Goal: Task Accomplishment & Management: Manage account settings

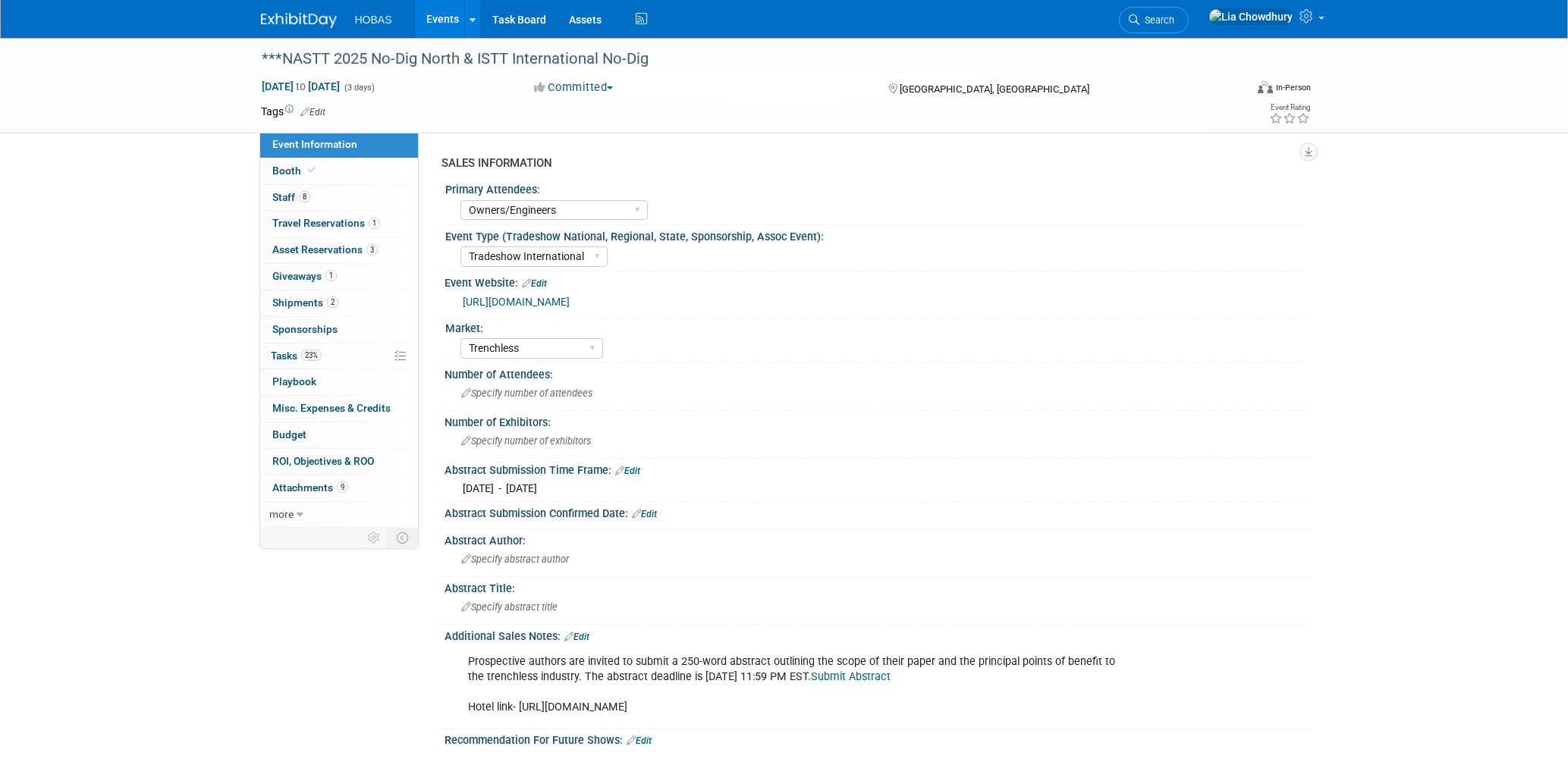
select select "Owners/Engineers"
select select "Tradeshow International"
select select "Trenchless"
select select "Exhibiting"
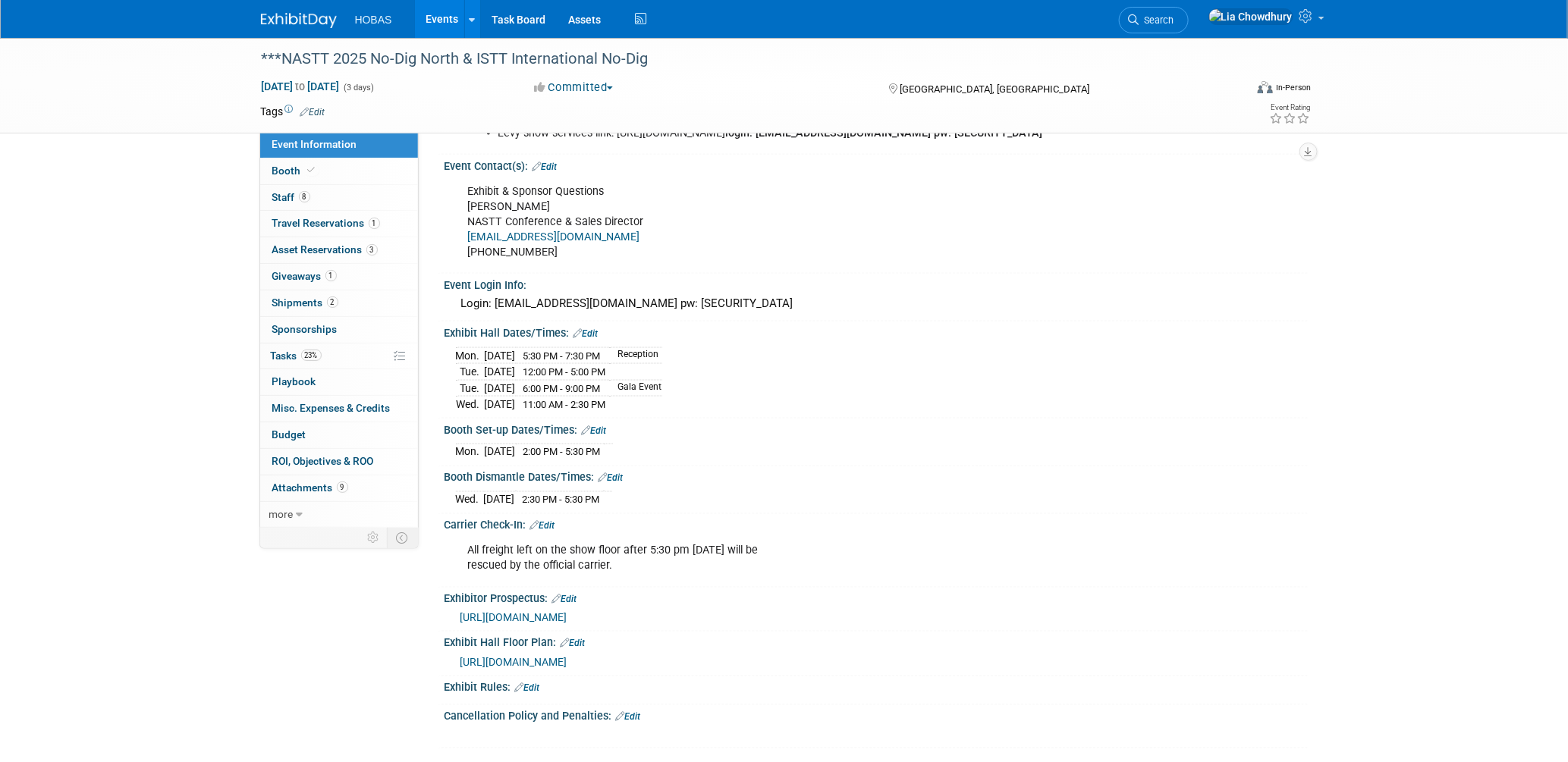
scroll to position [1011, 0]
click at [455, 21] on link "Events" at bounding box center [442, 19] width 55 height 38
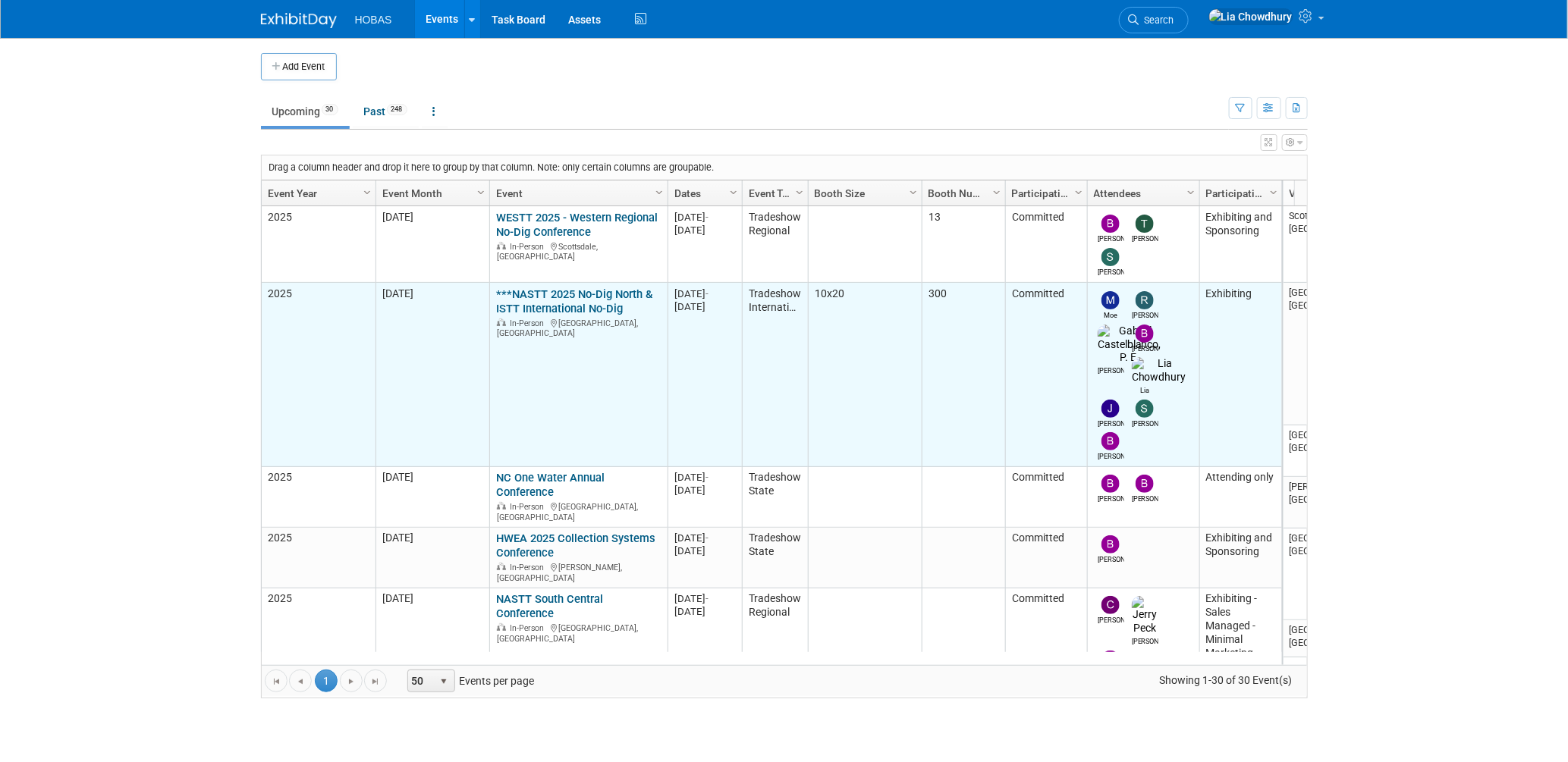
click at [559, 295] on link "***NASTT 2025 No-Dig North & ISTT International No-Dig" at bounding box center [574, 301] width 157 height 28
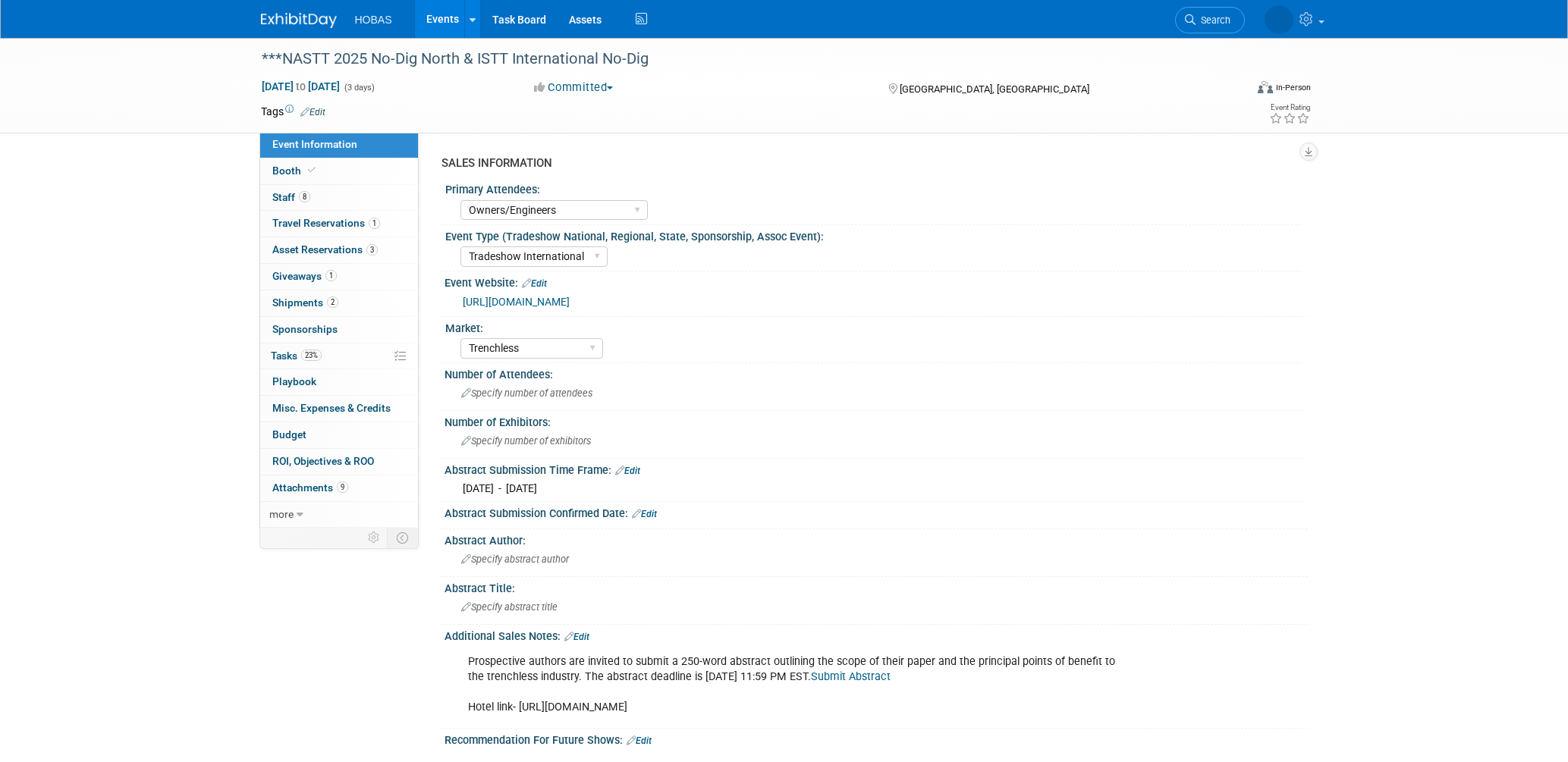
select select "Owners/Engineers"
select select "Tradeshow International"
select select "Trenchless"
select select "Exhibiting"
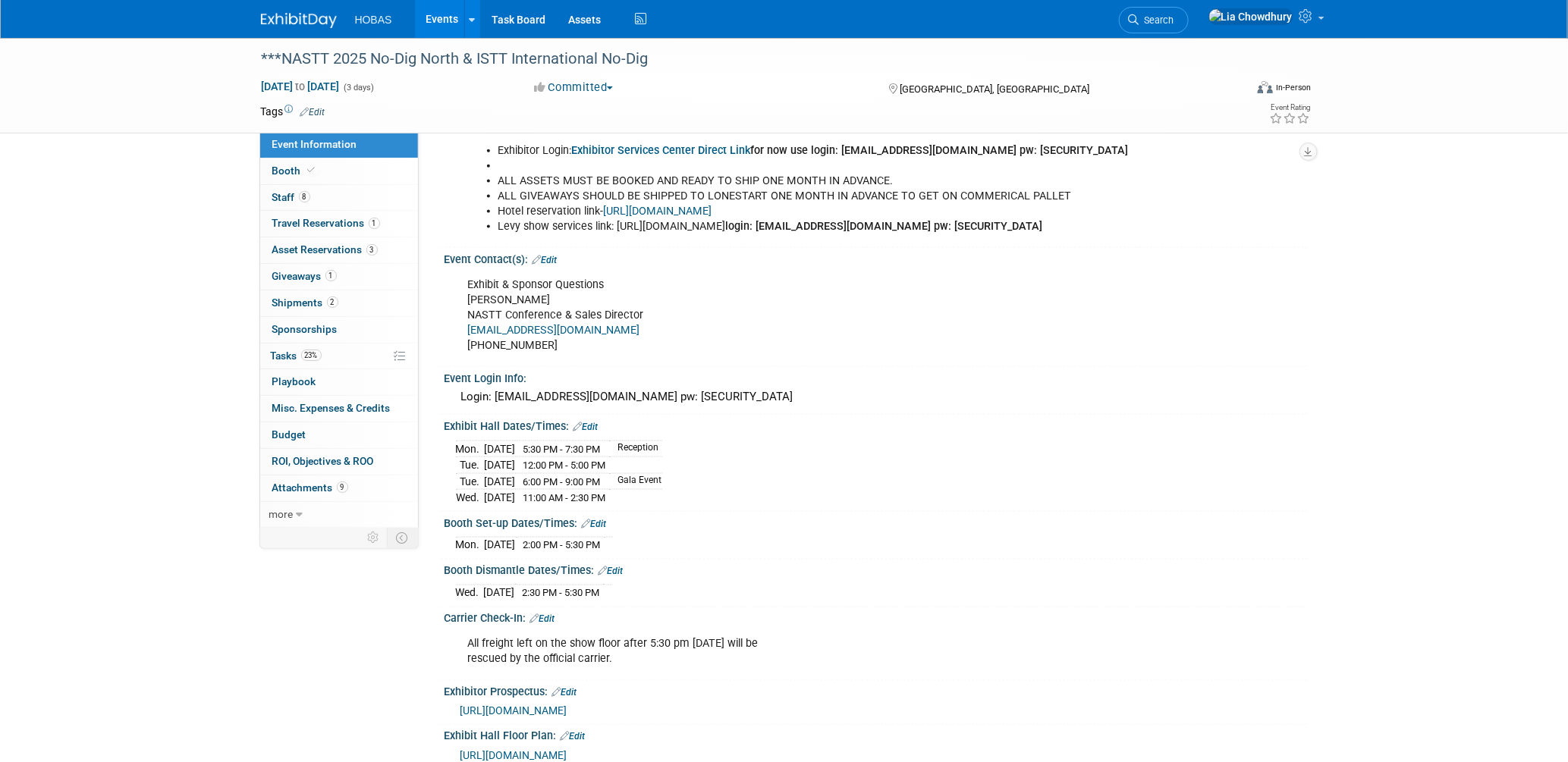
scroll to position [927, 0]
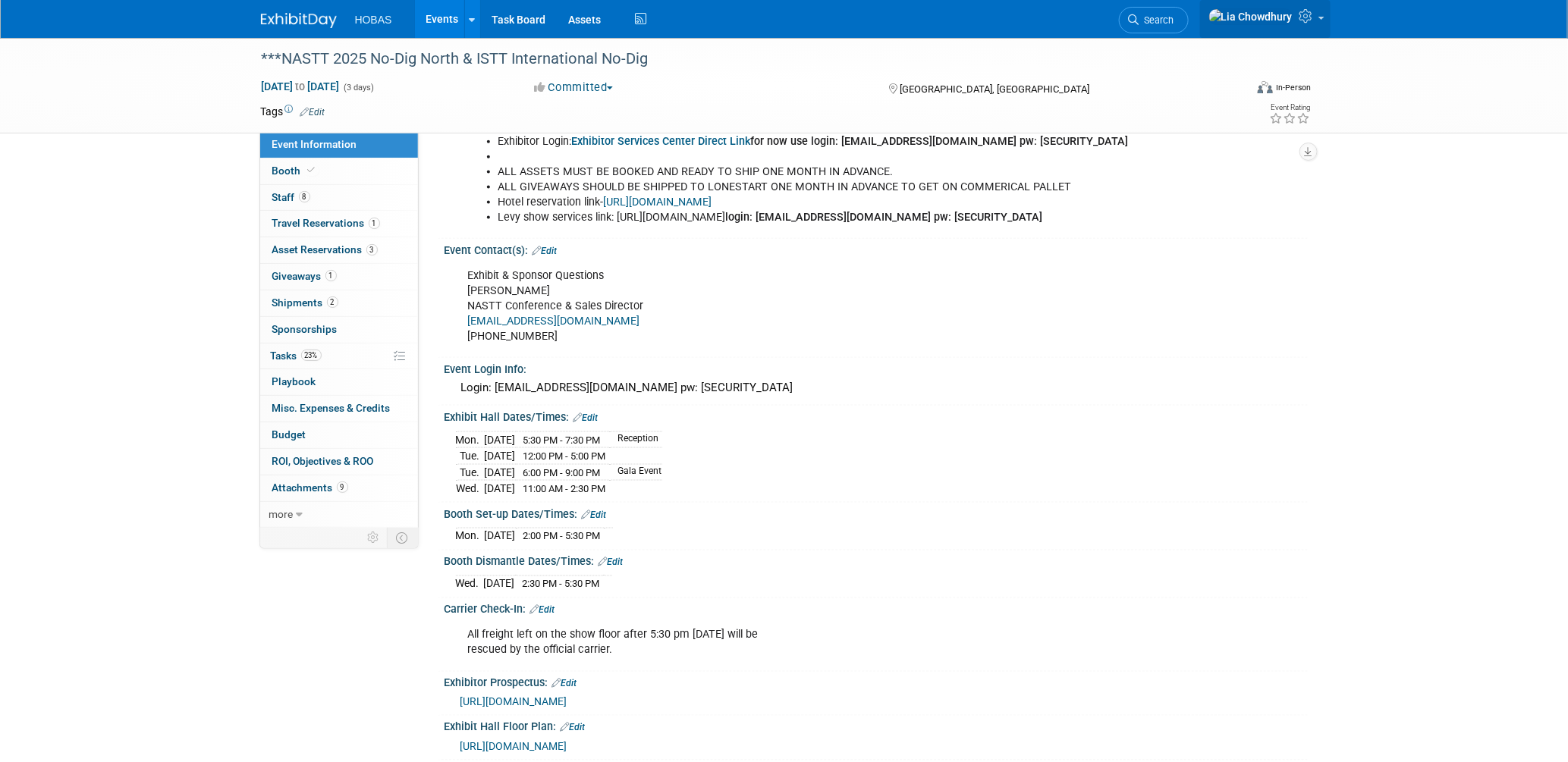
click at [1313, 23] on icon at bounding box center [1308, 16] width 18 height 14
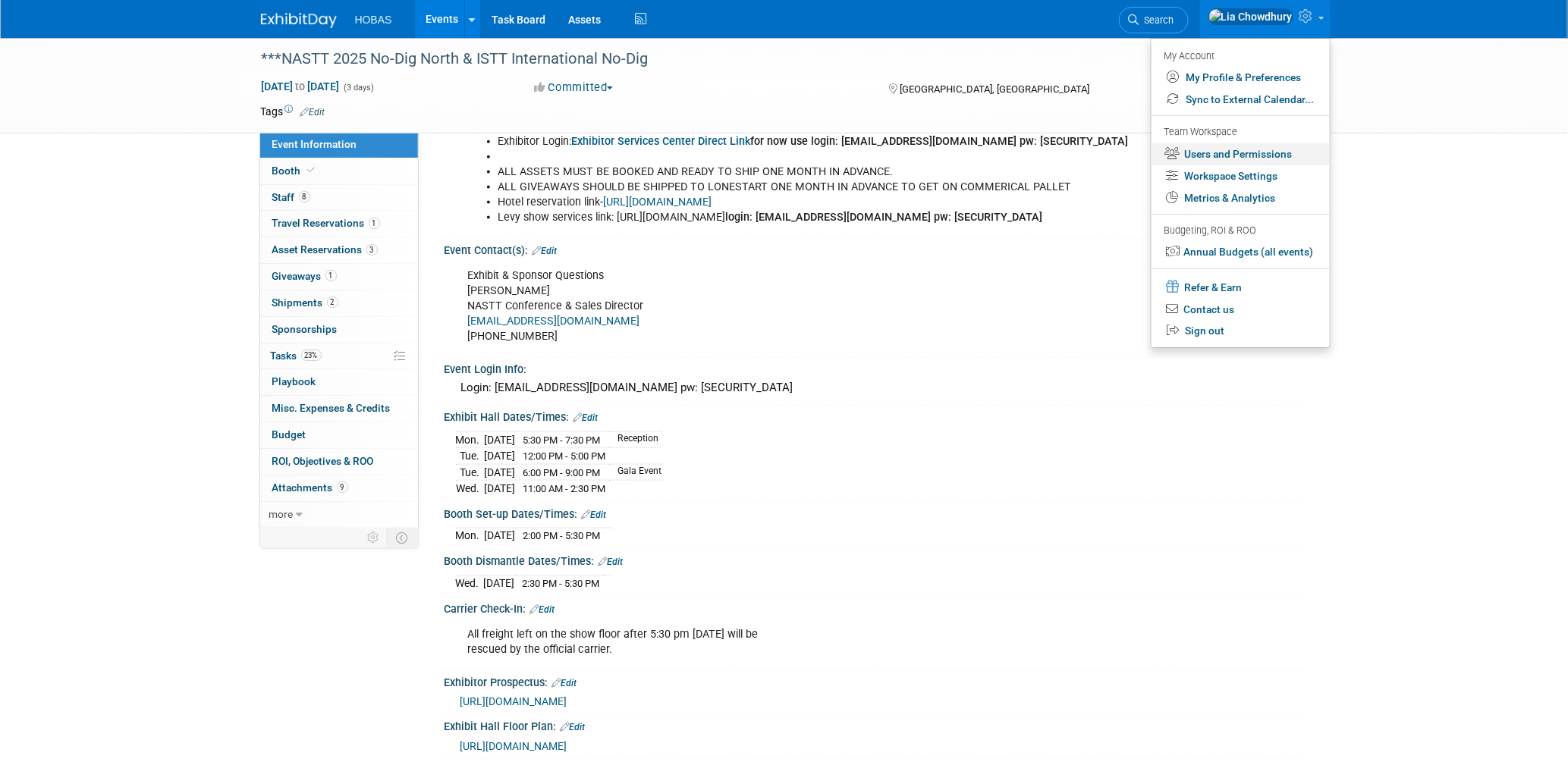
click at [1205, 153] on link "Users and Permissions" at bounding box center [1240, 154] width 178 height 22
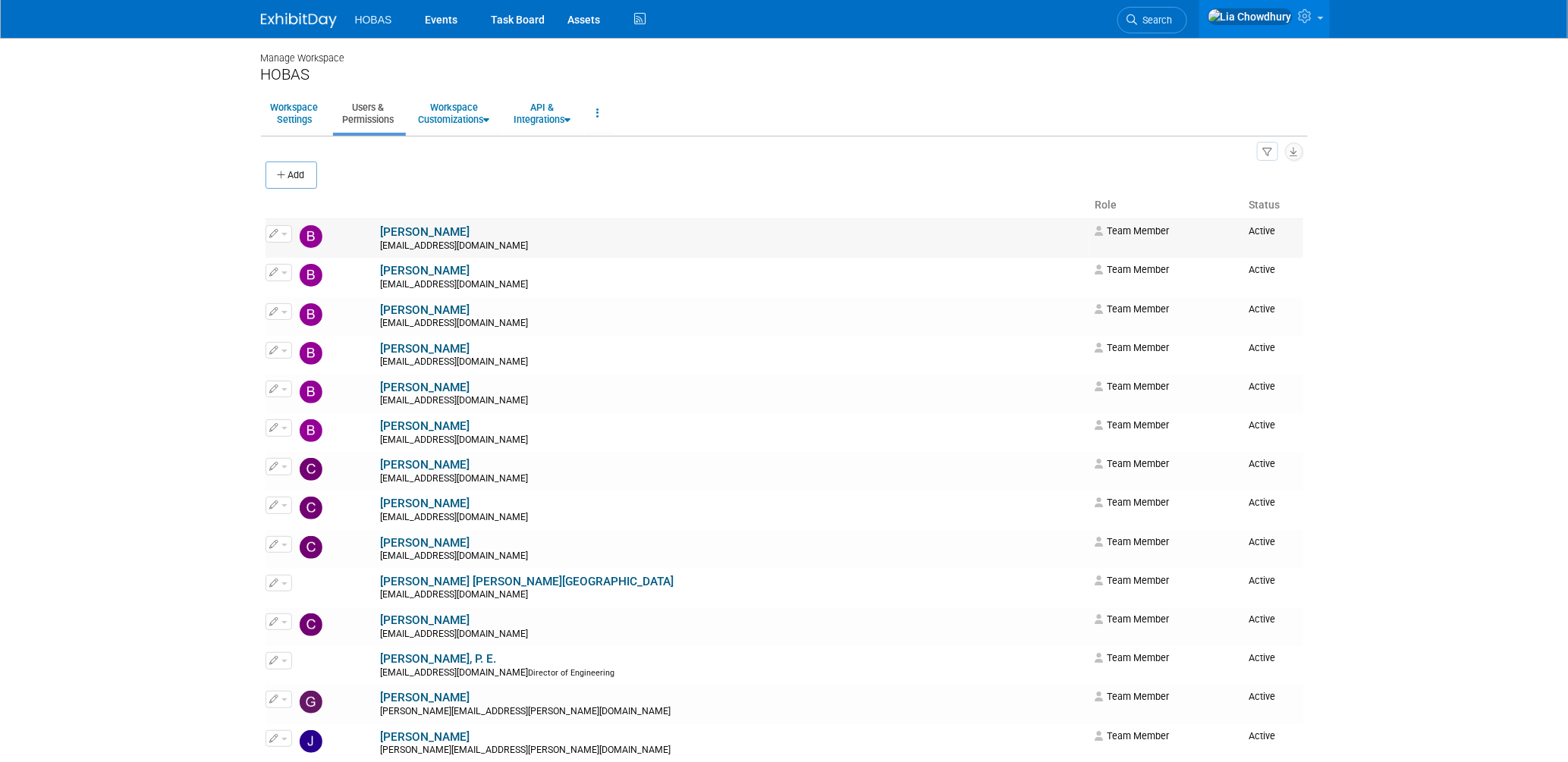
click at [381, 236] on link "[PERSON_NAME]" at bounding box center [425, 232] width 89 height 14
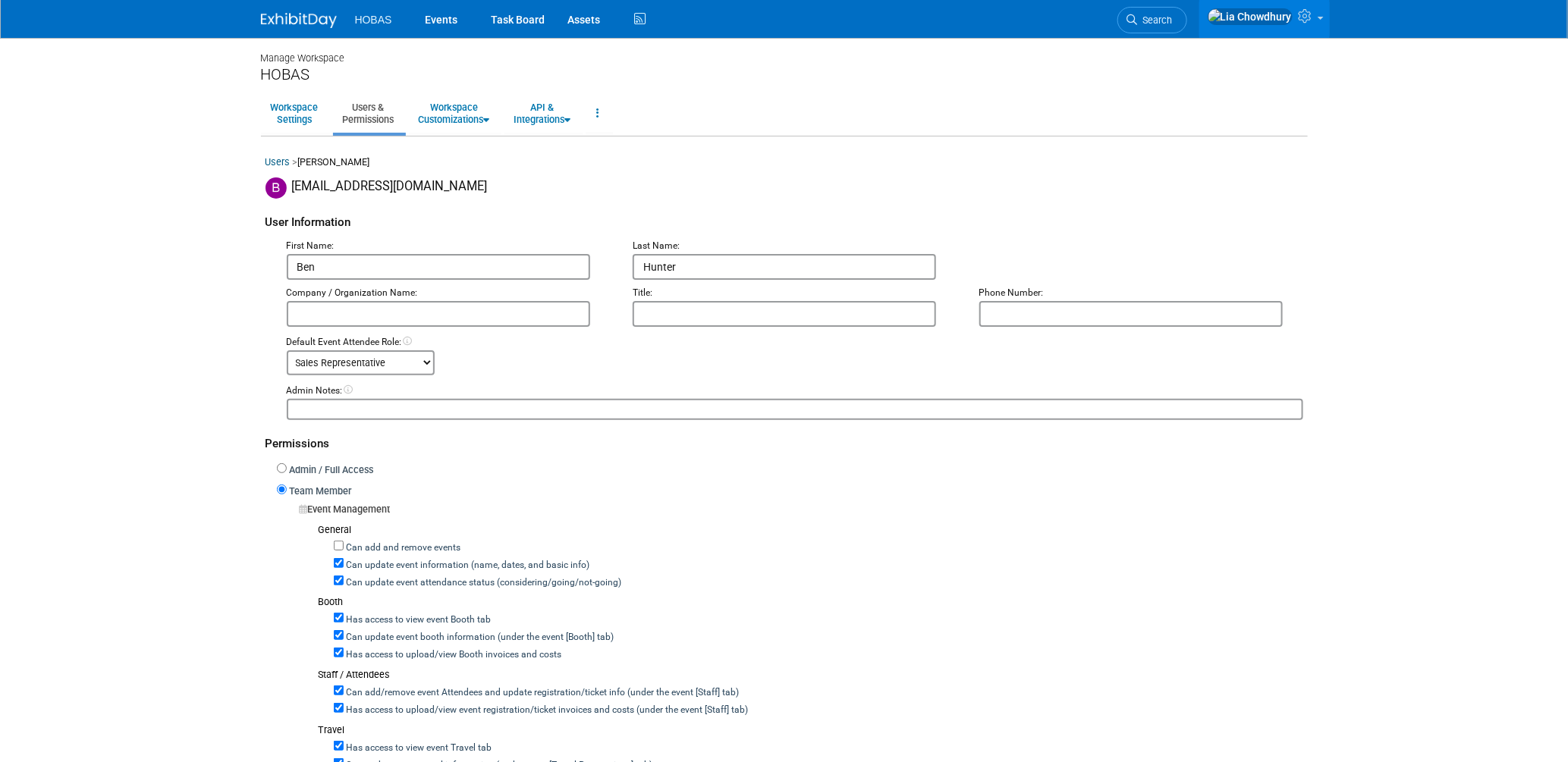
click at [357, 580] on label "Can update event attendance status (considering/going/not-going)" at bounding box center [483, 583] width 278 height 14
click at [344, 580] on input "Can update event attendance status (considering/going/not-going)" at bounding box center [338, 580] width 10 height 10
checkbox input "false"
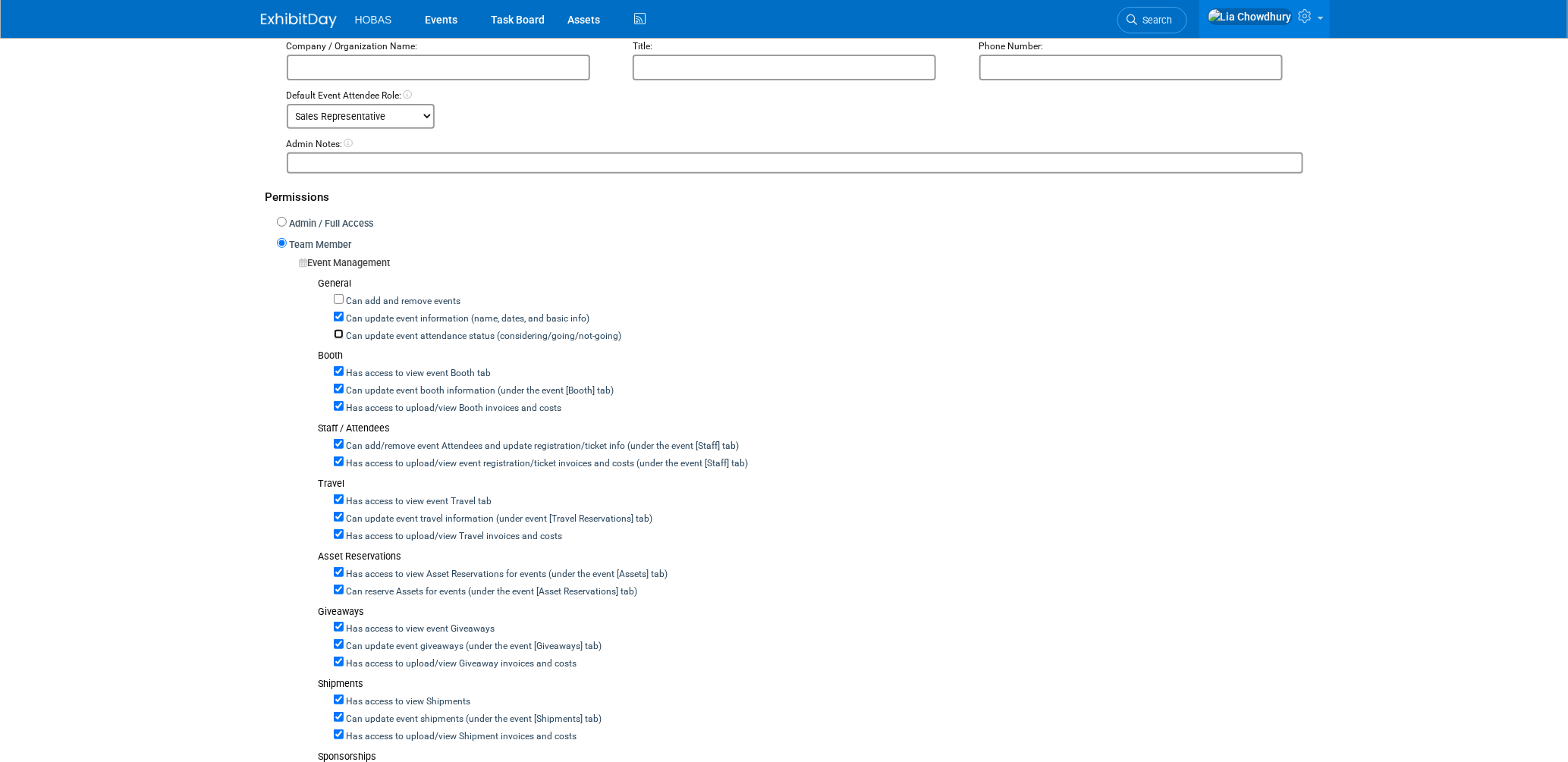
scroll to position [253, 0]
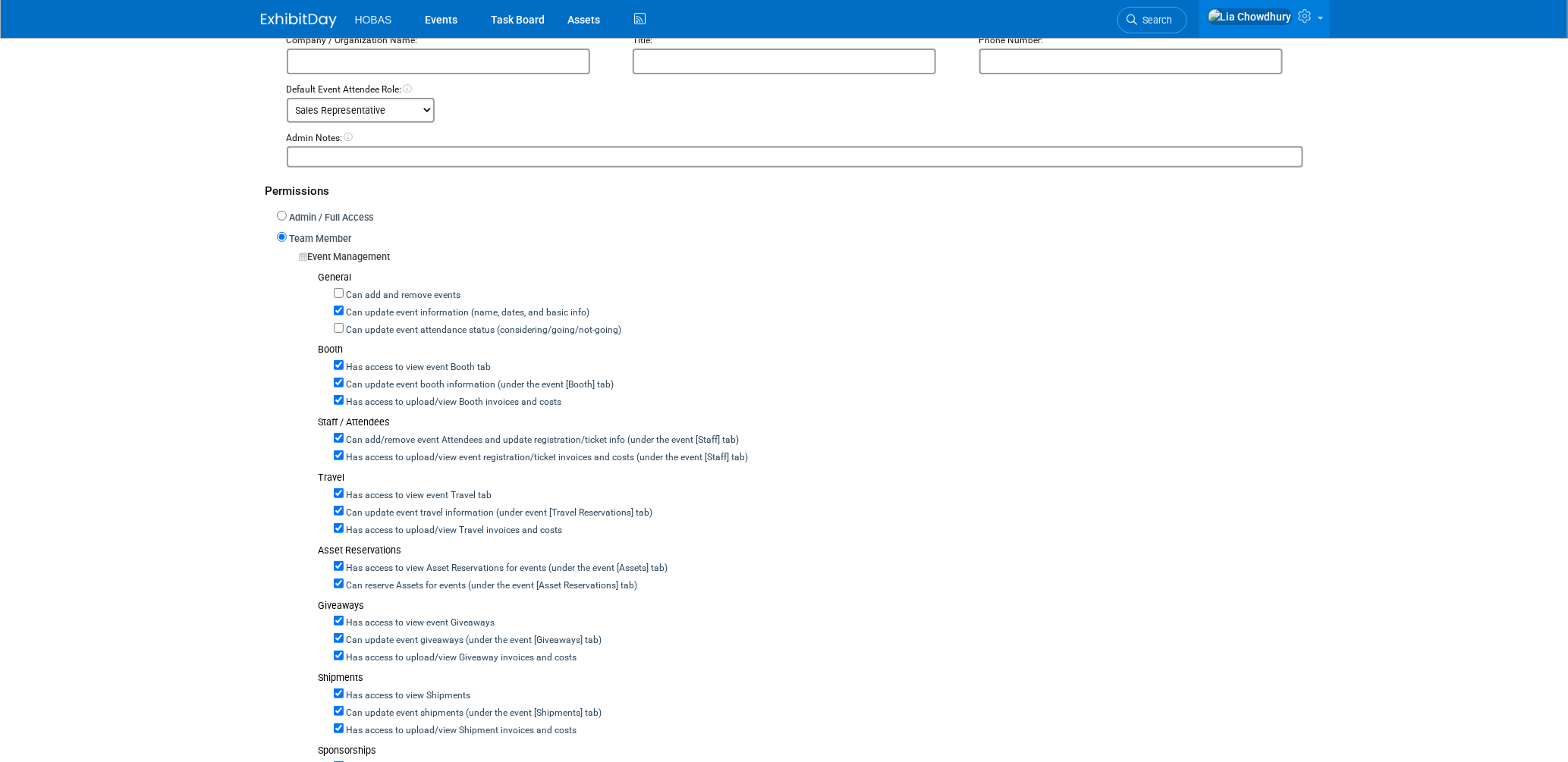
click at [347, 434] on label "Can add/remove event Attendees and update registration/ticket info (under the e…" at bounding box center [542, 441] width 396 height 14
click at [344, 433] on input "Can add/remove event Attendees and update registration/ticket info (under the e…" at bounding box center [338, 438] width 10 height 10
checkbox input "false"
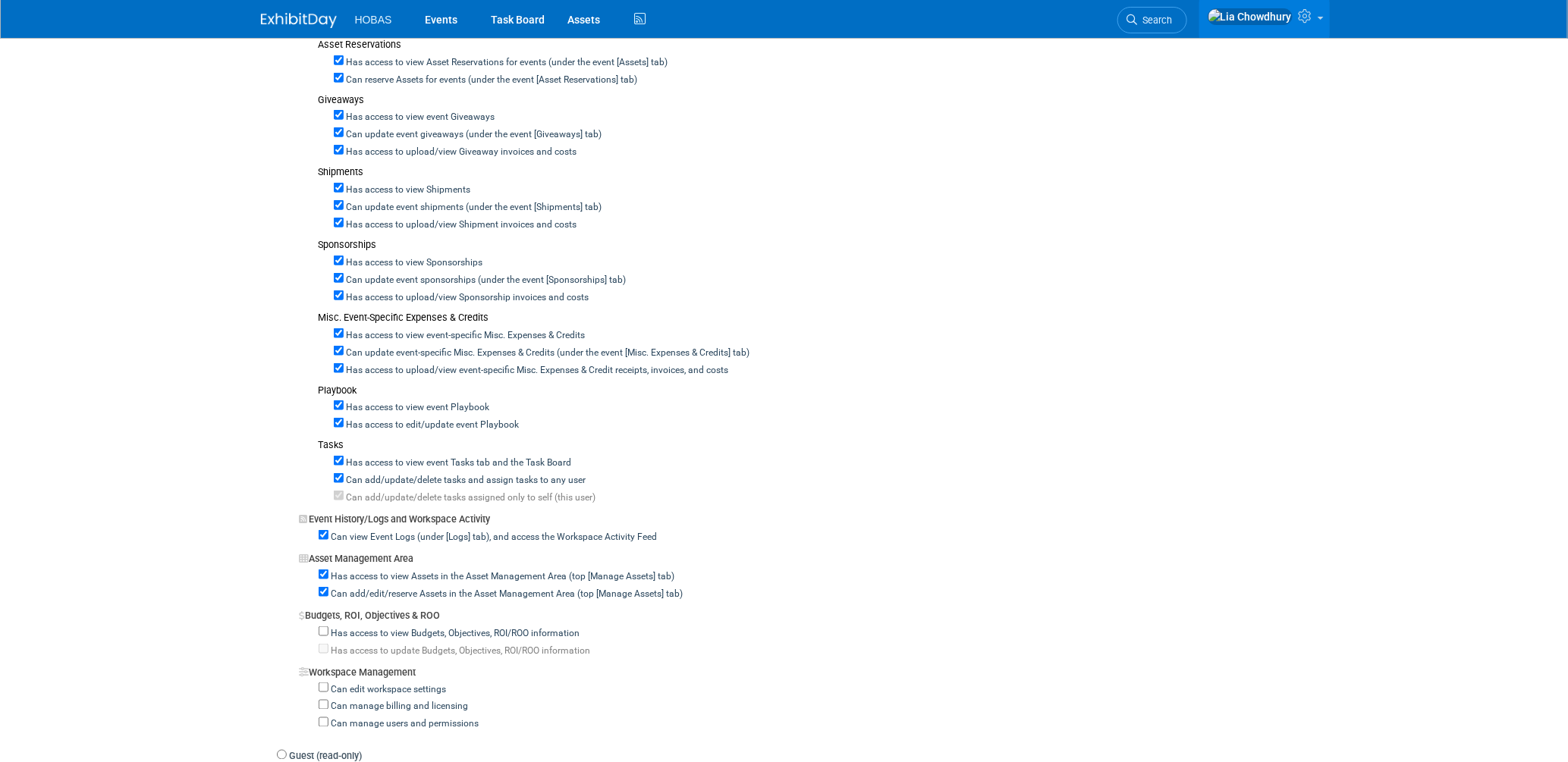
scroll to position [1095, 0]
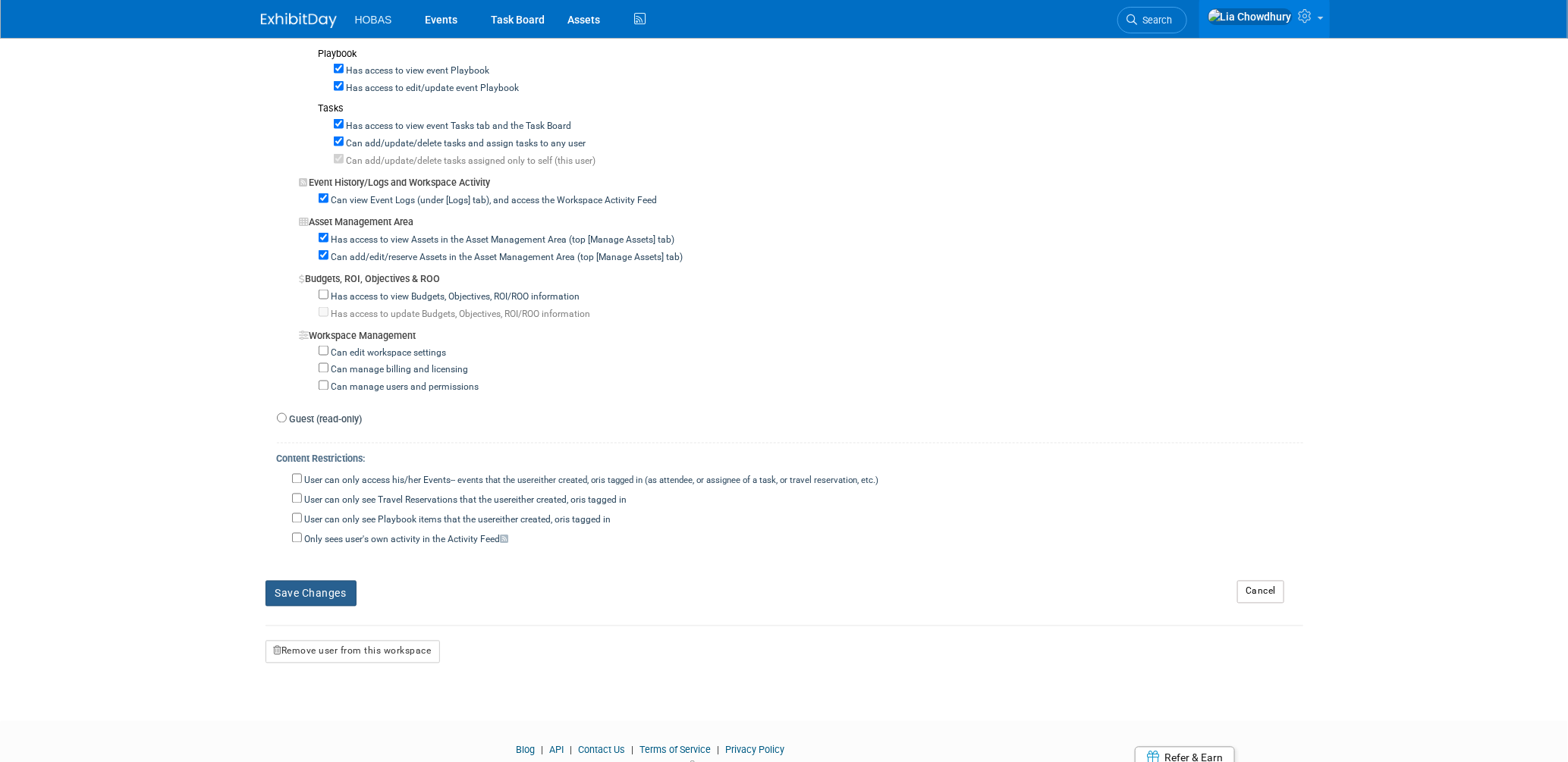
click at [312, 585] on button "Save Changes" at bounding box center [311, 594] width 91 height 26
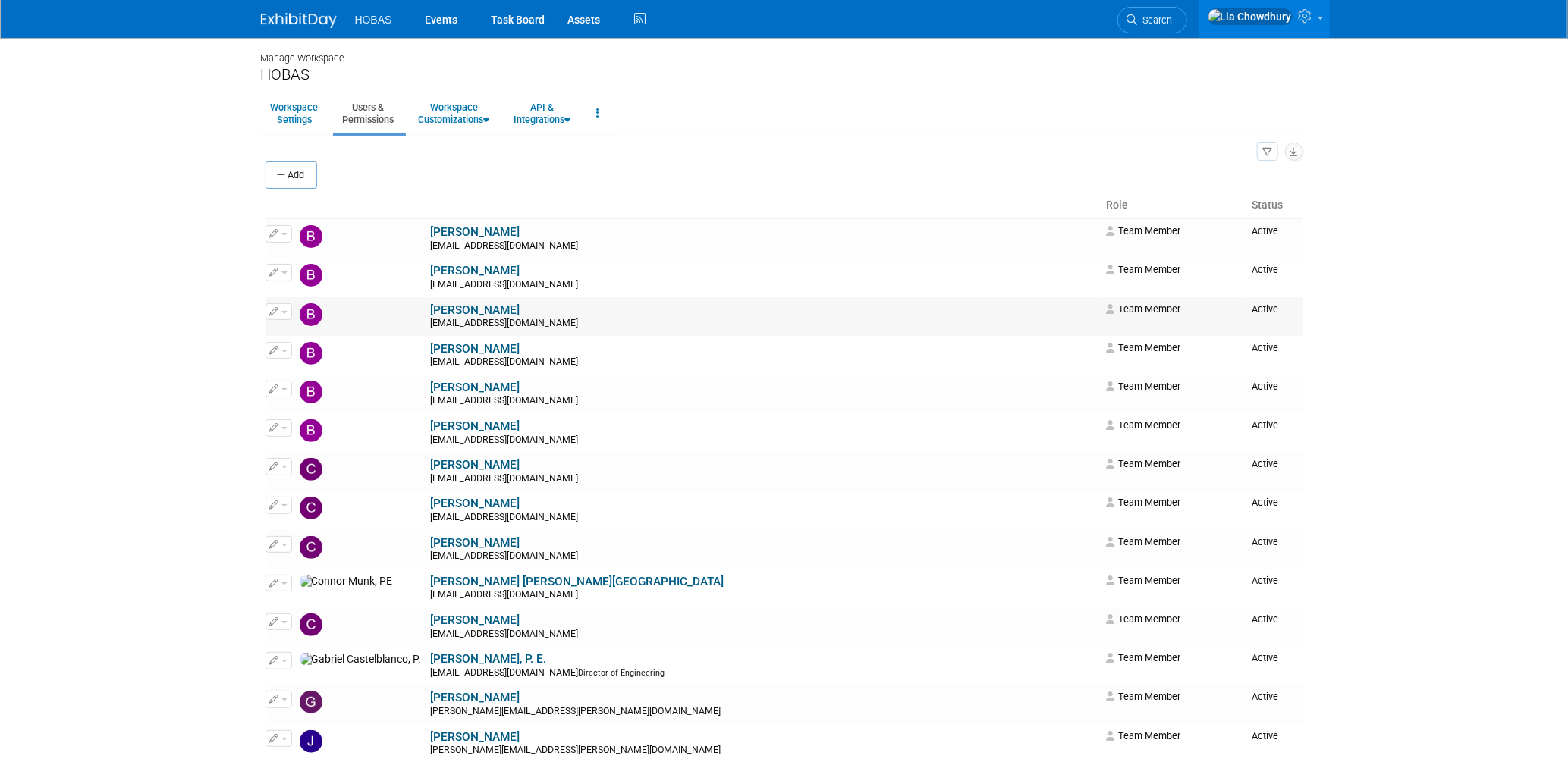
click at [431, 314] on link "[PERSON_NAME]" at bounding box center [475, 310] width 89 height 14
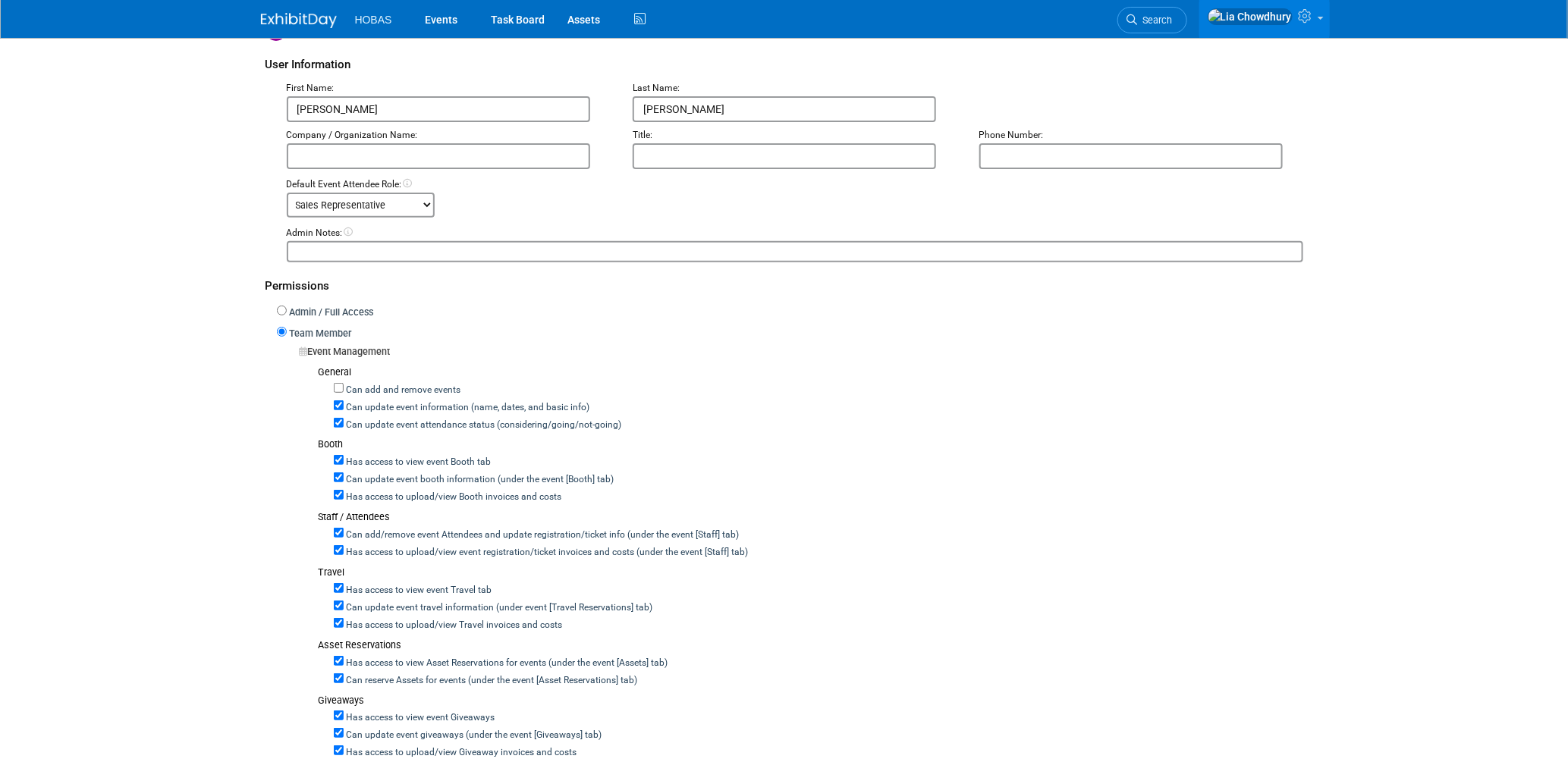
scroll to position [168, 0]
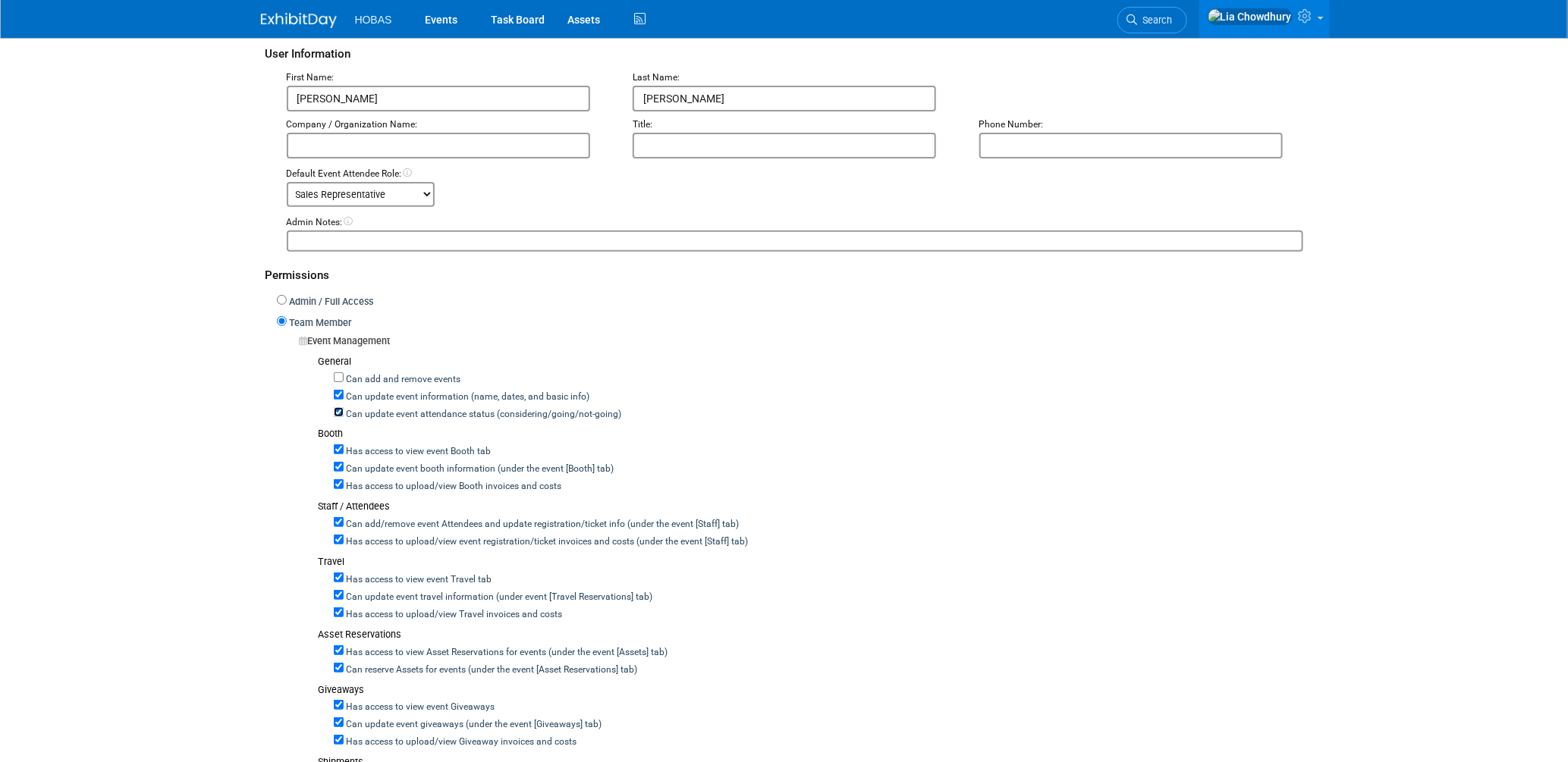
click at [339, 408] on input "Can update event attendance status (considering/going/not-going)" at bounding box center [338, 412] width 10 height 10
checkbox input "false"
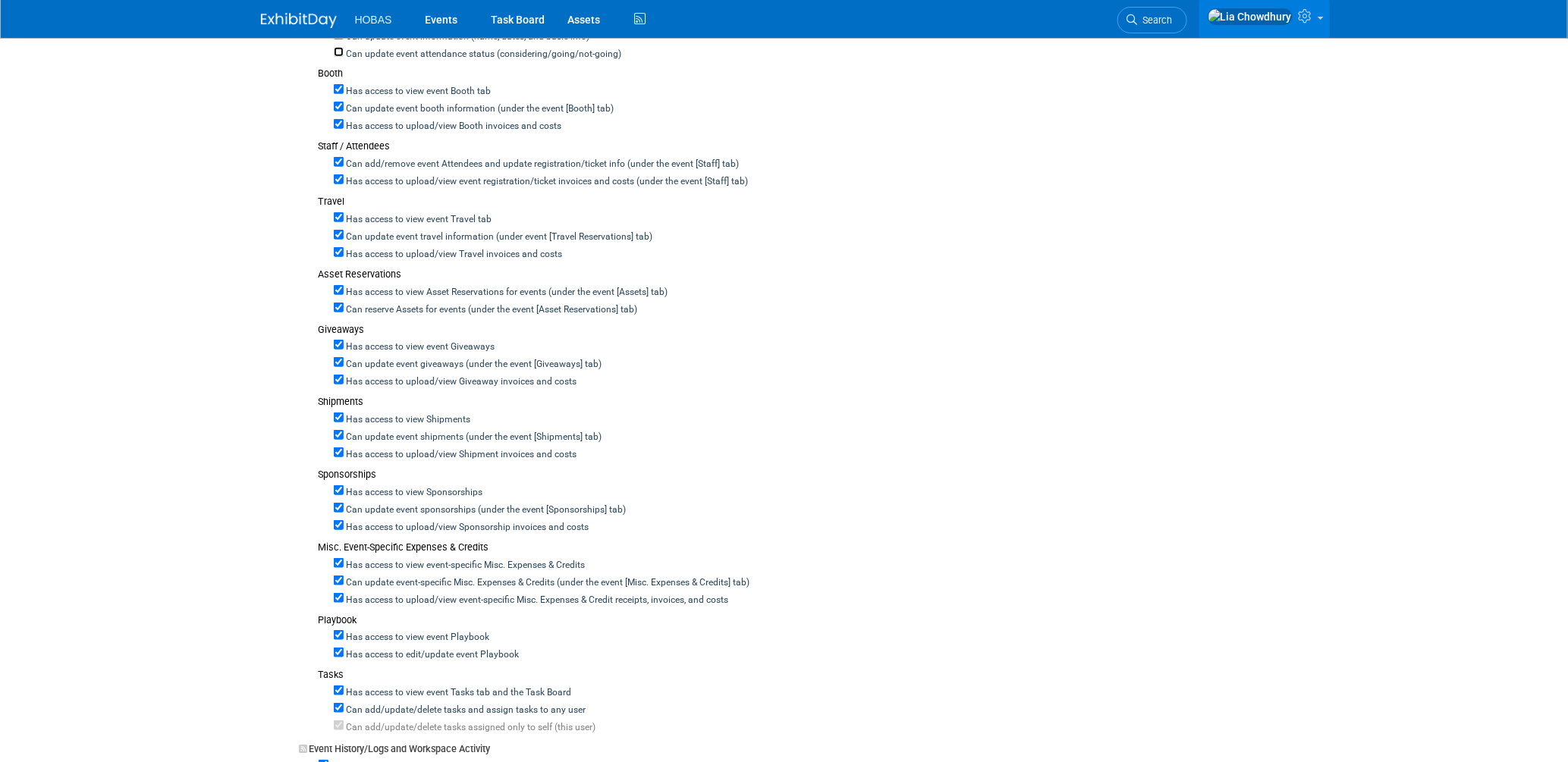
scroll to position [505, 0]
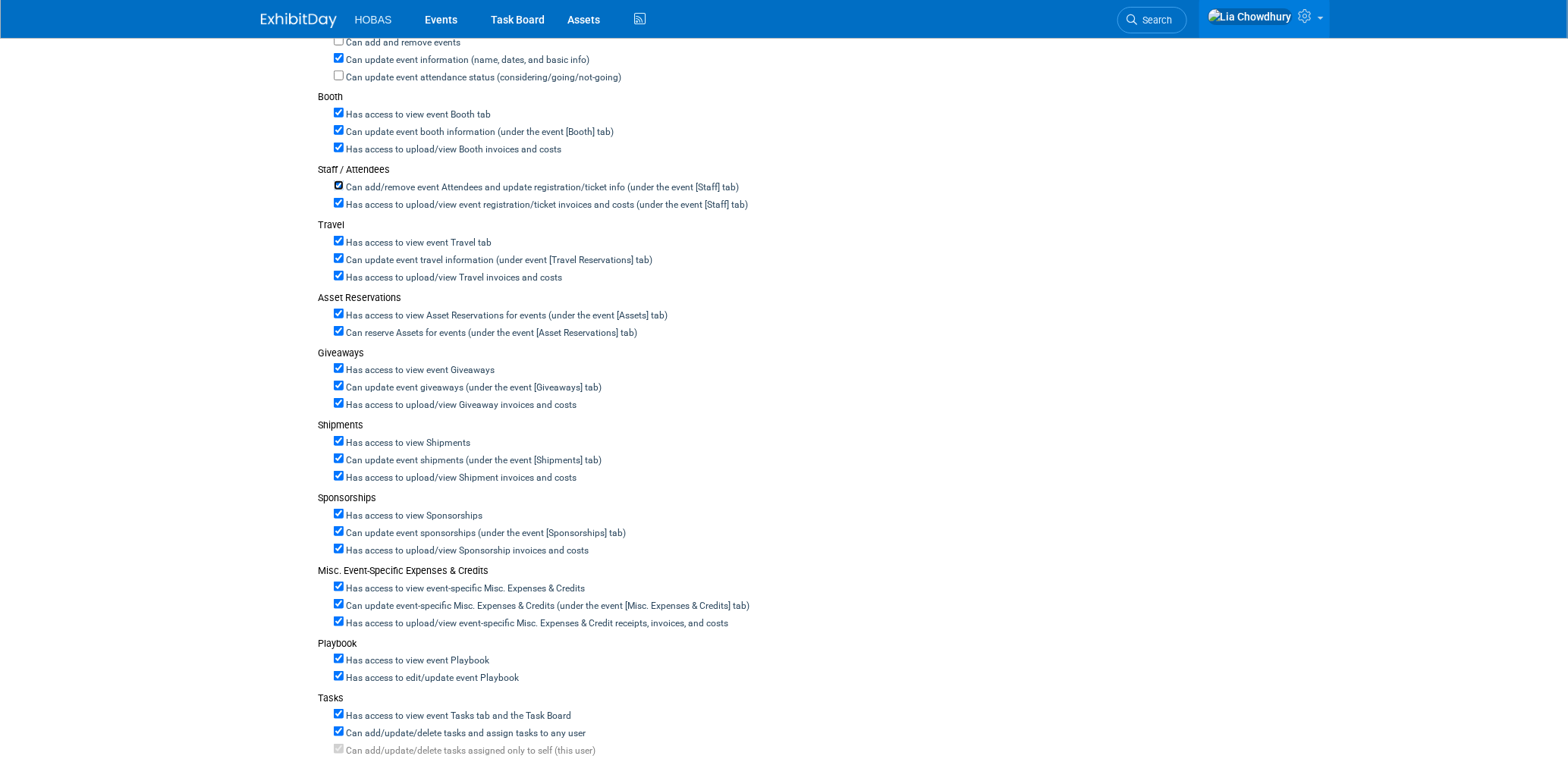
click at [339, 180] on input "Can add/remove event Attendees and update registration/ticket info (under the e…" at bounding box center [338, 185] width 10 height 10
checkbox input "false"
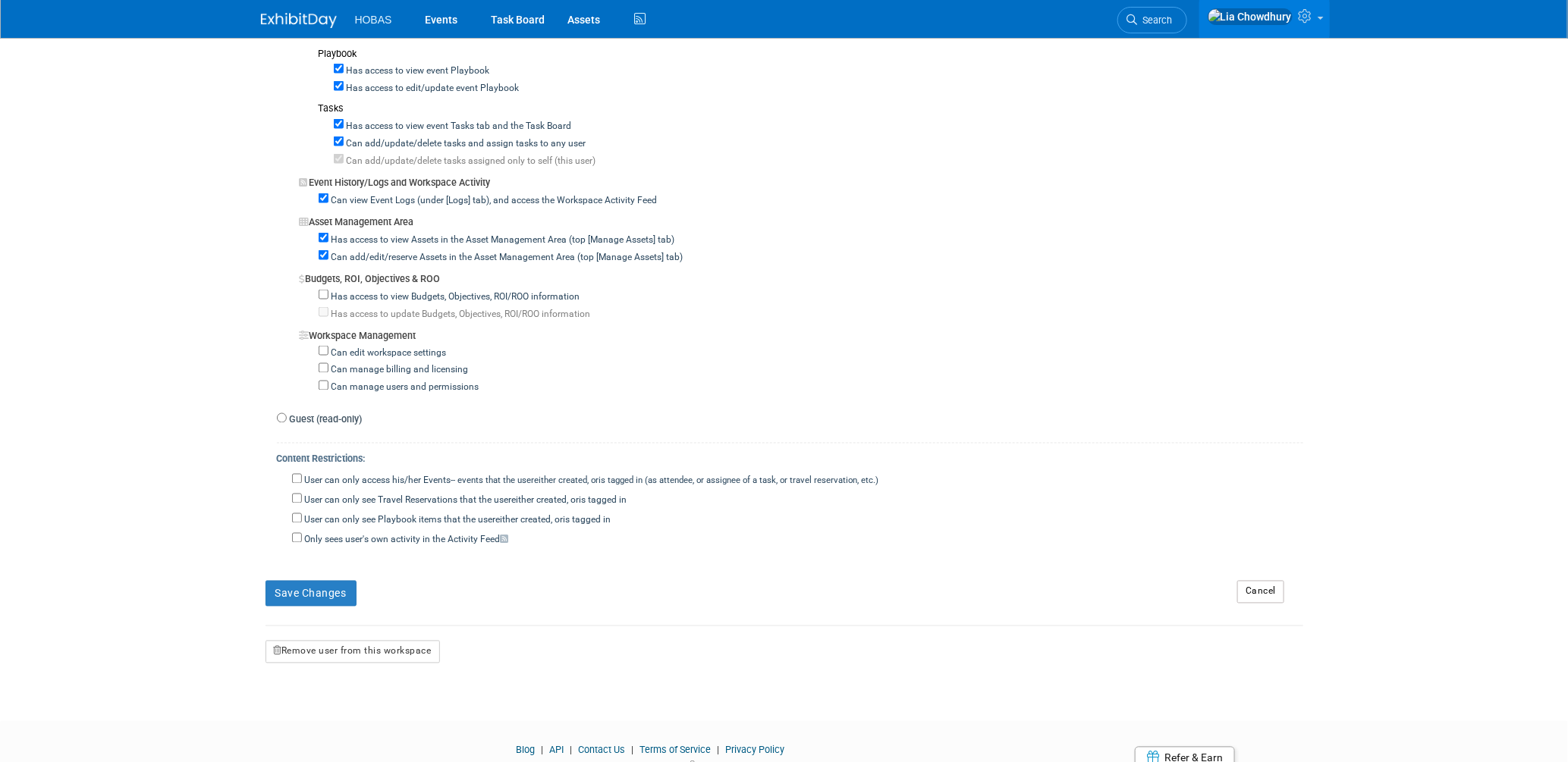
scroll to position [1156, 0]
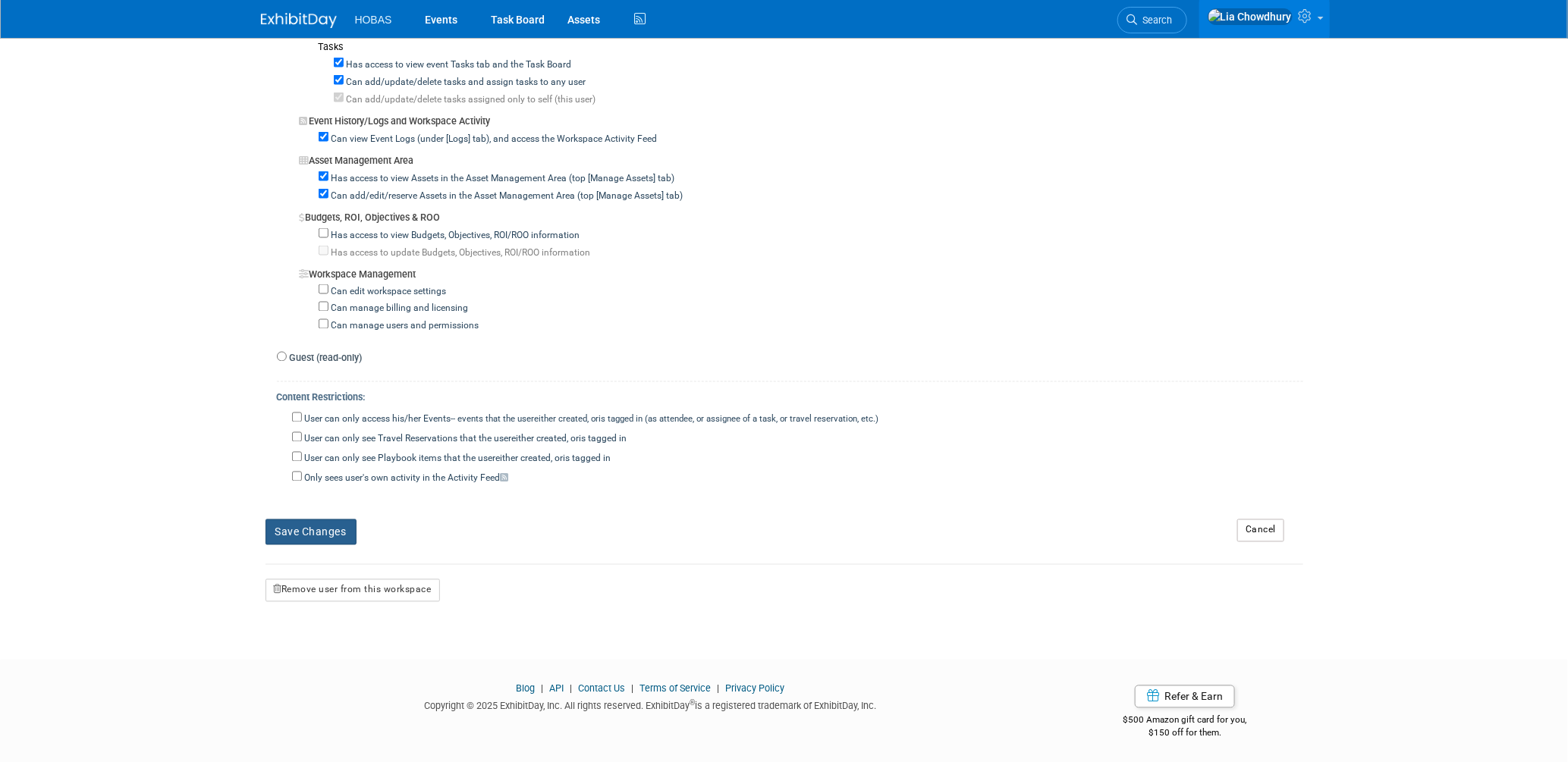
click at [354, 532] on button "Save Changes" at bounding box center [311, 532] width 91 height 26
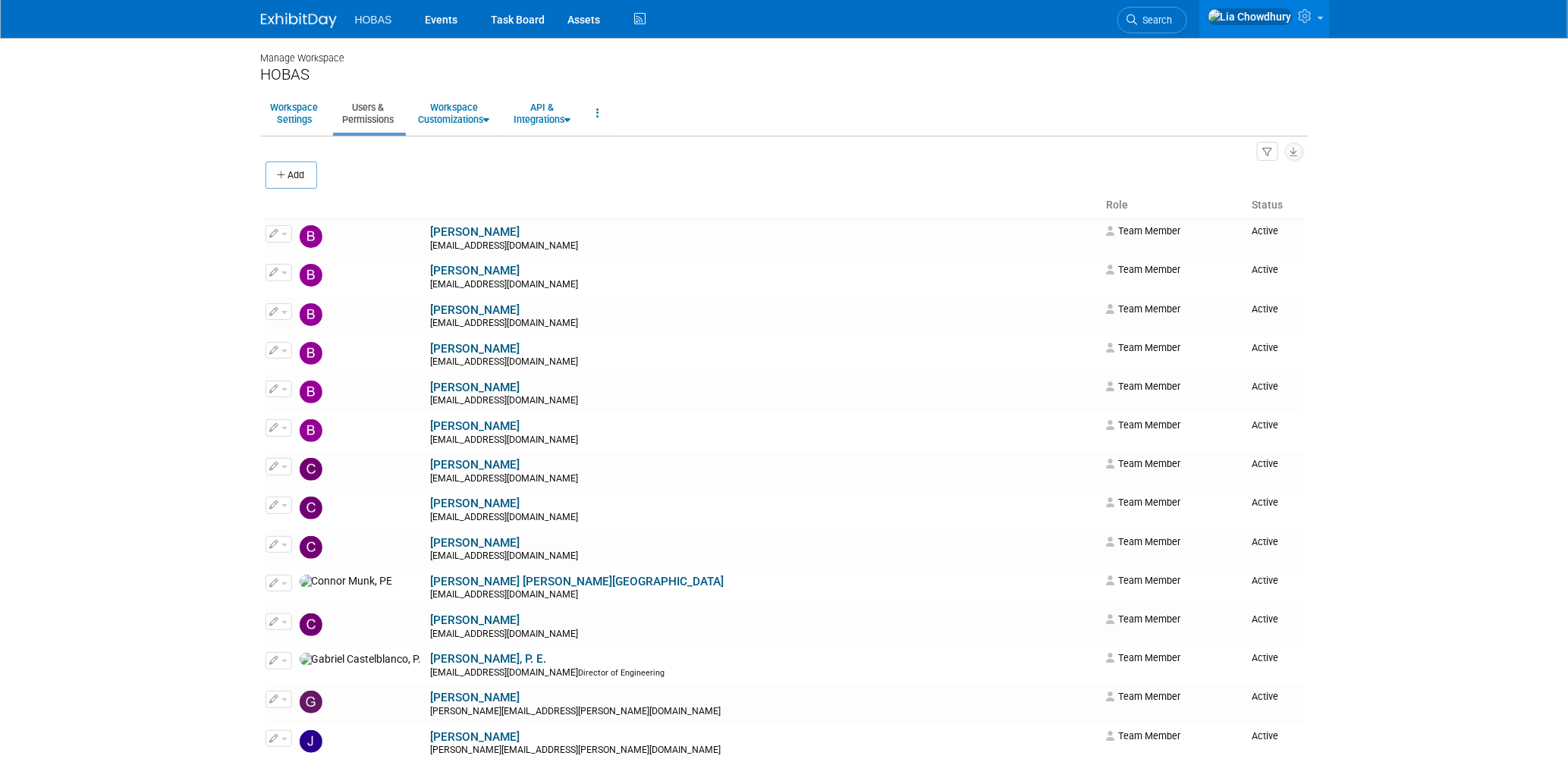
click at [1301, 14] on icon at bounding box center [1307, 16] width 18 height 14
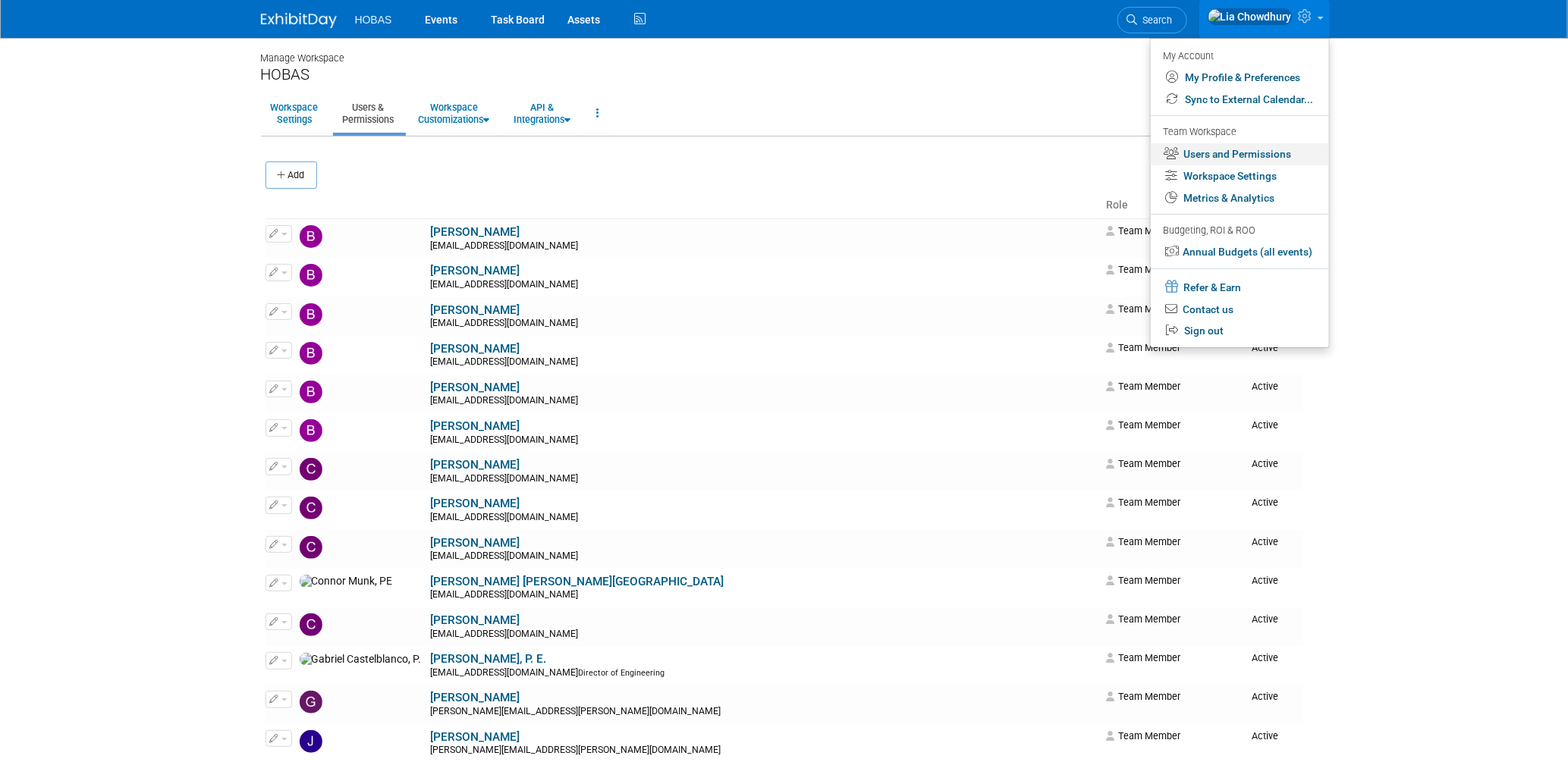
click at [1211, 150] on link "Users and Permissions" at bounding box center [1239, 154] width 178 height 22
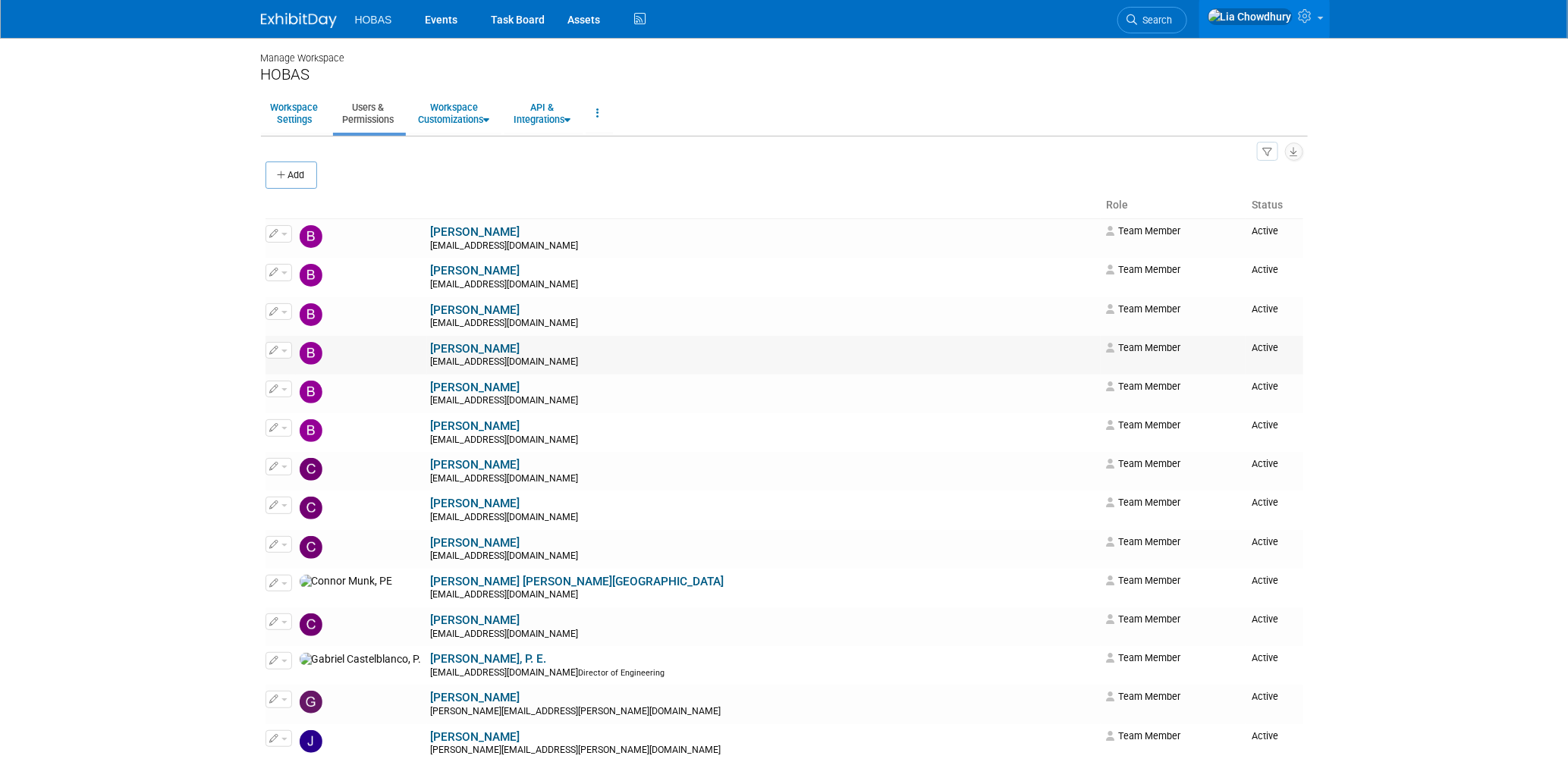
click at [431, 351] on link "[PERSON_NAME]" at bounding box center [475, 349] width 89 height 14
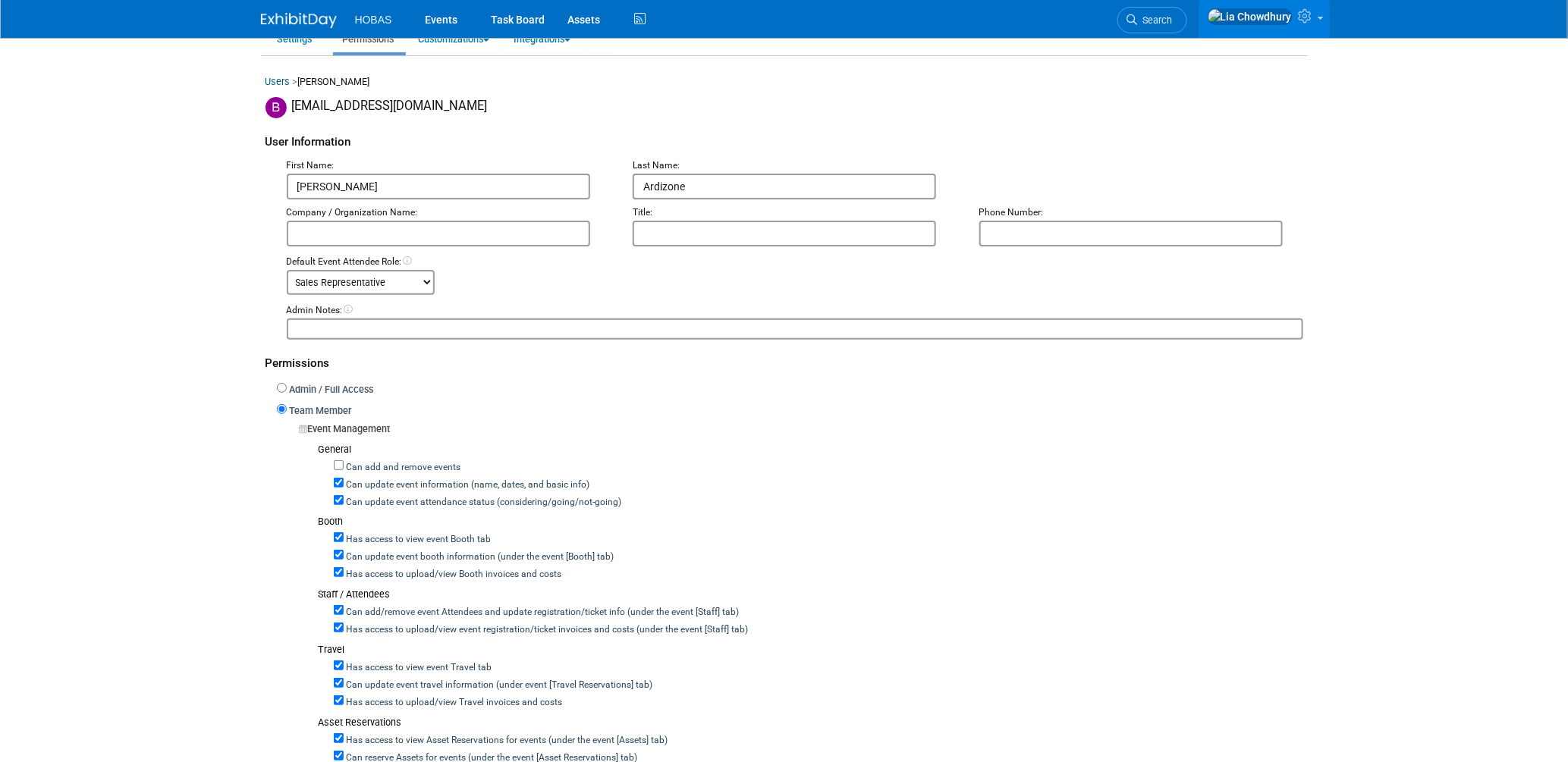
scroll to position [337, 0]
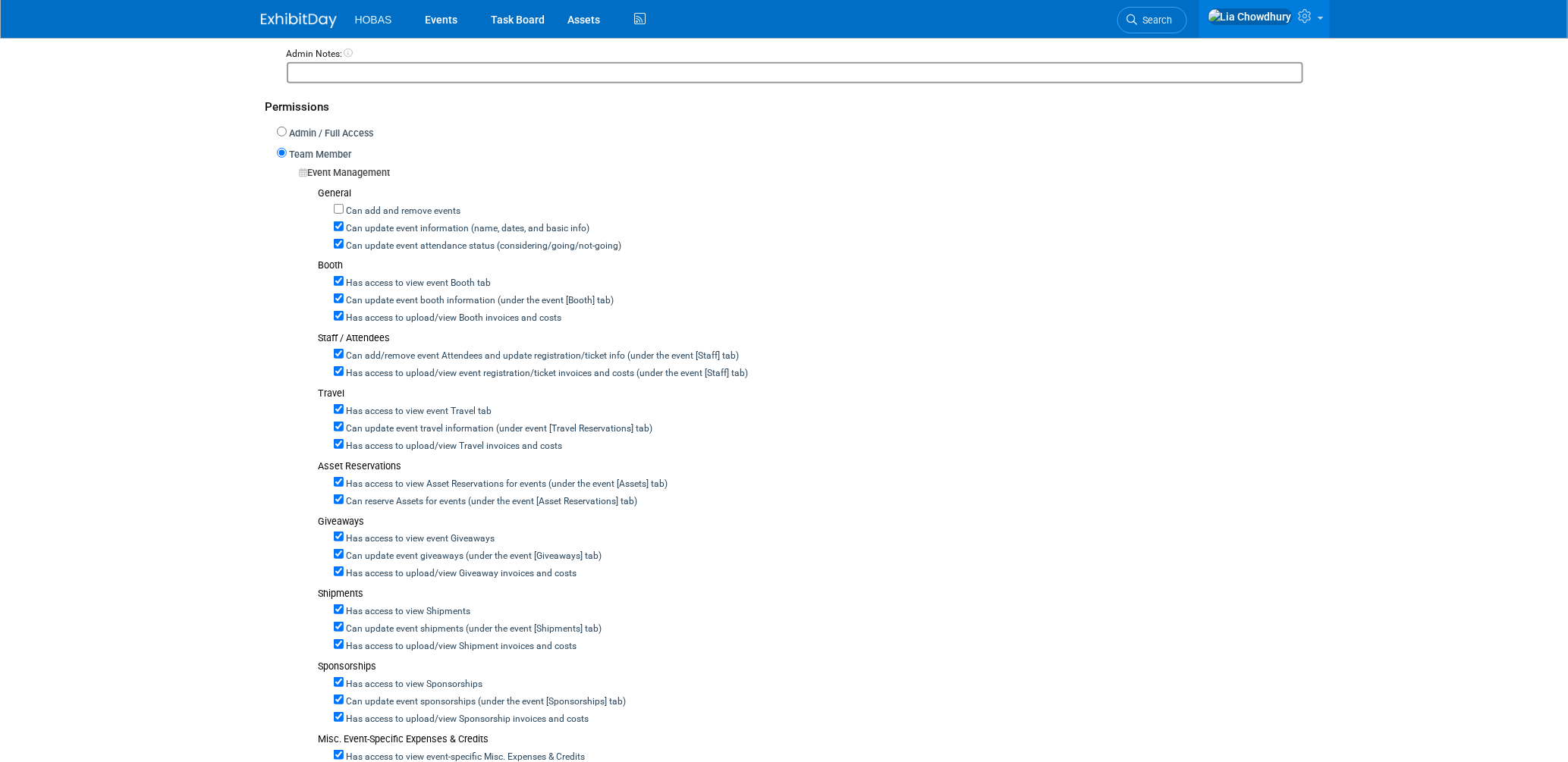
click at [377, 240] on label "Can update event attendance status (considering/going/not-going)" at bounding box center [483, 247] width 278 height 14
click at [344, 239] on input "Can update event attendance status (considering/going/not-going)" at bounding box center [338, 244] width 10 height 10
checkbox input "false"
click at [375, 354] on label "Can add/remove event Attendees and update registration/ticket info (under the e…" at bounding box center [542, 357] width 396 height 14
click at [344, 354] on input "Can add/remove event Attendees and update registration/ticket info (under the e…" at bounding box center [338, 354] width 10 height 10
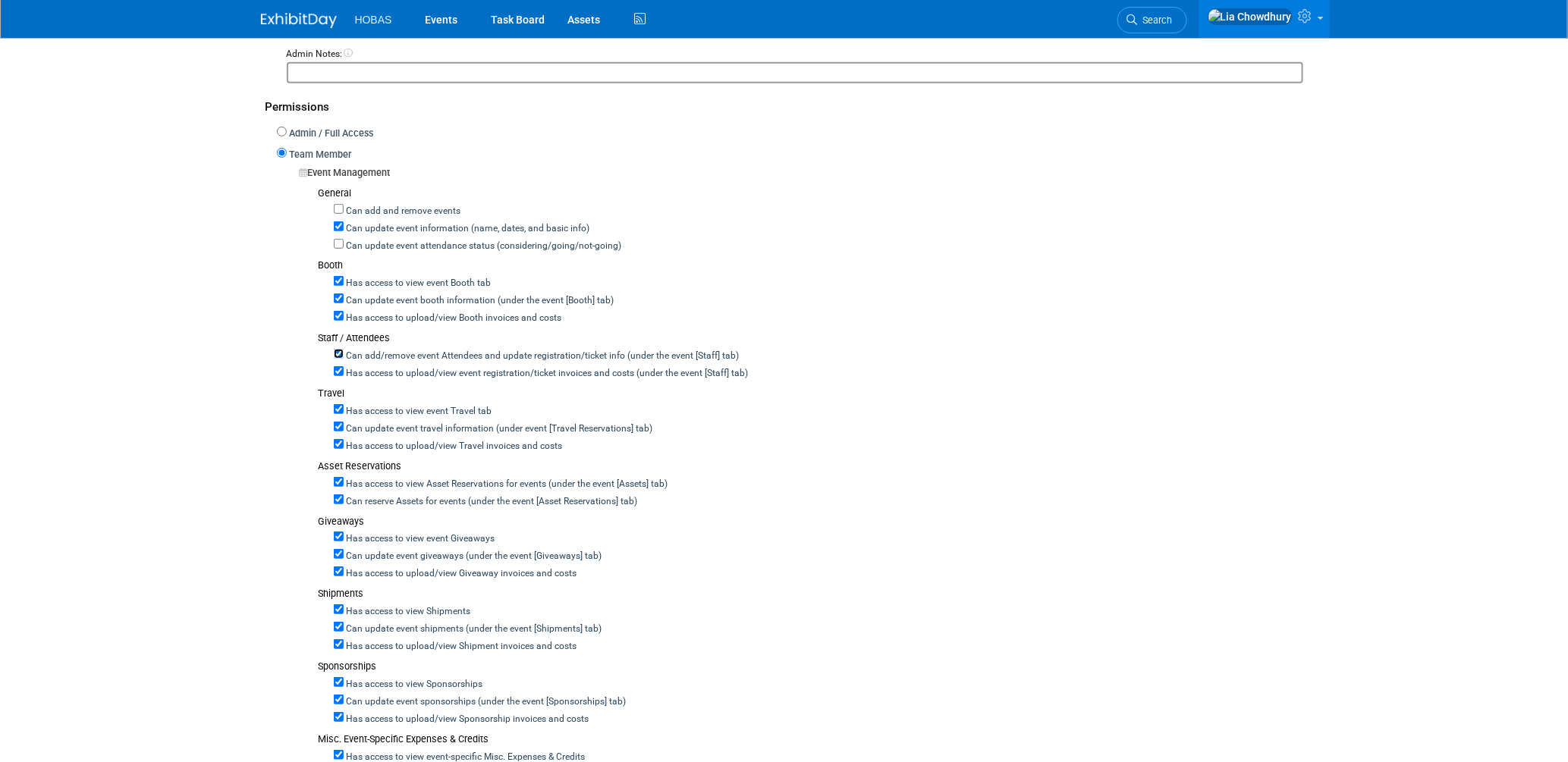
checkbox input "false"
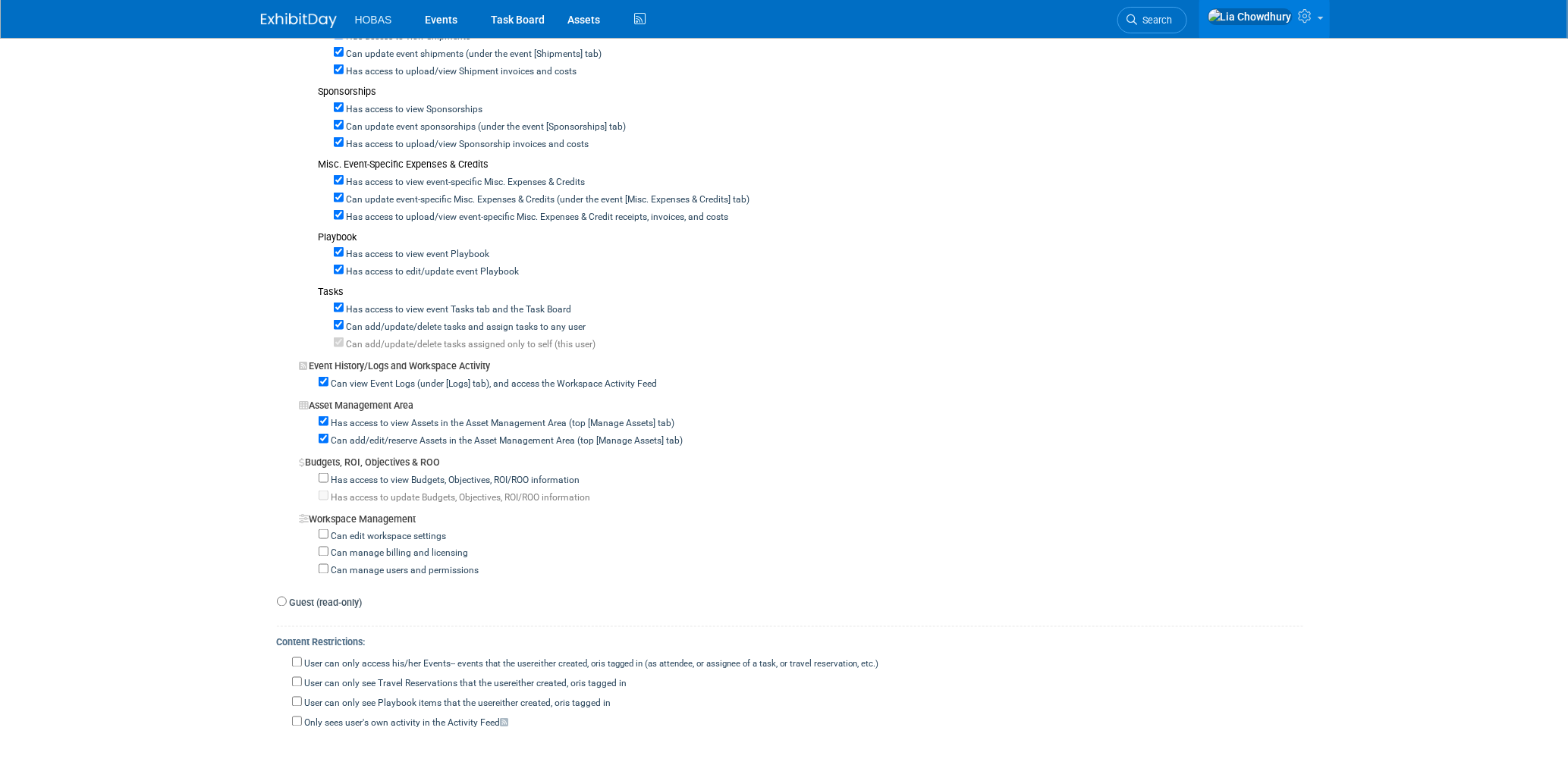
scroll to position [1011, 0]
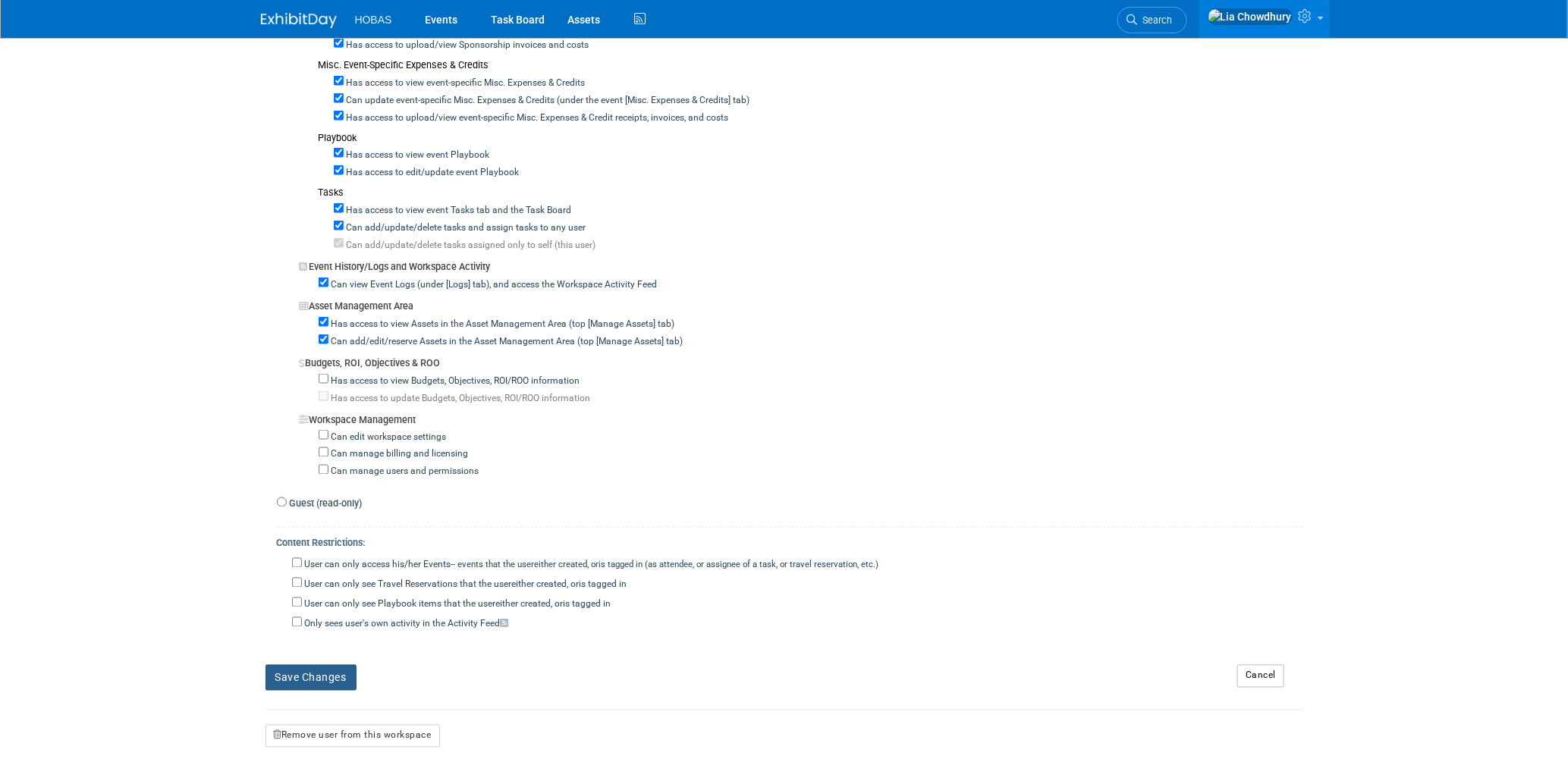
click at [340, 665] on button "Save Changes" at bounding box center [311, 678] width 91 height 26
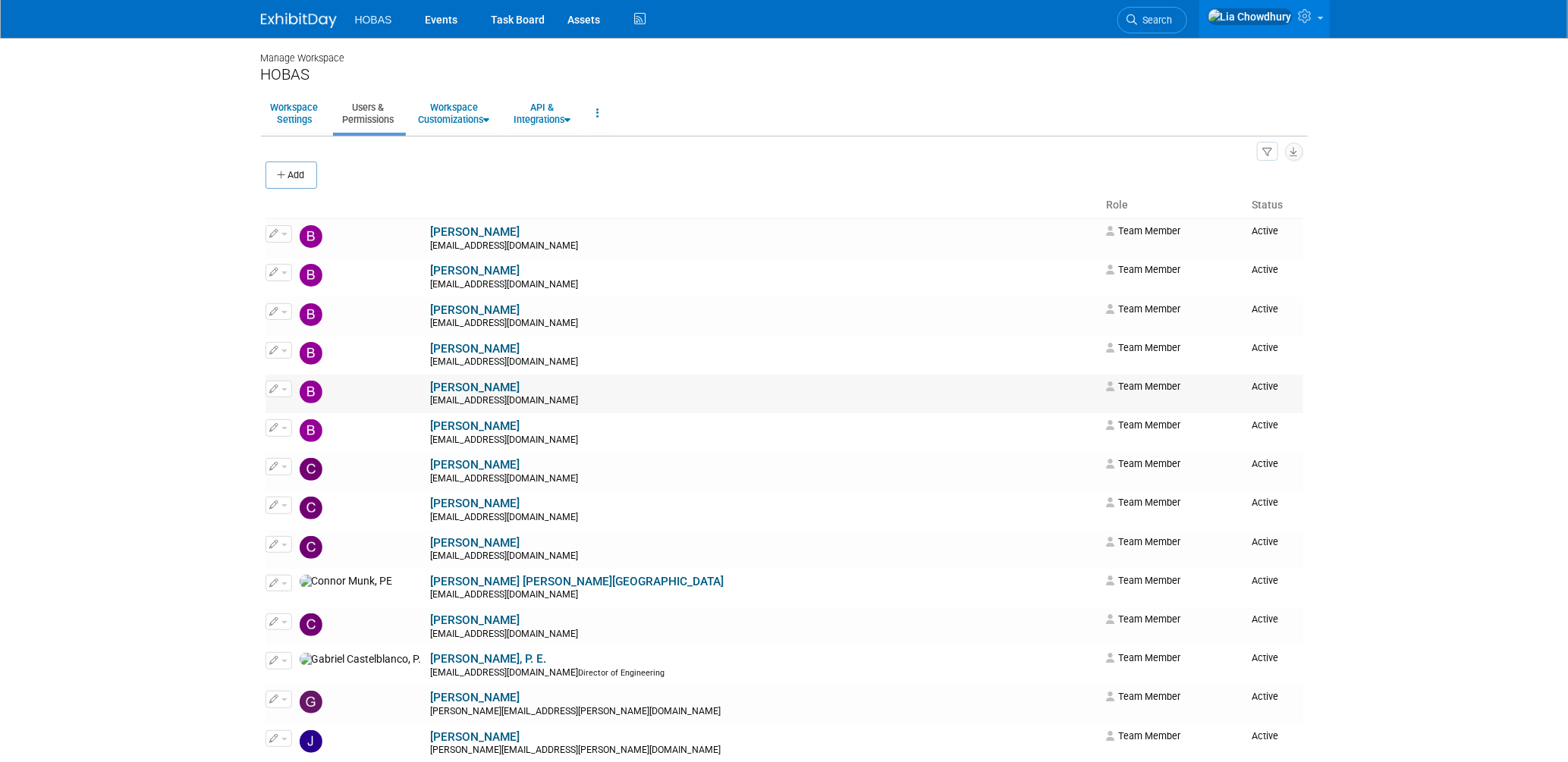
click at [431, 392] on link "[PERSON_NAME]" at bounding box center [475, 388] width 89 height 14
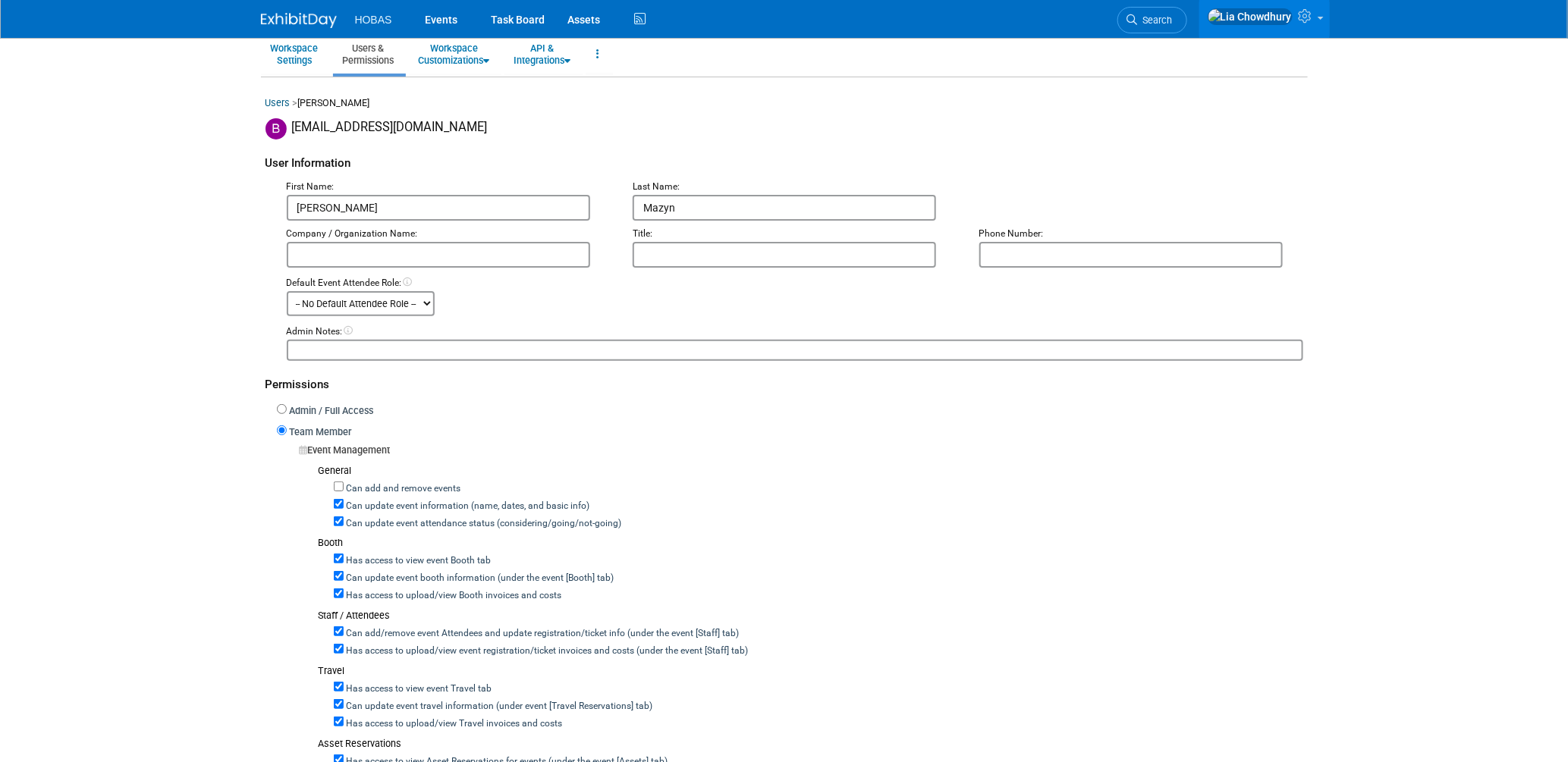
scroll to position [84, 0]
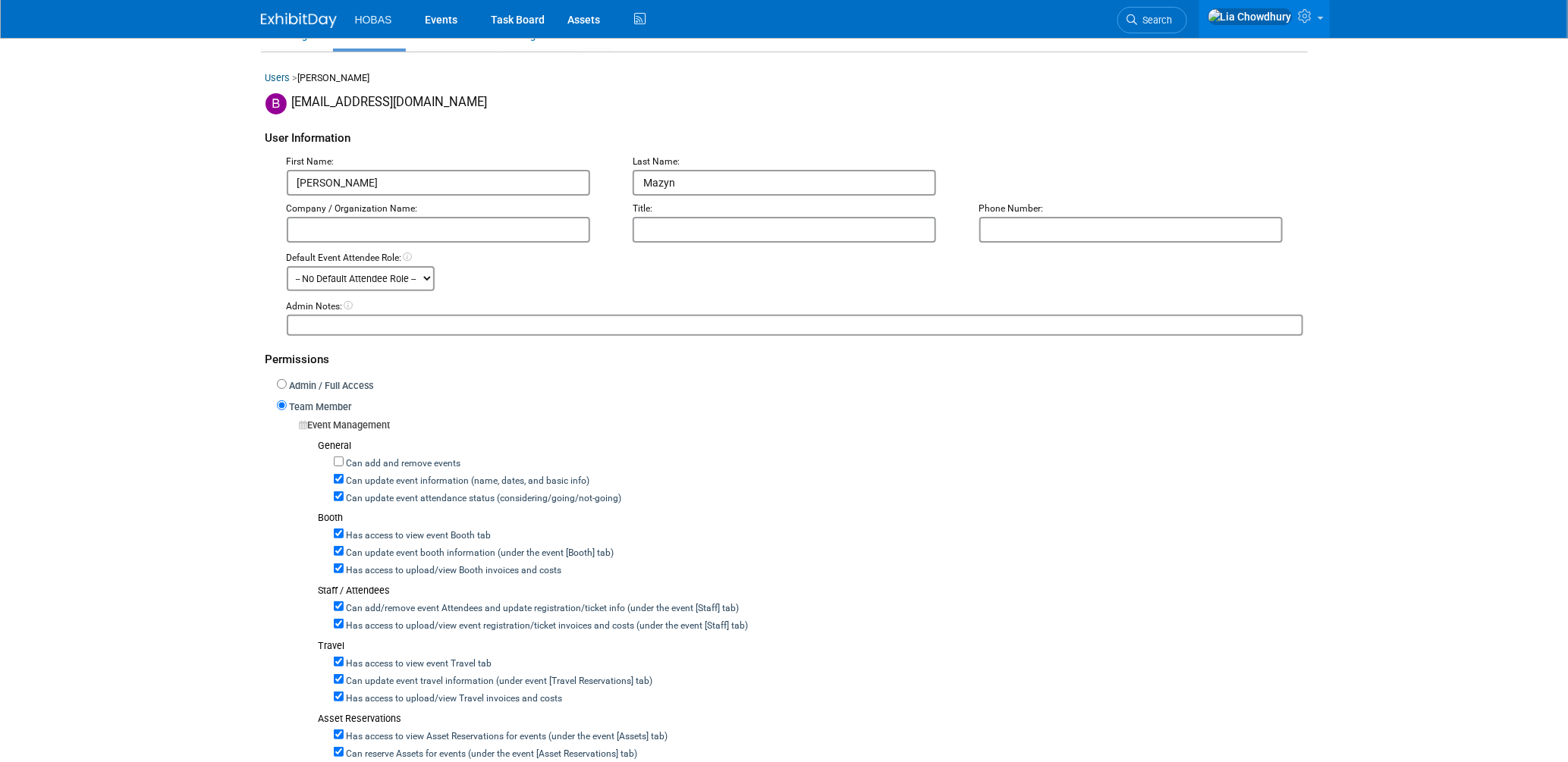
click at [368, 492] on label "Can update event attendance status (considering/going/not-going)" at bounding box center [483, 499] width 278 height 14
click at [344, 492] on input "Can update event attendance status (considering/going/not-going)" at bounding box center [338, 496] width 10 height 10
checkbox input "false"
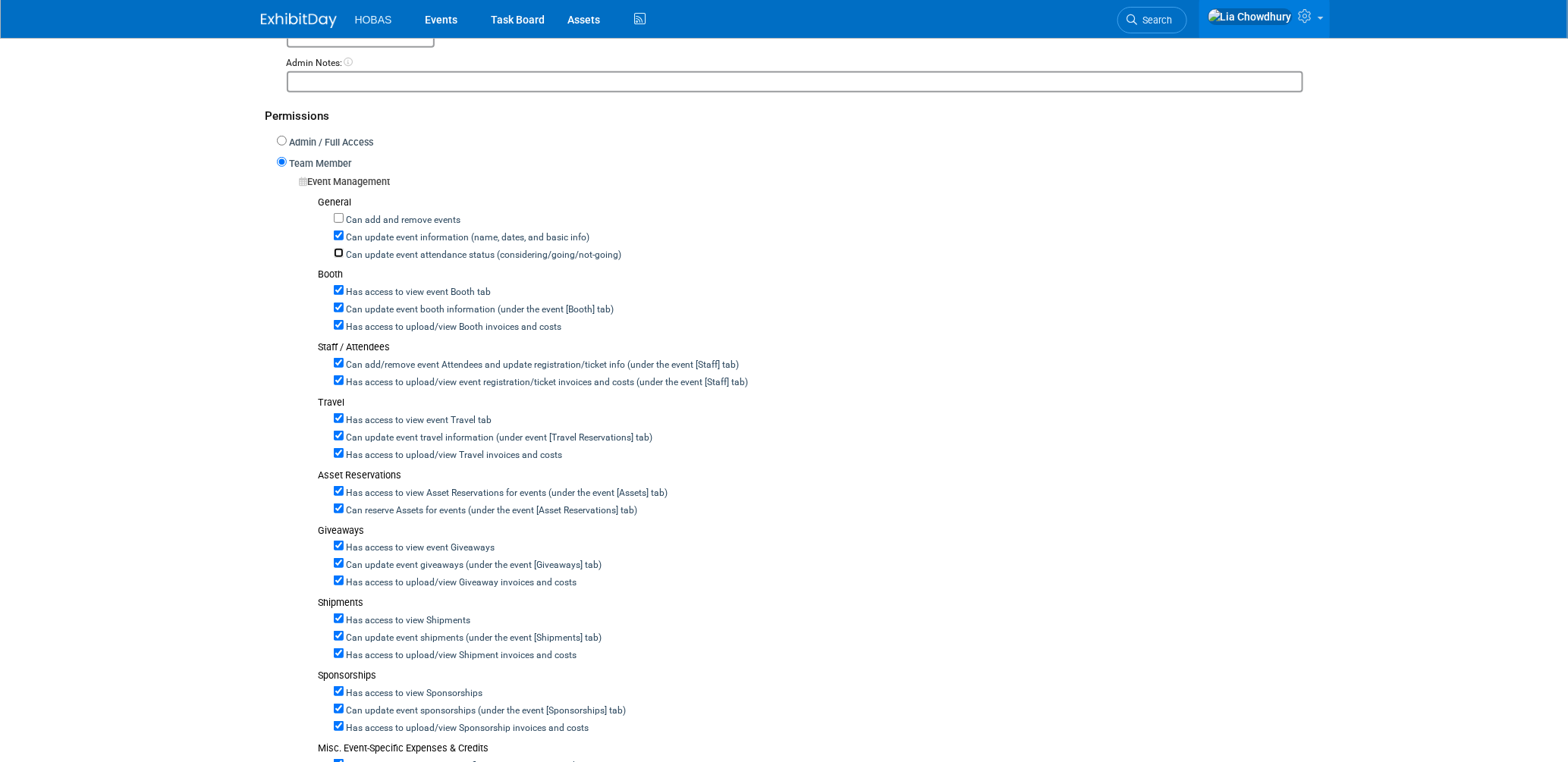
scroll to position [337, 0]
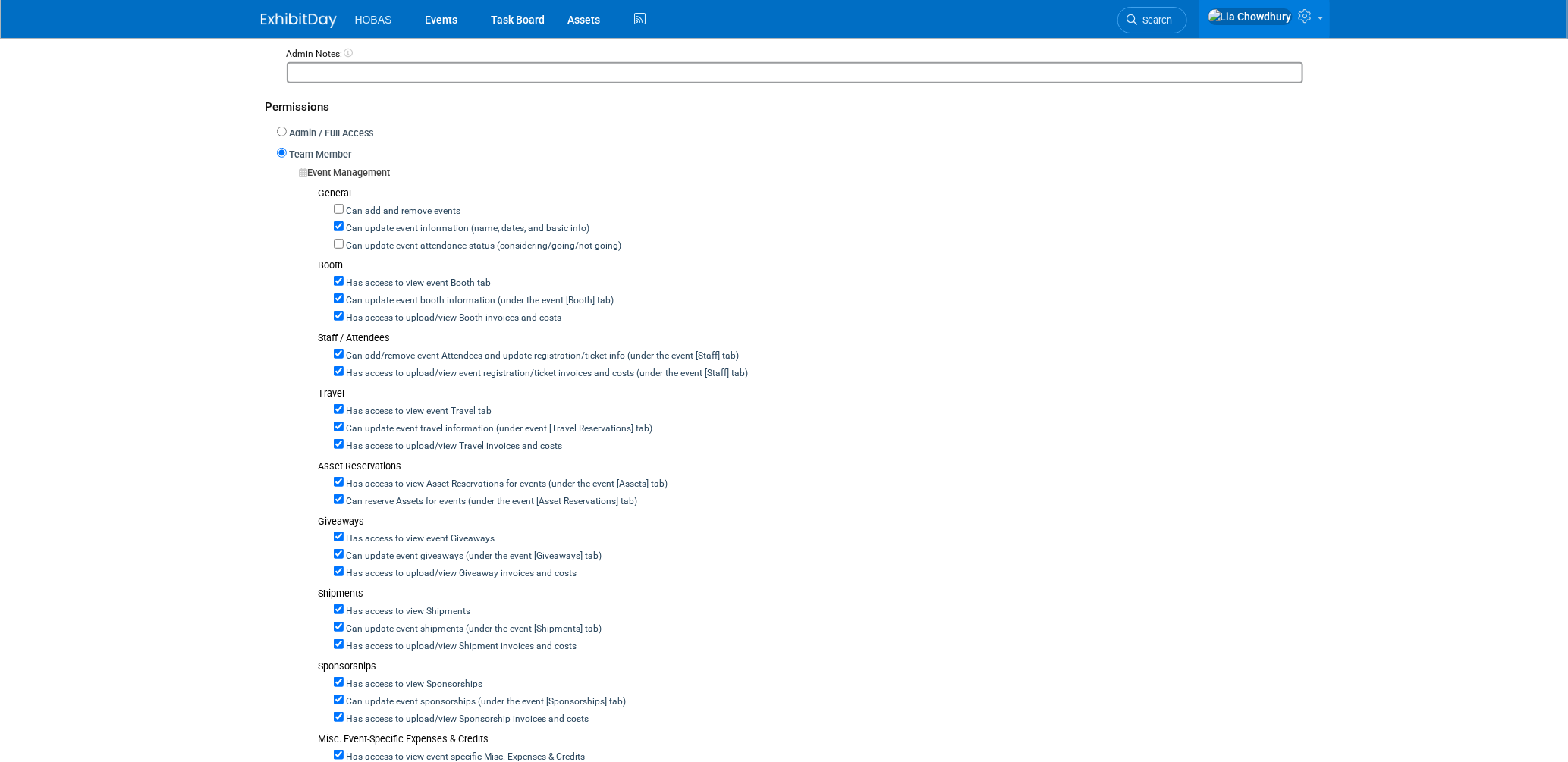
click at [391, 351] on label "Can add/remove event Attendees and update registration/ticket info (under the e…" at bounding box center [542, 357] width 396 height 14
click at [344, 351] on input "Can add/remove event Attendees and update registration/ticket info (under the e…" at bounding box center [338, 354] width 10 height 10
checkbox input "false"
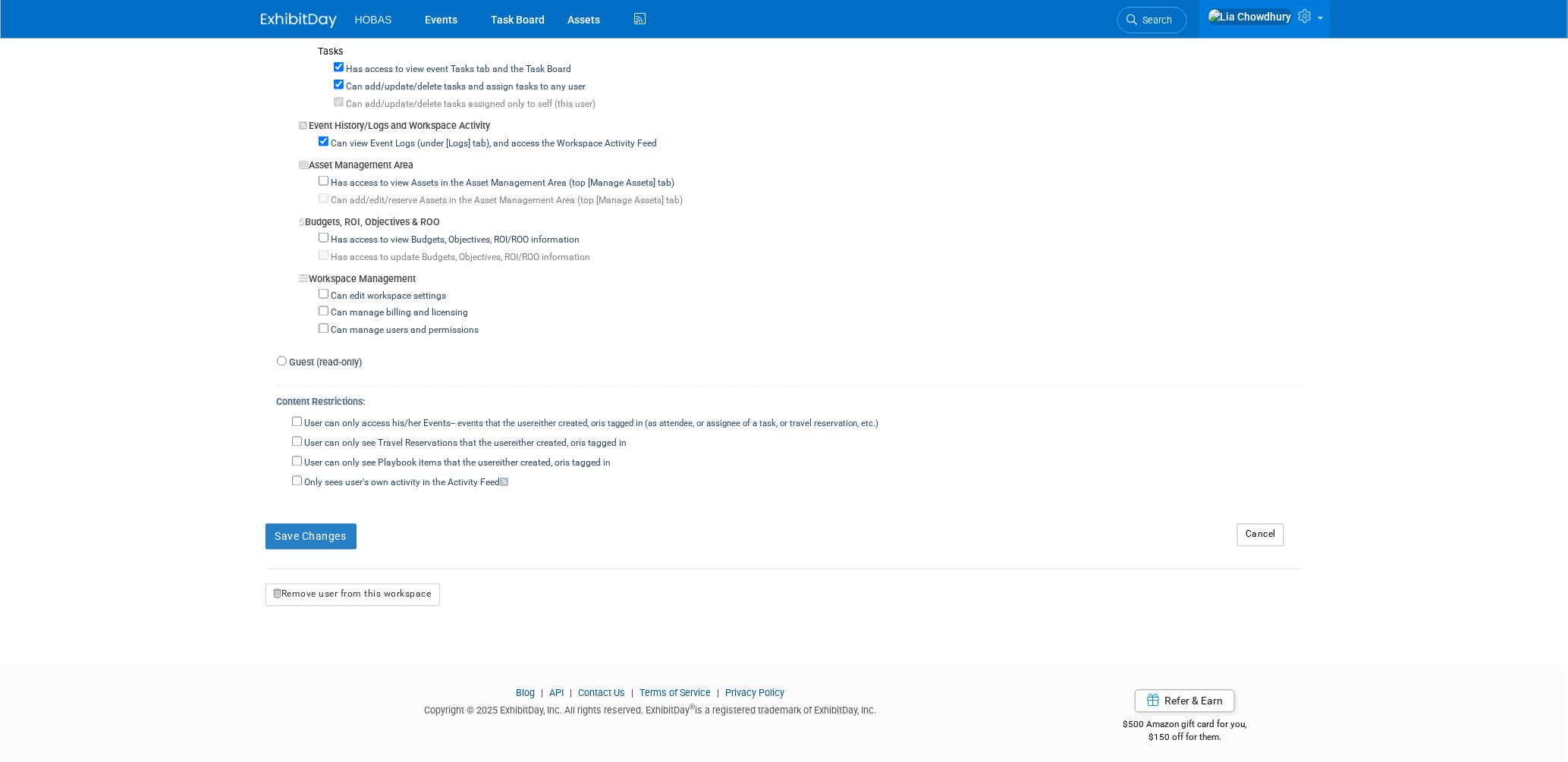
scroll to position [1156, 0]
click at [335, 523] on button "Save Changes" at bounding box center [311, 532] width 91 height 26
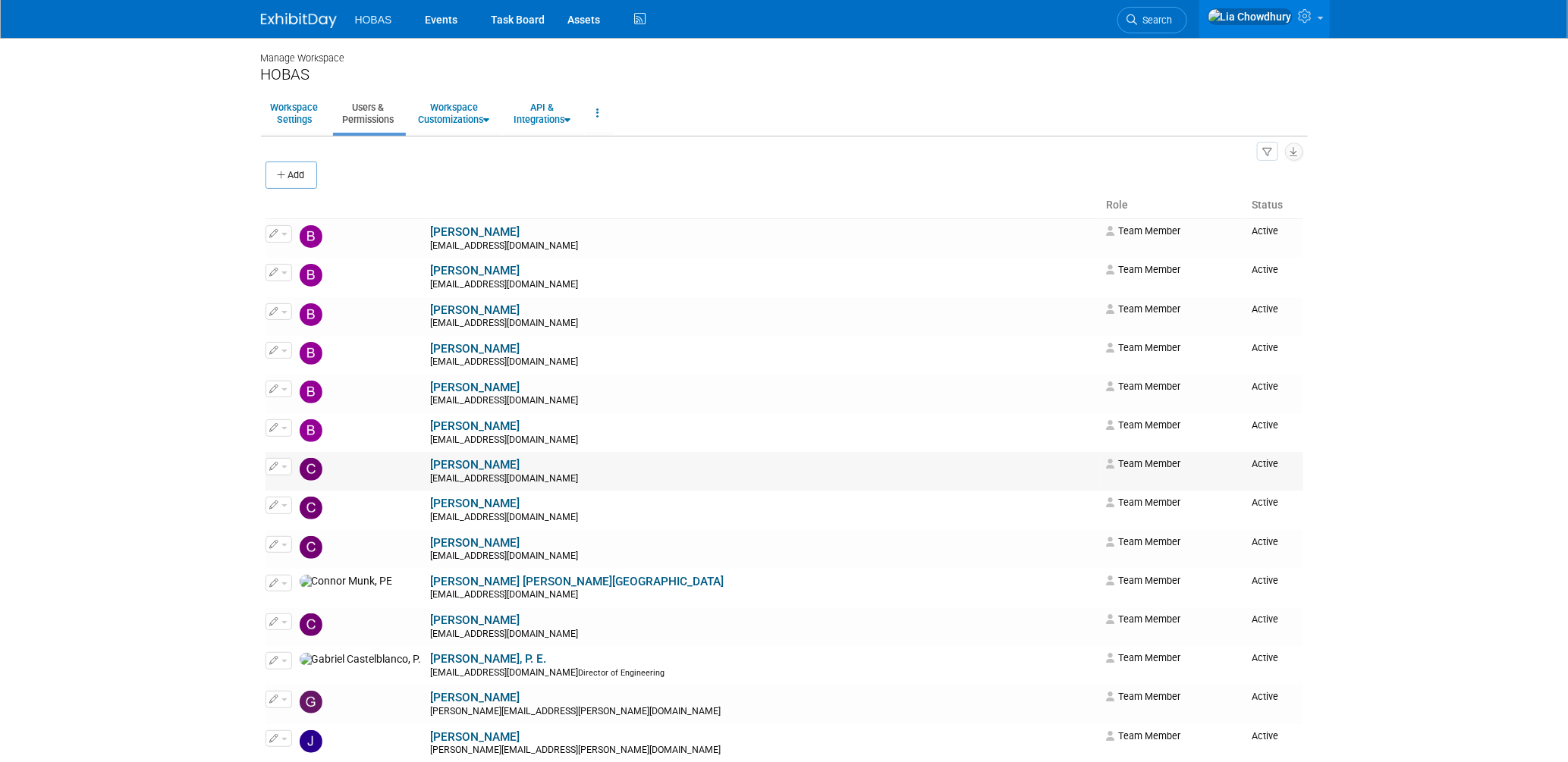
scroll to position [84, 0]
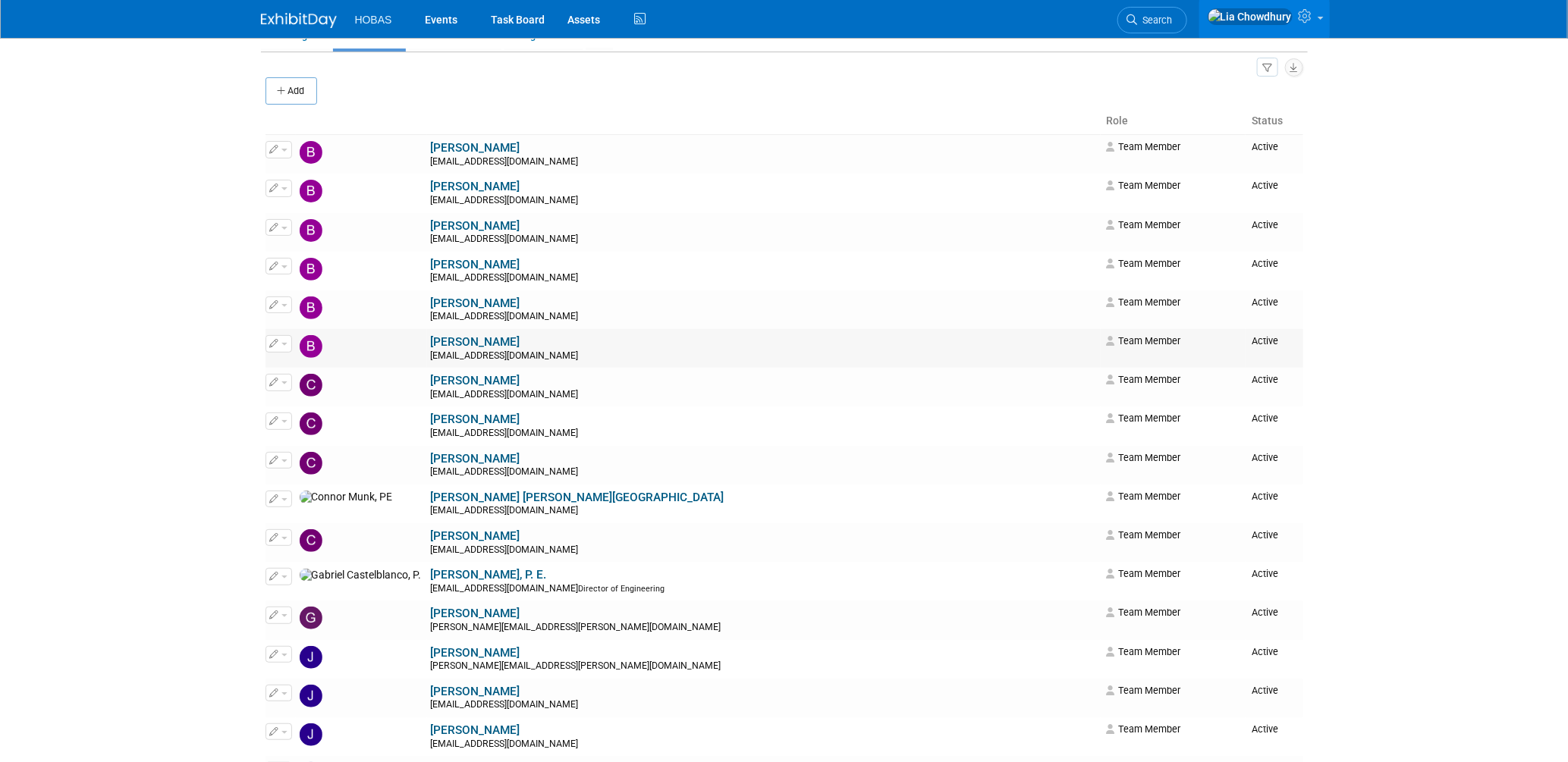
click at [431, 349] on link "[PERSON_NAME]" at bounding box center [475, 342] width 89 height 14
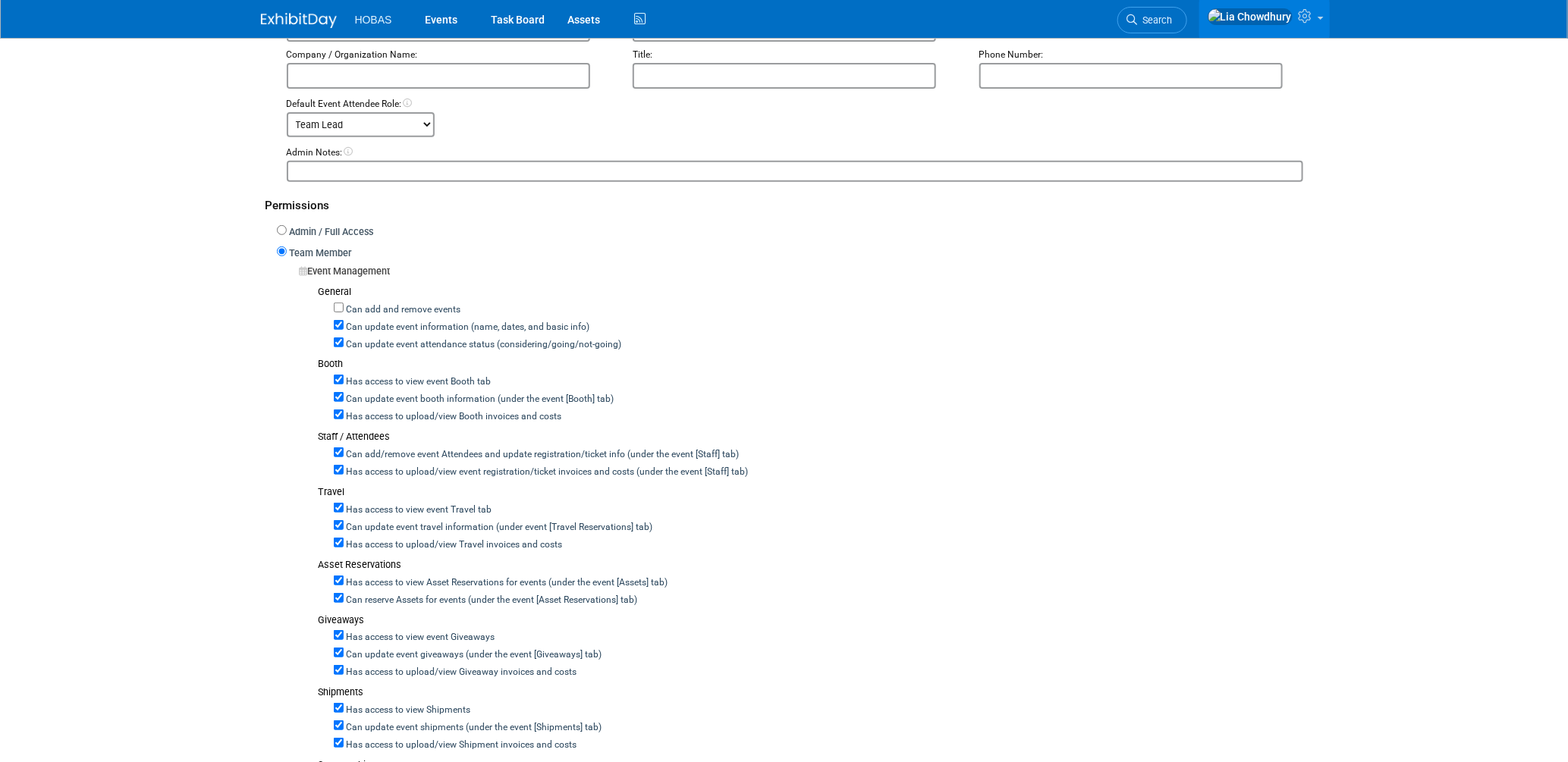
scroll to position [253, 0]
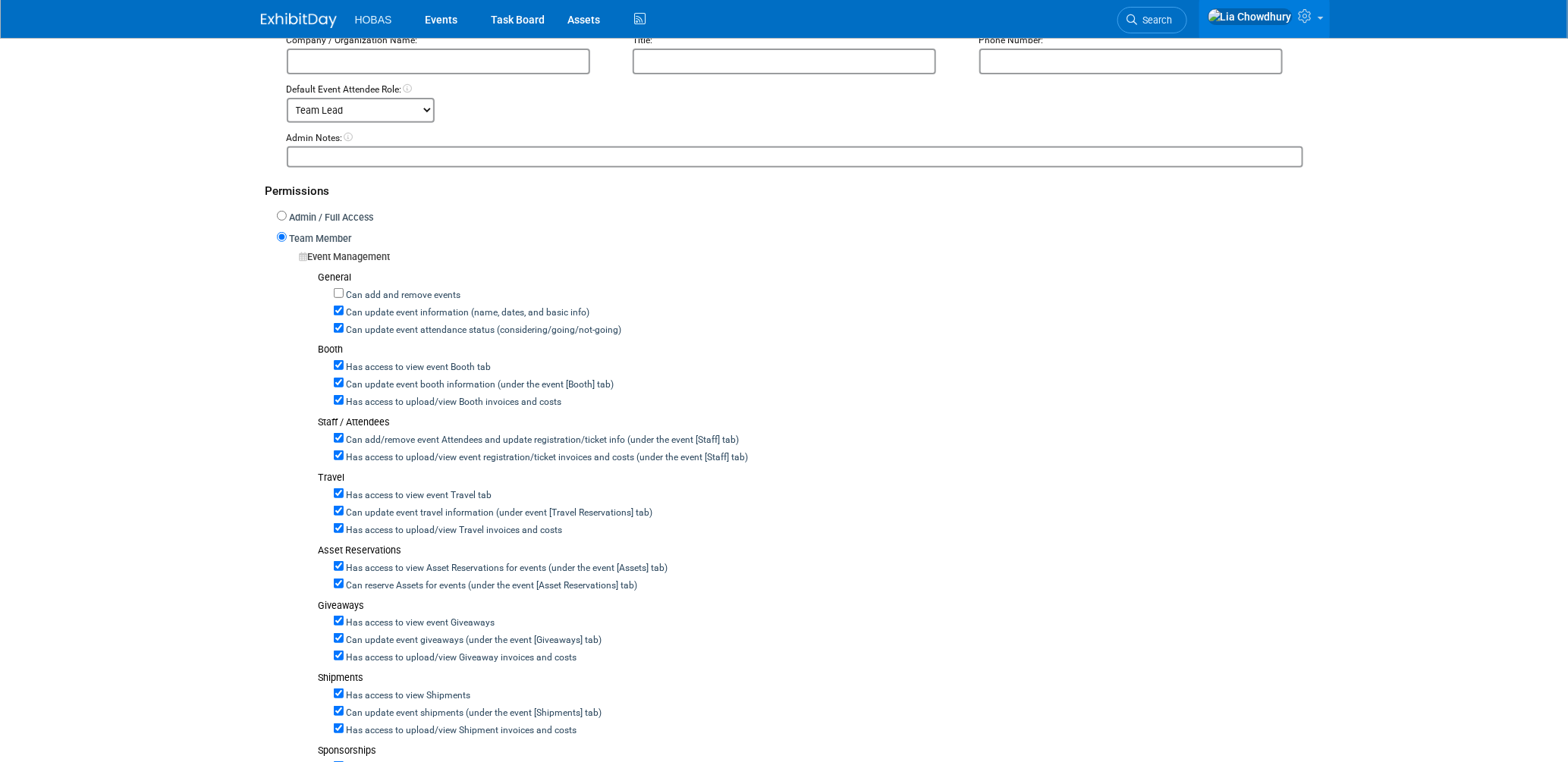
click at [354, 328] on label "Can update event attendance status (considering/going/not-going)" at bounding box center [483, 331] width 278 height 14
click at [344, 328] on input "Can update event attendance status (considering/going/not-going)" at bounding box center [338, 328] width 10 height 10
checkbox input "false"
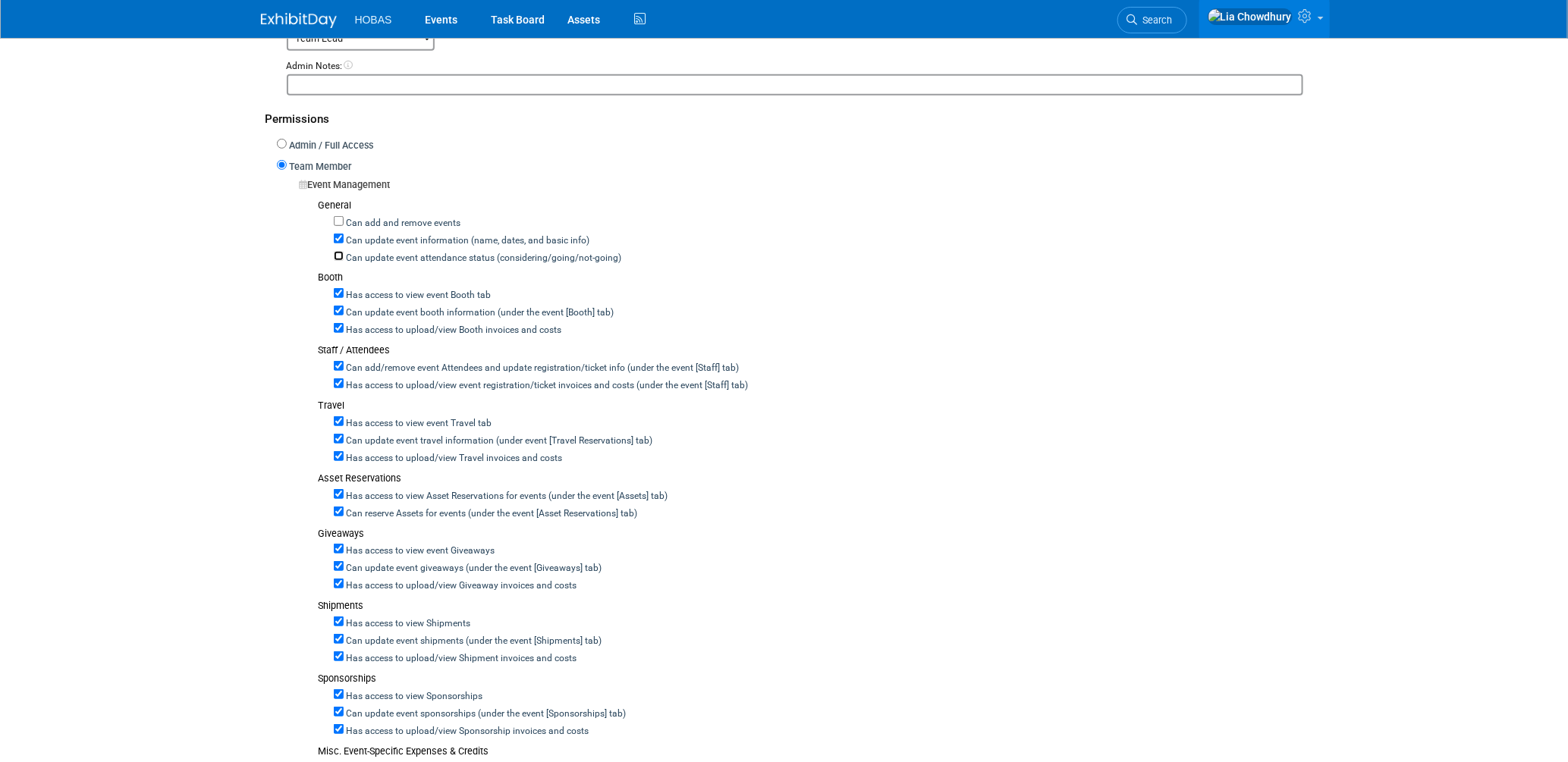
scroll to position [421, 0]
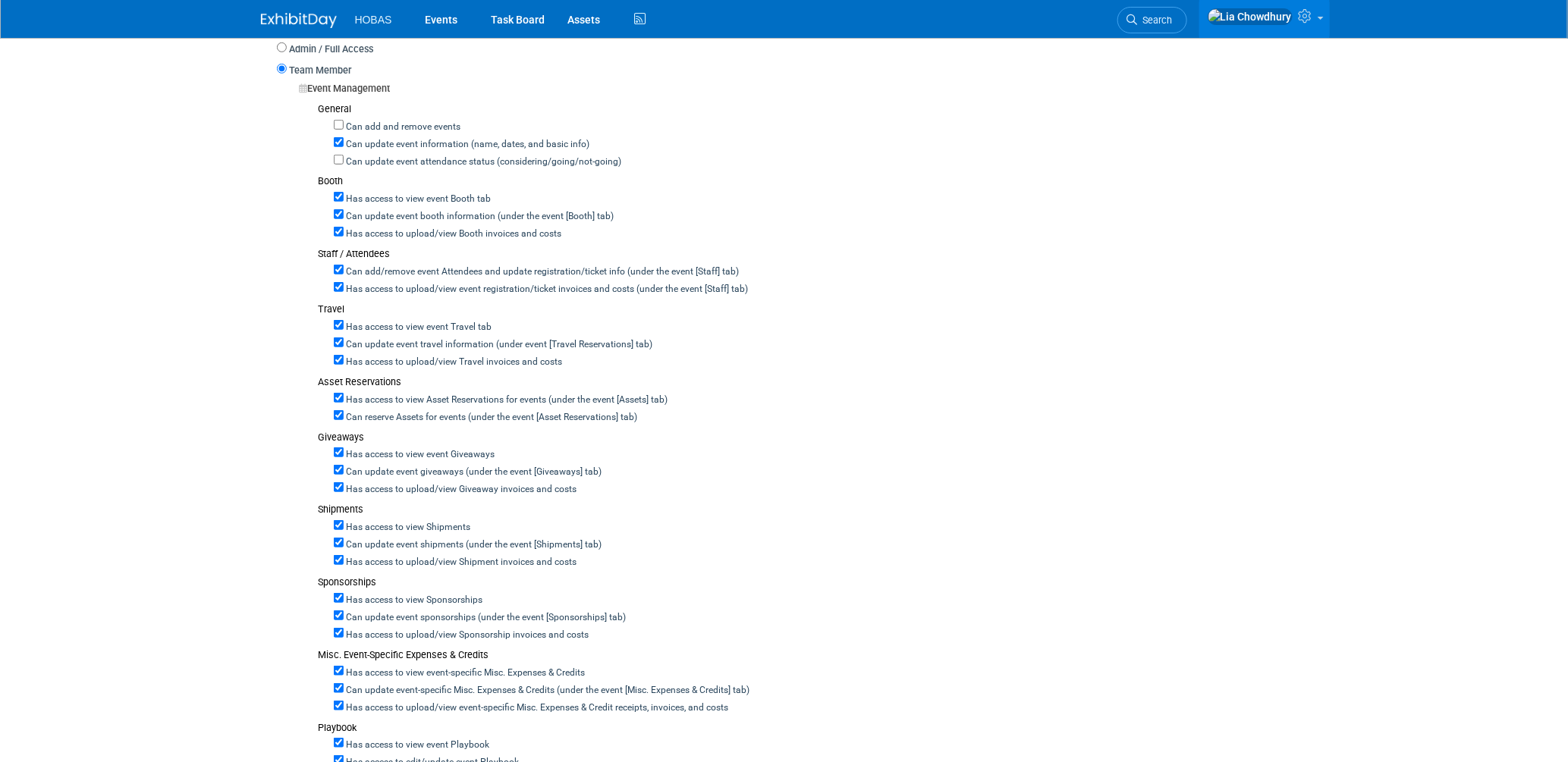
click at [365, 266] on label "Can add/remove event Attendees and update registration/ticket info (under the e…" at bounding box center [542, 273] width 396 height 14
click at [344, 265] on input "Can add/remove event Attendees and update registration/ticket info (under the e…" at bounding box center [338, 270] width 10 height 10
checkbox input "false"
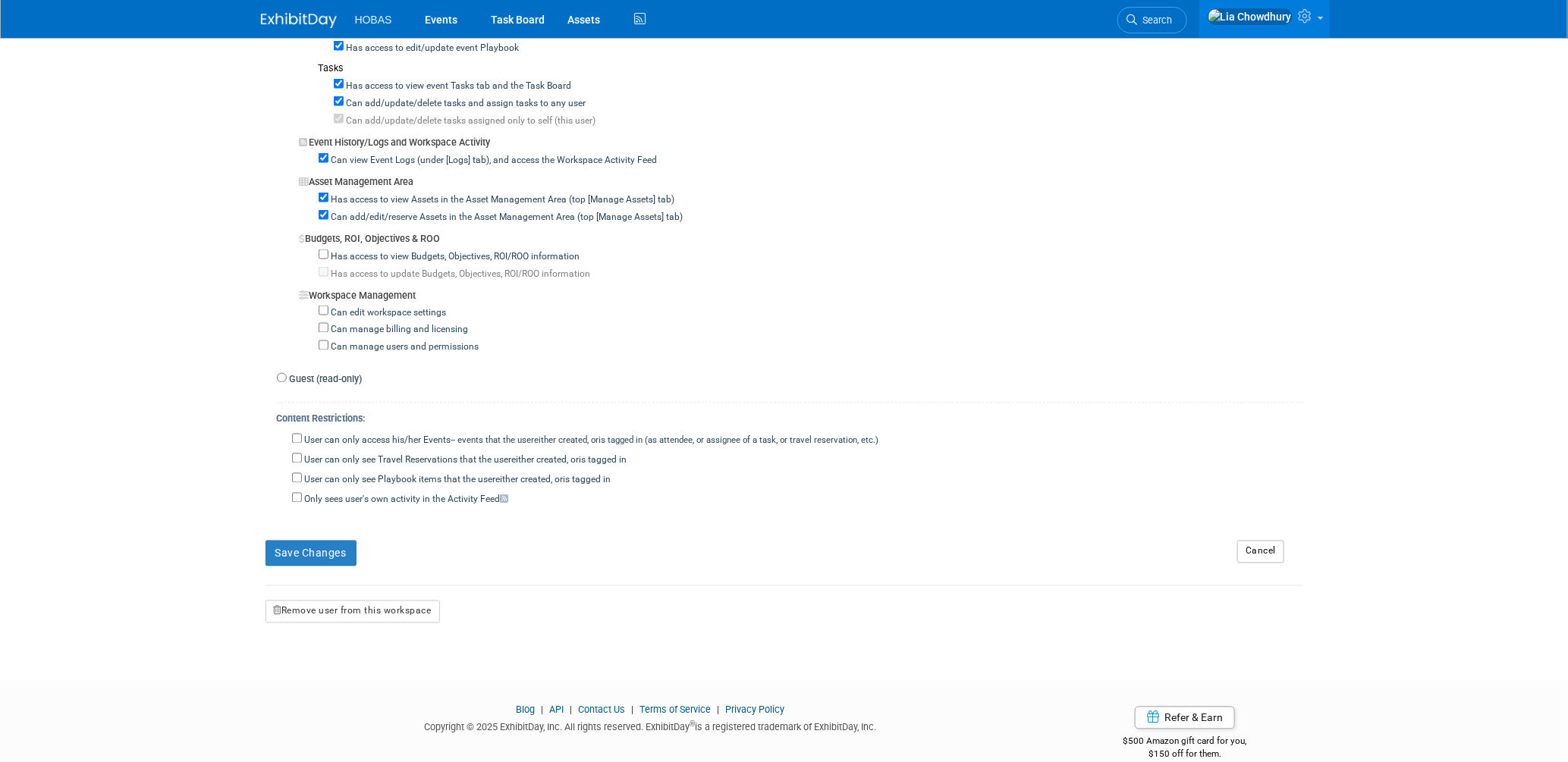
scroll to position [1156, 0]
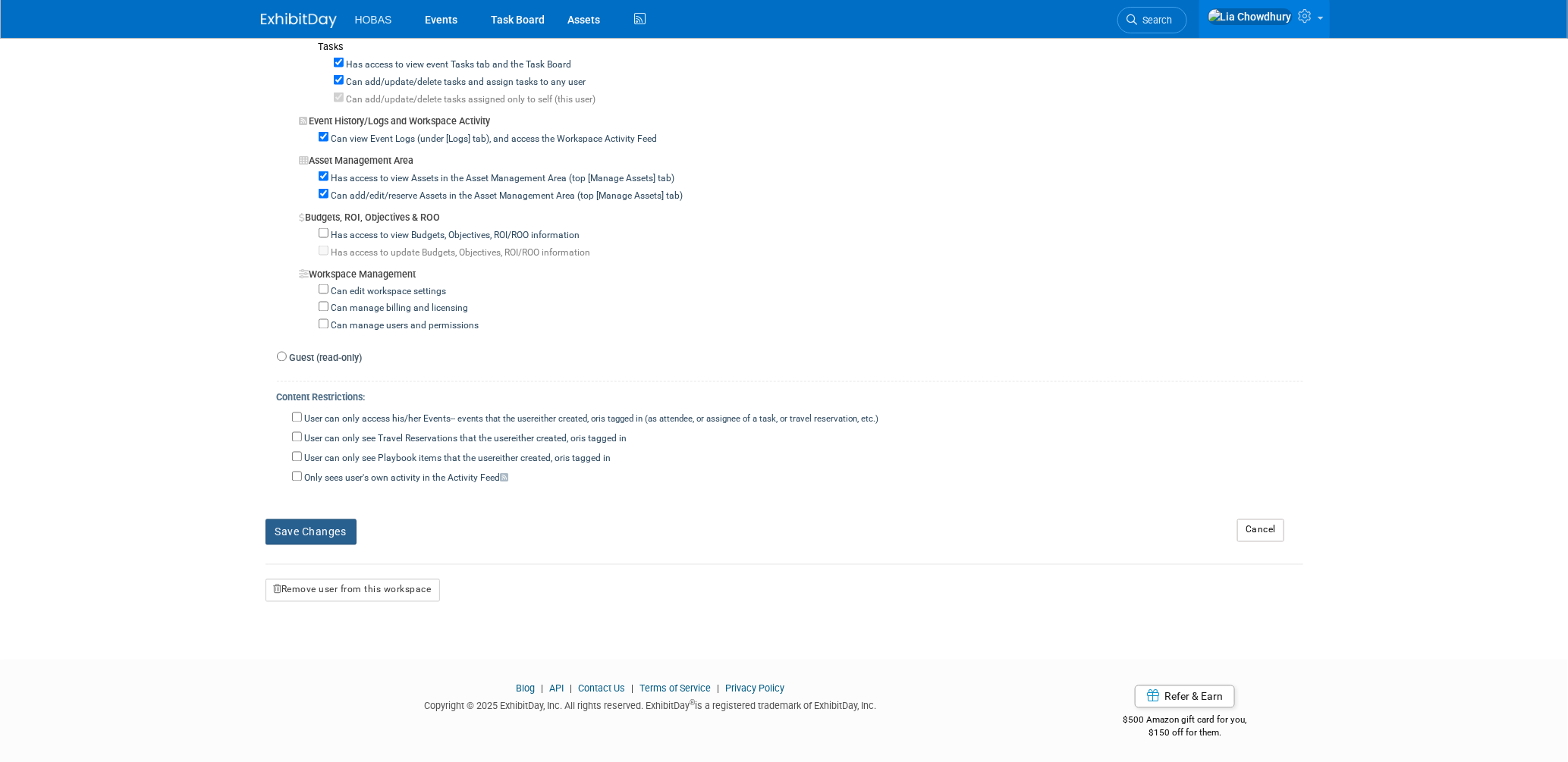
click at [325, 519] on button "Save Changes" at bounding box center [311, 532] width 91 height 26
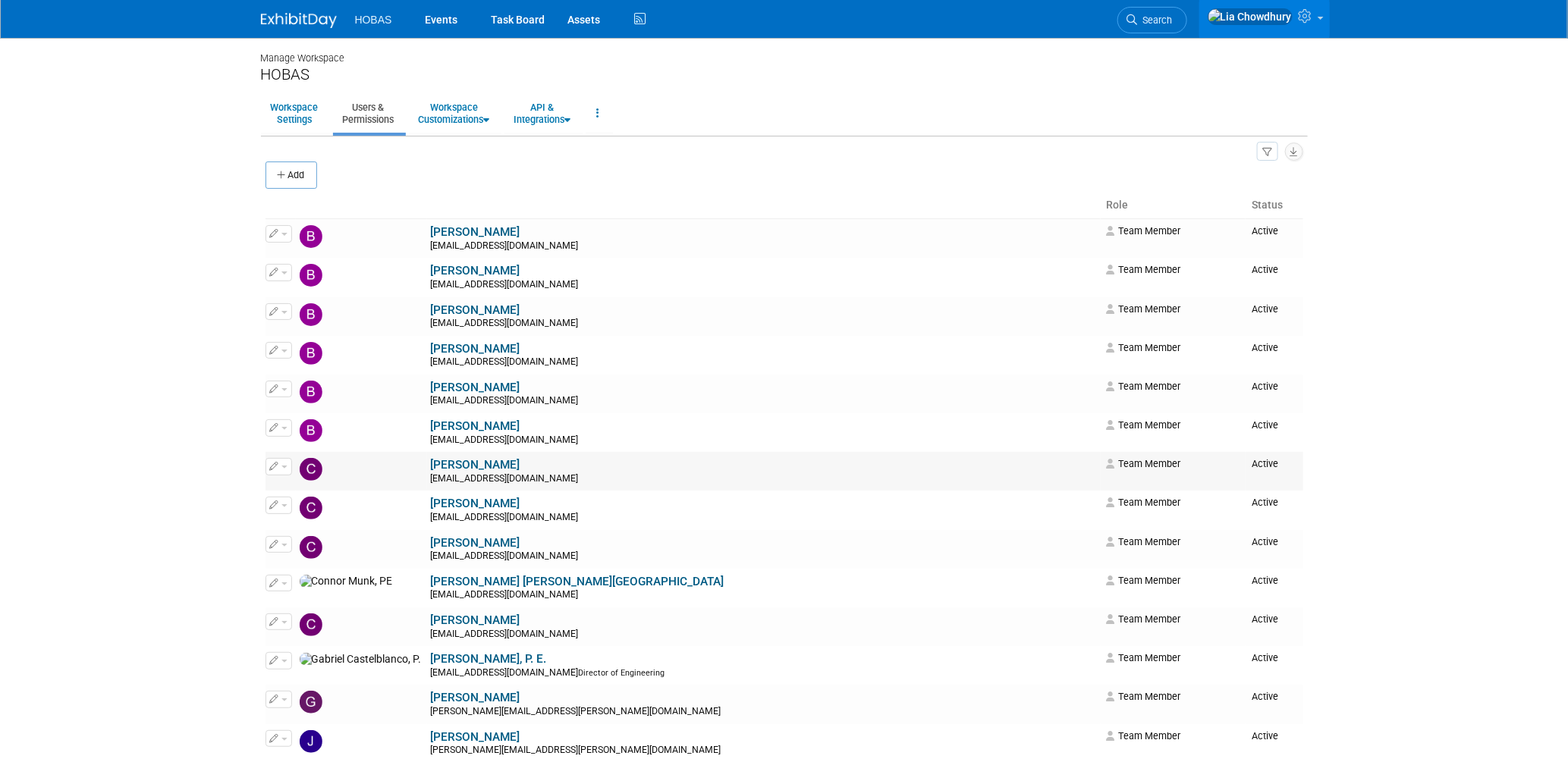
click at [431, 464] on link "Carson Whisenant" at bounding box center [475, 465] width 89 height 14
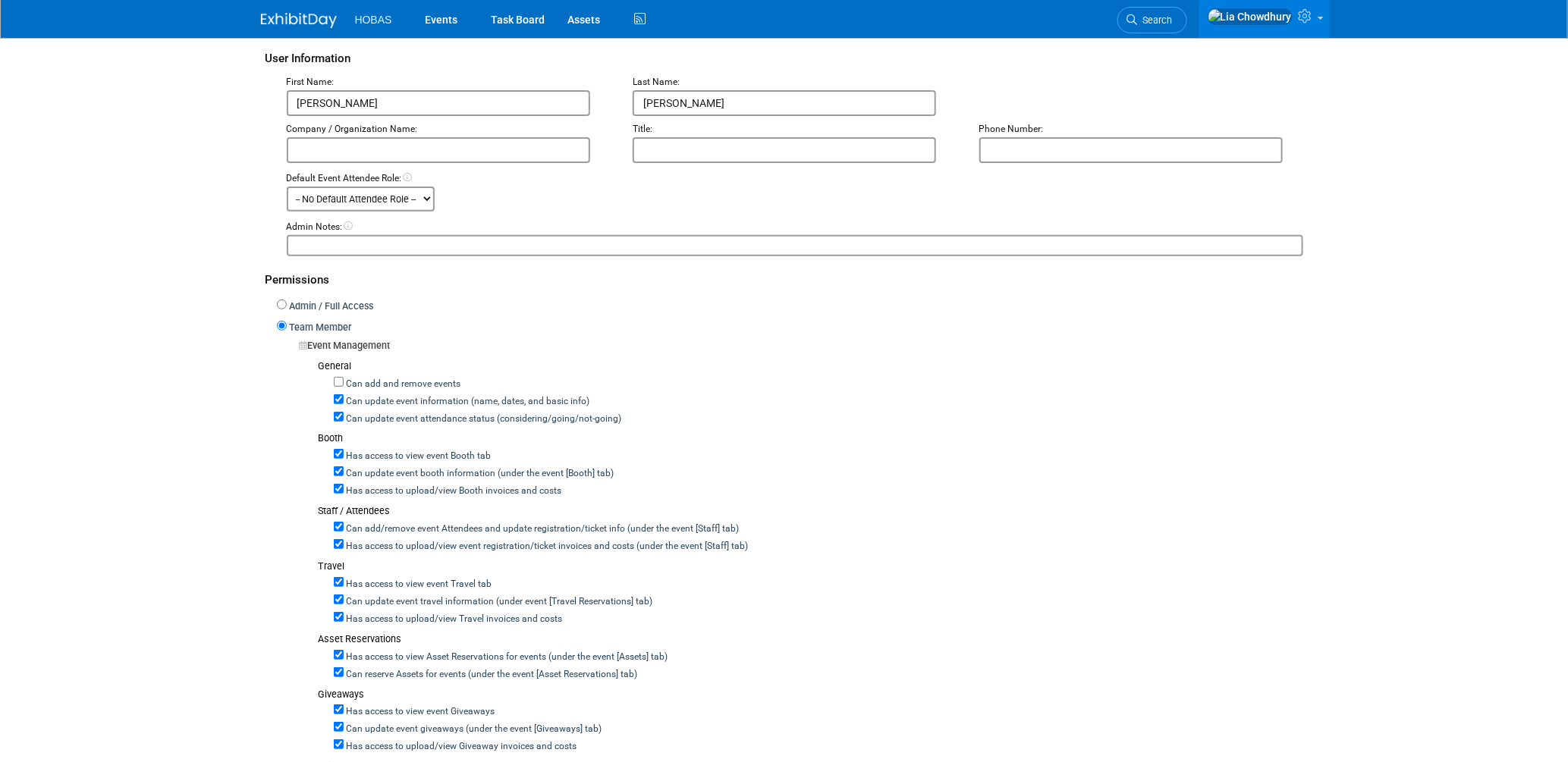
scroll to position [168, 0]
click at [371, 409] on label "Can update event attendance status (considering/going/not-going)" at bounding box center [483, 415] width 278 height 14
click at [344, 409] on input "Can update event attendance status (considering/going/not-going)" at bounding box center [338, 412] width 10 height 10
checkbox input "false"
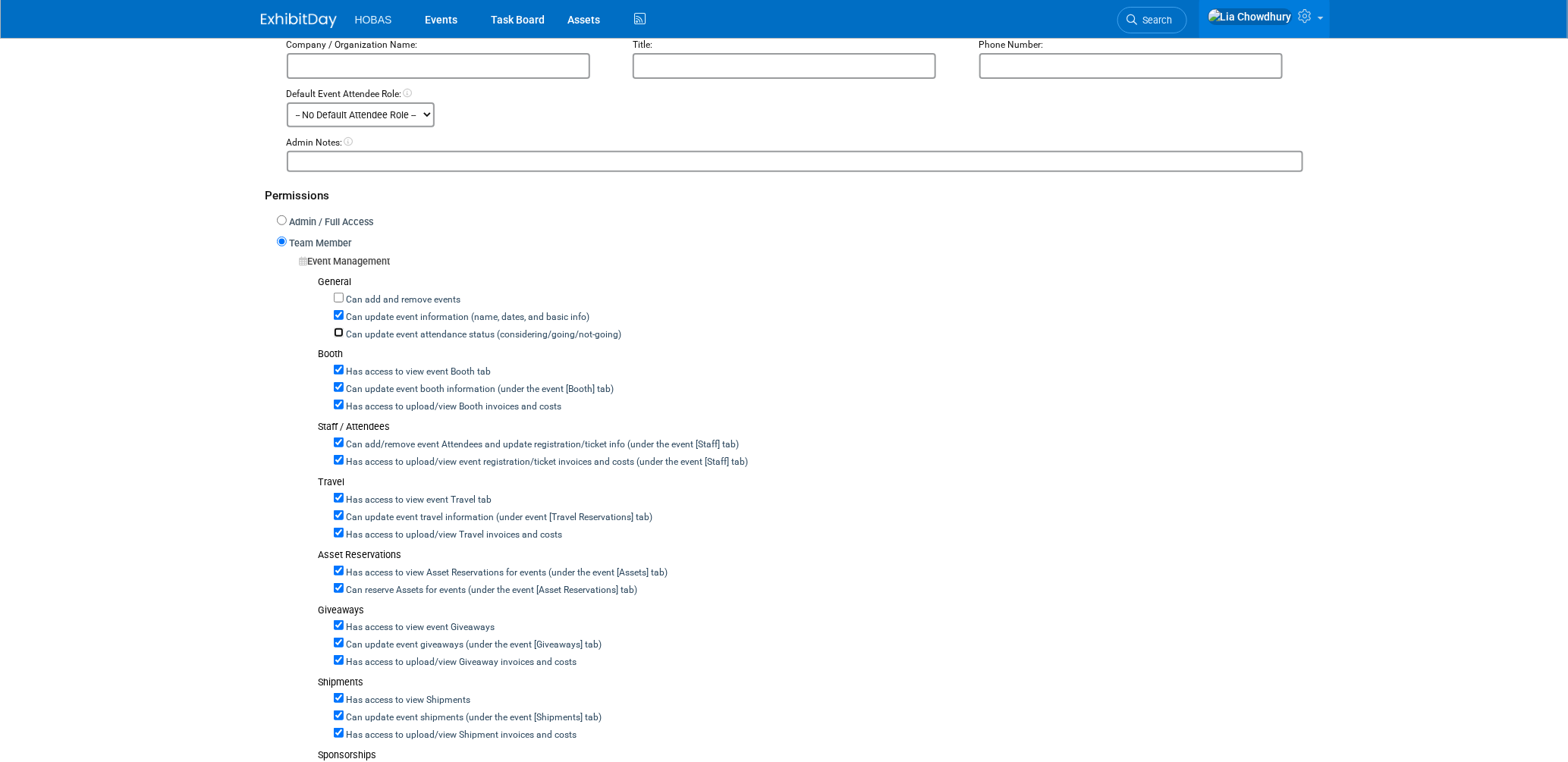
scroll to position [337, 0]
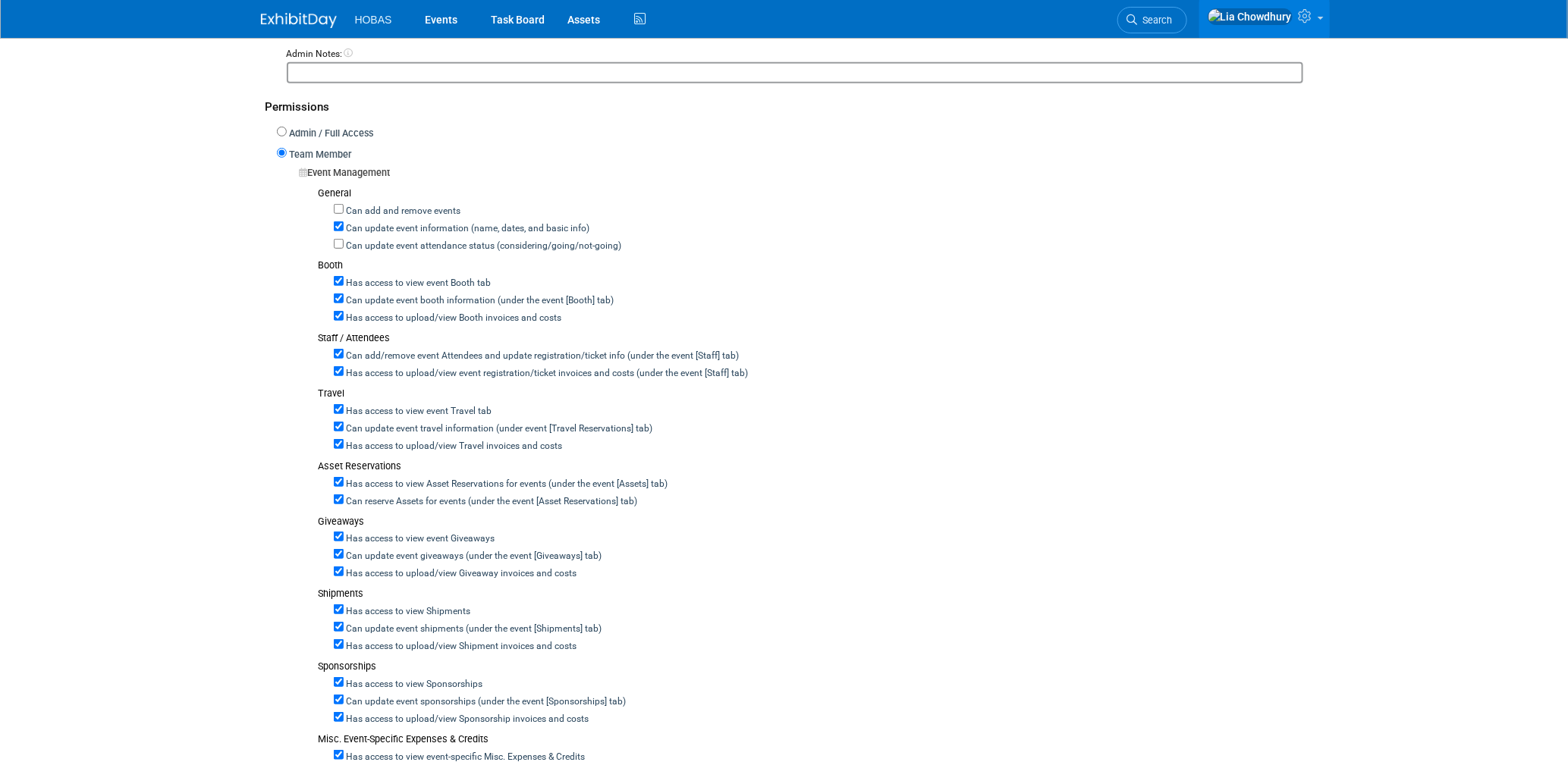
click at [376, 478] on label "Has access to view Asset Reservations for events (under the event [Assets] tab)" at bounding box center [506, 485] width 325 height 14
click at [344, 478] on input "Has access to view Asset Reservations for events (under the event [Assets] tab)" at bounding box center [338, 482] width 10 height 10
checkbox input "false"
click at [377, 478] on label "Has access to view Asset Reservations for events (under the event [Assets] tab)" at bounding box center [506, 485] width 325 height 14
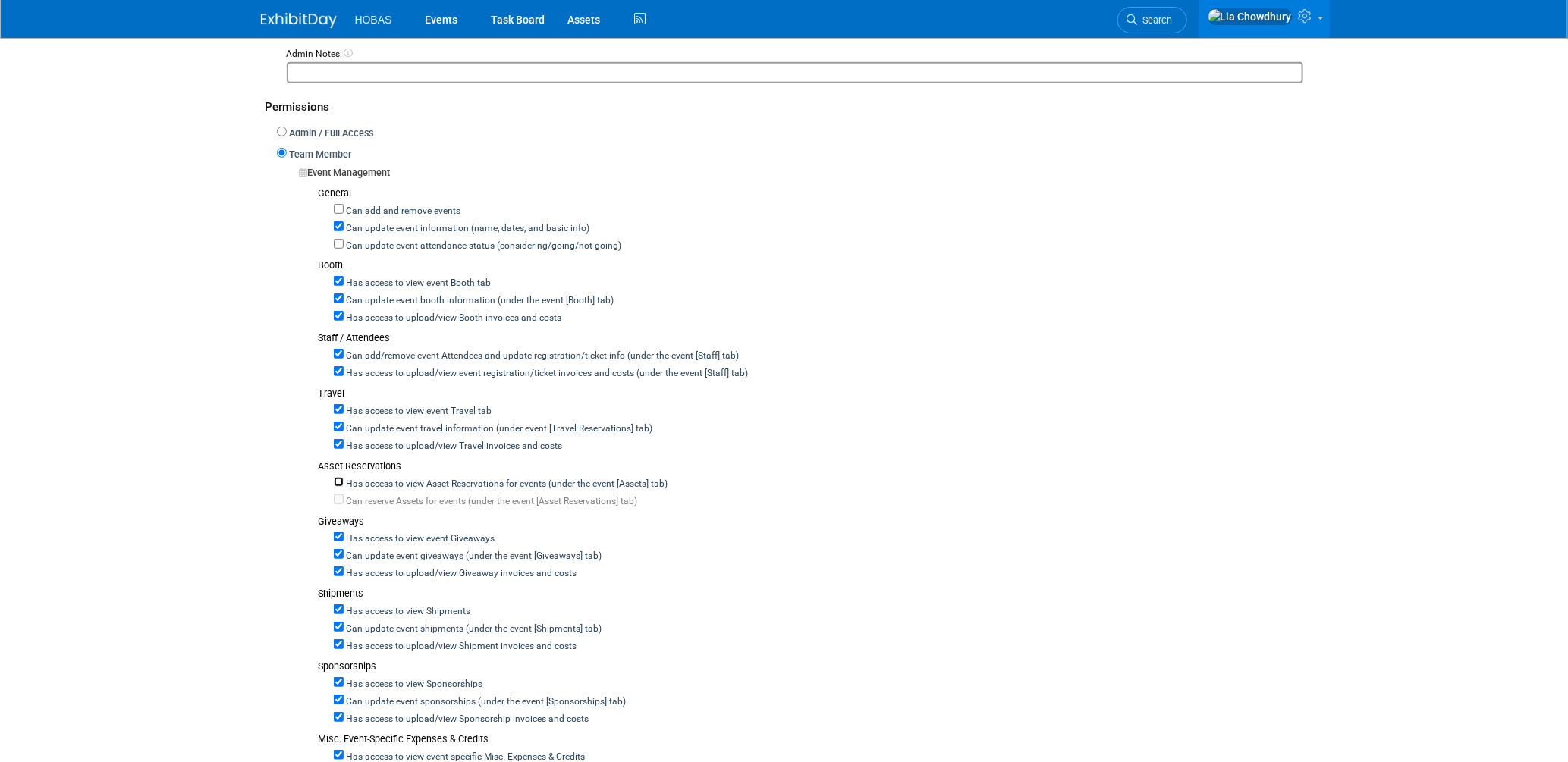
click at [344, 477] on input "Has access to view Asset Reservations for events (under the event [Assets] tab)" at bounding box center [338, 482] width 10 height 10
checkbox input "true"
click at [443, 350] on label "Can add/remove event Attendees and update registration/ticket info (under the e…" at bounding box center [542, 357] width 396 height 14
click at [344, 349] on input "Can add/remove event Attendees and update registration/ticket info (under the e…" at bounding box center [338, 354] width 10 height 10
click at [419, 350] on label "Can add/remove event Attendees and update registration/ticket info (under the e…" at bounding box center [542, 357] width 396 height 14
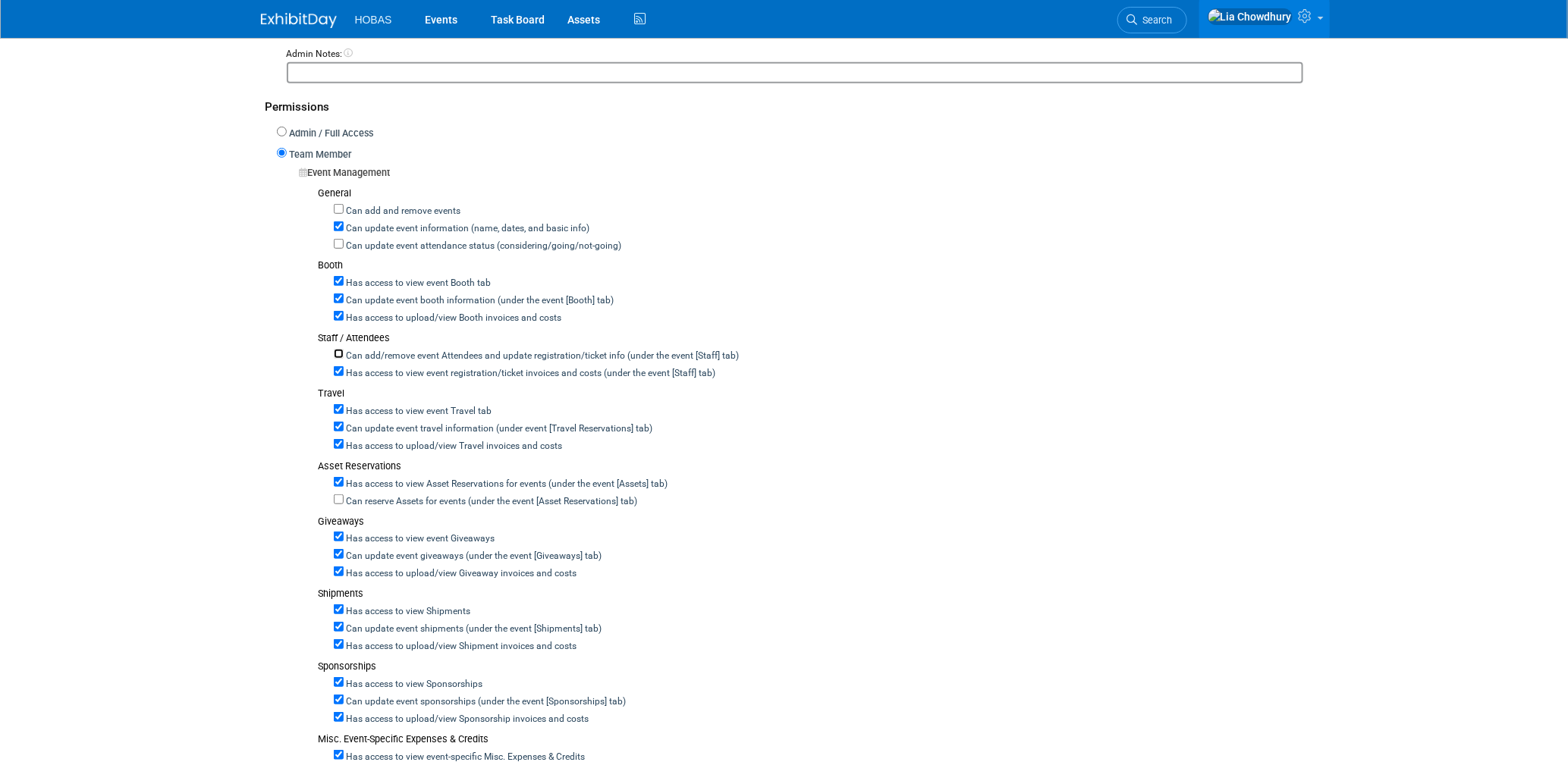
click at [344, 349] on input "Can add/remove event Attendees and update registration/ticket info (under the e…" at bounding box center [338, 354] width 10 height 10
checkbox input "true"
click at [351, 367] on label "Has access to upload/view event registration/ticket invoices and costs (under t…" at bounding box center [546, 374] width 405 height 14
click at [344, 366] on input "Has access to upload/view event registration/ticket invoices and costs (under t…" at bounding box center [338, 371] width 10 height 10
click at [364, 373] on label "Has access to upload/view event registration/ticket invoices and costs (under t…" at bounding box center [546, 374] width 405 height 14
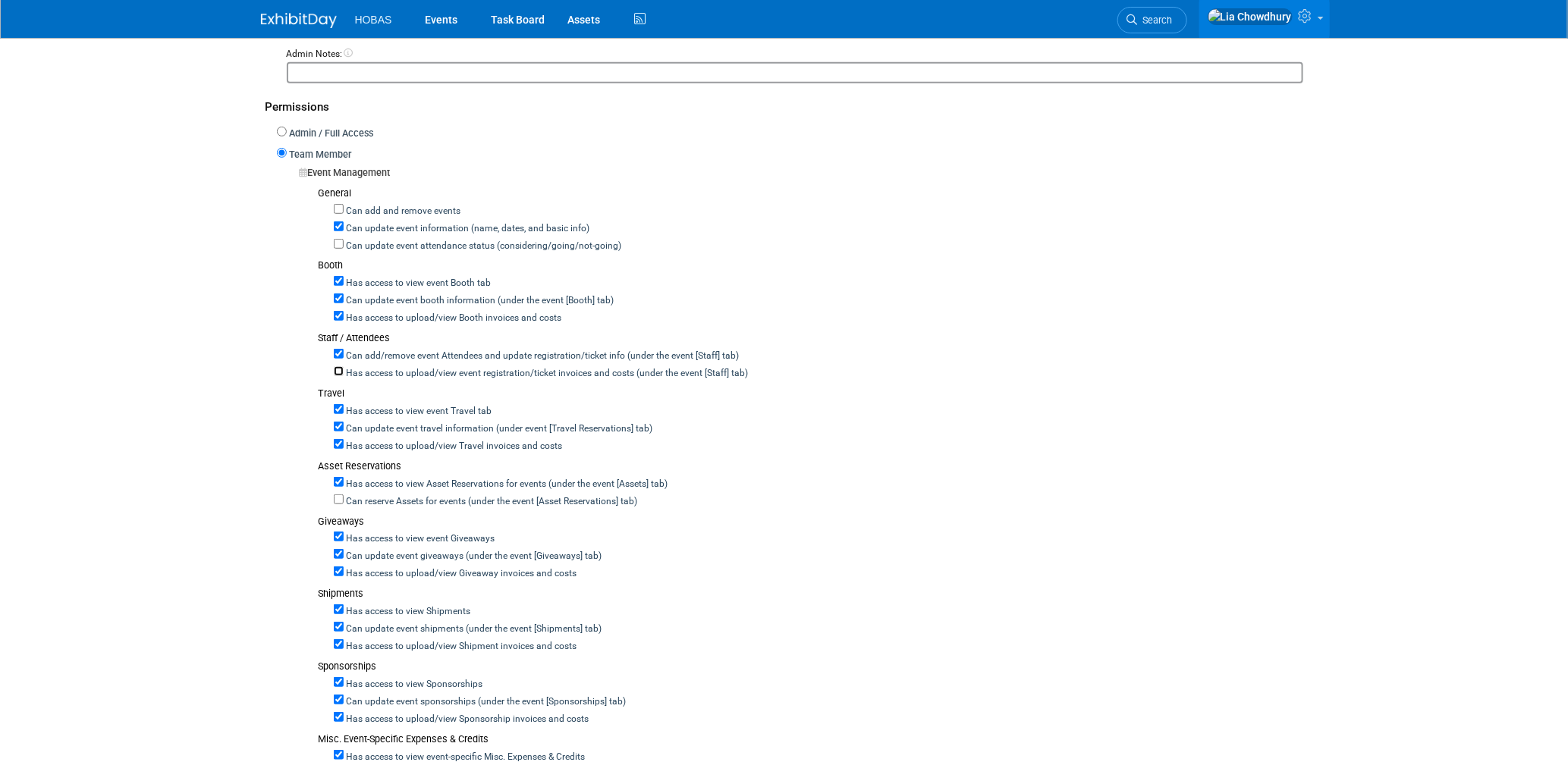
click at [344, 373] on input "Has access to upload/view event registration/ticket invoices and costs (under t…" at bounding box center [338, 371] width 10 height 10
checkbox input "true"
click at [363, 350] on label "Can add/remove event Attendees and update registration/ticket info (under the e…" at bounding box center [542, 357] width 396 height 14
click at [344, 350] on input "Can add/remove event Attendees and update registration/ticket info (under the e…" at bounding box center [338, 354] width 10 height 10
checkbox input "false"
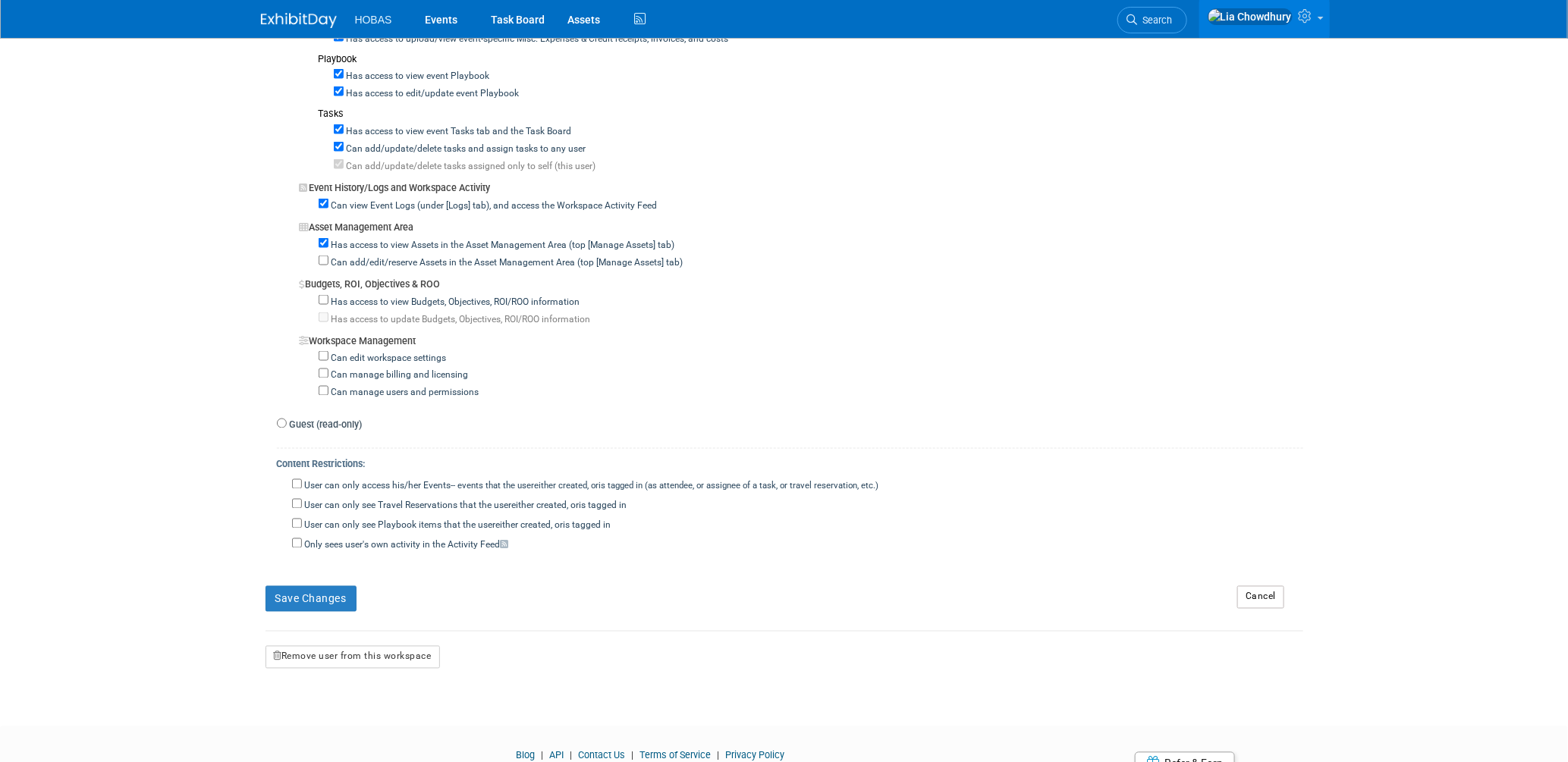
scroll to position [1095, 0]
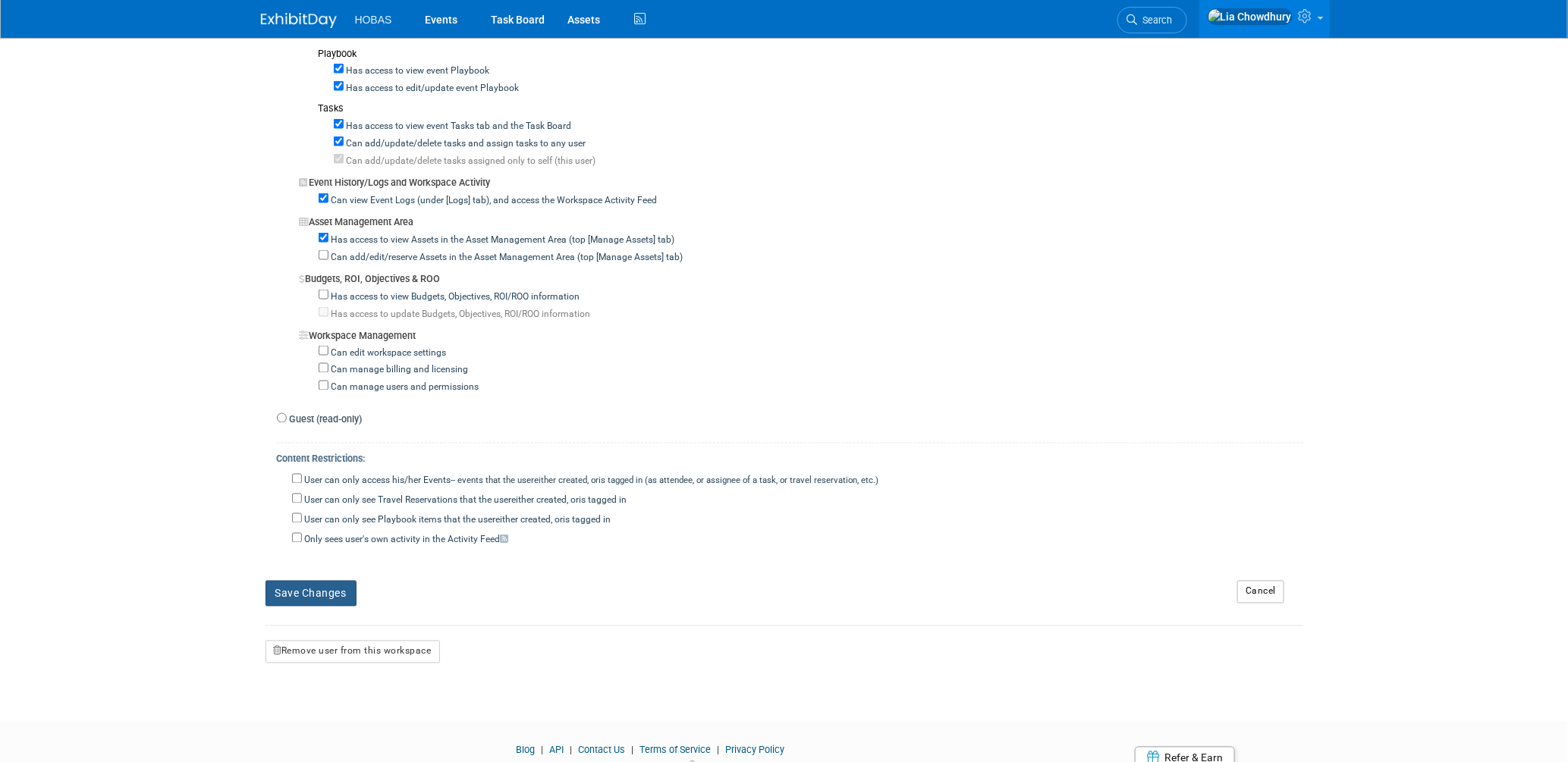
click at [295, 588] on button "Save Changes" at bounding box center [311, 594] width 91 height 26
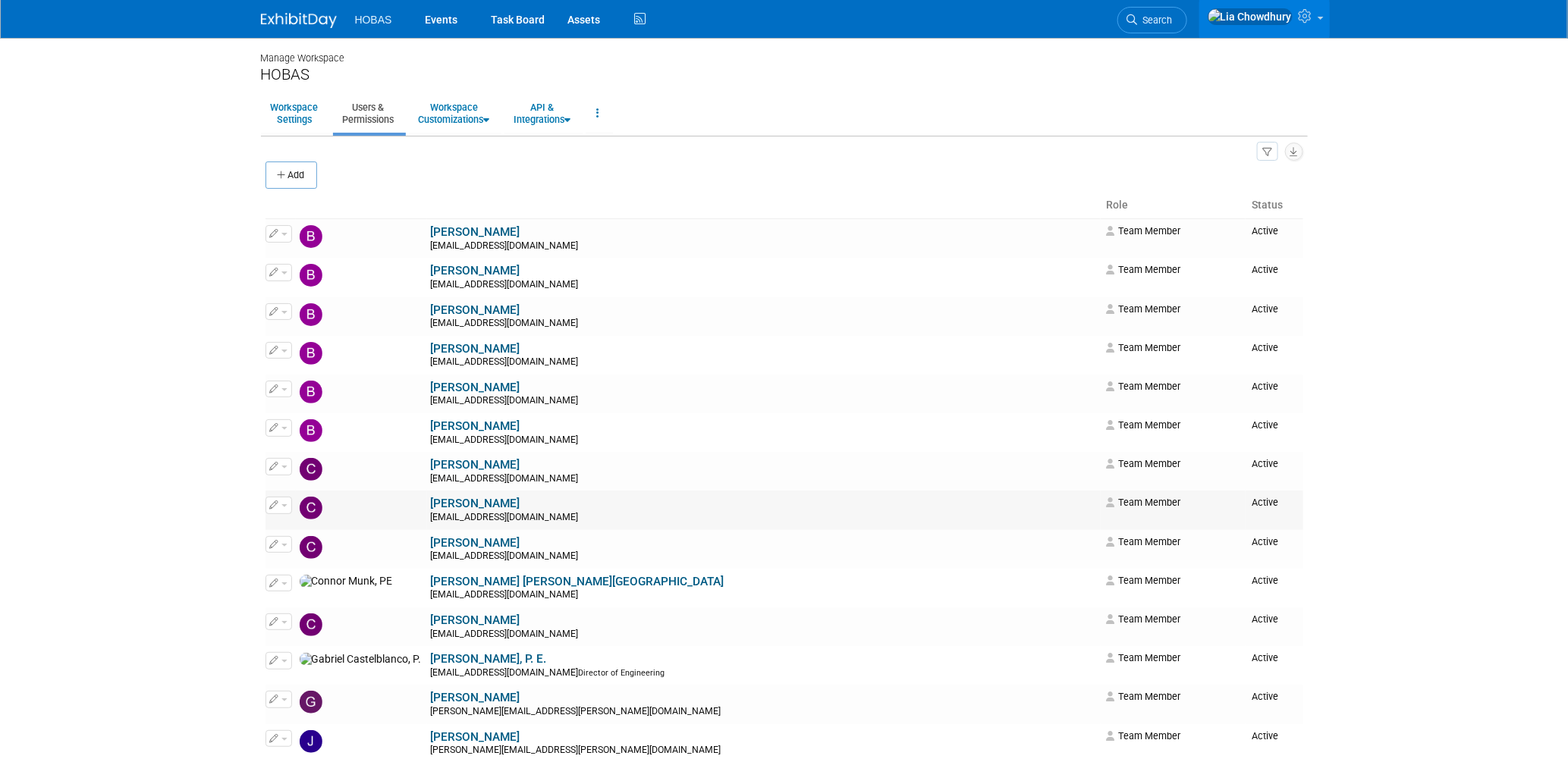
click at [431, 505] on link "[PERSON_NAME]" at bounding box center [475, 503] width 89 height 14
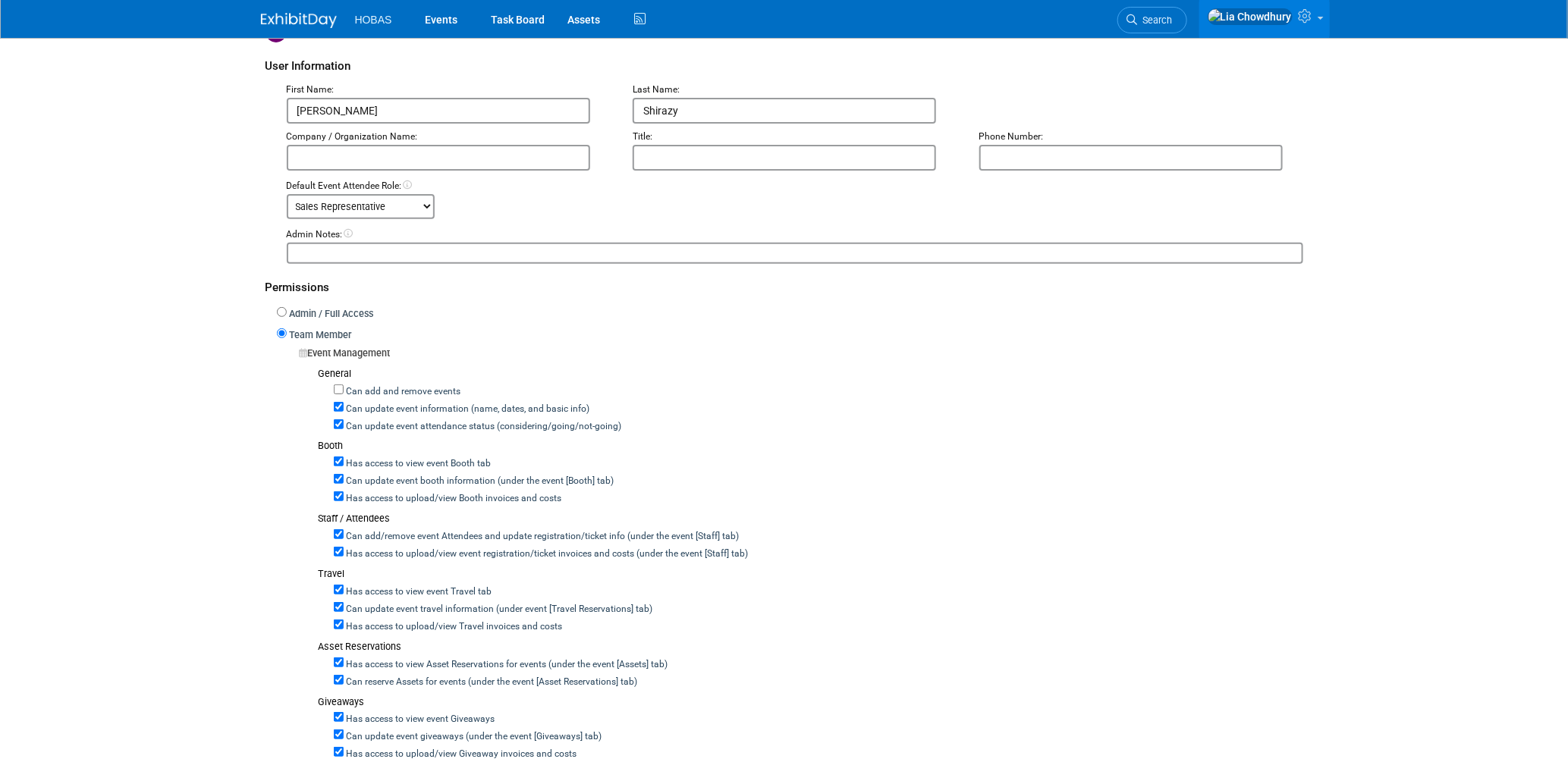
scroll to position [168, 0]
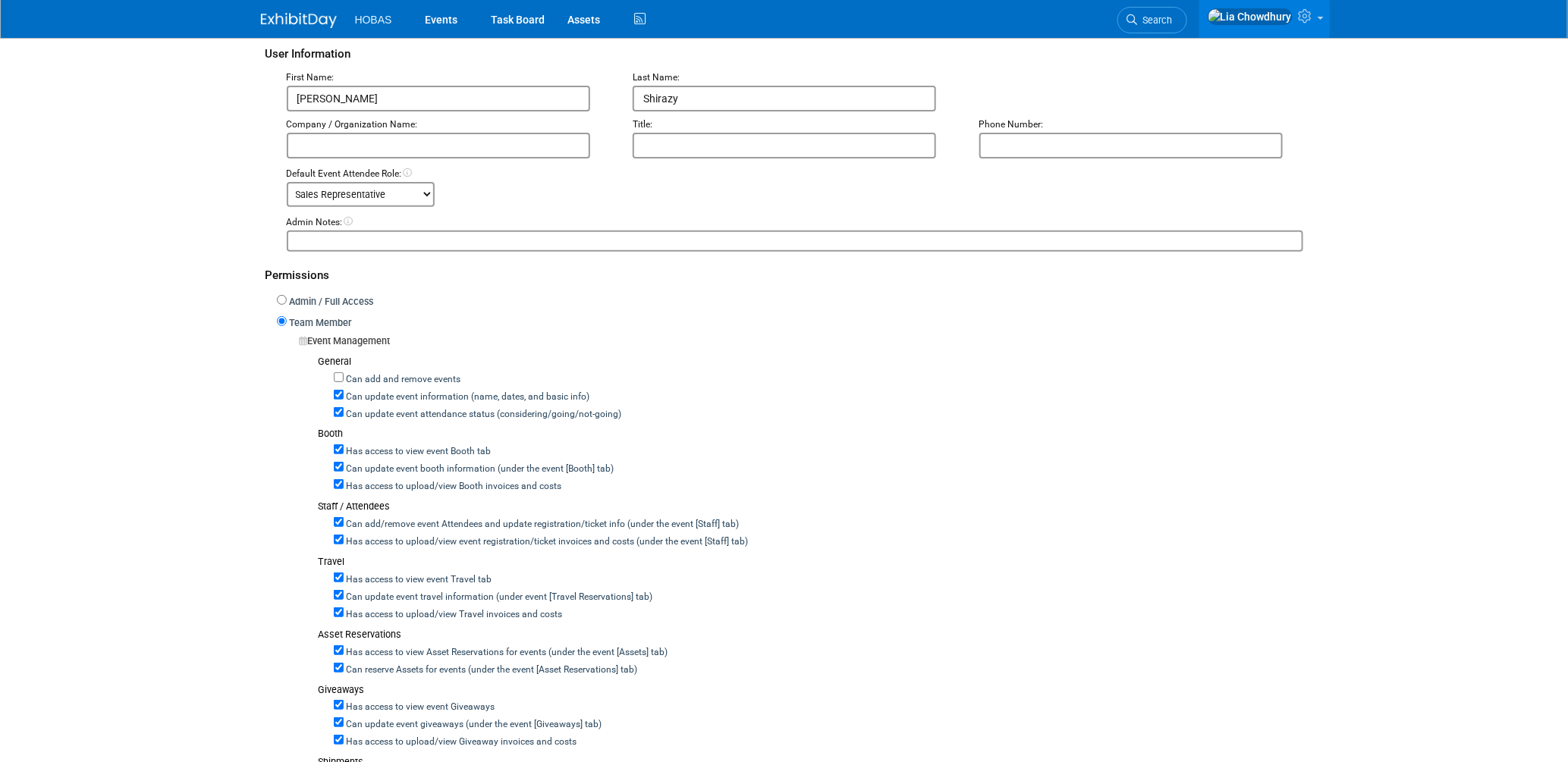
click at [363, 412] on label "Can update event attendance status (considering/going/not-going)" at bounding box center [483, 415] width 278 height 14
click at [344, 412] on input "Can update event attendance status (considering/going/not-going)" at bounding box center [338, 412] width 10 height 10
checkbox input "false"
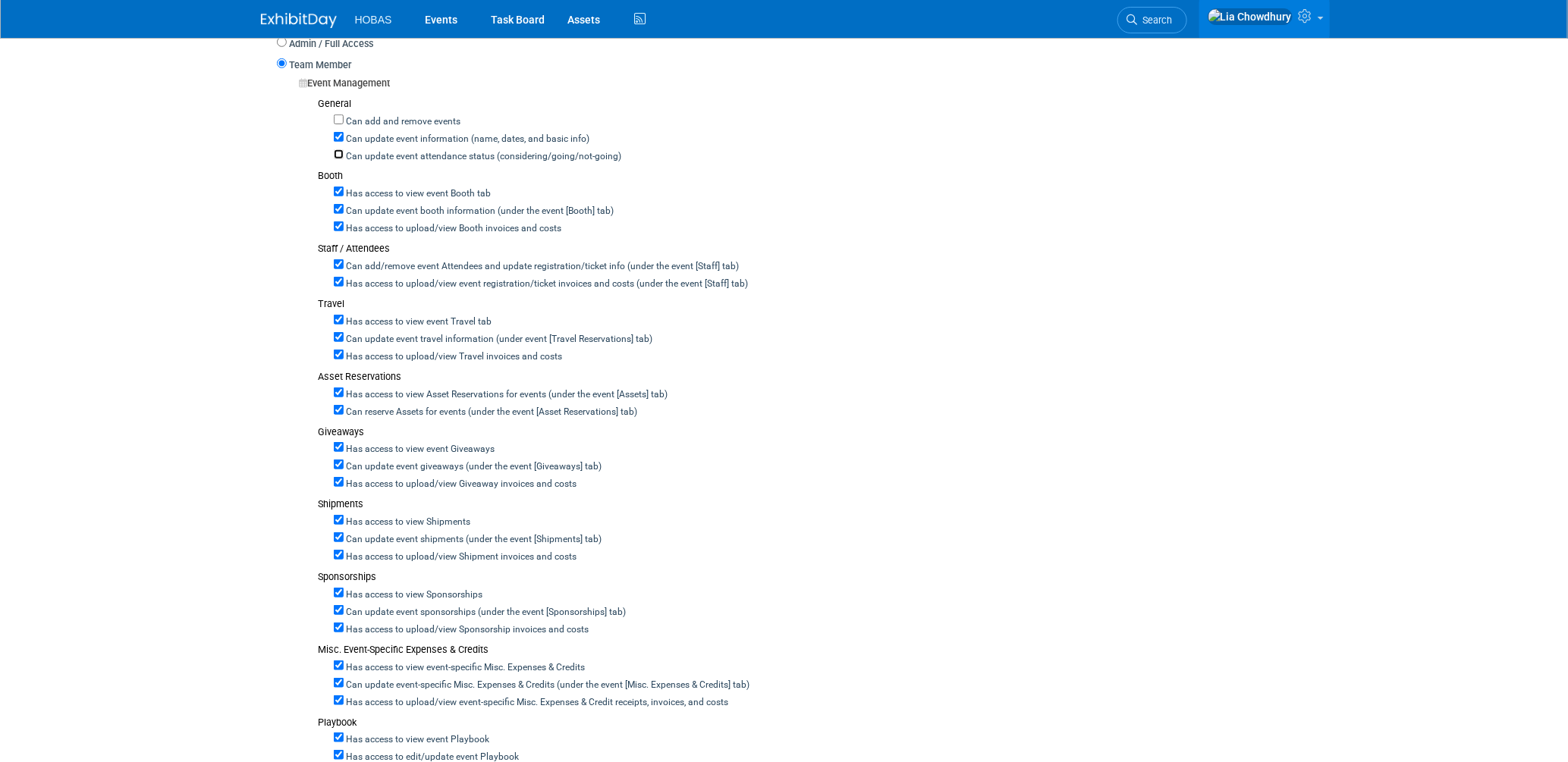
scroll to position [421, 0]
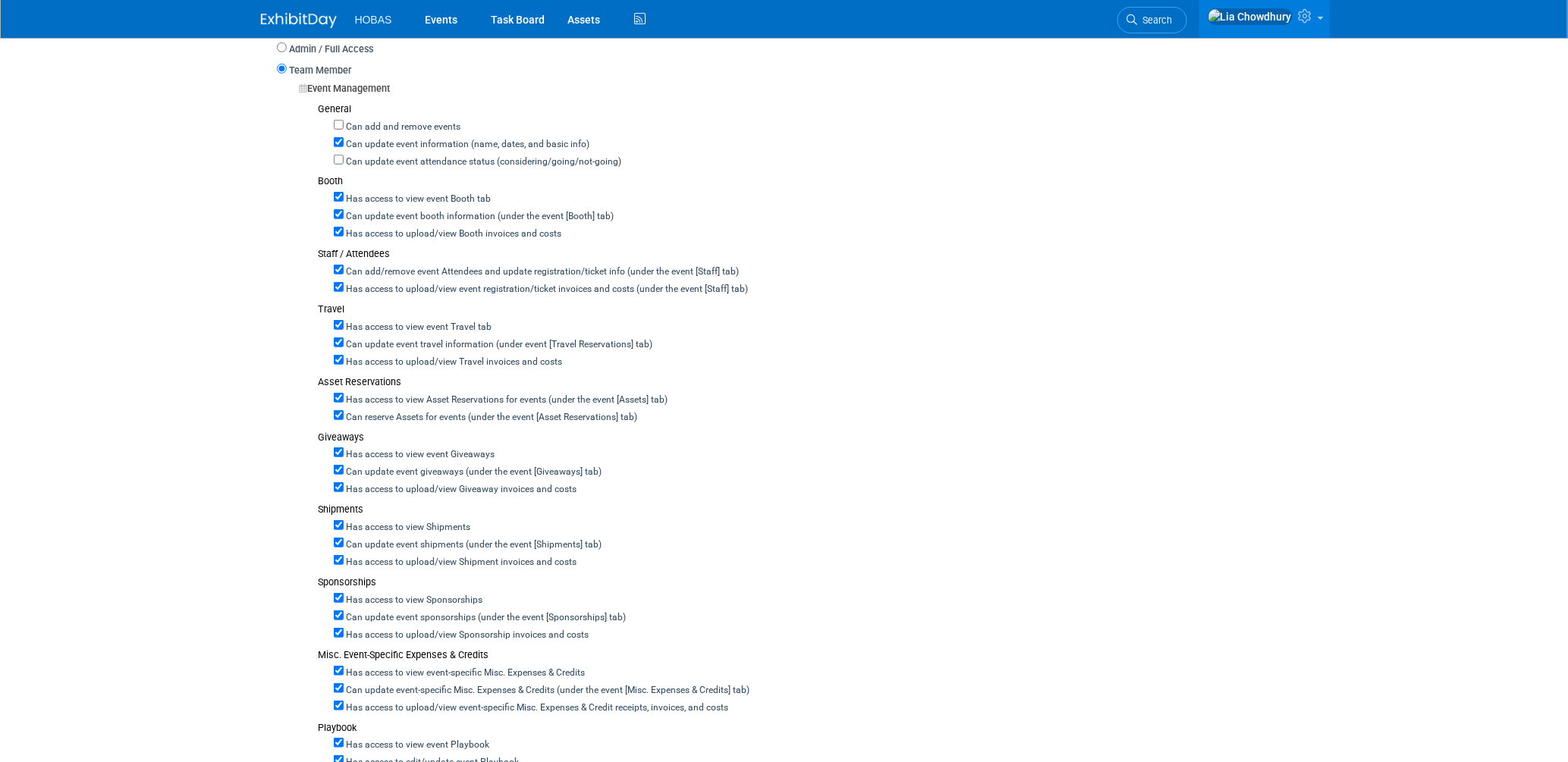
click at [347, 267] on label "Can add/remove event Attendees and update registration/ticket info (under the e…" at bounding box center [542, 273] width 396 height 14
click at [344, 267] on input "Can add/remove event Attendees and update registration/ticket info (under the e…" at bounding box center [338, 270] width 10 height 10
checkbox input "false"
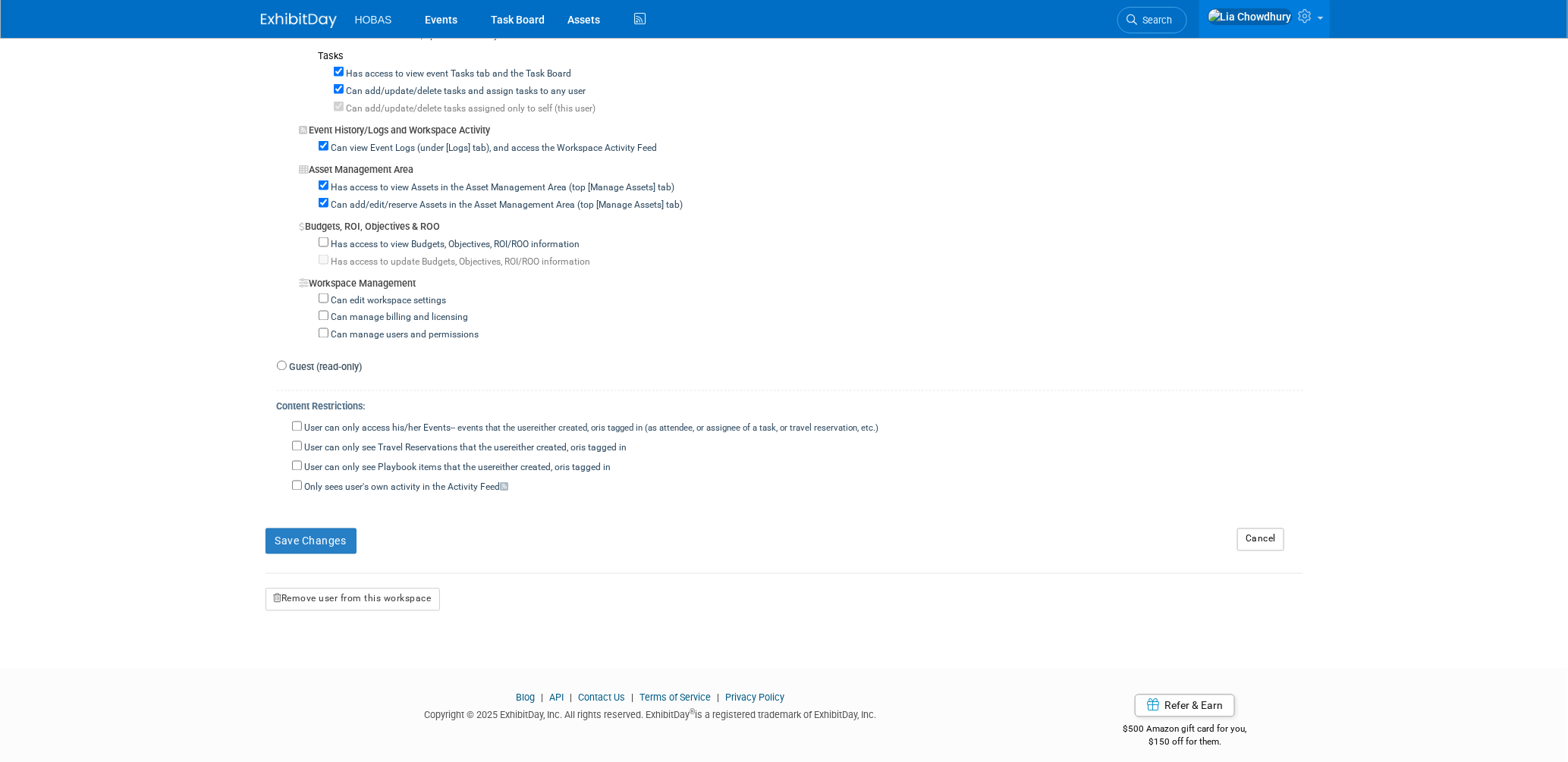
scroll to position [1156, 0]
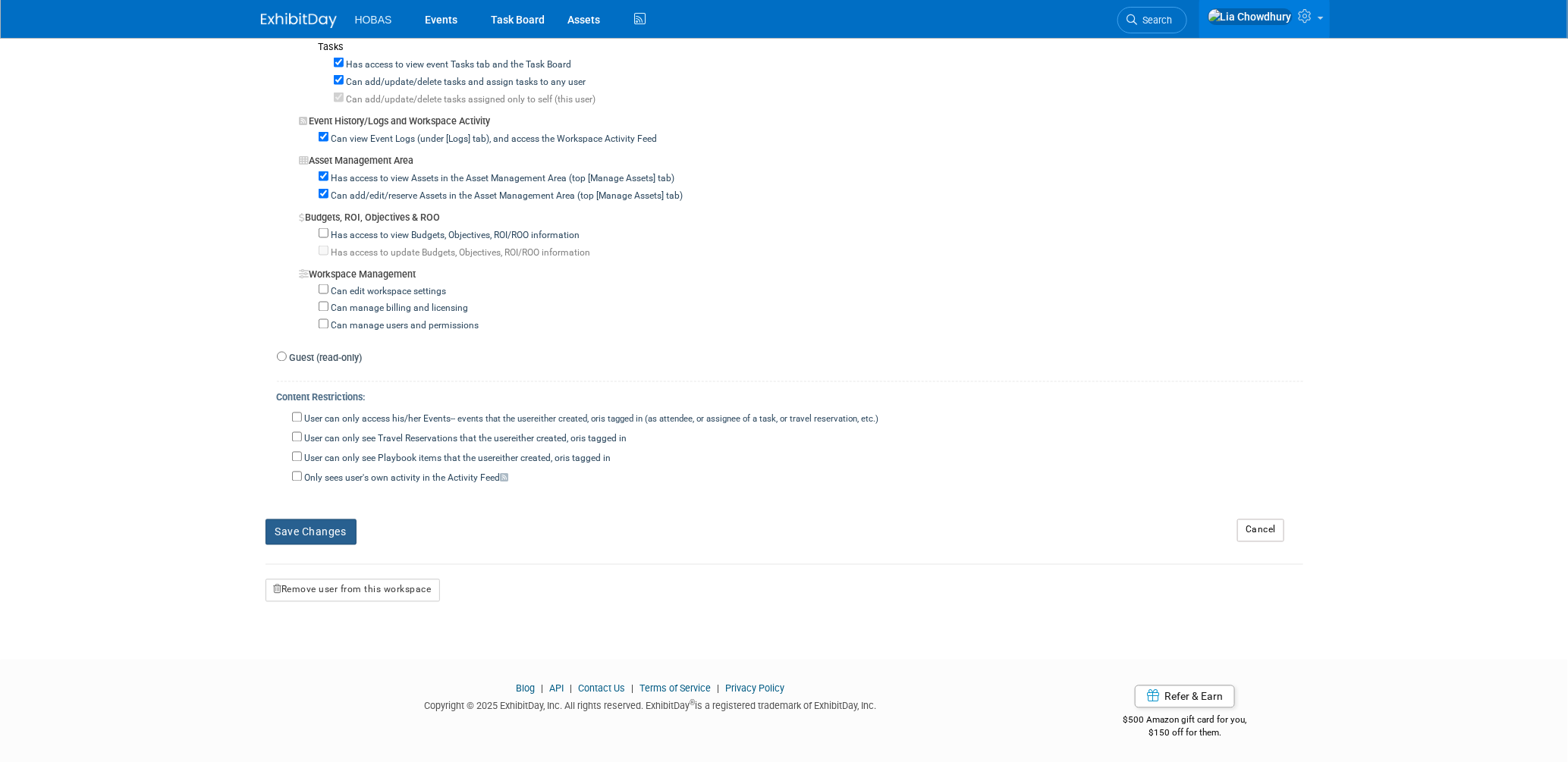
click at [332, 531] on button "Save Changes" at bounding box center [311, 532] width 91 height 26
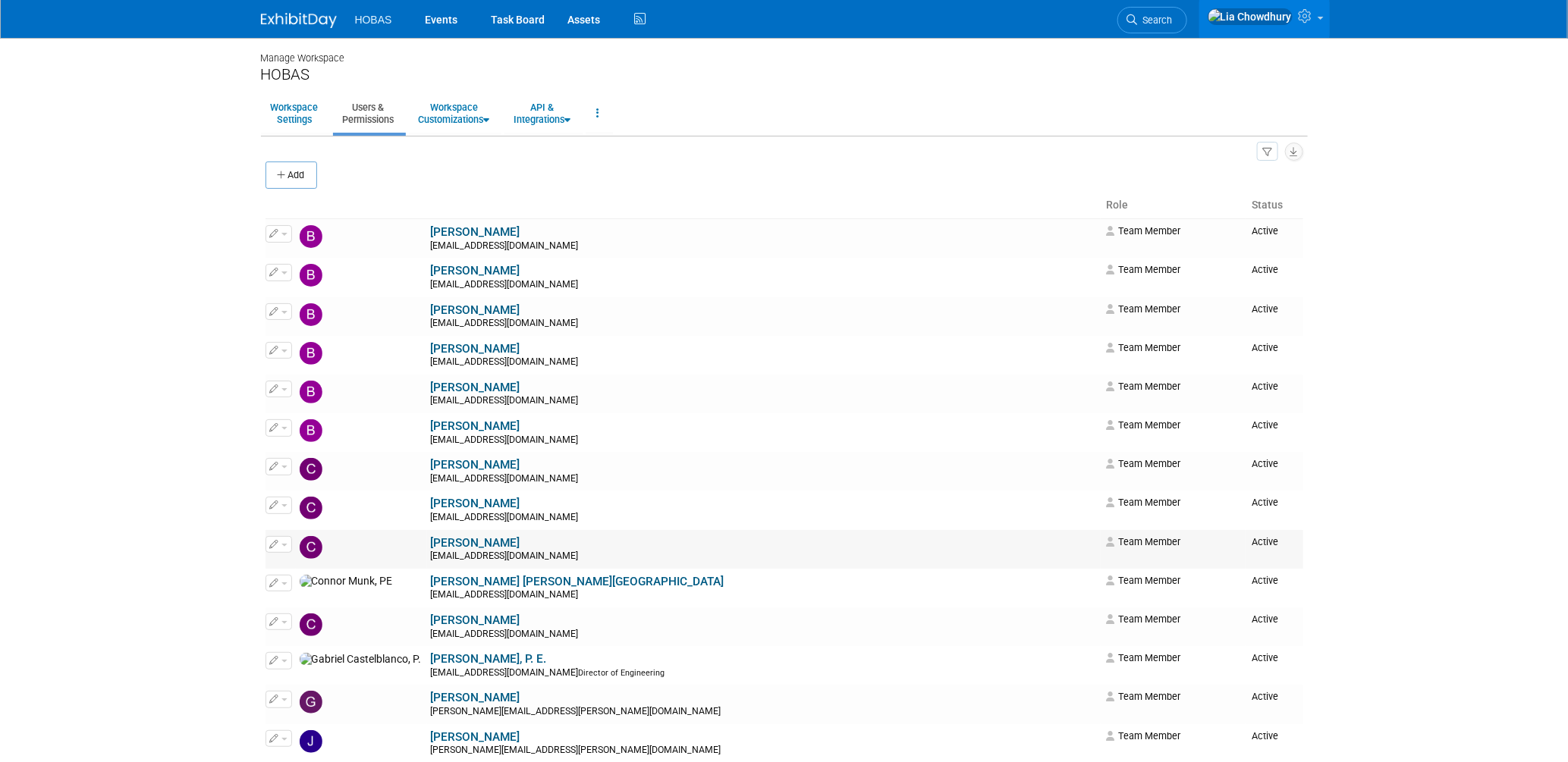
click at [431, 542] on link "[PERSON_NAME]" at bounding box center [475, 543] width 89 height 14
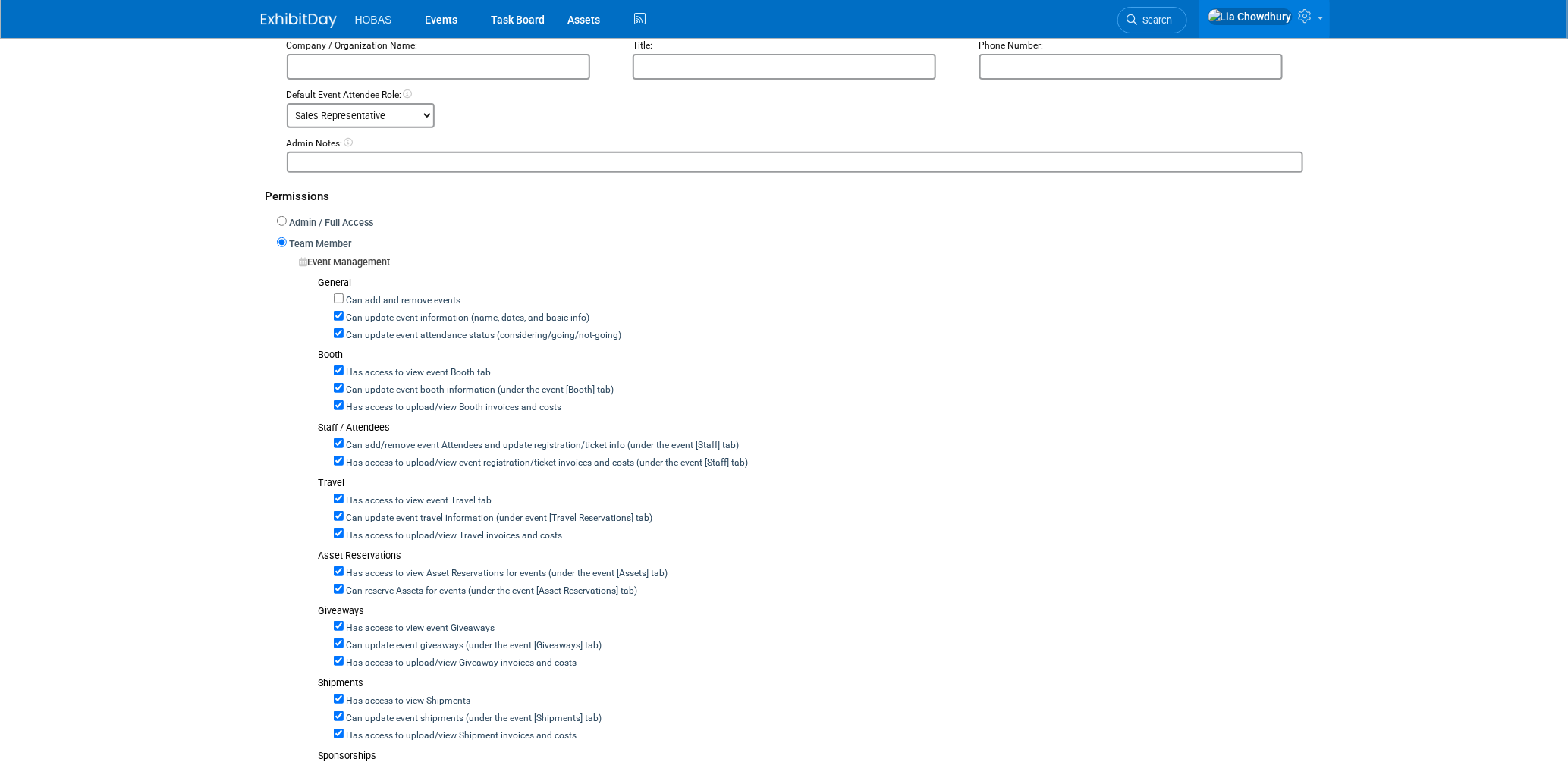
scroll to position [253, 0]
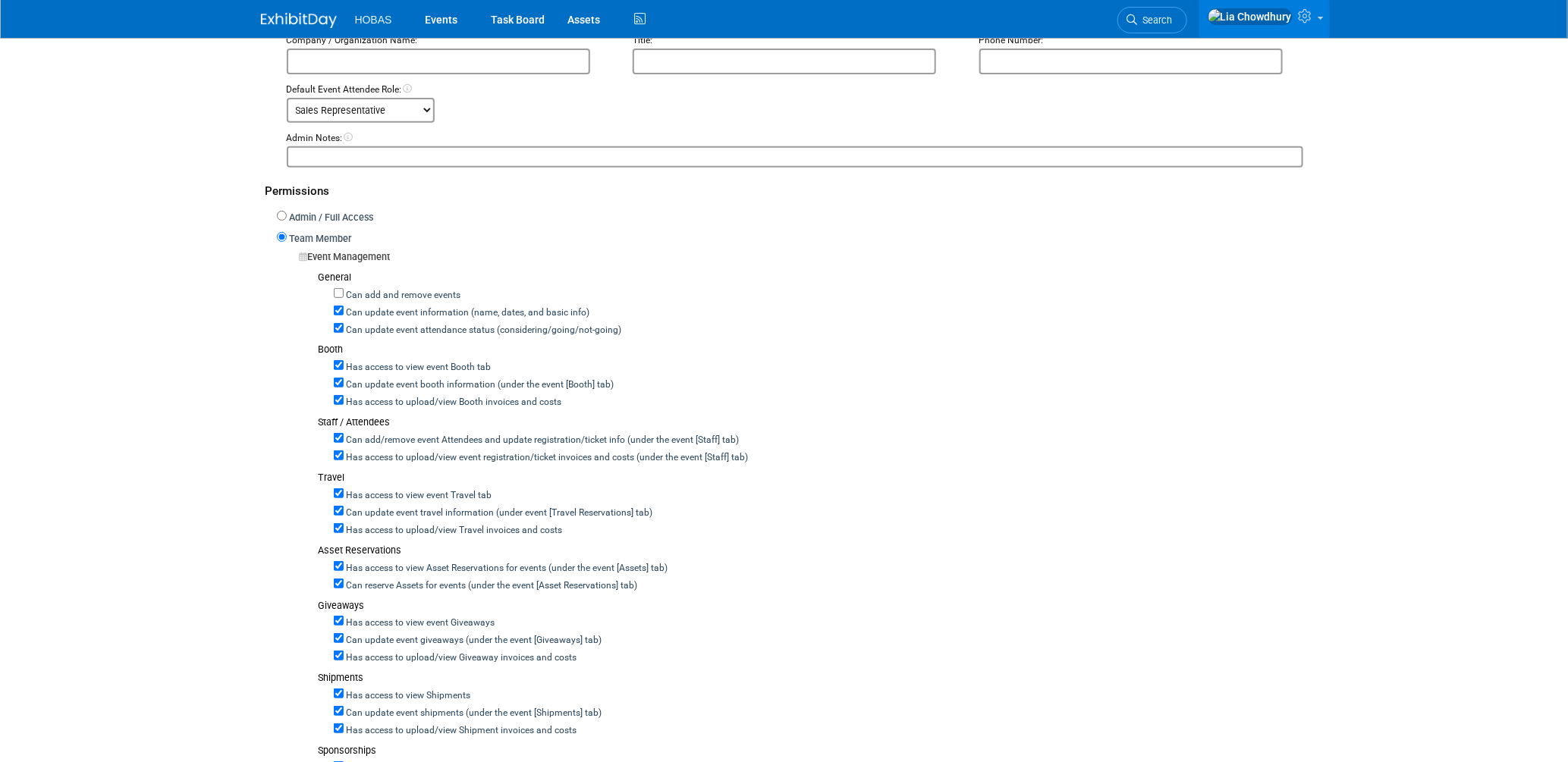
click at [418, 324] on label "Can update event attendance status (considering/going/not-going)" at bounding box center [483, 331] width 278 height 14
click at [344, 323] on input "Can update event attendance status (considering/going/not-going)" at bounding box center [338, 328] width 10 height 10
checkbox input "false"
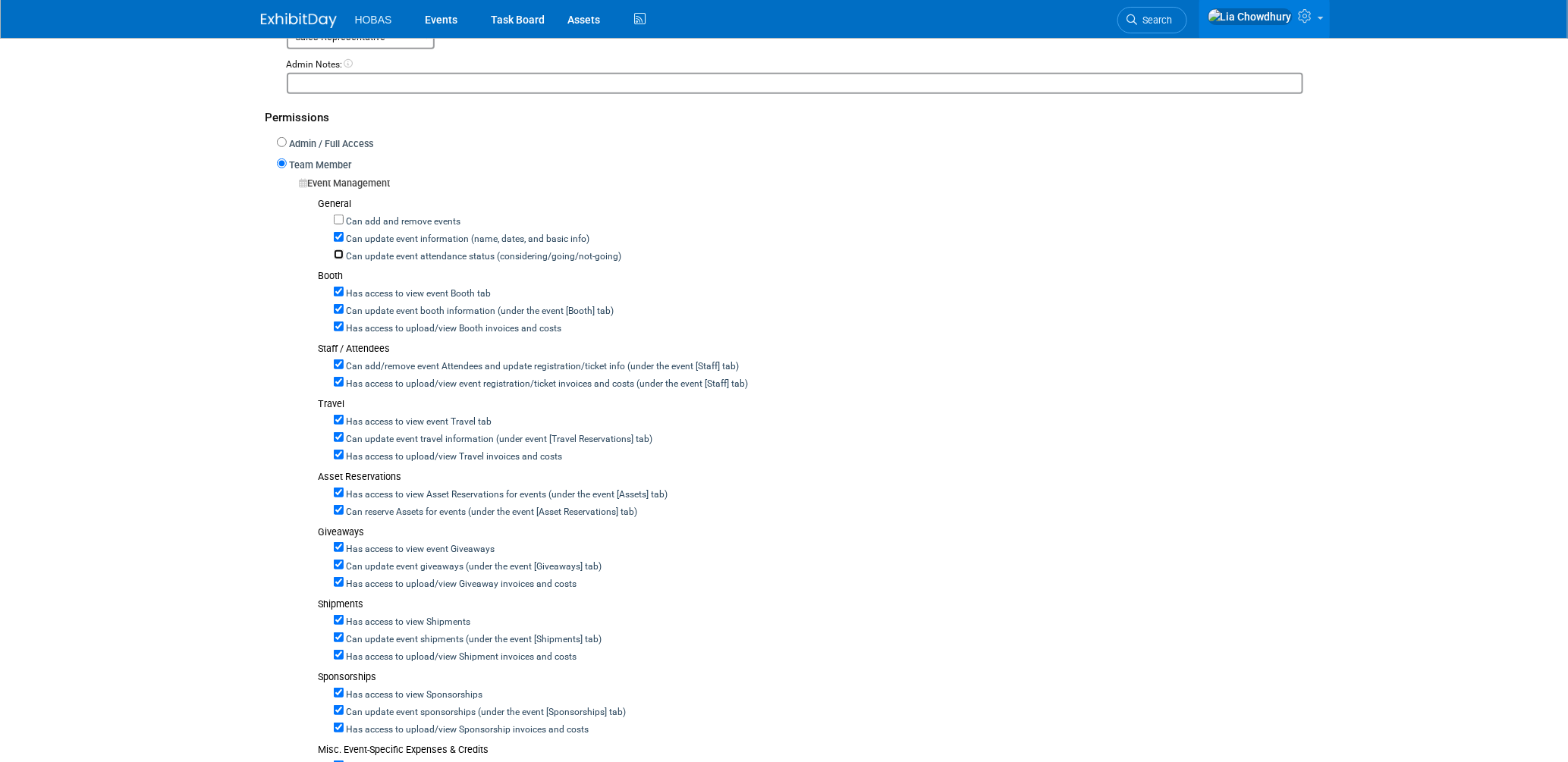
scroll to position [505, 0]
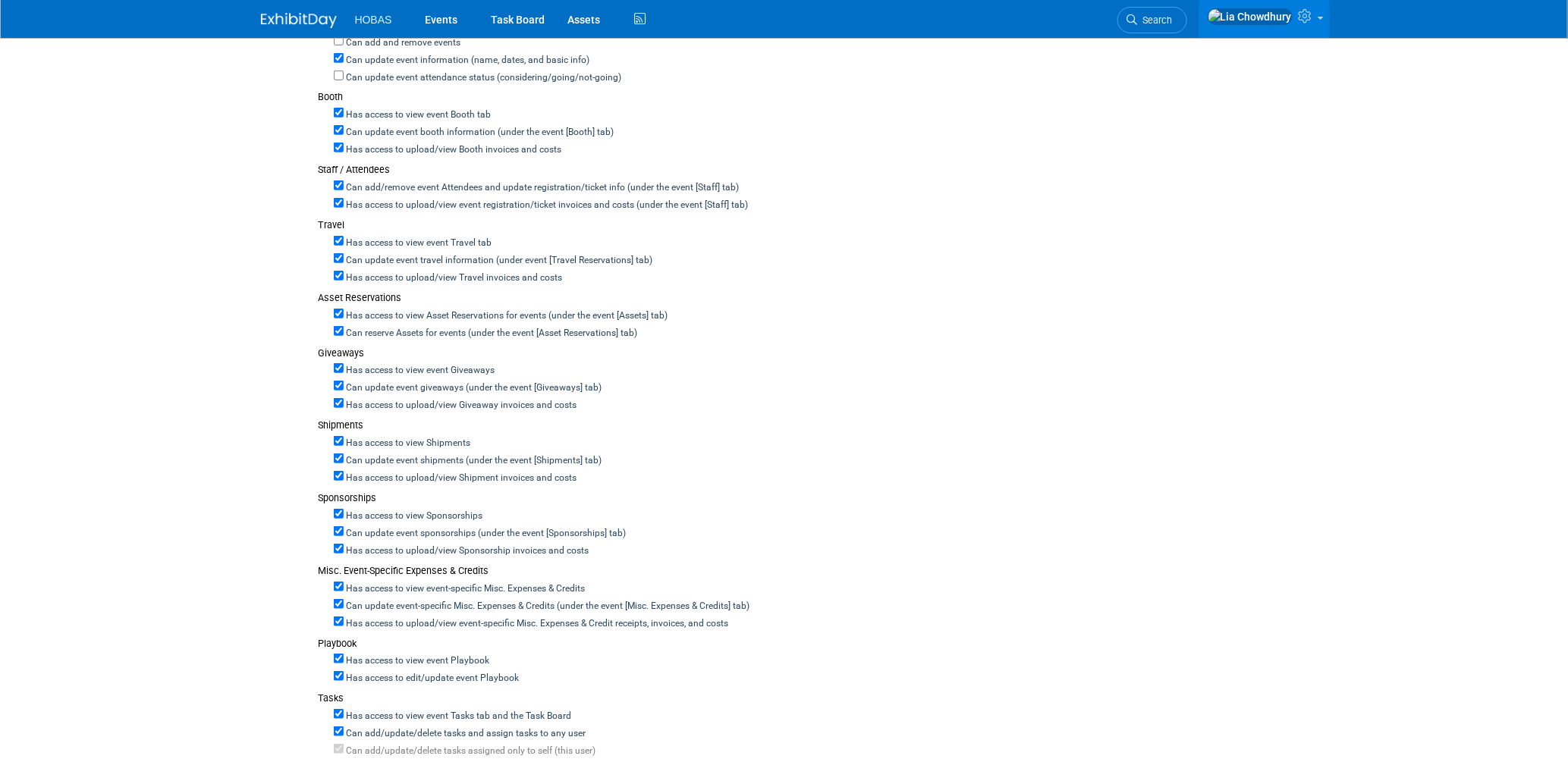
click at [381, 184] on label "Can add/remove event Attendees and update registration/ticket info (under the e…" at bounding box center [542, 188] width 396 height 14
click at [344, 184] on input "Can add/remove event Attendees and update registration/ticket info (under the e…" at bounding box center [338, 185] width 10 height 10
checkbox input "false"
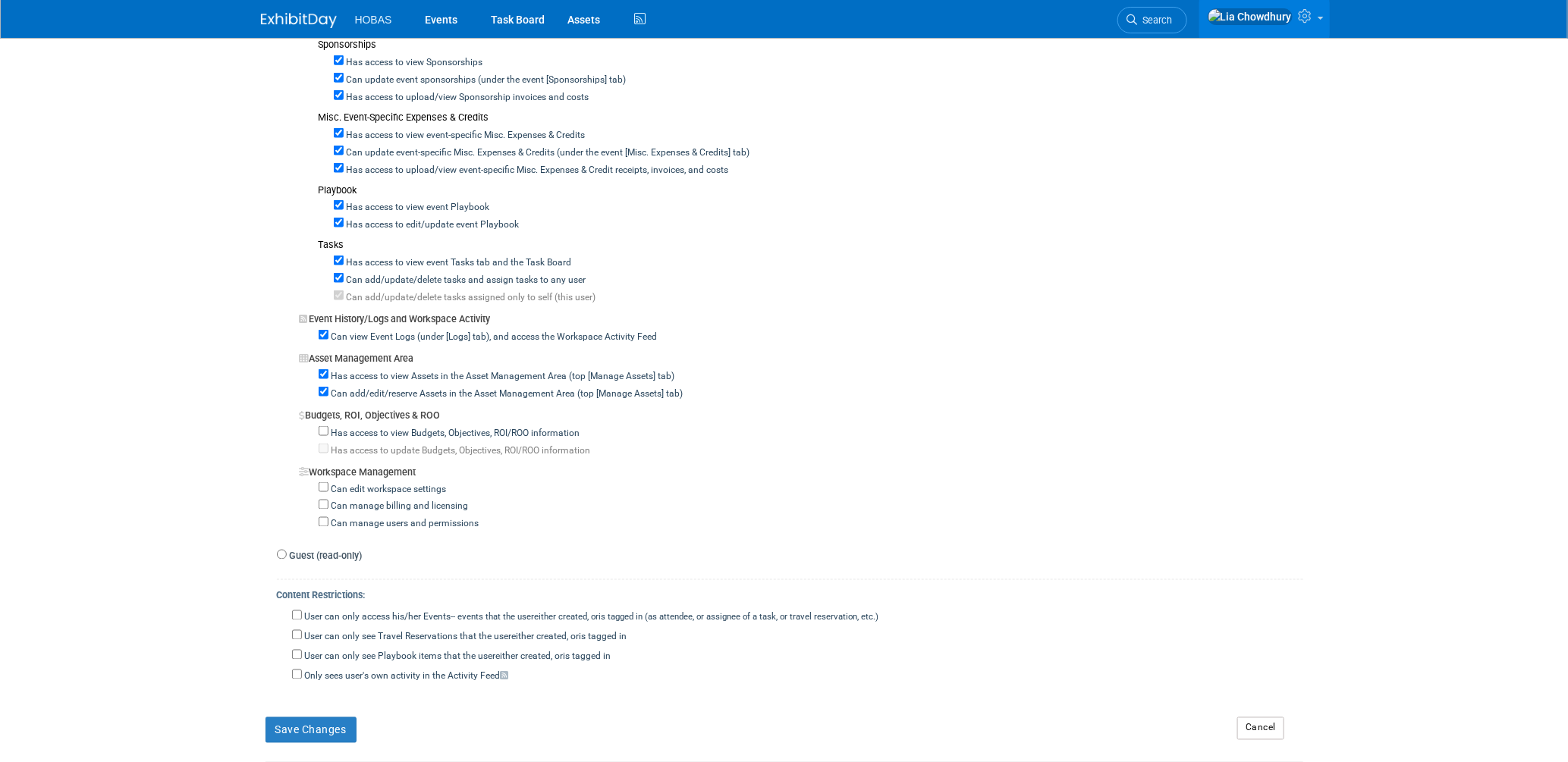
scroll to position [1156, 0]
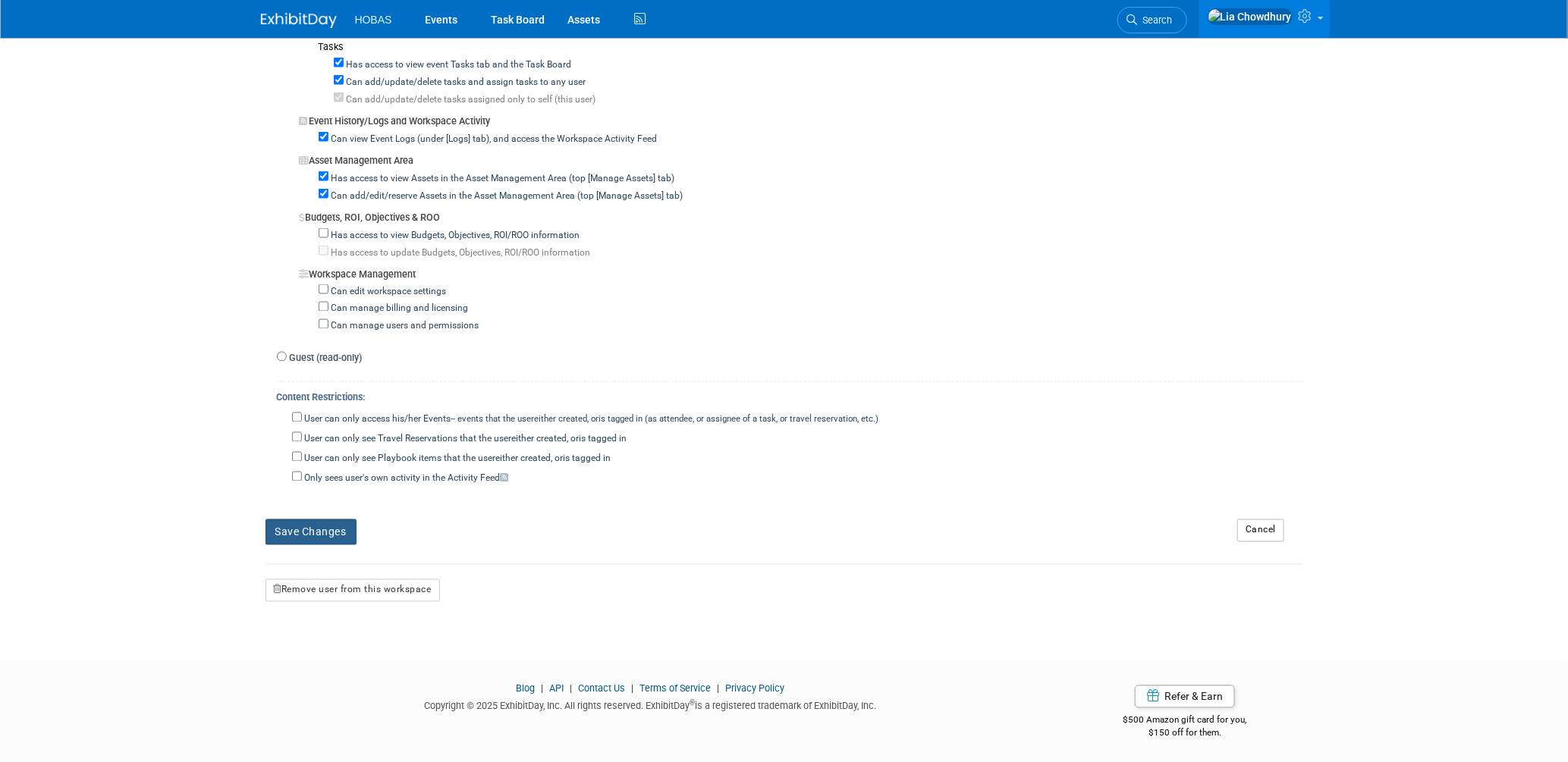
click at [322, 527] on button "Save Changes" at bounding box center [311, 532] width 91 height 26
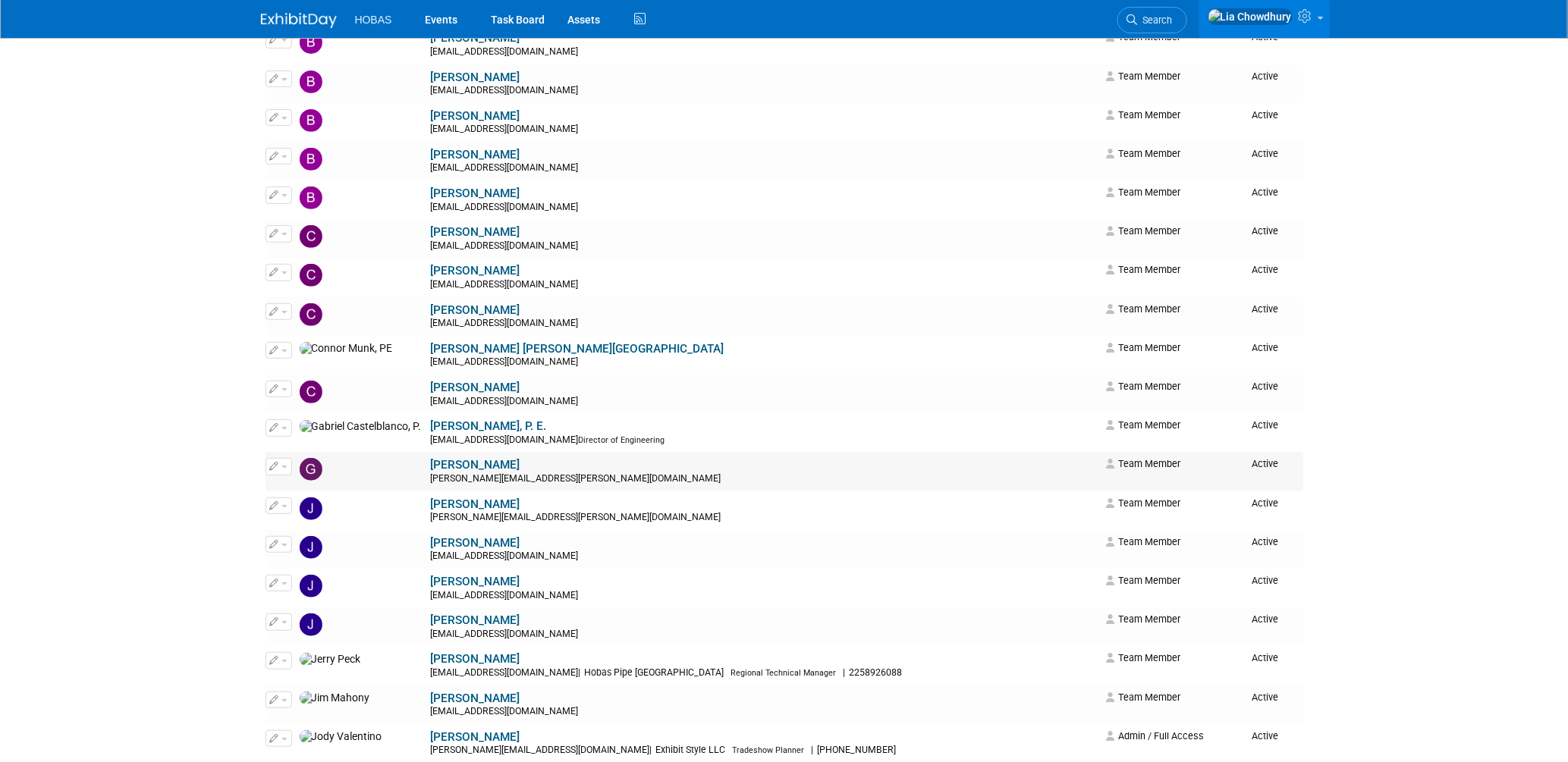
scroll to position [253, 0]
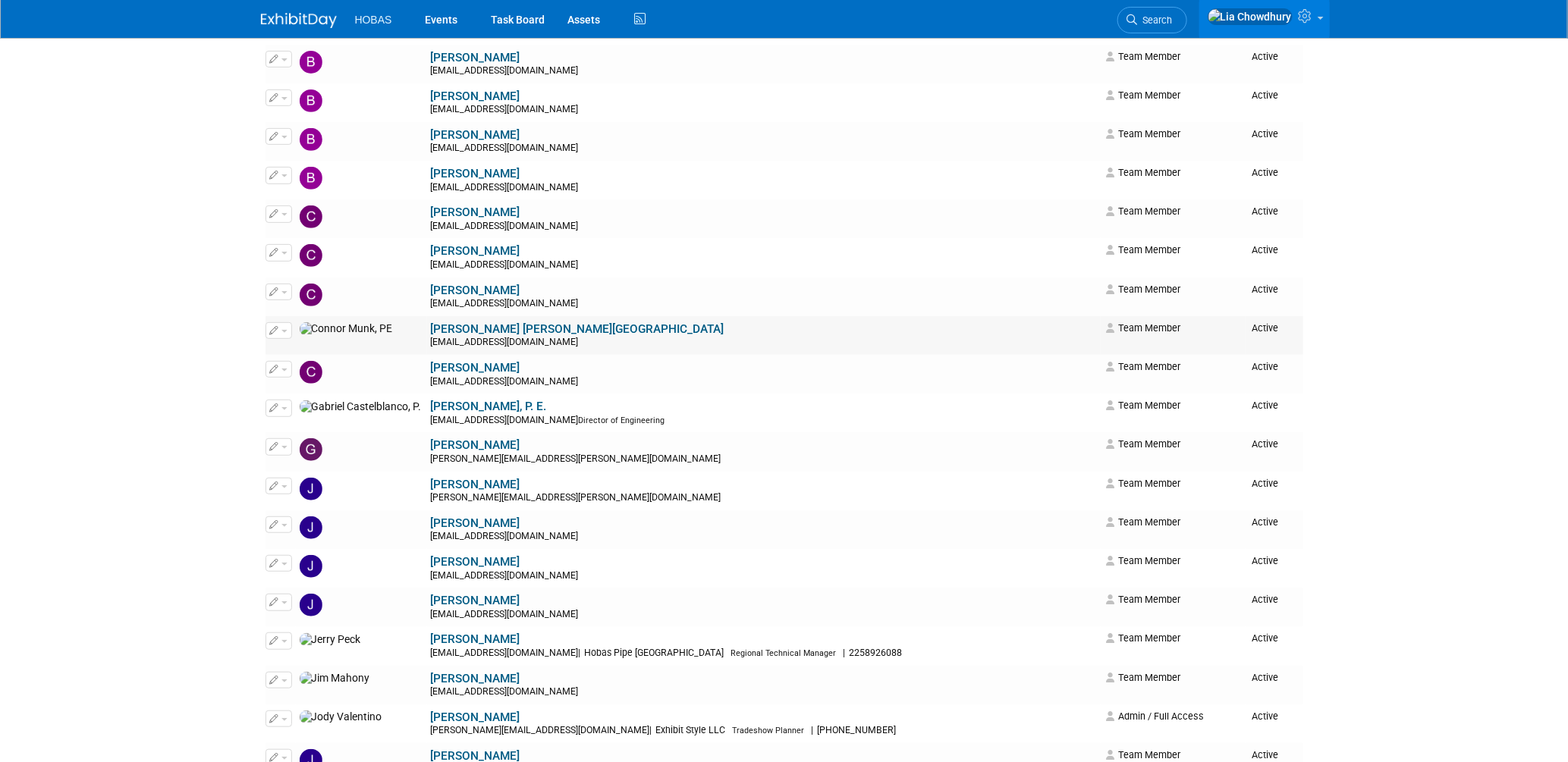
click at [431, 334] on link "Connor Munk, PE" at bounding box center [577, 329] width 293 height 14
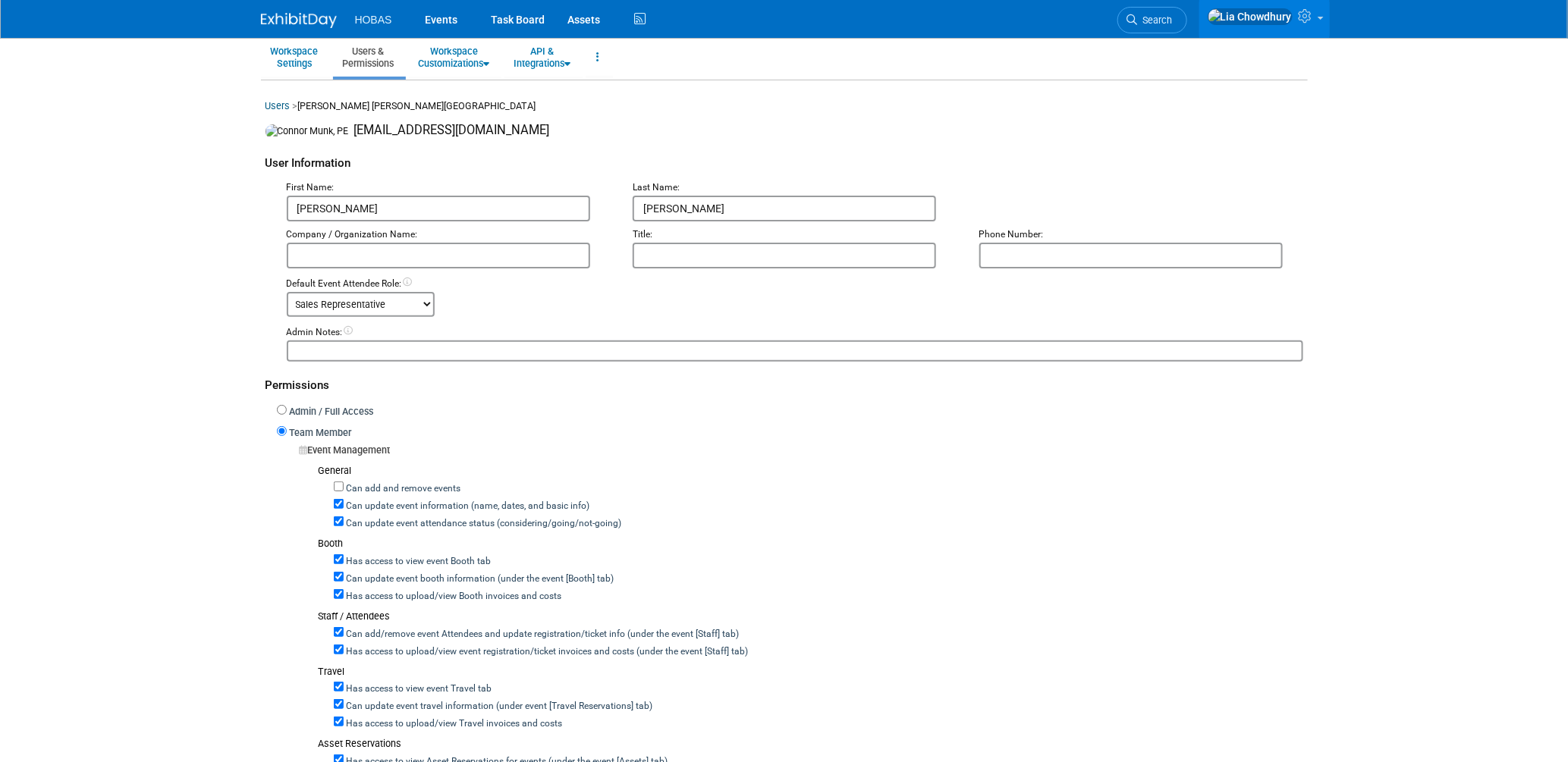
scroll to position [84, 0]
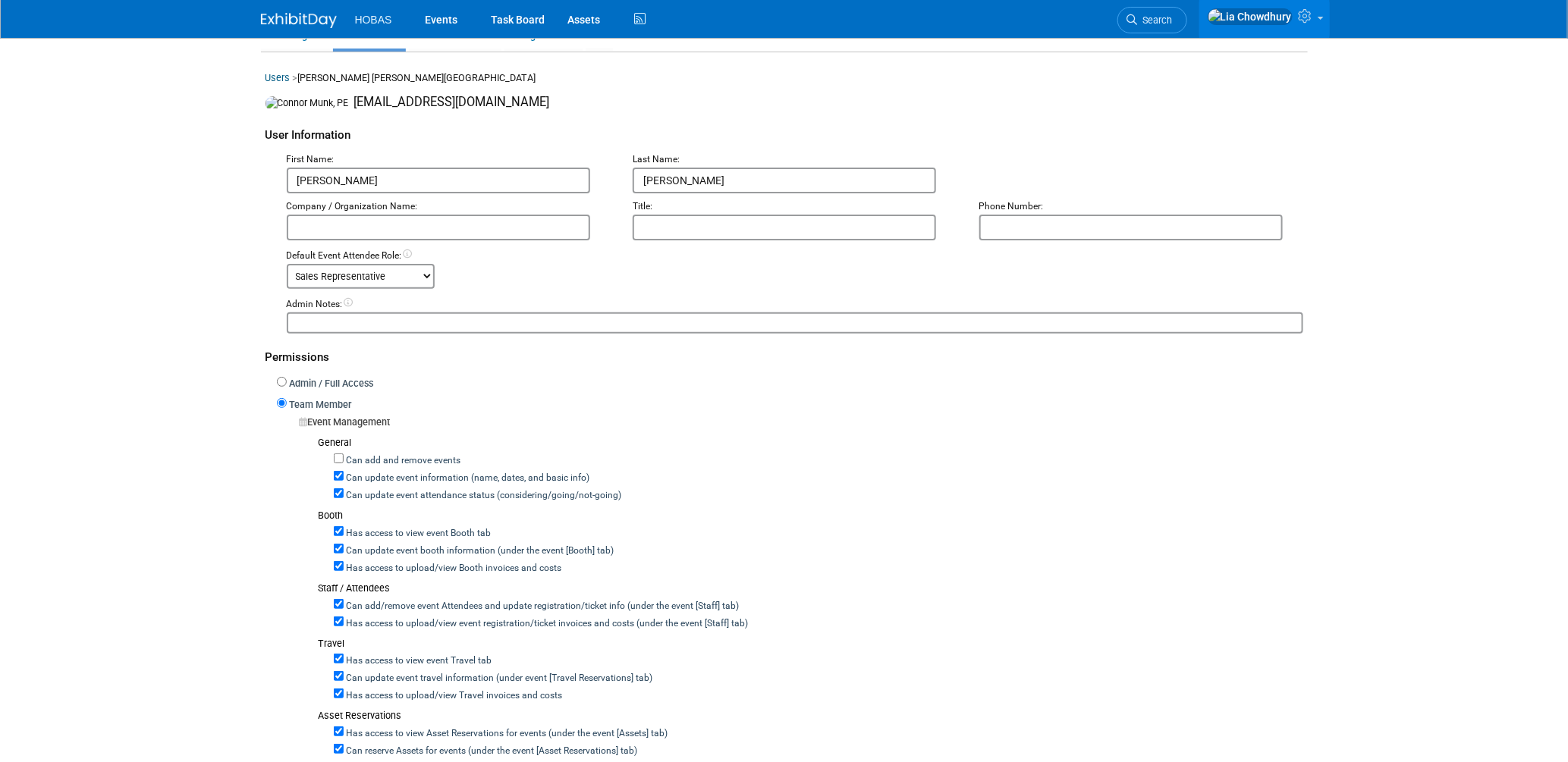
click at [418, 493] on label "Can update event attendance status (considering/going/not-going)" at bounding box center [483, 496] width 278 height 14
click at [344, 493] on input "Can update event attendance status (considering/going/not-going)" at bounding box center [338, 493] width 10 height 10
checkbox input "false"
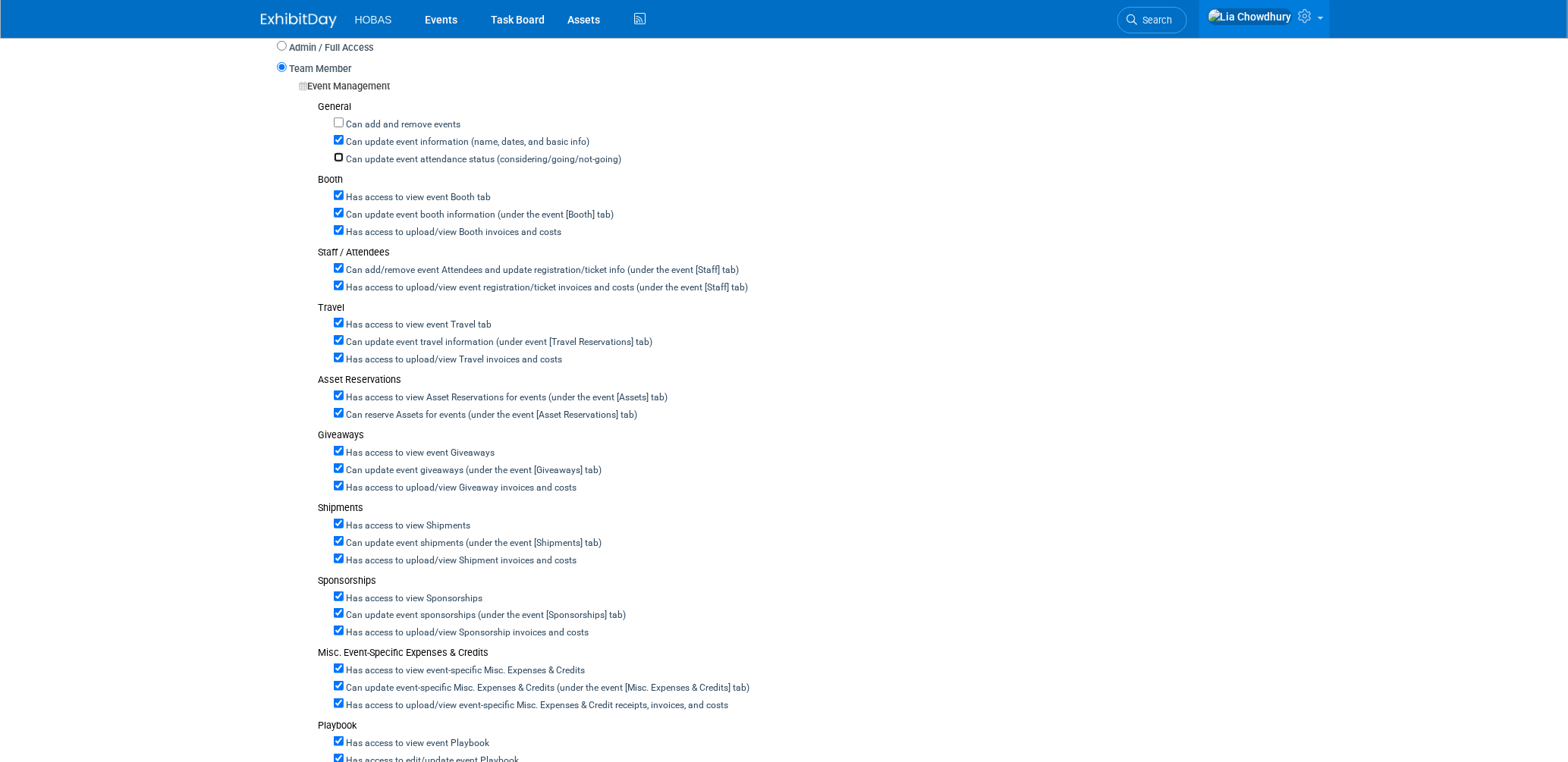
scroll to position [421, 0]
click at [371, 264] on label "Can add/remove event Attendees and update registration/ticket info (under the e…" at bounding box center [542, 270] width 396 height 14
click at [344, 264] on input "Can add/remove event Attendees and update registration/ticket info (under the e…" at bounding box center [338, 267] width 10 height 10
checkbox input "false"
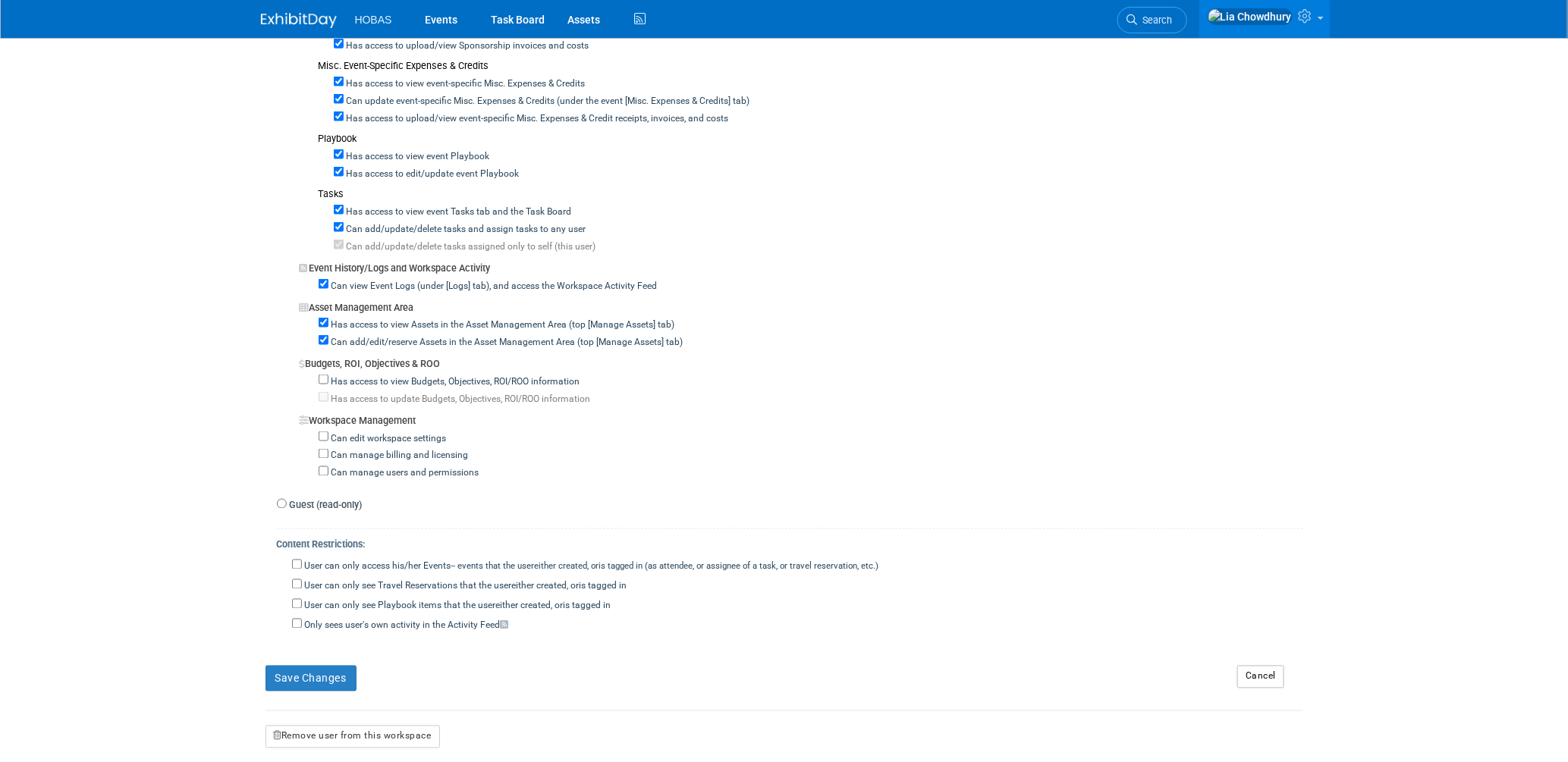
scroll to position [1011, 0]
click at [339, 671] on button "Save Changes" at bounding box center [311, 675] width 91 height 26
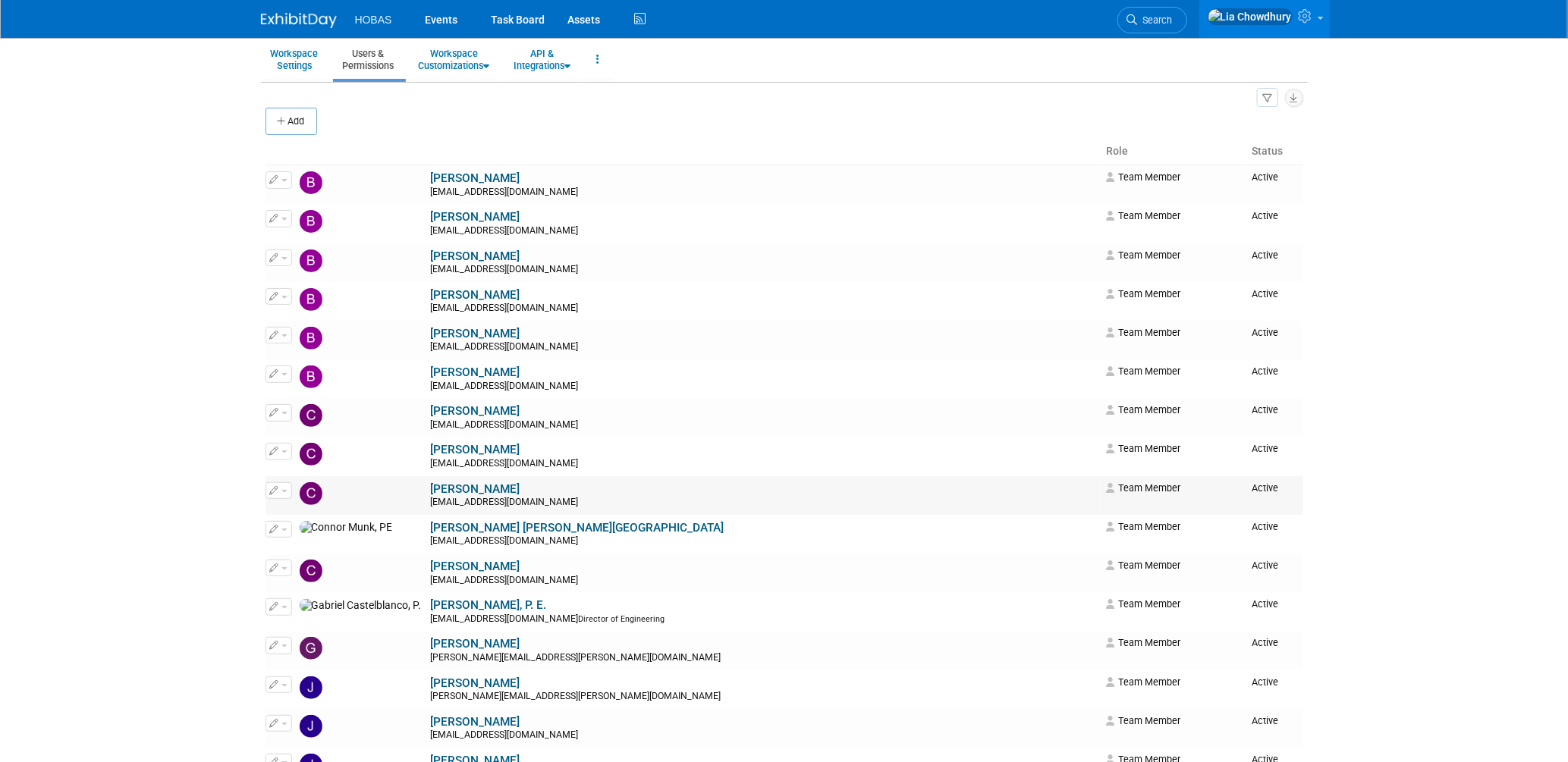
scroll to position [84, 0]
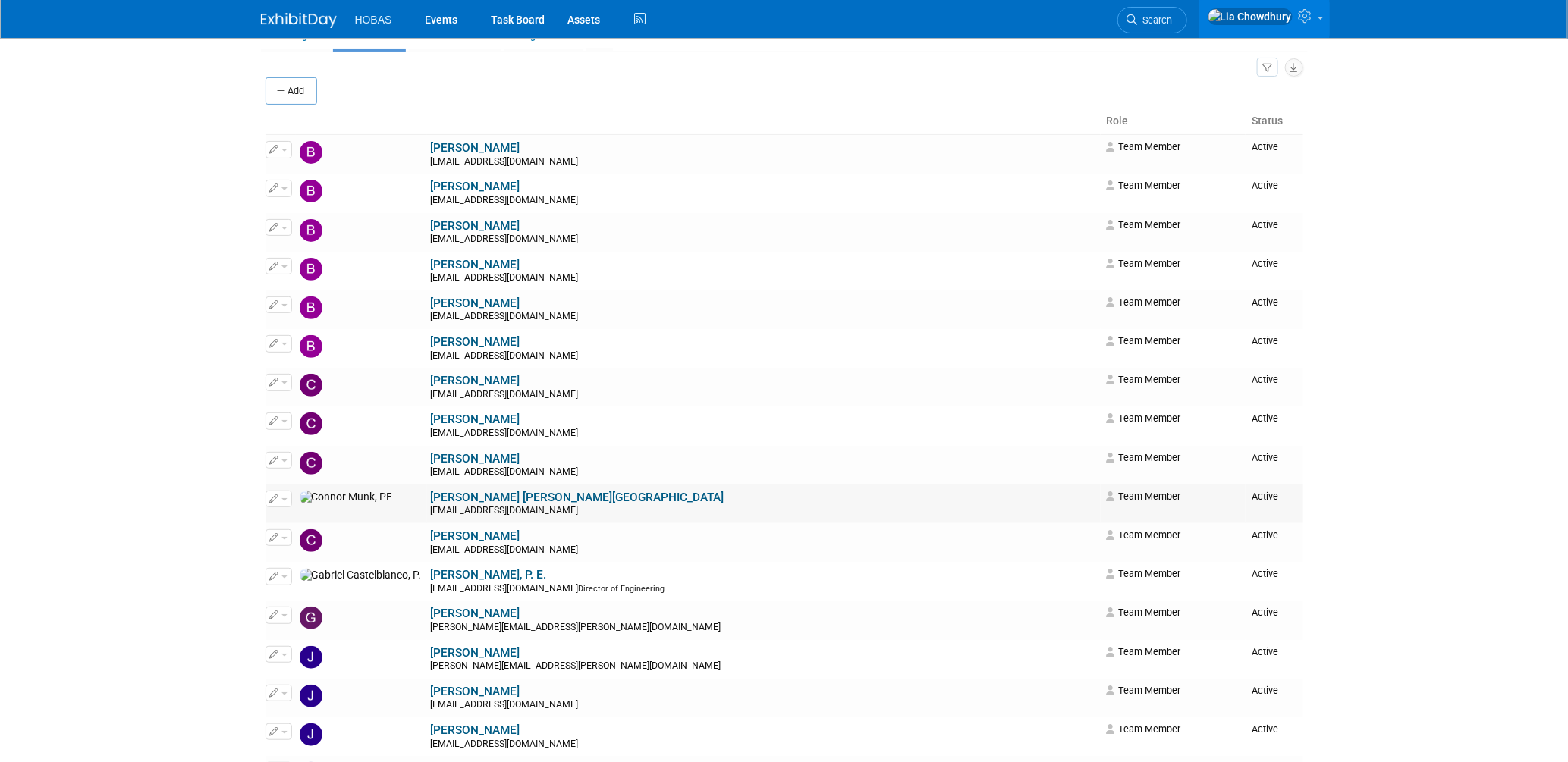
click at [431, 499] on link "[PERSON_NAME] [PERSON_NAME][GEOGRAPHIC_DATA]" at bounding box center [577, 498] width 293 height 14
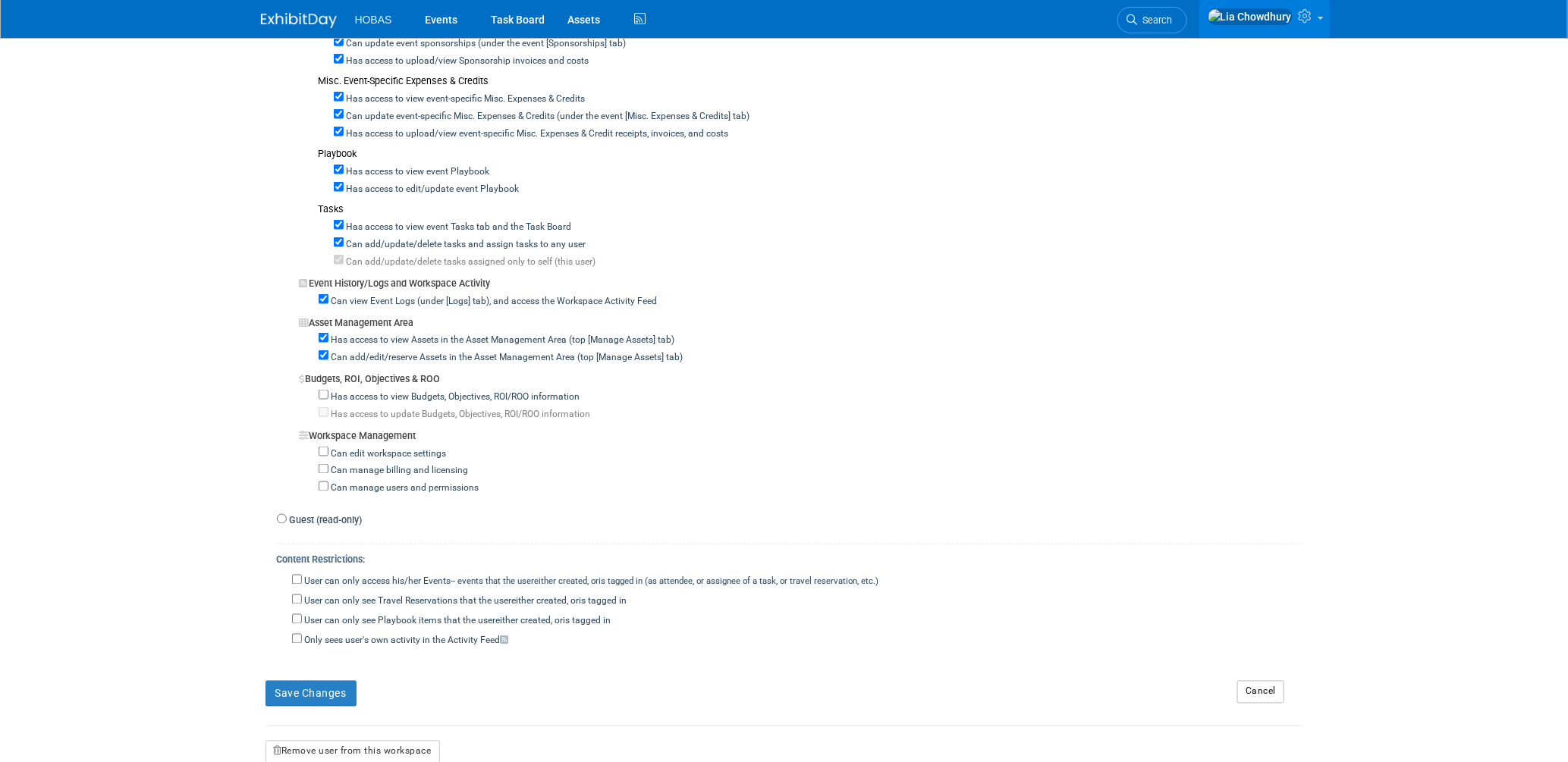
scroll to position [1095, 0]
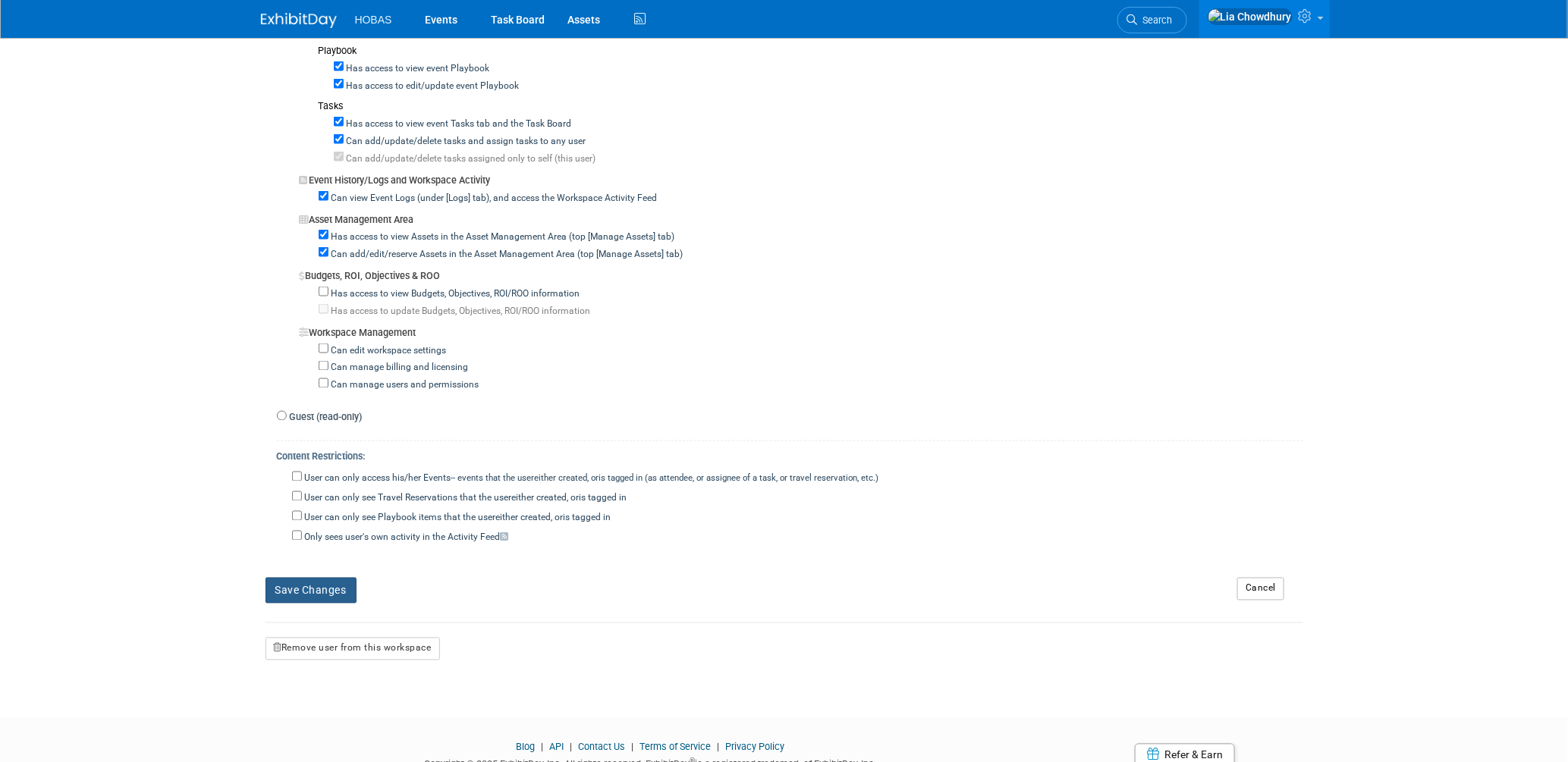
click at [321, 592] on button "Save Changes" at bounding box center [311, 591] width 91 height 26
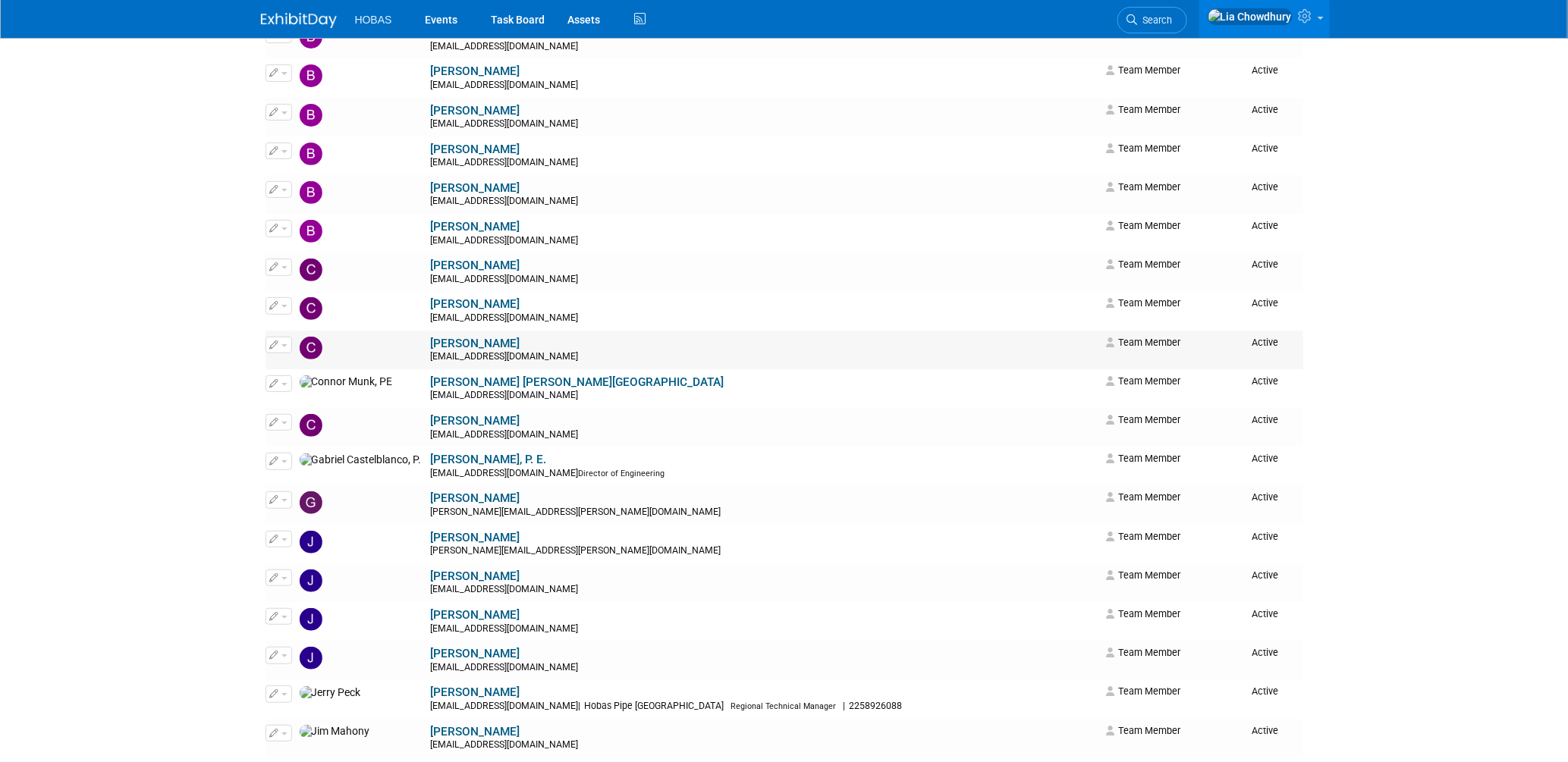
scroll to position [253, 0]
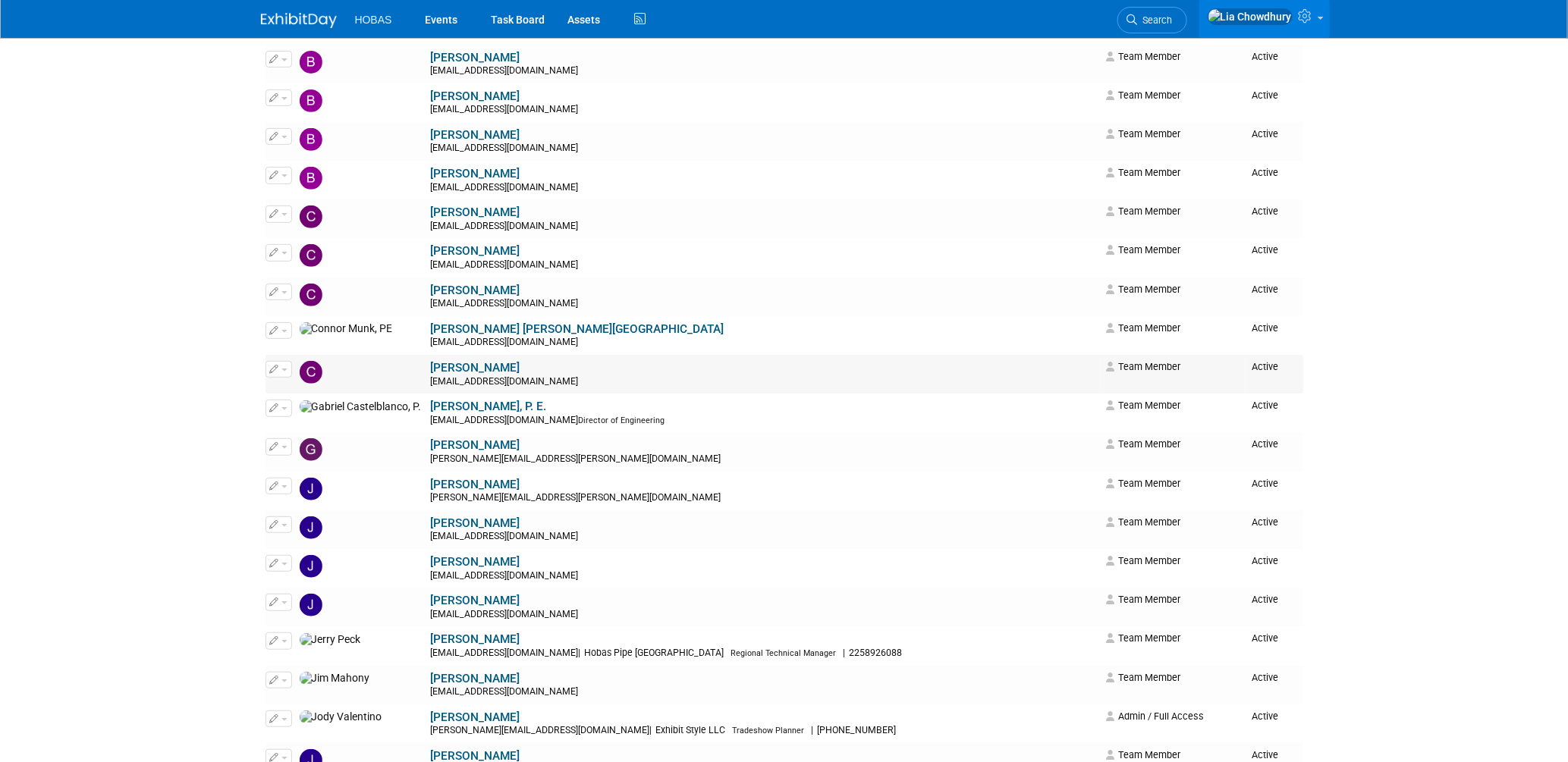
click at [431, 371] on link "[PERSON_NAME]" at bounding box center [475, 368] width 89 height 14
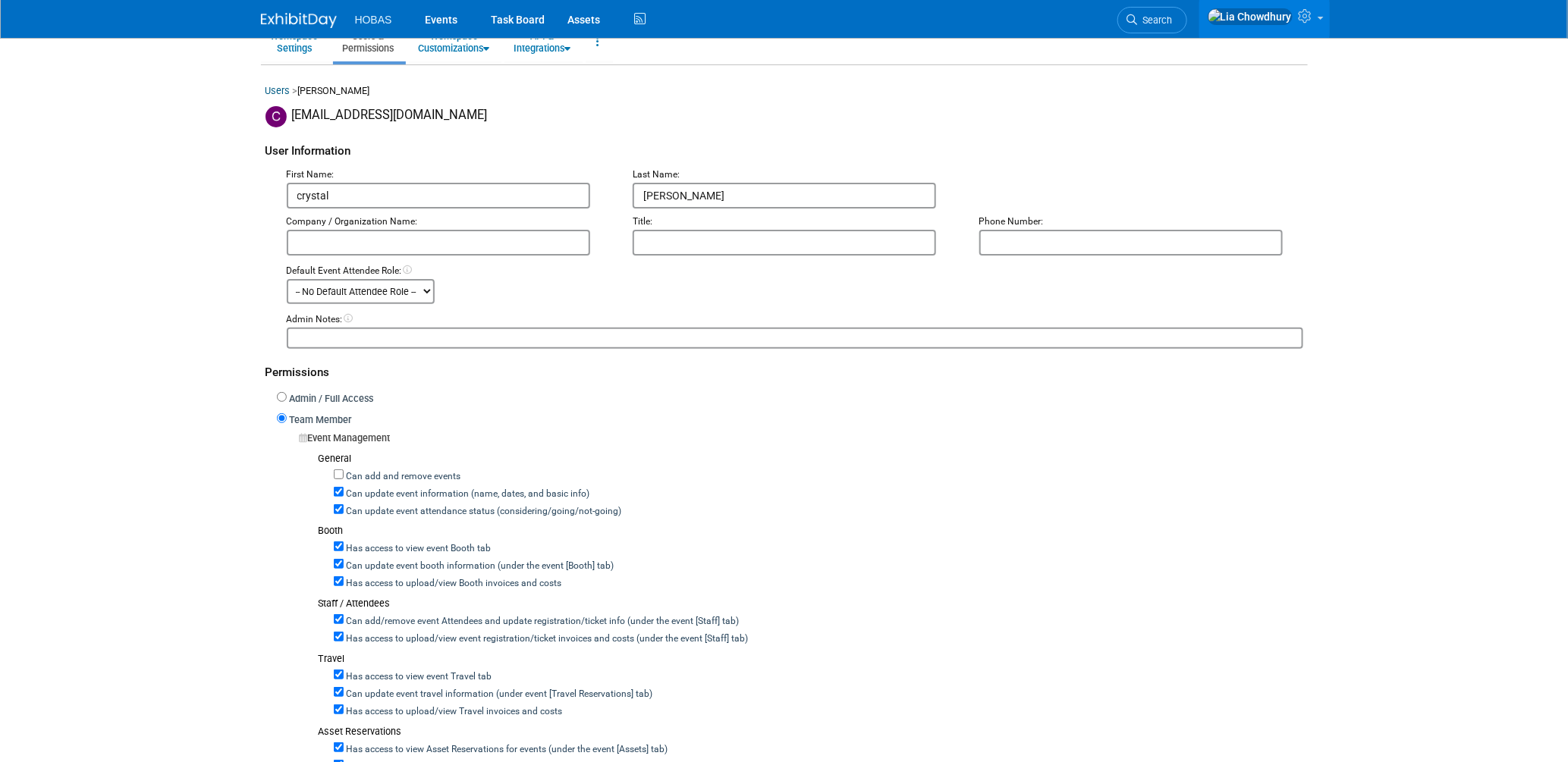
scroll to position [253, 0]
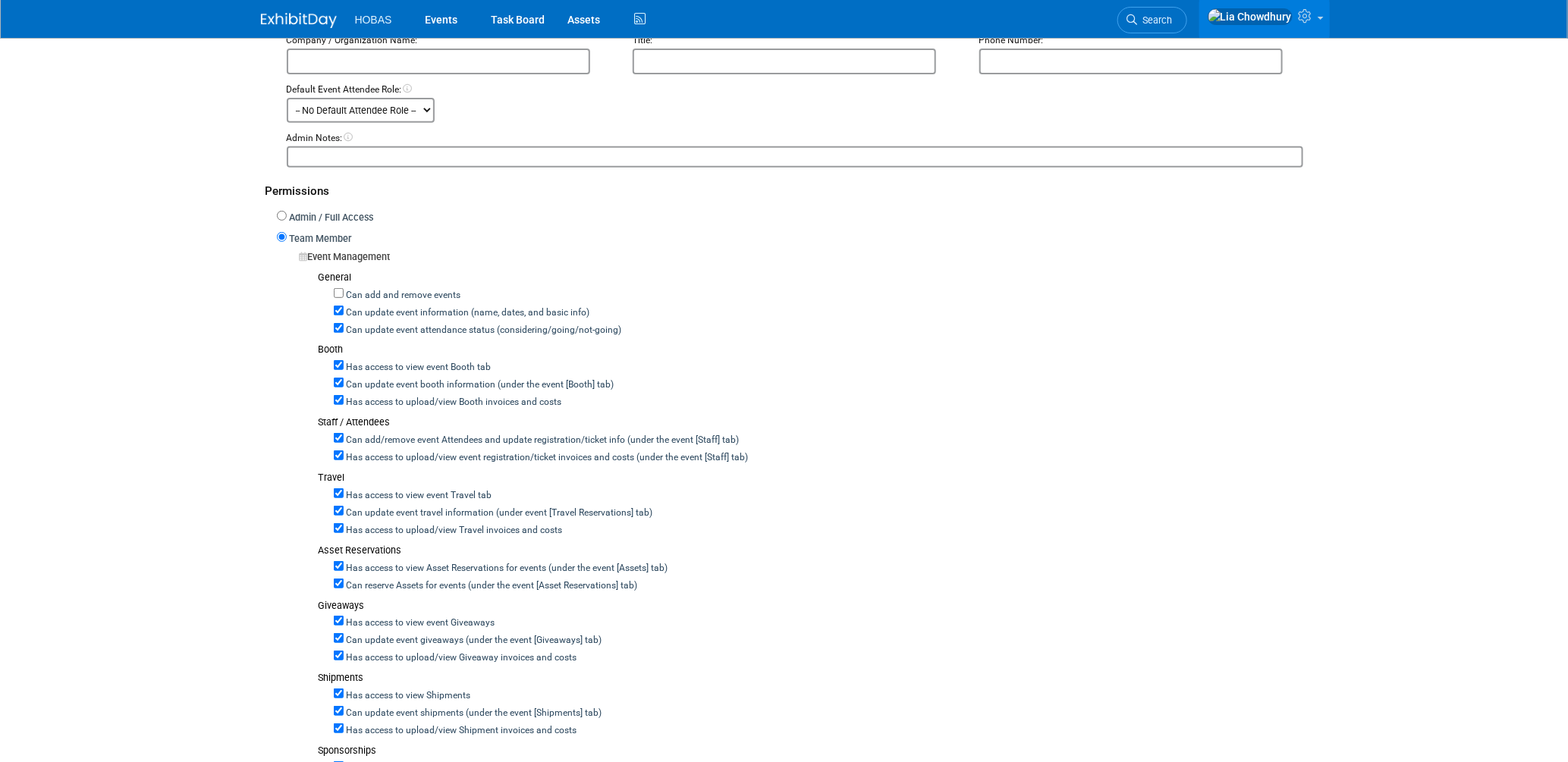
click at [353, 330] on label "Can update event attendance status (considering/going/not-going)" at bounding box center [483, 331] width 278 height 14
click at [344, 330] on input "Can update event attendance status (considering/going/not-going)" at bounding box center [338, 328] width 10 height 10
checkbox input "false"
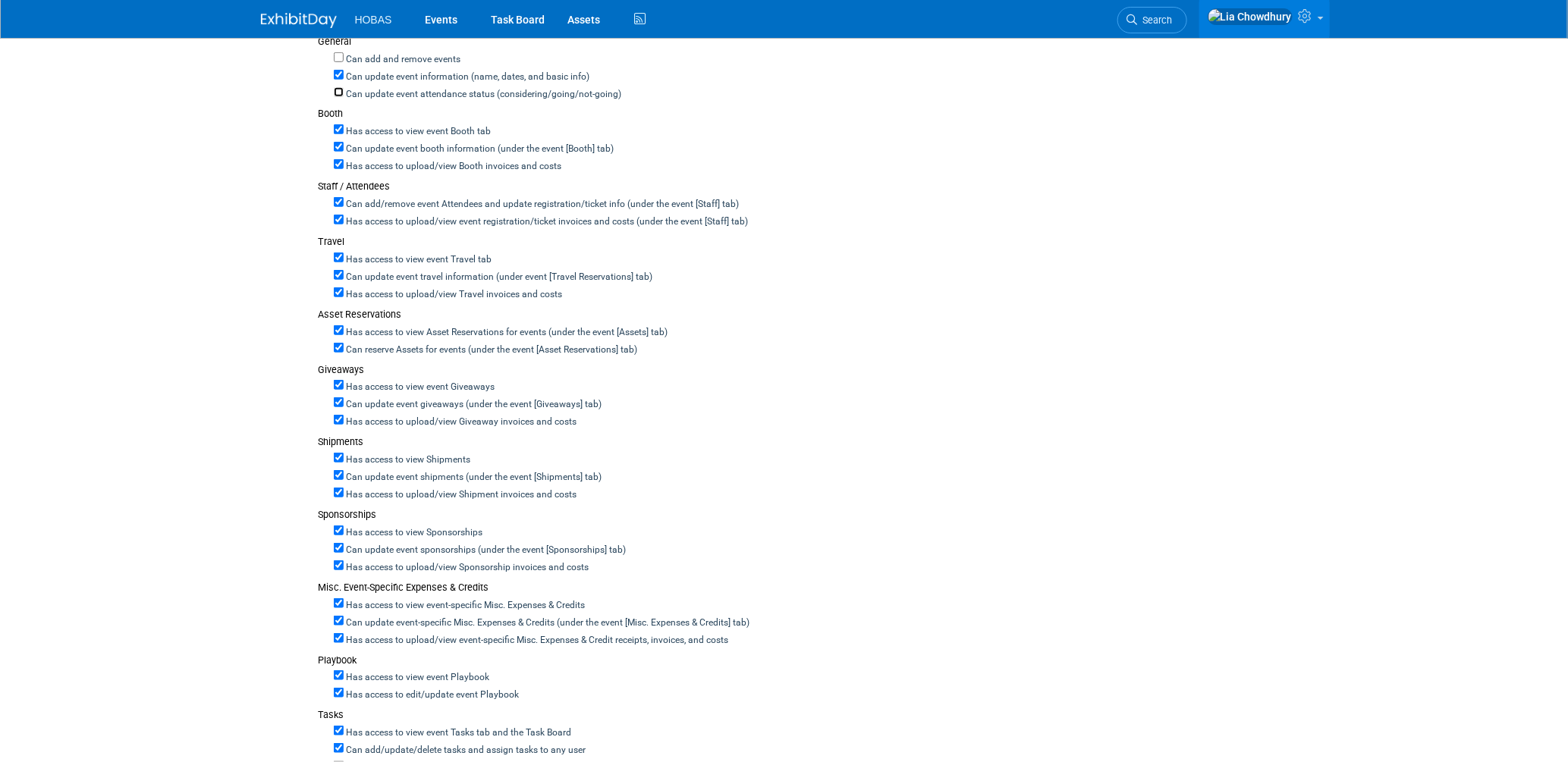
scroll to position [505, 0]
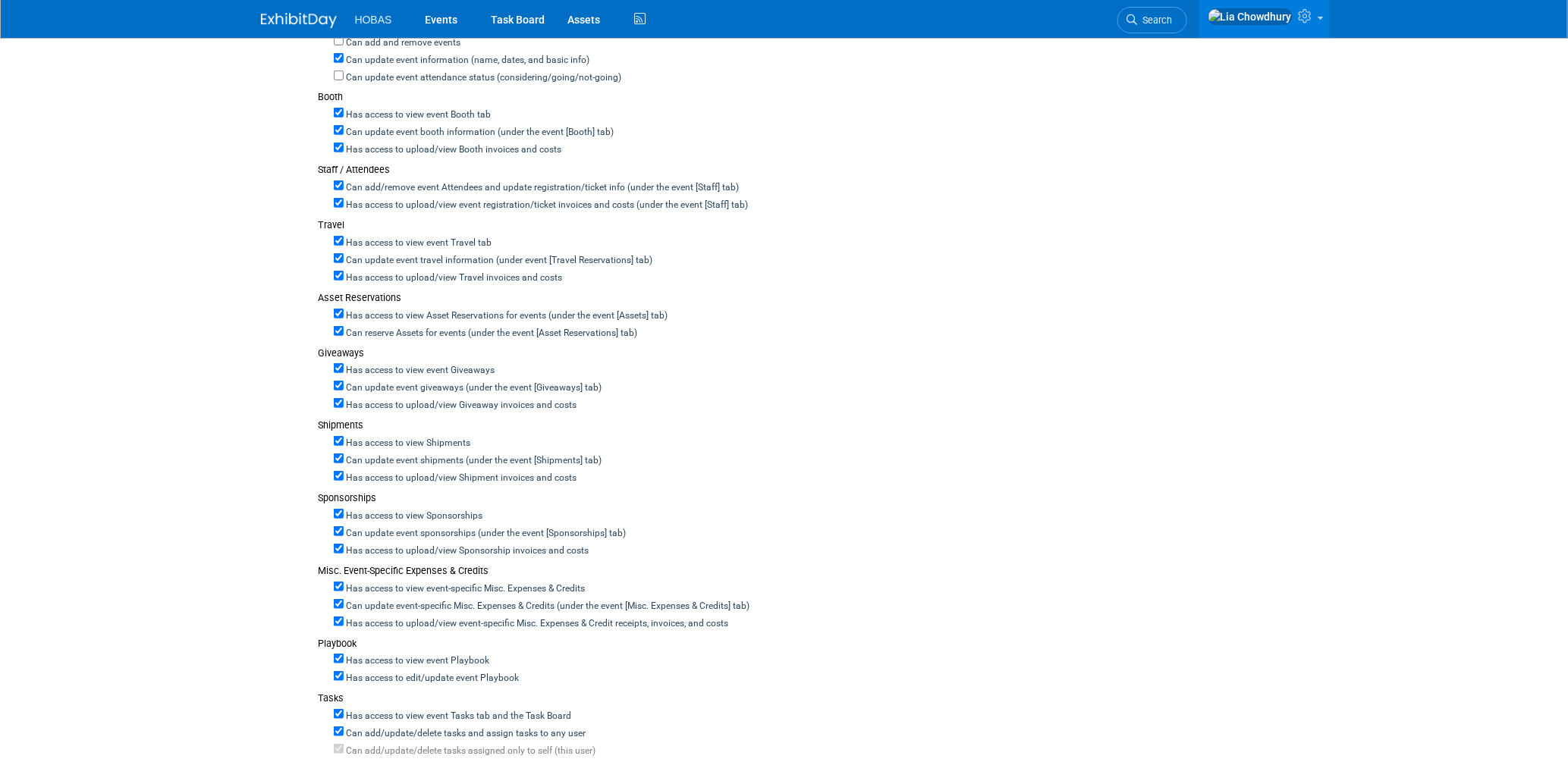
click at [344, 182] on label "Can add/remove event Attendees and update registration/ticket info (under the e…" at bounding box center [542, 188] width 396 height 14
click at [342, 182] on input "Can add/remove event Attendees and update registration/ticket info (under the e…" at bounding box center [338, 185] width 10 height 10
checkbox input "false"
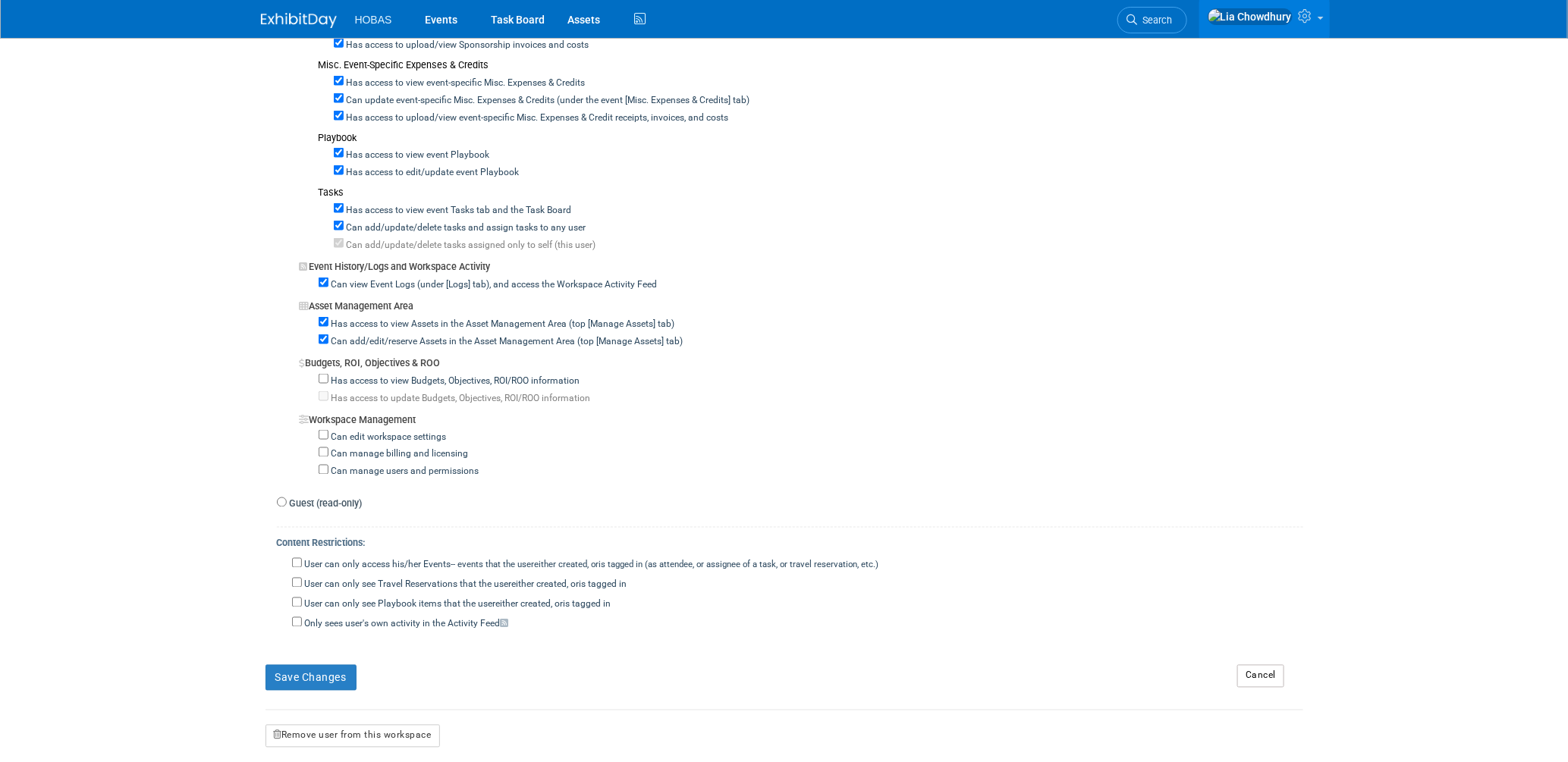
scroll to position [1156, 0]
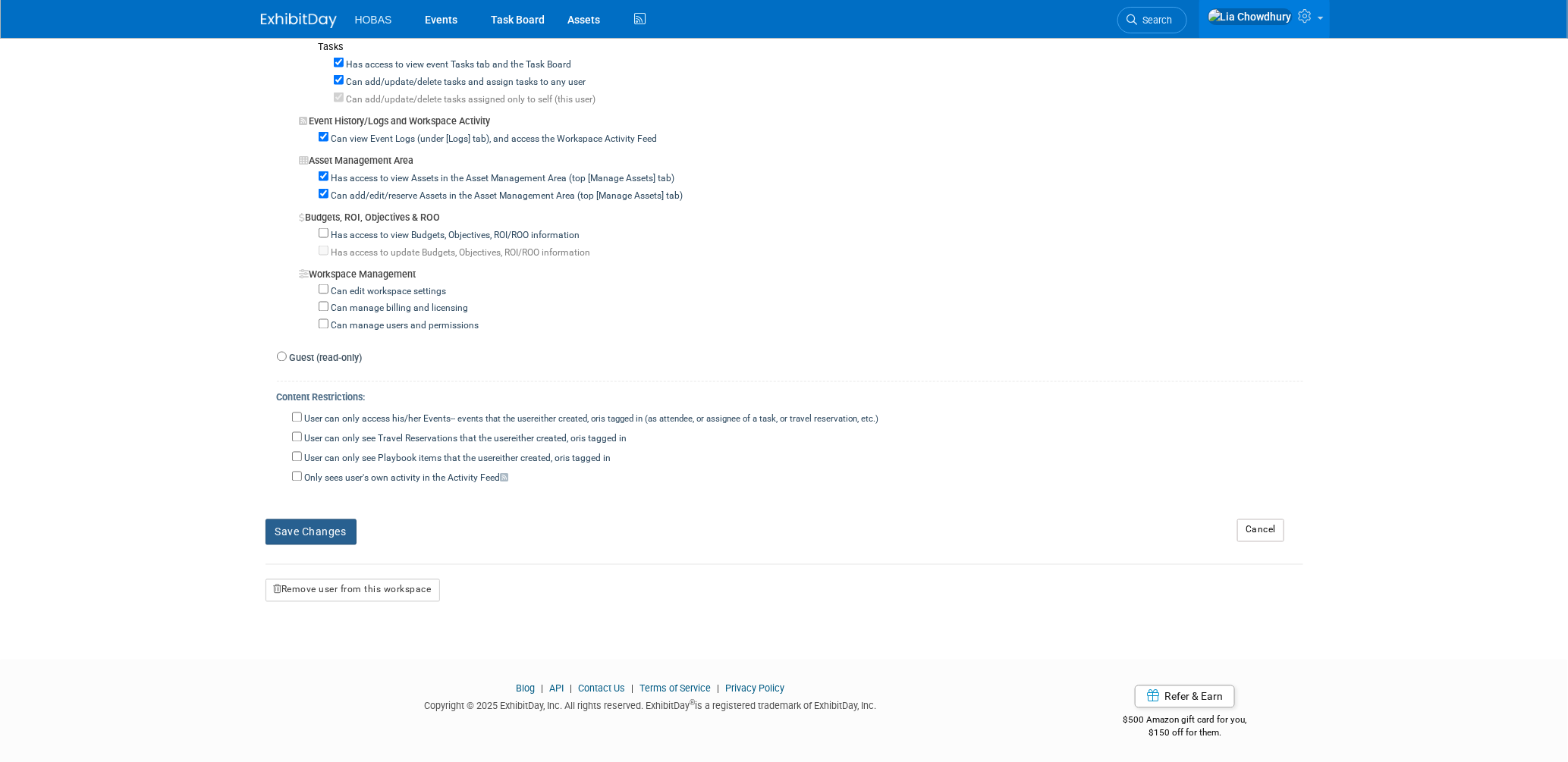
click at [305, 531] on button "Save Changes" at bounding box center [311, 532] width 91 height 26
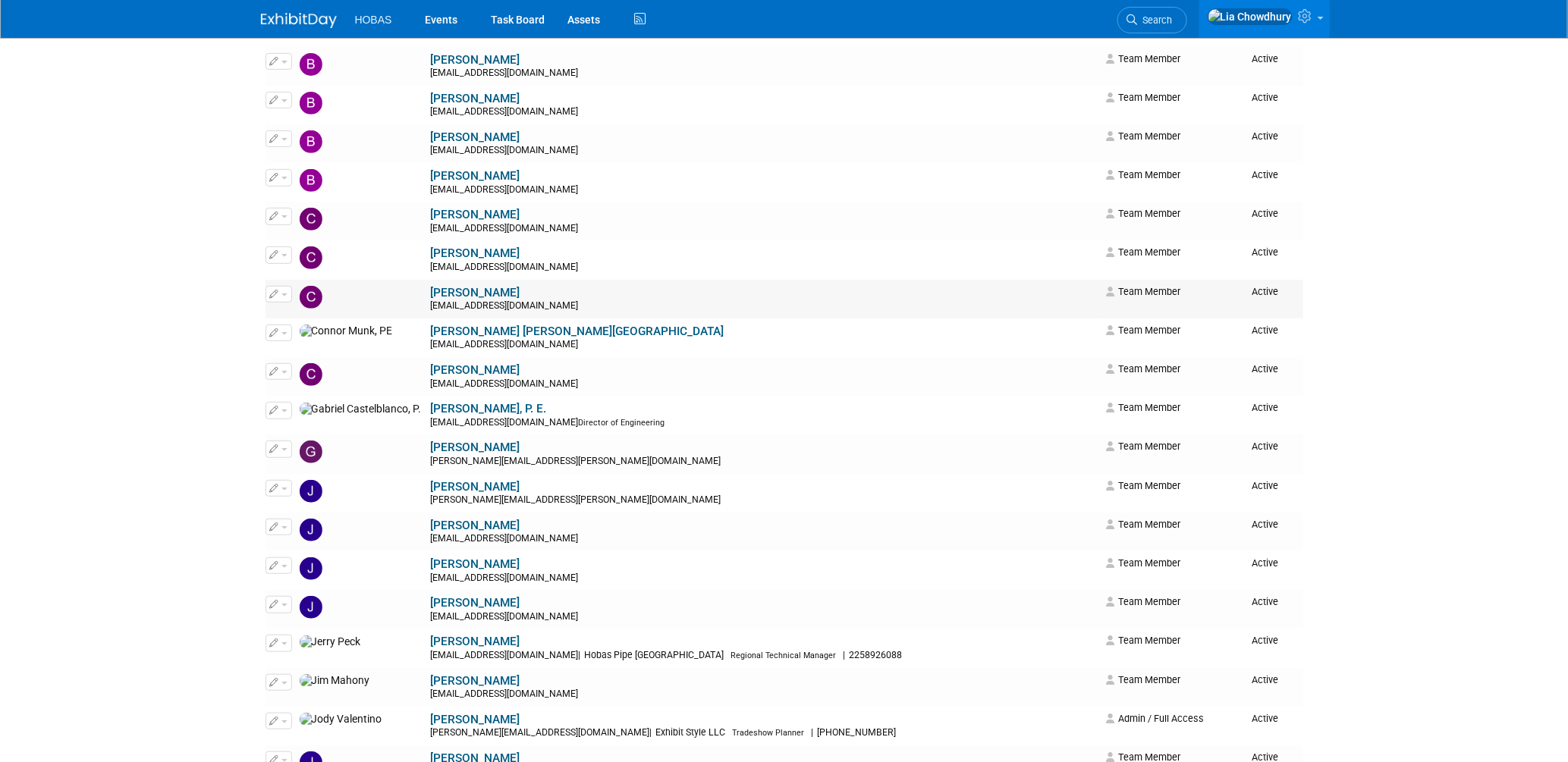
scroll to position [253, 0]
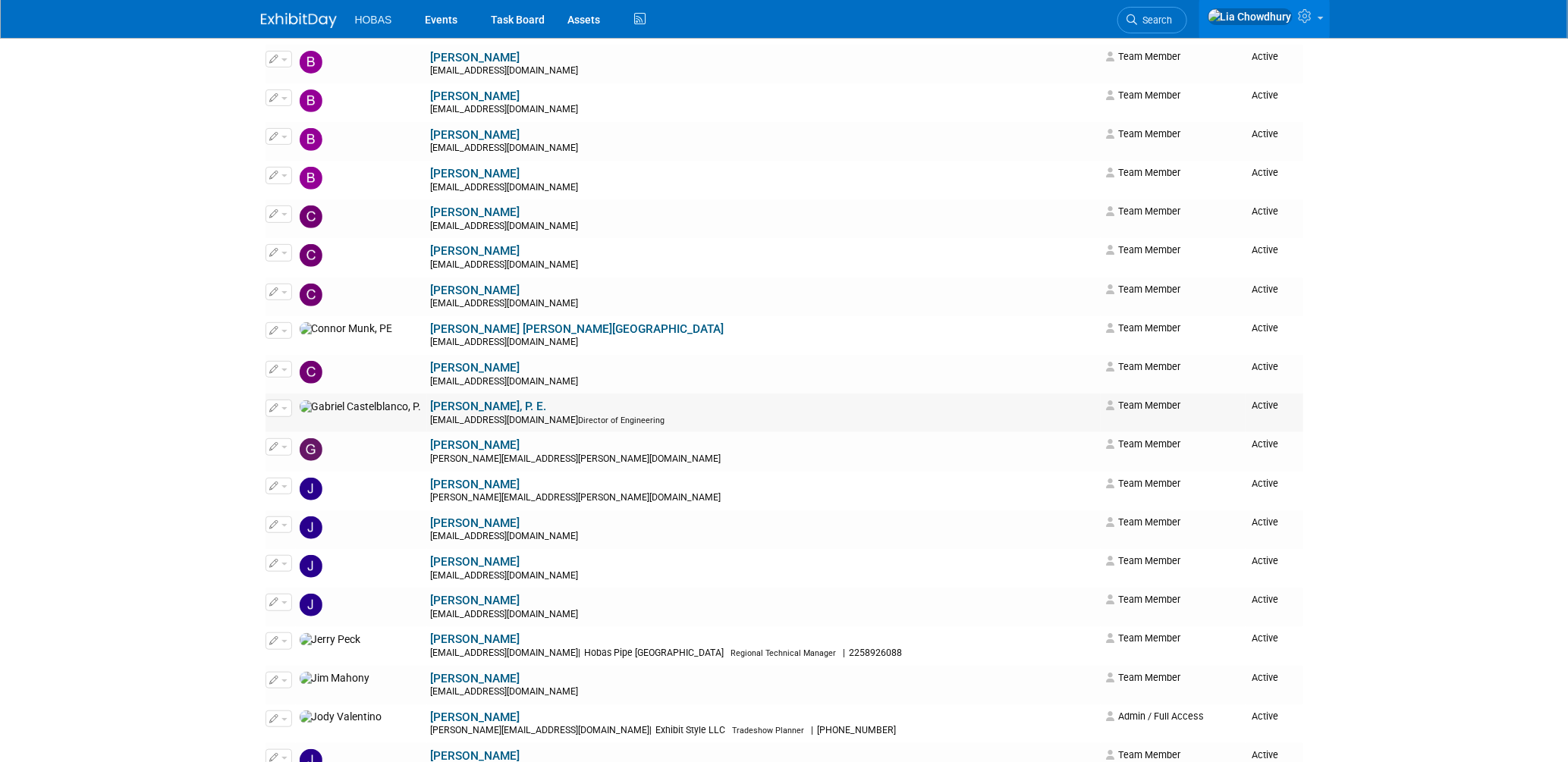
click at [431, 411] on link "[PERSON_NAME], P. E." at bounding box center [489, 406] width 116 height 14
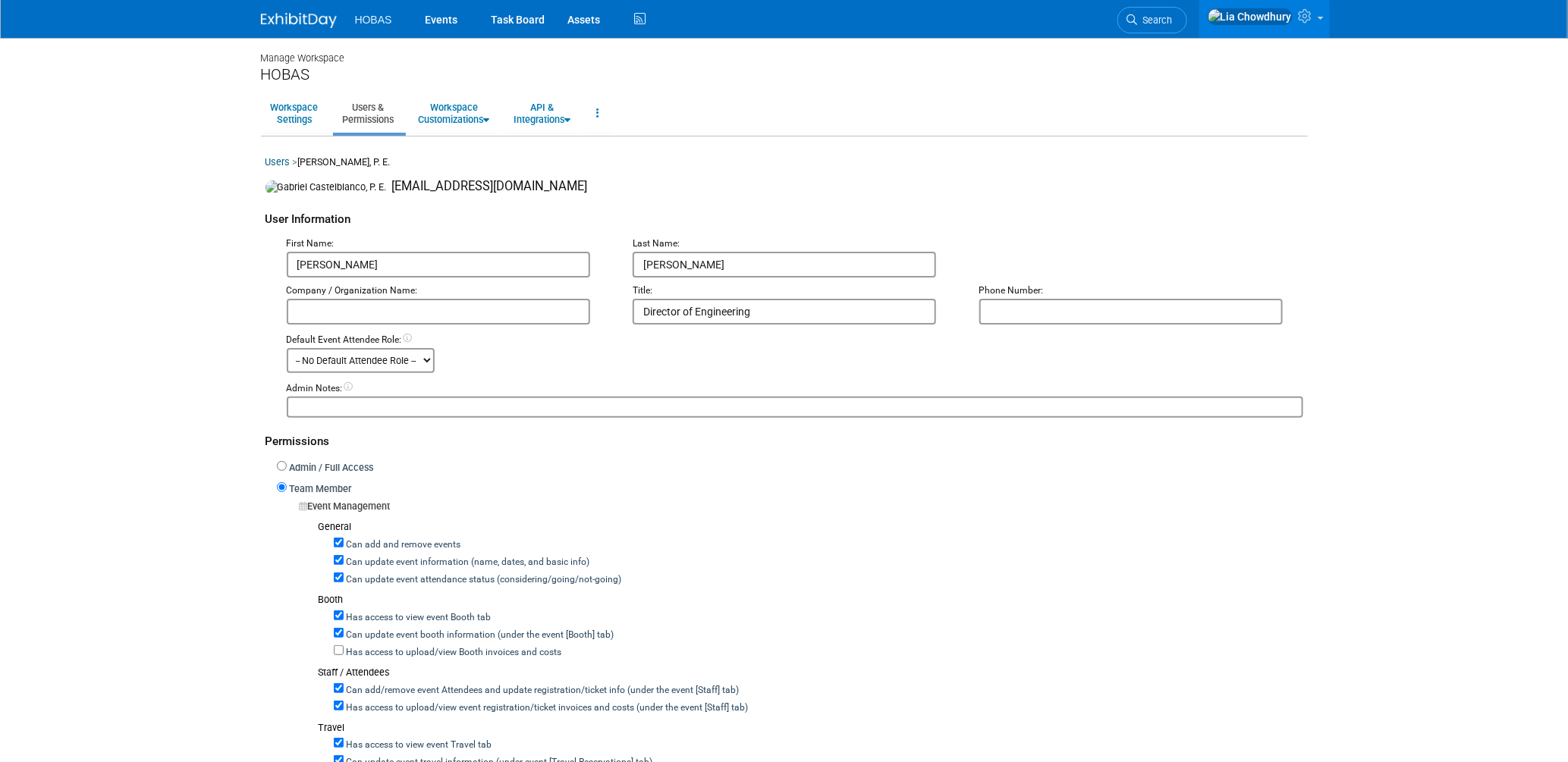
click at [362, 576] on label "Can update event attendance status (considering/going/not-going)" at bounding box center [483, 580] width 278 height 14
click at [344, 576] on input "Can update event attendance status (considering/going/not-going)" at bounding box center [338, 577] width 10 height 10
checkbox input "false"
click at [378, 535] on div "Can add and remove events" at bounding box center [818, 543] width 969 height 18
click at [379, 544] on label "Can add and remove events" at bounding box center [403, 545] width 118 height 14
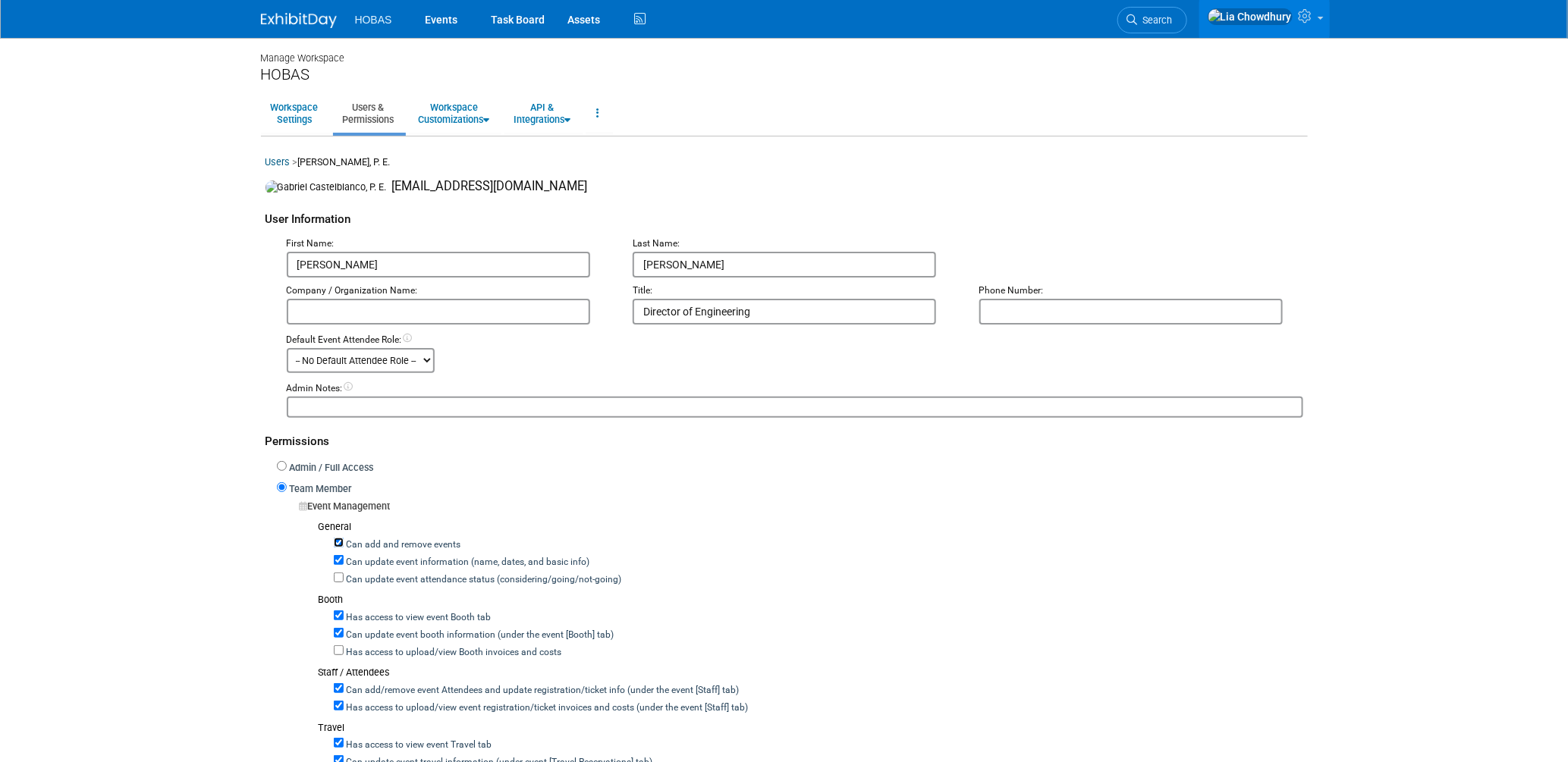
click at [344, 544] on input "Can add and remove events" at bounding box center [338, 542] width 10 height 10
checkbox input "false"
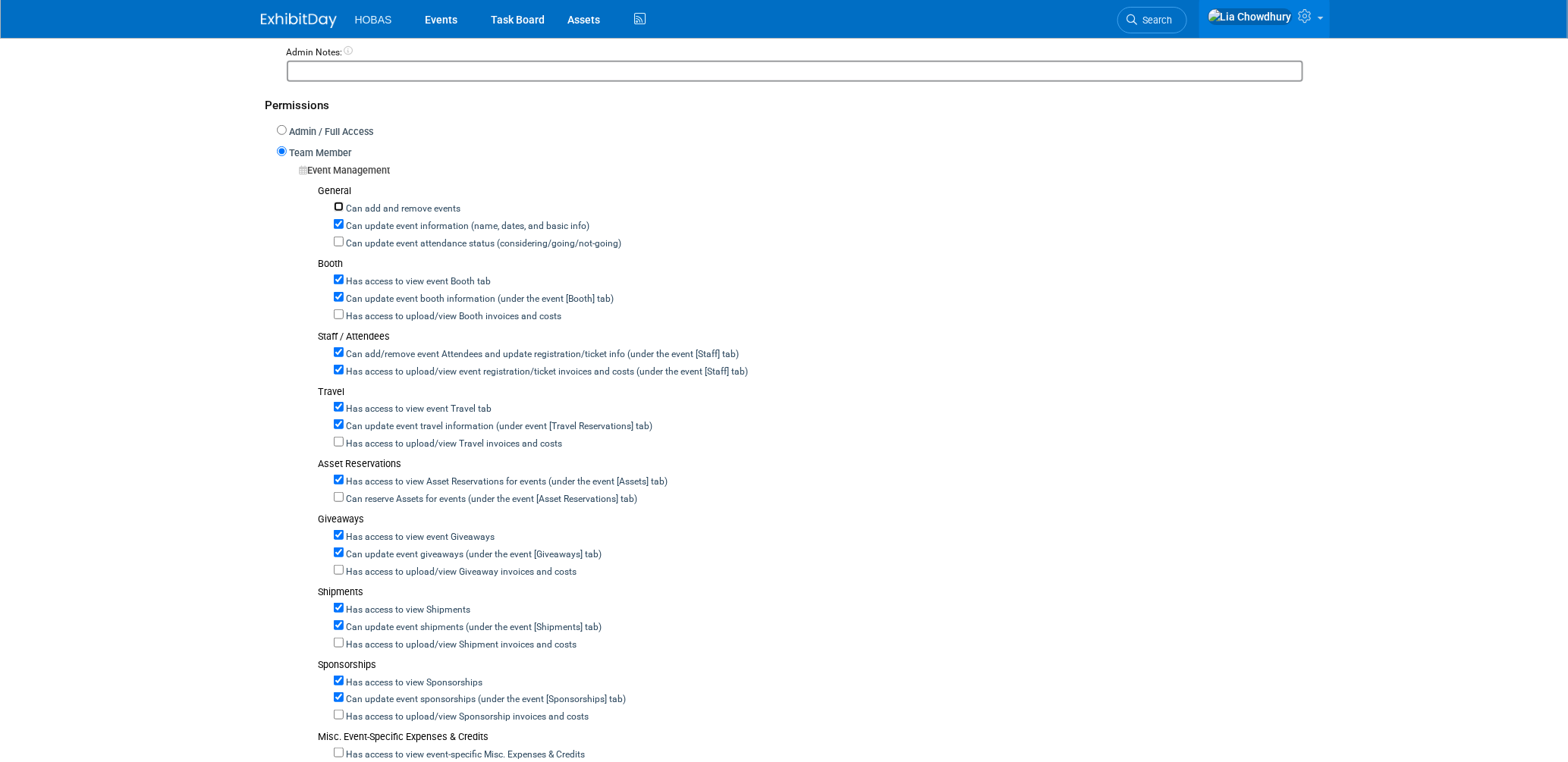
scroll to position [337, 0]
click at [353, 351] on label "Can add/remove event Attendees and update registration/ticket info (under the e…" at bounding box center [542, 354] width 396 height 14
click at [344, 351] on input "Can add/remove event Attendees and update registration/ticket info (under the e…" at bounding box center [338, 351] width 10 height 10
checkbox input "false"
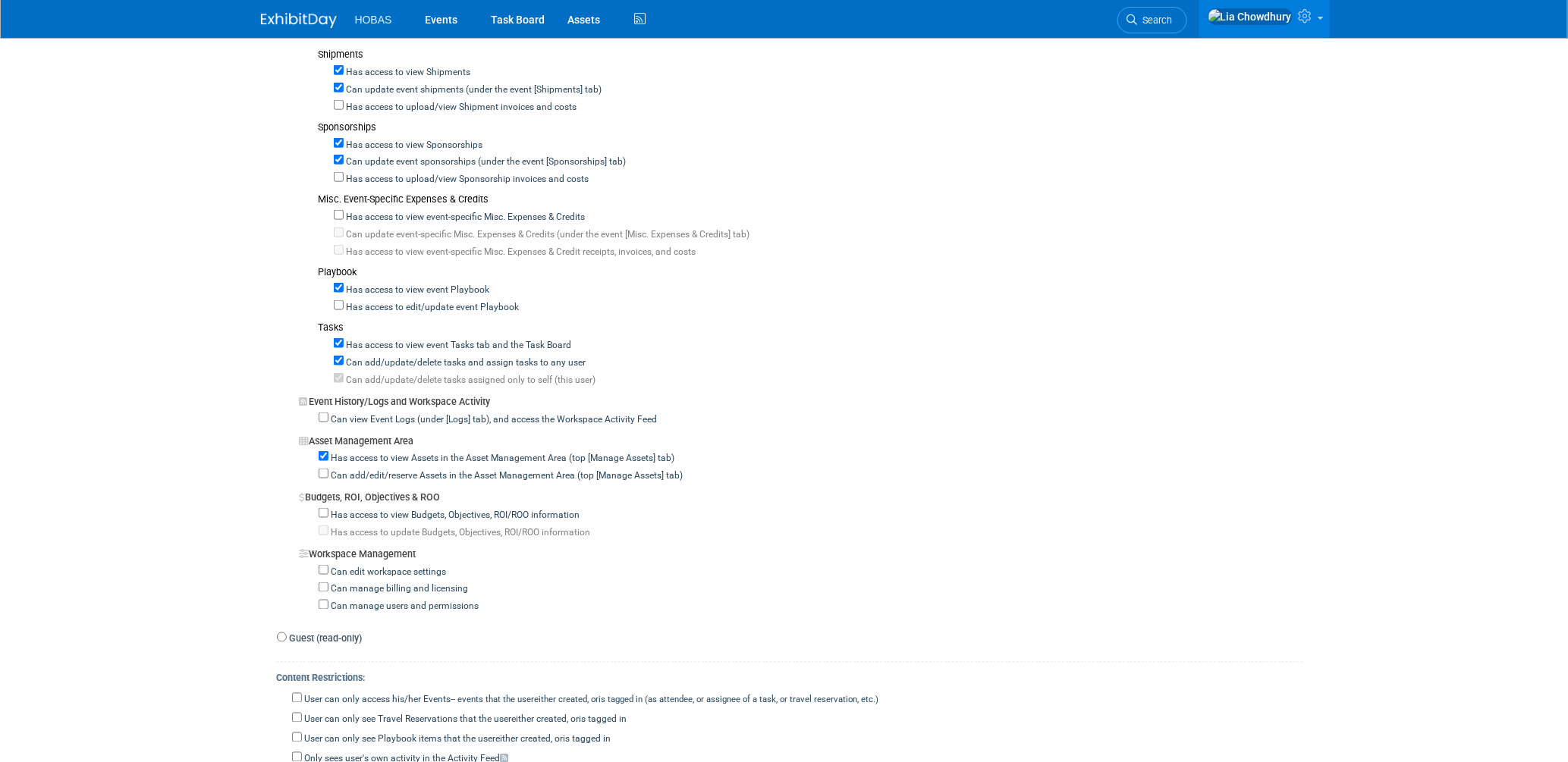
scroll to position [1011, 0]
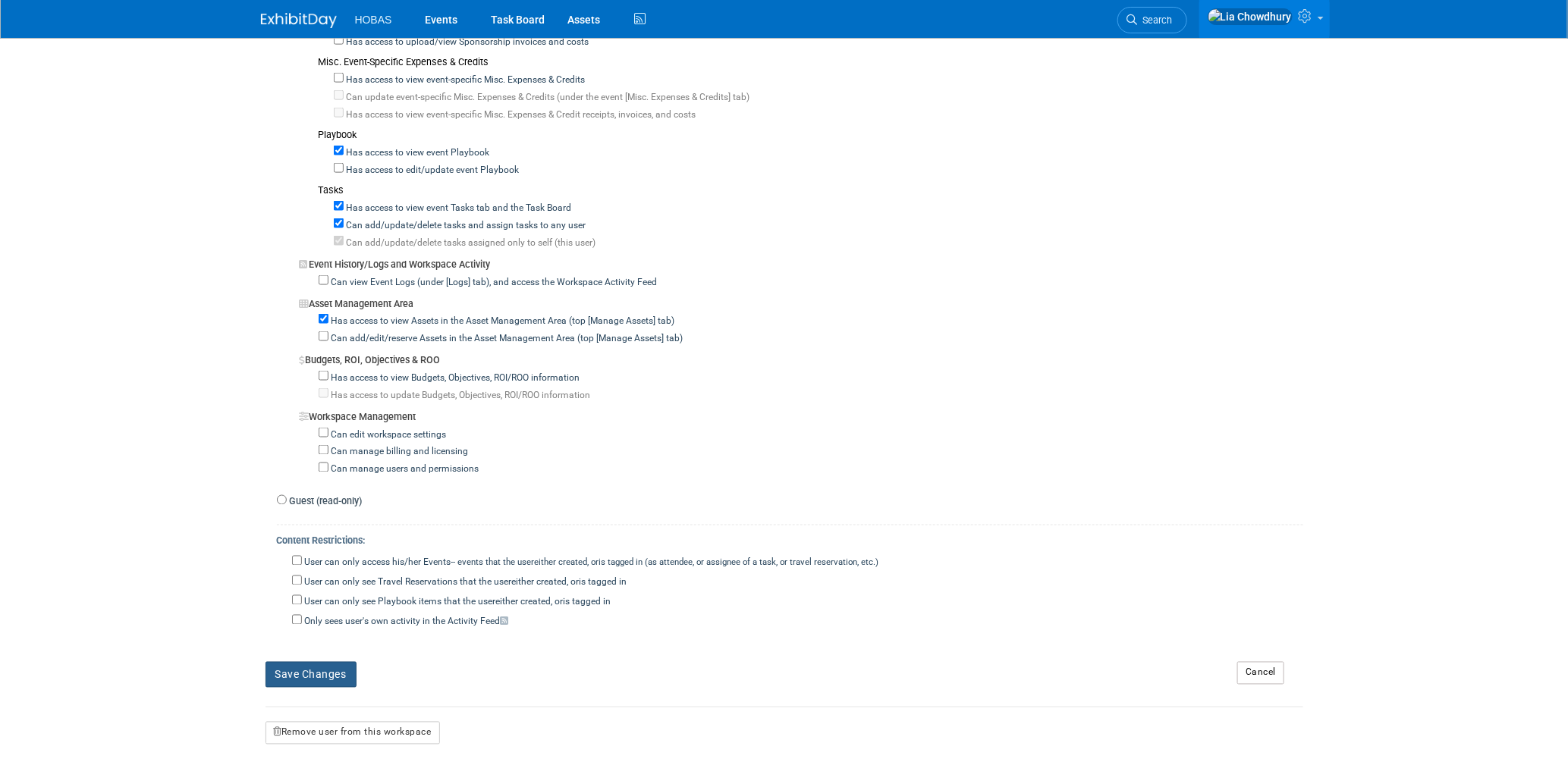
click at [313, 665] on button "Save Changes" at bounding box center [311, 675] width 91 height 26
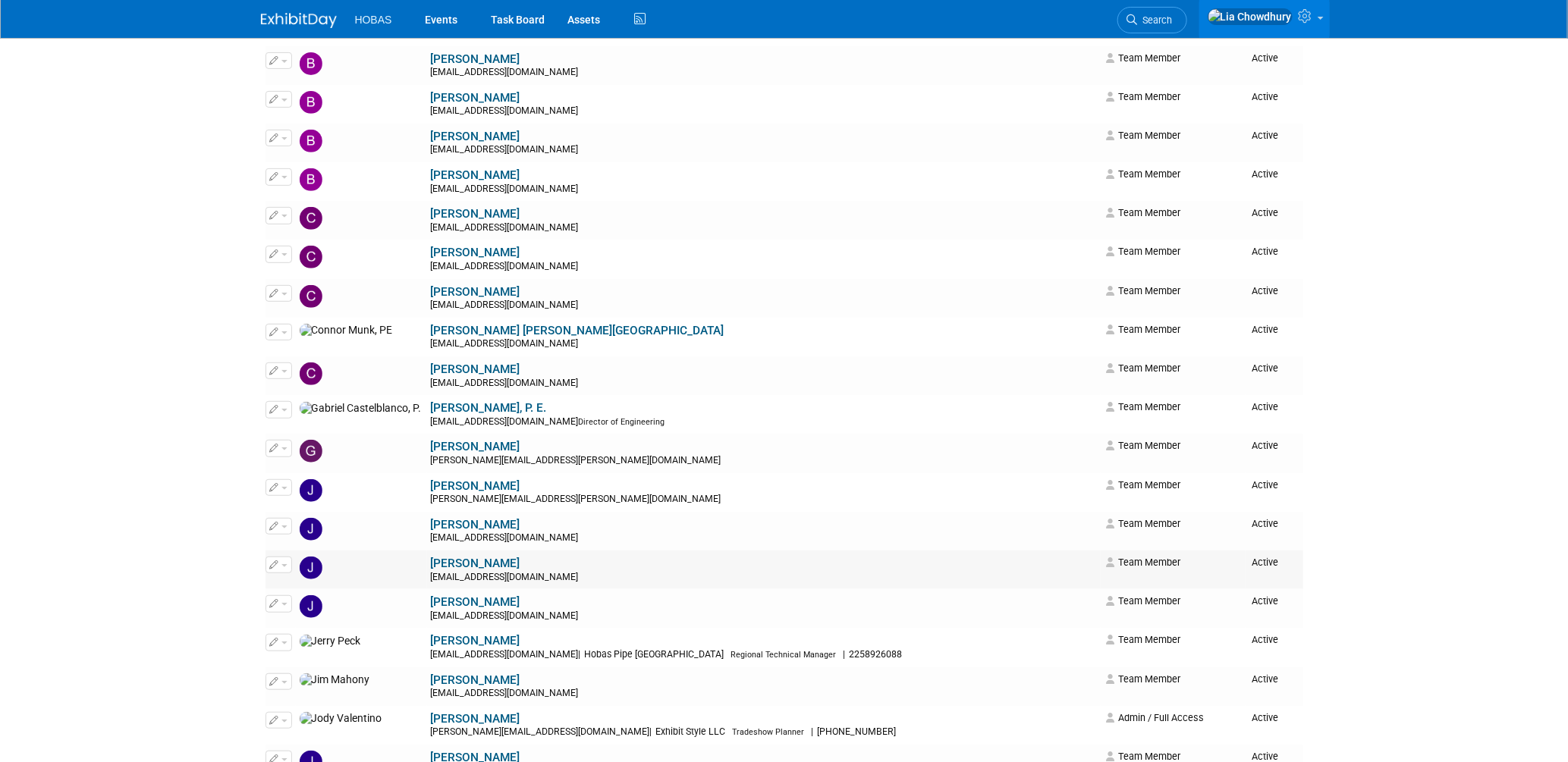
scroll to position [253, 0]
click at [431, 452] on link "[PERSON_NAME]" at bounding box center [475, 445] width 89 height 14
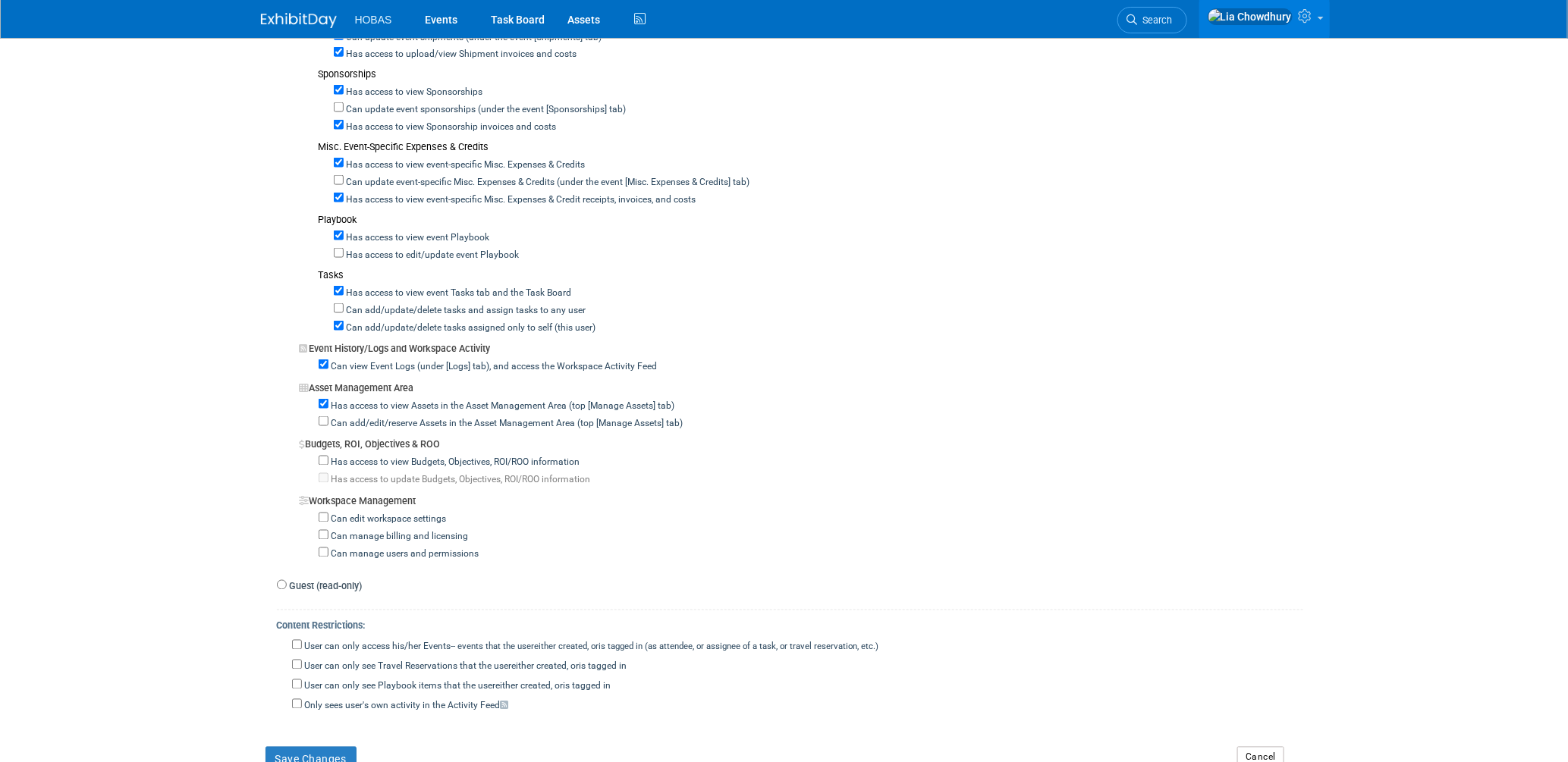
scroll to position [1238, 0]
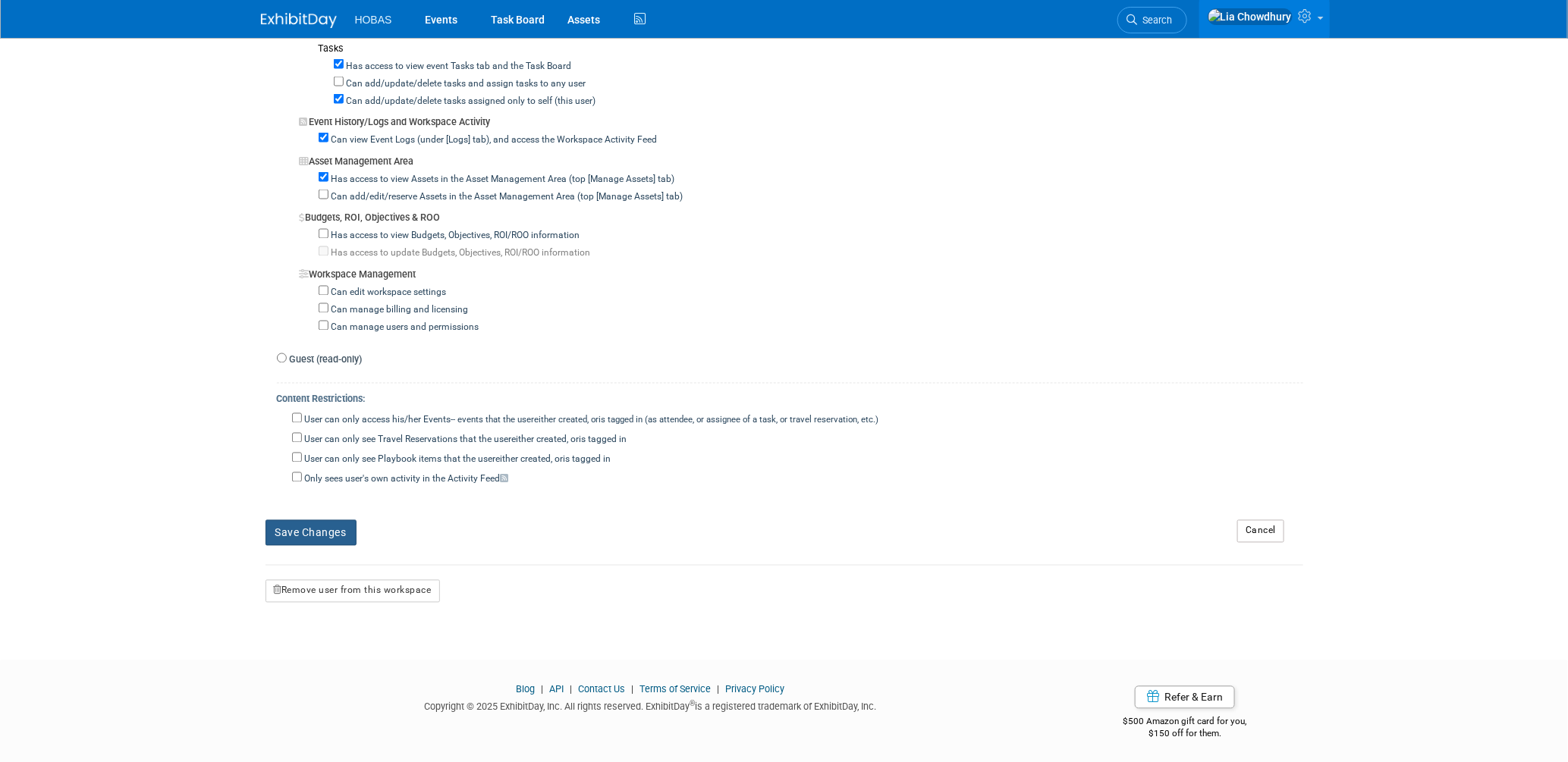
click at [321, 536] on button "Save Changes" at bounding box center [311, 533] width 91 height 26
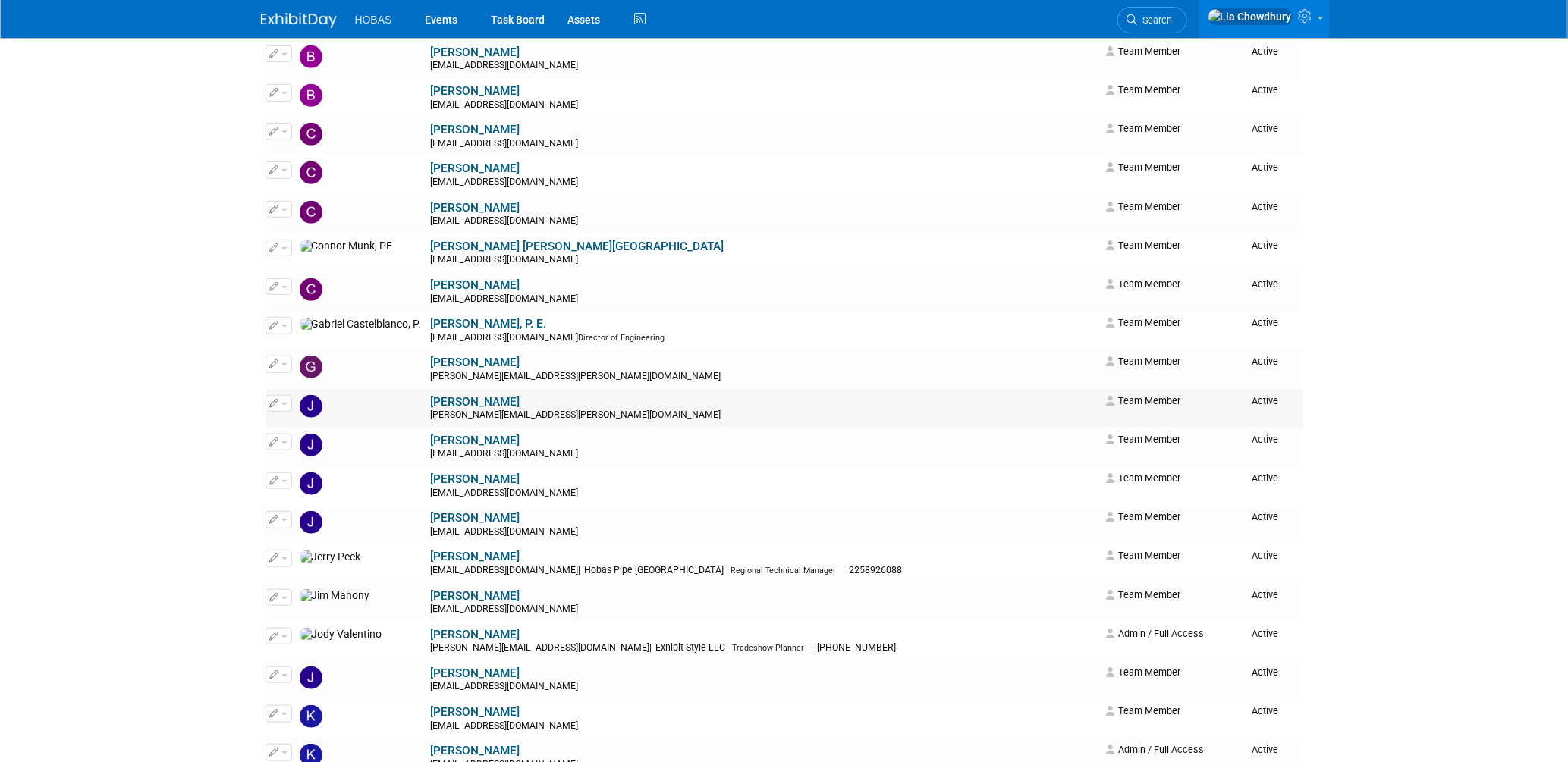
scroll to position [337, 0]
click at [431, 444] on link "[PERSON_NAME]" at bounding box center [475, 439] width 89 height 14
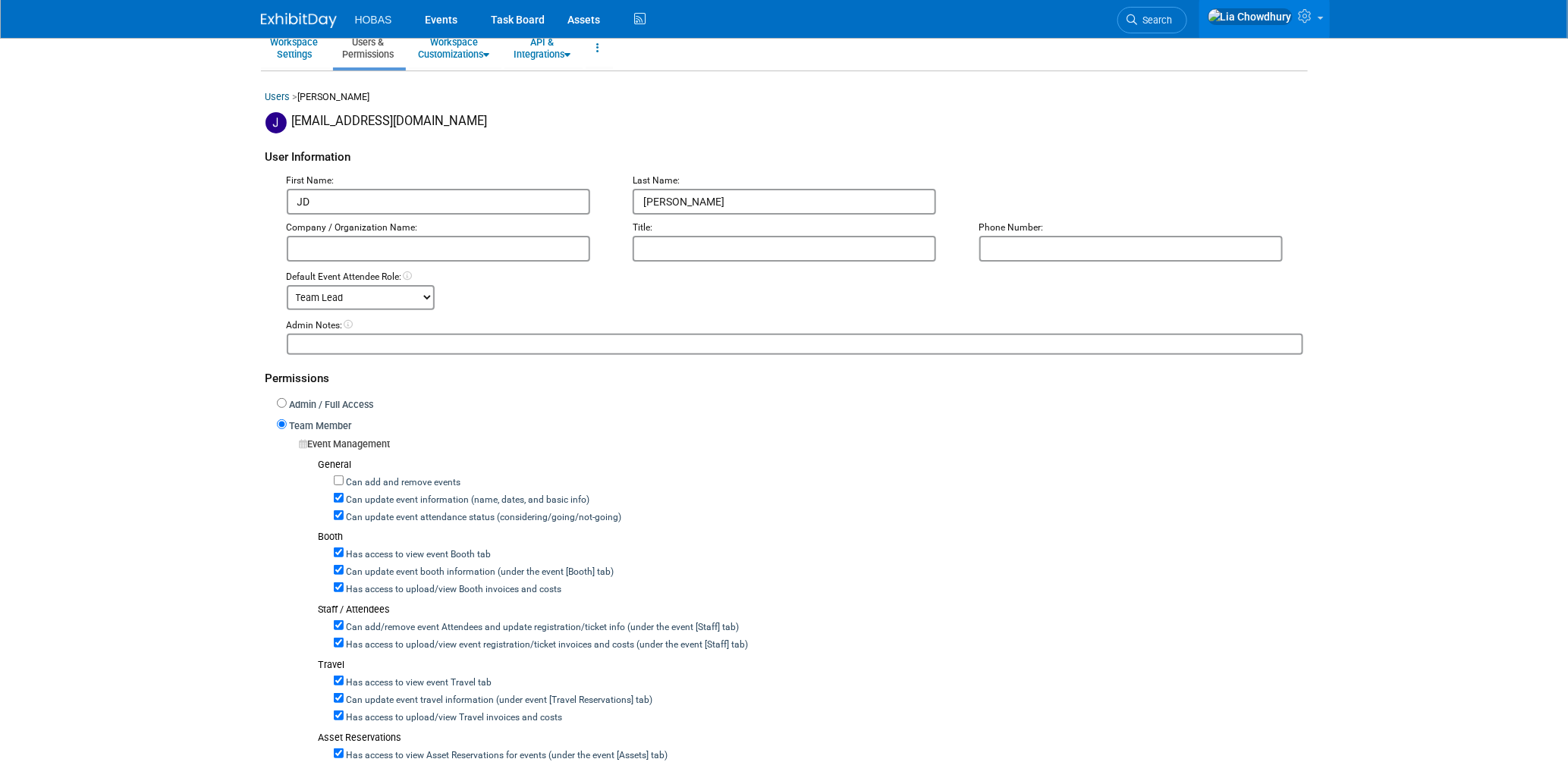
scroll to position [168, 0]
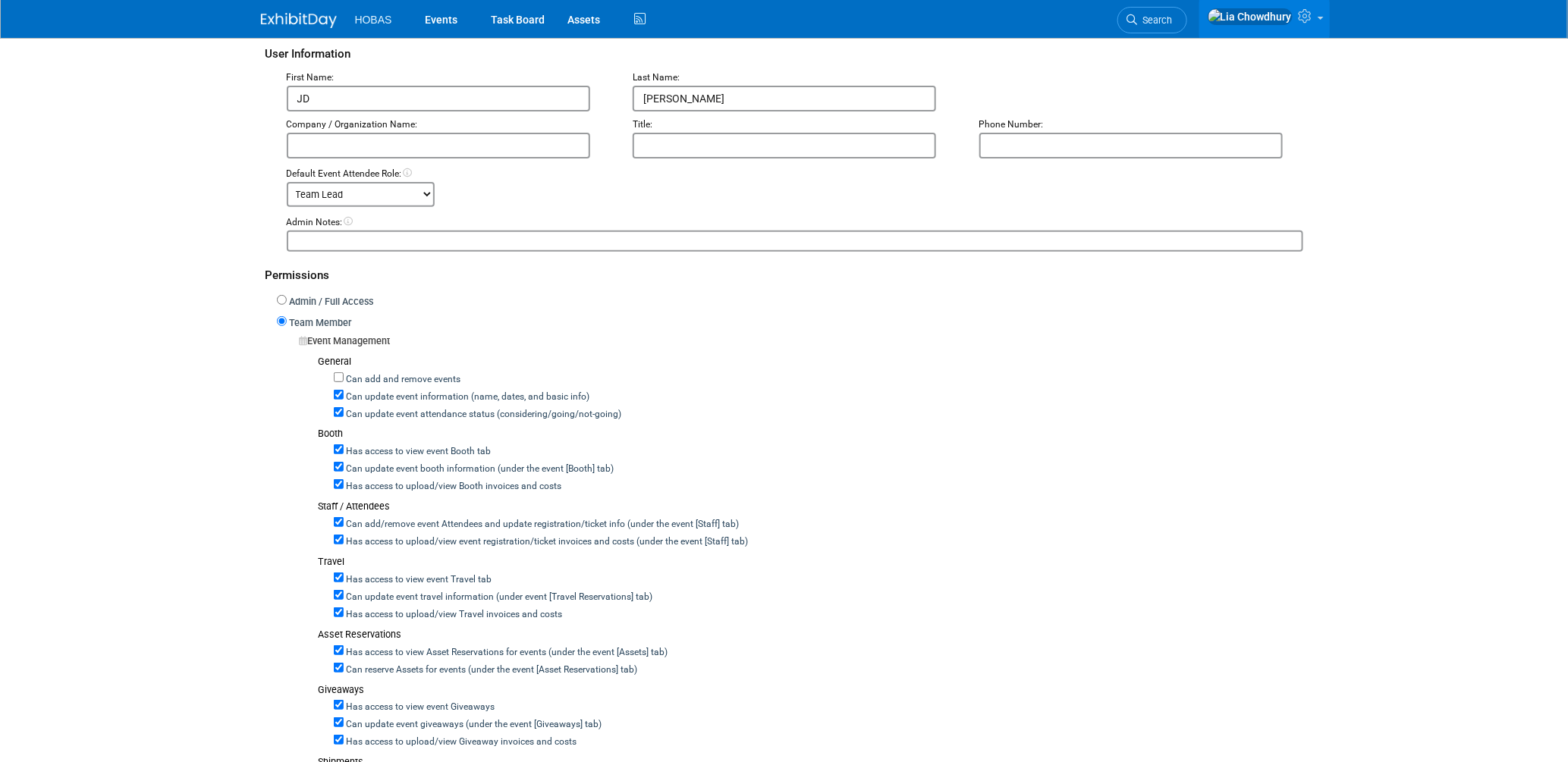
click at [411, 410] on label "Can update event attendance status (considering/going/not-going)" at bounding box center [483, 415] width 278 height 14
click at [344, 410] on input "Can update event attendance status (considering/going/not-going)" at bounding box center [338, 412] width 10 height 10
checkbox input "false"
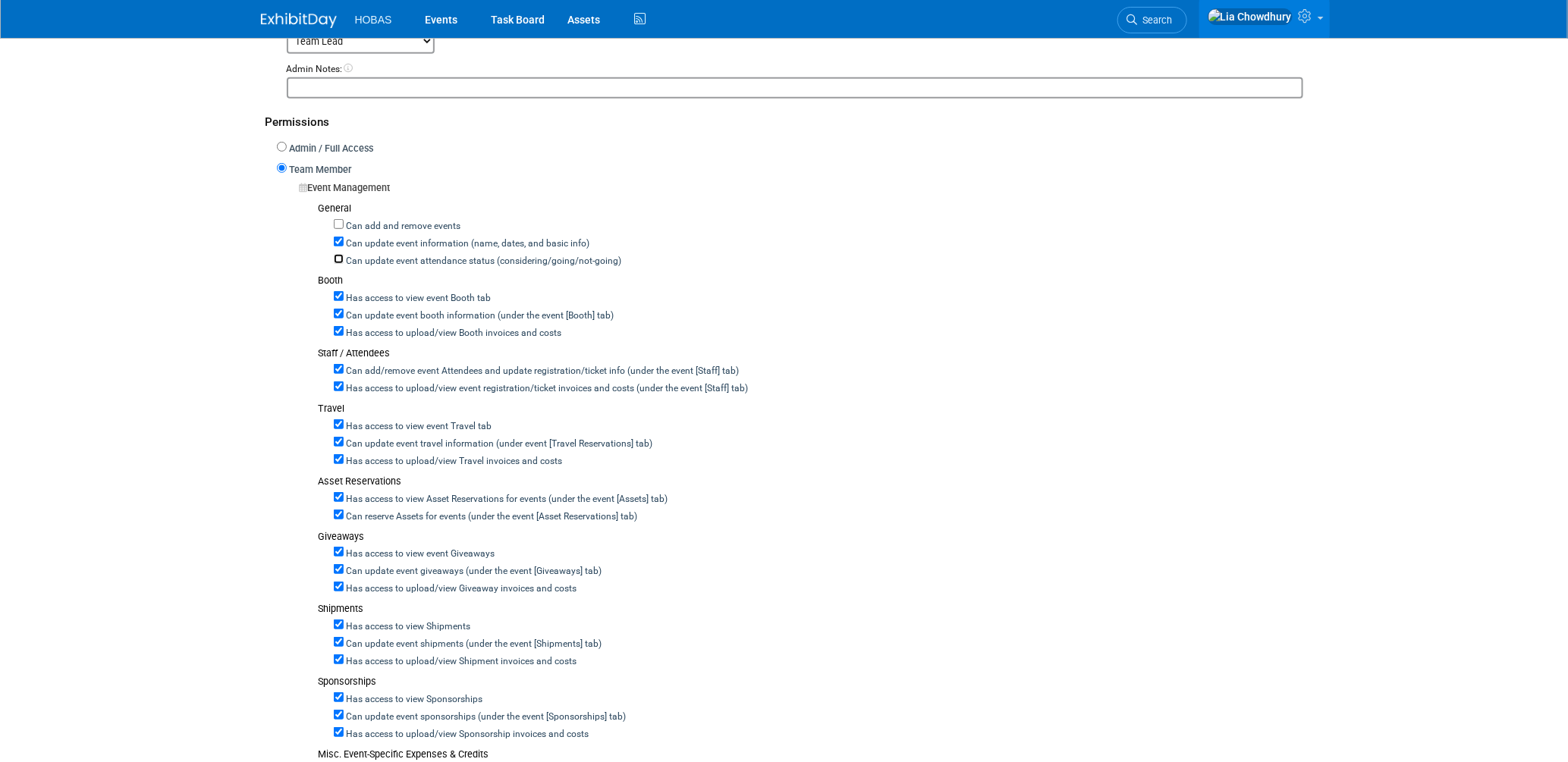
scroll to position [337, 0]
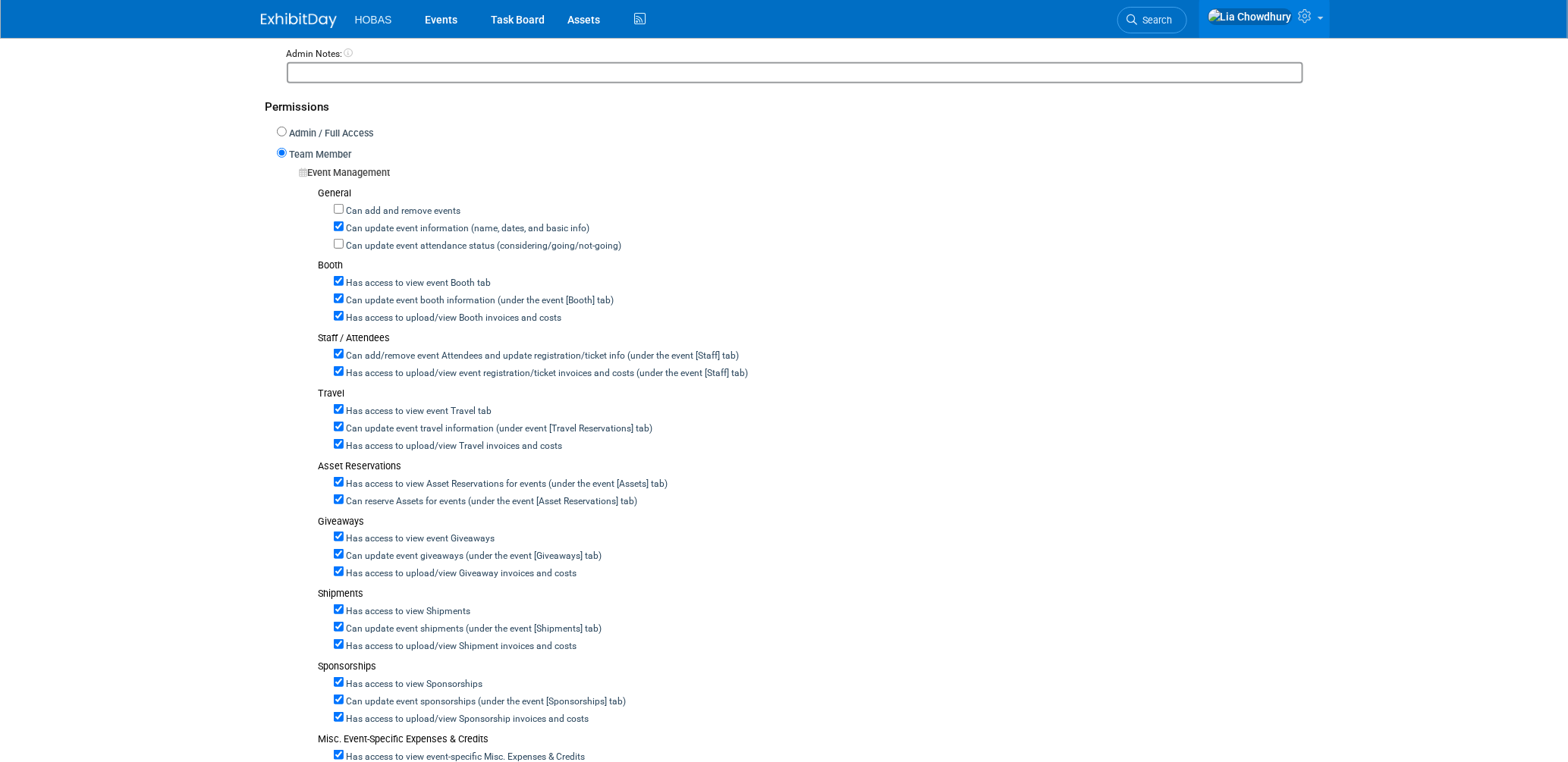
click at [349, 350] on label "Can add/remove event Attendees and update registration/ticket info (under the e…" at bounding box center [542, 357] width 396 height 14
click at [344, 349] on input "Can add/remove event Attendees and update registration/ticket info (under the e…" at bounding box center [338, 354] width 10 height 10
checkbox input "false"
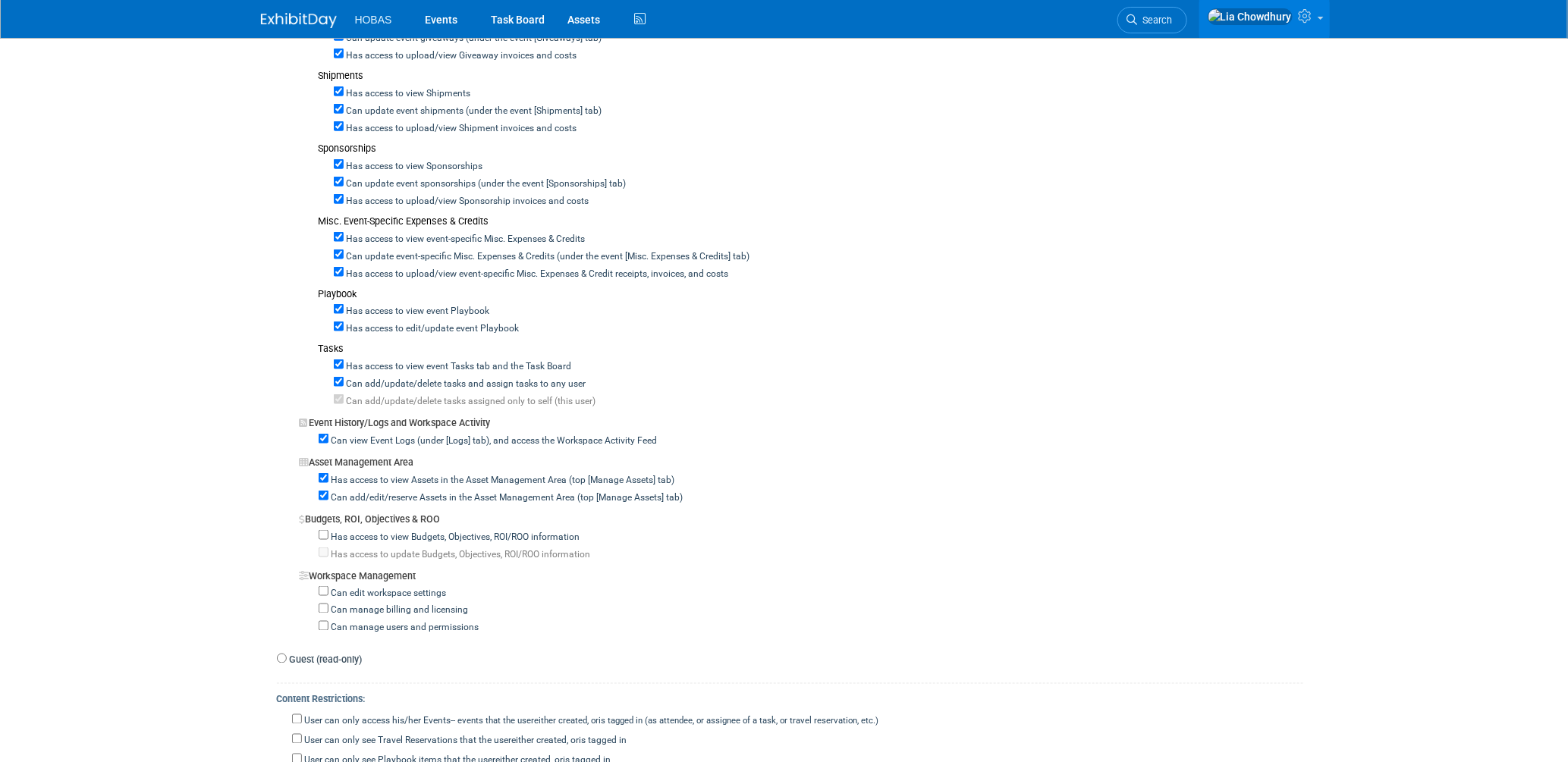
scroll to position [1011, 0]
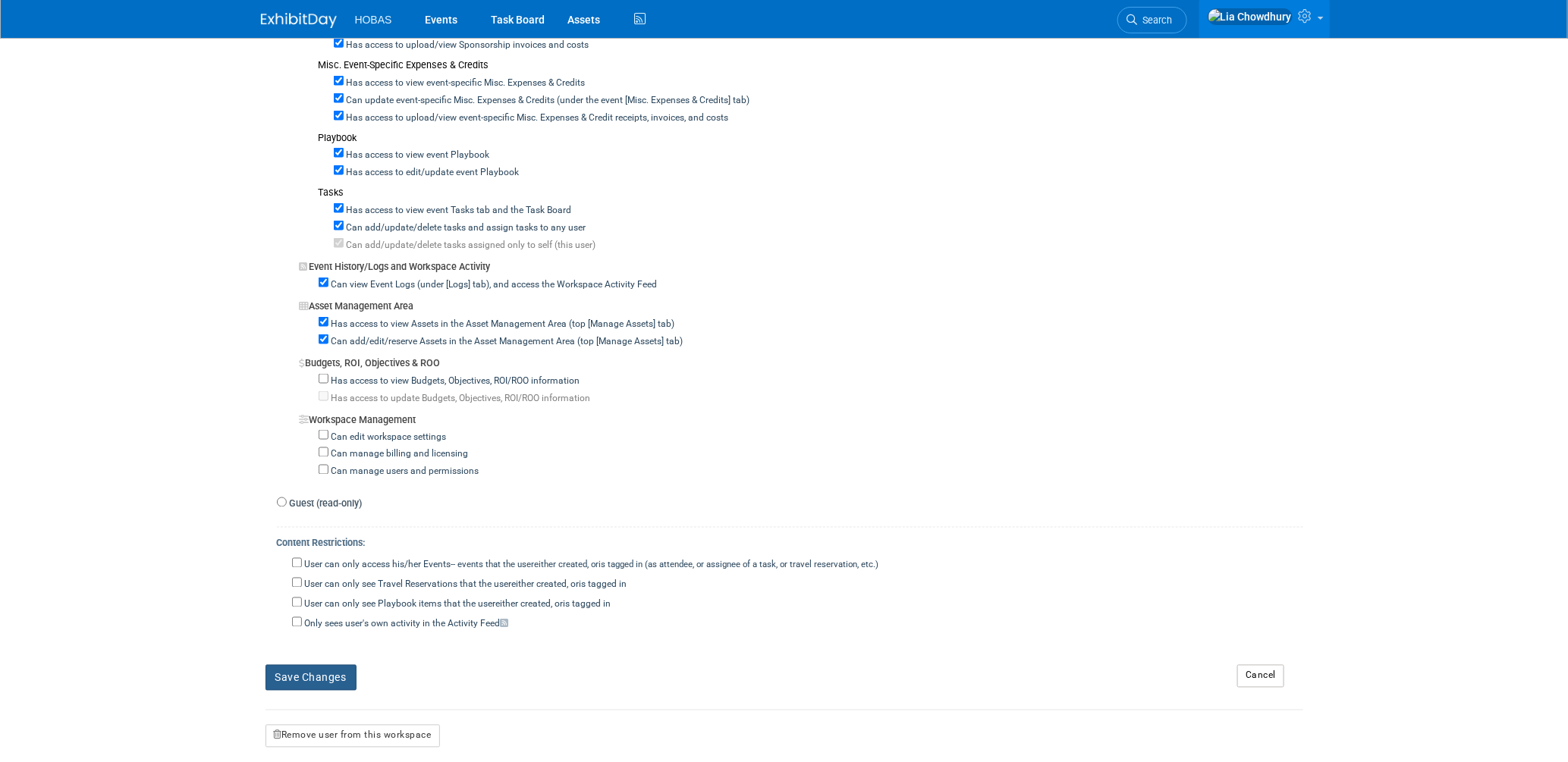
click at [322, 675] on button "Save Changes" at bounding box center [311, 678] width 91 height 26
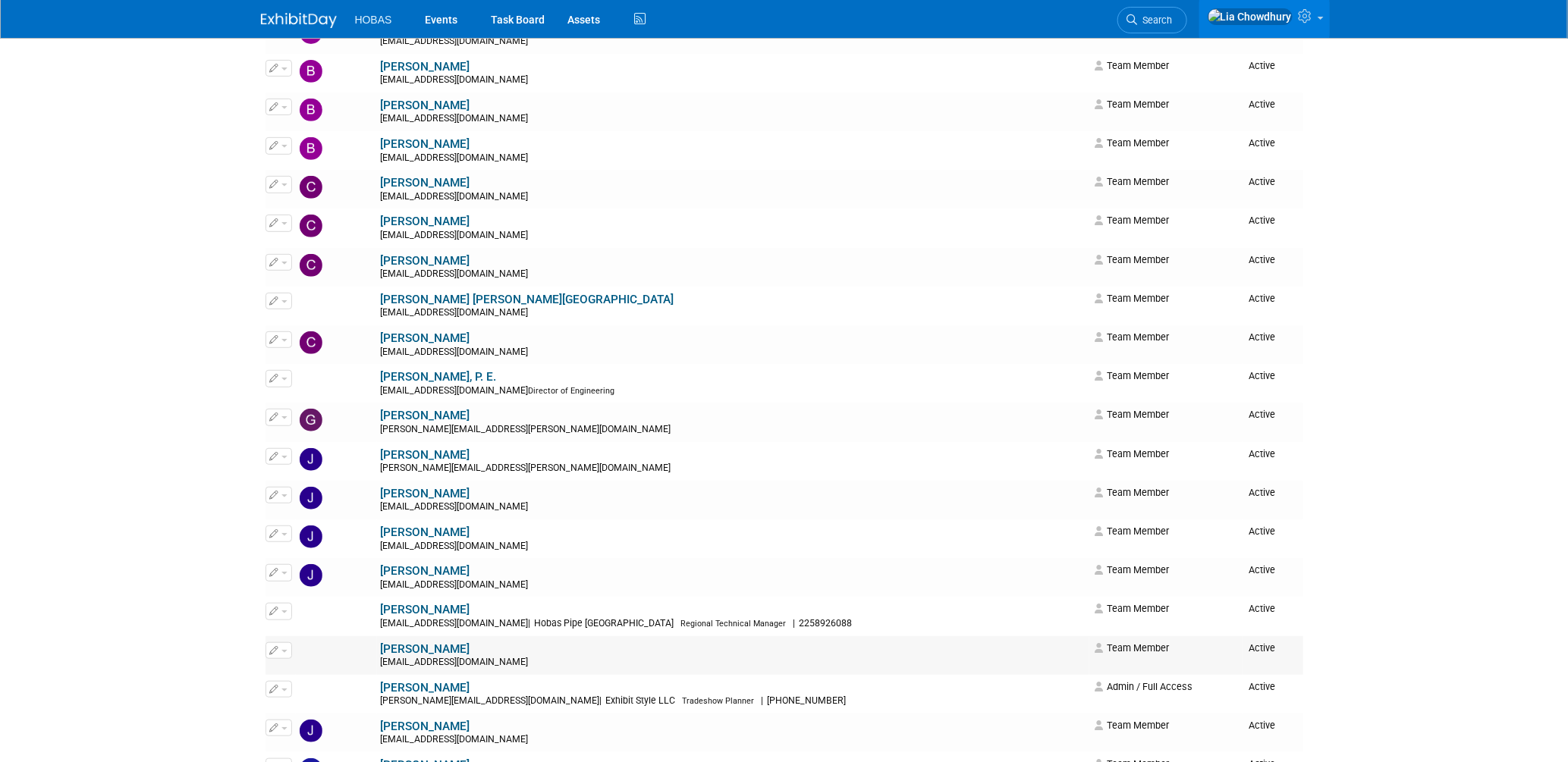
scroll to position [337, 0]
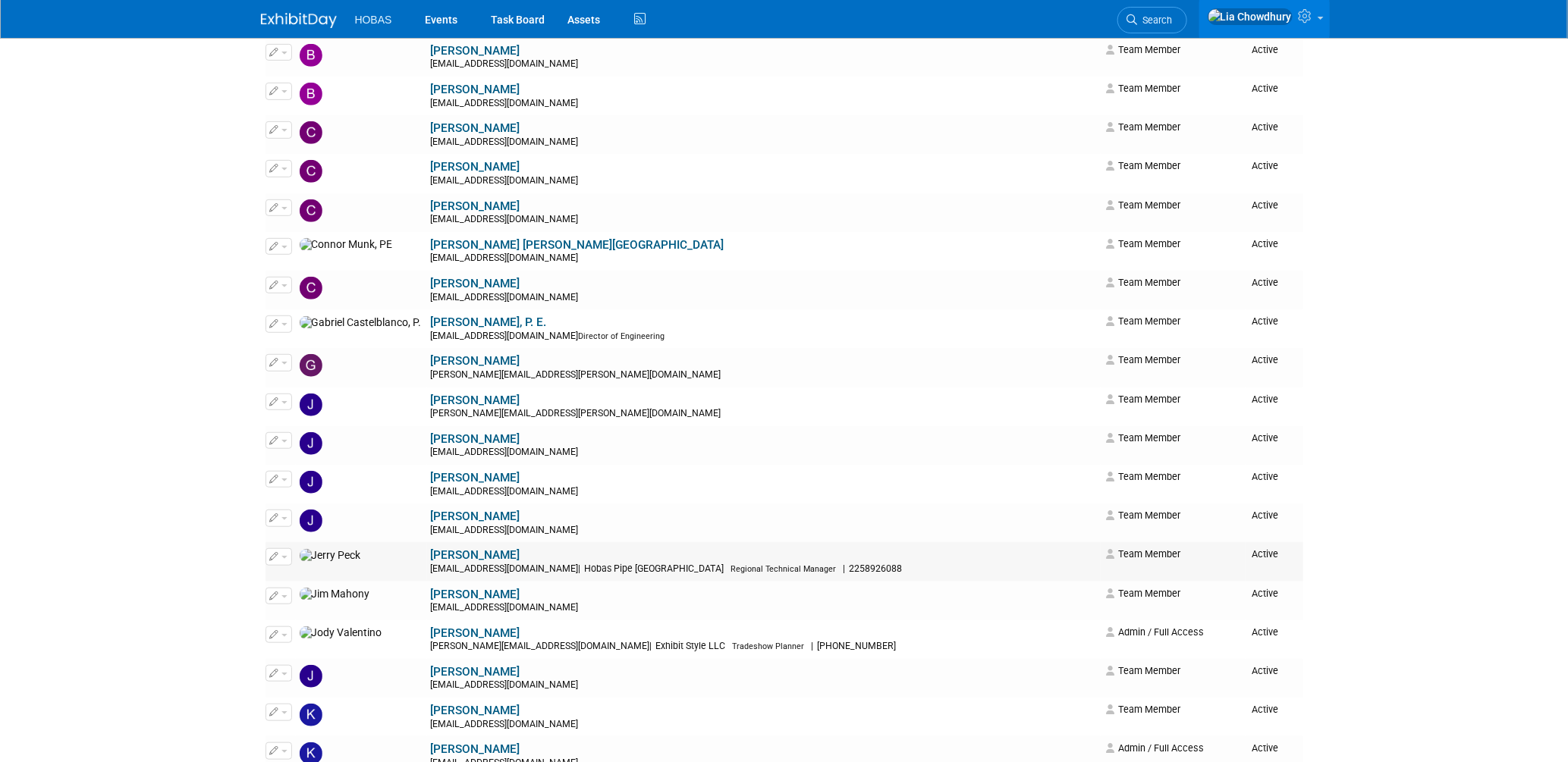
click at [431, 560] on link "[PERSON_NAME]" at bounding box center [475, 555] width 89 height 14
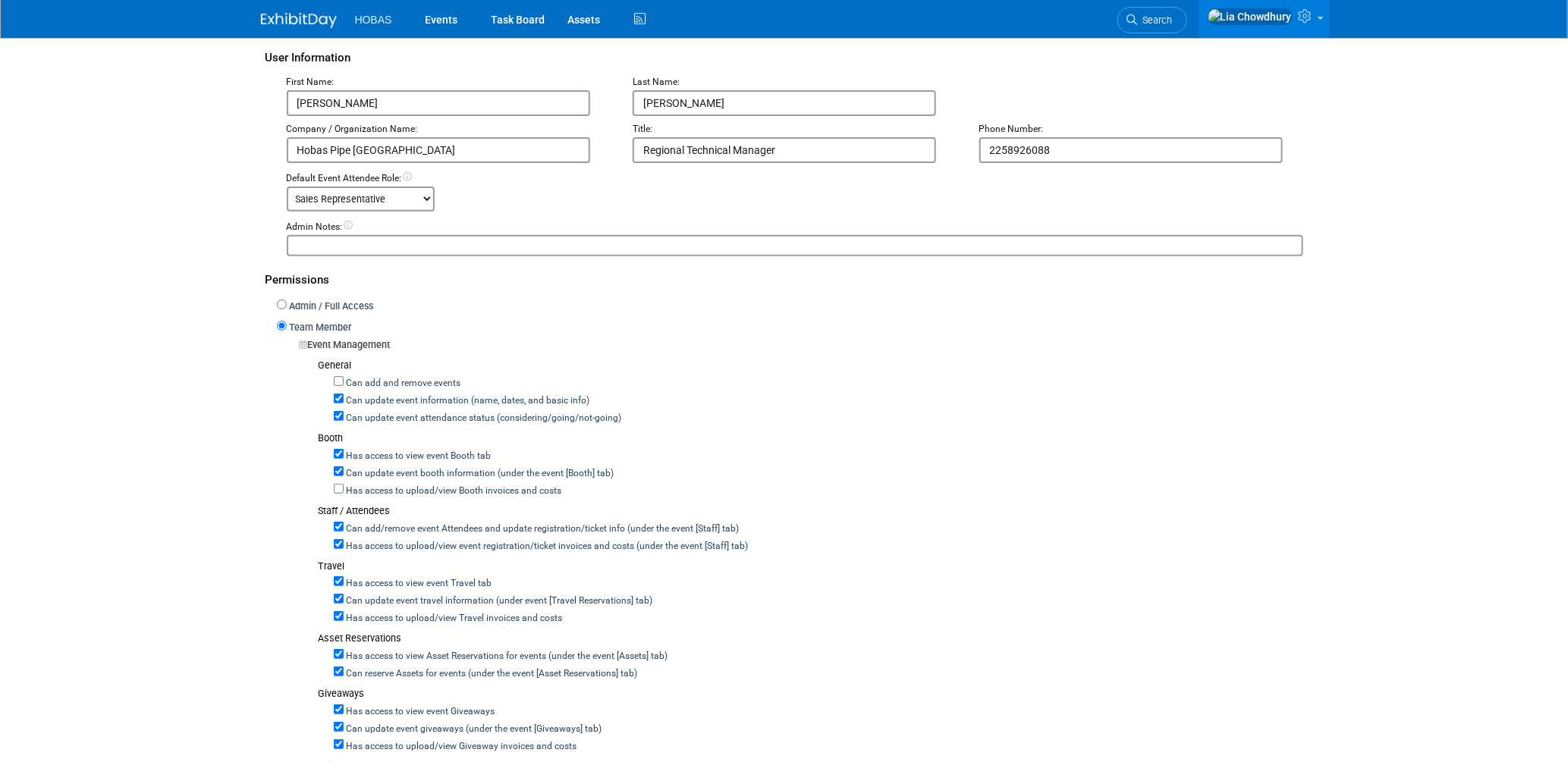
scroll to position [168, 0]
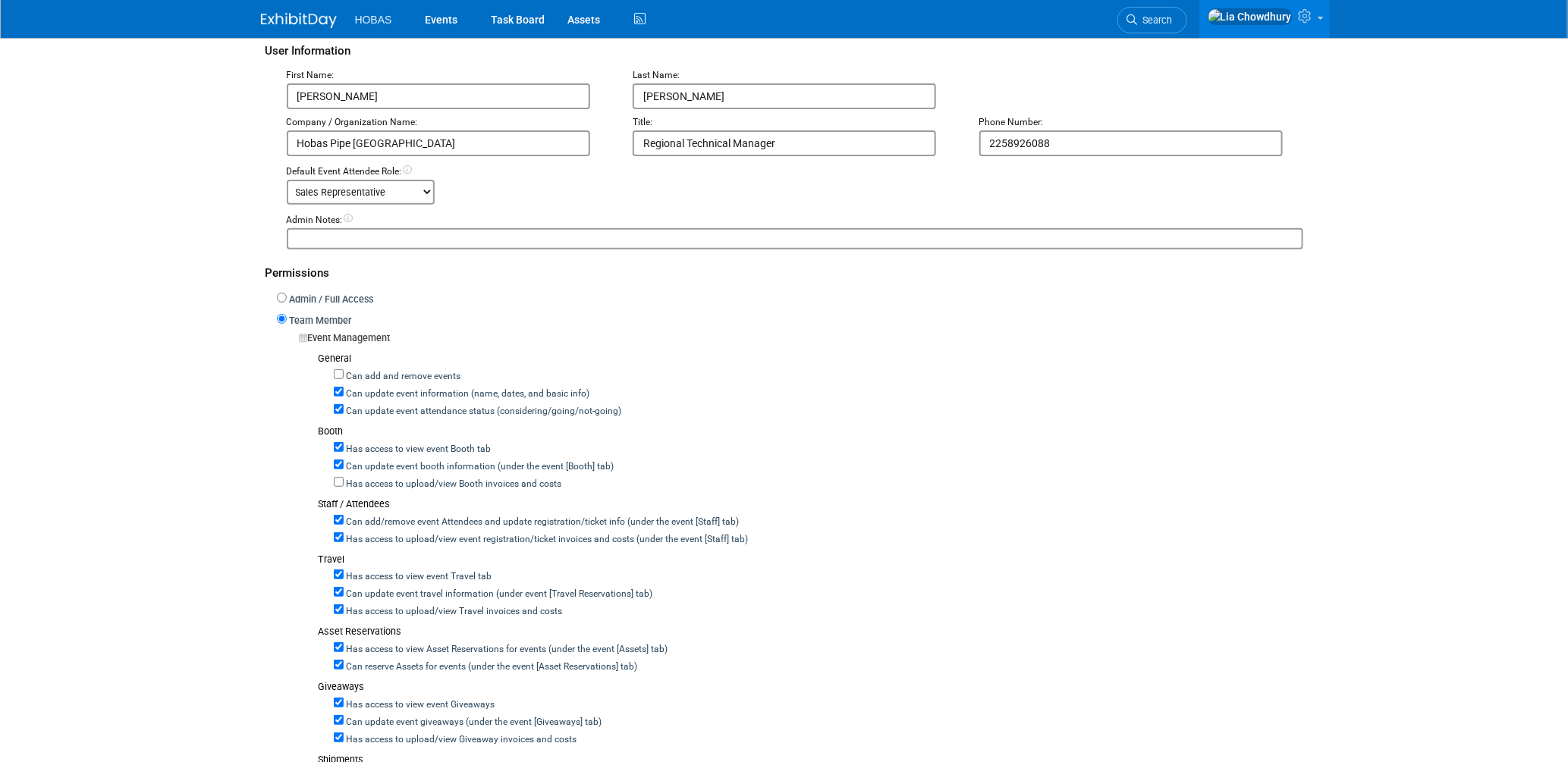
click at [401, 413] on label "Can update event attendance status (considering/going/not-going)" at bounding box center [483, 412] width 278 height 14
click at [344, 413] on input "Can update event attendance status (considering/going/not-going)" at bounding box center [338, 408] width 10 height 10
checkbox input "false"
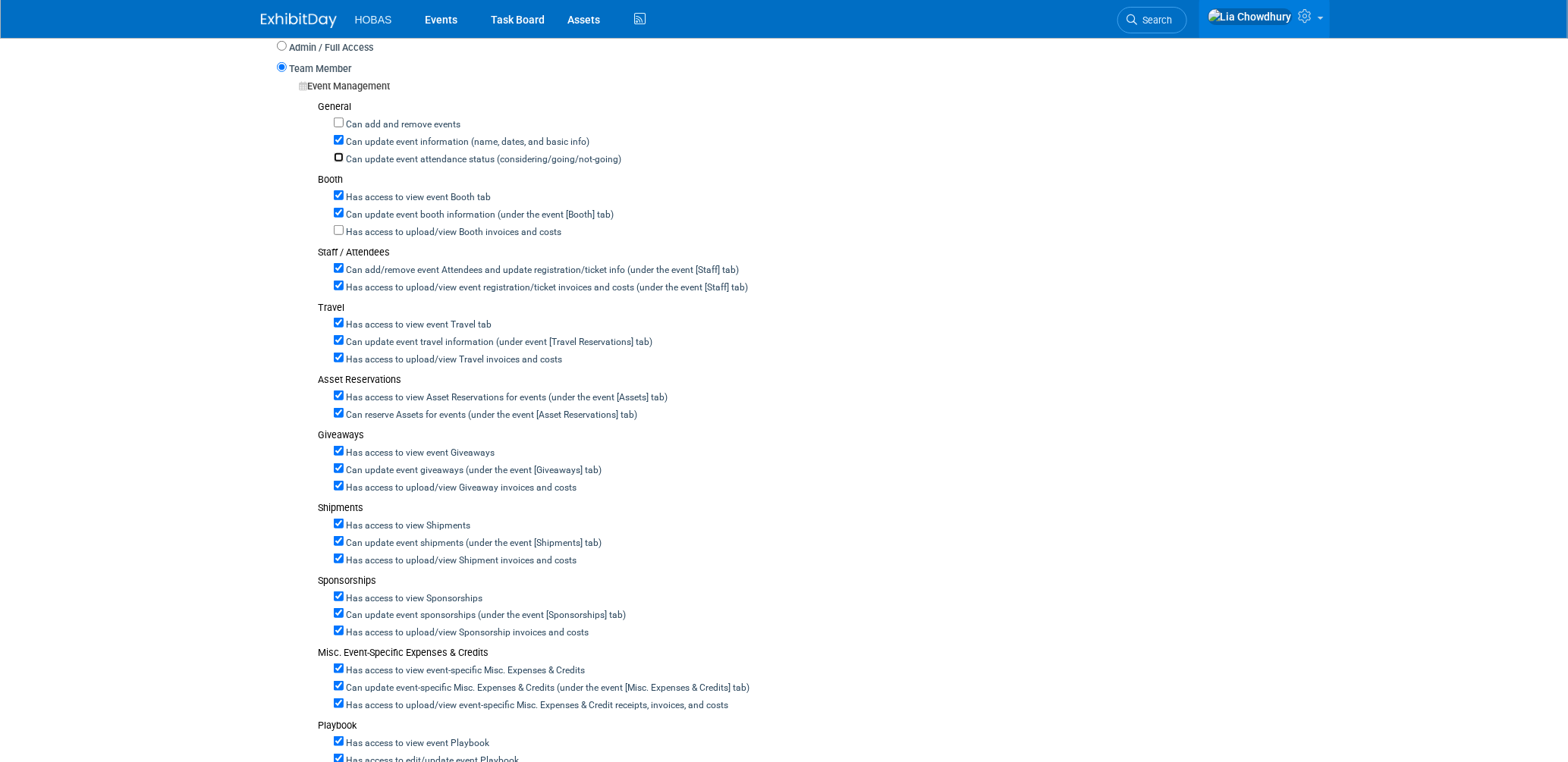
scroll to position [421, 0]
click at [373, 268] on label "Can add/remove event Attendees and update registration/ticket info (under the e…" at bounding box center [542, 270] width 396 height 14
click at [344, 268] on input "Can add/remove event Attendees and update registration/ticket info (under the e…" at bounding box center [338, 267] width 10 height 10
checkbox input "false"
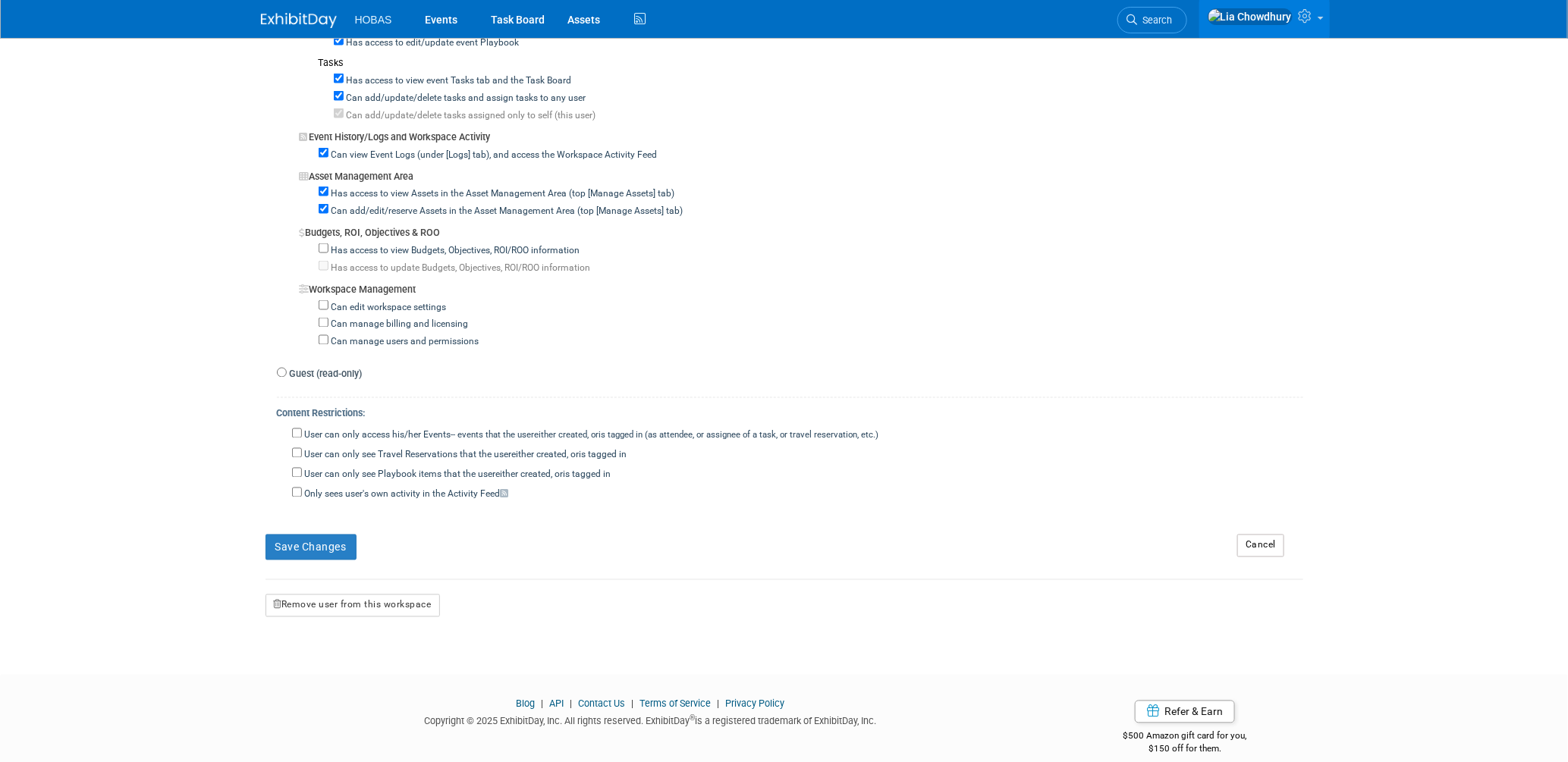
scroll to position [1156, 0]
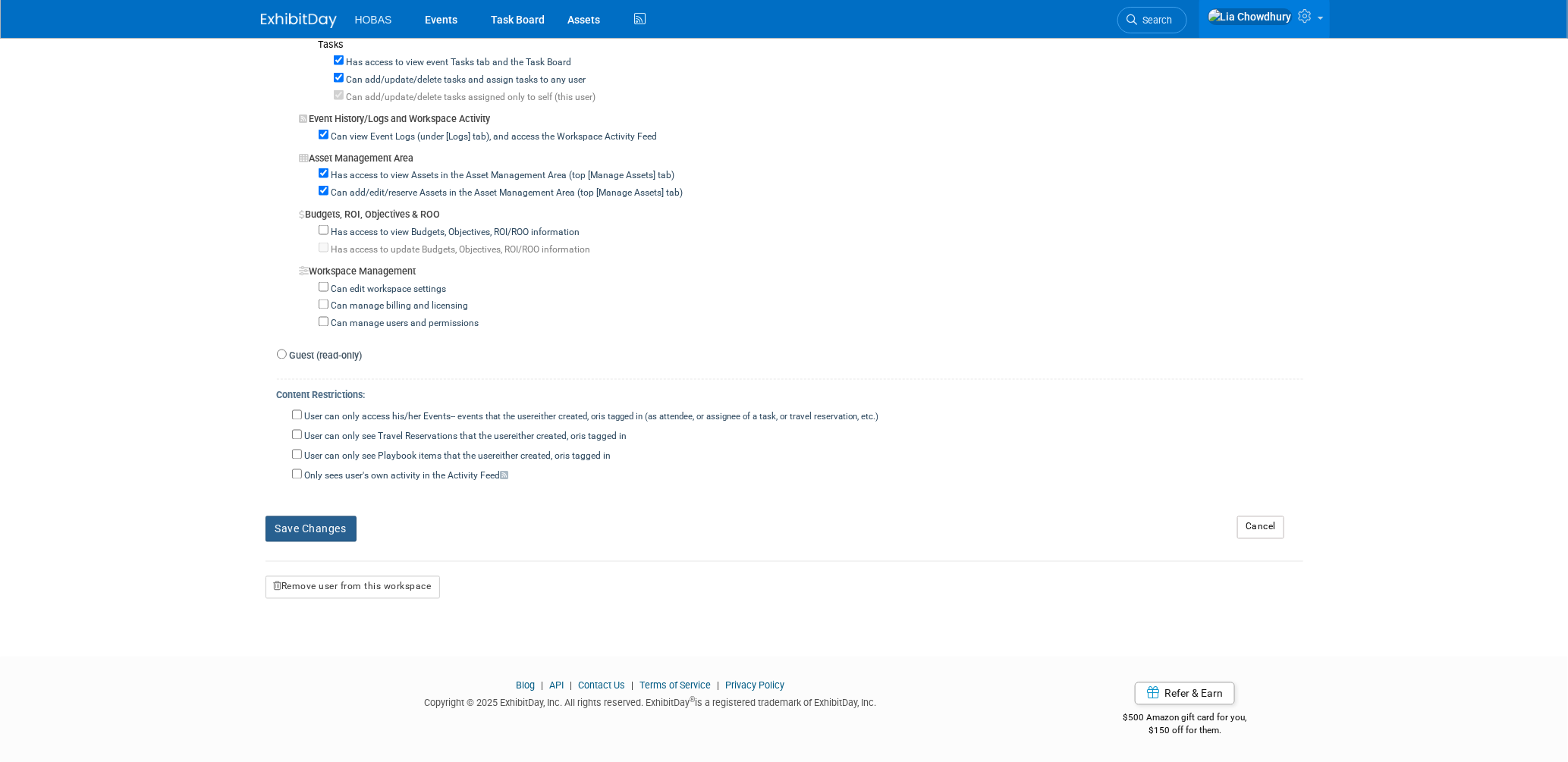
click at [326, 521] on button "Save Changes" at bounding box center [311, 529] width 91 height 26
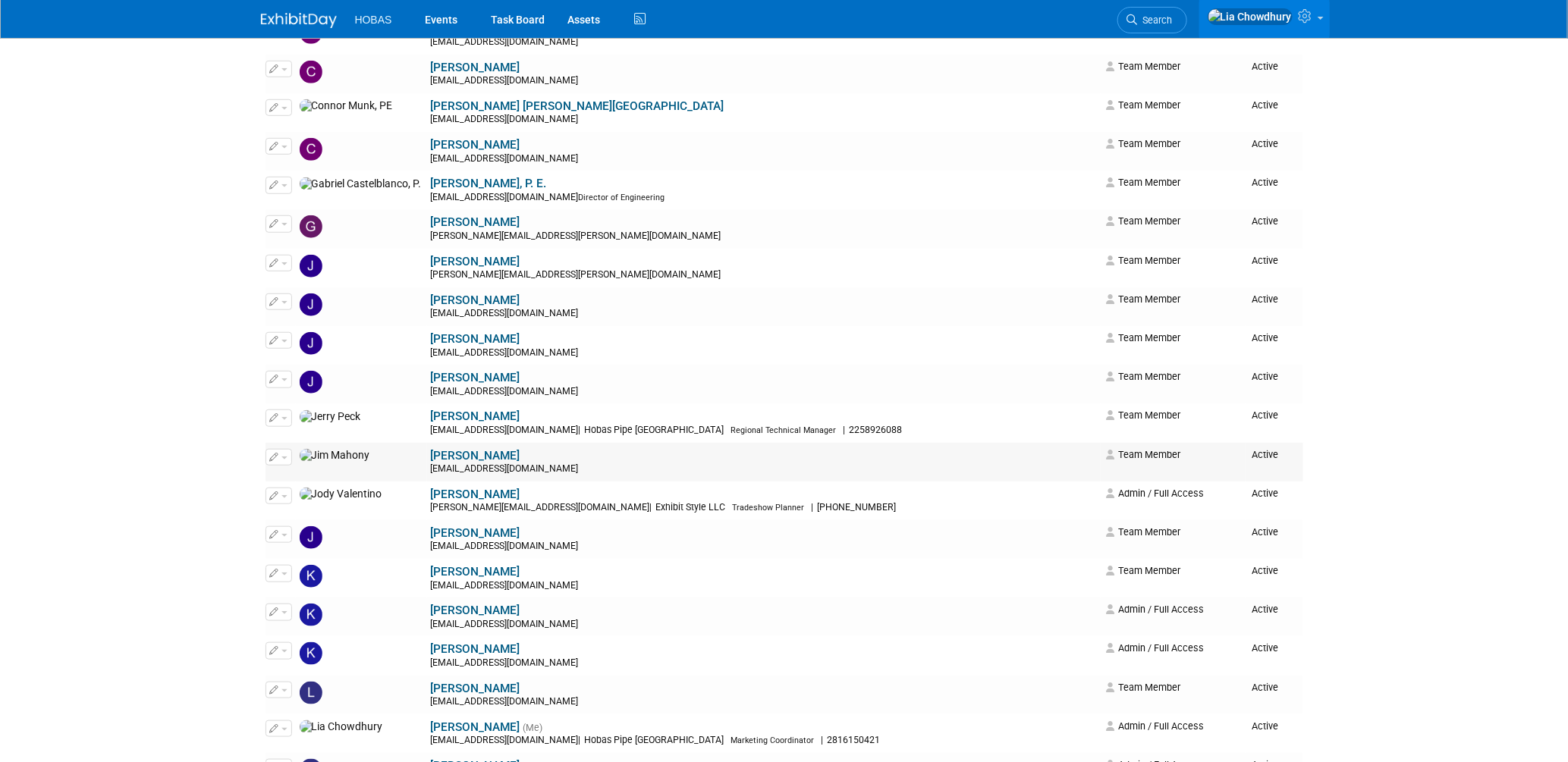
scroll to position [505, 0]
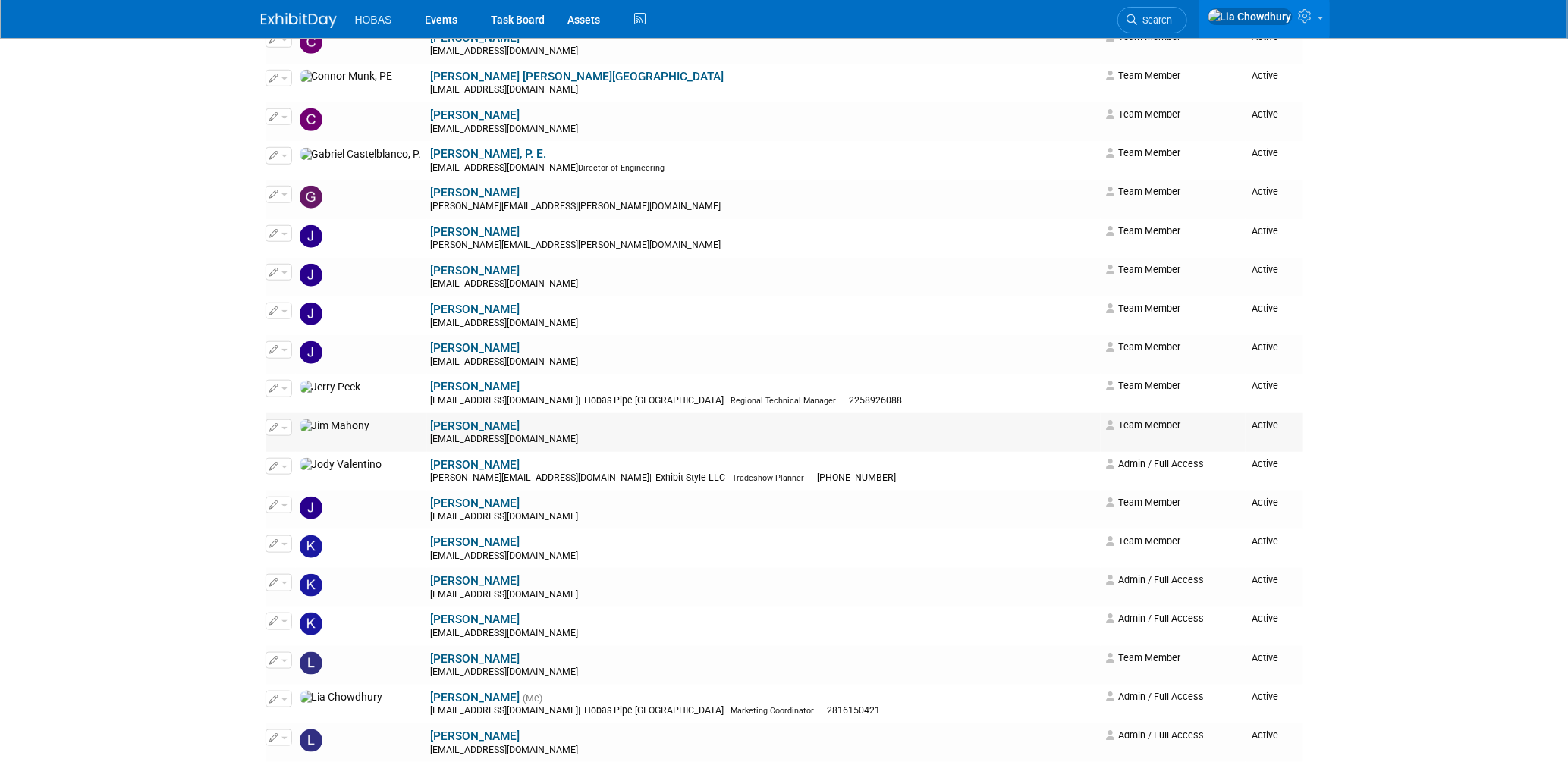
click at [431, 429] on link "[PERSON_NAME]" at bounding box center [475, 426] width 89 height 14
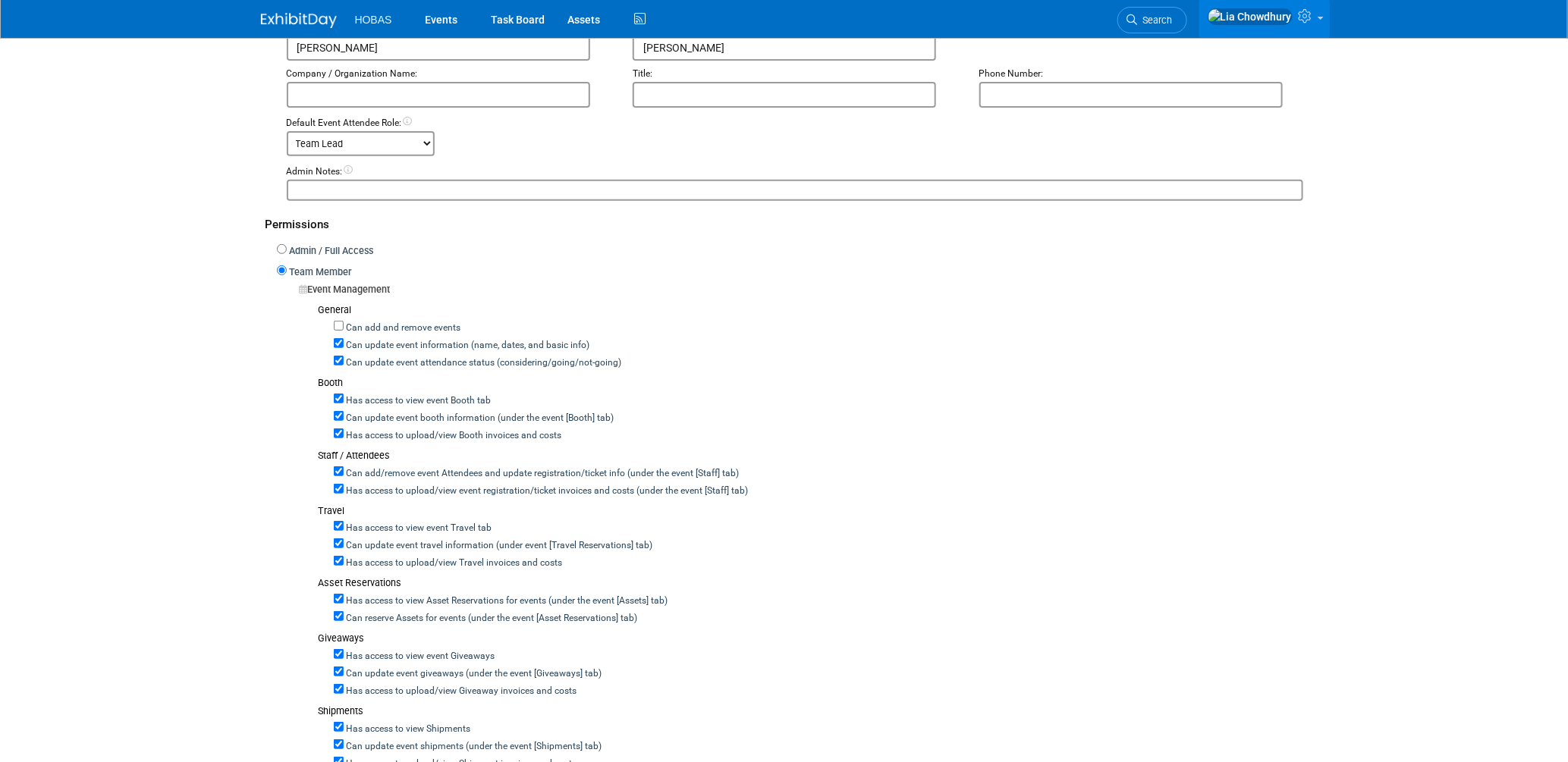
scroll to position [253, 0]
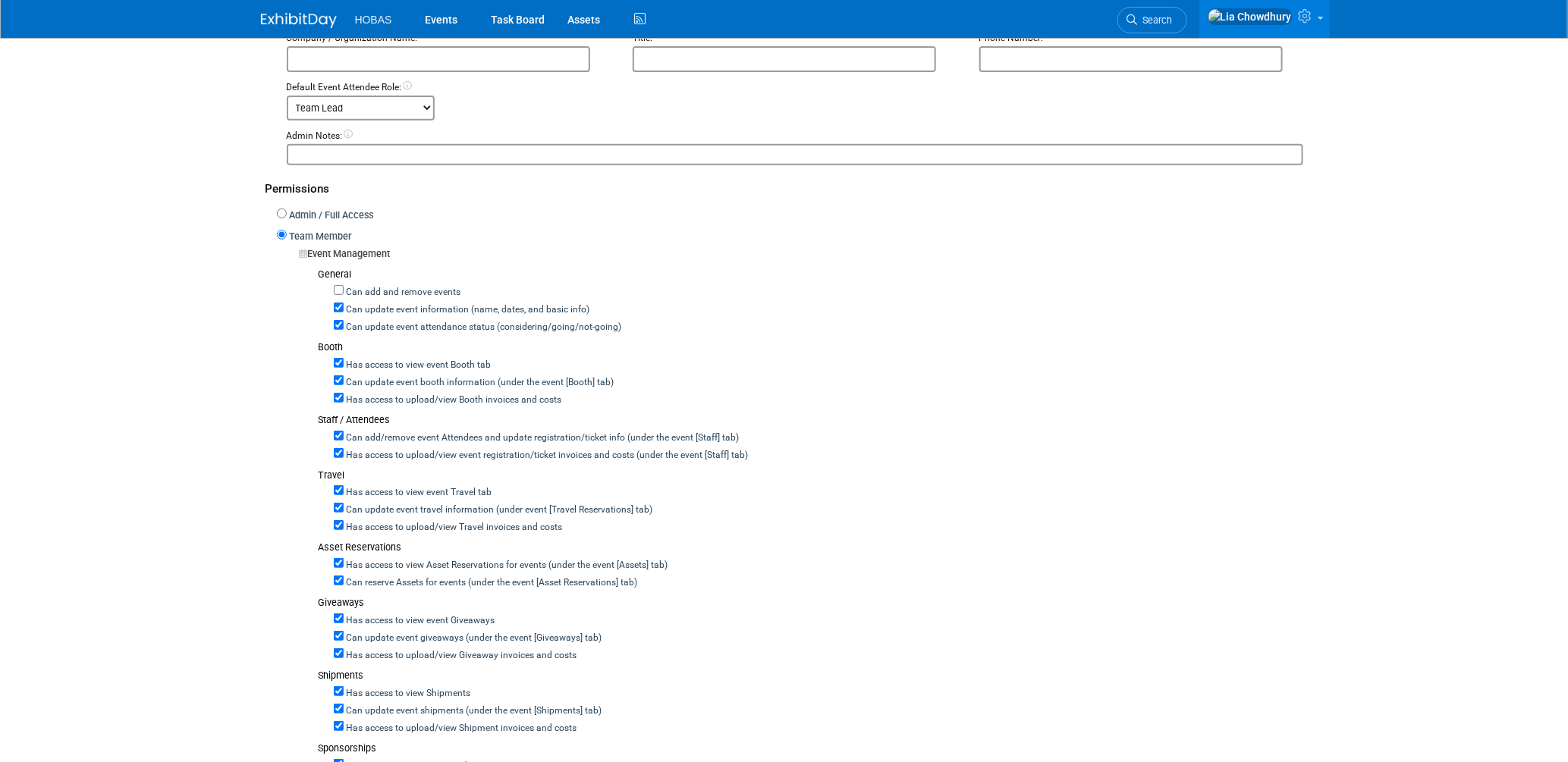
click at [412, 323] on label "Can update event attendance status (considering/going/not-going)" at bounding box center [483, 328] width 278 height 14
click at [344, 323] on input "Can update event attendance status (considering/going/not-going)" at bounding box center [338, 324] width 10 height 10
checkbox input "false"
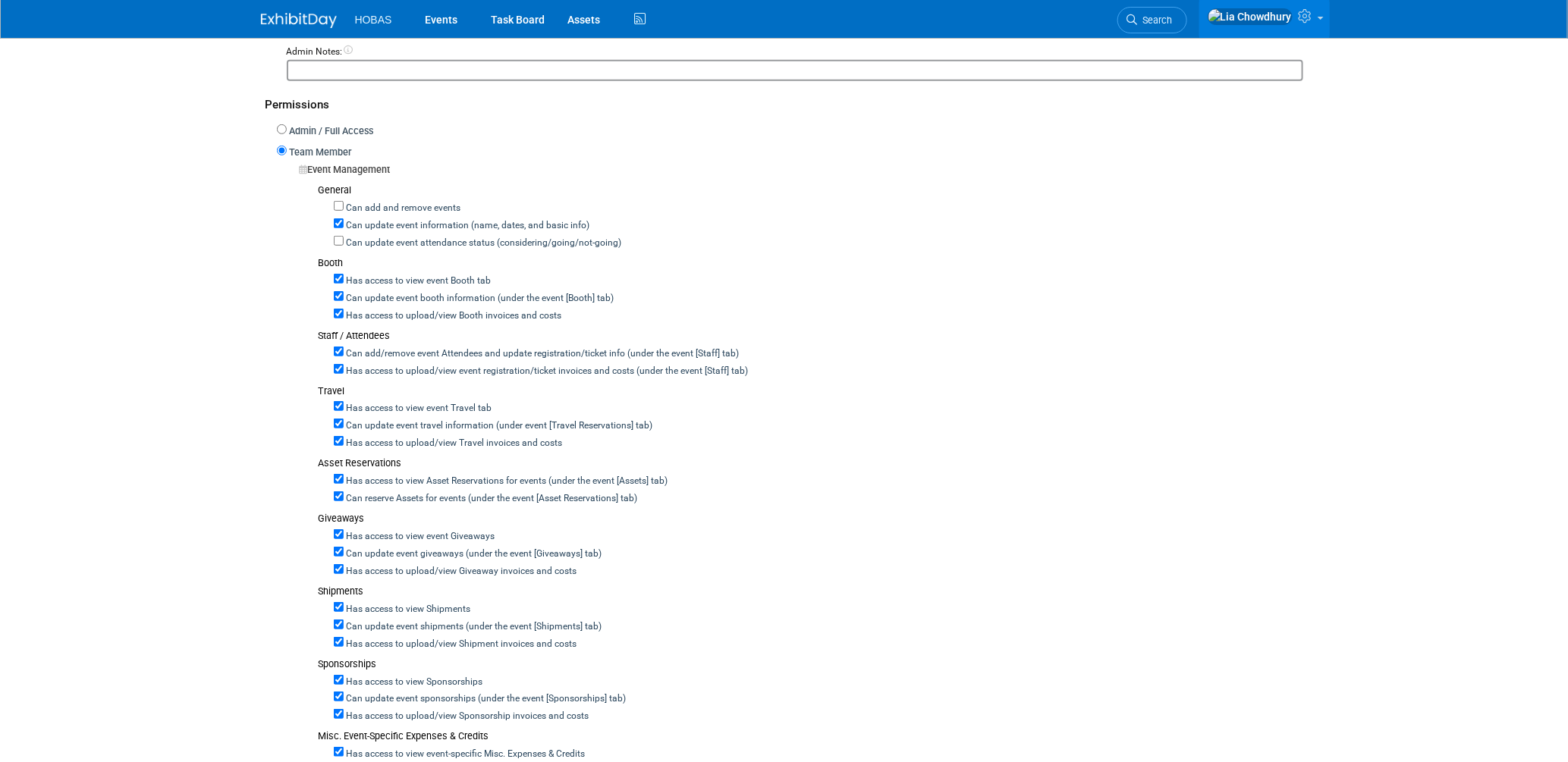
click at [369, 347] on label "Can add/remove event Attendees and update registration/ticket info (under the e…" at bounding box center [542, 354] width 396 height 14
click at [344, 347] on input "Can add/remove event Attendees and update registration/ticket info (under the e…" at bounding box center [338, 351] width 10 height 10
checkbox input "false"
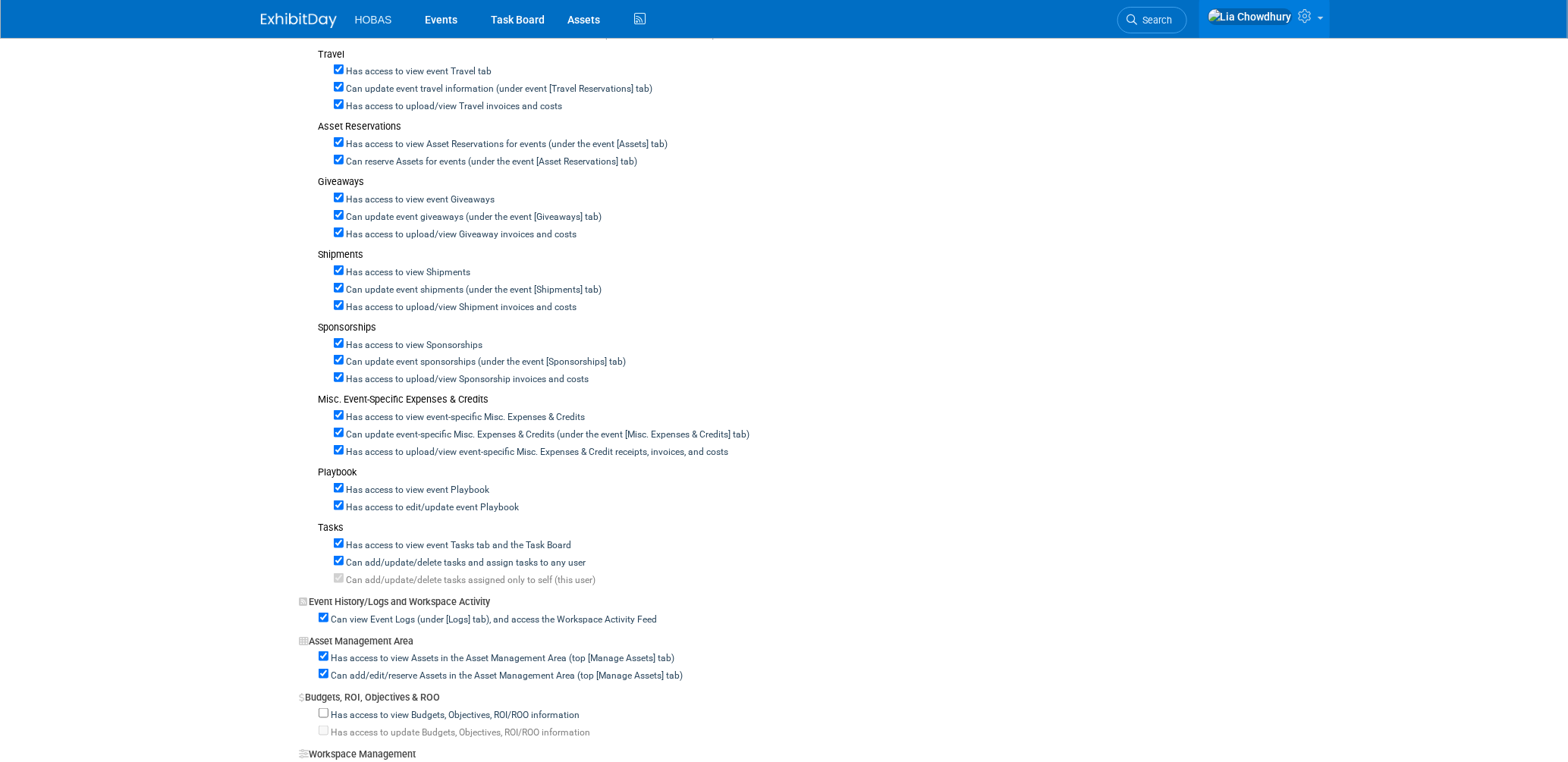
scroll to position [1011, 0]
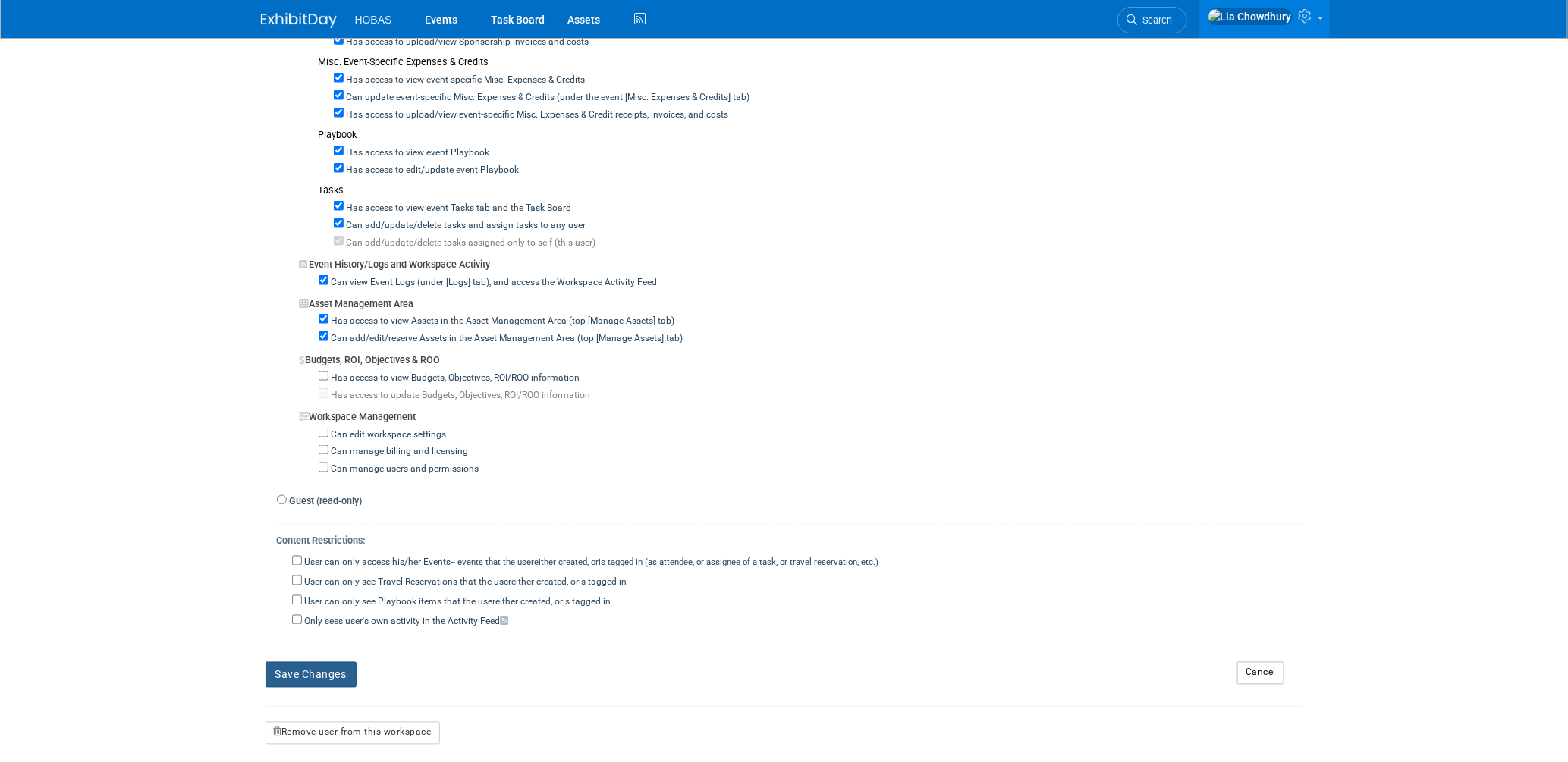
click at [327, 662] on button "Save Changes" at bounding box center [311, 675] width 91 height 26
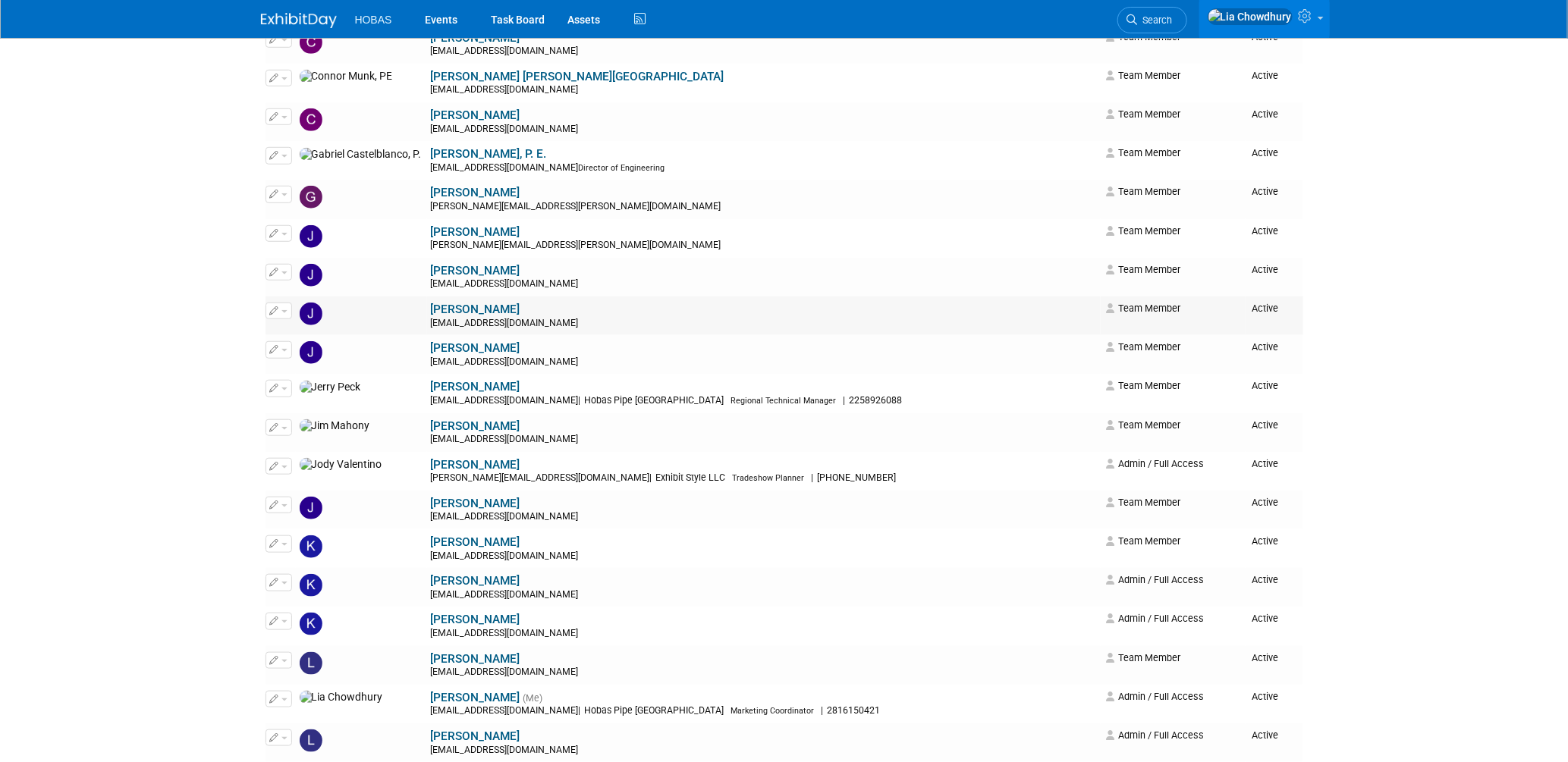
scroll to position [589, 0]
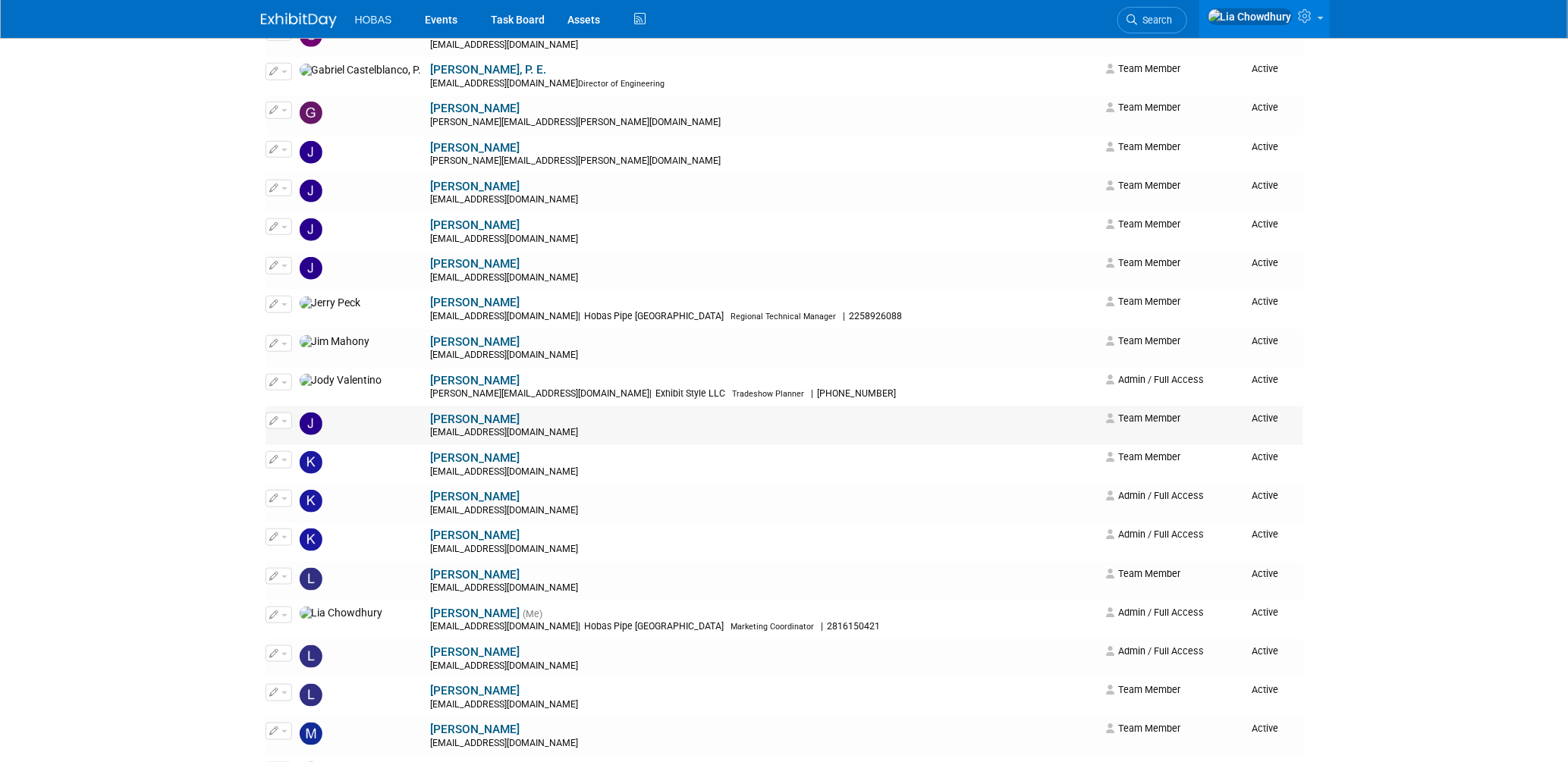
click at [431, 422] on link "[PERSON_NAME]" at bounding box center [475, 419] width 89 height 14
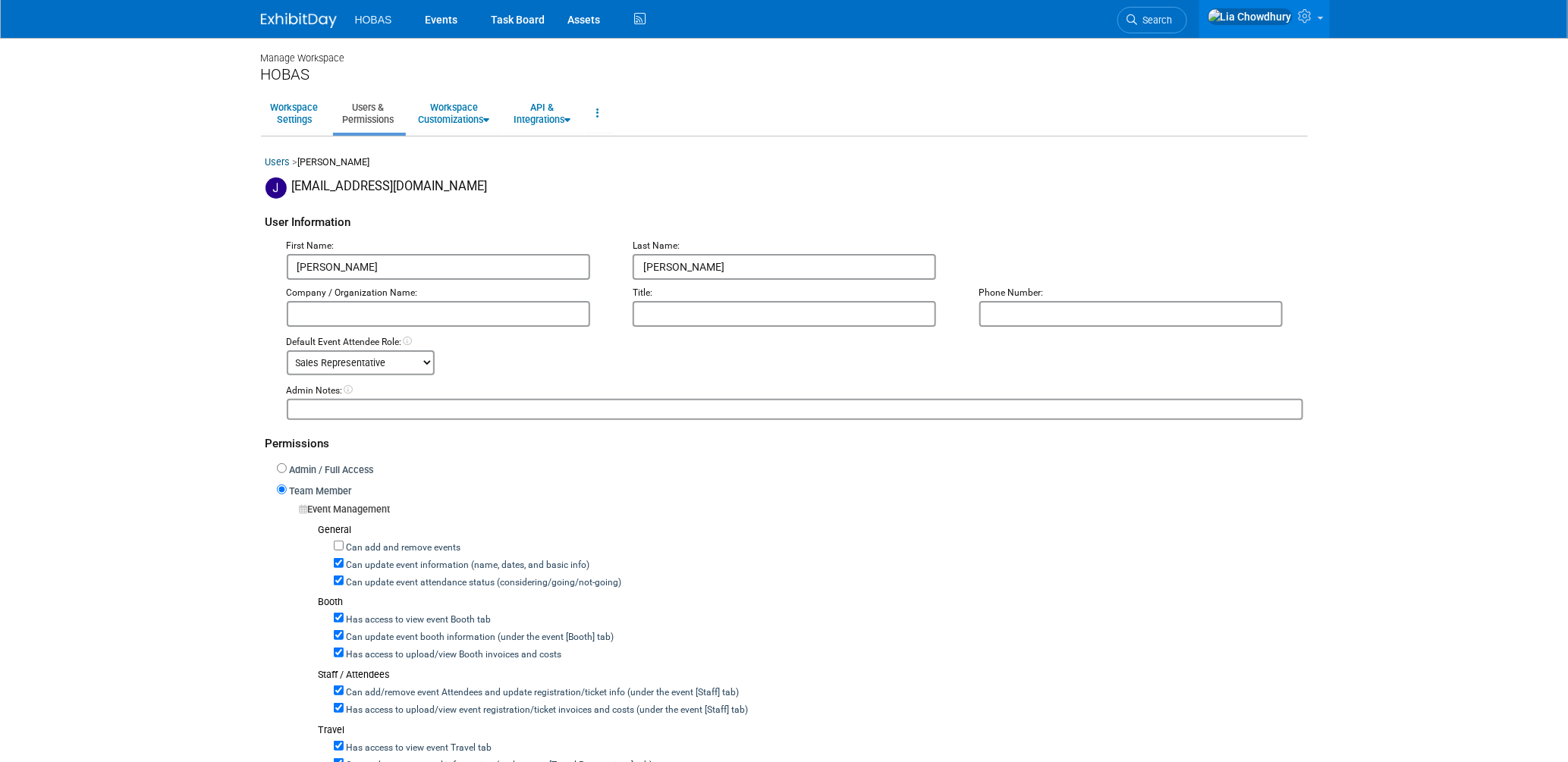
click at [372, 576] on label "Can update event attendance status (considering/going/not-going)" at bounding box center [483, 583] width 278 height 14
click at [344, 576] on input "Can update event attendance status (considering/going/not-going)" at bounding box center [338, 580] width 10 height 10
checkbox input "false"
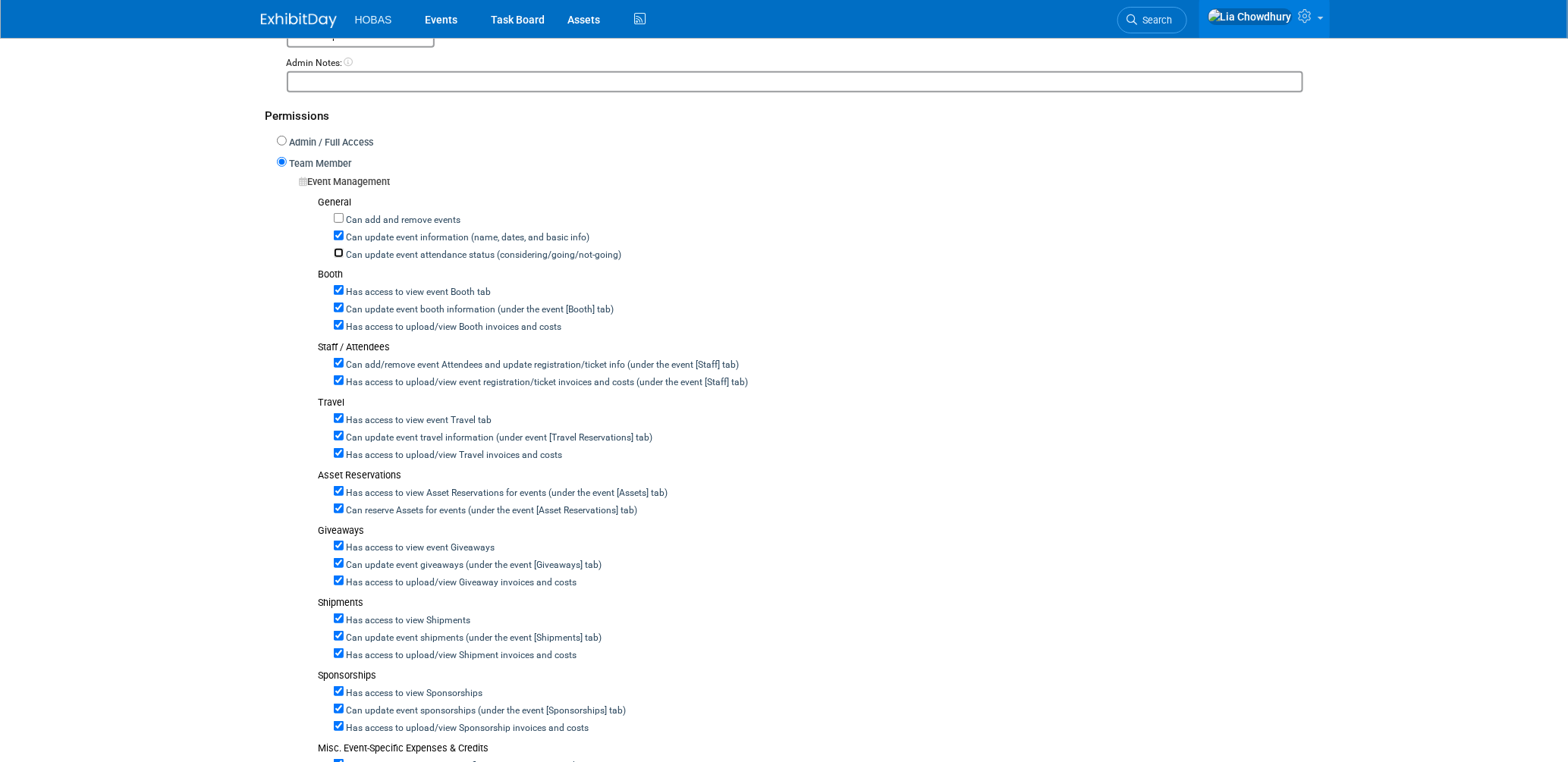
scroll to position [337, 0]
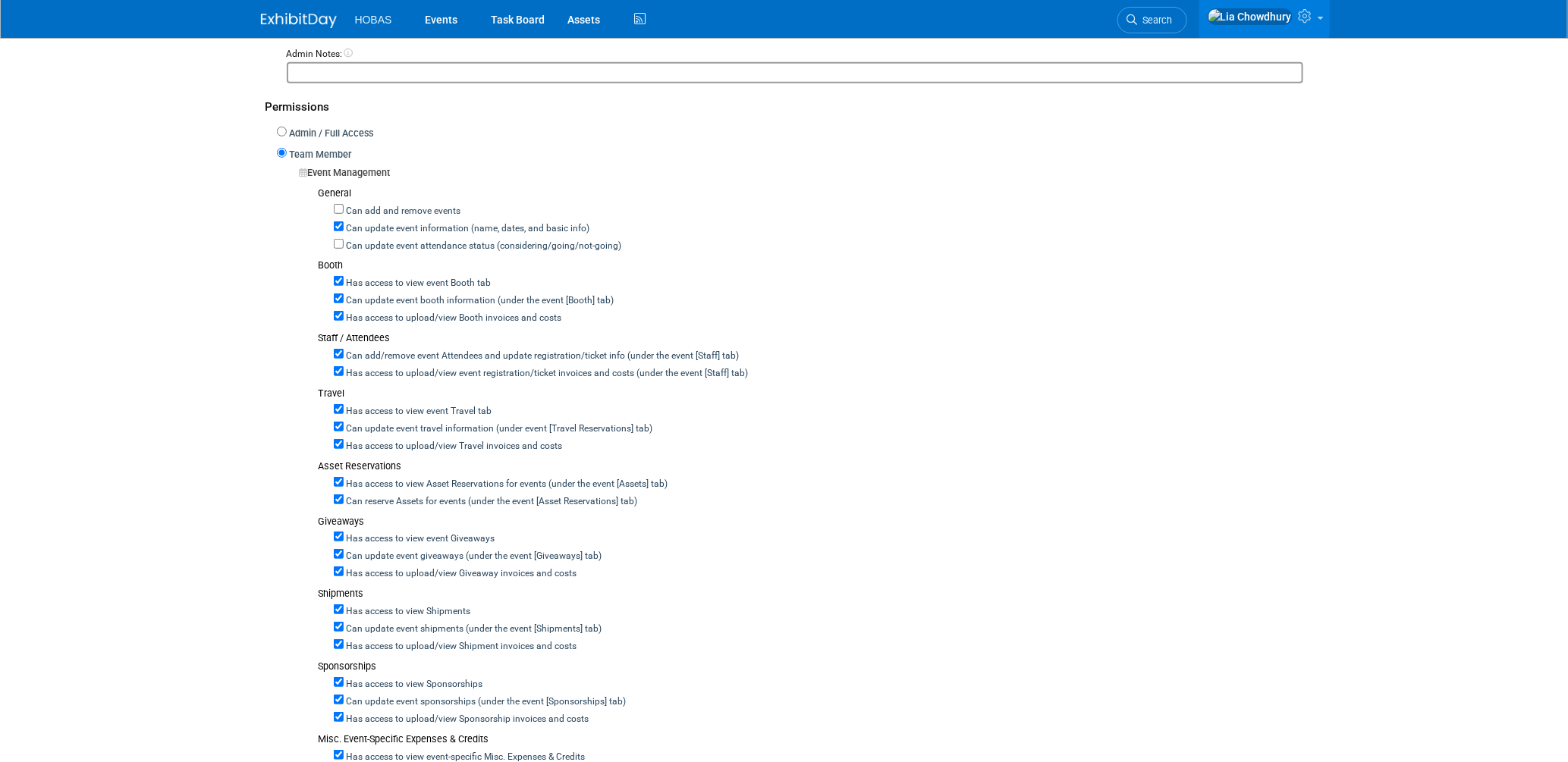
click at [366, 350] on label "Can add/remove event Attendees and update registration/ticket info (under the e…" at bounding box center [542, 357] width 396 height 14
click at [344, 350] on input "Can add/remove event Attendees and update registration/ticket info (under the e…" at bounding box center [338, 354] width 10 height 10
checkbox input "false"
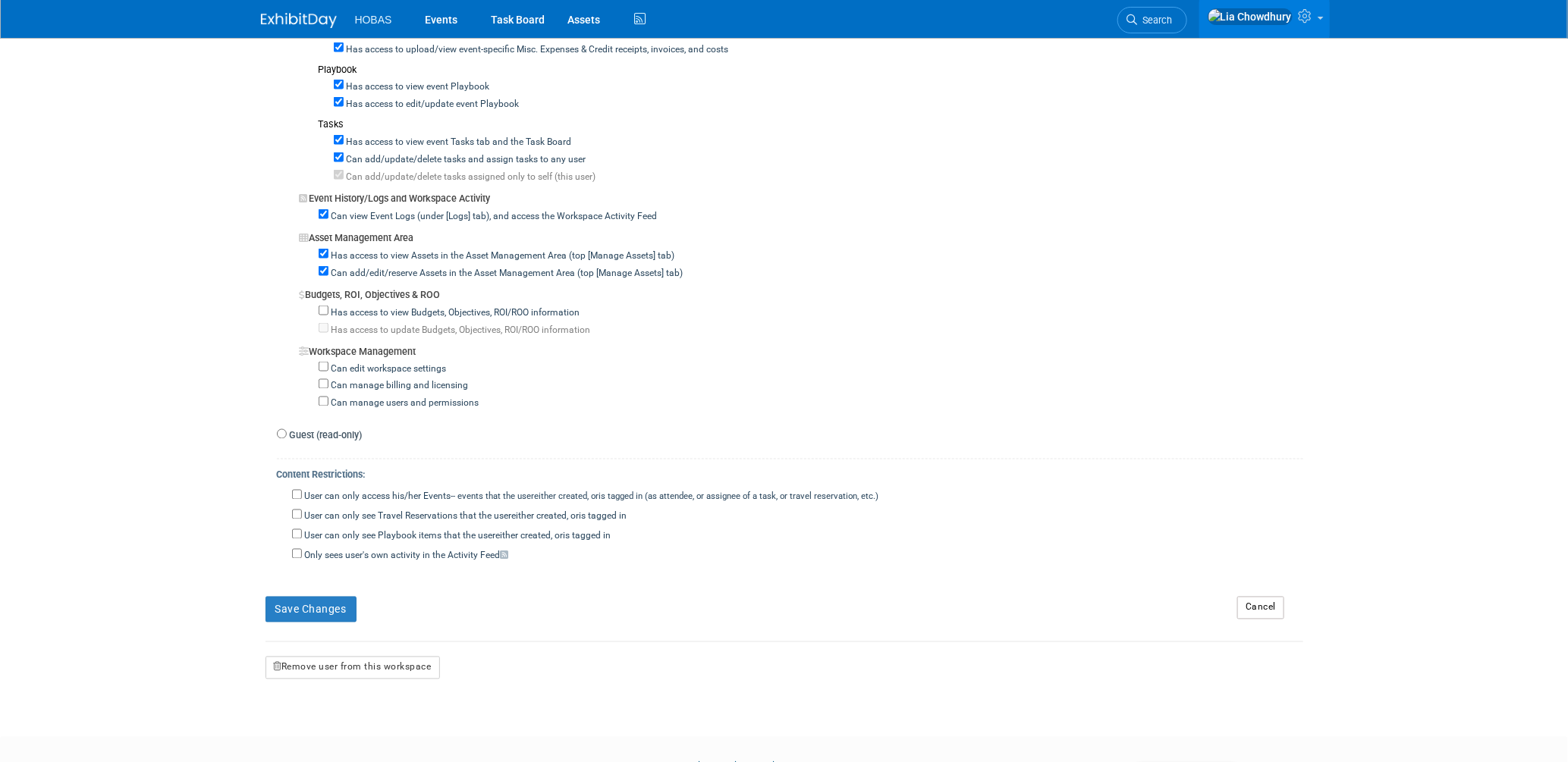
scroll to position [1095, 0]
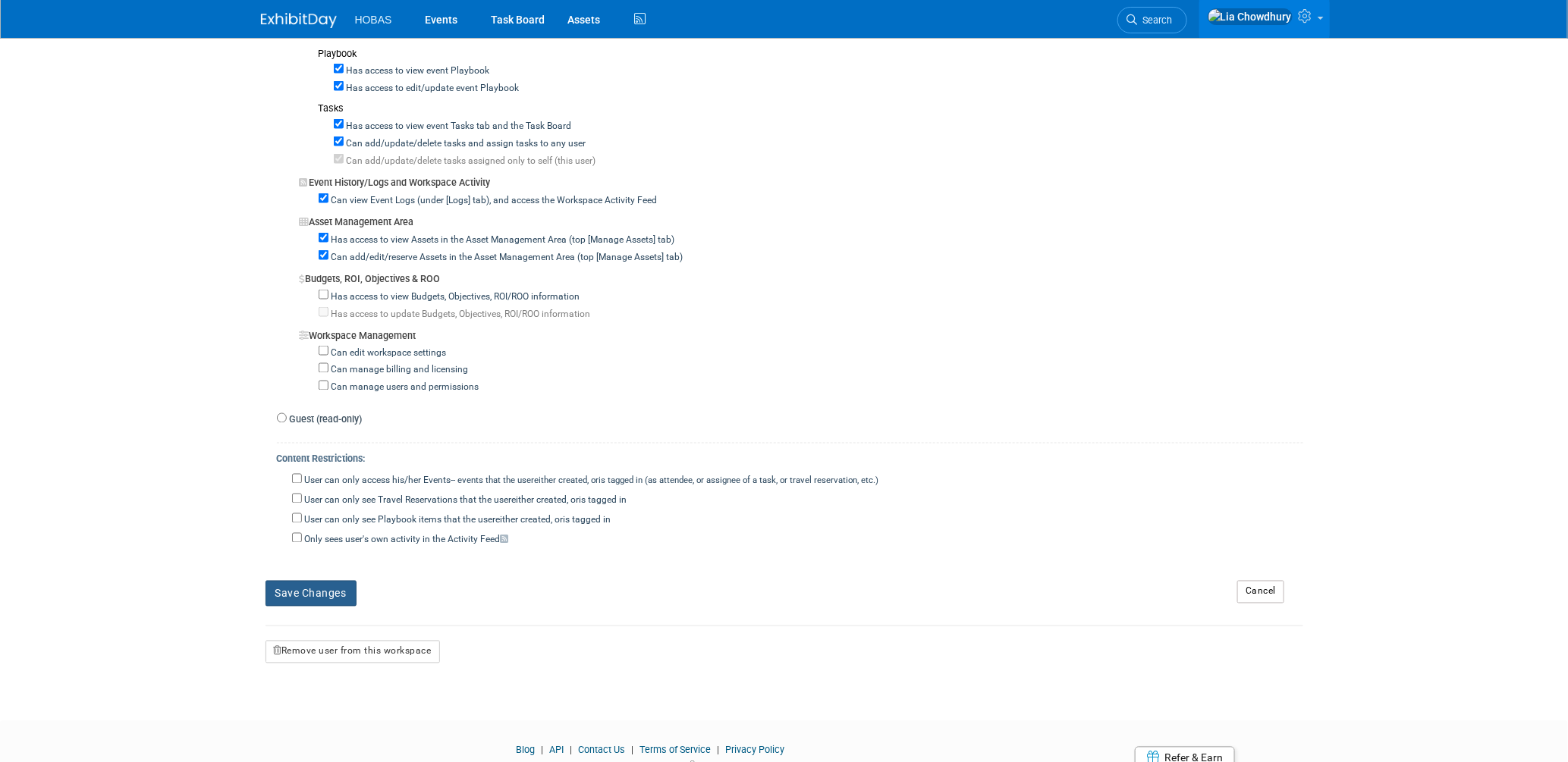
click at [332, 596] on button "Save Changes" at bounding box center [311, 594] width 91 height 26
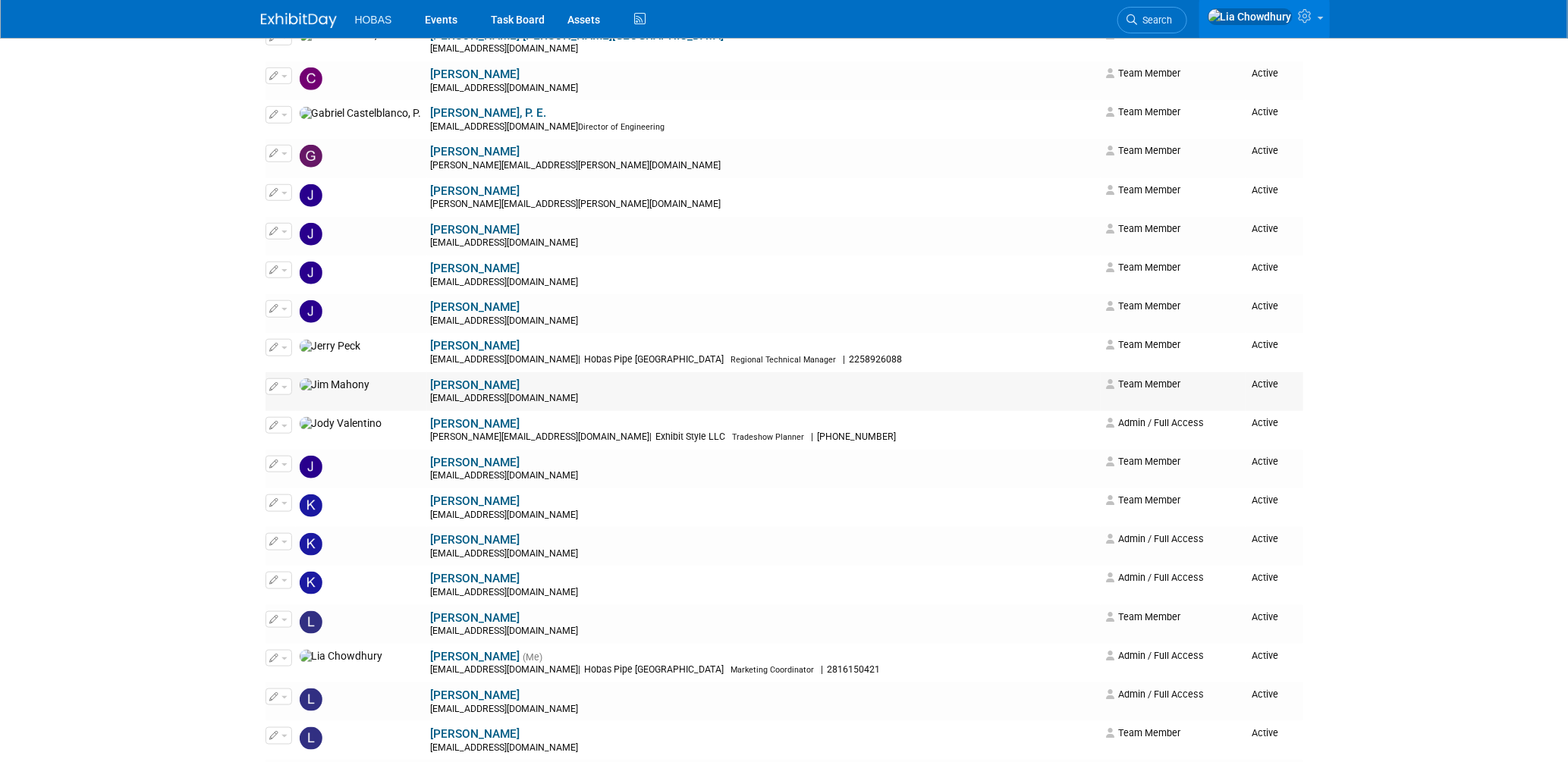
scroll to position [589, 0]
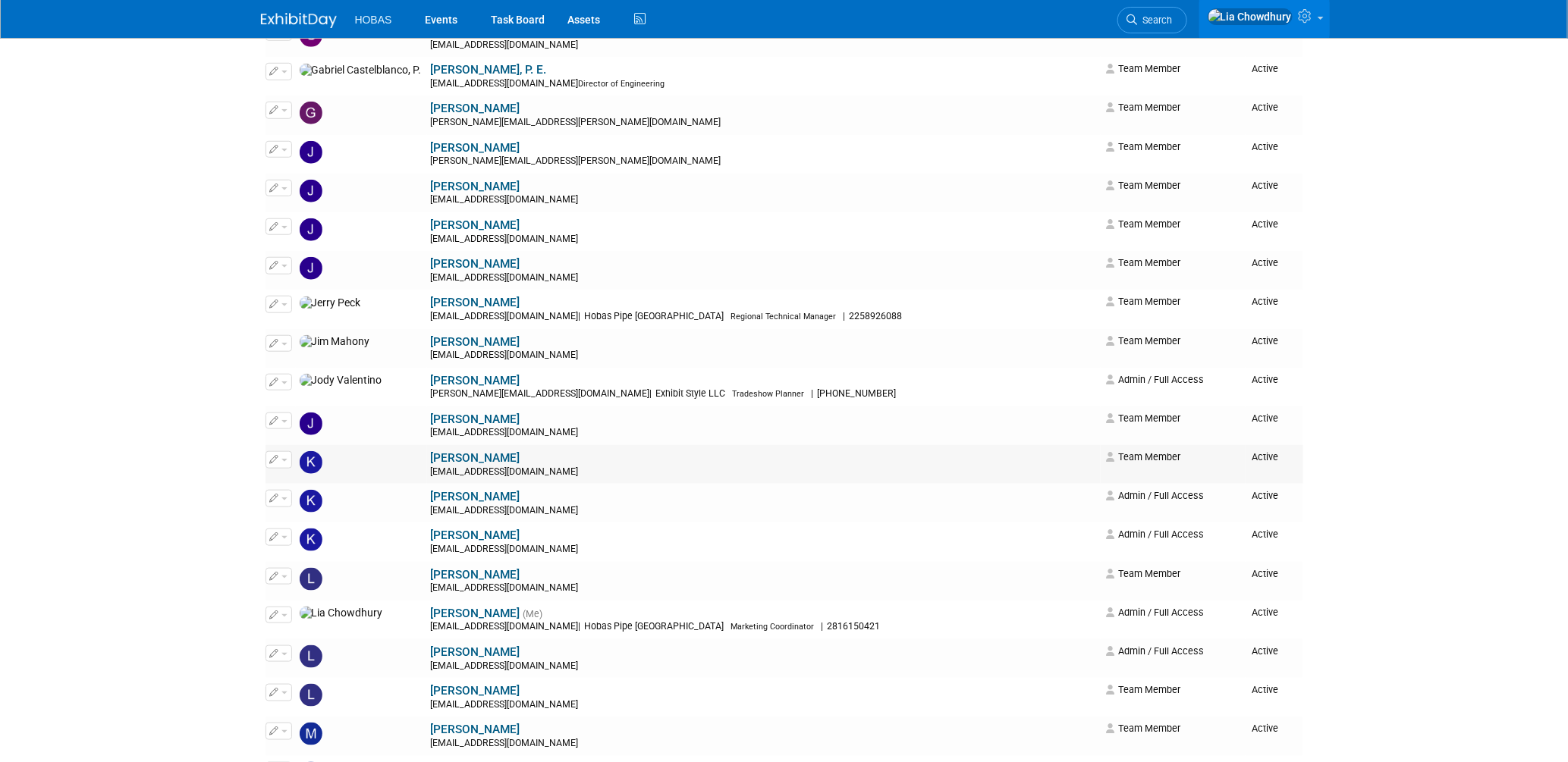
click at [431, 459] on link "[PERSON_NAME]" at bounding box center [475, 458] width 89 height 14
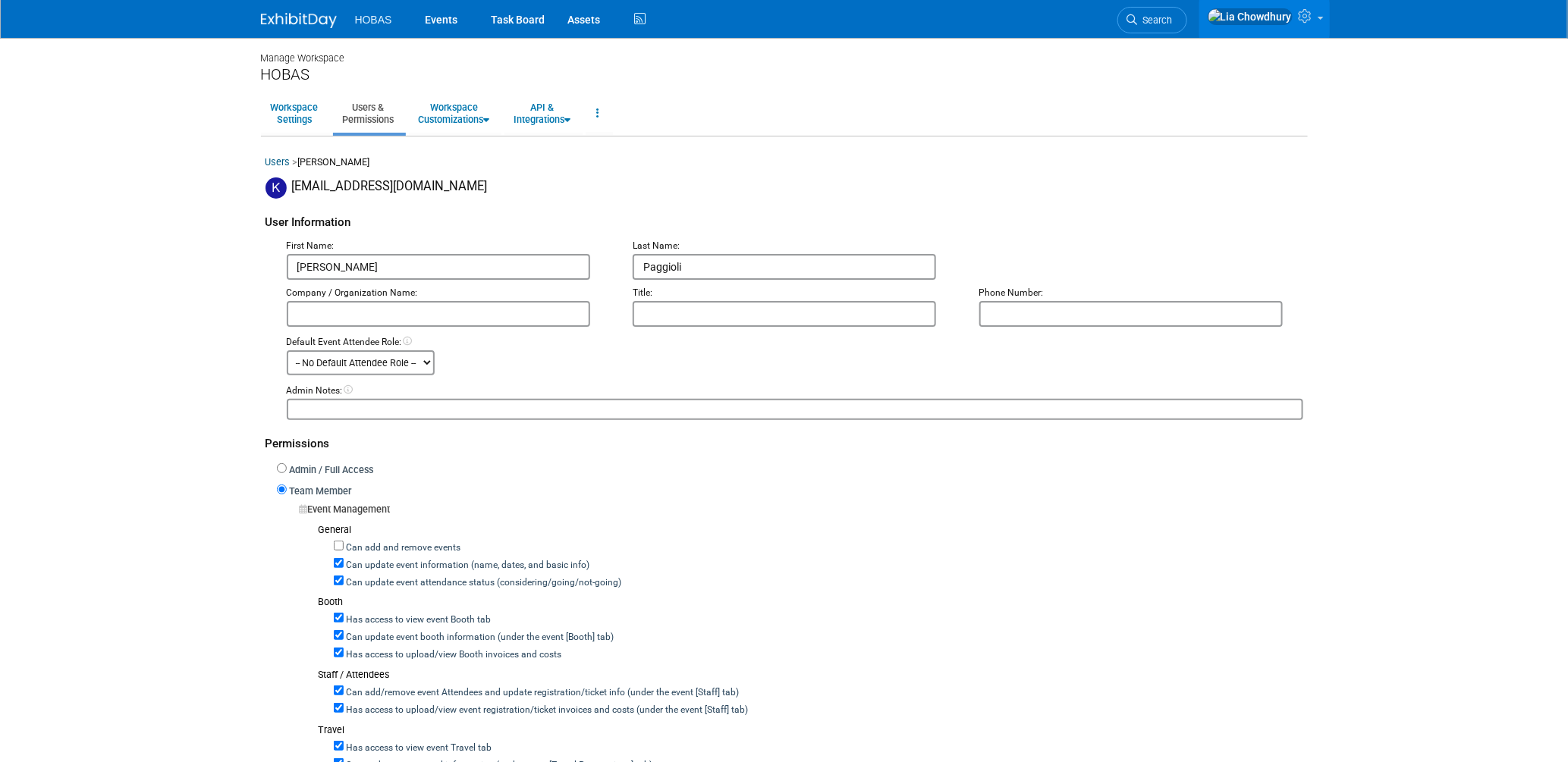
click at [364, 577] on label "Can update event attendance status (considering/going/not-going)" at bounding box center [483, 583] width 278 height 14
click at [344, 577] on input "Can update event attendance status (considering/going/not-going)" at bounding box center [338, 580] width 10 height 10
checkbox input "false"
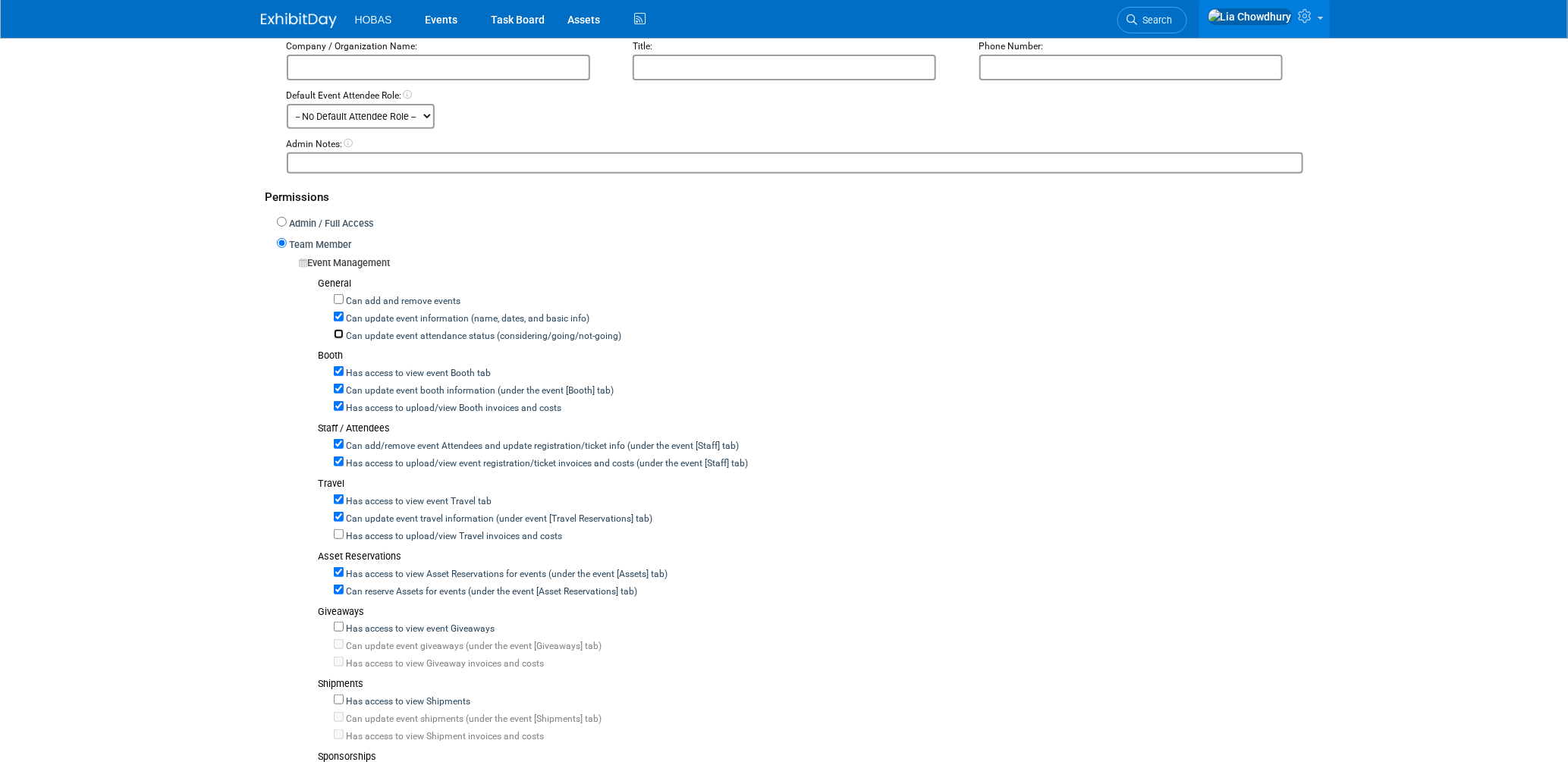
scroll to position [253, 0]
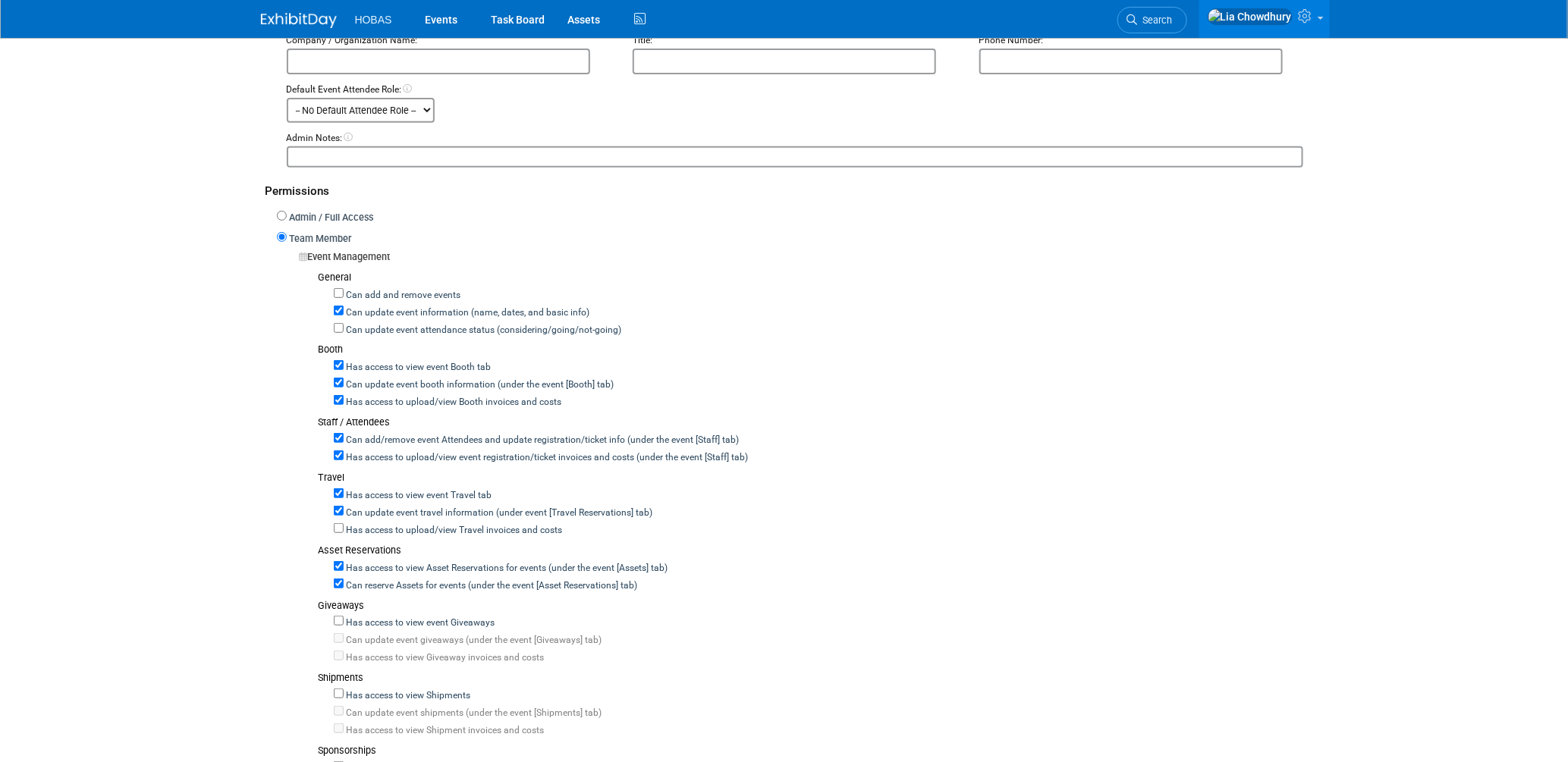
click at [387, 438] on label "Can add/remove event Attendees and update registration/ticket info (under the e…" at bounding box center [542, 441] width 396 height 14
click at [344, 438] on input "Can add/remove event Attendees and update registration/ticket info (under the e…" at bounding box center [338, 438] width 10 height 10
checkbox input "false"
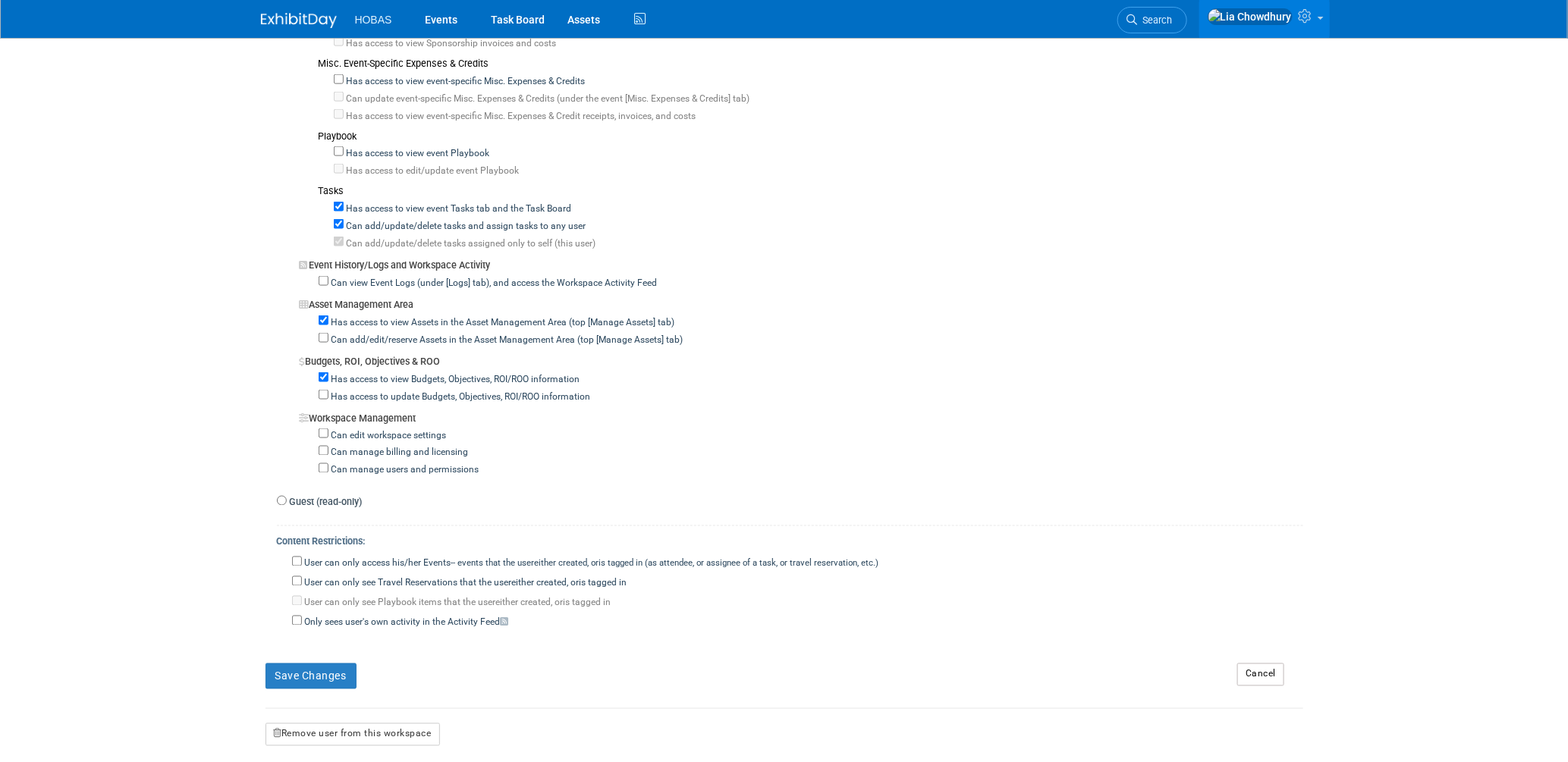
scroll to position [1156, 0]
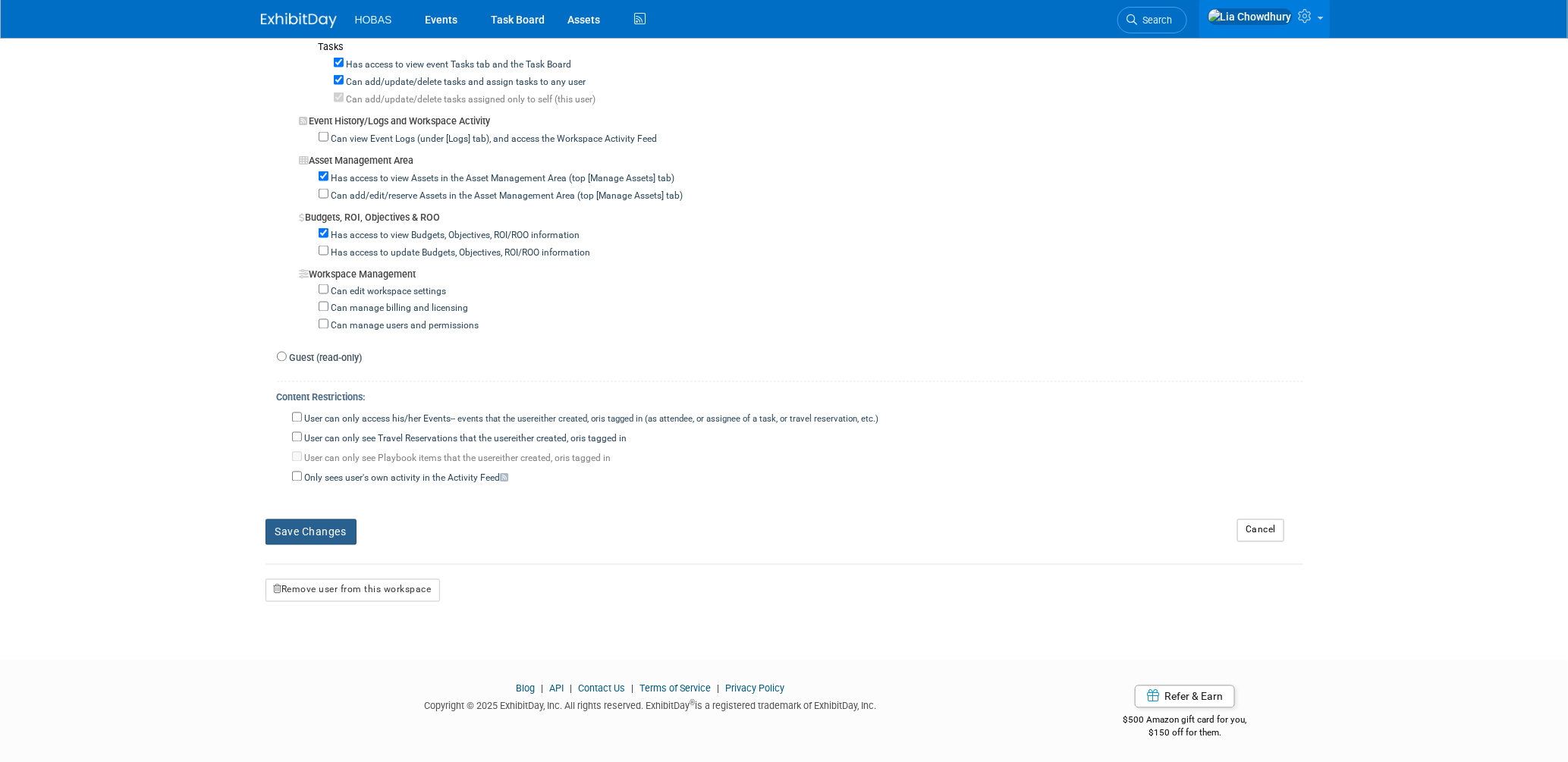
click at [333, 530] on button "Save Changes" at bounding box center [311, 532] width 91 height 26
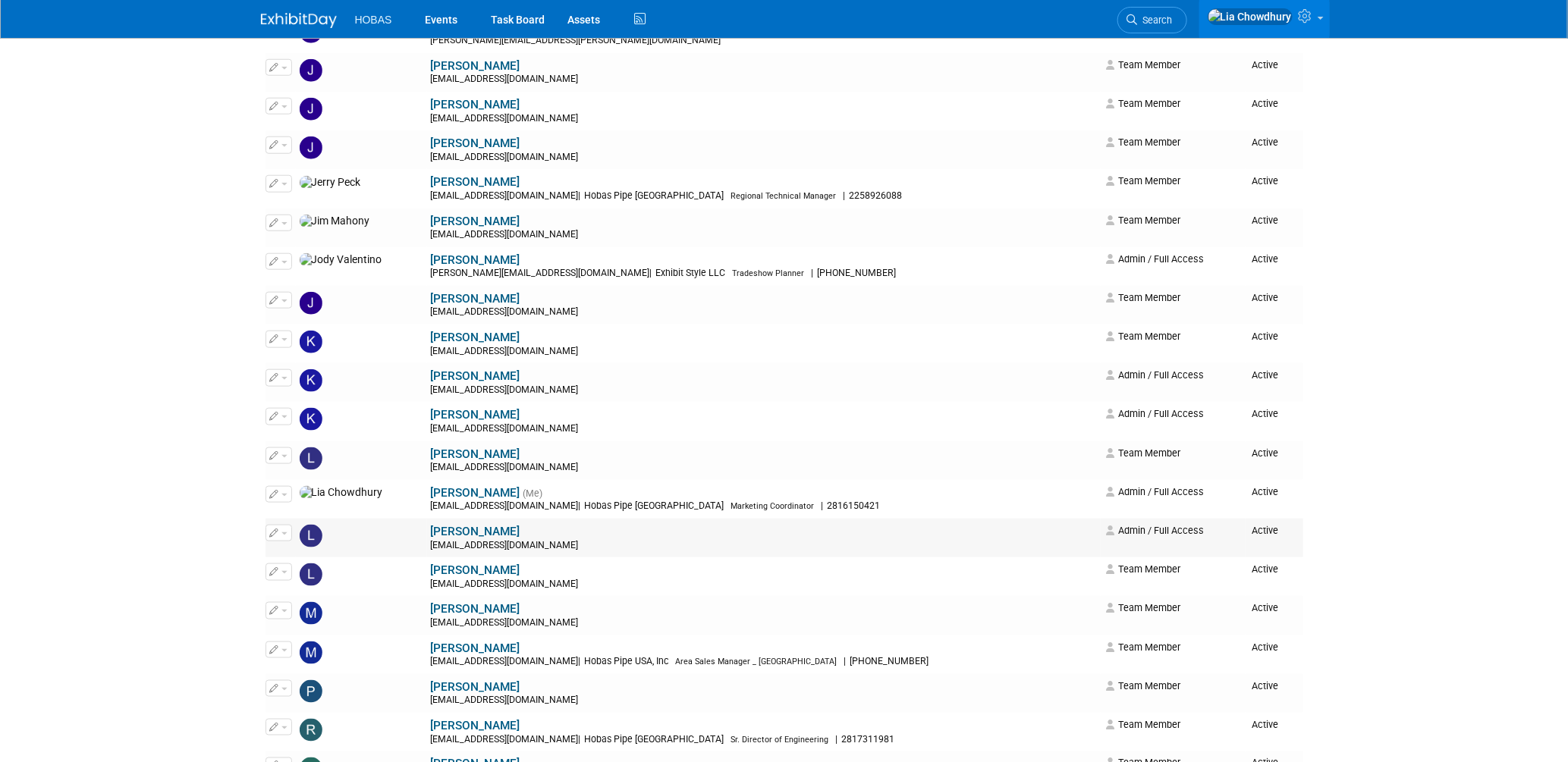
scroll to position [758, 0]
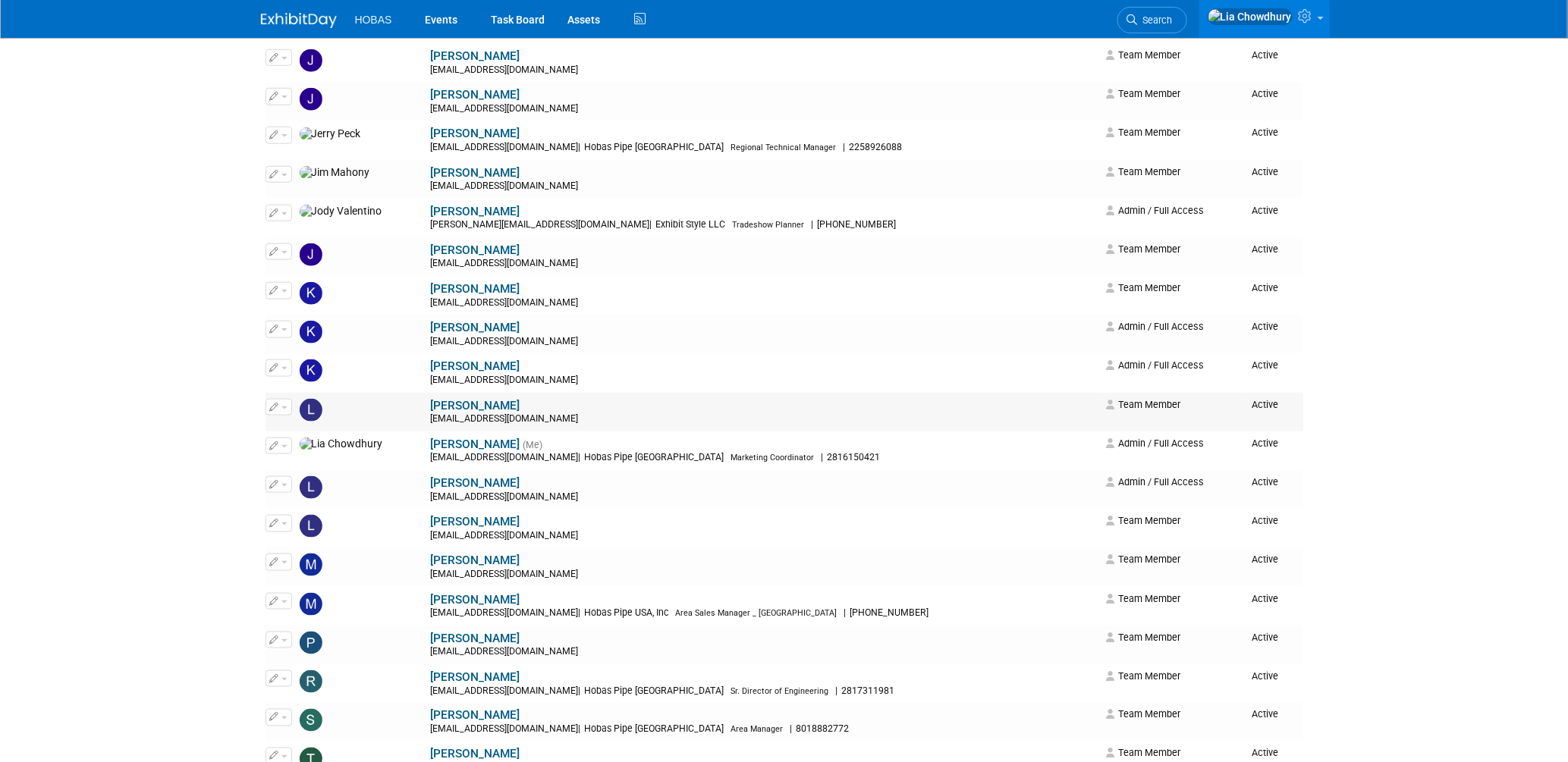
click at [431, 409] on link "Leslie Ibikunle" at bounding box center [475, 405] width 89 height 14
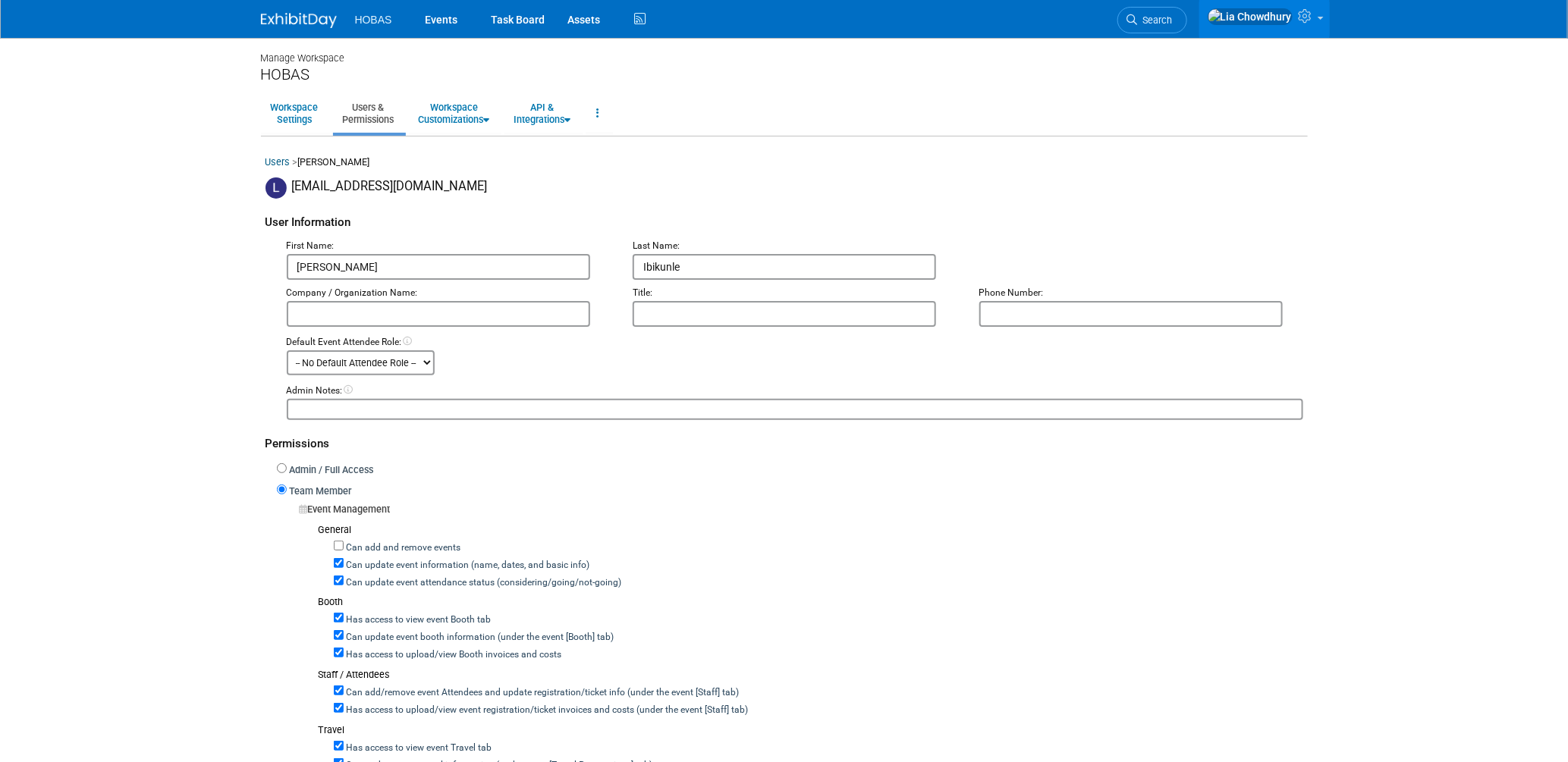
click at [383, 580] on label "Can update event attendance status (considering/going/not-going)" at bounding box center [483, 583] width 278 height 14
click at [344, 580] on input "Can update event attendance status (considering/going/not-going)" at bounding box center [338, 580] width 10 height 10
checkbox input "false"
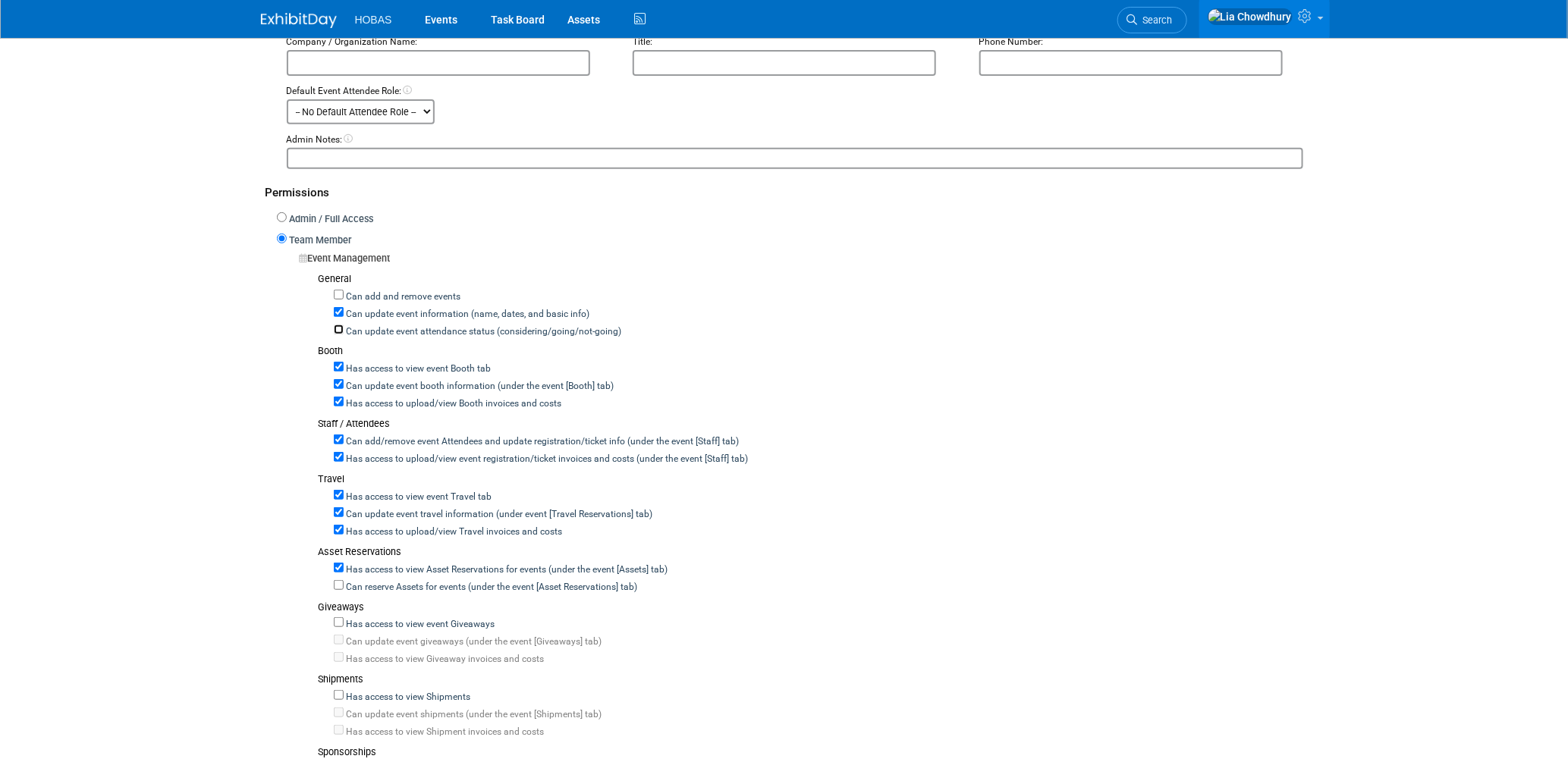
scroll to position [253, 0]
click at [408, 434] on label "Can add/remove event Attendees and update registration/ticket info (under the e…" at bounding box center [542, 441] width 396 height 14
click at [344, 434] on input "Can add/remove event Attendees and update registration/ticket info (under the e…" at bounding box center [338, 438] width 10 height 10
checkbox input "false"
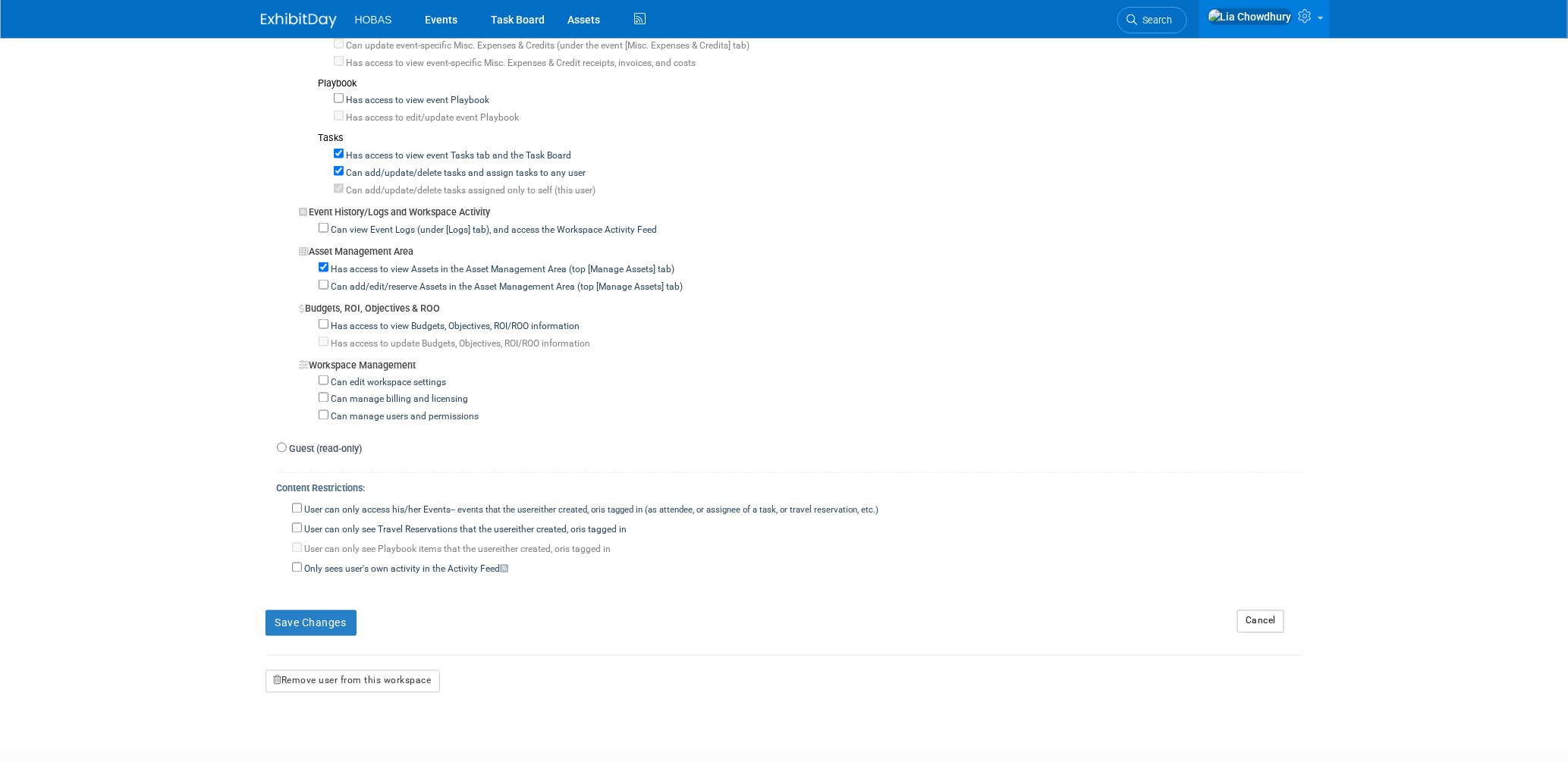
scroll to position [1095, 0]
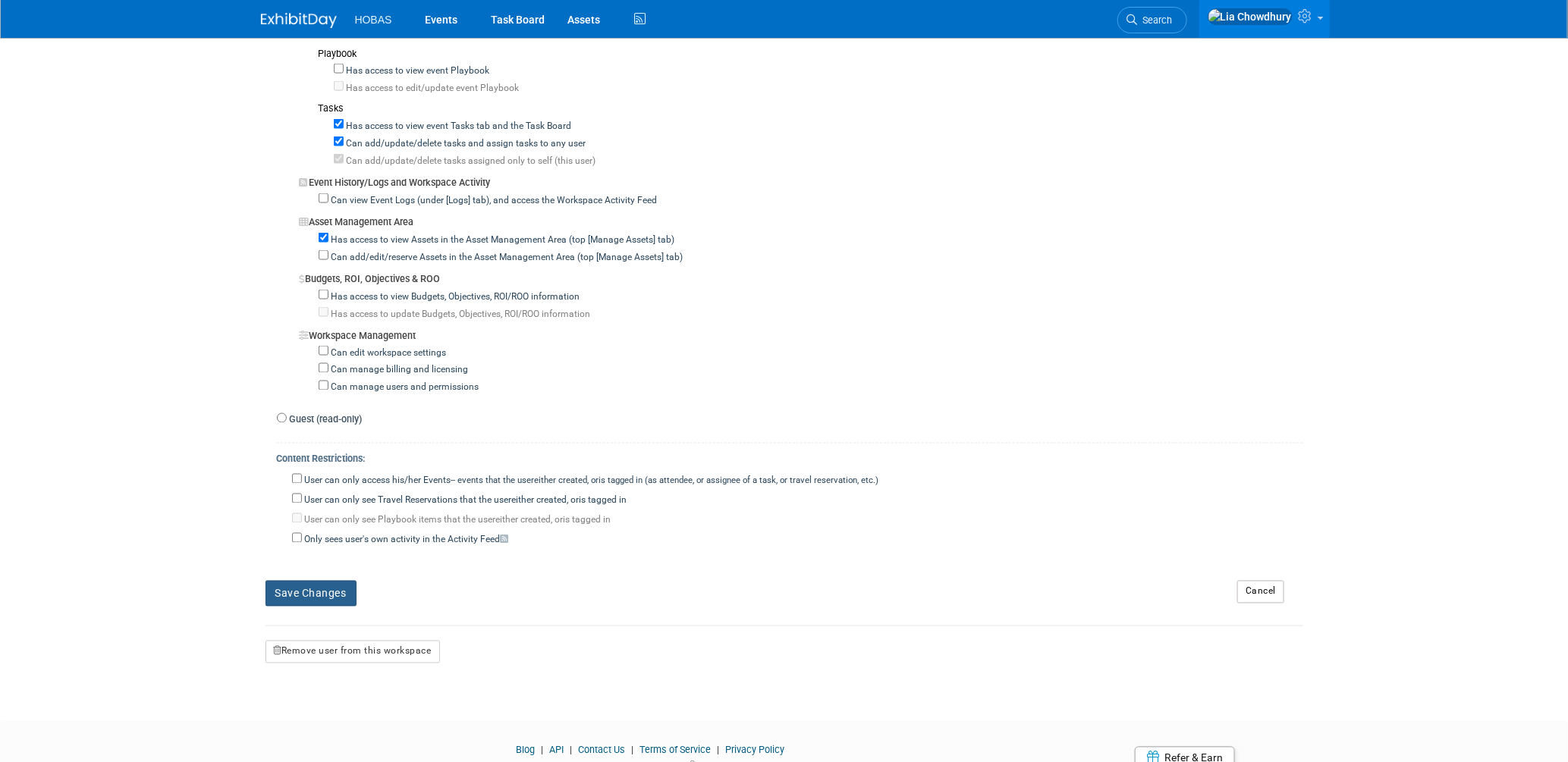
click at [331, 587] on button "Save Changes" at bounding box center [311, 594] width 91 height 26
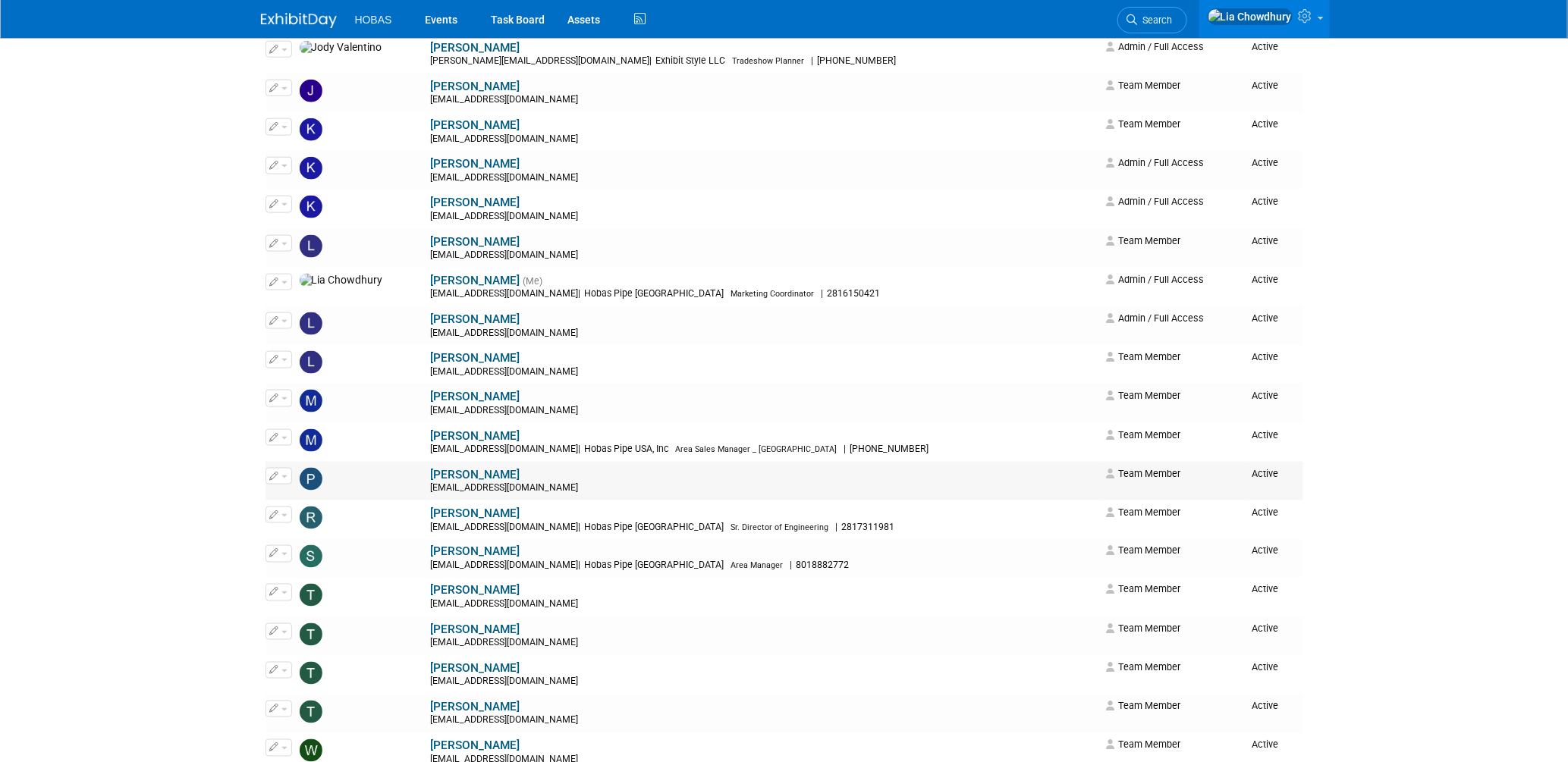
scroll to position [927, 0]
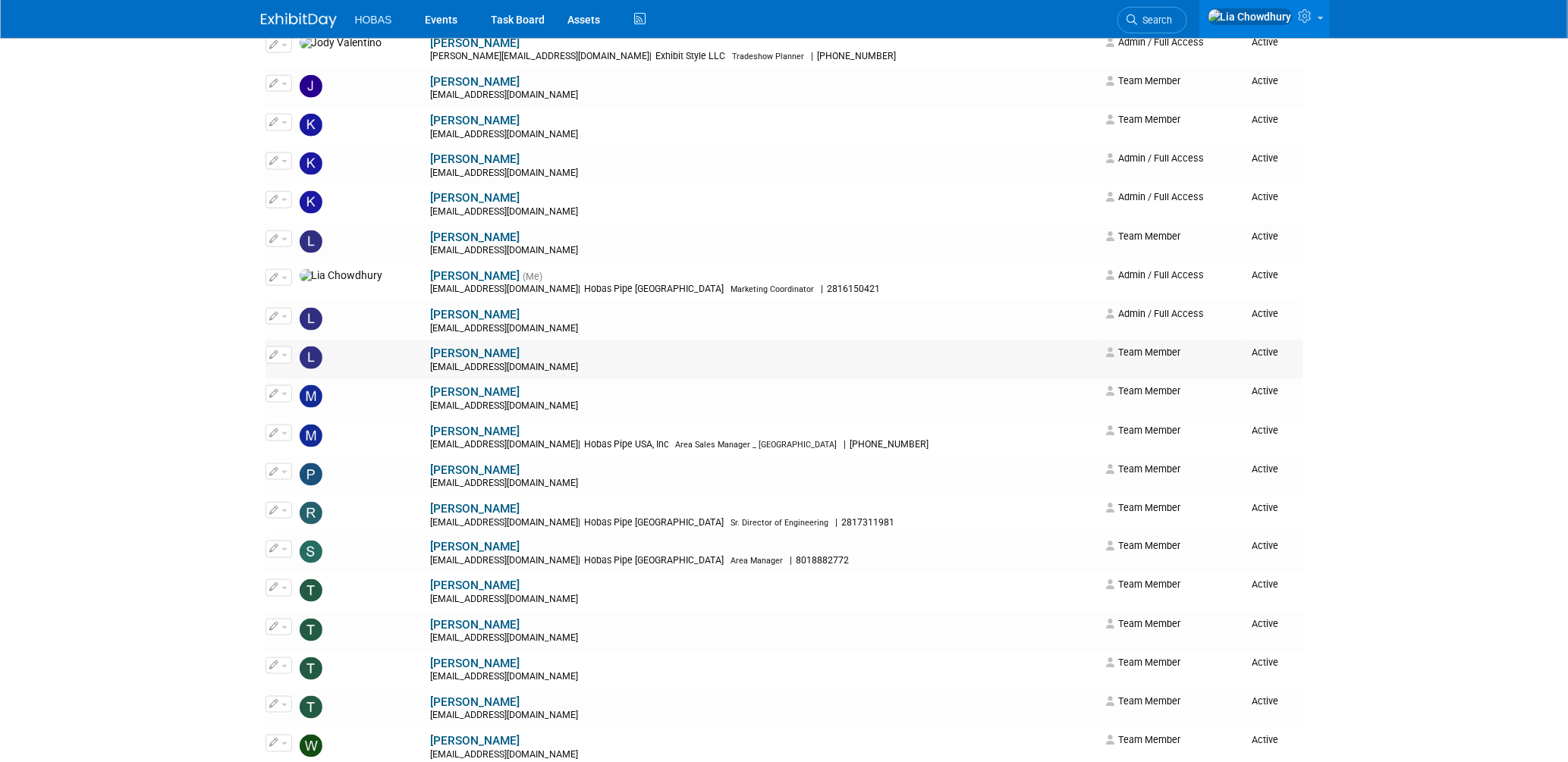
click at [431, 356] on link "[PERSON_NAME]" at bounding box center [475, 354] width 89 height 14
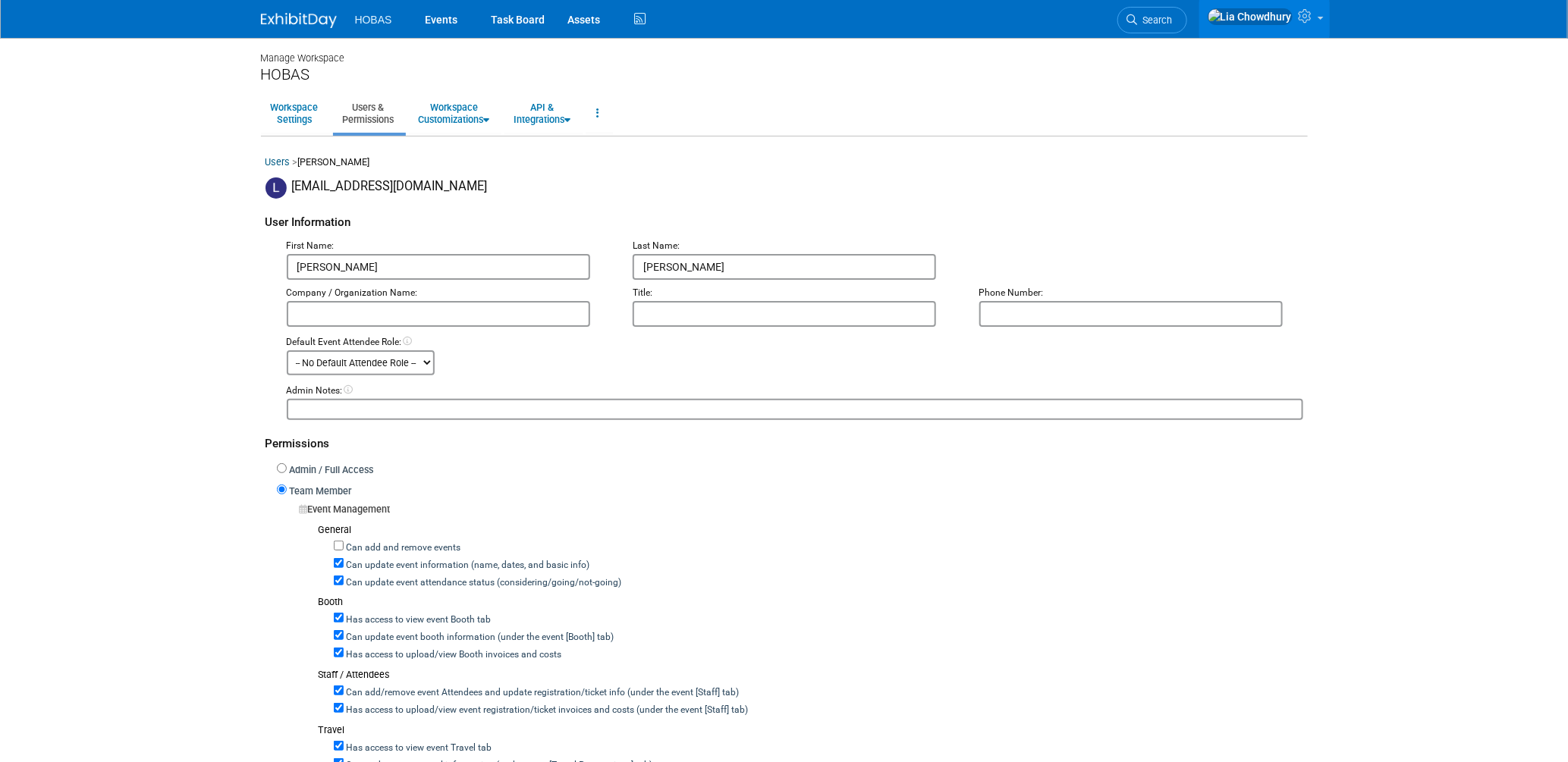
click at [375, 580] on label "Can update event attendance status (considering/going/not-going)" at bounding box center [483, 583] width 278 height 14
click at [344, 580] on input "Can update event attendance status (considering/going/not-going)" at bounding box center [338, 580] width 10 height 10
checkbox input "false"
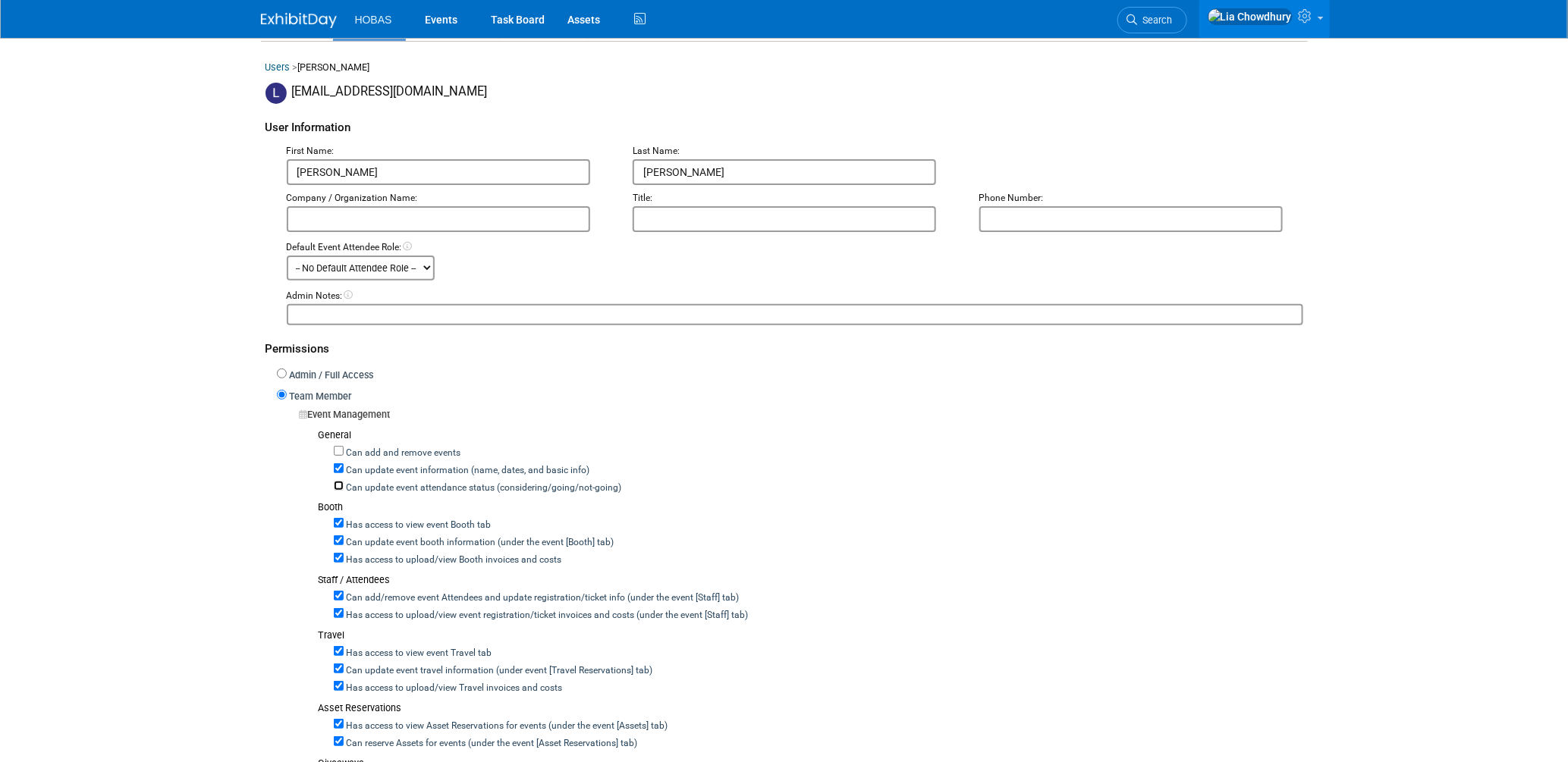
scroll to position [253, 0]
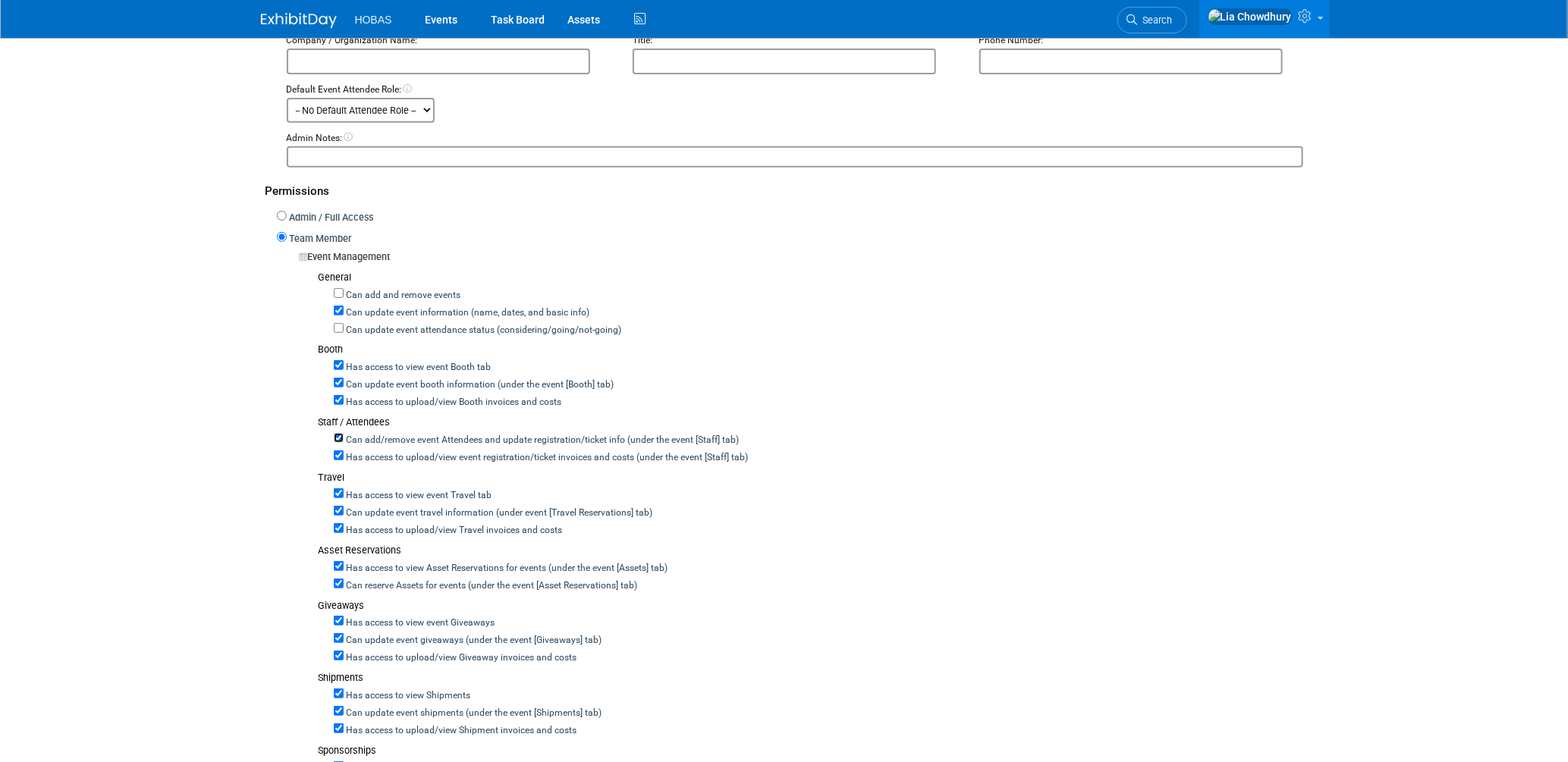
click at [341, 434] on input "Can add/remove event Attendees and update registration/ticket info (under the e…" at bounding box center [338, 438] width 10 height 10
checkbox input "false"
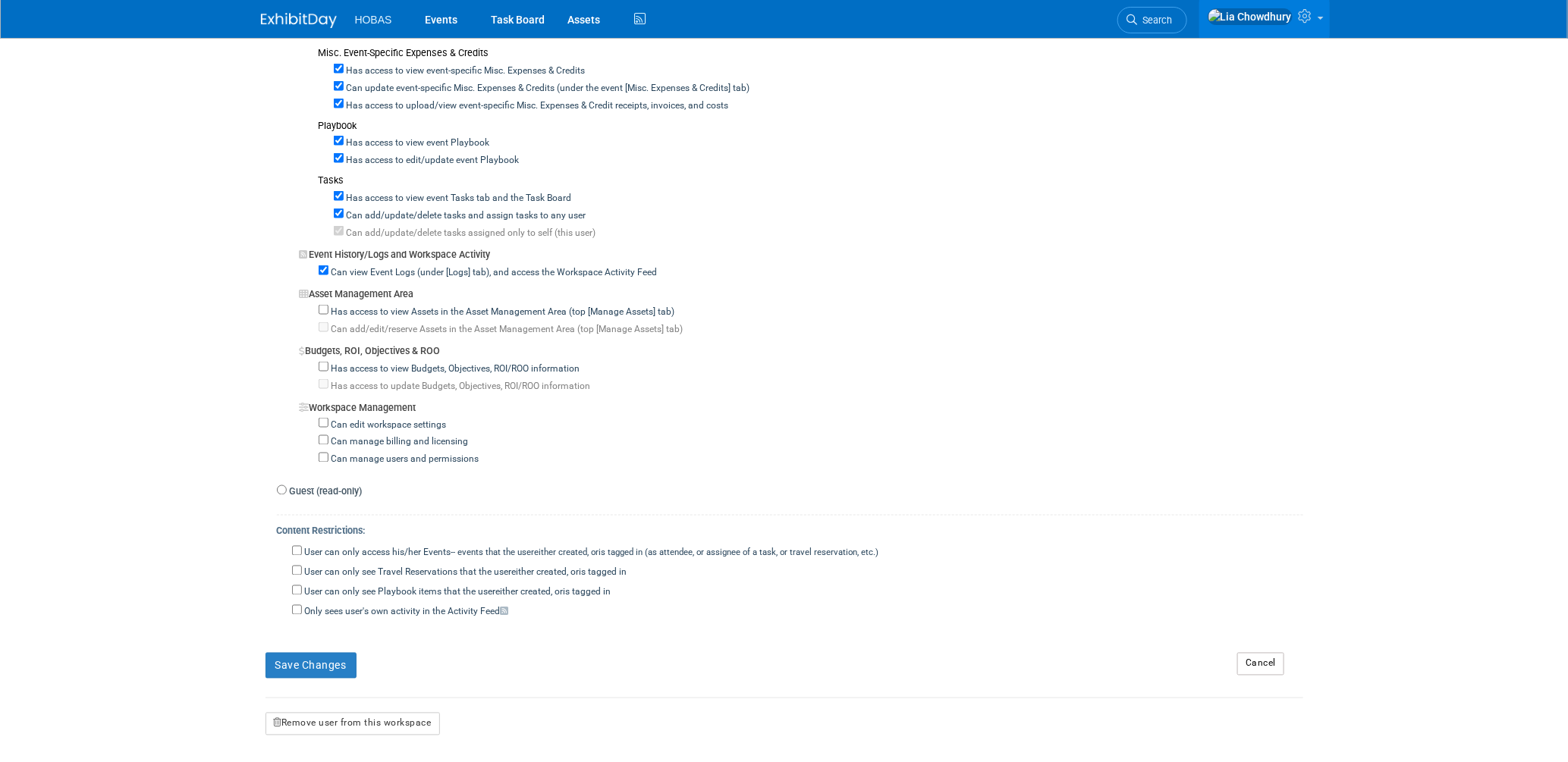
scroll to position [1156, 0]
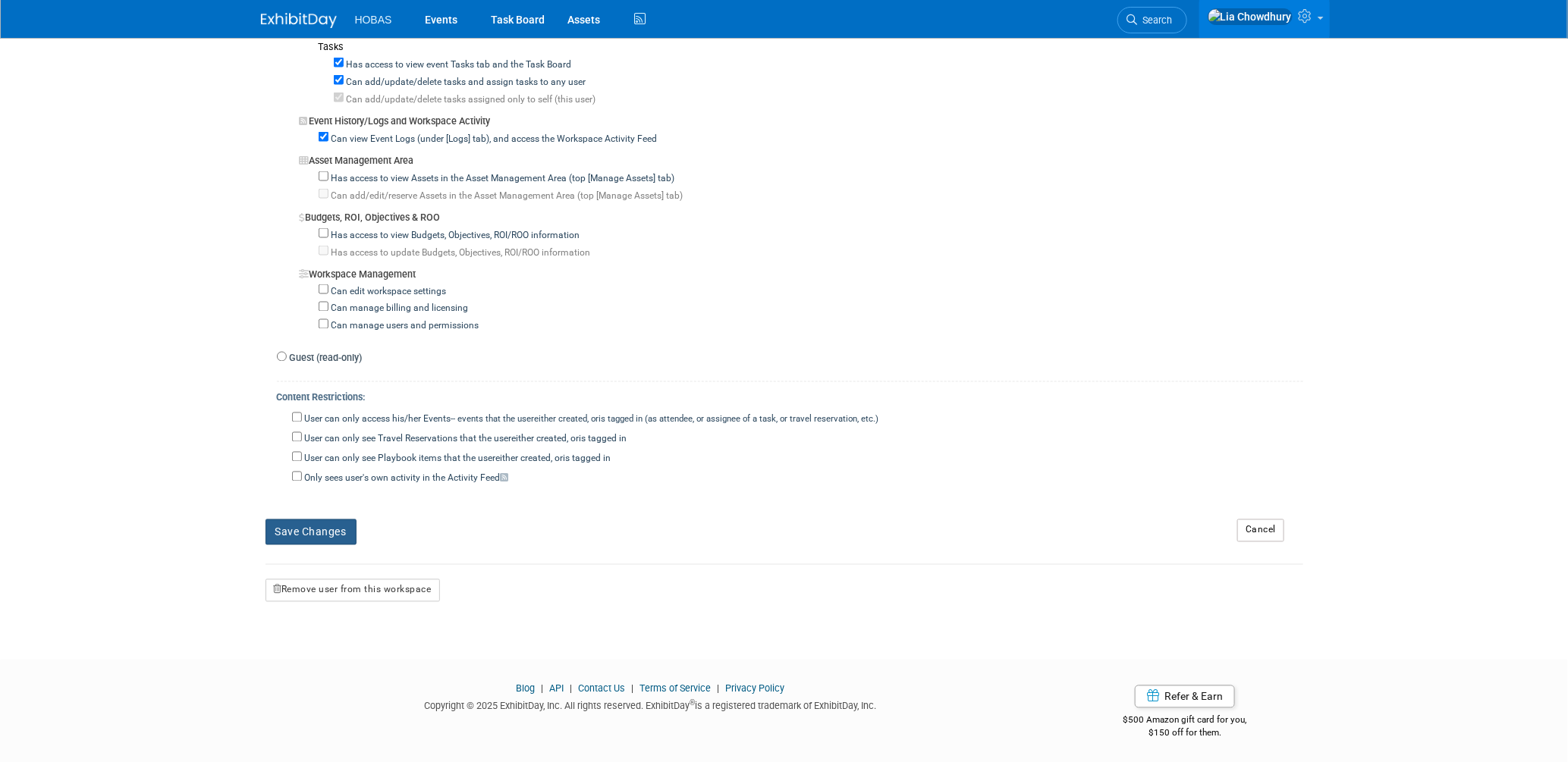
click at [322, 539] on button "Save Changes" at bounding box center [311, 532] width 91 height 26
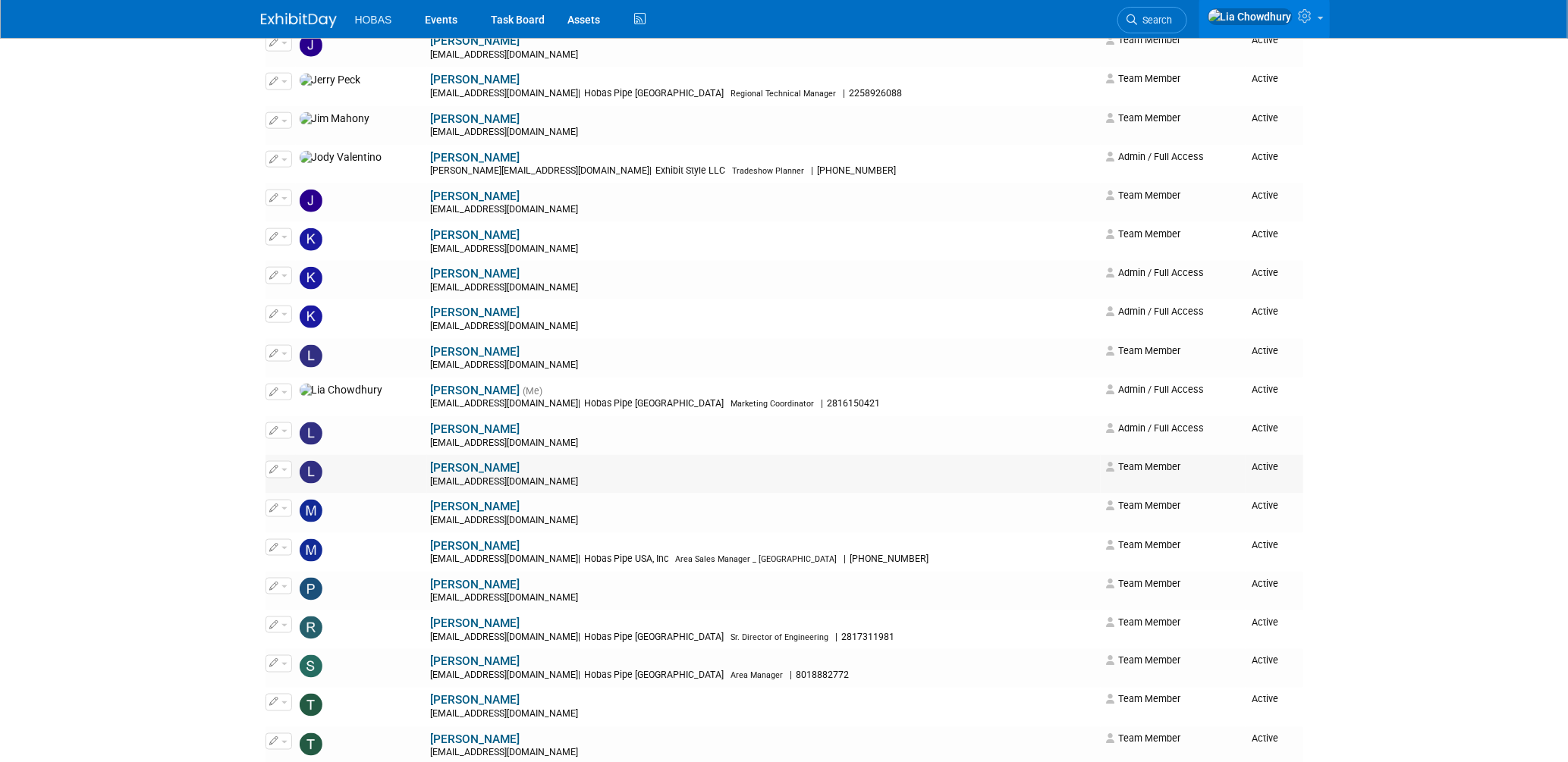
scroll to position [842, 0]
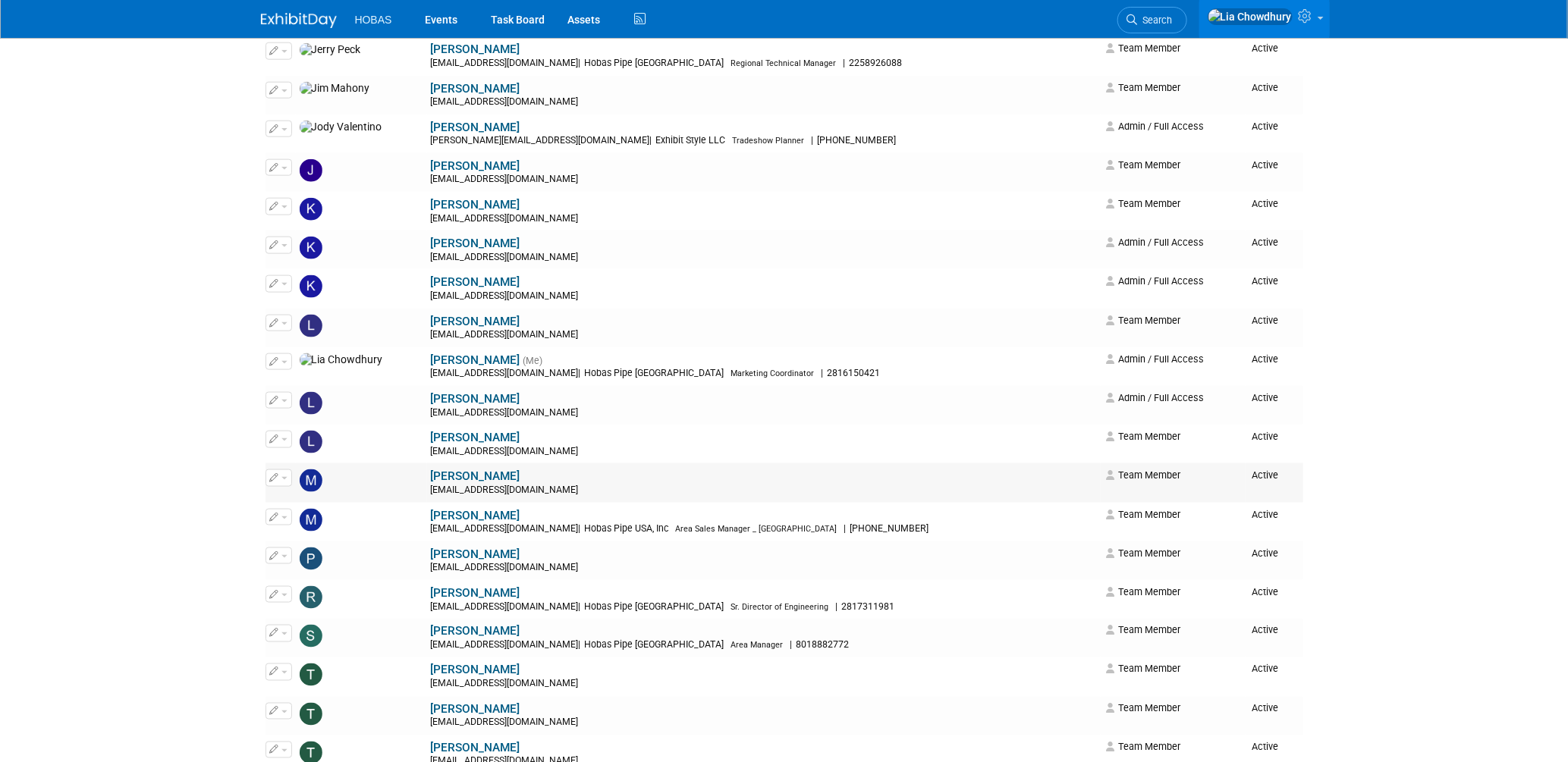
click at [431, 481] on link "[PERSON_NAME]" at bounding box center [475, 476] width 89 height 14
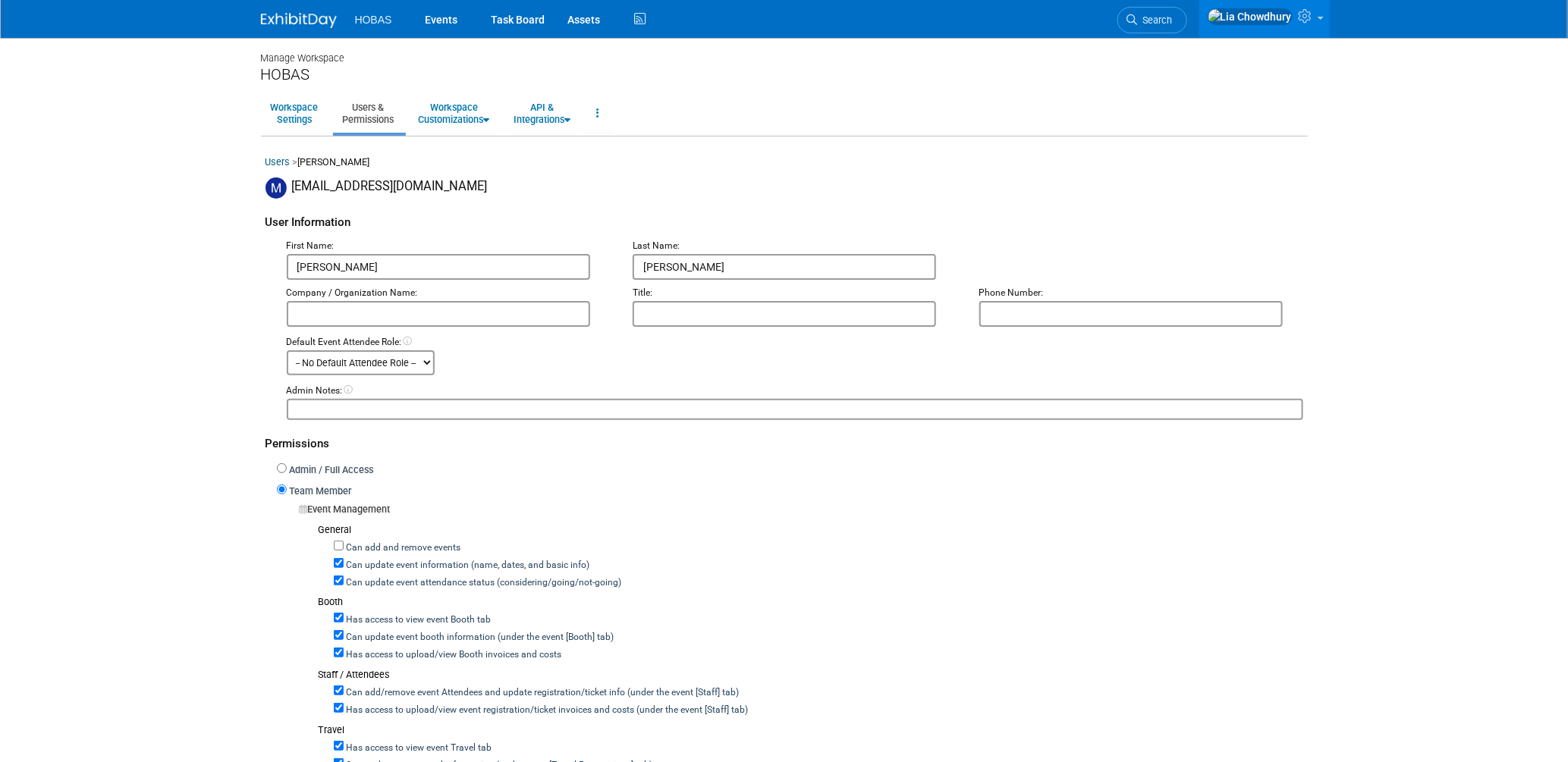
click at [409, 580] on label "Can update event attendance status (considering/going/not-going)" at bounding box center [483, 583] width 278 height 14
click at [344, 580] on input "Can update event attendance status (considering/going/not-going)" at bounding box center [338, 580] width 10 height 10
checkbox input "false"
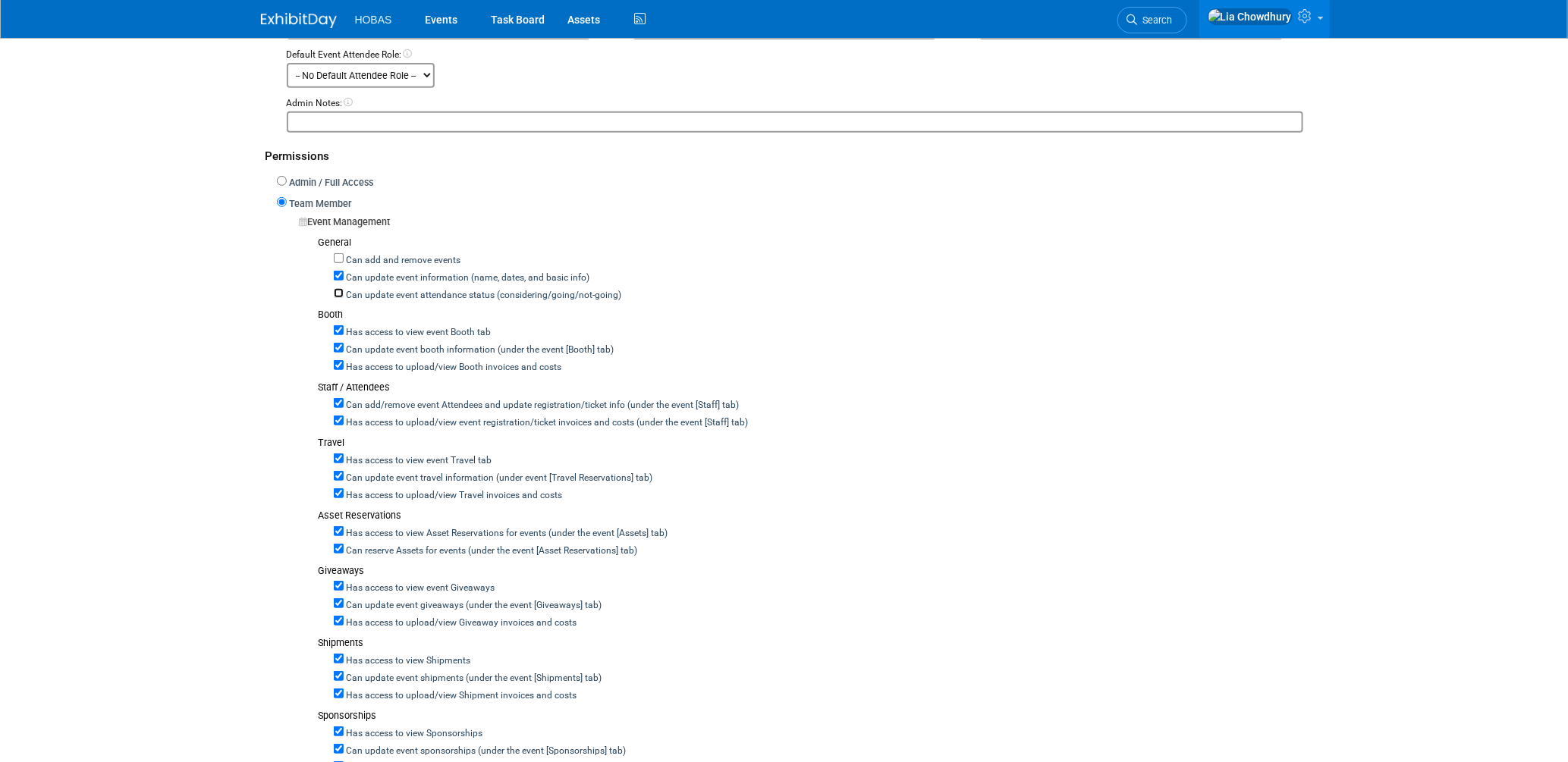
scroll to position [337, 0]
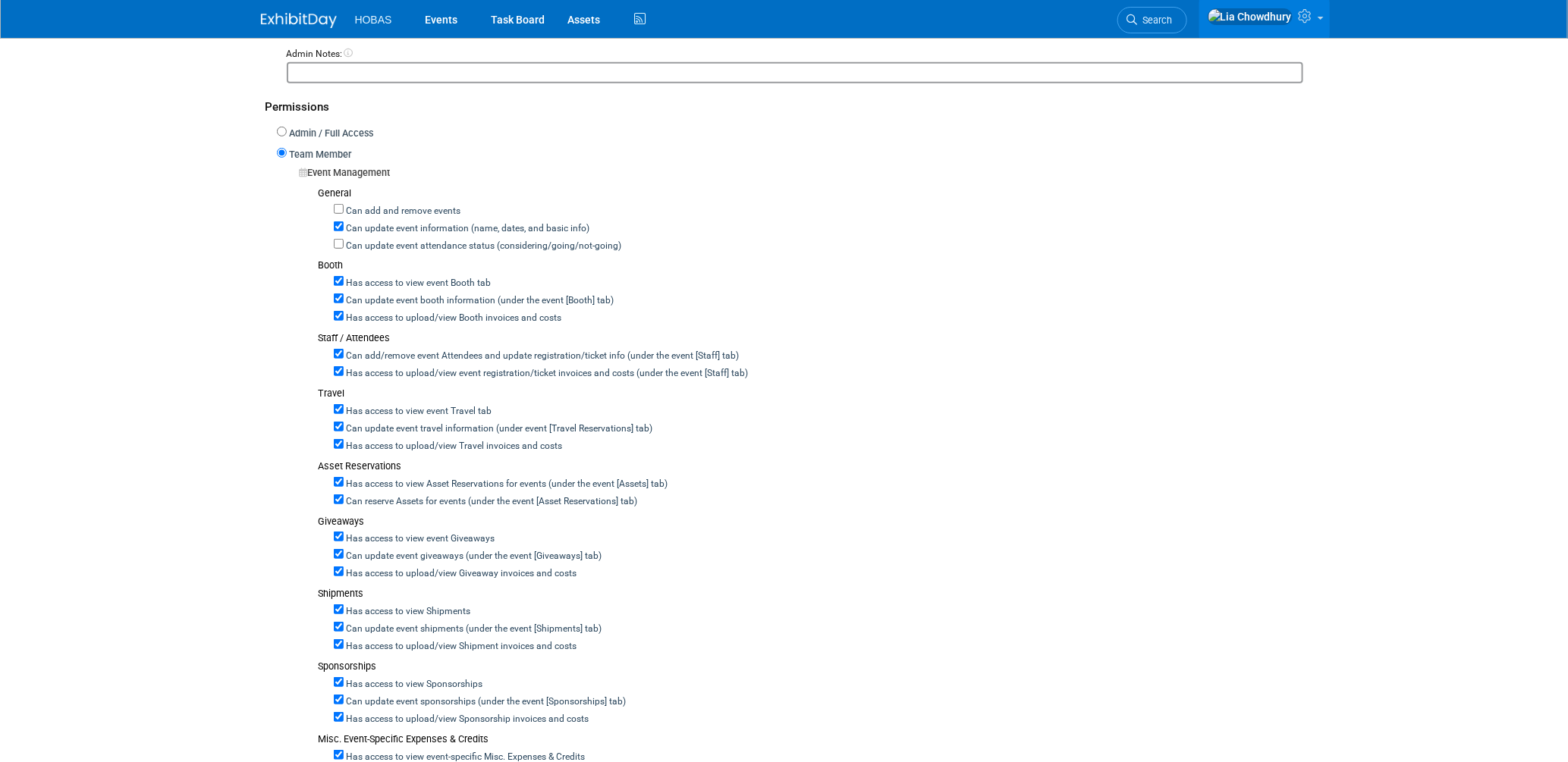
click at [370, 353] on label "Can add/remove event Attendees and update registration/ticket info (under the e…" at bounding box center [542, 357] width 396 height 14
click at [344, 353] on input "Can add/remove event Attendees and update registration/ticket info (under the e…" at bounding box center [338, 354] width 10 height 10
checkbox input "false"
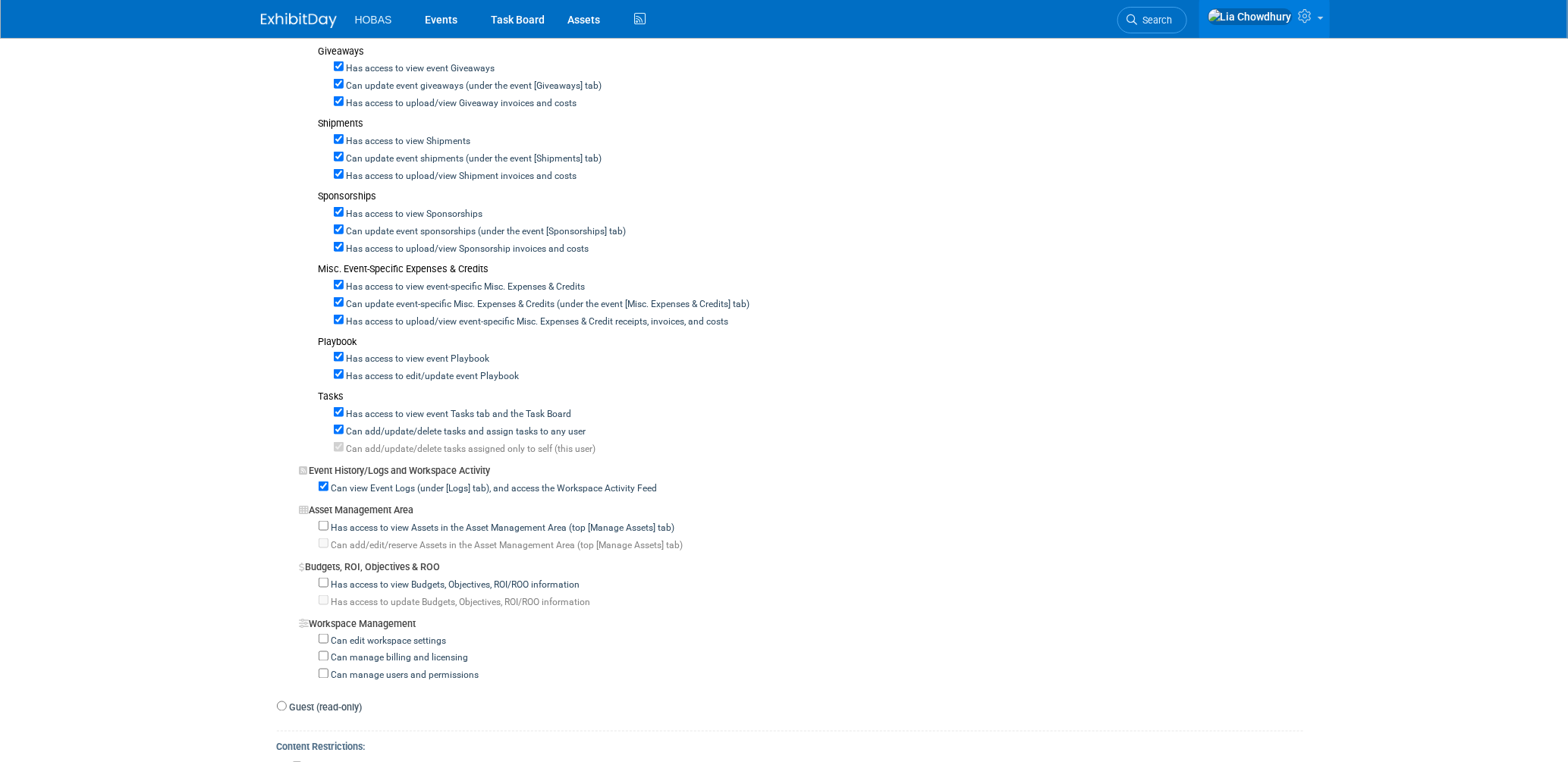
scroll to position [1011, 0]
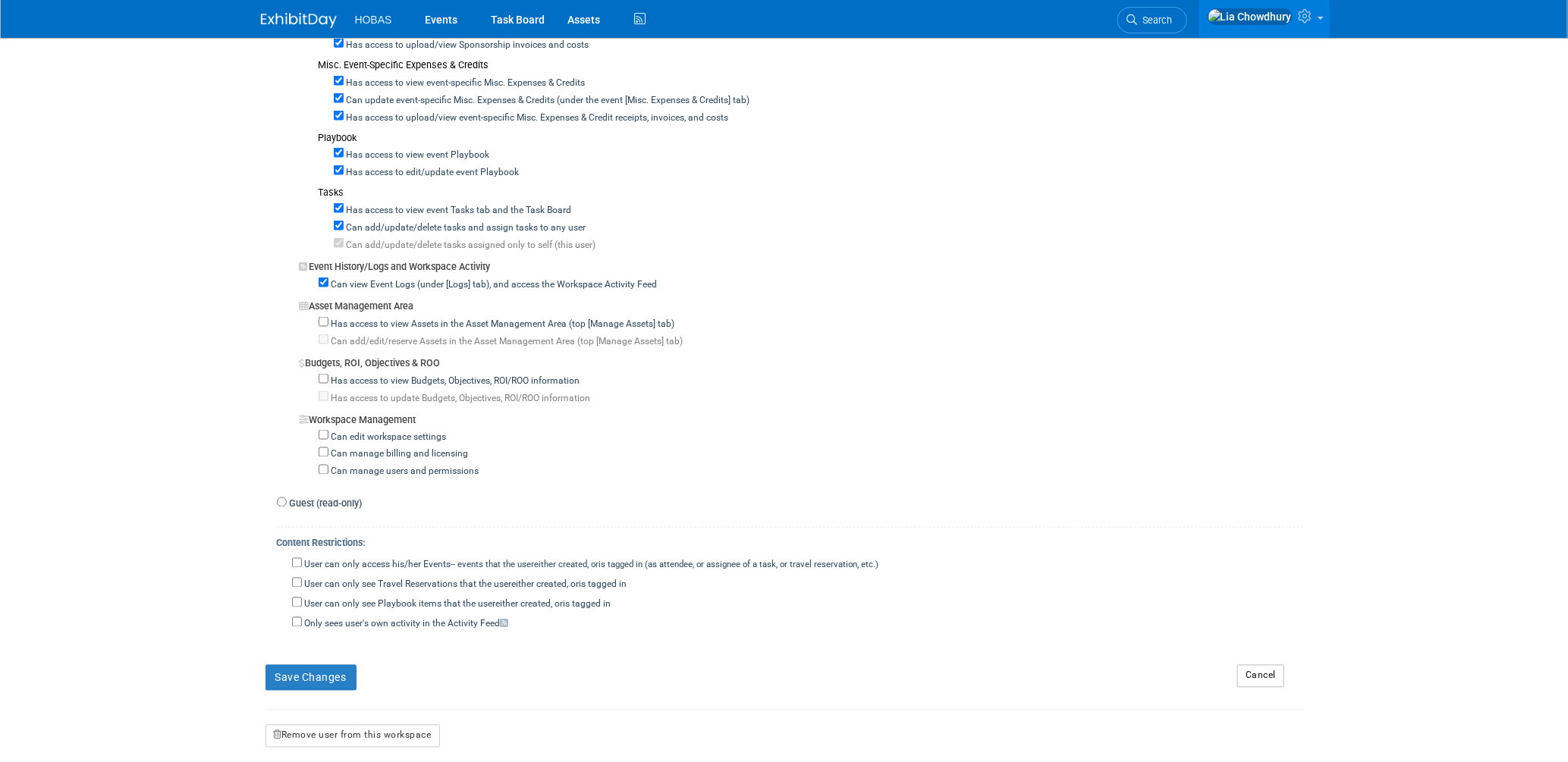
click at [340, 656] on div "Save Changes" at bounding box center [740, 672] width 972 height 37
click at [340, 674] on button "Save Changes" at bounding box center [311, 678] width 91 height 26
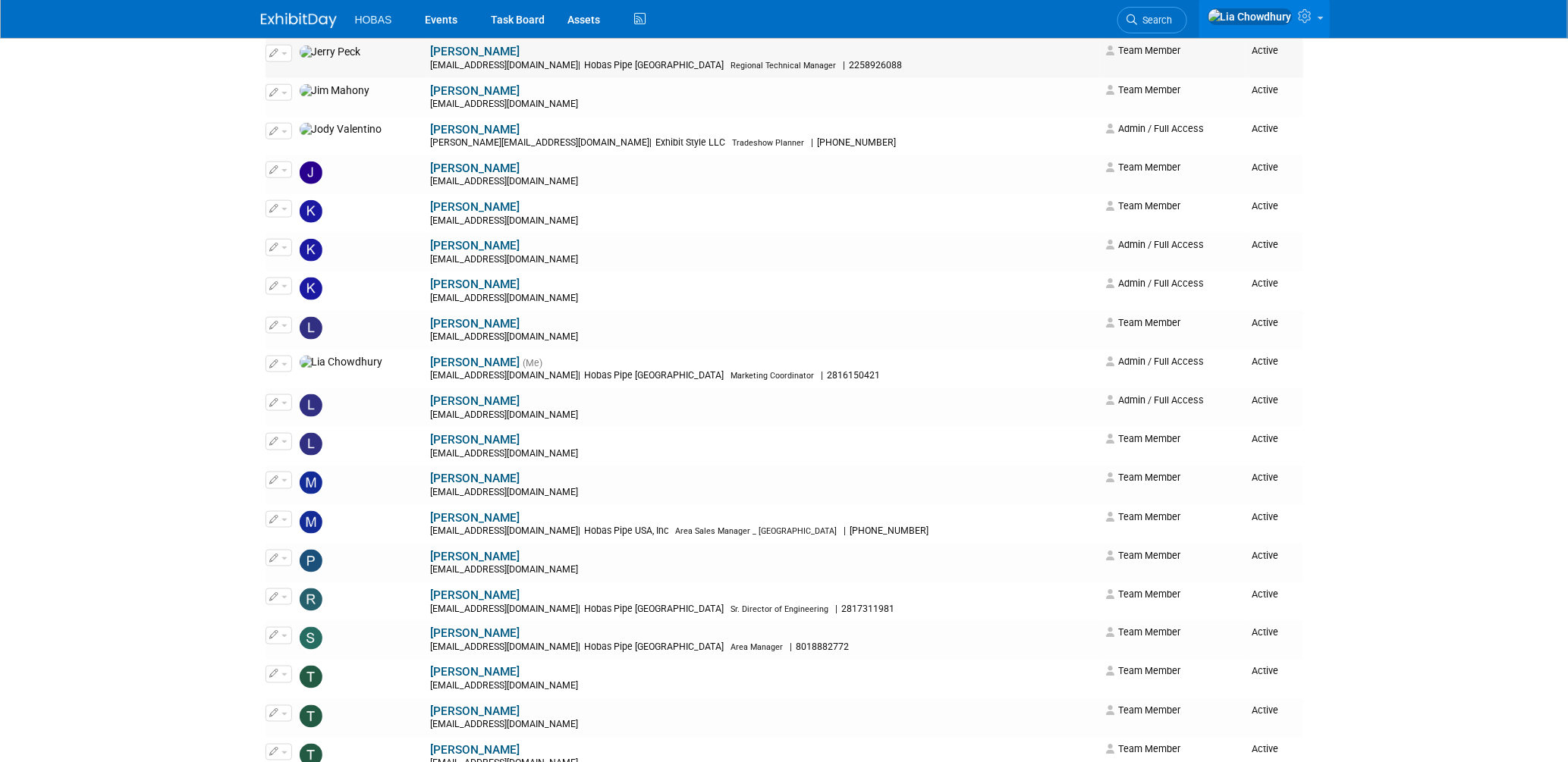
scroll to position [842, 0]
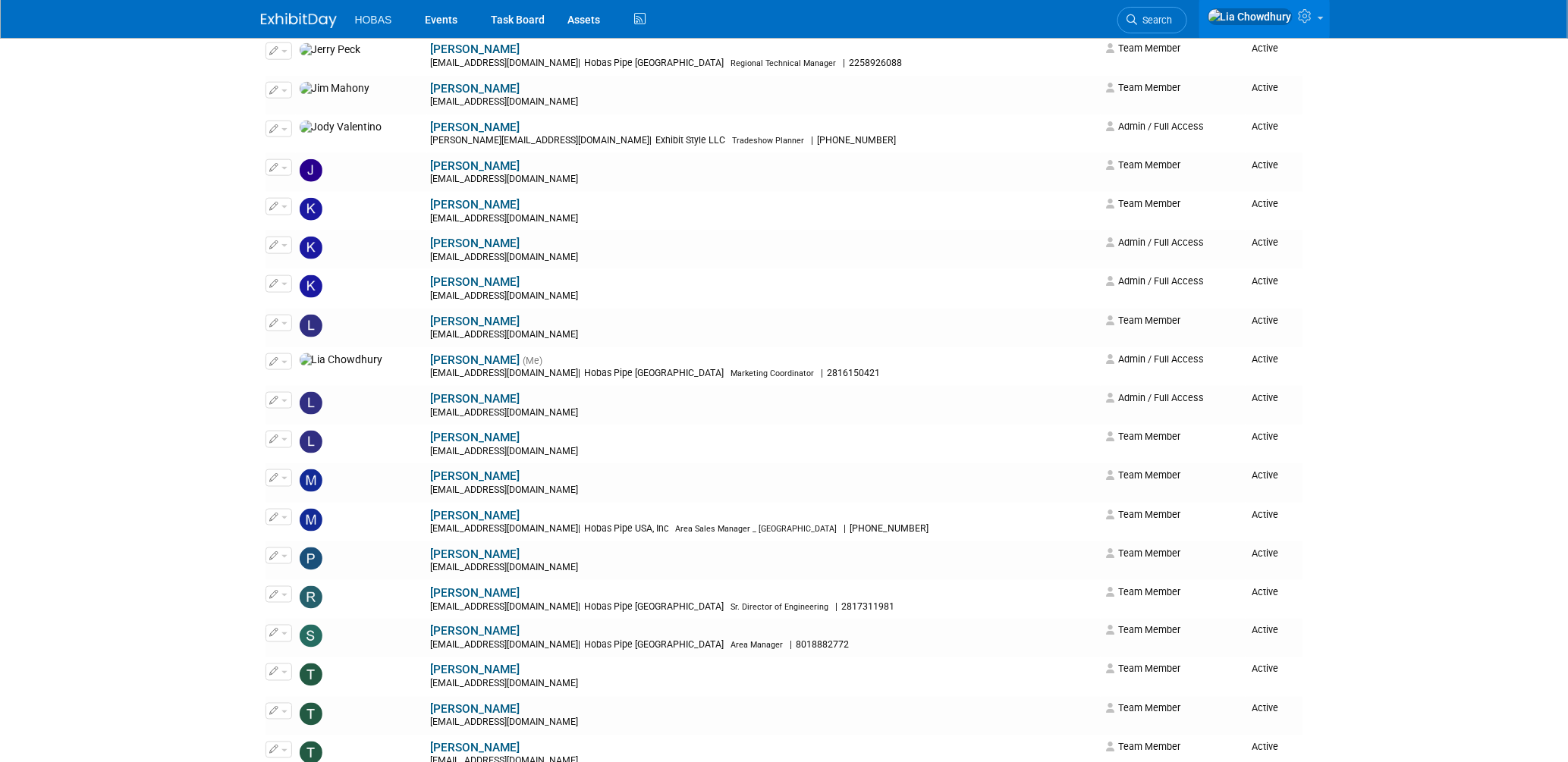
drag, startPoint x: 344, startPoint y: 521, endPoint x: 354, endPoint y: 523, distance: 10.2
click at [431, 521] on link "[PERSON_NAME]" at bounding box center [475, 515] width 89 height 14
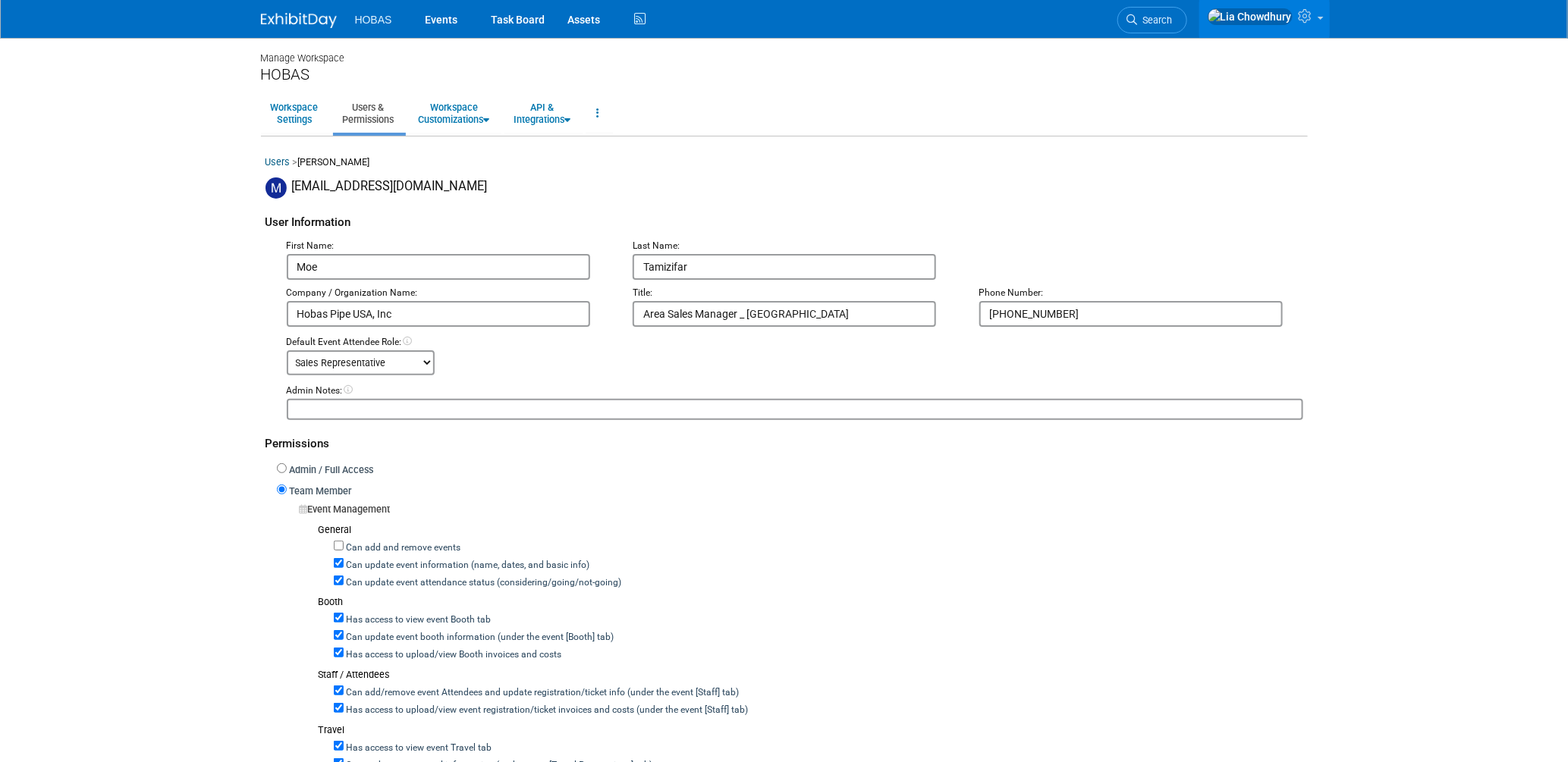
click at [396, 580] on label "Can update event attendance status (considering/going/not-going)" at bounding box center [483, 583] width 278 height 14
click at [344, 580] on input "Can update event attendance status (considering/going/not-going)" at bounding box center [338, 580] width 10 height 10
checkbox input "false"
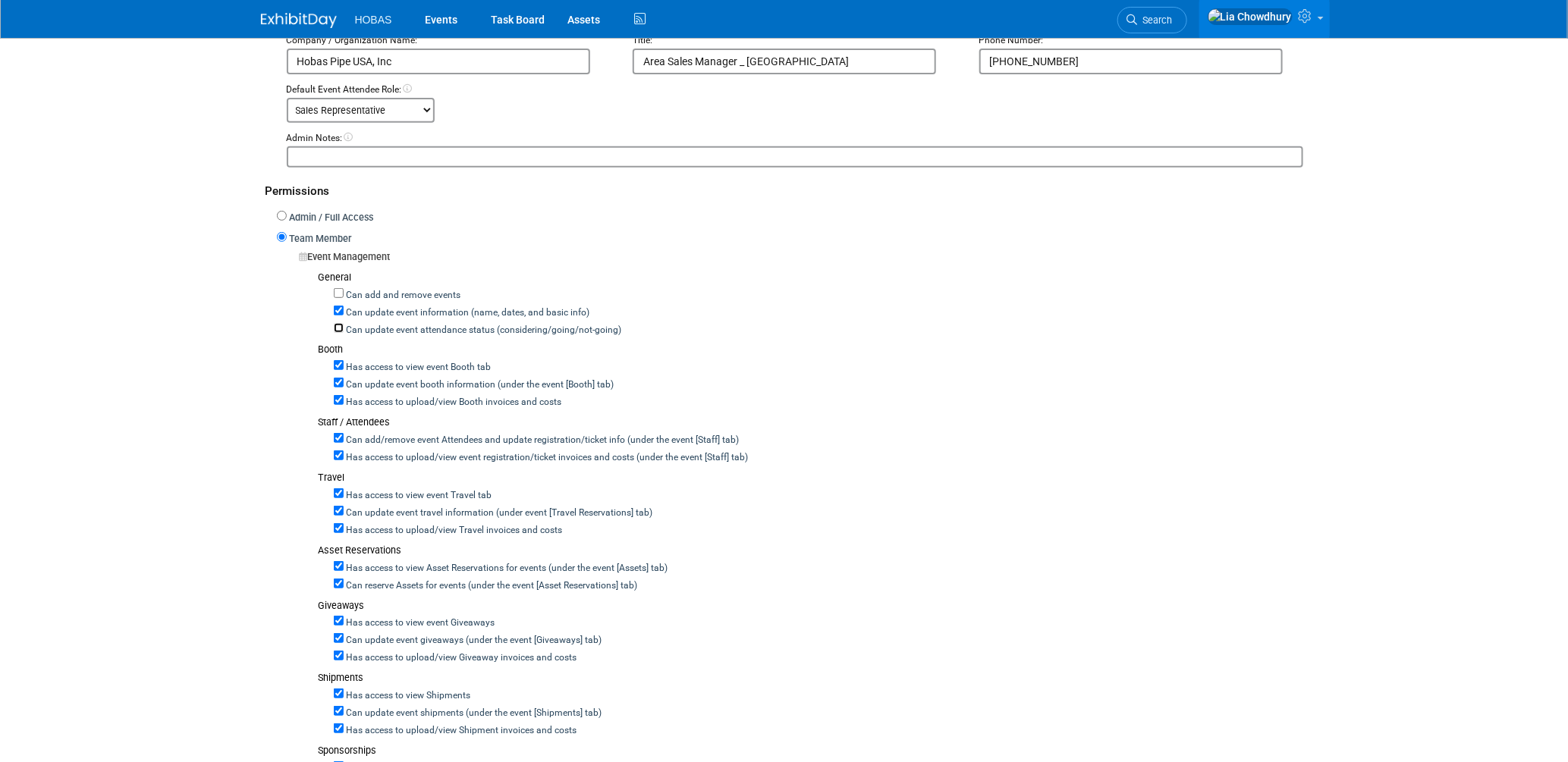
scroll to position [337, 0]
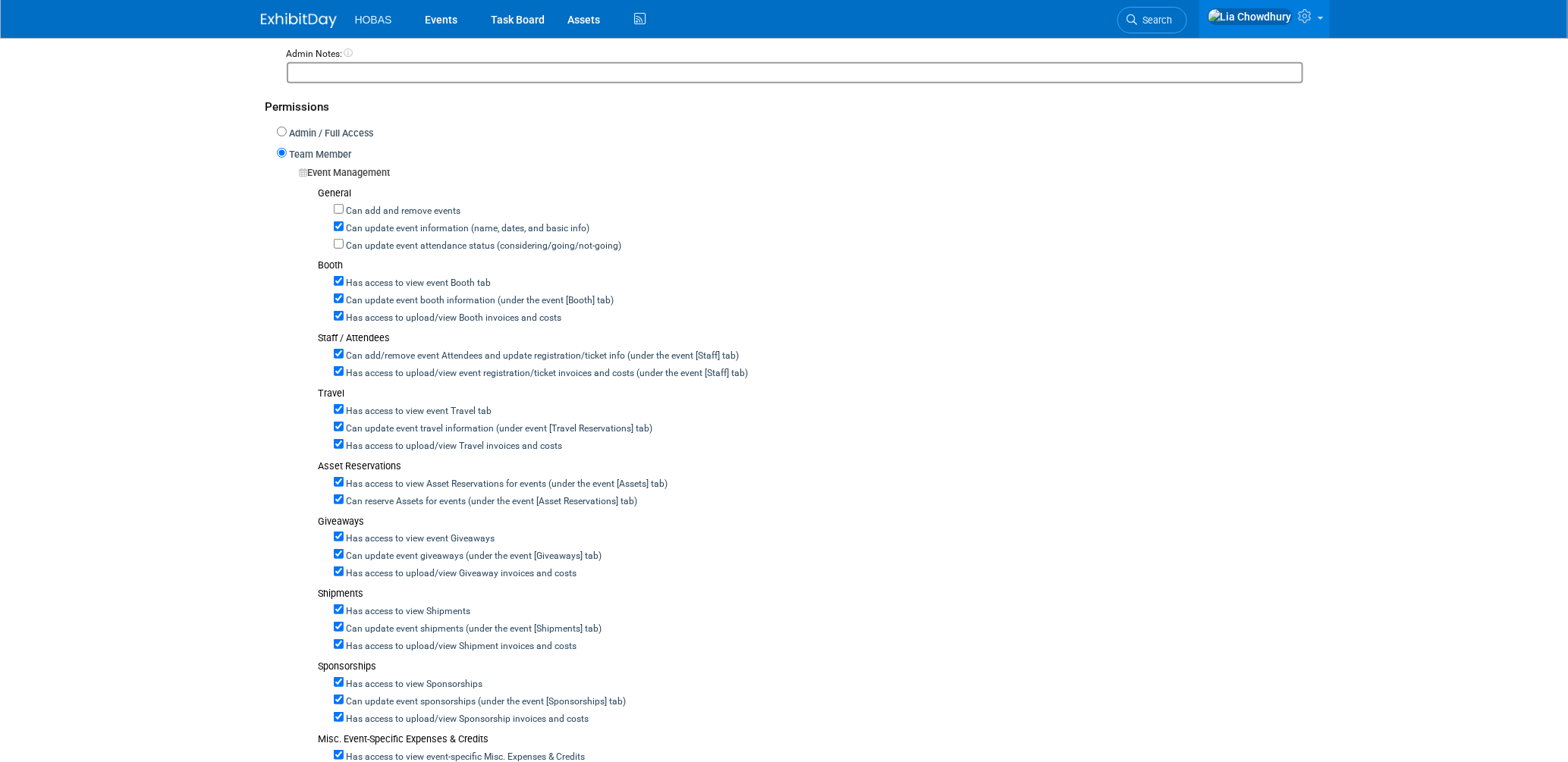
click at [363, 351] on label "Can add/remove event Attendees and update registration/ticket info (under the e…" at bounding box center [542, 357] width 396 height 14
click at [344, 351] on input "Can add/remove event Attendees and update registration/ticket info (under the e…" at bounding box center [338, 354] width 10 height 10
checkbox input "false"
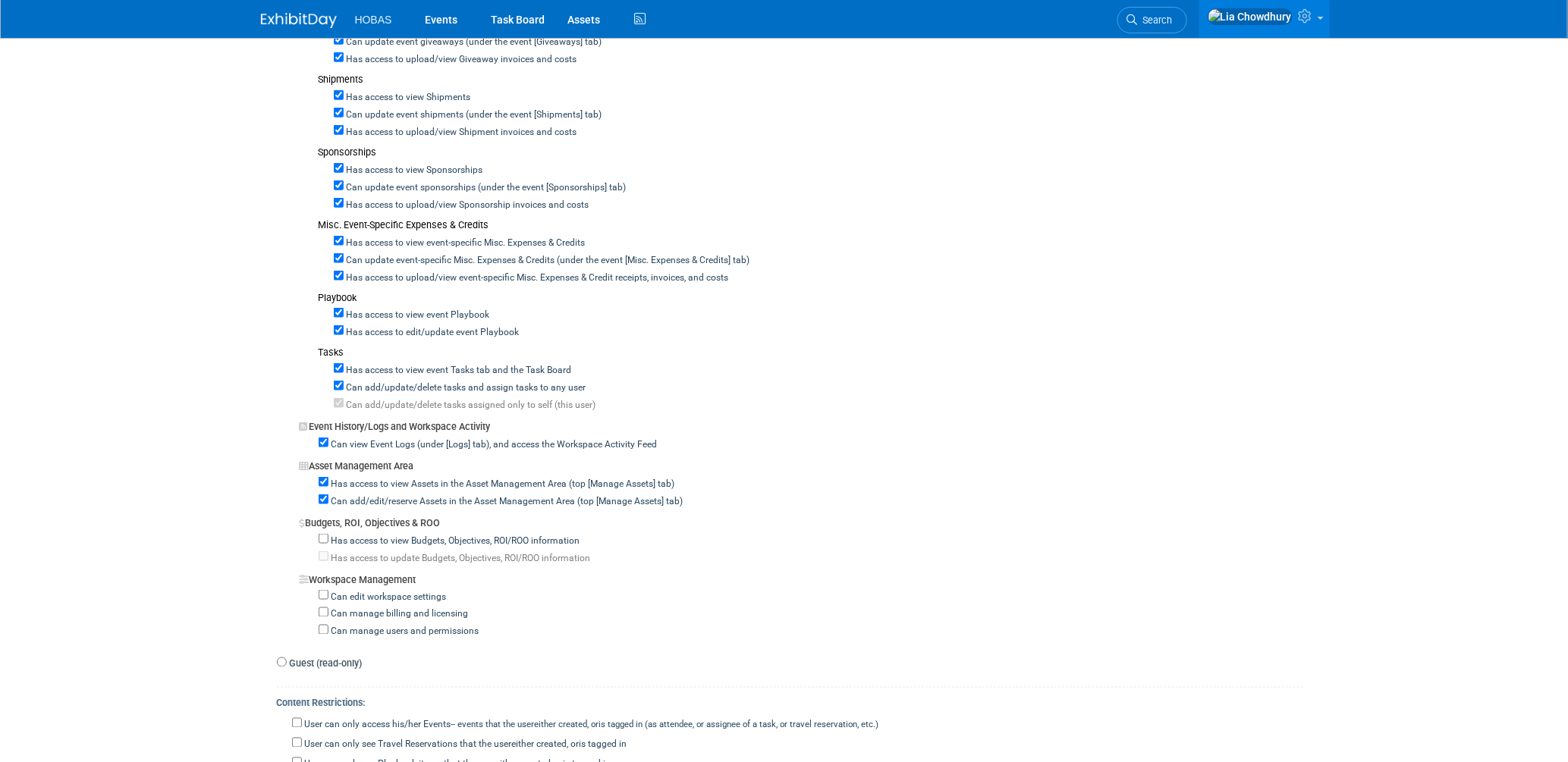
scroll to position [1011, 0]
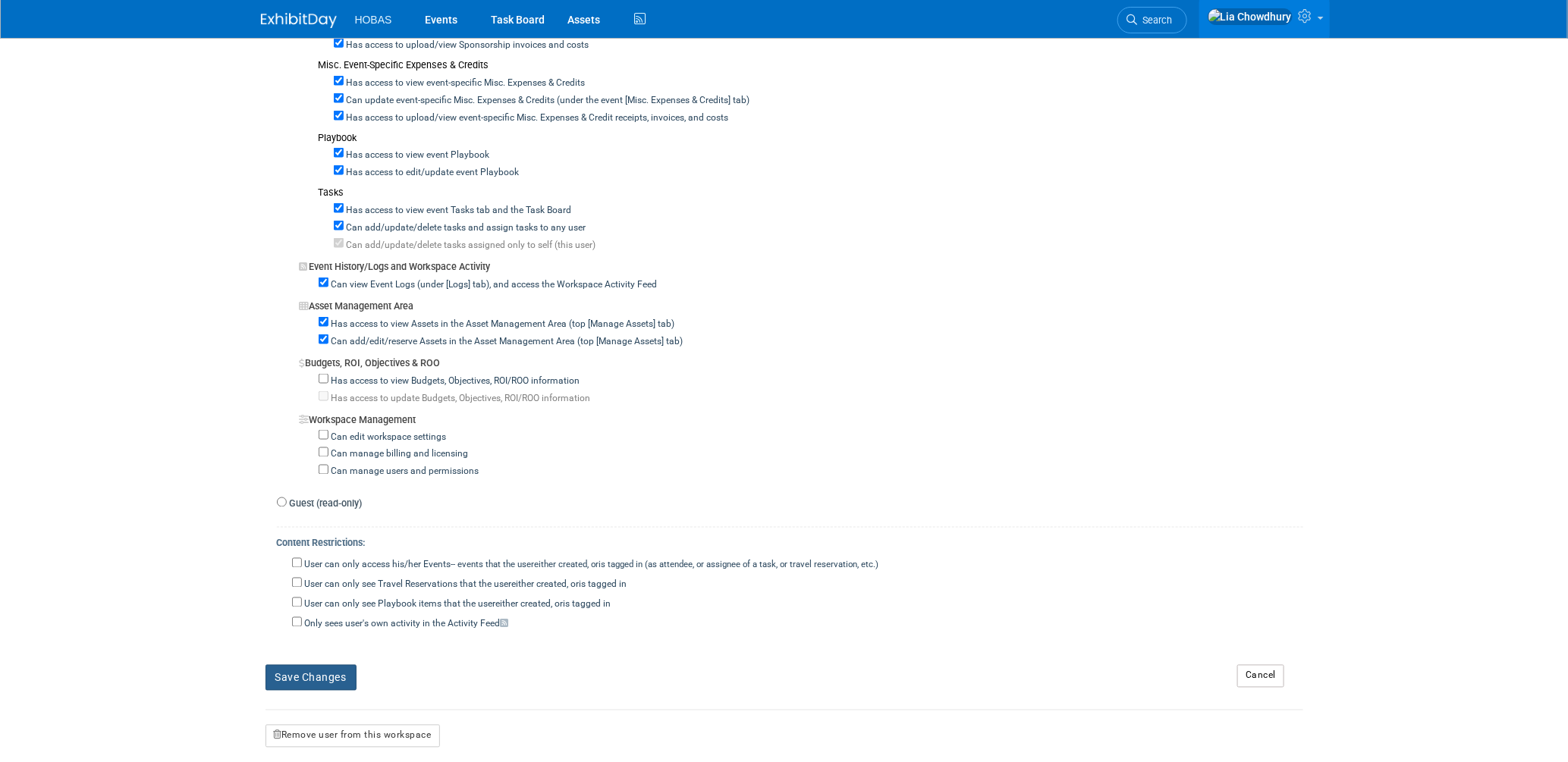
click at [318, 679] on button "Save Changes" at bounding box center [311, 678] width 91 height 26
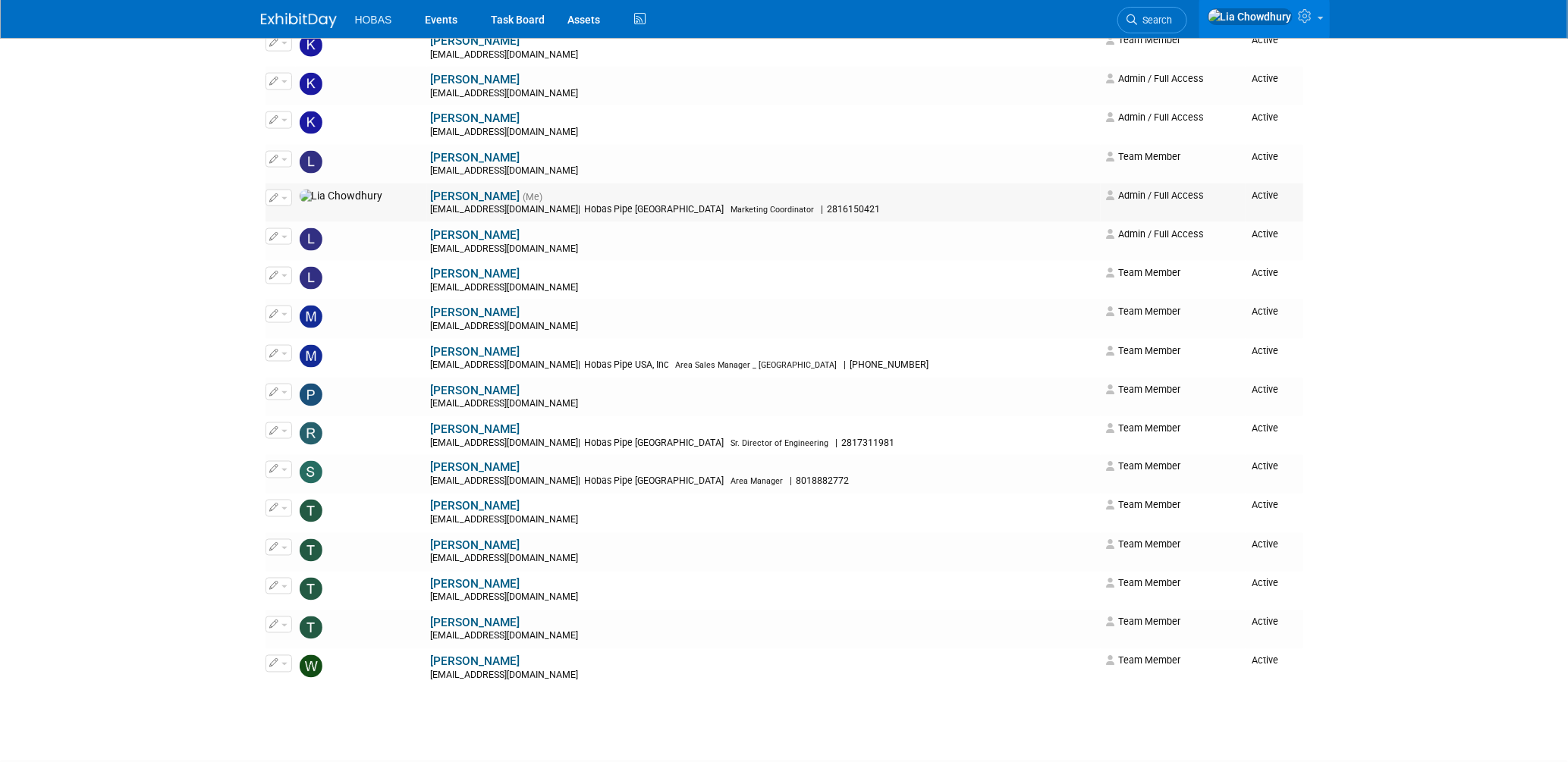
scroll to position [1011, 0]
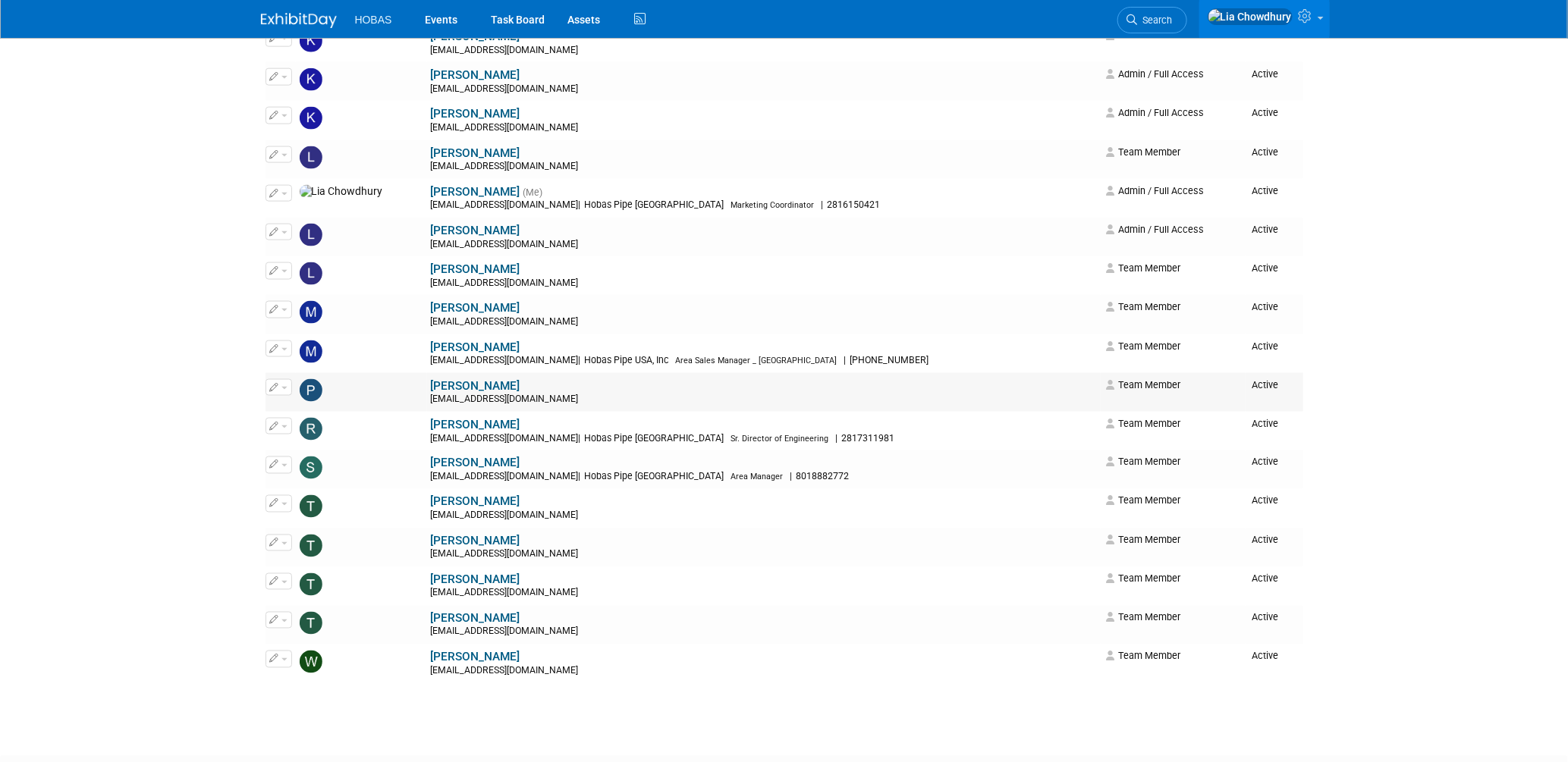
click at [431, 392] on link "[PERSON_NAME]" at bounding box center [475, 386] width 89 height 14
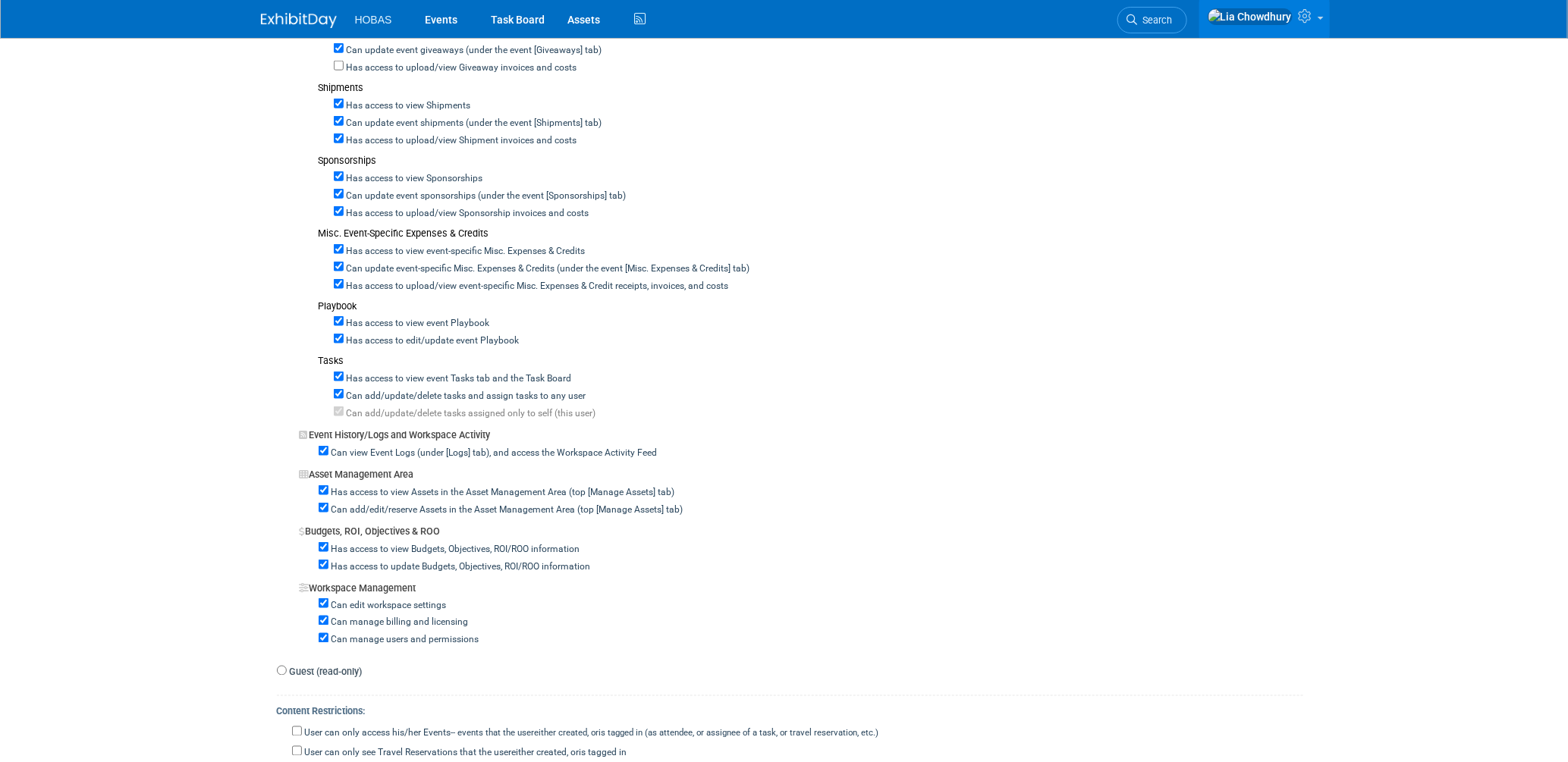
scroll to position [927, 0]
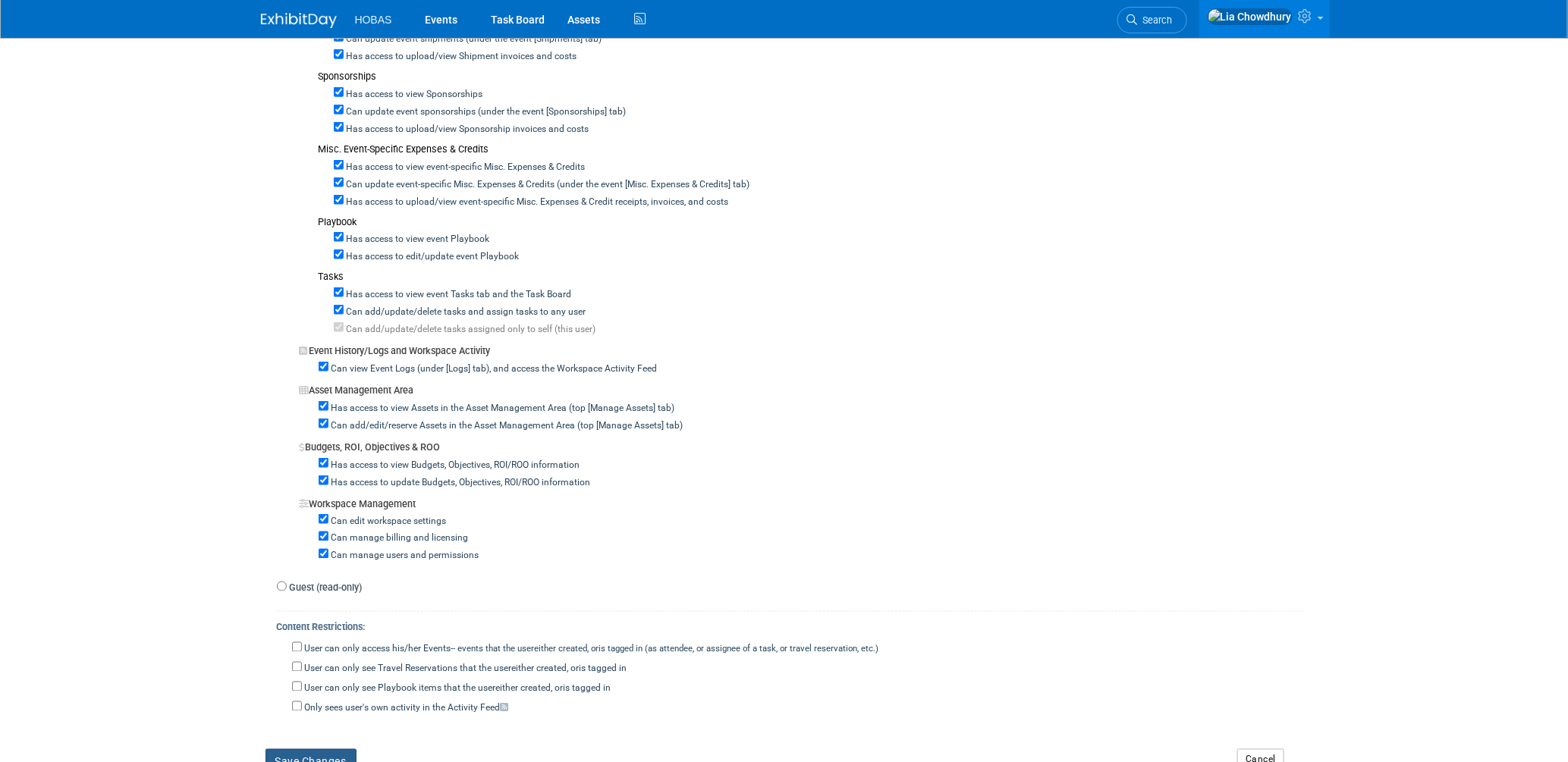
click at [335, 754] on button "Save Changes" at bounding box center [311, 762] width 91 height 26
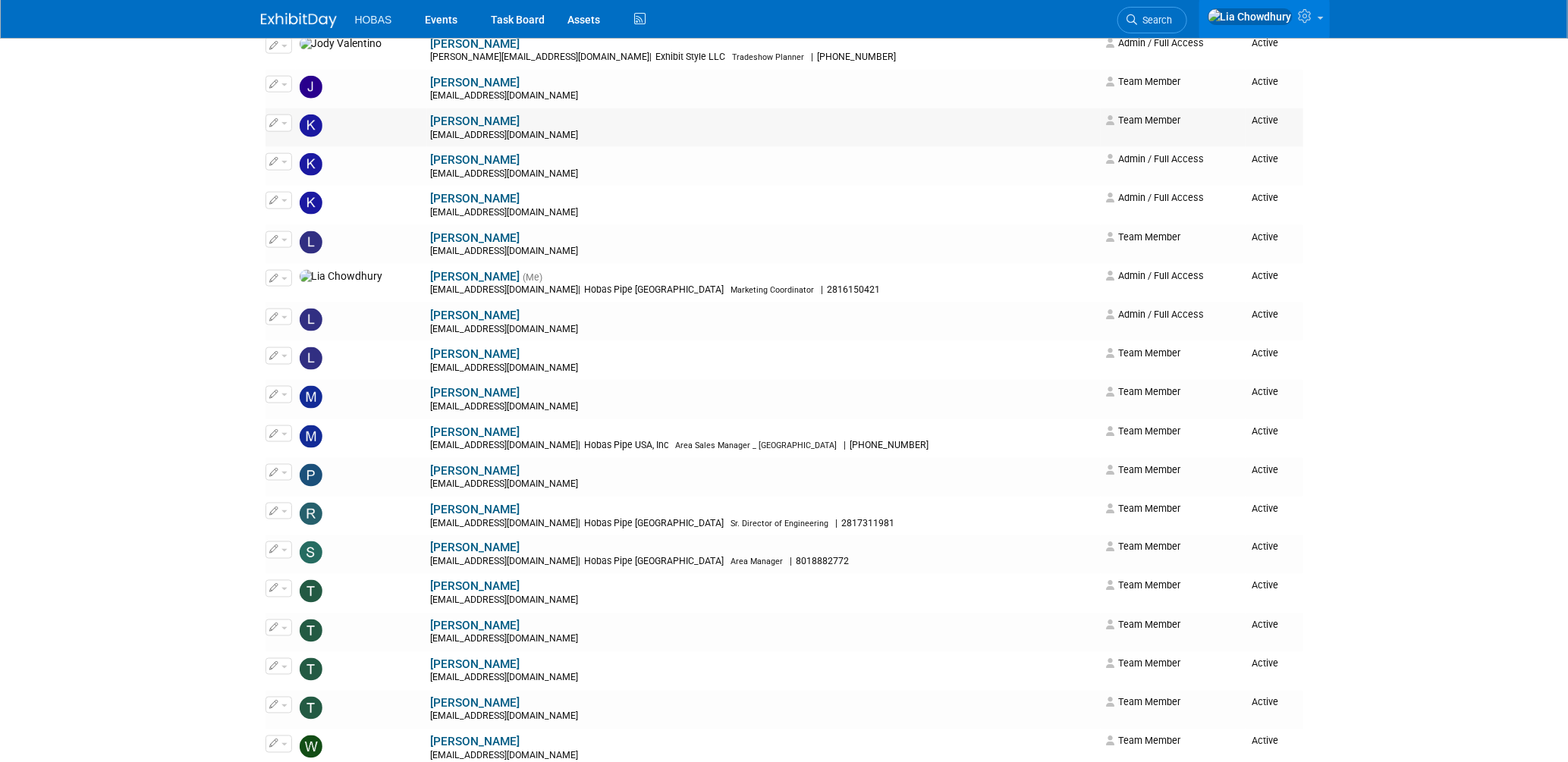
scroll to position [927, 0]
click at [431, 515] on link "[PERSON_NAME]" at bounding box center [475, 509] width 89 height 14
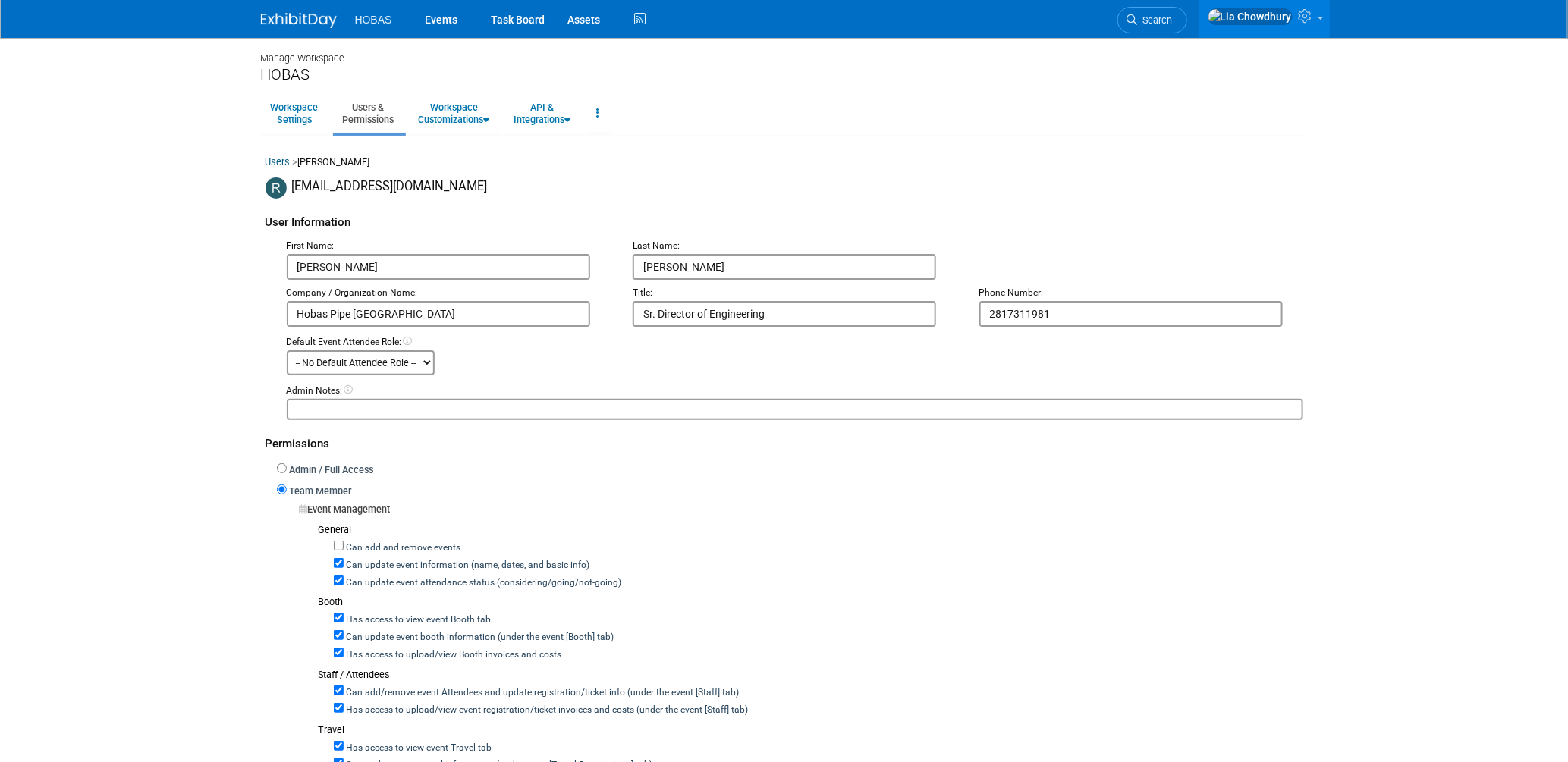
click at [383, 576] on label "Can update event attendance status (considering/going/not-going)" at bounding box center [483, 583] width 278 height 14
click at [344, 576] on input "Can update event attendance status (considering/going/not-going)" at bounding box center [338, 580] width 10 height 10
checkbox input "false"
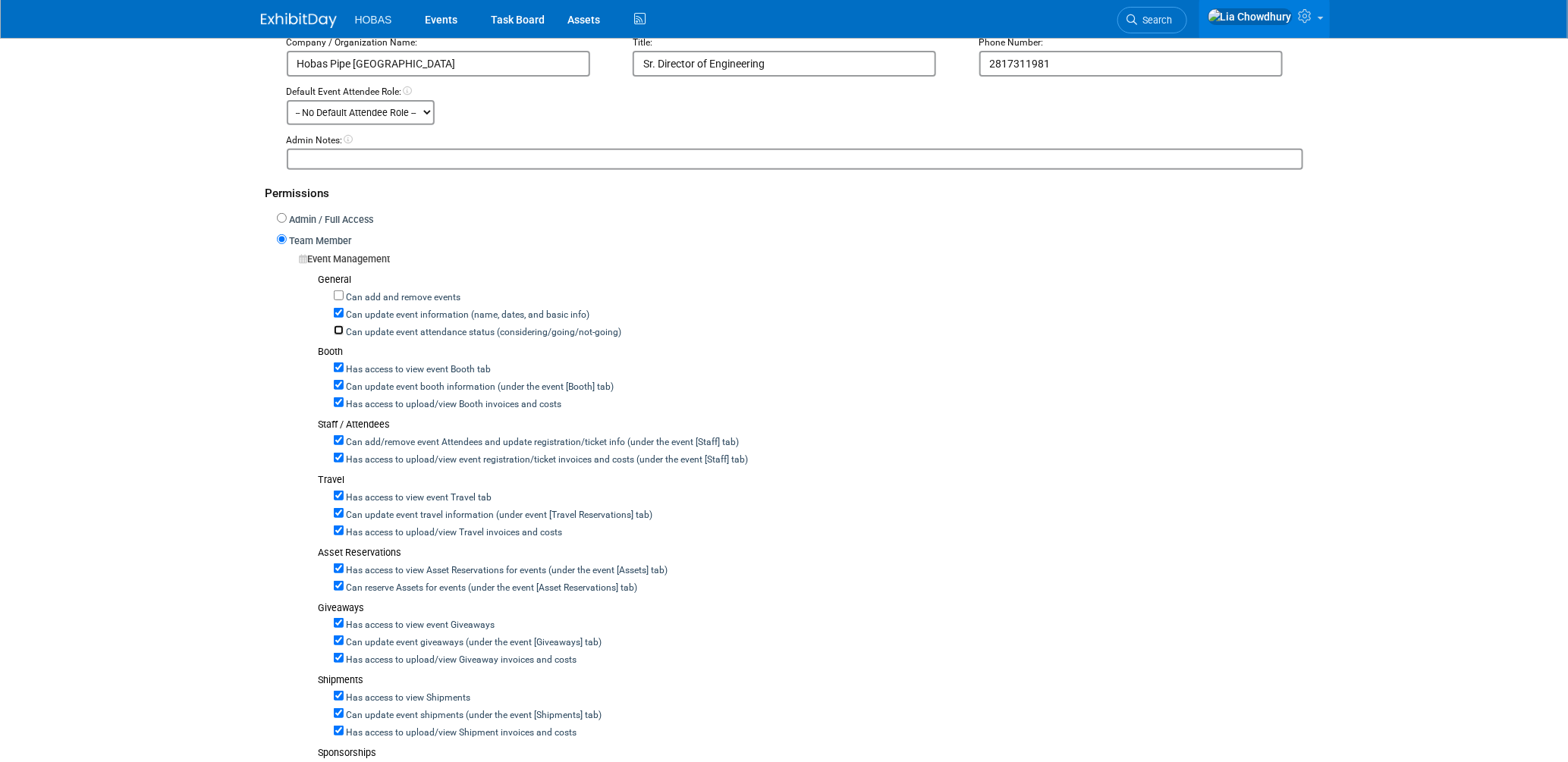
scroll to position [253, 0]
drag, startPoint x: 350, startPoint y: 434, endPoint x: 358, endPoint y: 438, distance: 8.9
click at [351, 436] on label "Can add/remove event Attendees and update registration/ticket info (under the e…" at bounding box center [542, 441] width 396 height 14
click at [344, 436] on input "Can add/remove event Attendees and update registration/ticket info (under the e…" at bounding box center [338, 438] width 10 height 10
checkbox input "false"
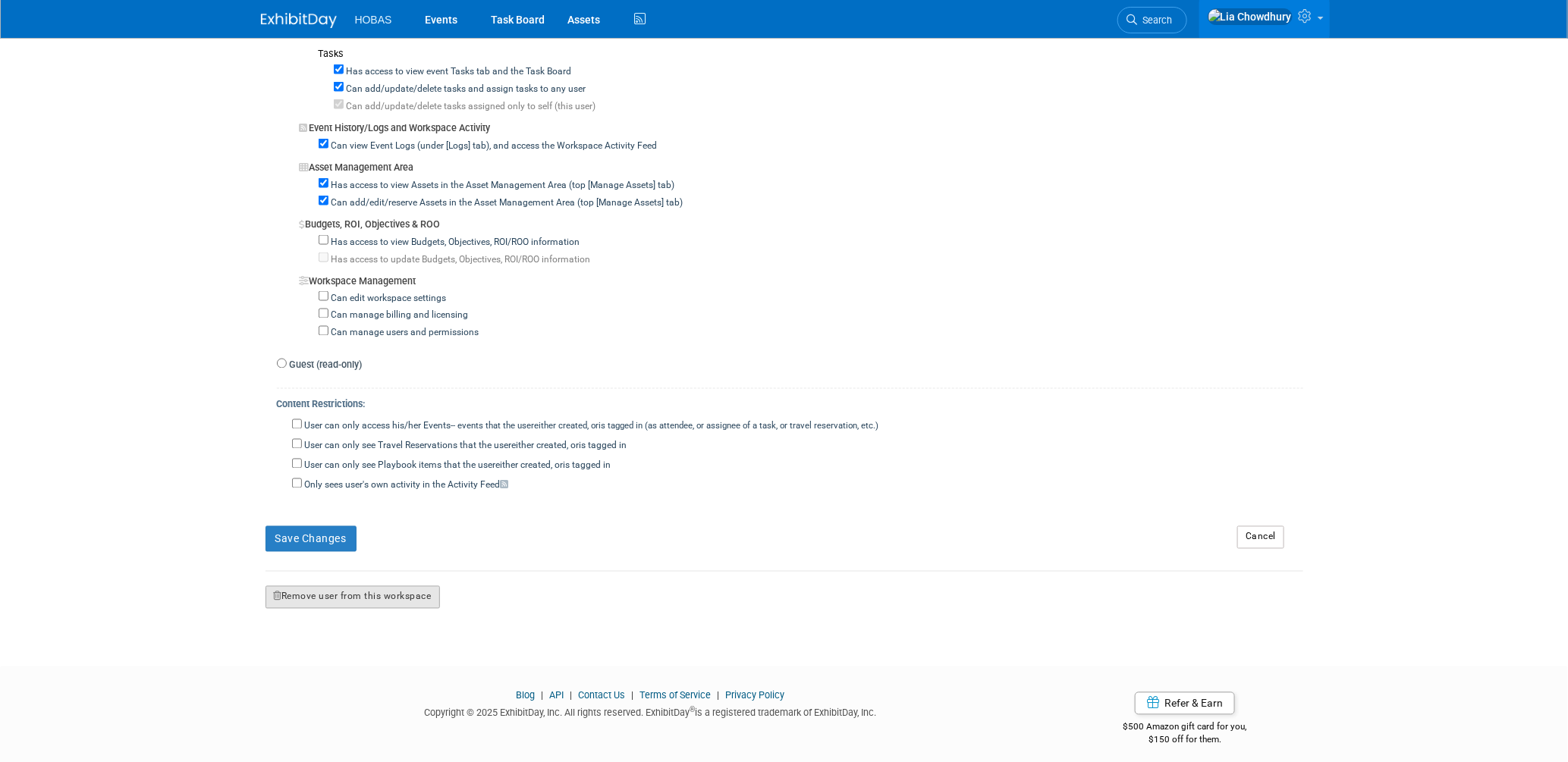
scroll to position [1156, 0]
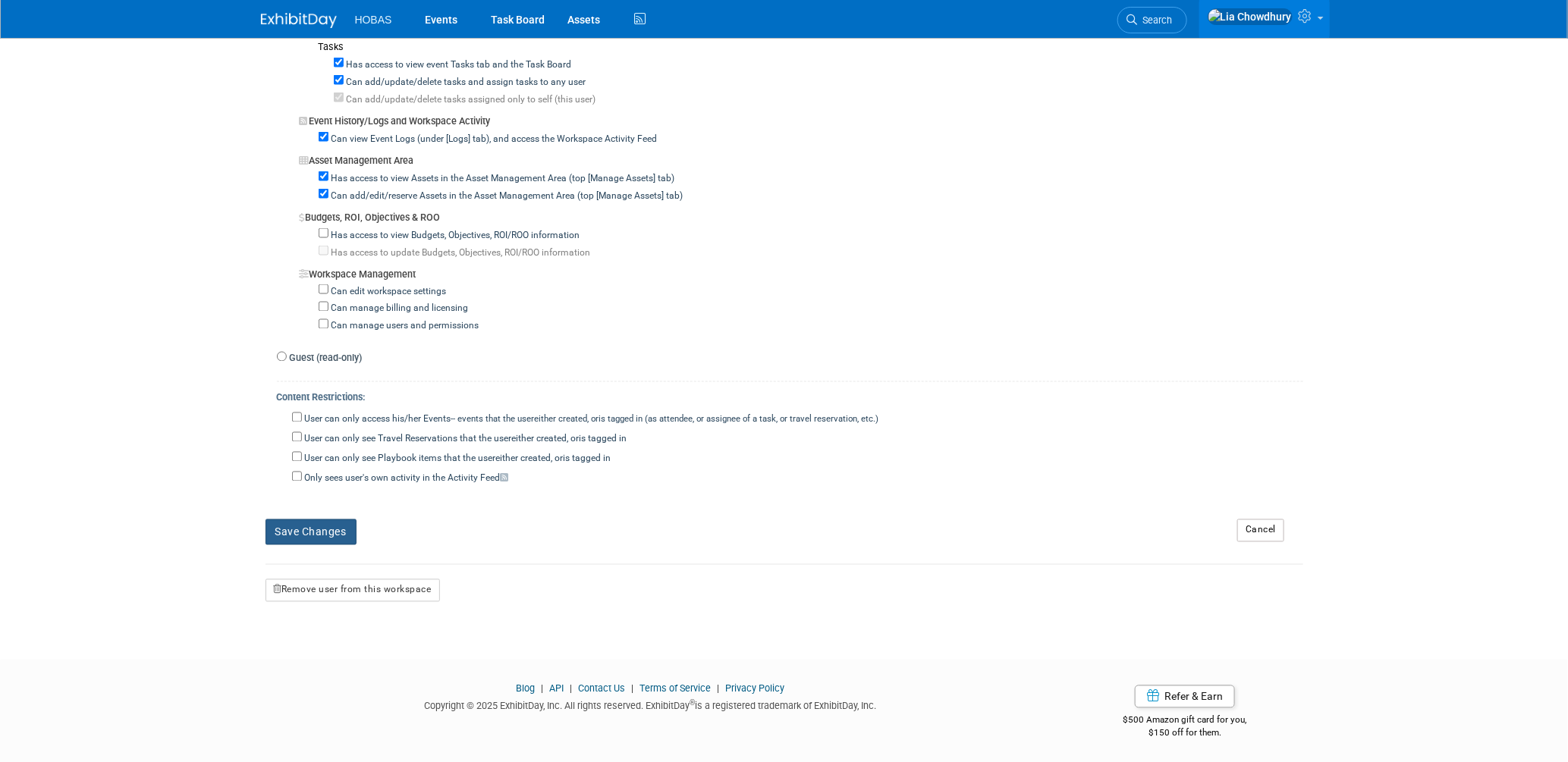
click at [337, 531] on button "Save Changes" at bounding box center [311, 532] width 91 height 26
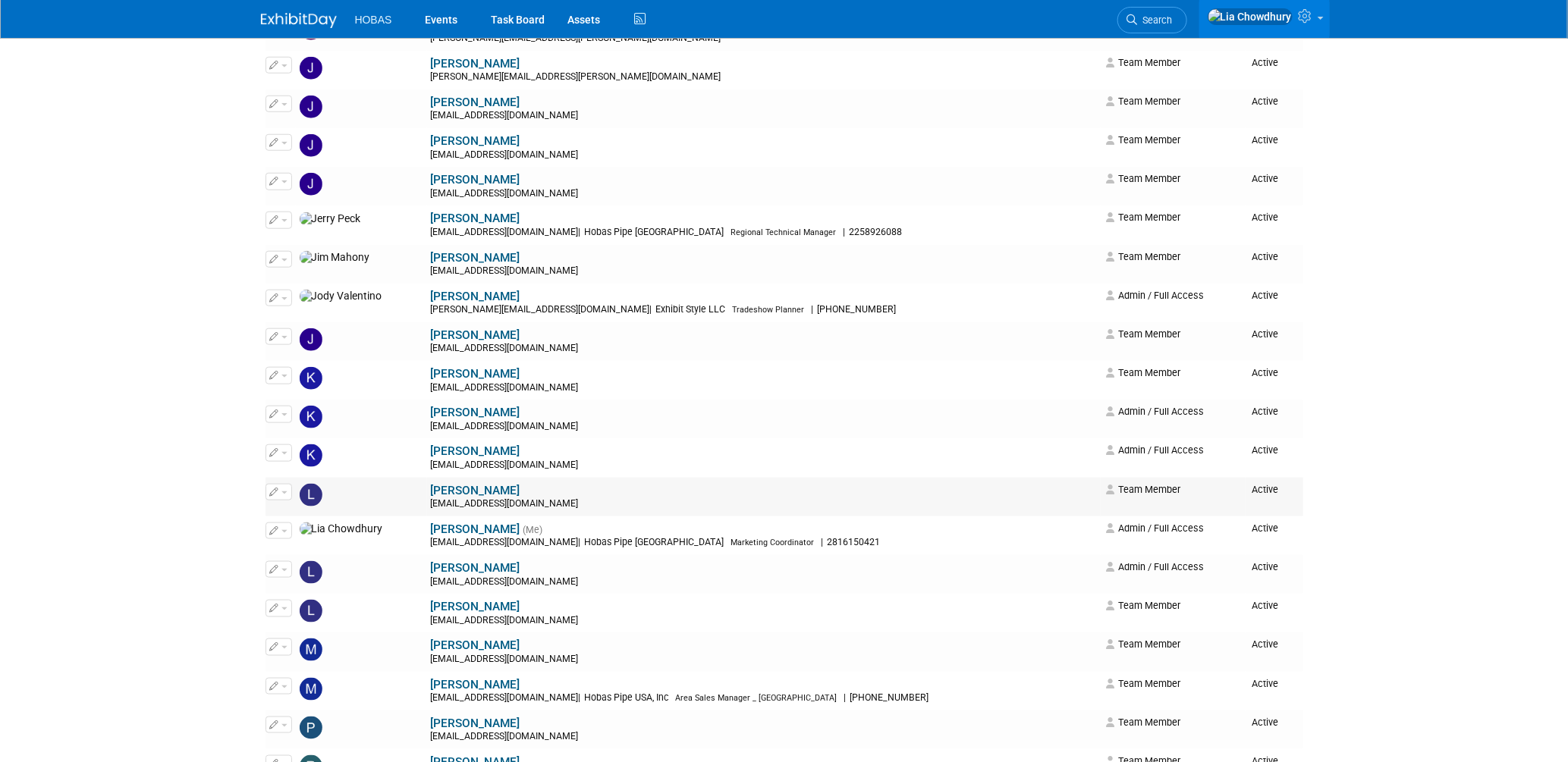
scroll to position [1011, 0]
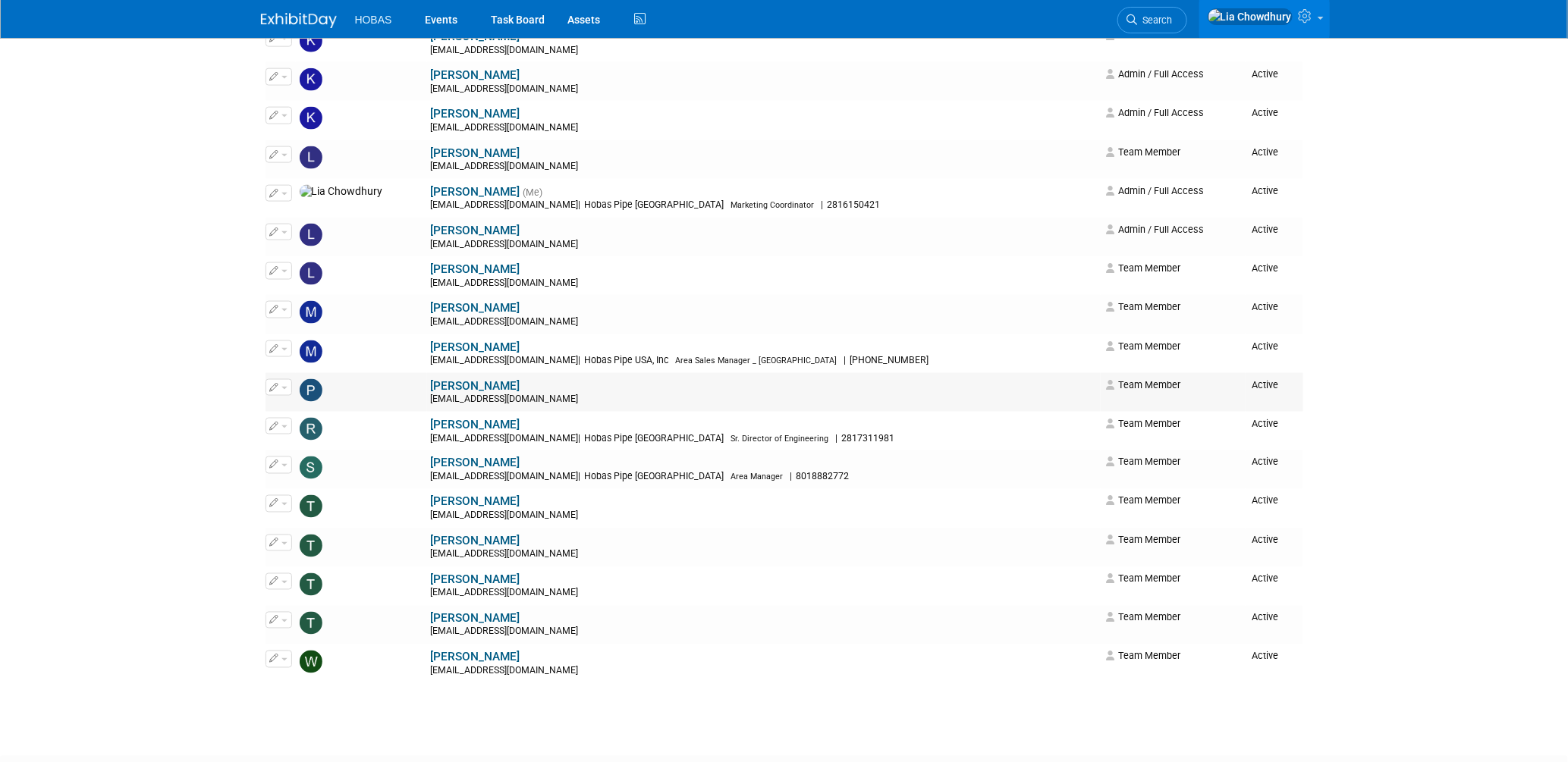
click at [431, 387] on link "[PERSON_NAME]" at bounding box center [475, 386] width 89 height 14
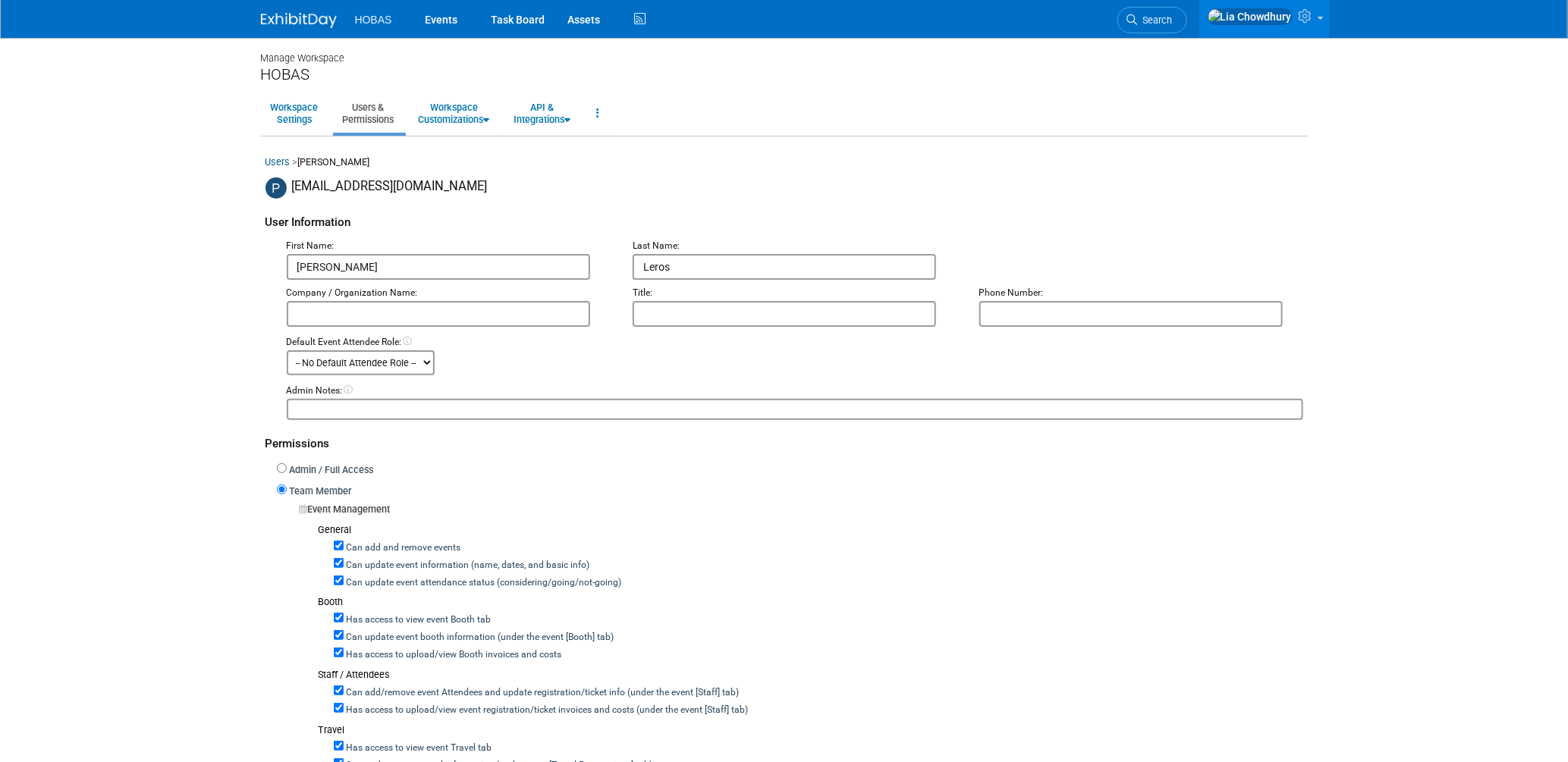
click at [380, 576] on label "Can update event attendance status (considering/going/not-going)" at bounding box center [483, 583] width 278 height 14
click at [344, 576] on input "Can update event attendance status (considering/going/not-going)" at bounding box center [338, 580] width 10 height 10
checkbox input "false"
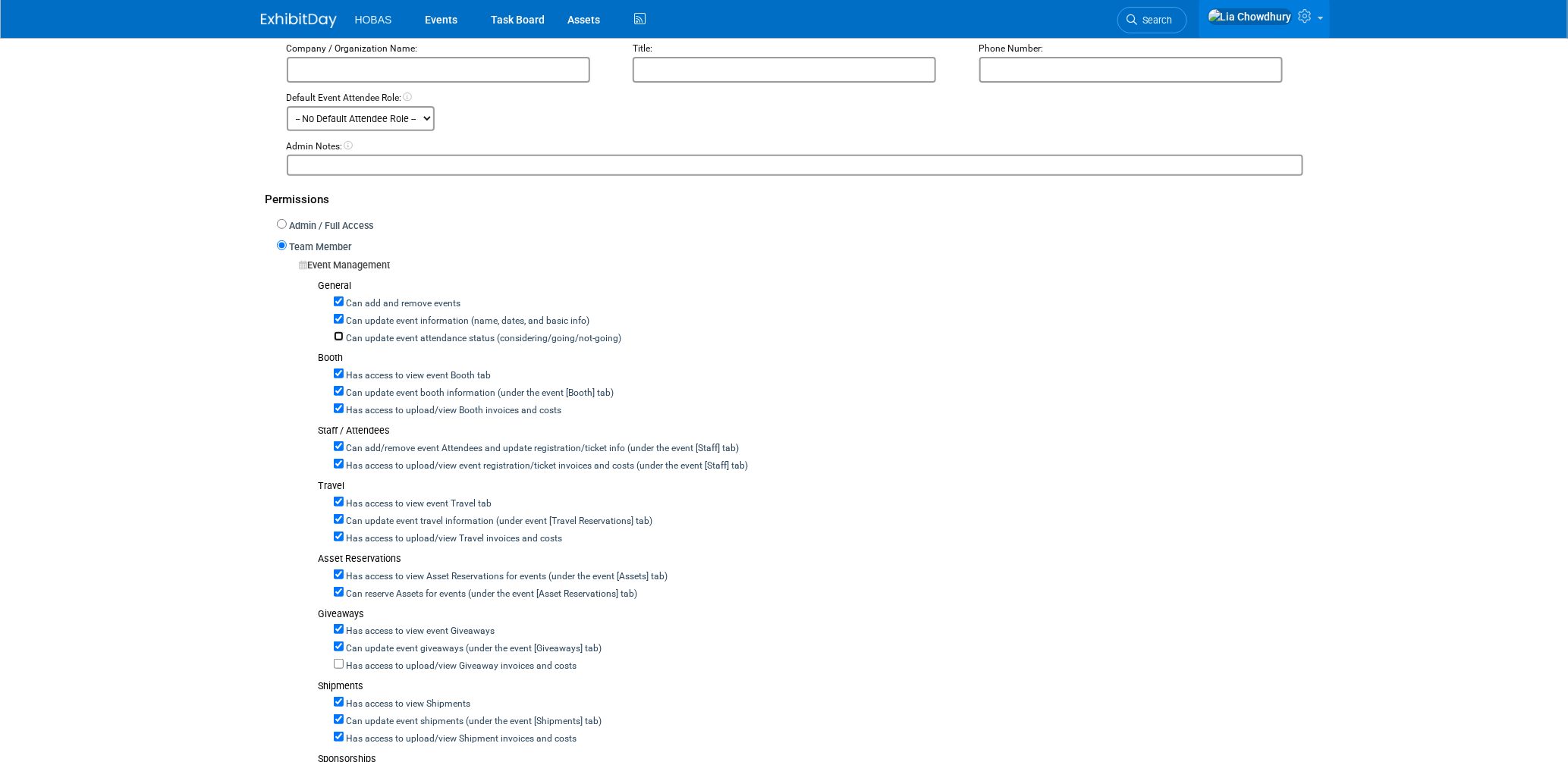
scroll to position [253, 0]
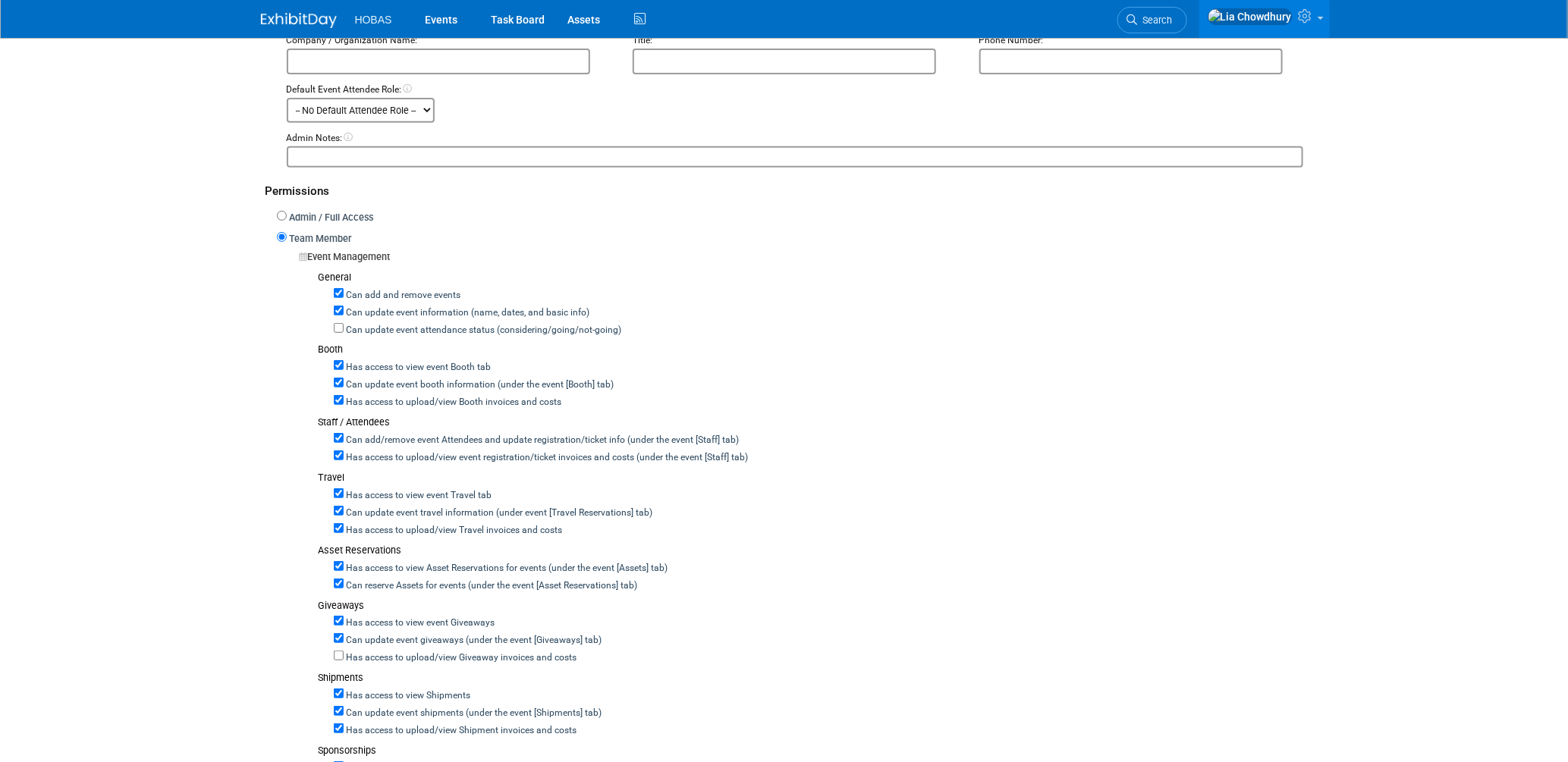
click at [375, 434] on label "Can add/remove event Attendees and update registration/ticket info (under the e…" at bounding box center [542, 441] width 396 height 14
click at [344, 434] on input "Can add/remove event Attendees and update registration/ticket info (under the e…" at bounding box center [338, 438] width 10 height 10
checkbox input "false"
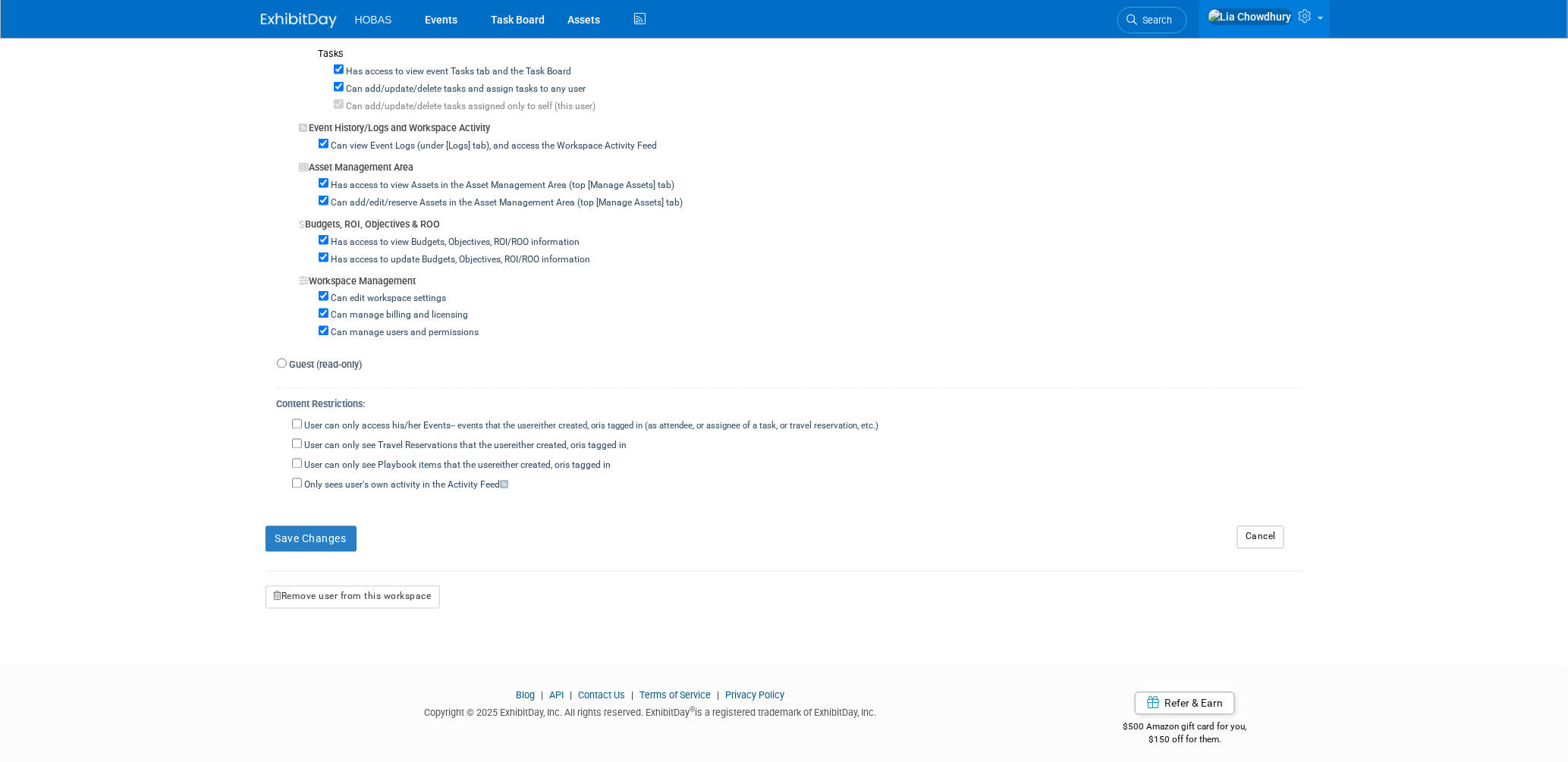
scroll to position [1156, 0]
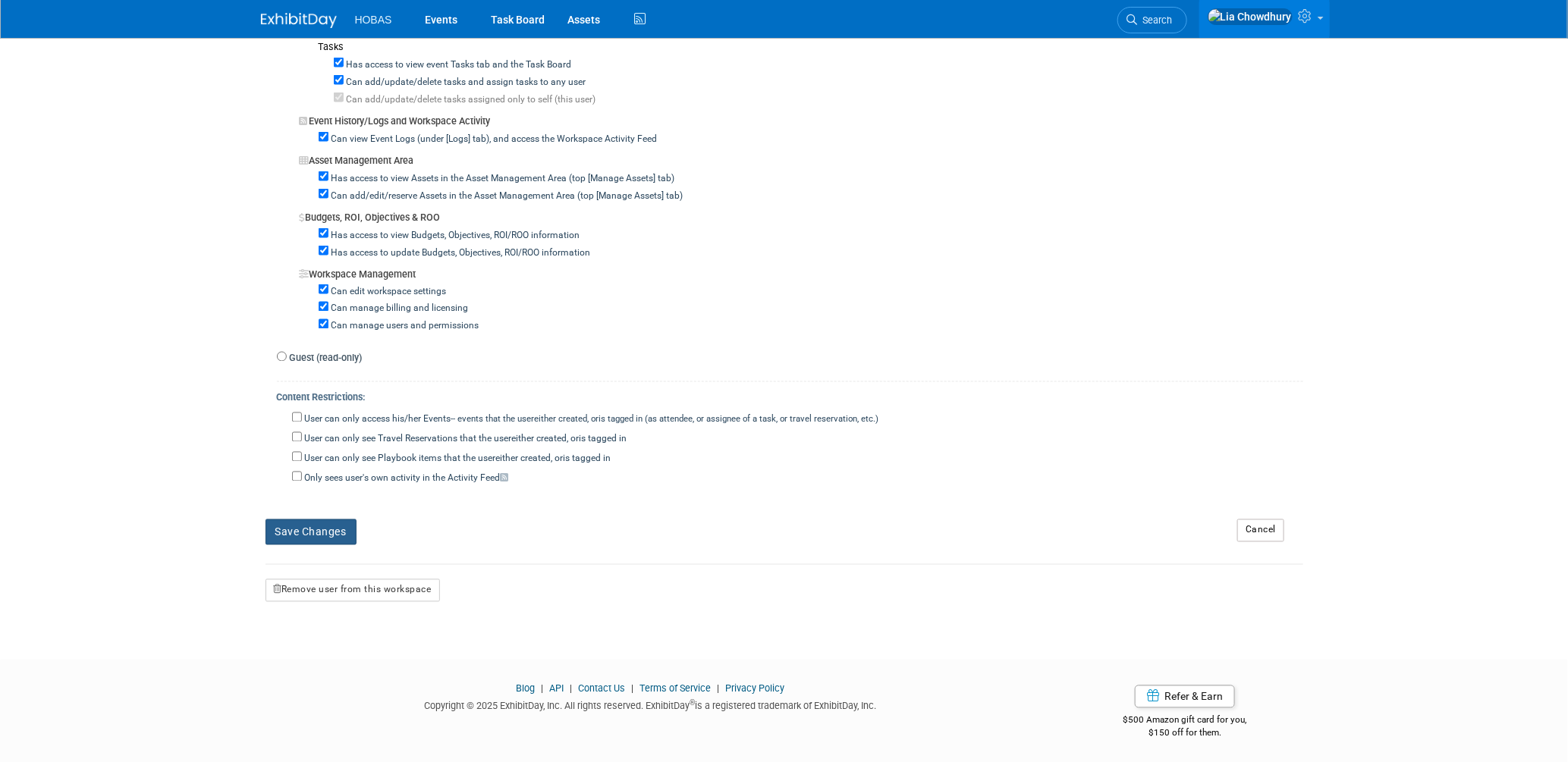
click at [290, 526] on button "Save Changes" at bounding box center [311, 532] width 91 height 26
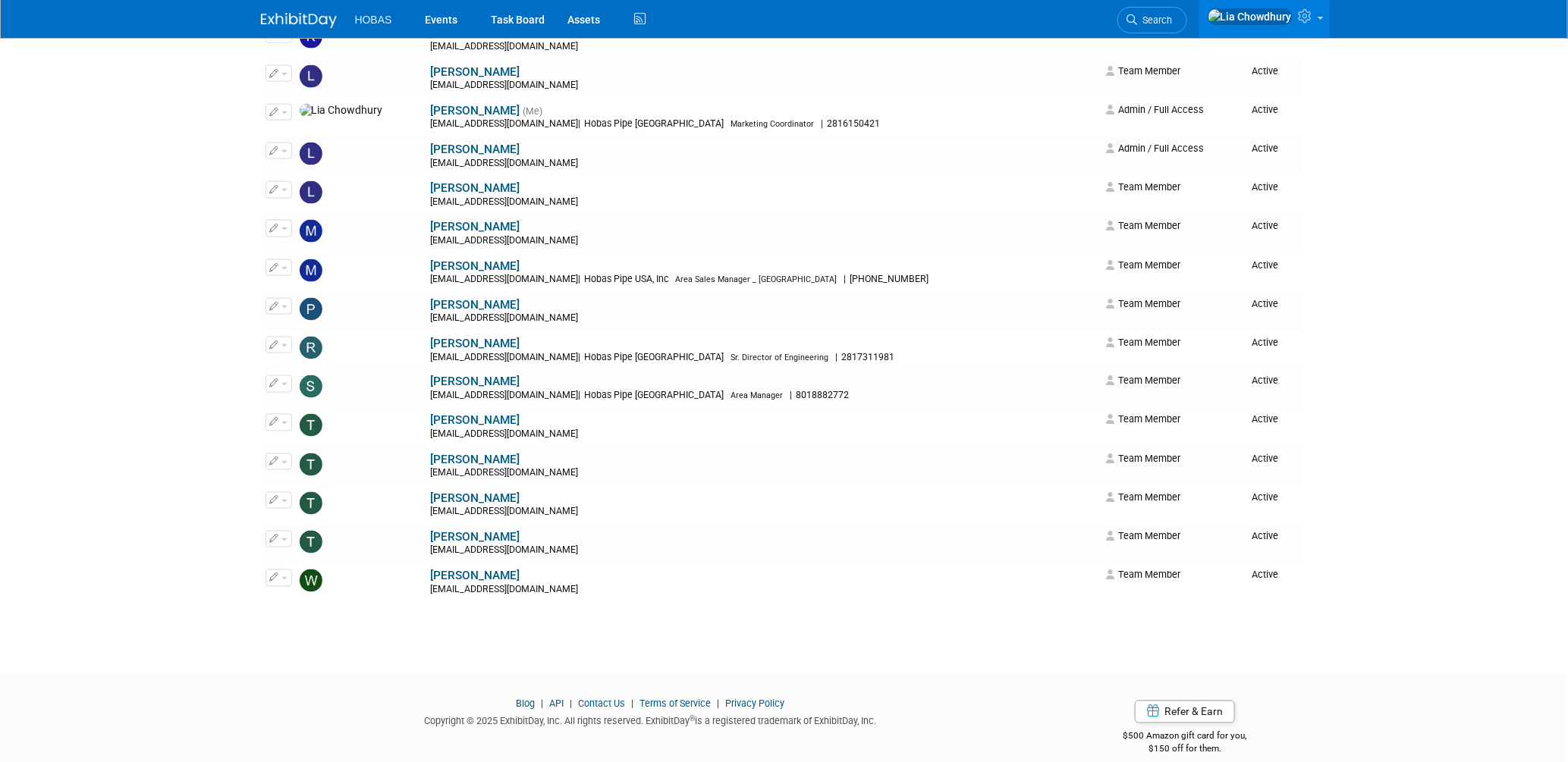
scroll to position [1095, 0]
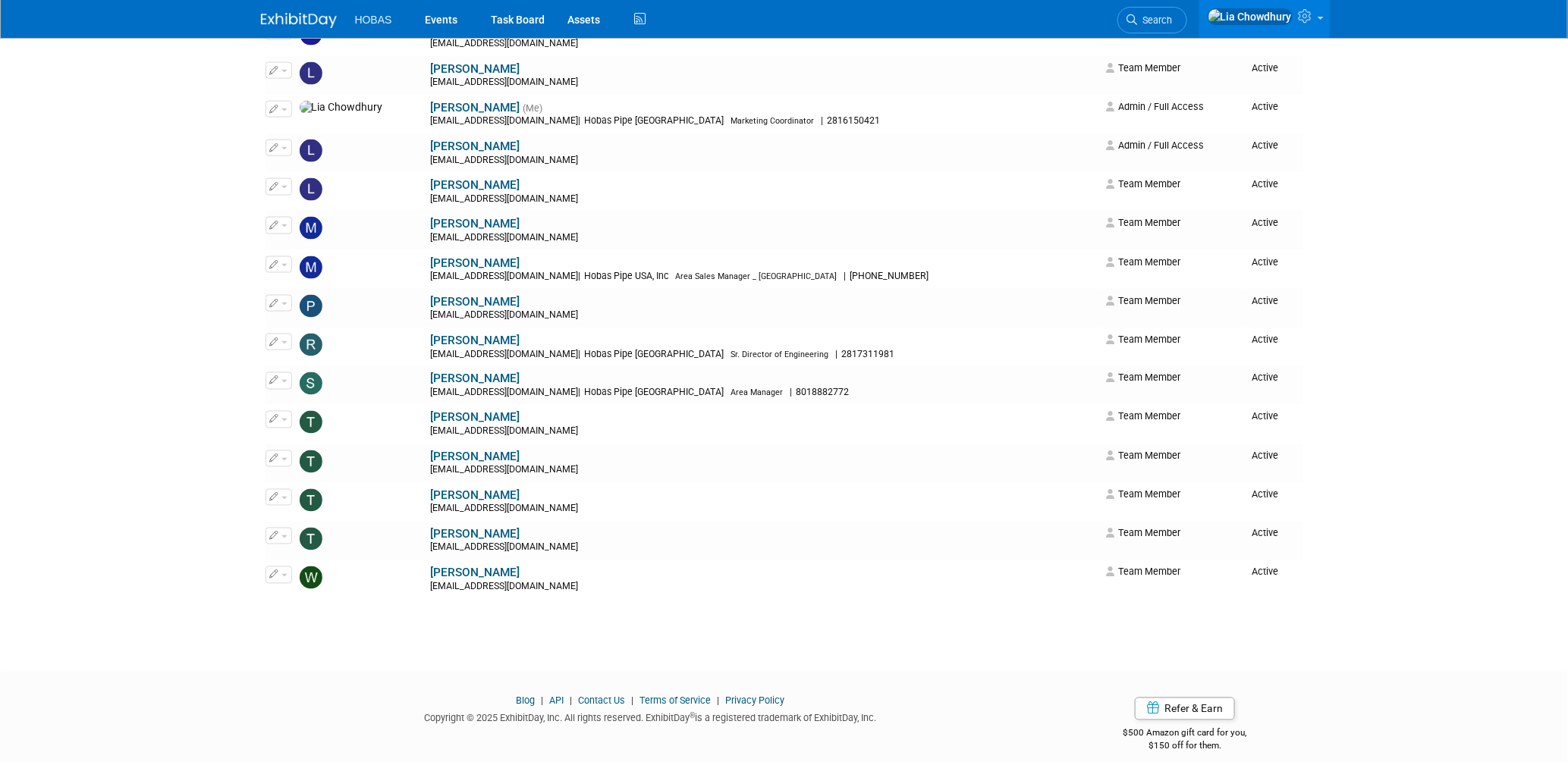
click at [431, 347] on link "Rene Garcia" at bounding box center [475, 341] width 89 height 14
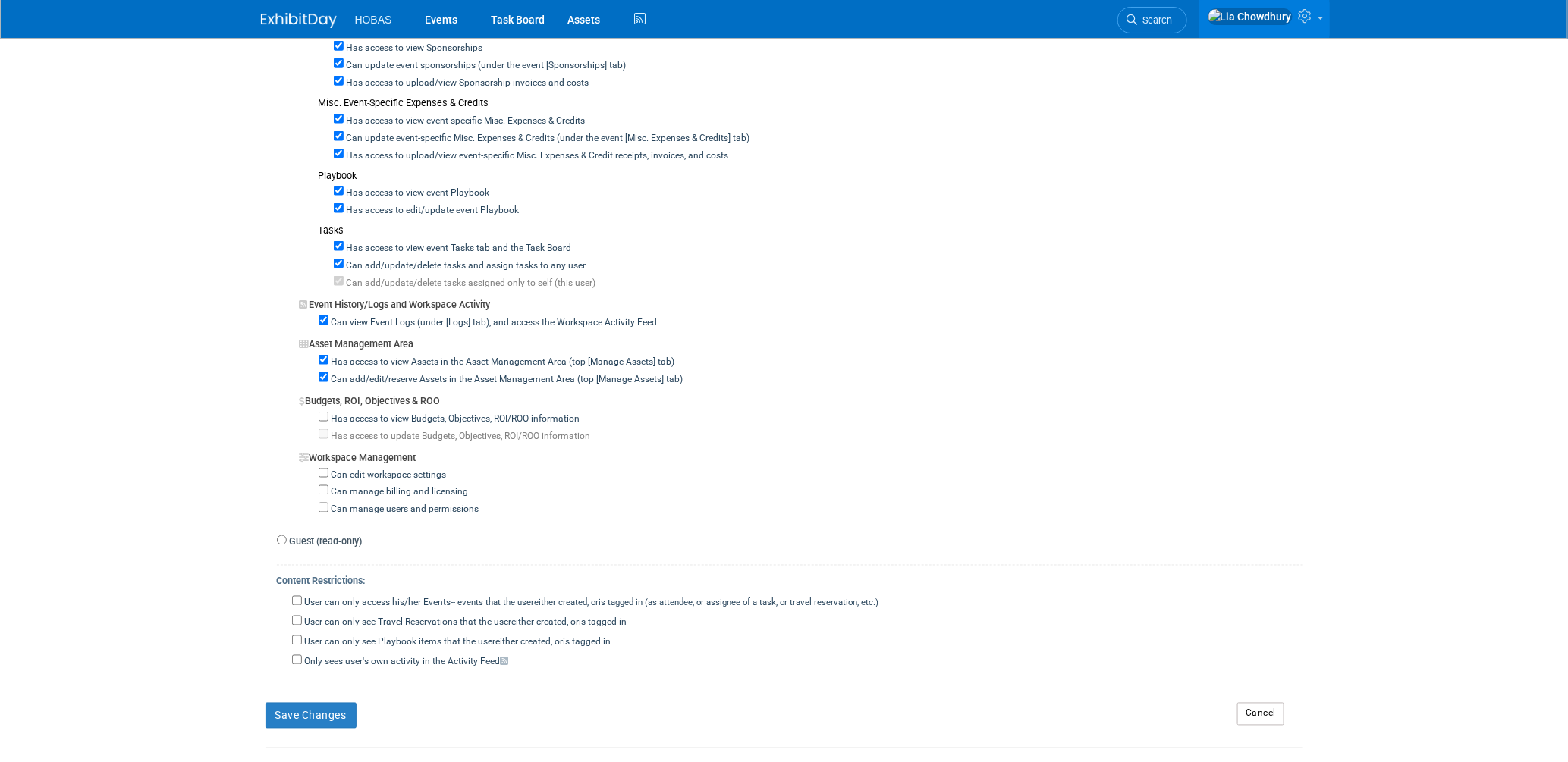
scroll to position [1156, 0]
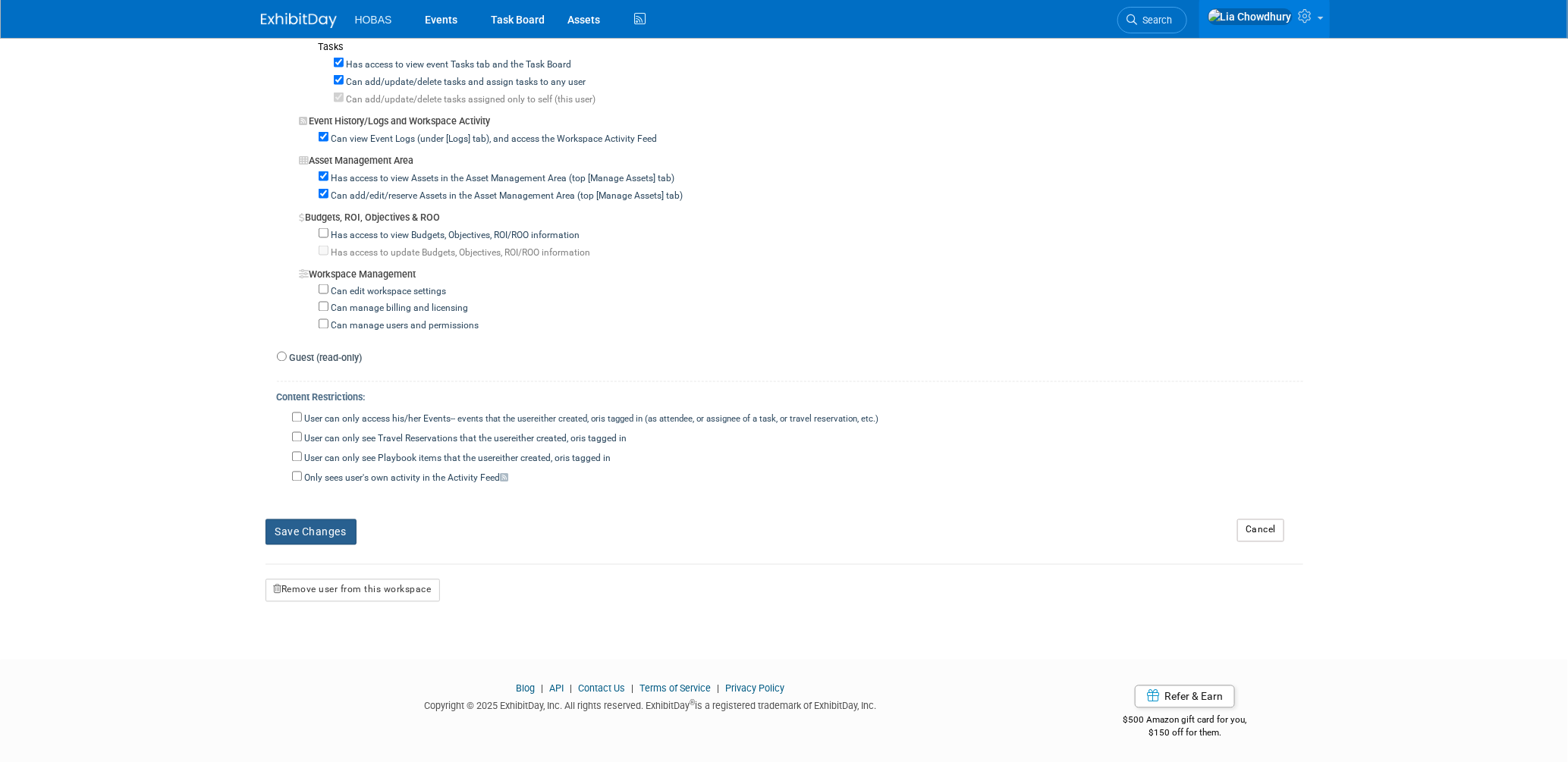
click at [303, 527] on button "Save Changes" at bounding box center [311, 532] width 91 height 26
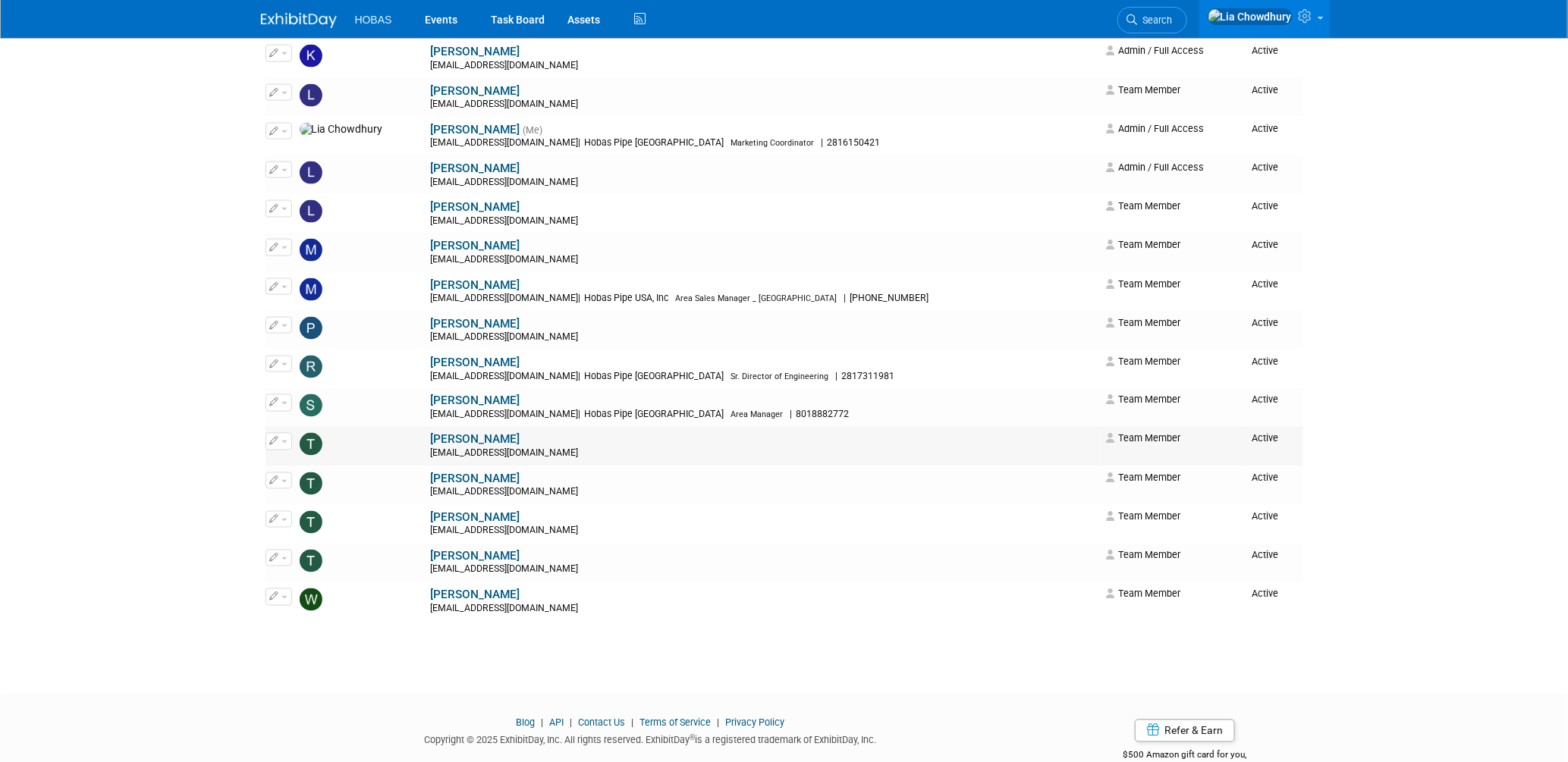
scroll to position [1116, 0]
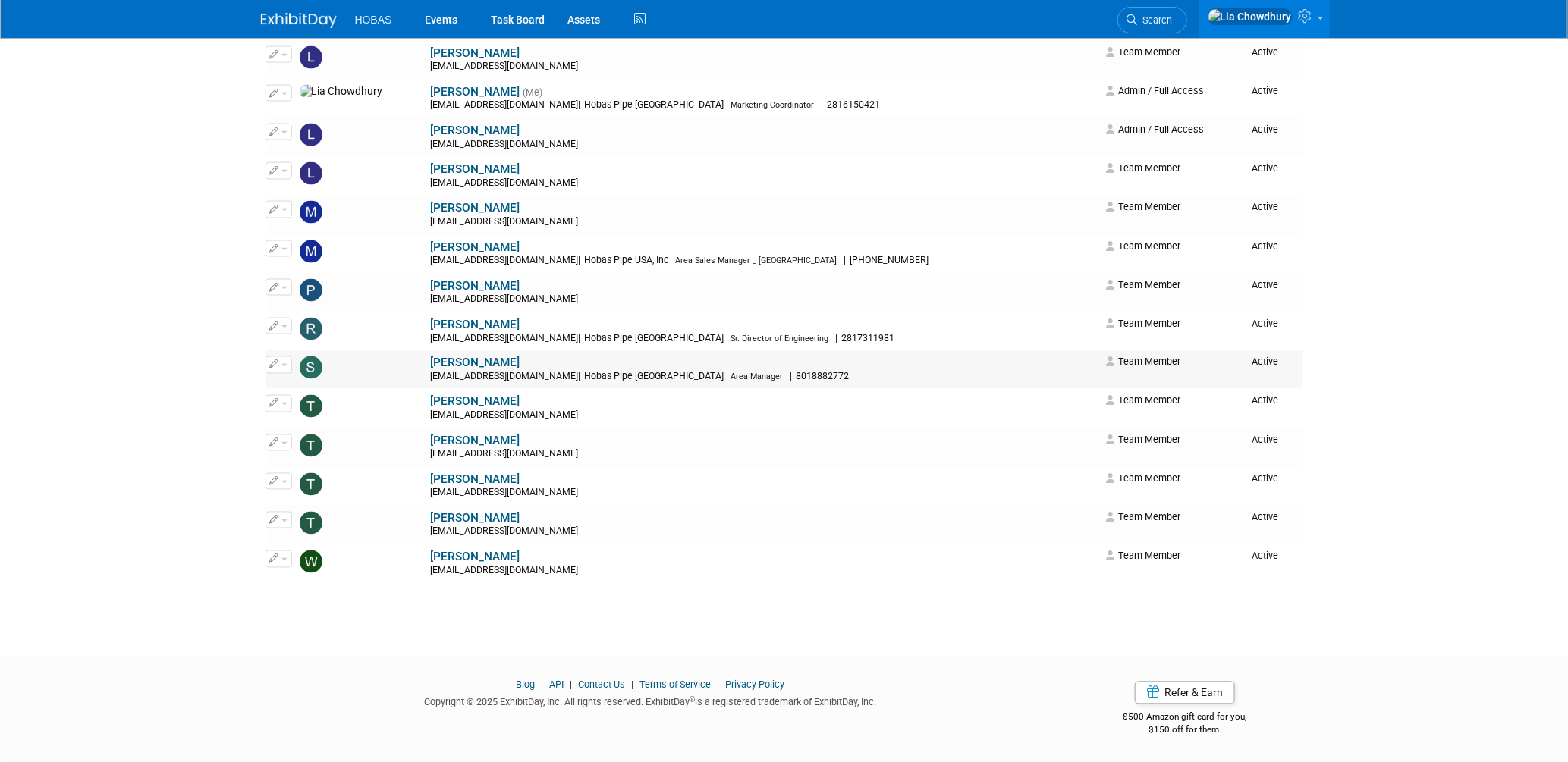
click at [431, 365] on link "[PERSON_NAME]" at bounding box center [475, 363] width 89 height 14
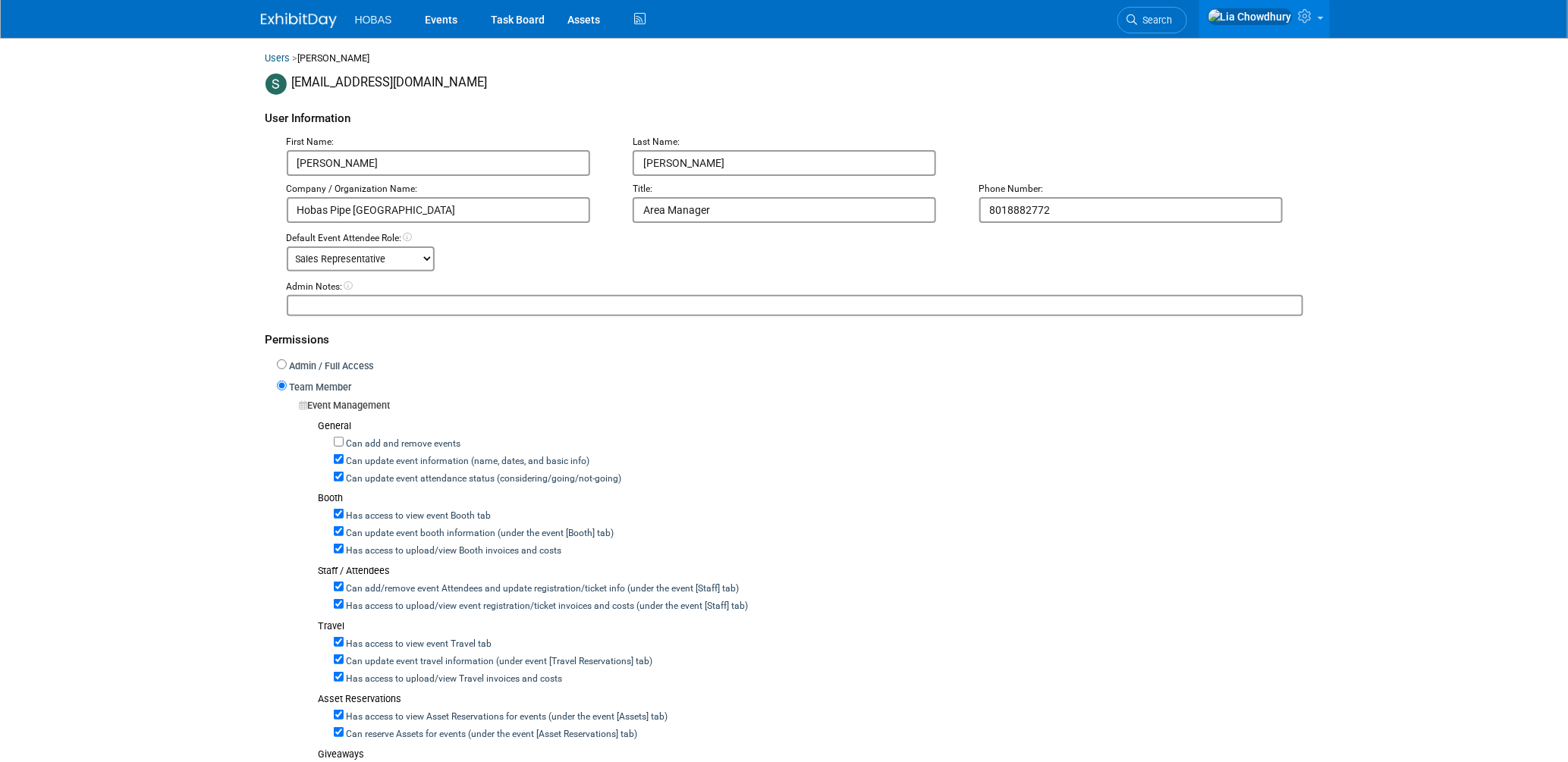
scroll to position [253, 0]
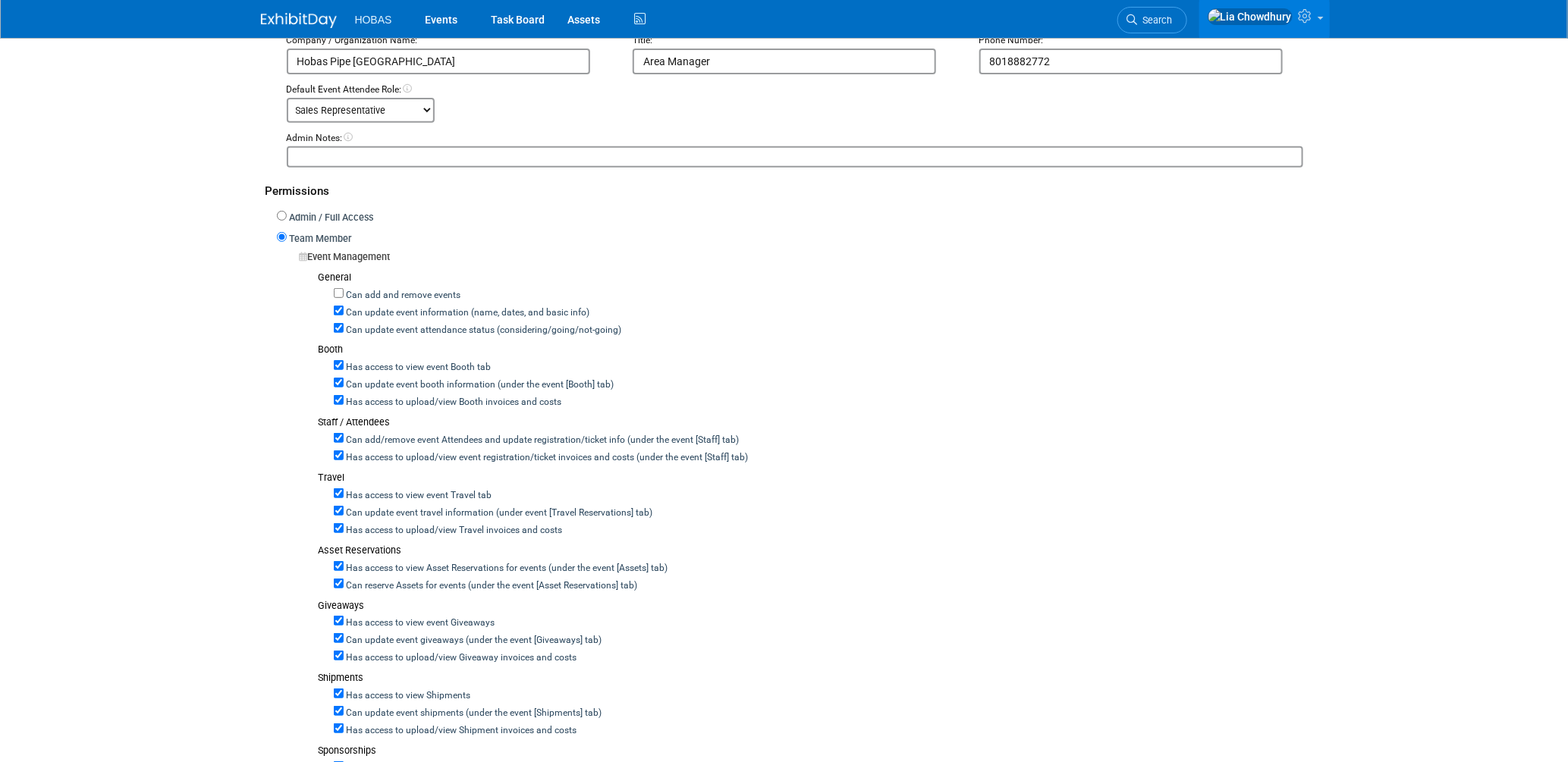
click at [408, 328] on label "Can update event attendance status (considering/going/not-going)" at bounding box center [483, 331] width 278 height 14
click at [344, 328] on input "Can update event attendance status (considering/going/not-going)" at bounding box center [338, 328] width 10 height 10
checkbox input "false"
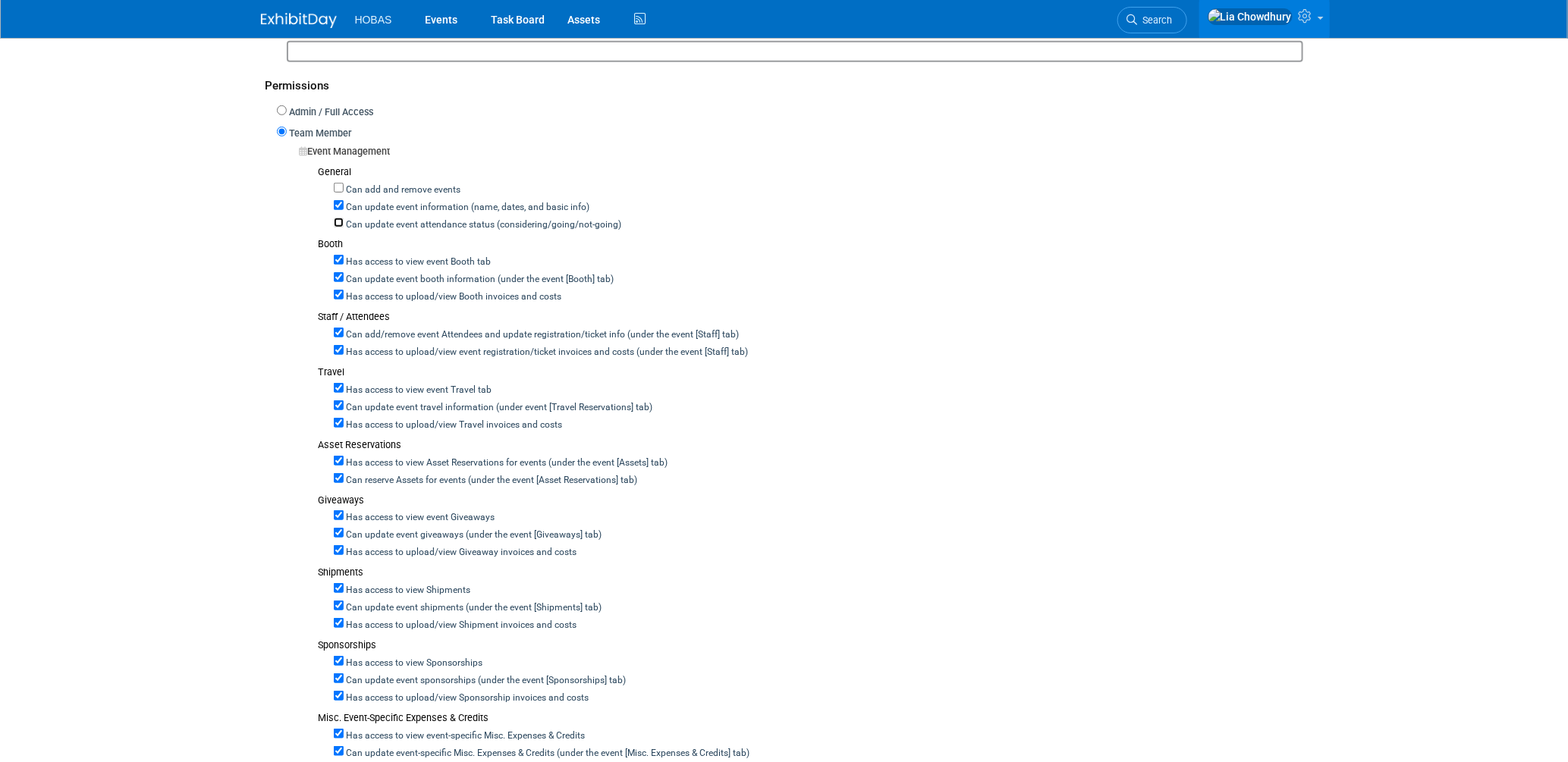
scroll to position [505, 0]
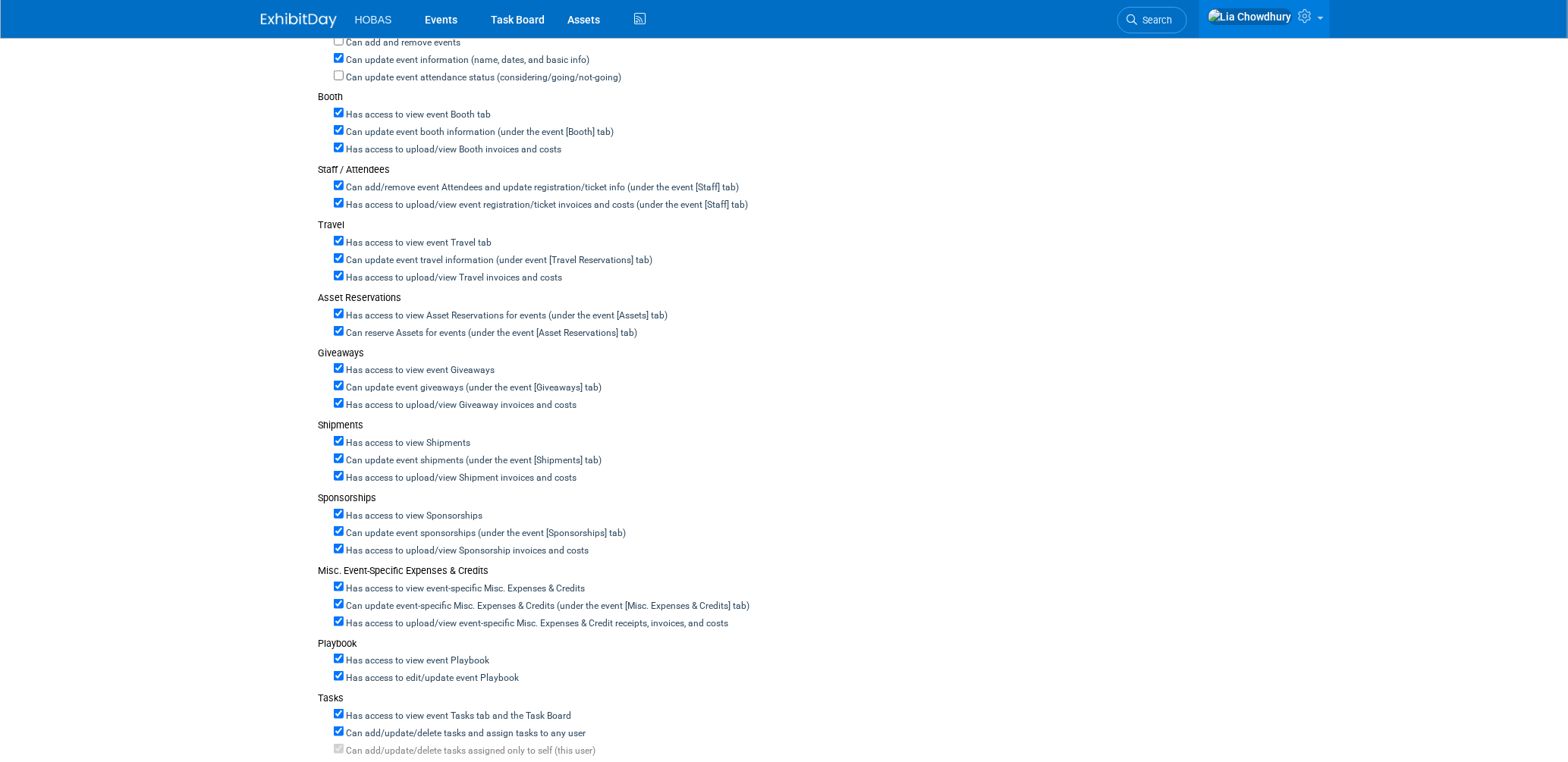
click at [373, 182] on label "Can add/remove event Attendees and update registration/ticket info (under the e…" at bounding box center [542, 188] width 396 height 14
click at [344, 182] on input "Can add/remove event Attendees and update registration/ticket info (under the e…" at bounding box center [338, 185] width 10 height 10
checkbox input "false"
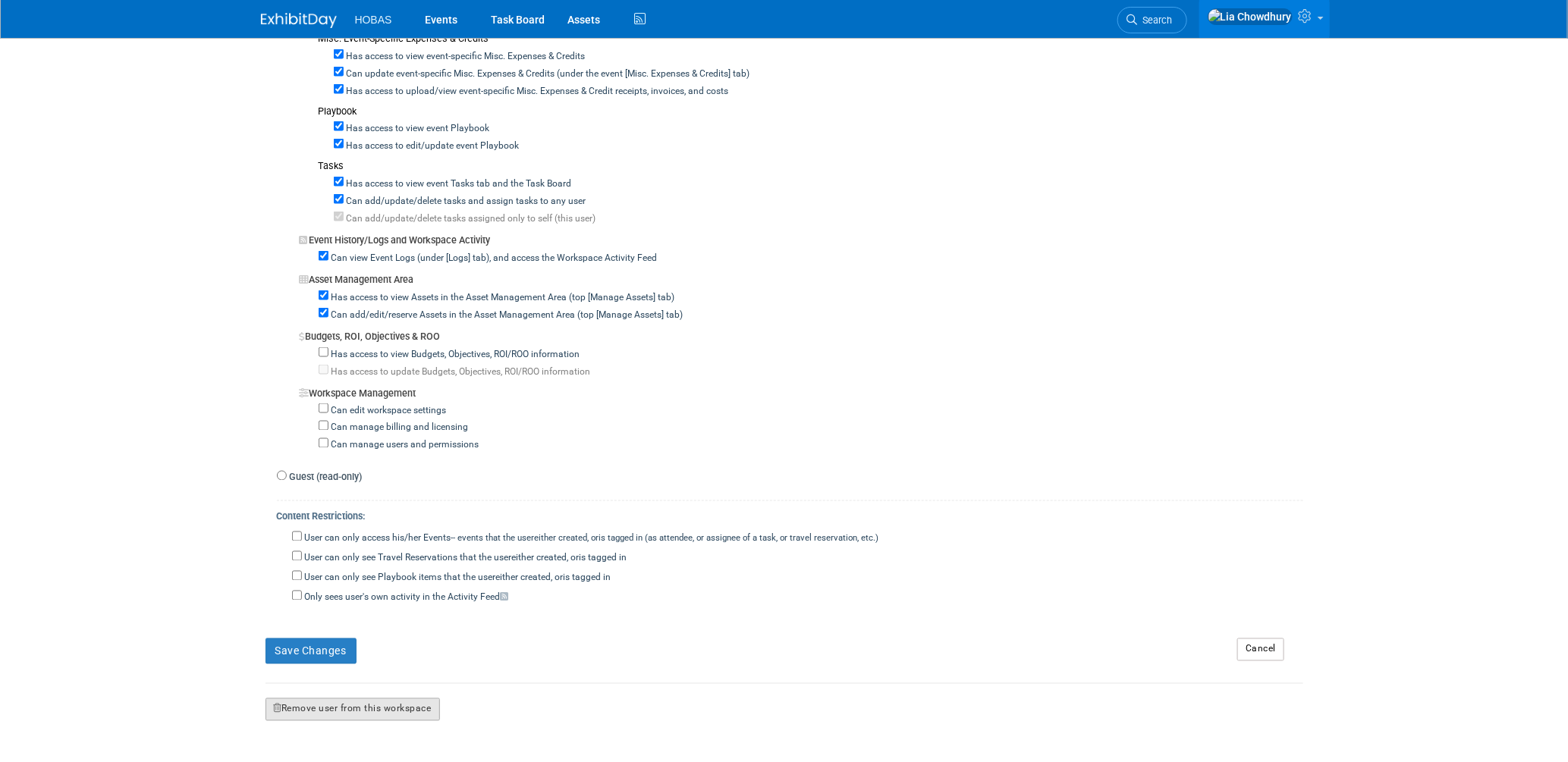
scroll to position [1156, 0]
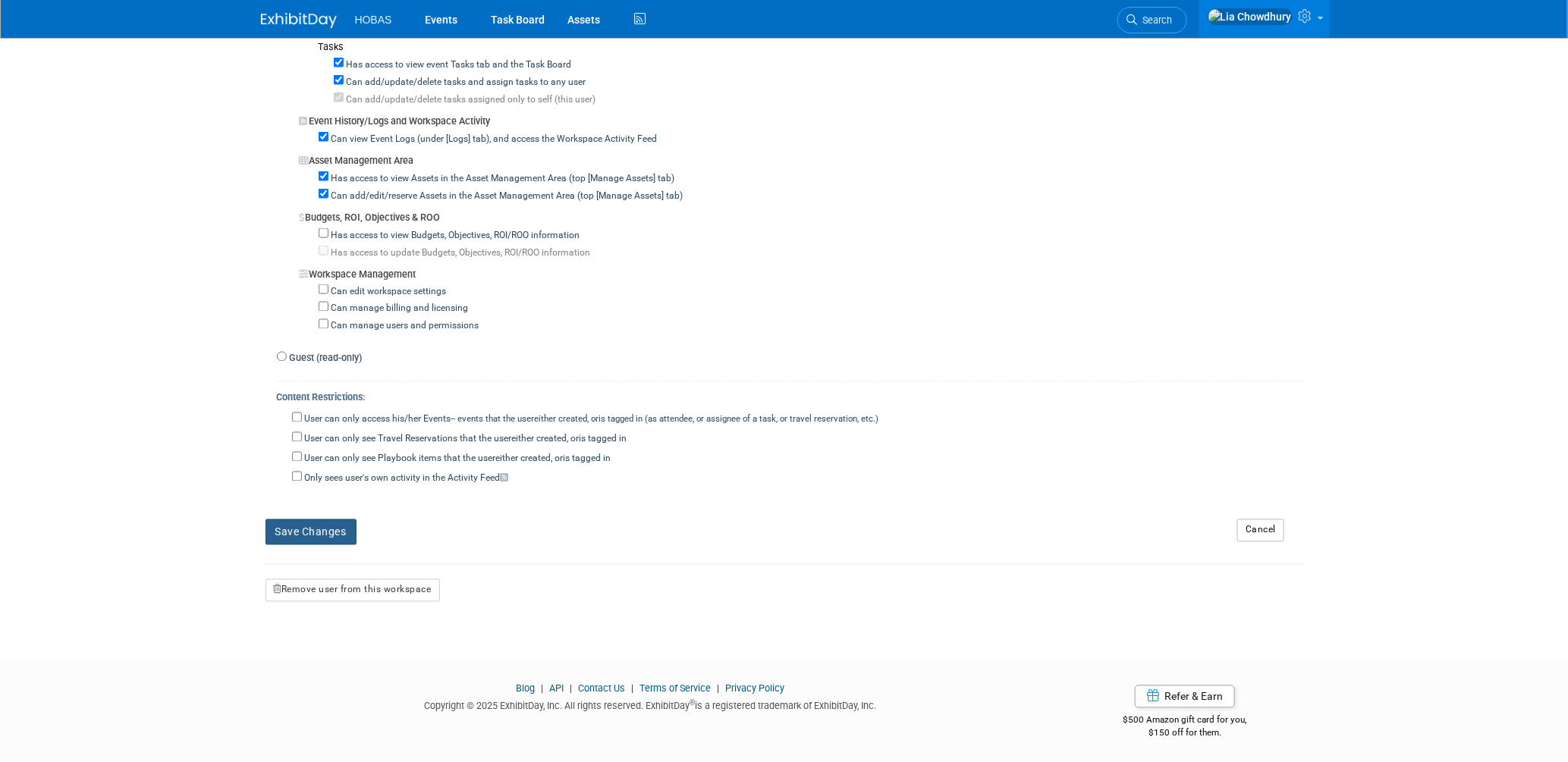
click at [339, 525] on button "Save Changes" at bounding box center [311, 532] width 91 height 26
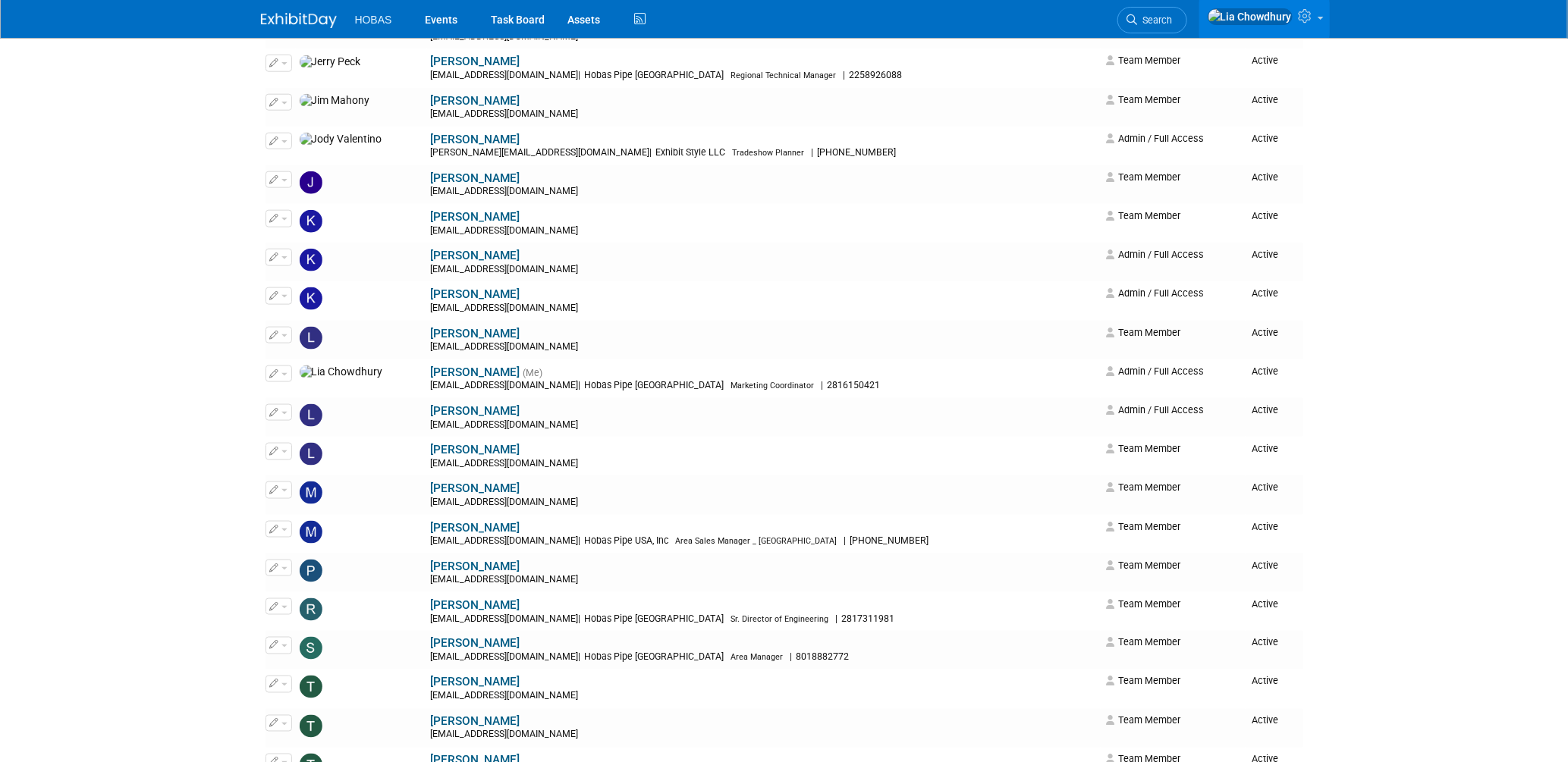
scroll to position [1011, 0]
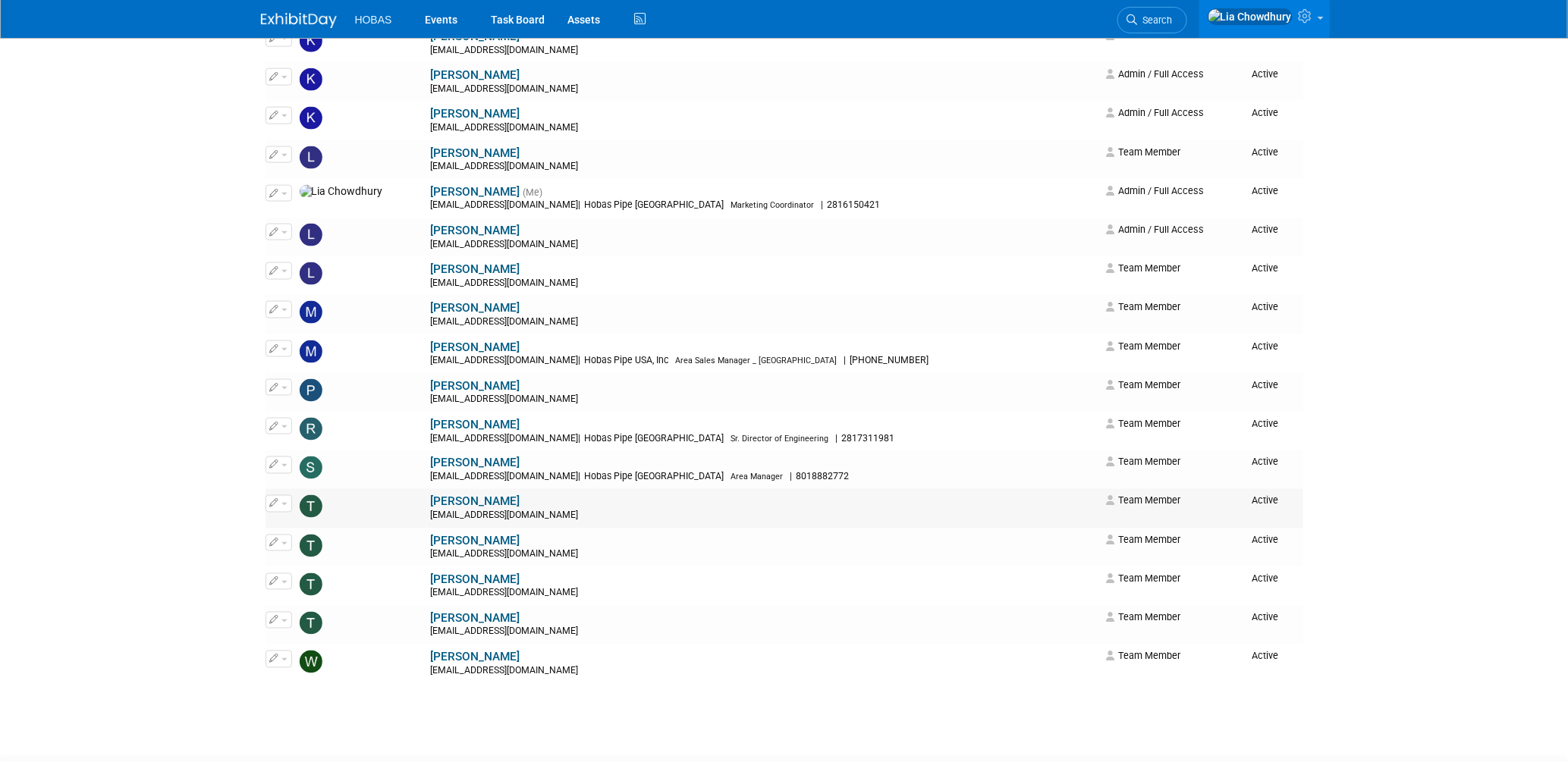
click at [431, 508] on link "Taylor Niebel" at bounding box center [475, 502] width 89 height 14
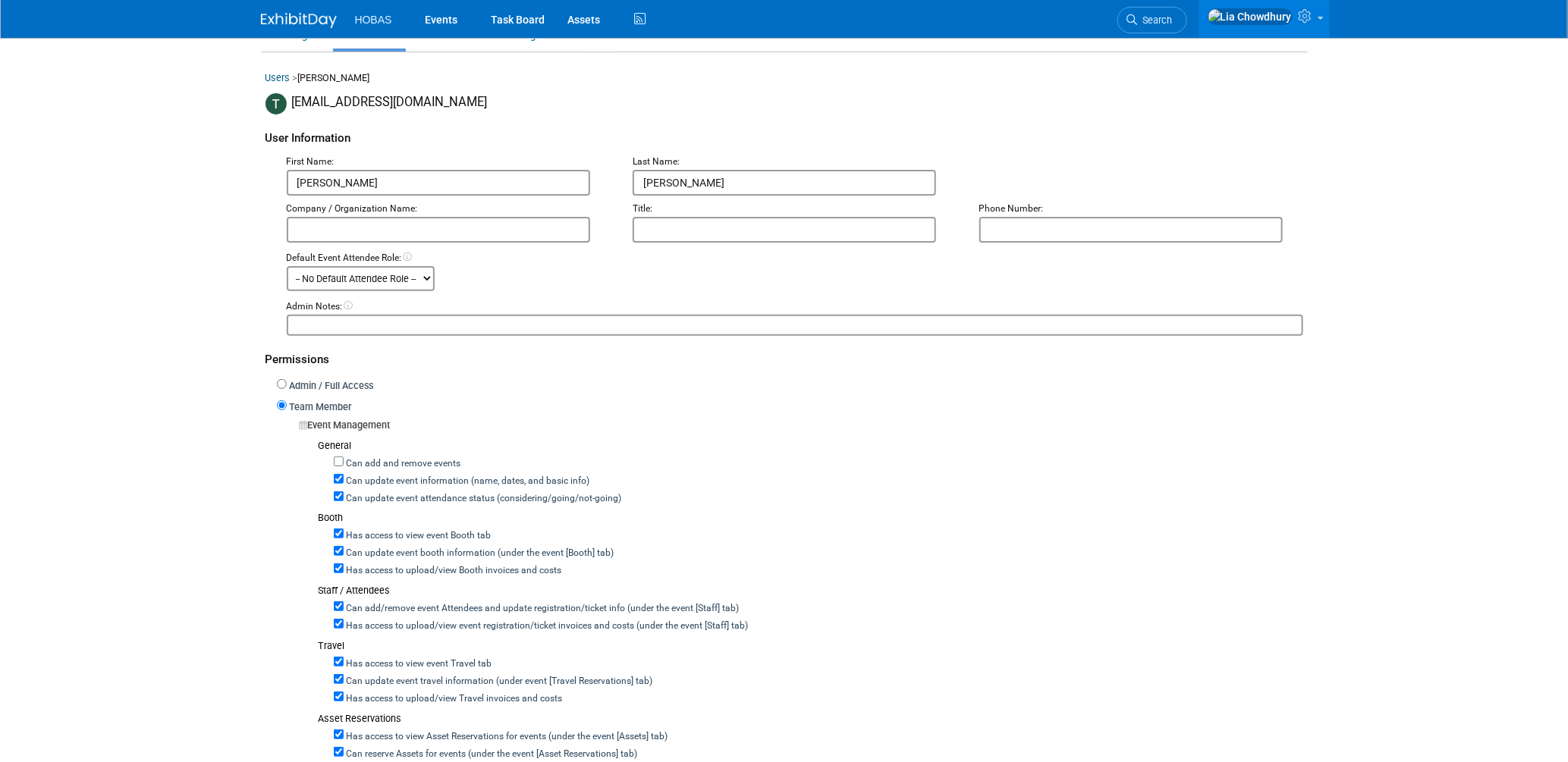
click at [393, 493] on label "Can update event attendance status (considering/going/not-going)" at bounding box center [483, 499] width 278 height 14
click at [344, 493] on input "Can update event attendance status (considering/going/not-going)" at bounding box center [338, 496] width 10 height 10
checkbox input "false"
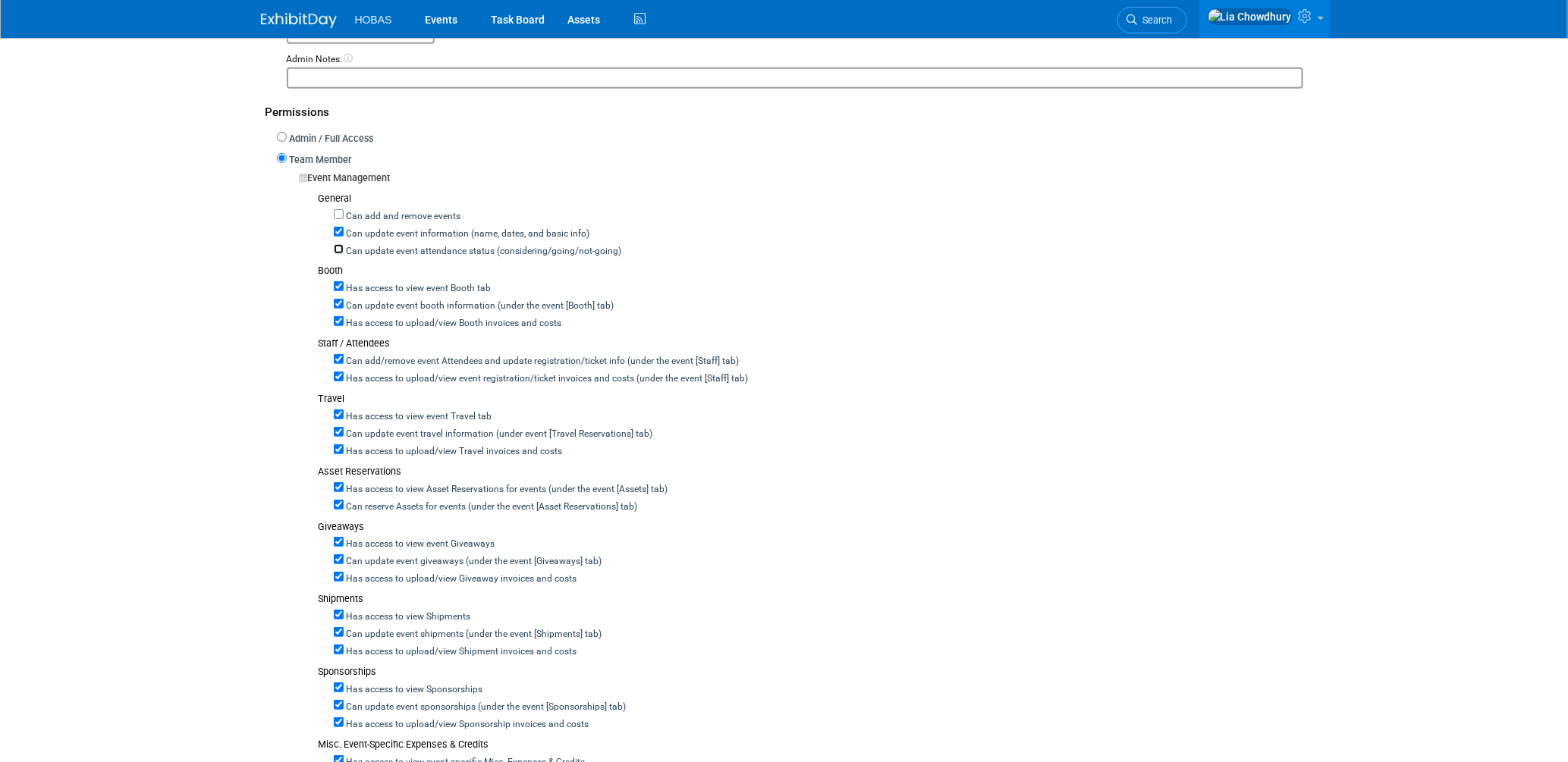
scroll to position [337, 0]
click at [351, 478] on label "Has access to view Asset Reservations for events (under the event [Assets] tab)" at bounding box center [506, 485] width 325 height 14
click at [344, 478] on input "Has access to view Asset Reservations for events (under the event [Assets] tab)" at bounding box center [338, 482] width 10 height 10
checkbox input "false"
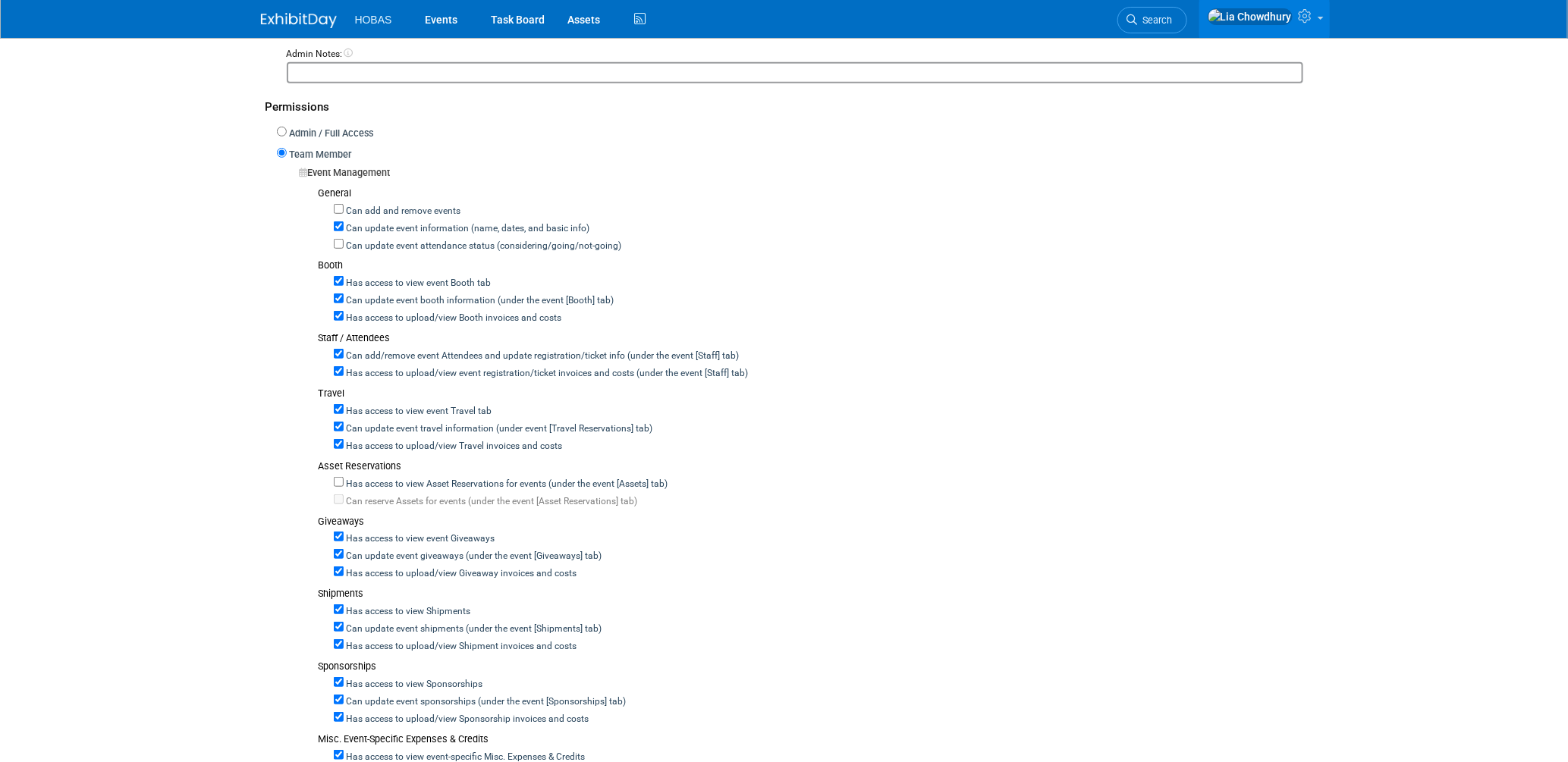
click at [376, 479] on label "Has access to view Asset Reservations for events (under the event [Assets] tab)" at bounding box center [506, 485] width 325 height 14
click at [344, 479] on input "Has access to view Asset Reservations for events (under the event [Assets] tab)" at bounding box center [338, 482] width 10 height 10
checkbox input "true"
click at [371, 350] on label "Can add/remove event Attendees and update registration/ticket info (under the e…" at bounding box center [542, 357] width 396 height 14
click at [344, 349] on input "Can add/remove event Attendees and update registration/ticket info (under the e…" at bounding box center [338, 354] width 10 height 10
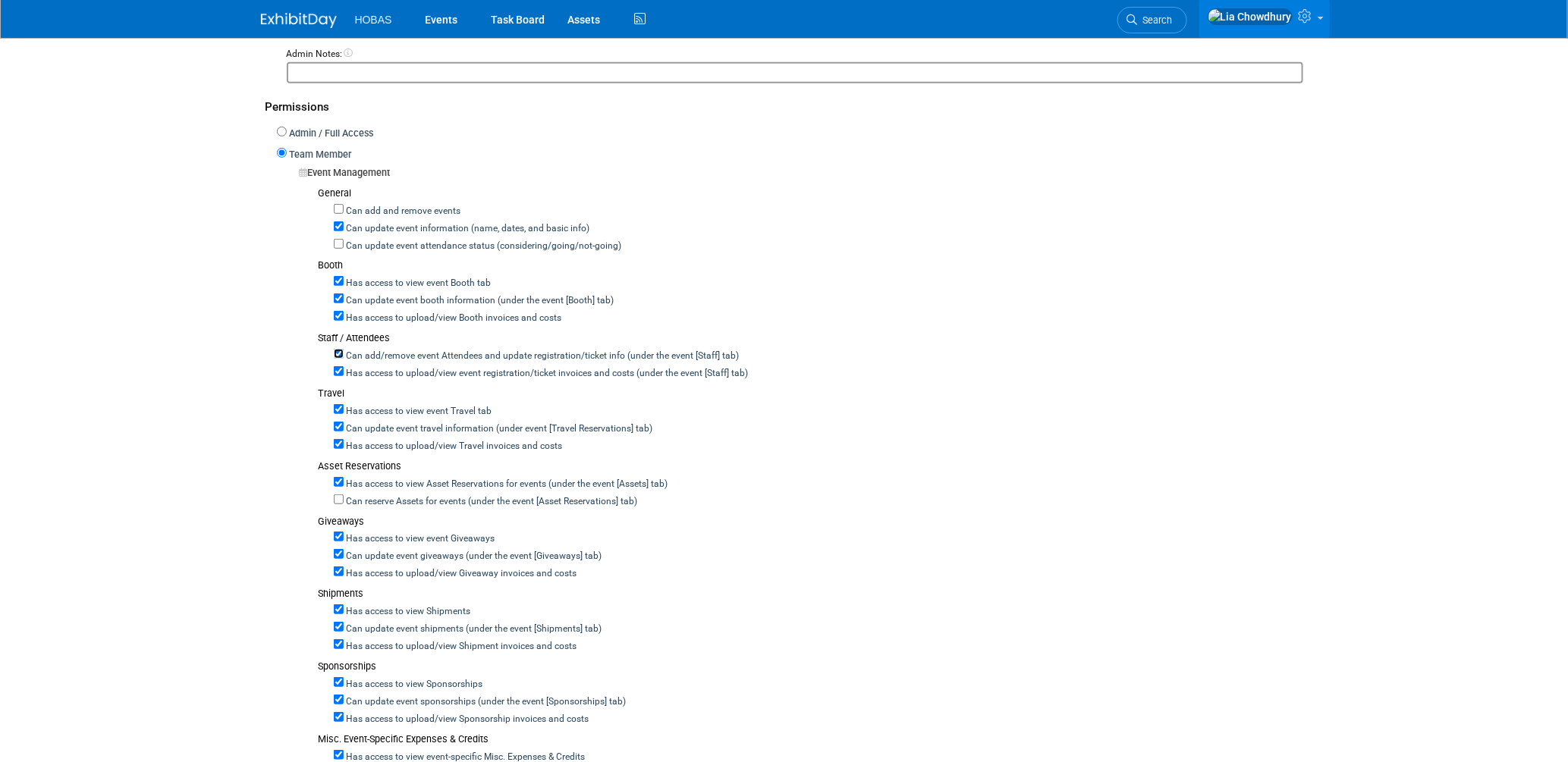
checkbox input "false"
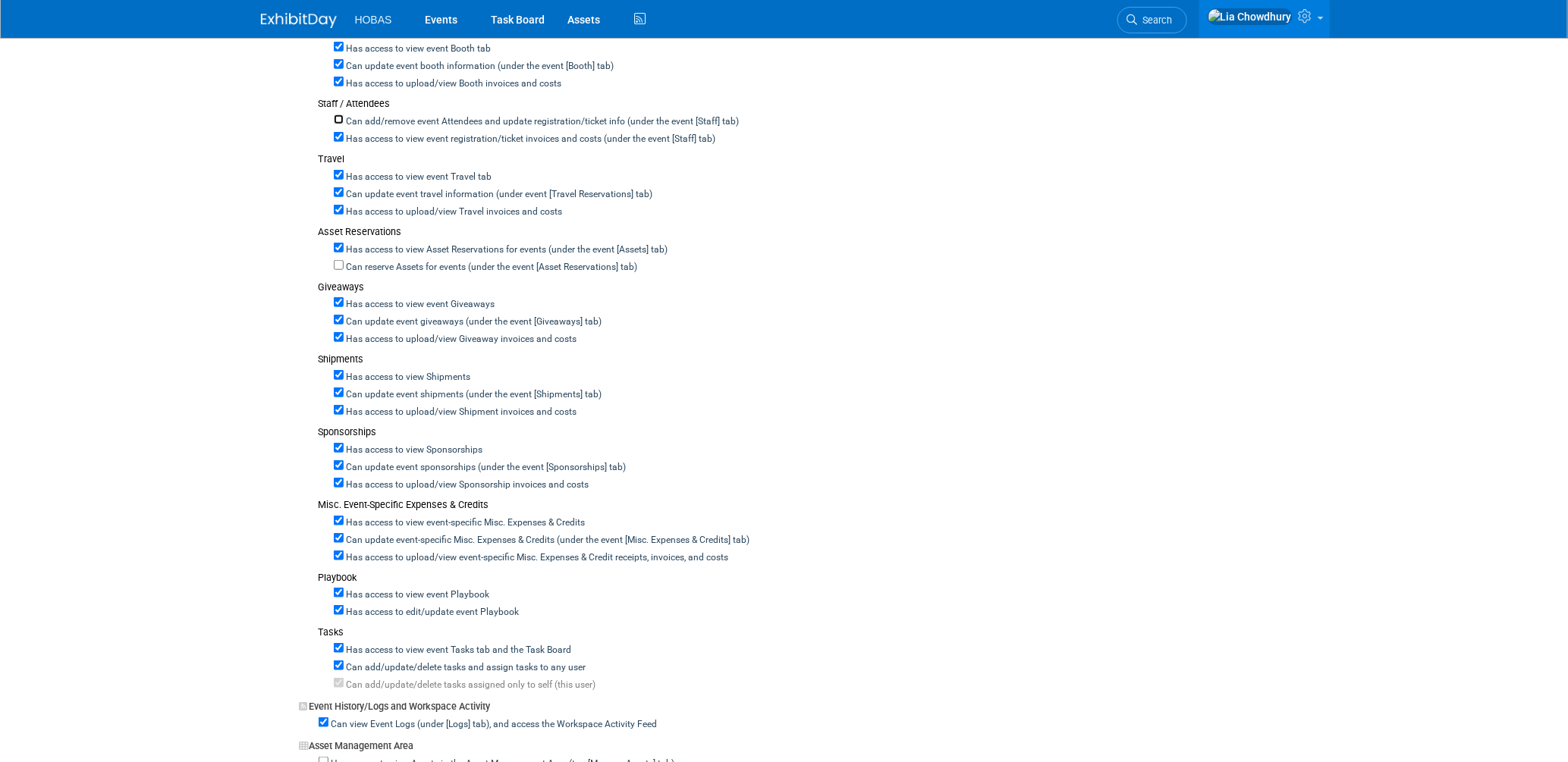
scroll to position [589, 0]
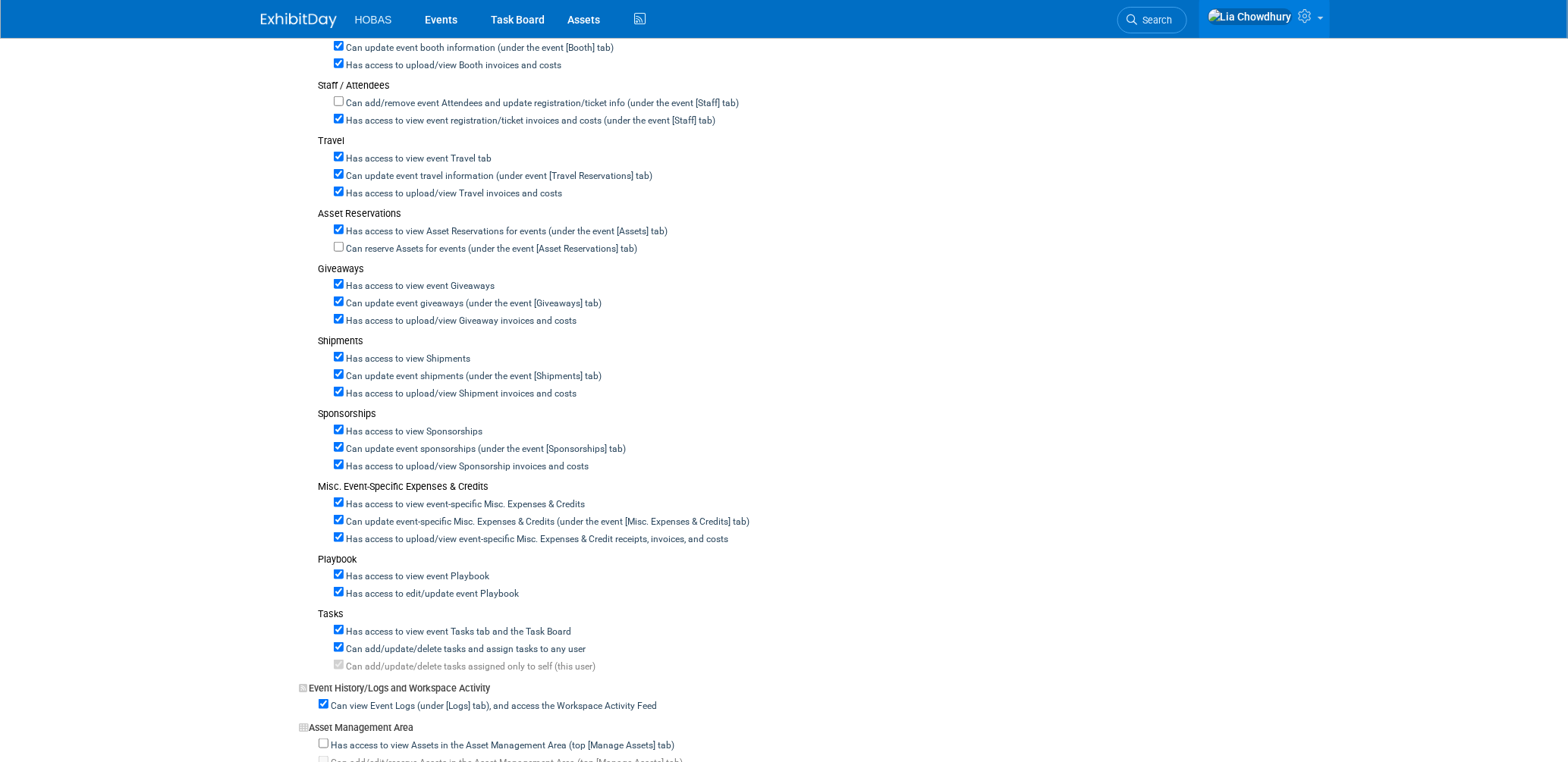
click at [466, 244] on label "Can reserve Assets for events (under the event [Asset Reservations] tab)" at bounding box center [490, 250] width 294 height 14
click at [344, 244] on input "Can reserve Assets for events (under the event [Asset Reservations] tab)" at bounding box center [338, 247] width 10 height 10
checkbox input "true"
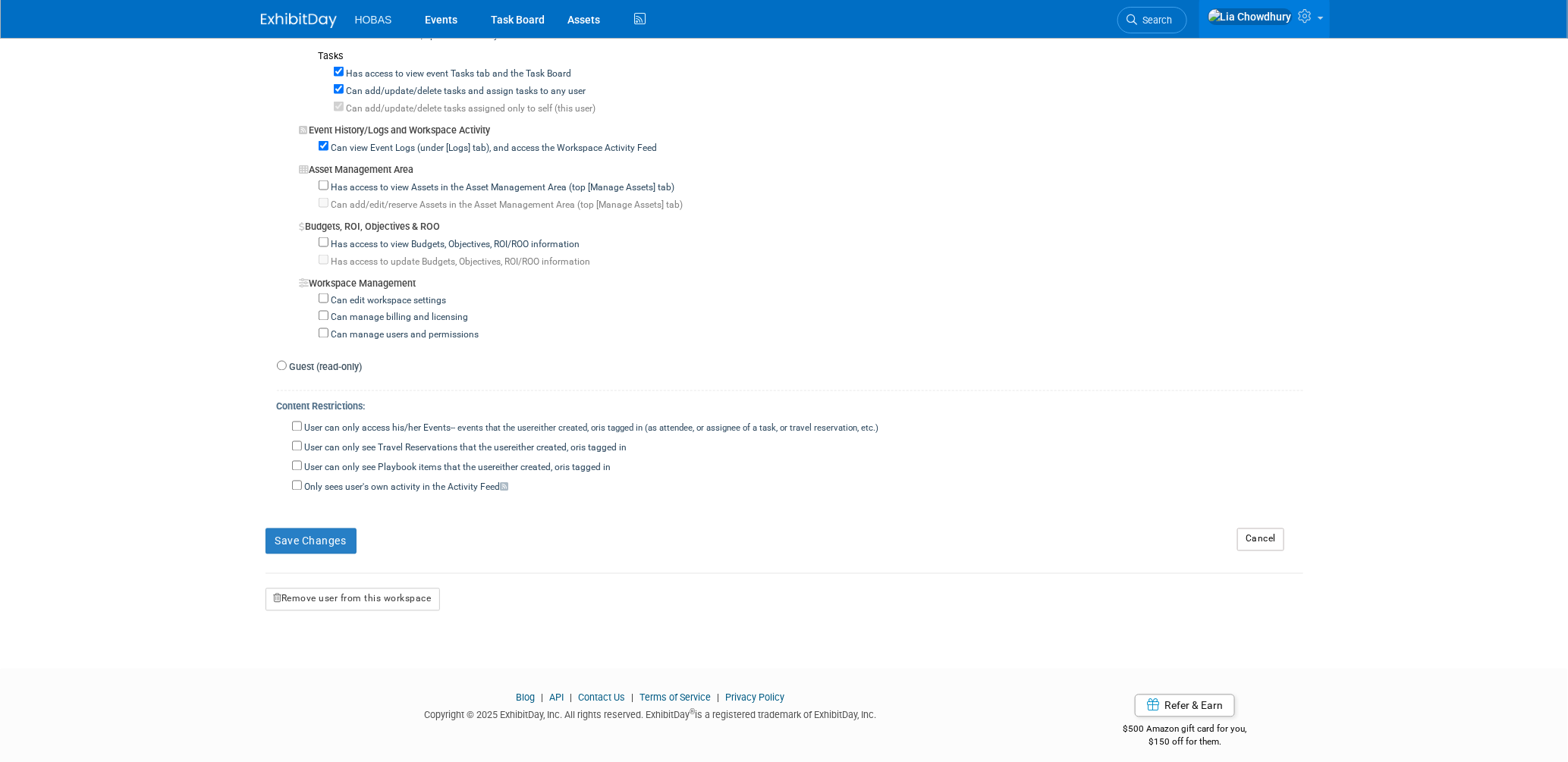
scroll to position [1156, 0]
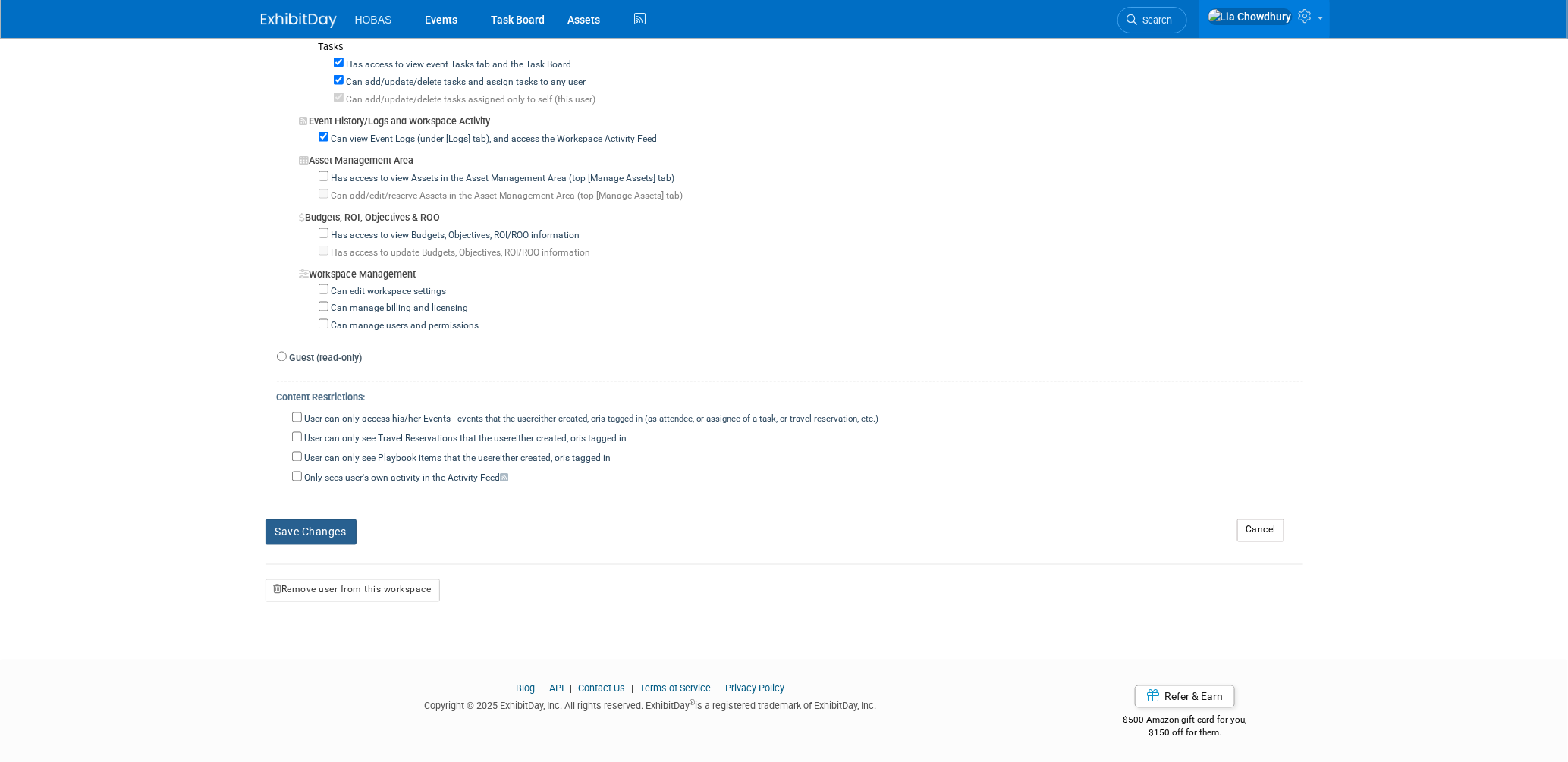
click at [312, 521] on button "Save Changes" at bounding box center [311, 532] width 91 height 26
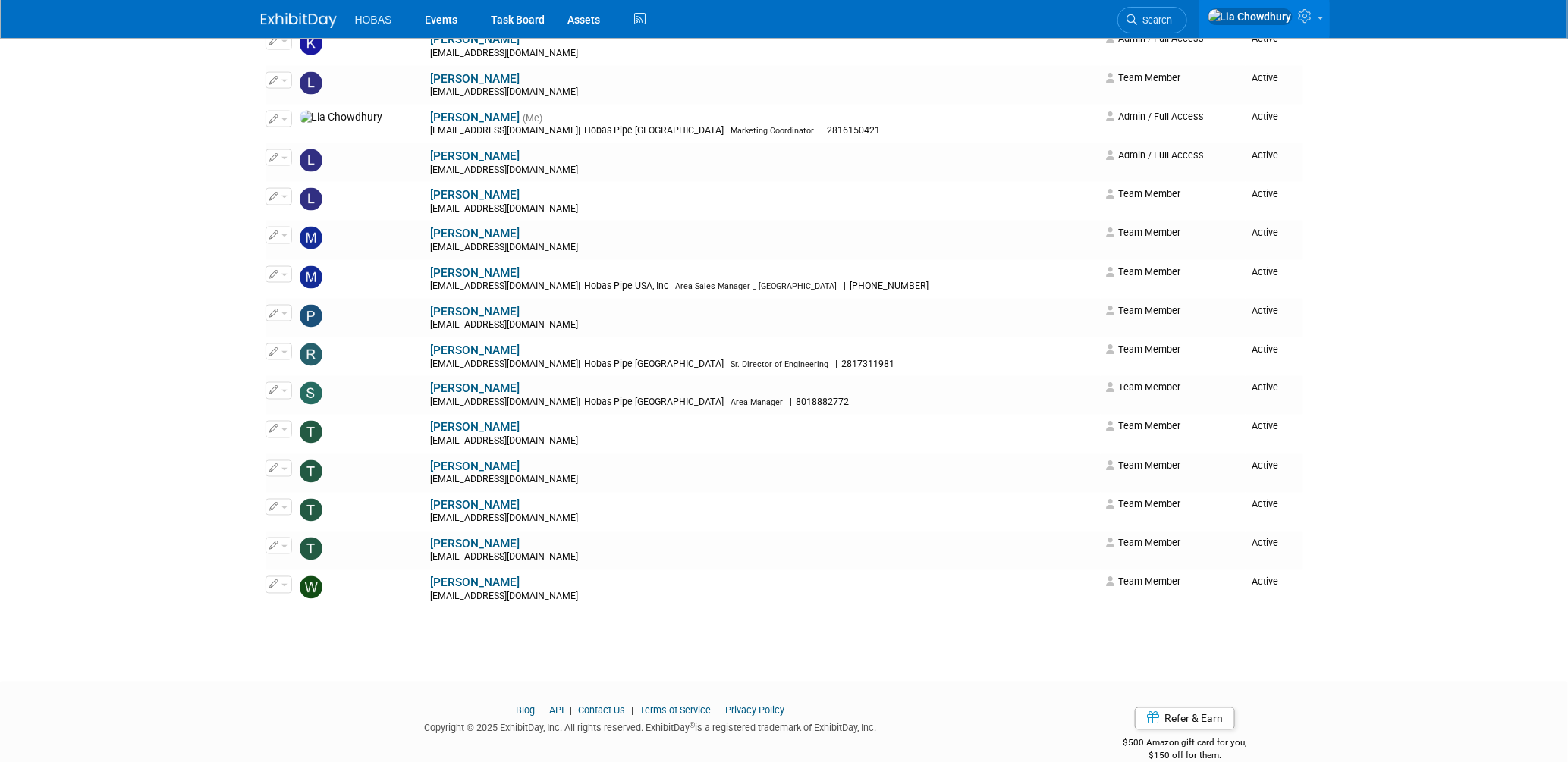
scroll to position [1095, 0]
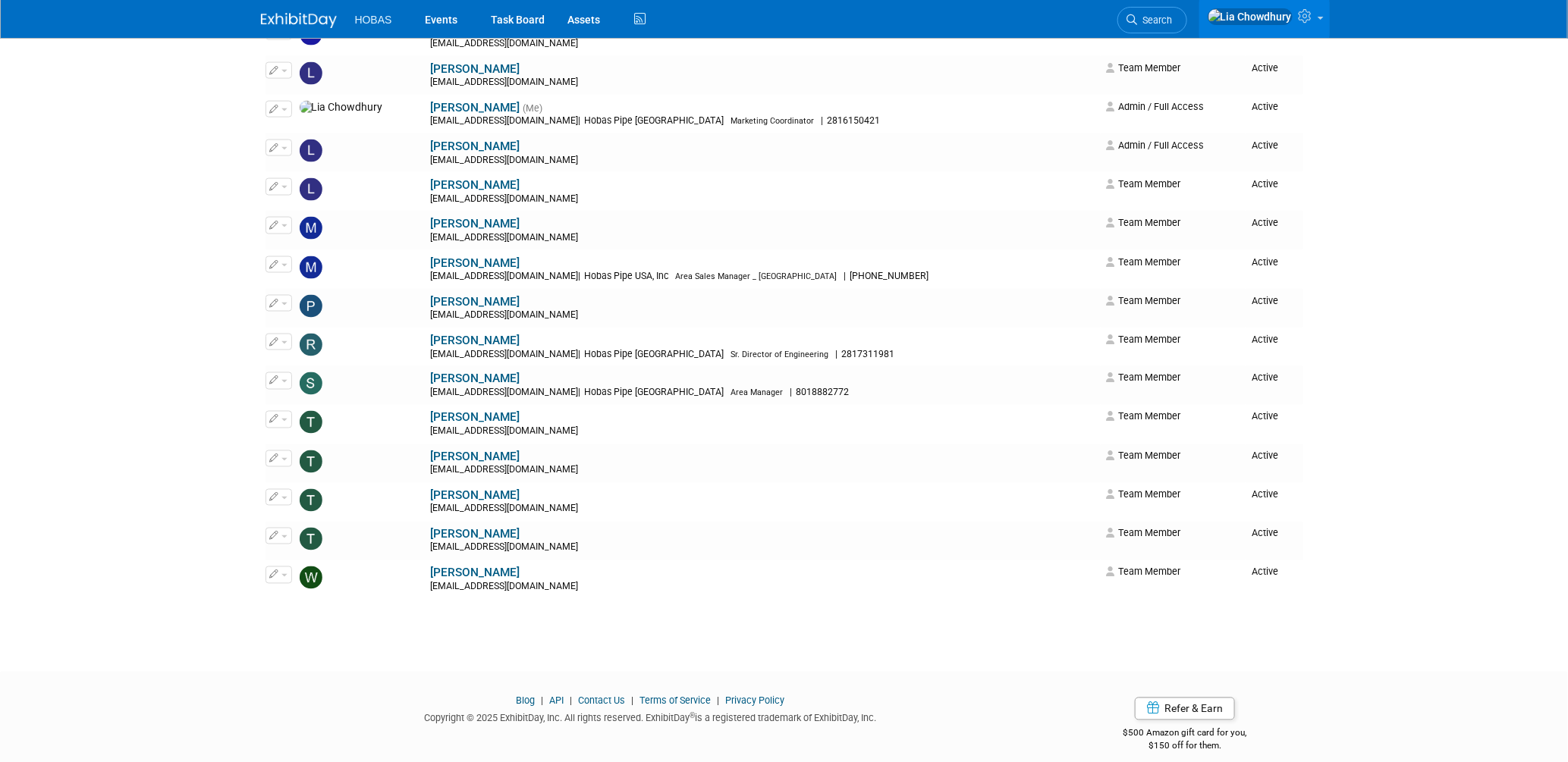
click at [431, 457] on link "[PERSON_NAME]" at bounding box center [475, 457] width 89 height 14
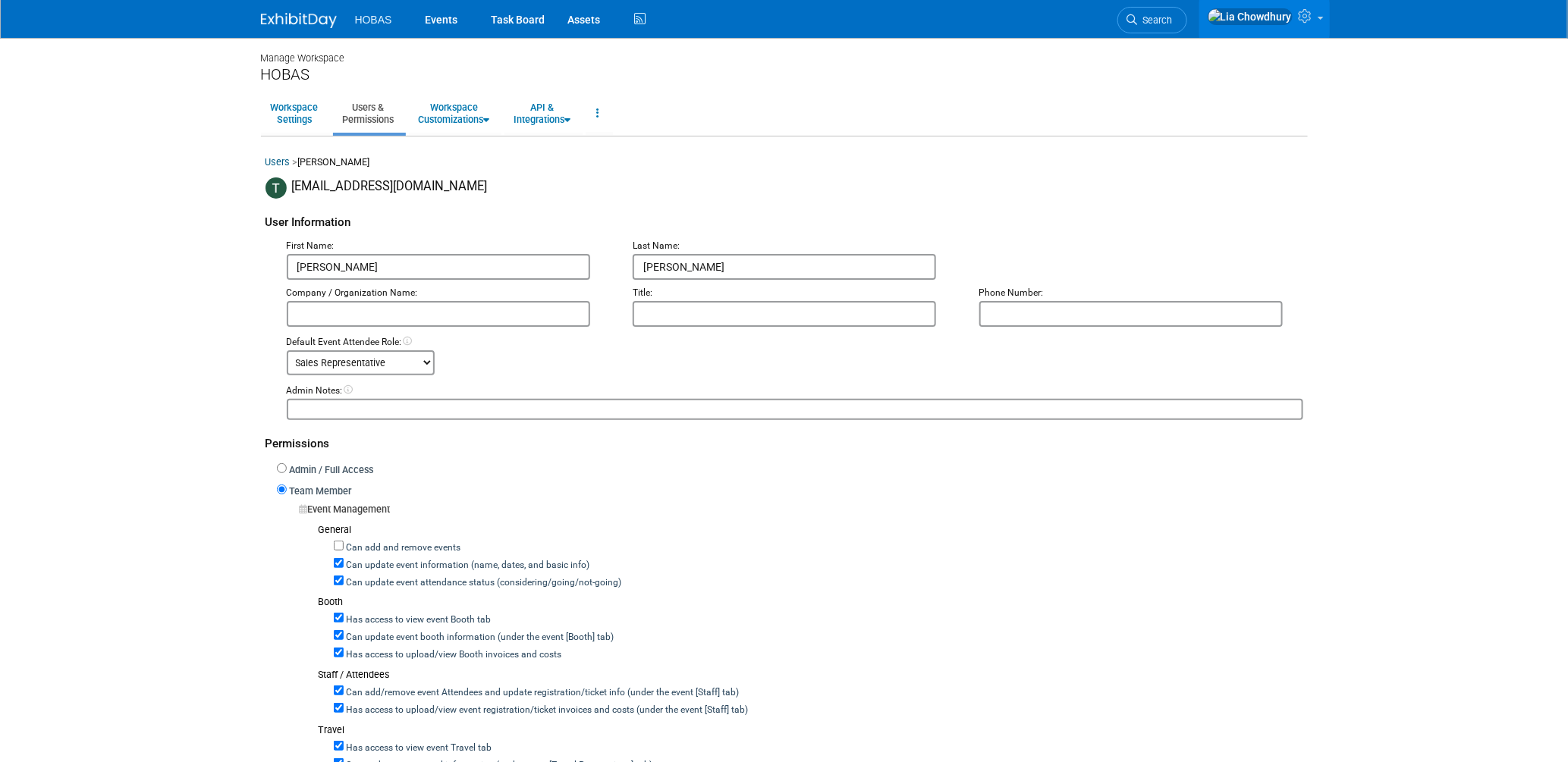
click at [368, 580] on label "Can update event attendance status (considering/going/not-going)" at bounding box center [483, 583] width 278 height 14
click at [344, 580] on input "Can update event attendance status (considering/going/not-going)" at bounding box center [338, 580] width 10 height 10
checkbox input "false"
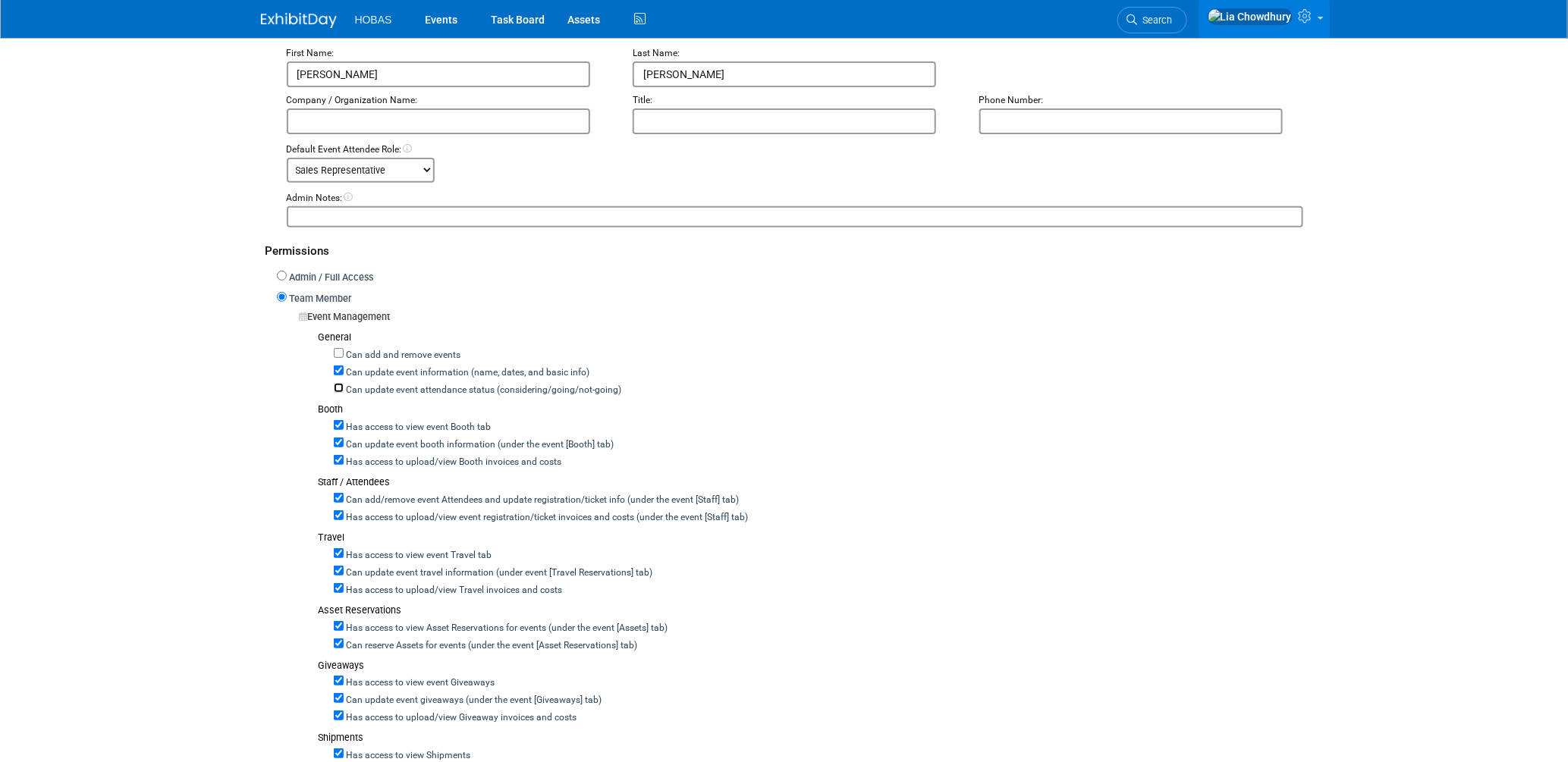
scroll to position [253, 0]
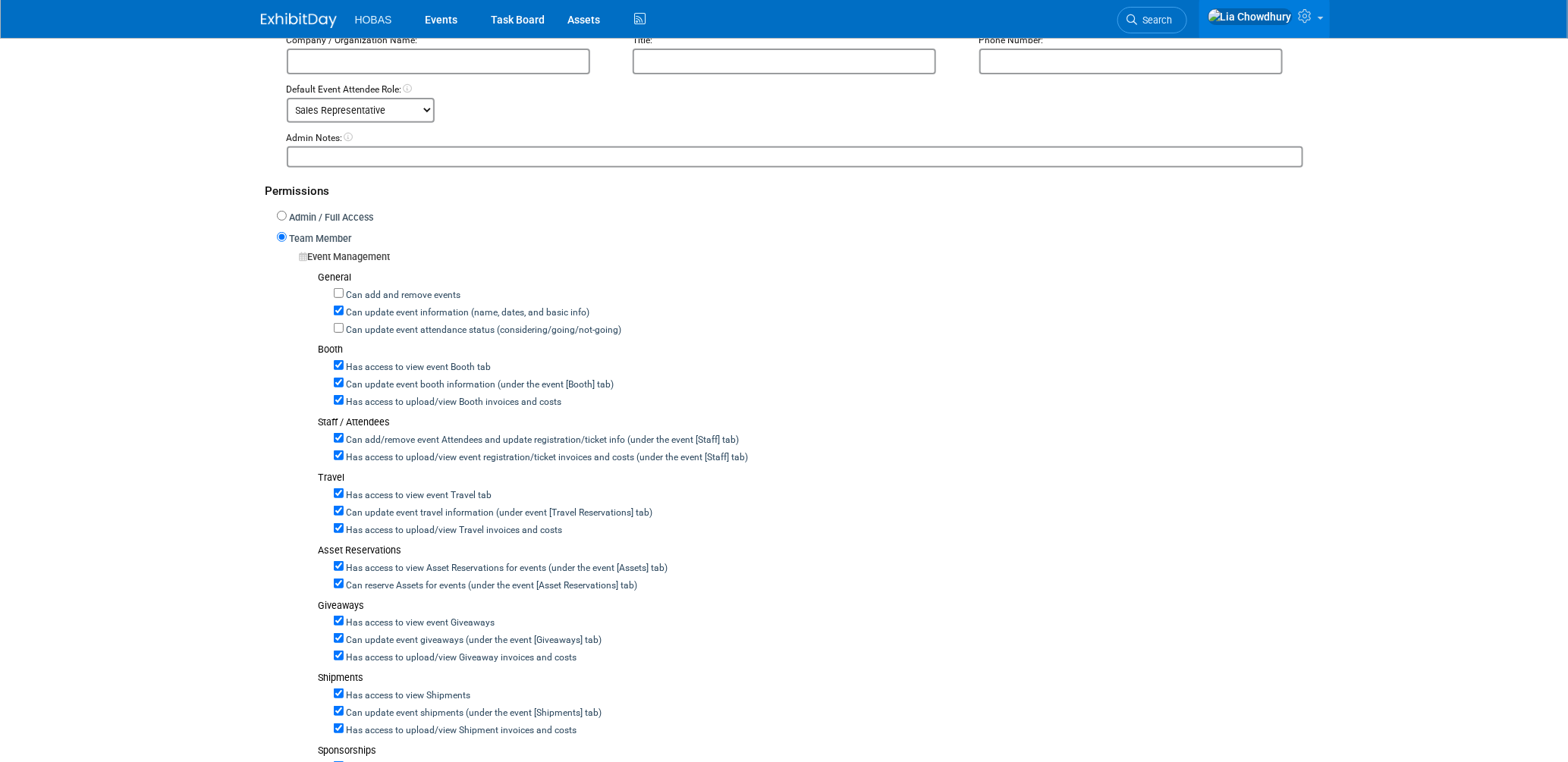
click at [373, 441] on label "Can add/remove event Attendees and update registration/ticket info (under the e…" at bounding box center [542, 441] width 396 height 14
click at [344, 441] on input "Can add/remove event Attendees and update registration/ticket info (under the e…" at bounding box center [338, 438] width 10 height 10
checkbox input "false"
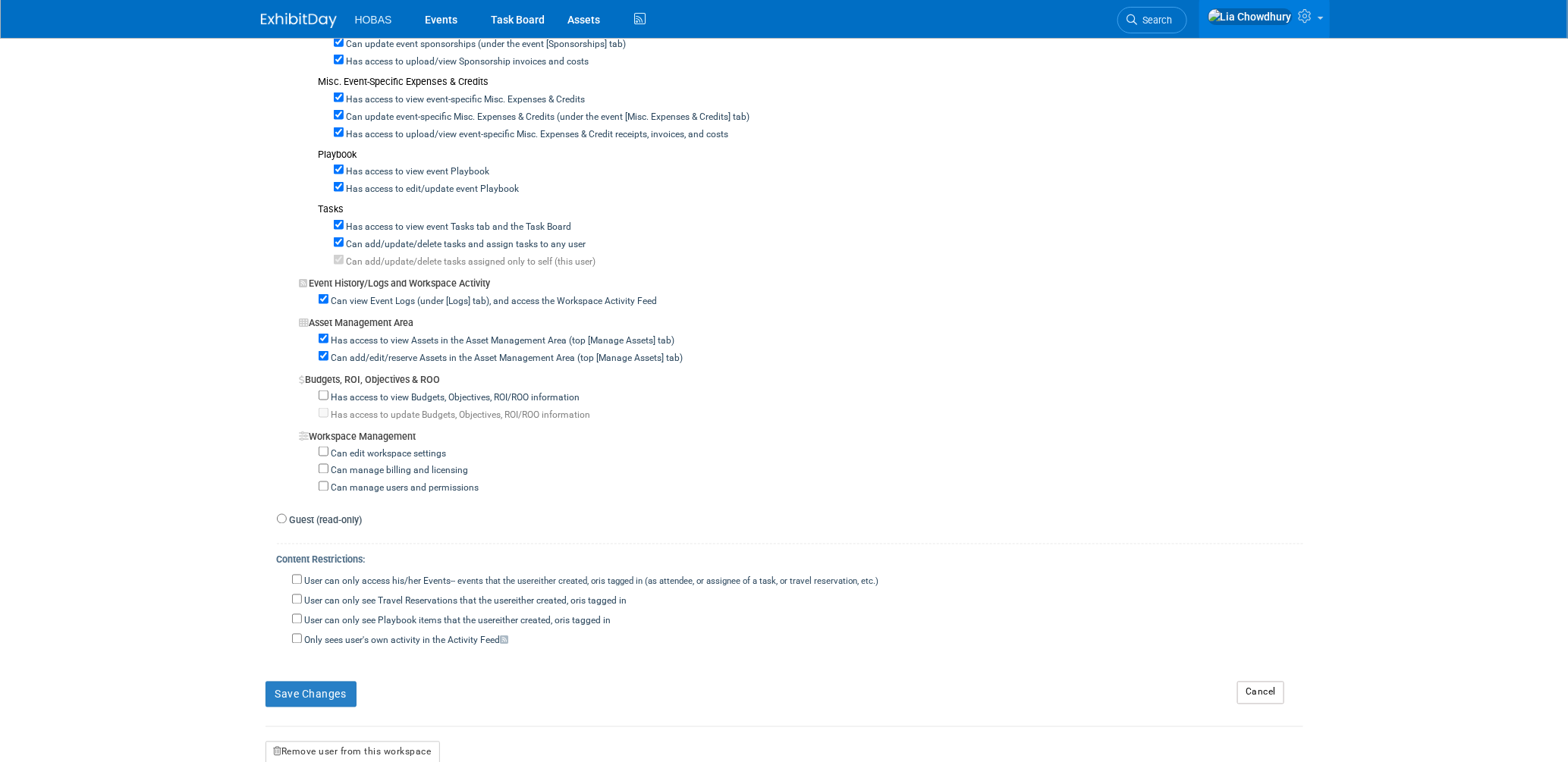
scroll to position [1011, 0]
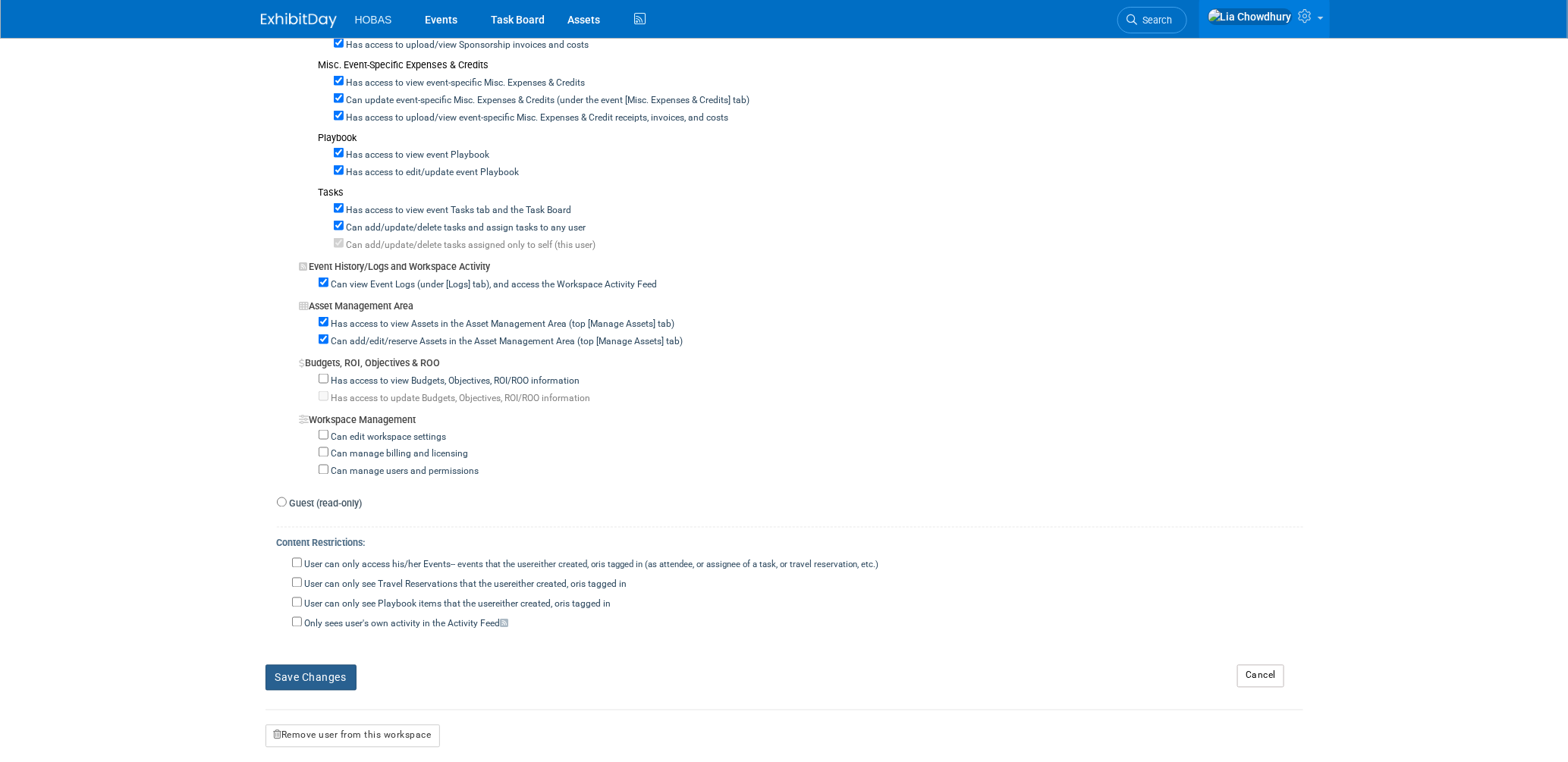
click at [330, 675] on button "Save Changes" at bounding box center [311, 678] width 91 height 26
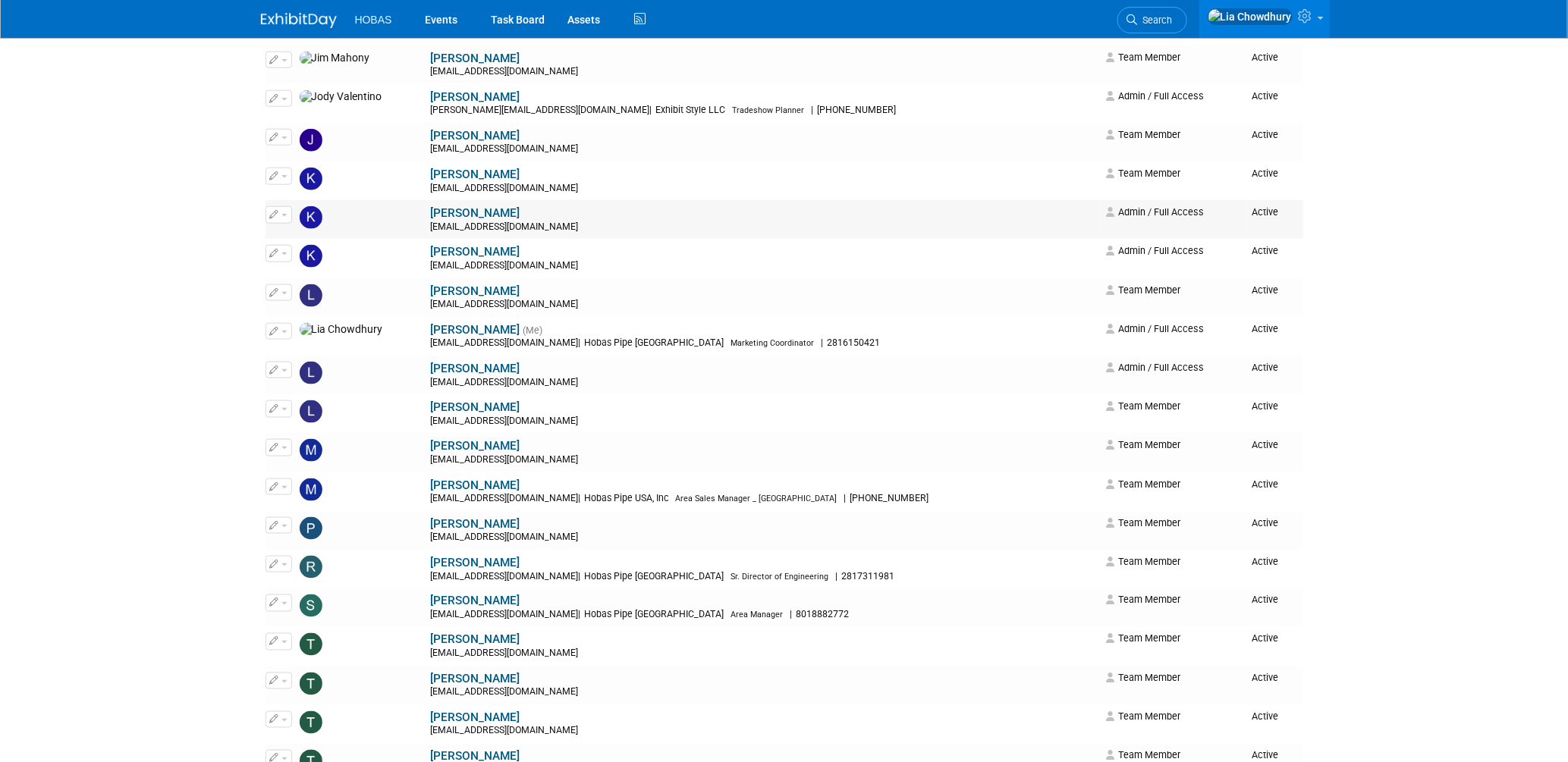
scroll to position [1103, 0]
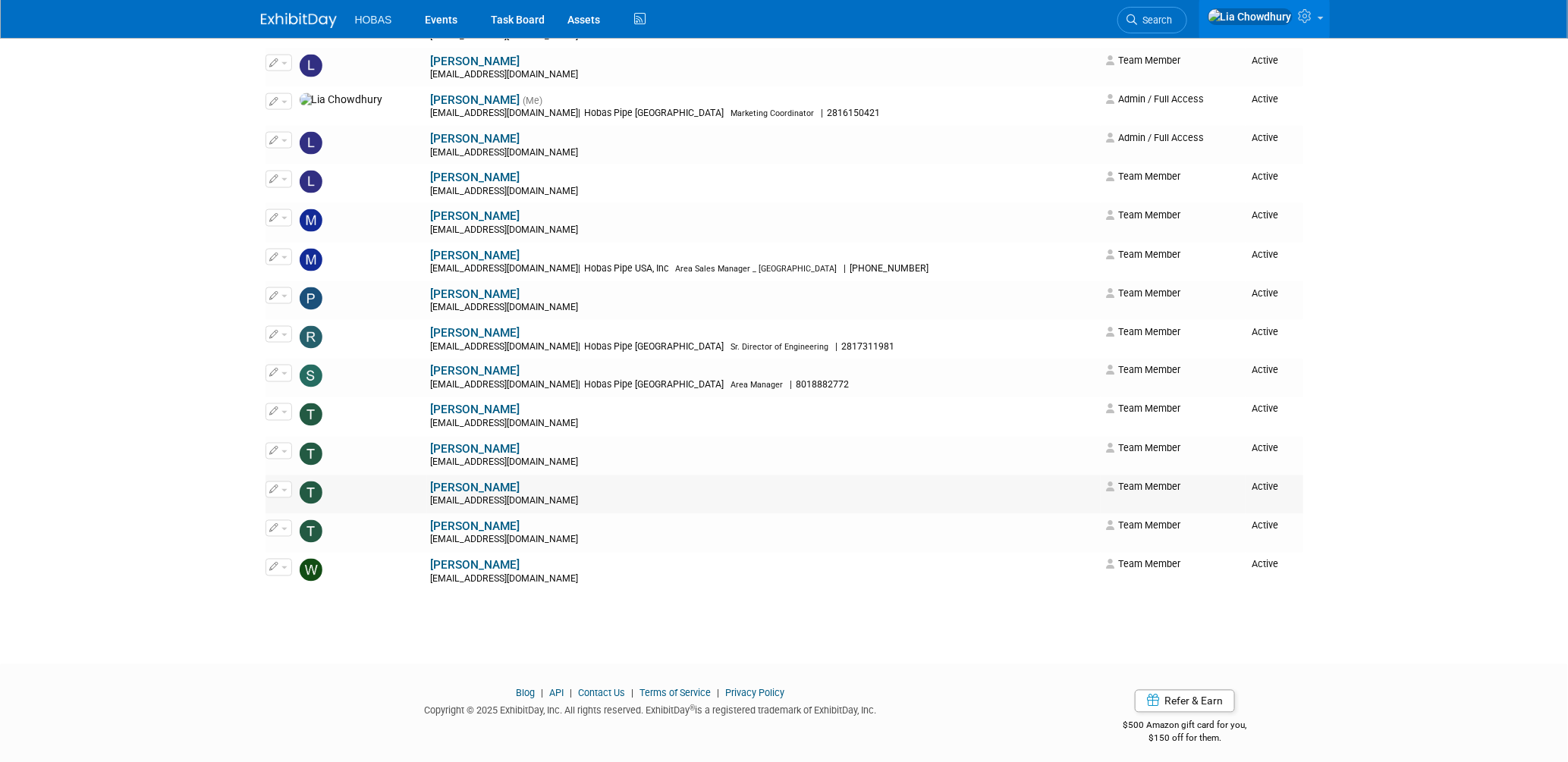
click at [431, 492] on link "[PERSON_NAME]" at bounding box center [475, 489] width 89 height 14
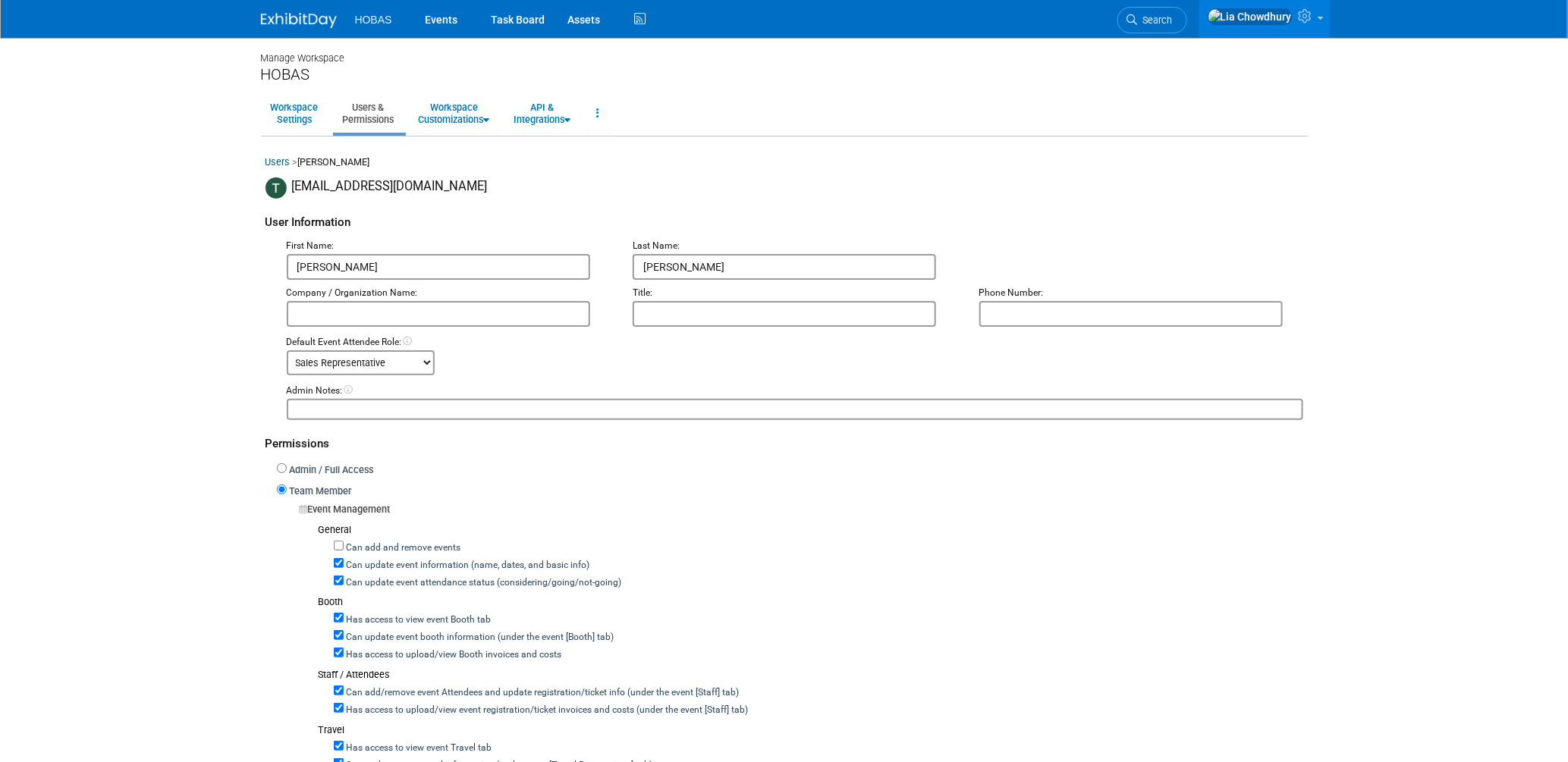
click at [417, 578] on label "Can update event attendance status (considering/going/not-going)" at bounding box center [483, 583] width 278 height 14
click at [344, 578] on input "Can update event attendance status (considering/going/not-going)" at bounding box center [338, 580] width 10 height 10
checkbox input "false"
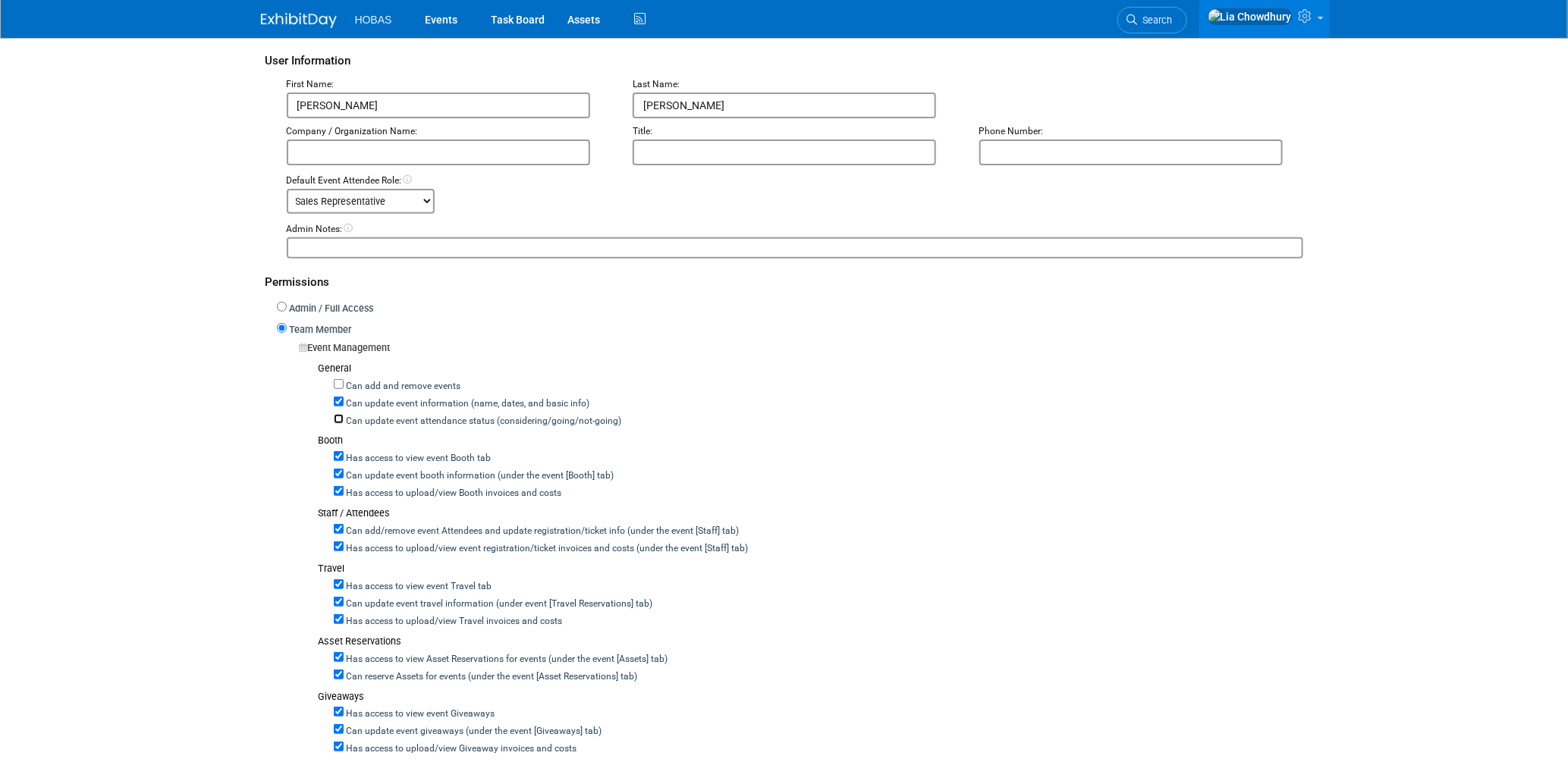
scroll to position [168, 0]
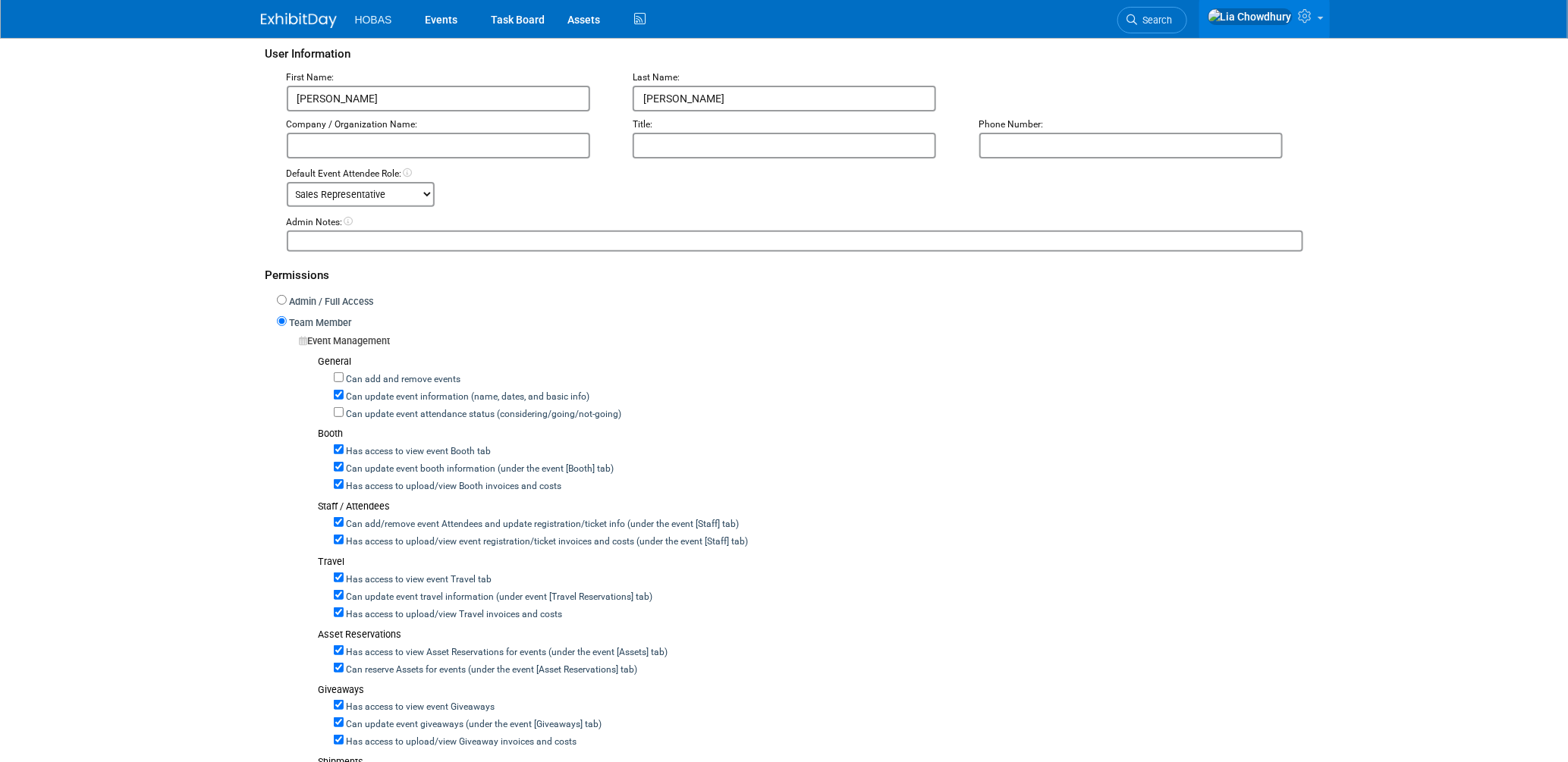
click at [384, 518] on label "Can add/remove event Attendees and update registration/ticket info (under the e…" at bounding box center [542, 525] width 396 height 14
click at [344, 517] on input "Can add/remove event Attendees and update registration/ticket info (under the e…" at bounding box center [338, 521] width 10 height 10
checkbox input "false"
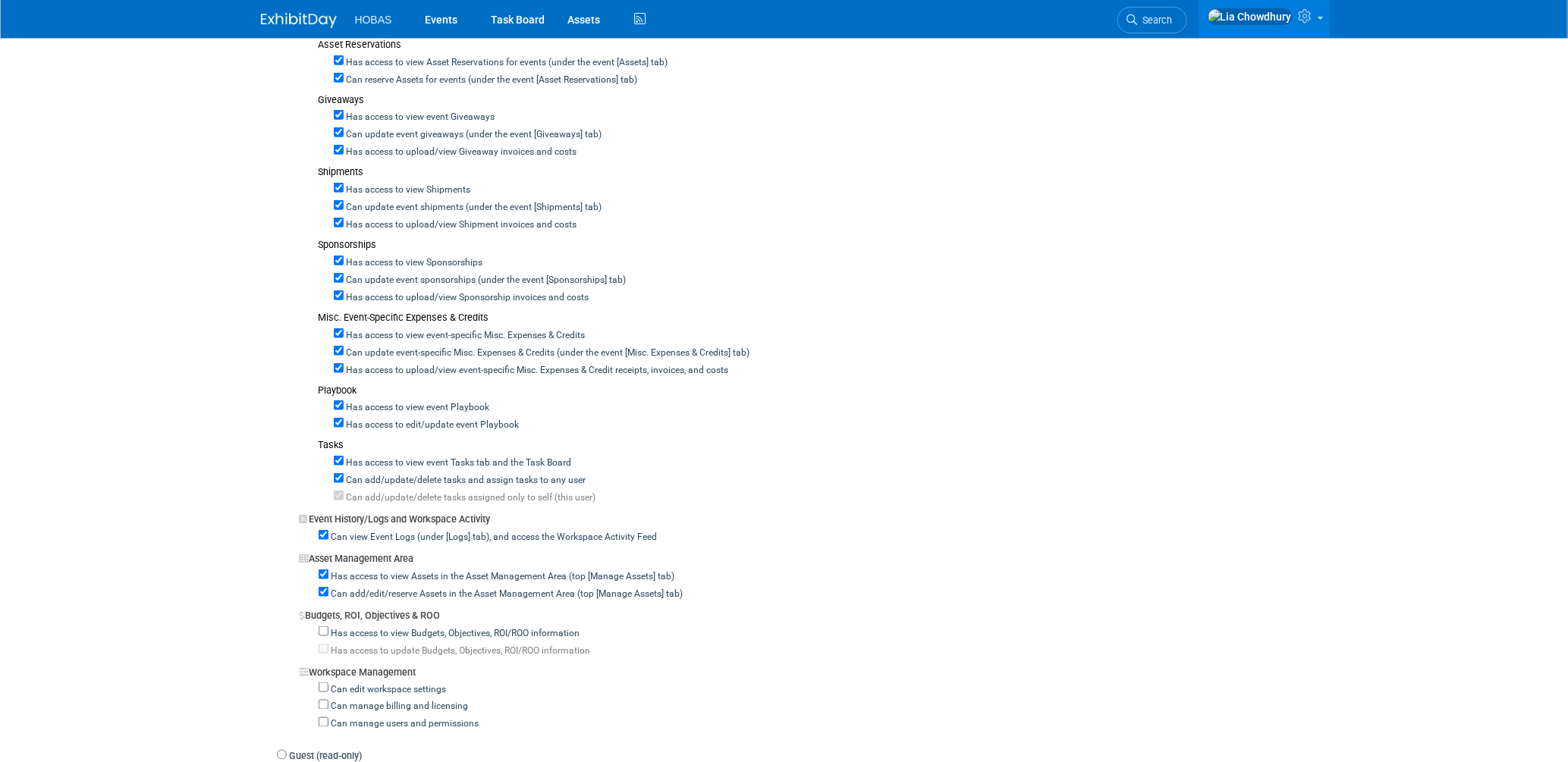
scroll to position [1095, 0]
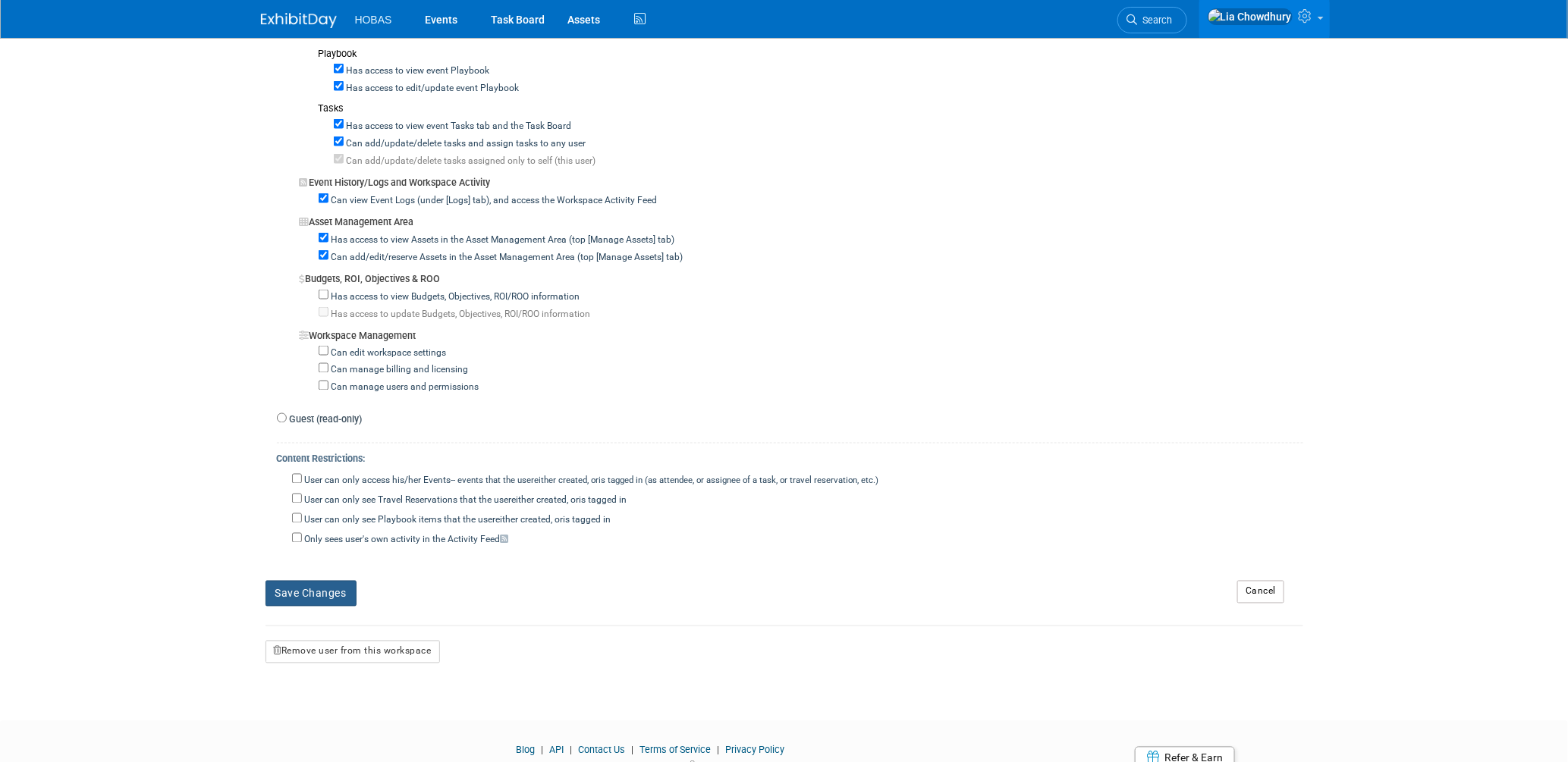
click at [322, 595] on button "Save Changes" at bounding box center [311, 594] width 91 height 26
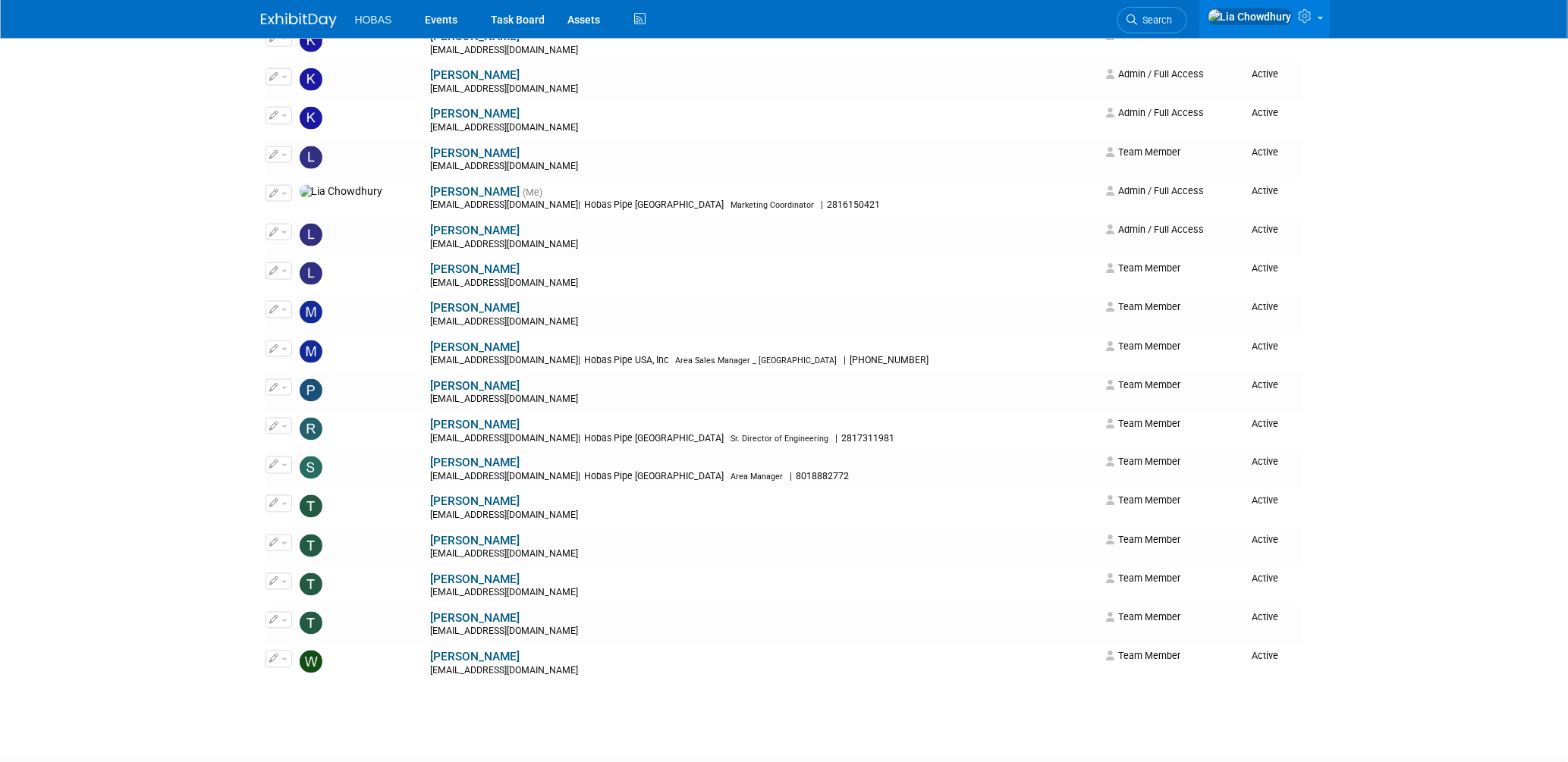
scroll to position [1095, 0]
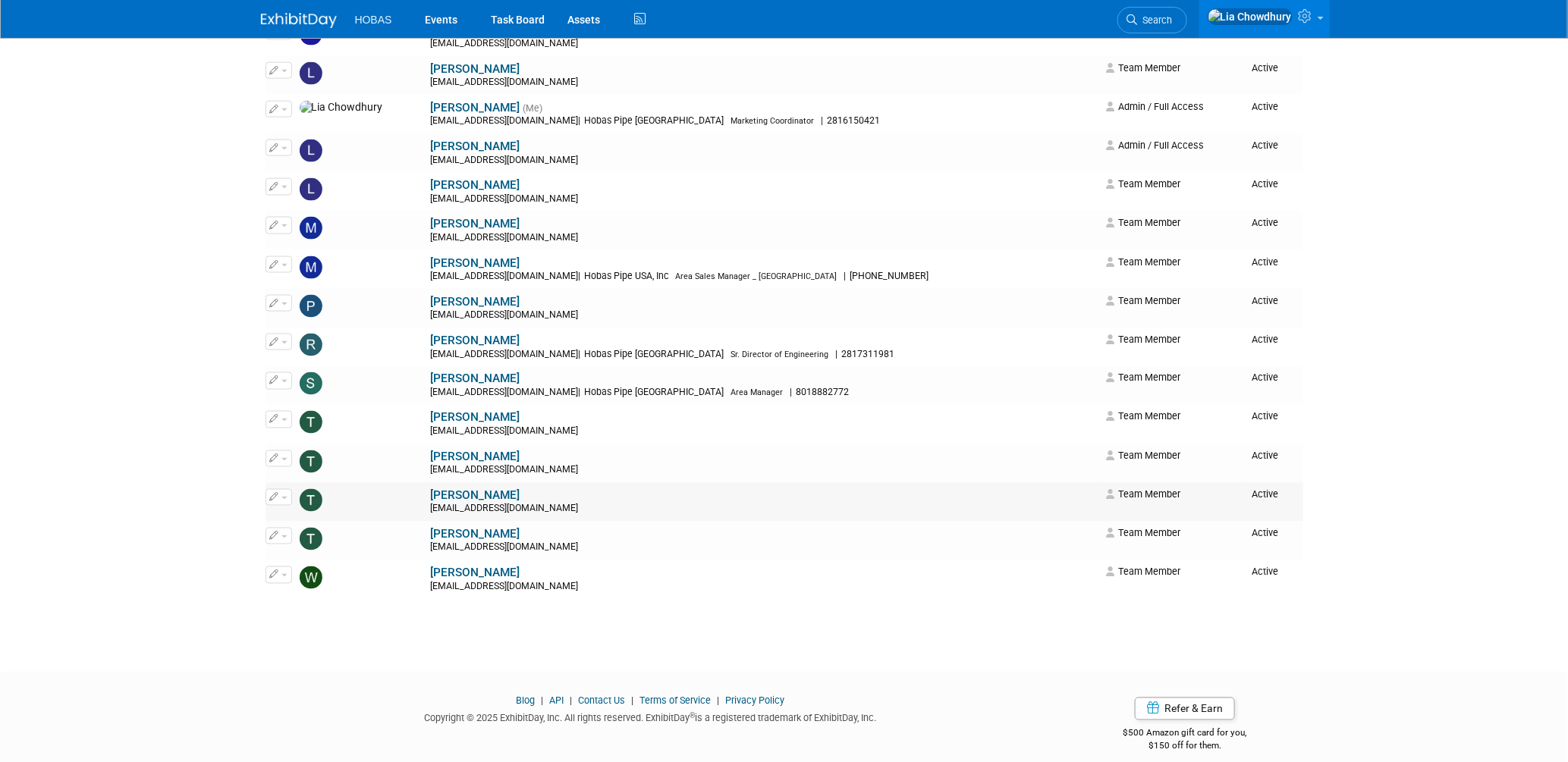
click at [431, 500] on link "[PERSON_NAME]" at bounding box center [475, 496] width 89 height 14
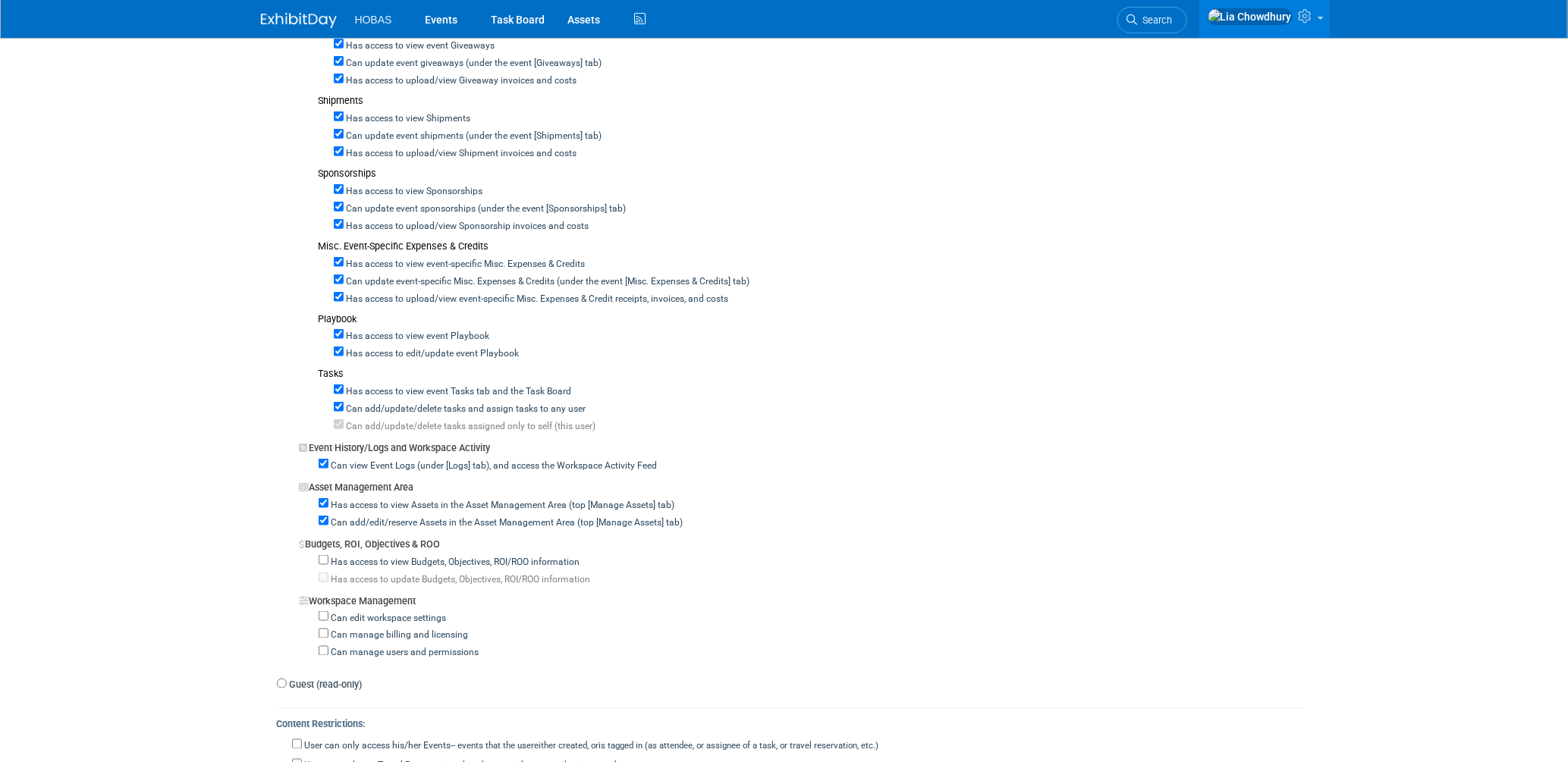
scroll to position [1011, 0]
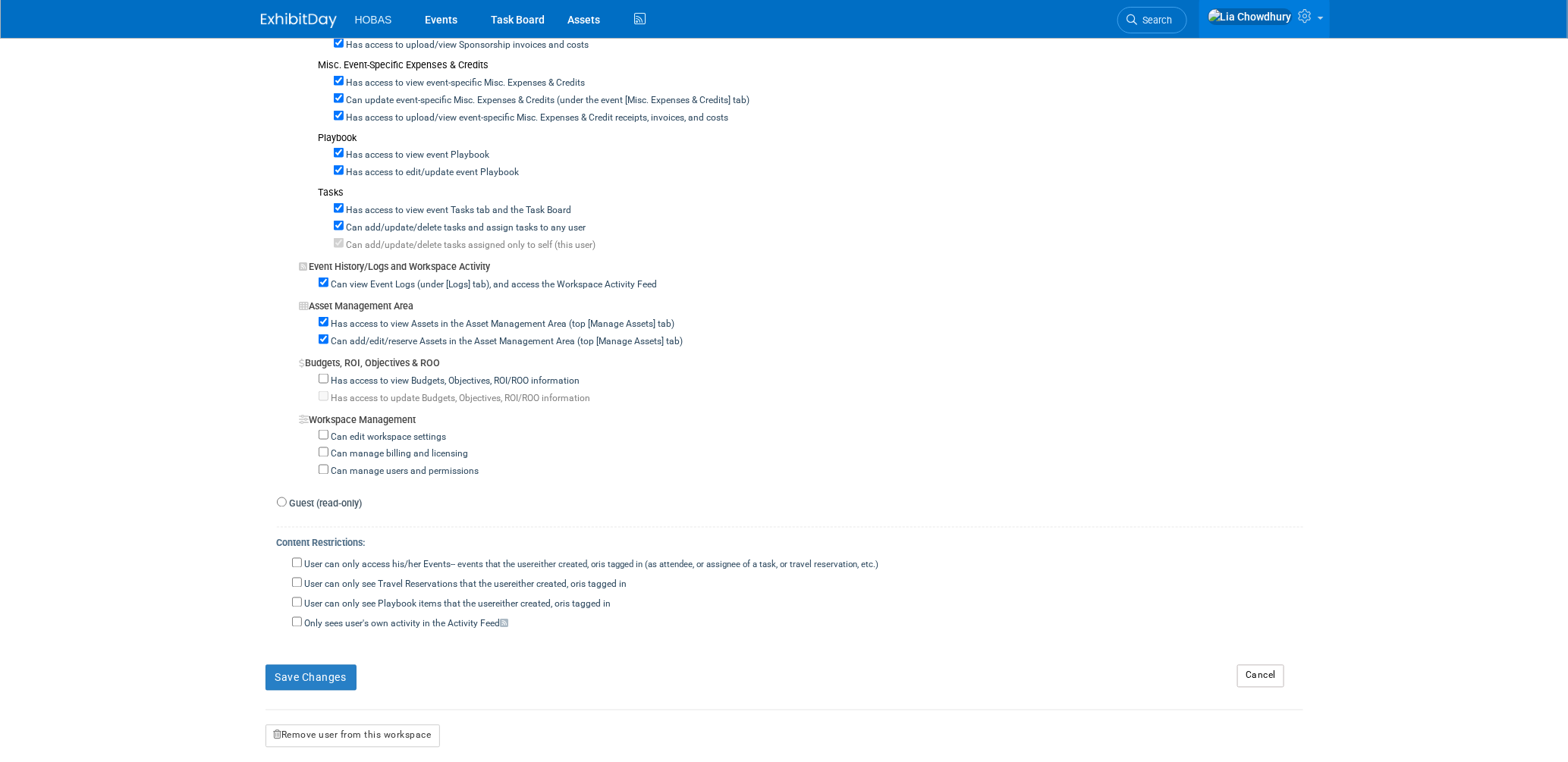
click at [338, 672] on button "Save Changes" at bounding box center [311, 678] width 91 height 26
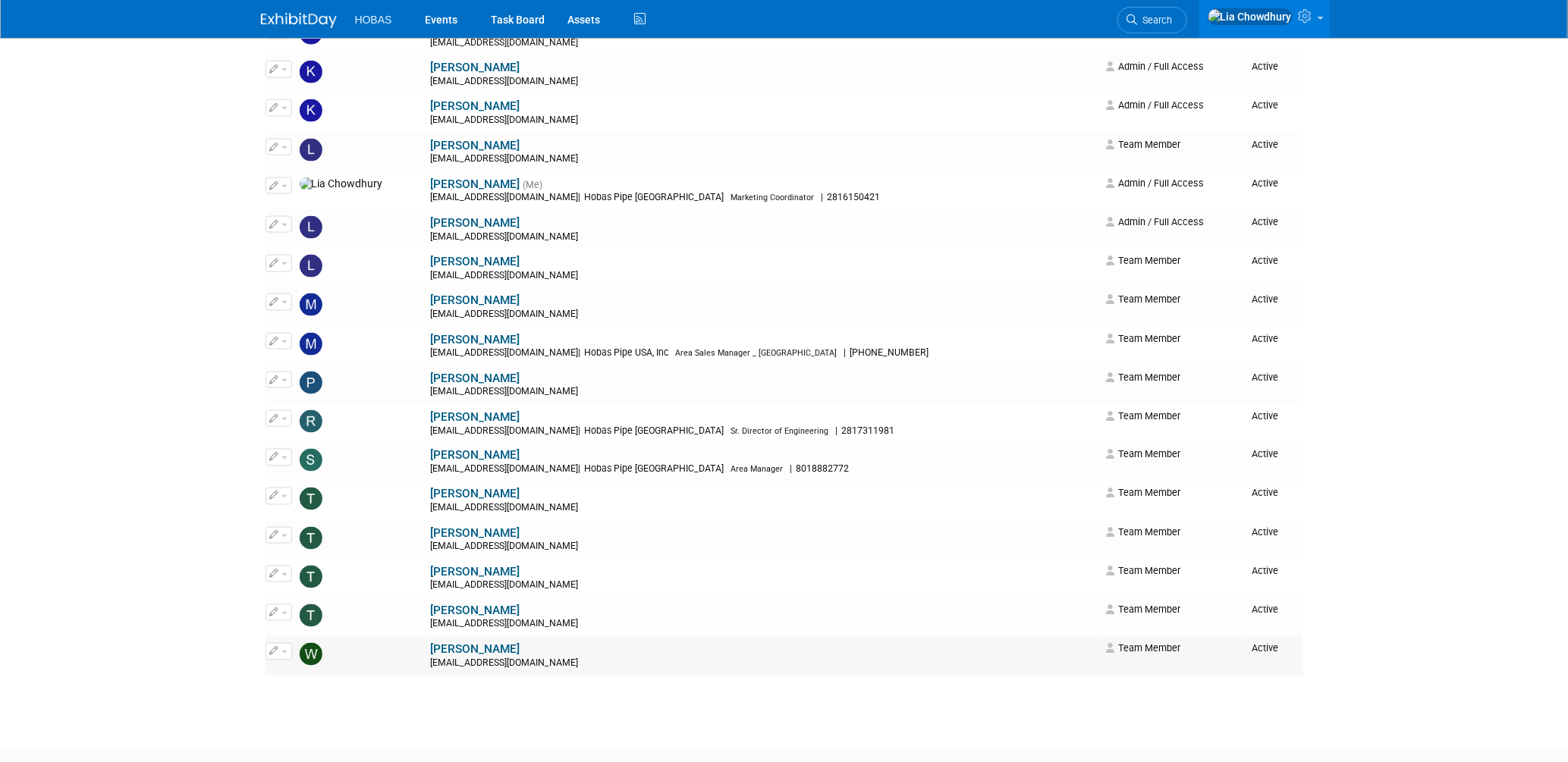
scroll to position [1116, 0]
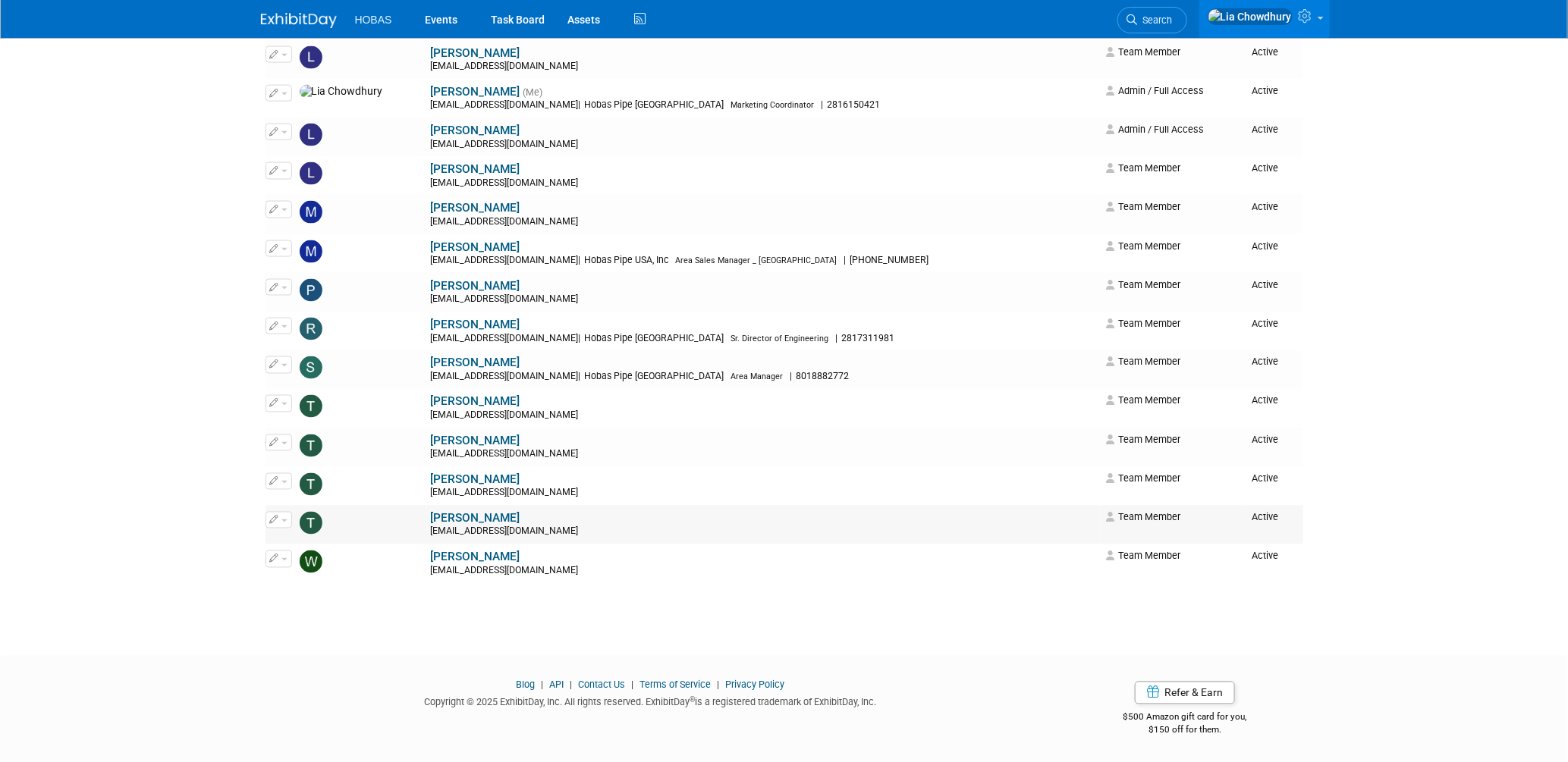
click at [431, 522] on link "[PERSON_NAME]" at bounding box center [475, 518] width 89 height 14
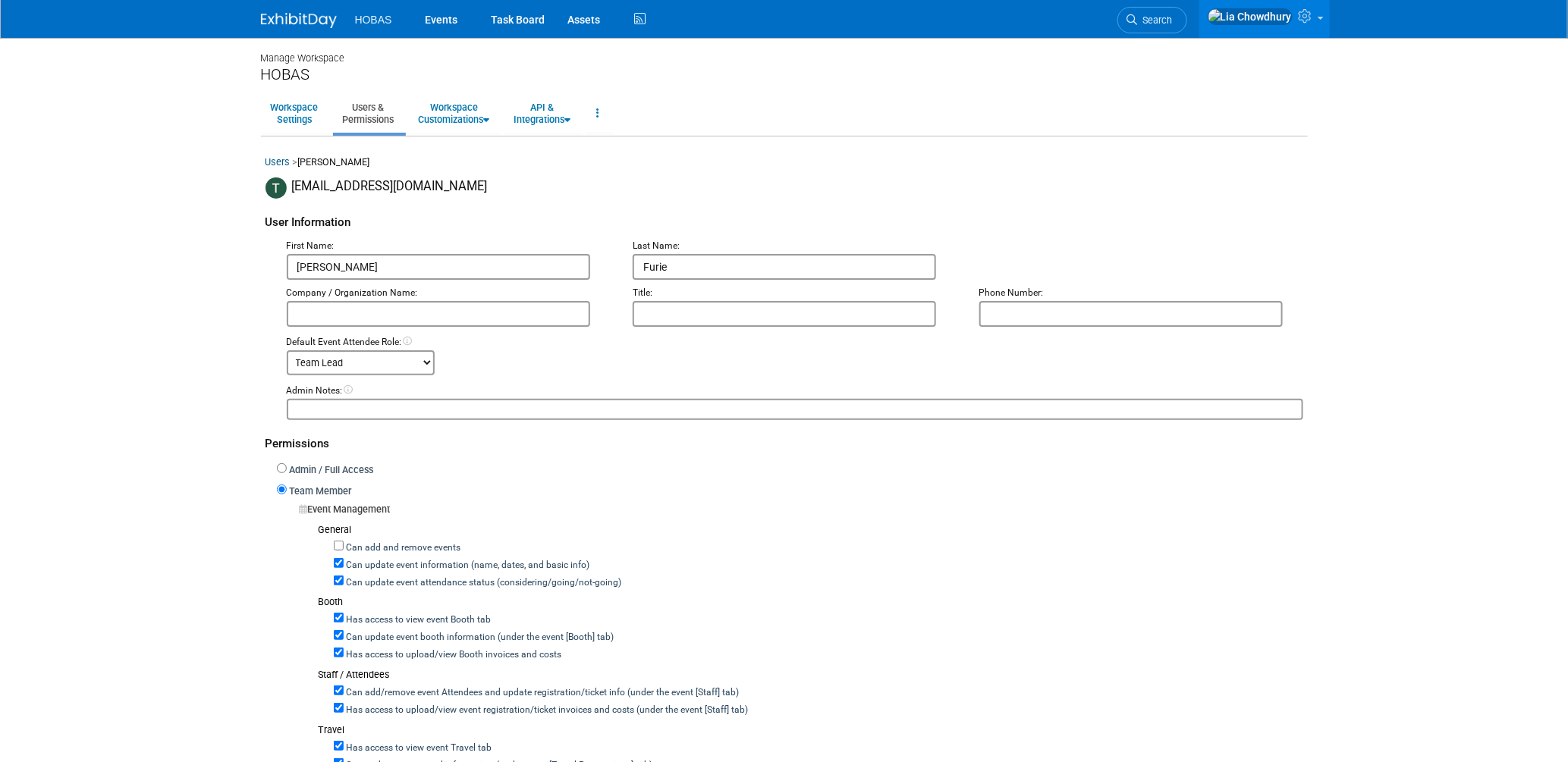
click at [381, 577] on label "Can update event attendance status (considering/going/not-going)" at bounding box center [483, 583] width 278 height 14
click at [344, 577] on input "Can update event attendance status (considering/going/not-going)" at bounding box center [338, 580] width 10 height 10
checkbox input "false"
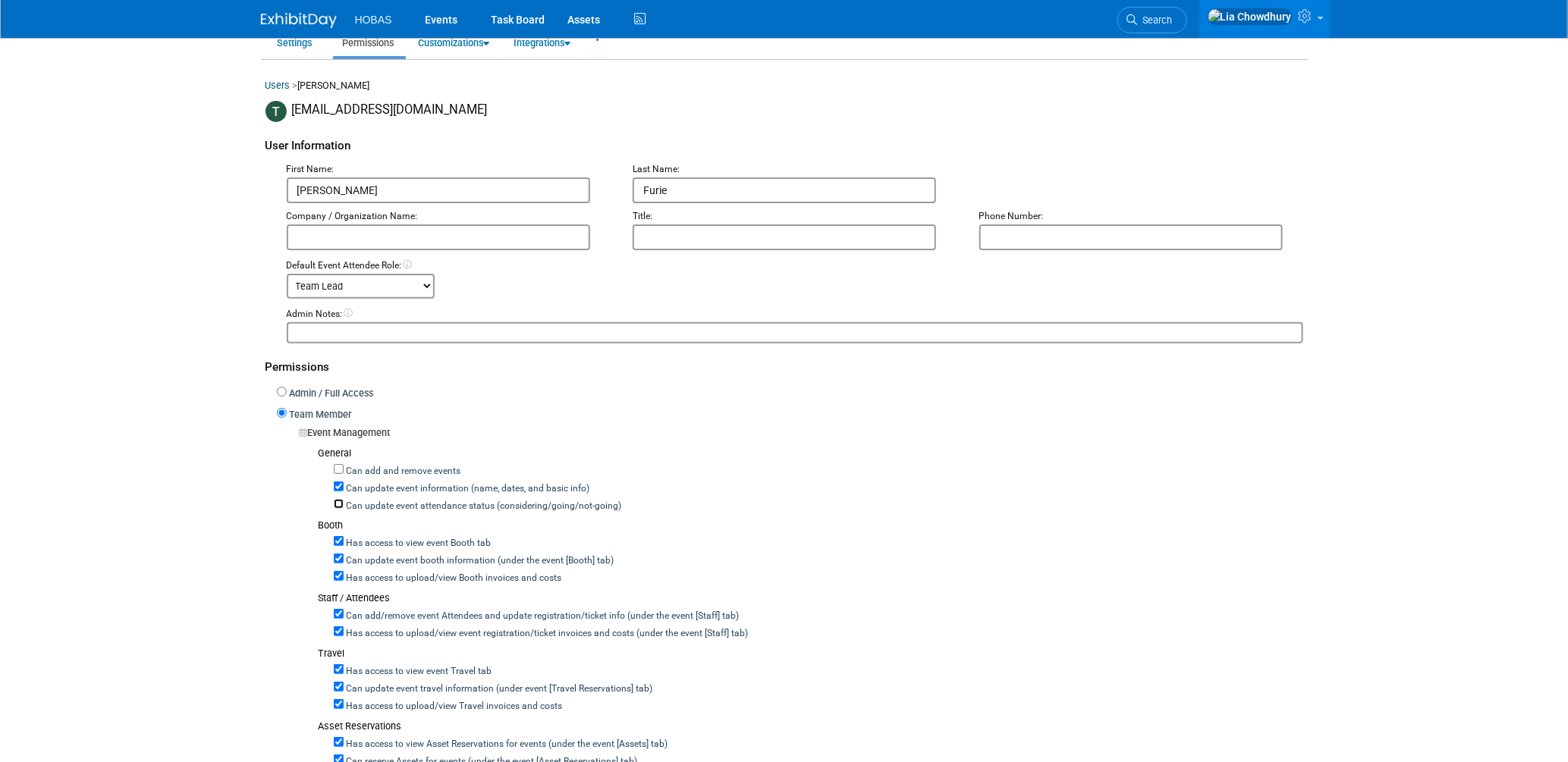
scroll to position [168, 0]
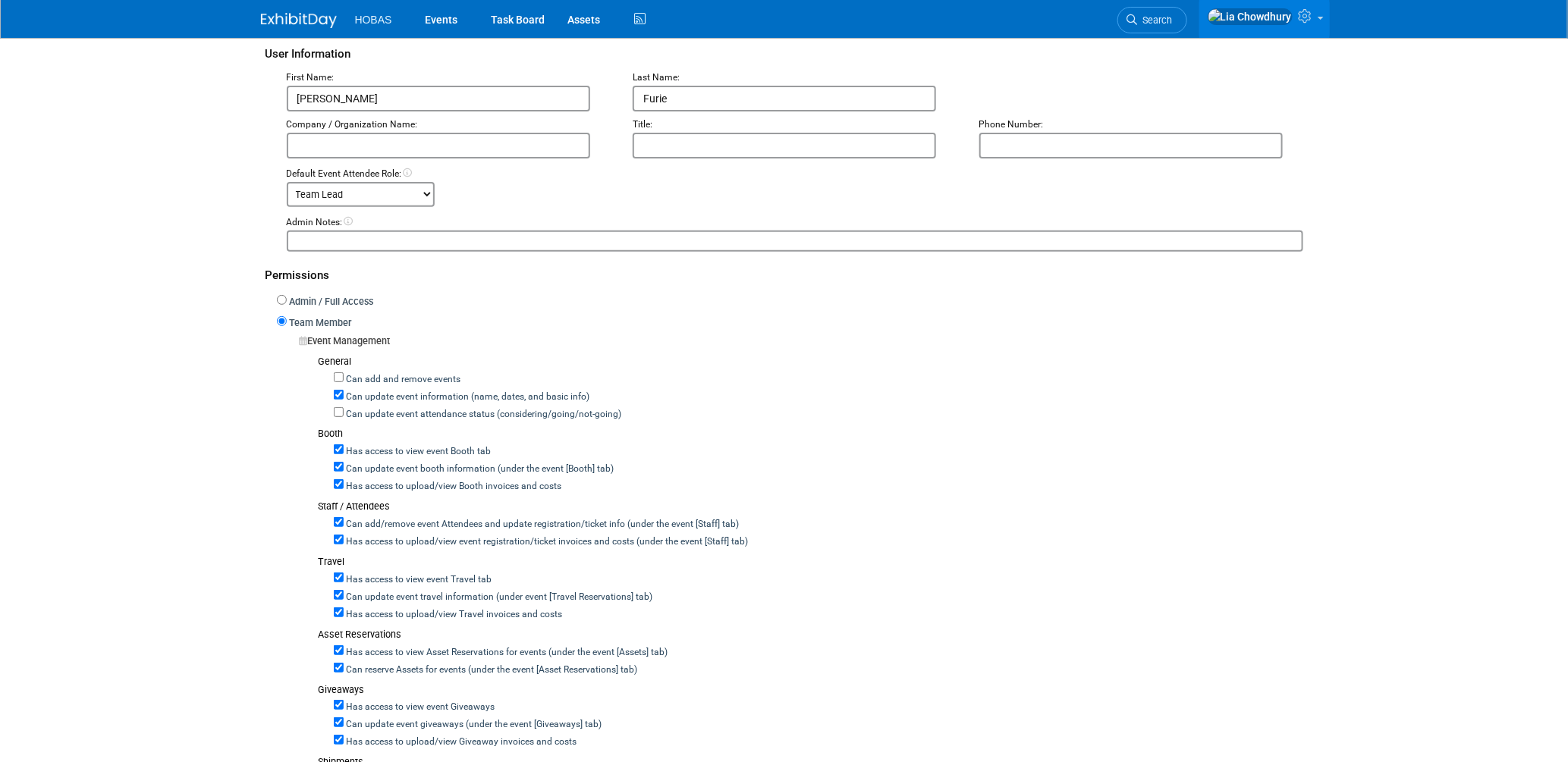
click at [390, 524] on label "Can add/remove event Attendees and update registration/ticket info (under the e…" at bounding box center [542, 525] width 396 height 14
click at [344, 524] on input "Can add/remove event Attendees and update registration/ticket info (under the e…" at bounding box center [338, 521] width 10 height 10
checkbox input "false"
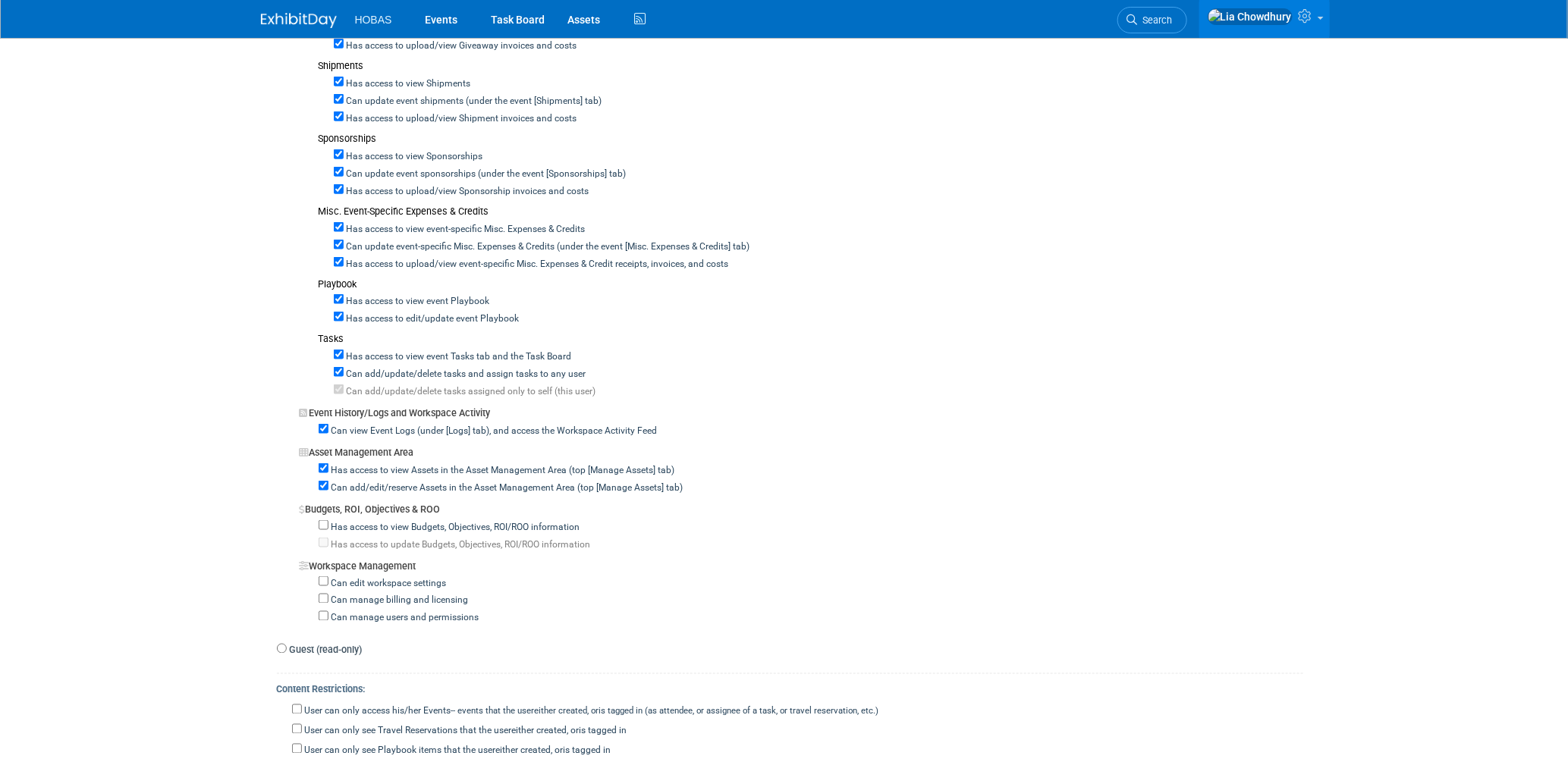
scroll to position [1011, 0]
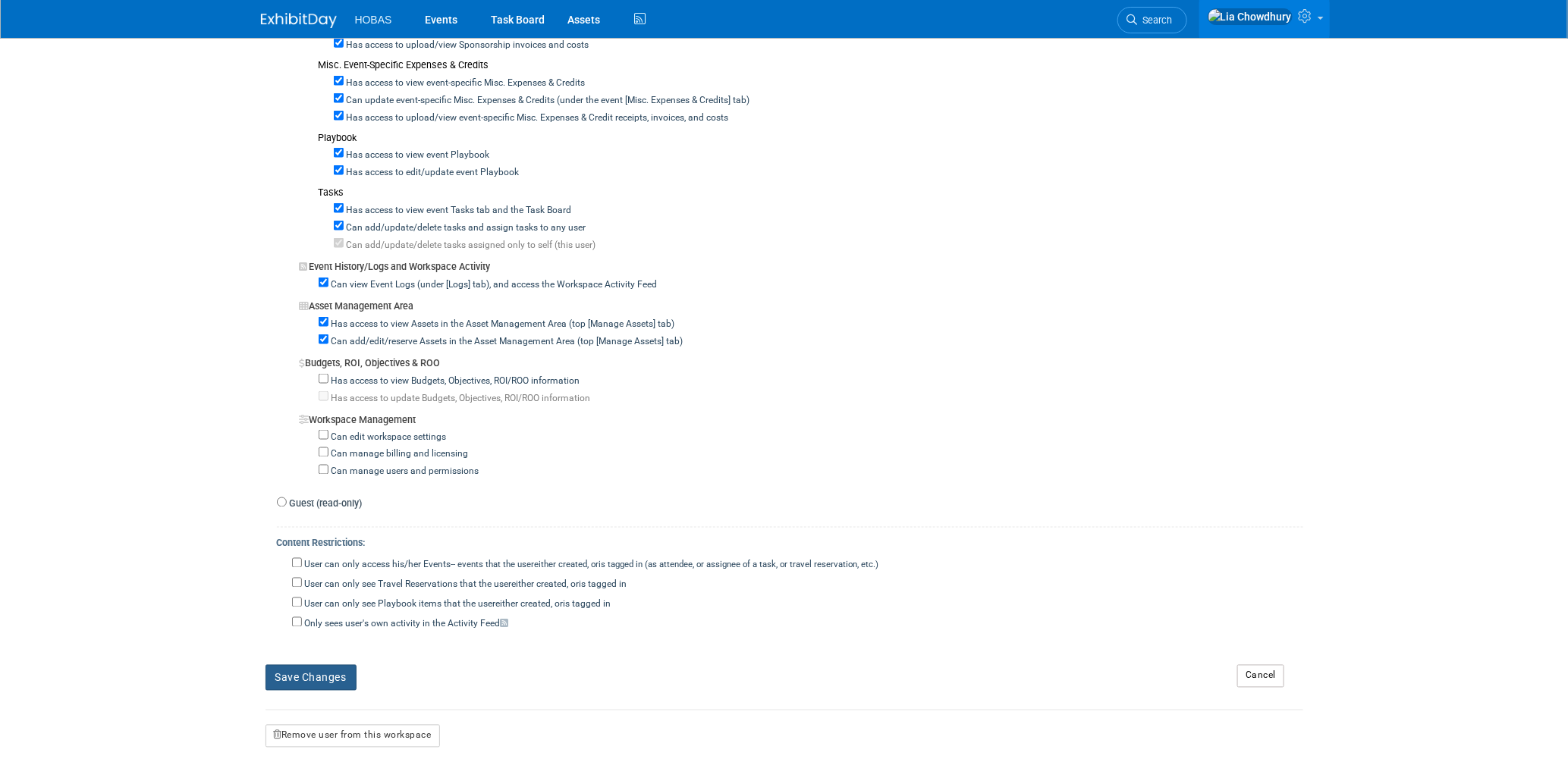
click at [329, 673] on button "Save Changes" at bounding box center [311, 678] width 91 height 26
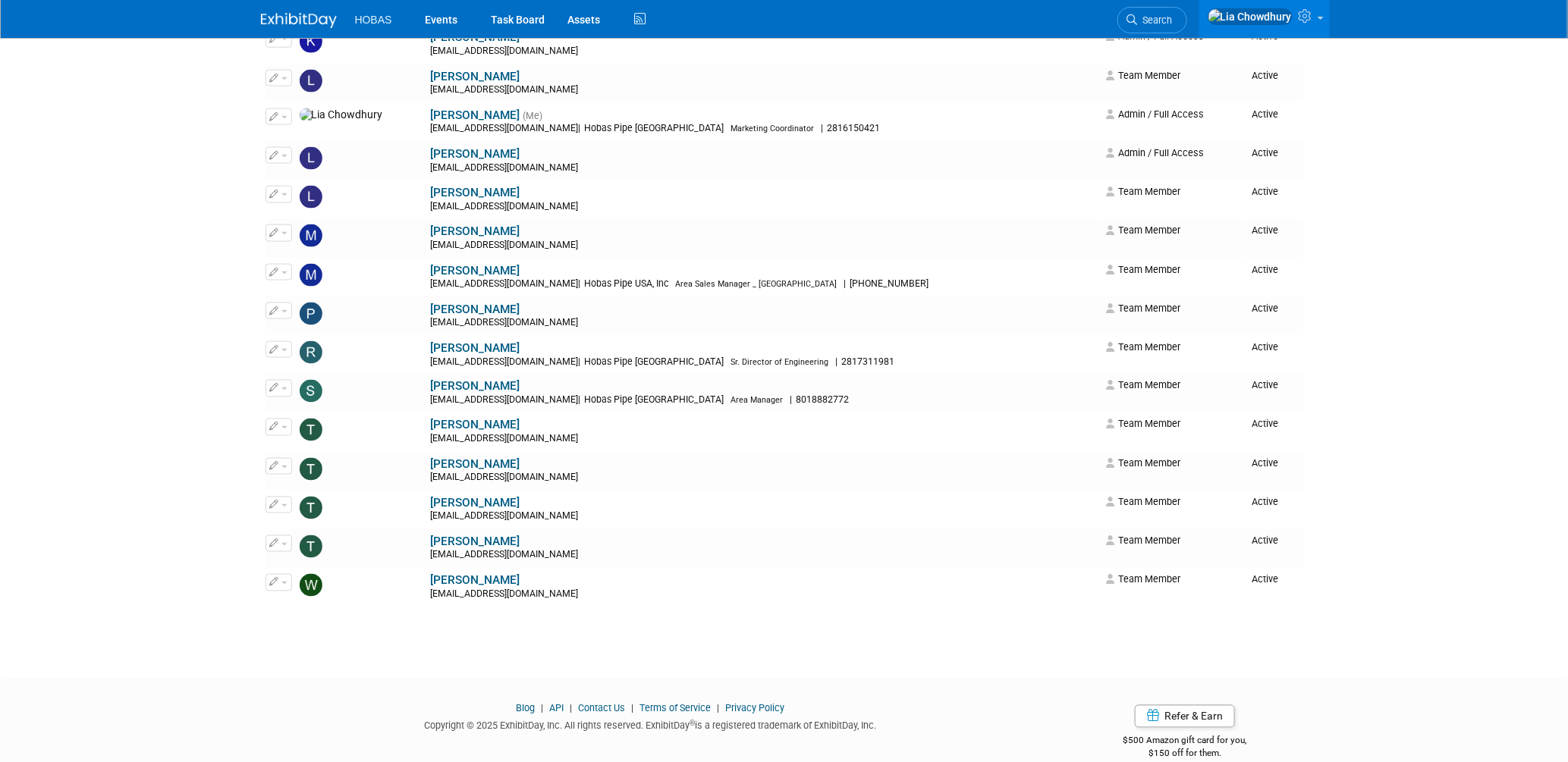
scroll to position [1095, 0]
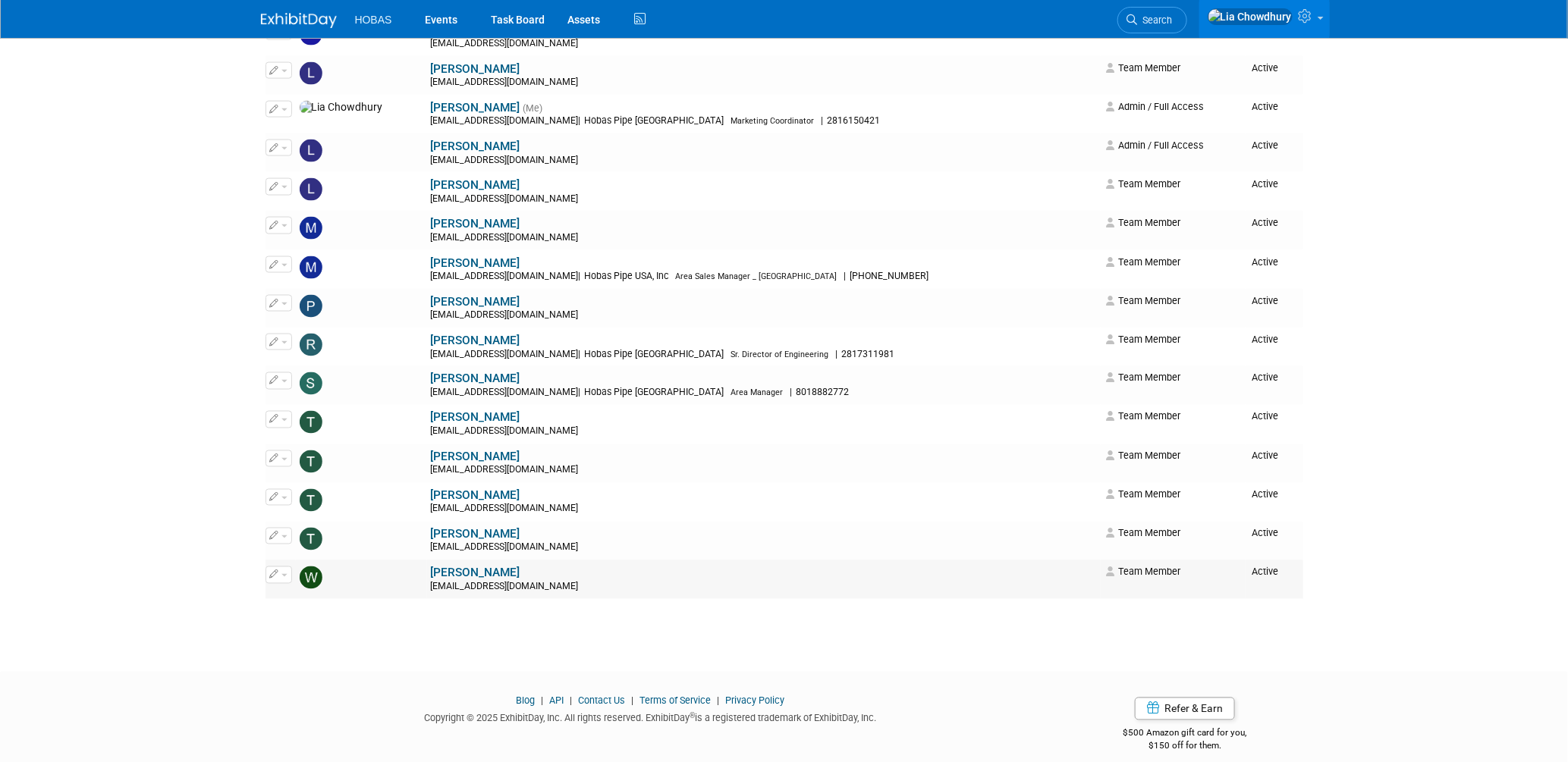
click at [431, 576] on link "[PERSON_NAME]" at bounding box center [475, 573] width 89 height 14
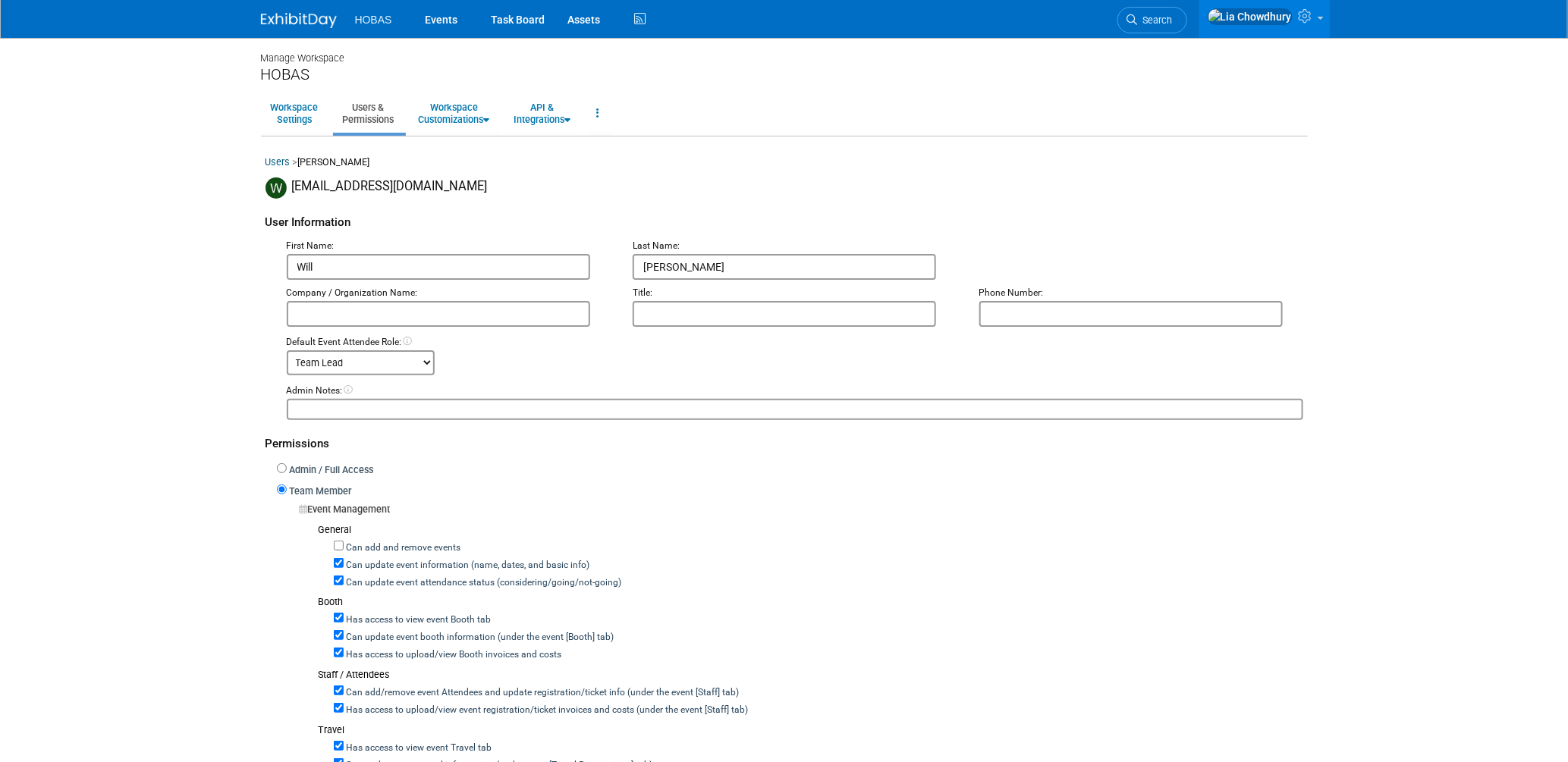
click at [388, 576] on label "Can update event attendance status (considering/going/not-going)" at bounding box center [483, 583] width 278 height 14
click at [344, 576] on input "Can update event attendance status (considering/going/not-going)" at bounding box center [338, 580] width 10 height 10
checkbox input "false"
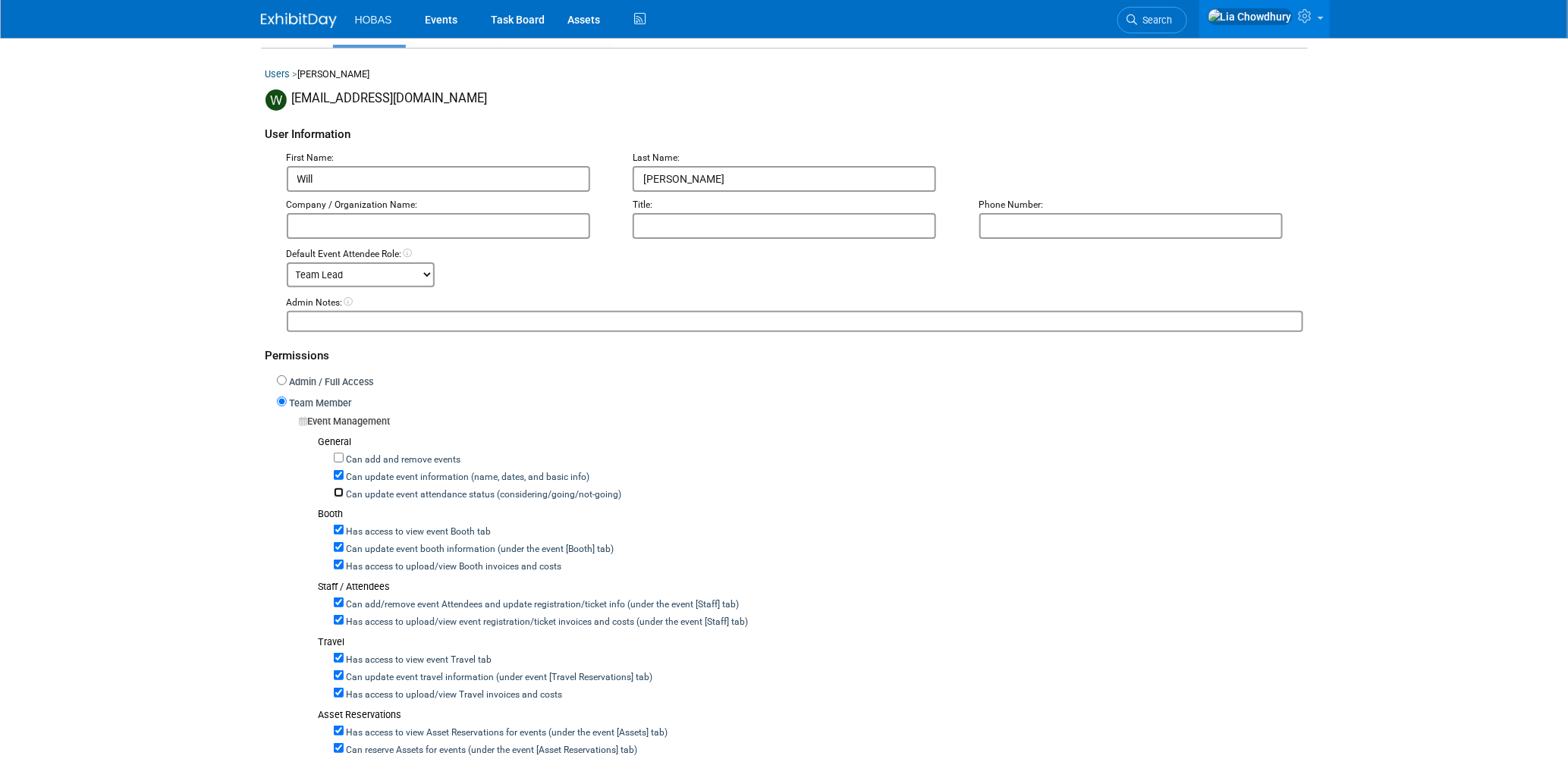
scroll to position [168, 0]
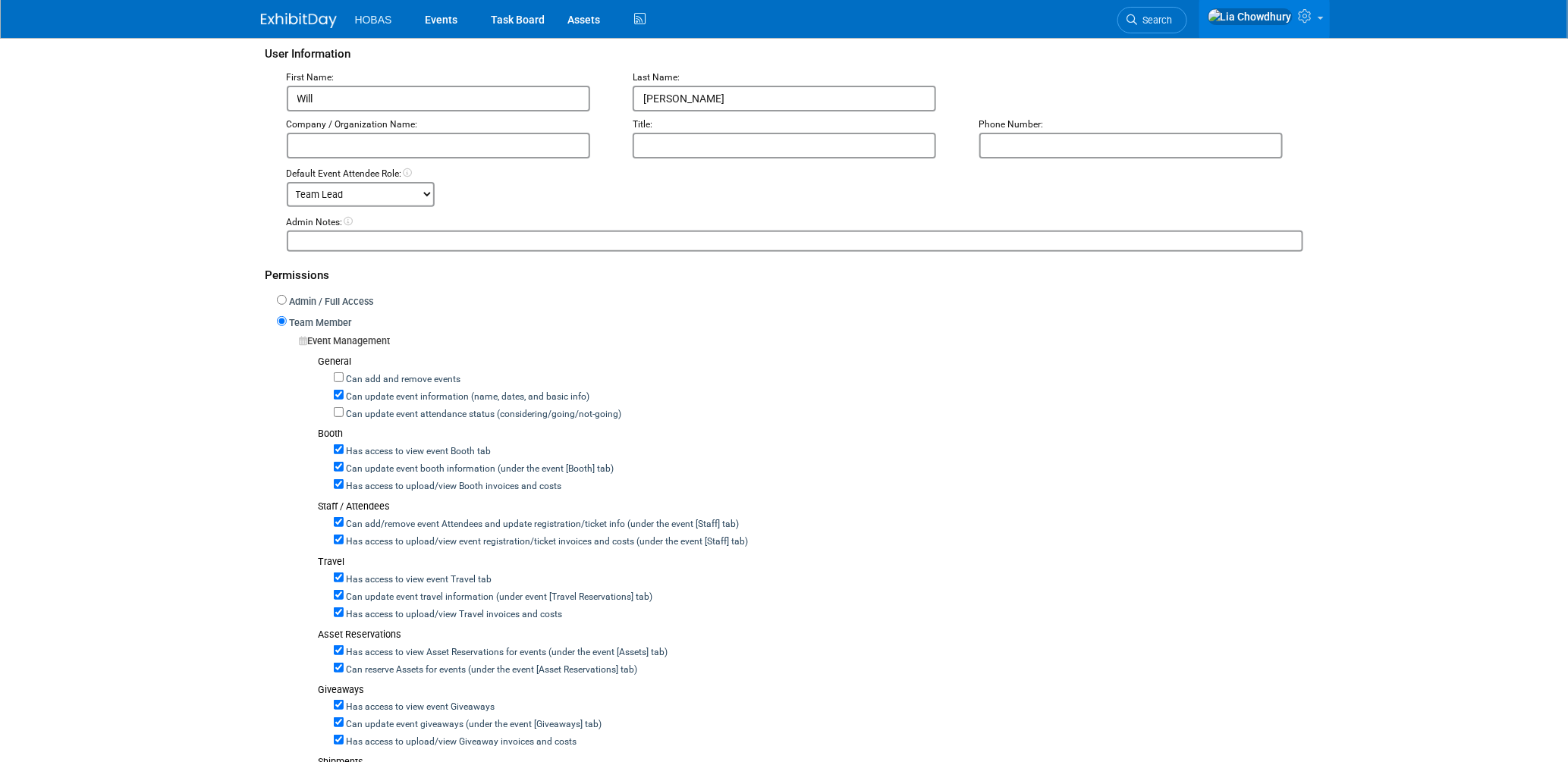
click at [360, 520] on label "Can add/remove event Attendees and update registration/ticket info (under the e…" at bounding box center [542, 525] width 396 height 14
click at [344, 520] on input "Can add/remove event Attendees and update registration/ticket info (under the e…" at bounding box center [338, 521] width 10 height 10
checkbox input "false"
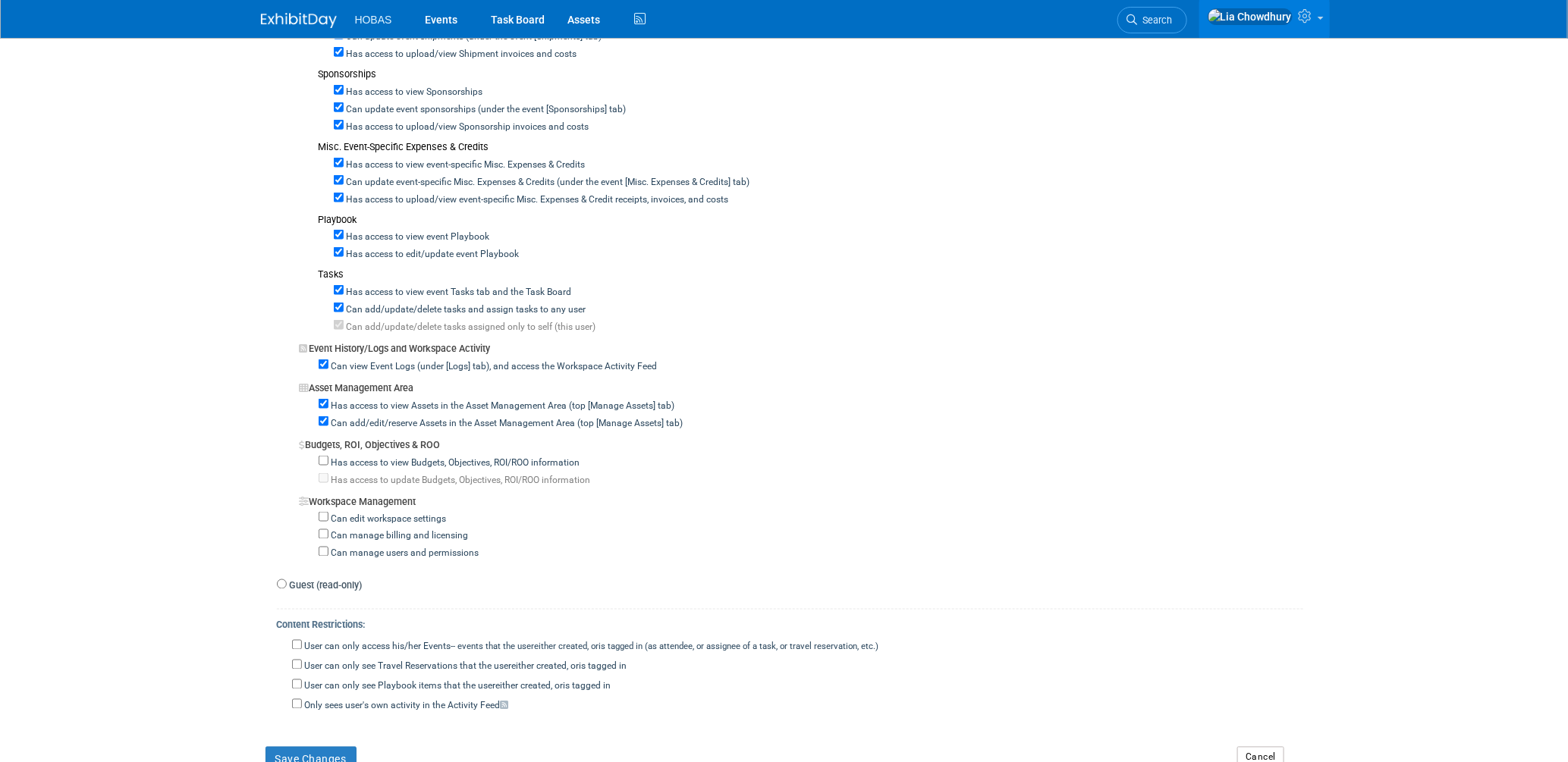
scroll to position [1156, 0]
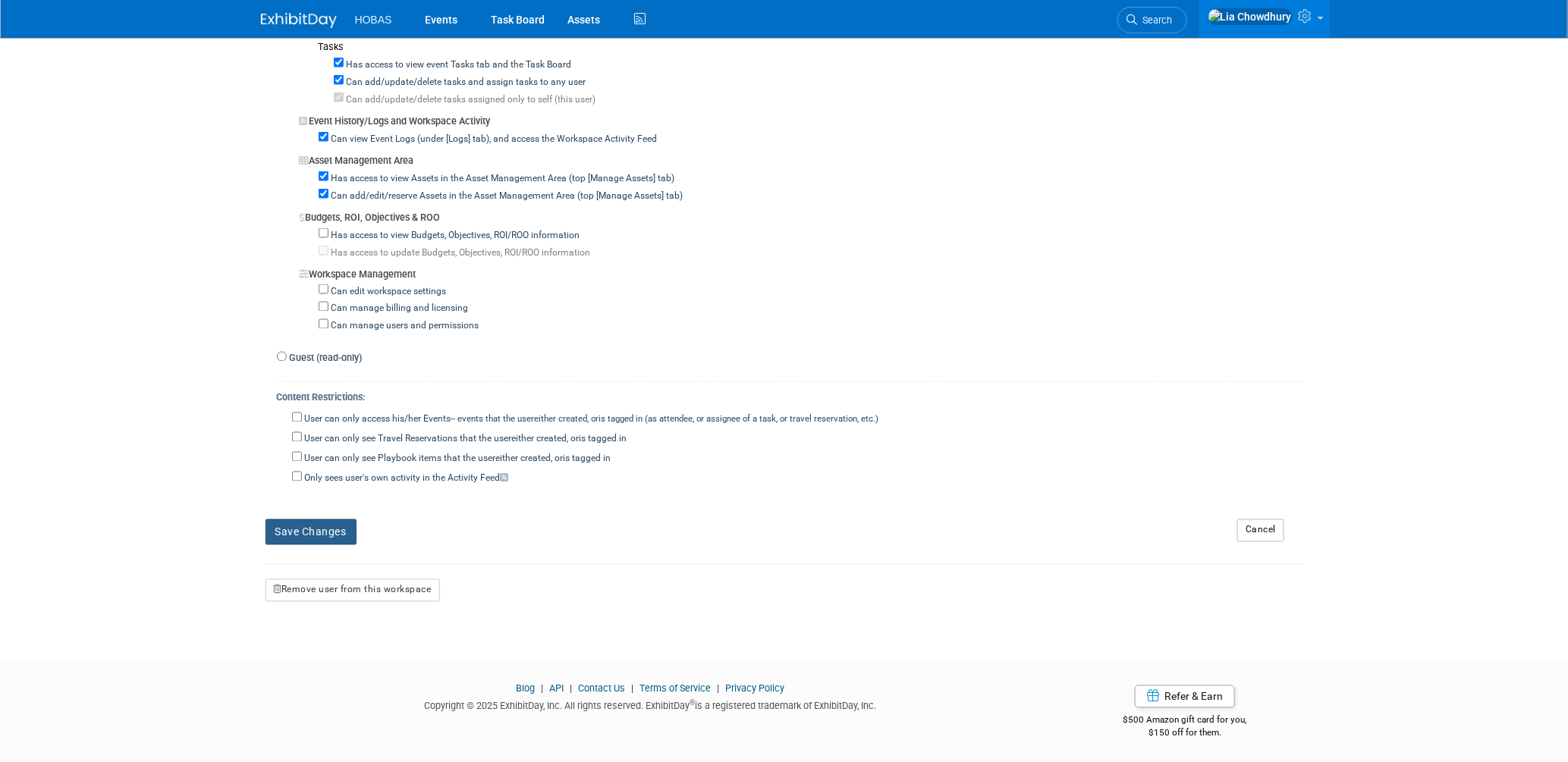
click at [328, 531] on button "Save Changes" at bounding box center [311, 532] width 91 height 26
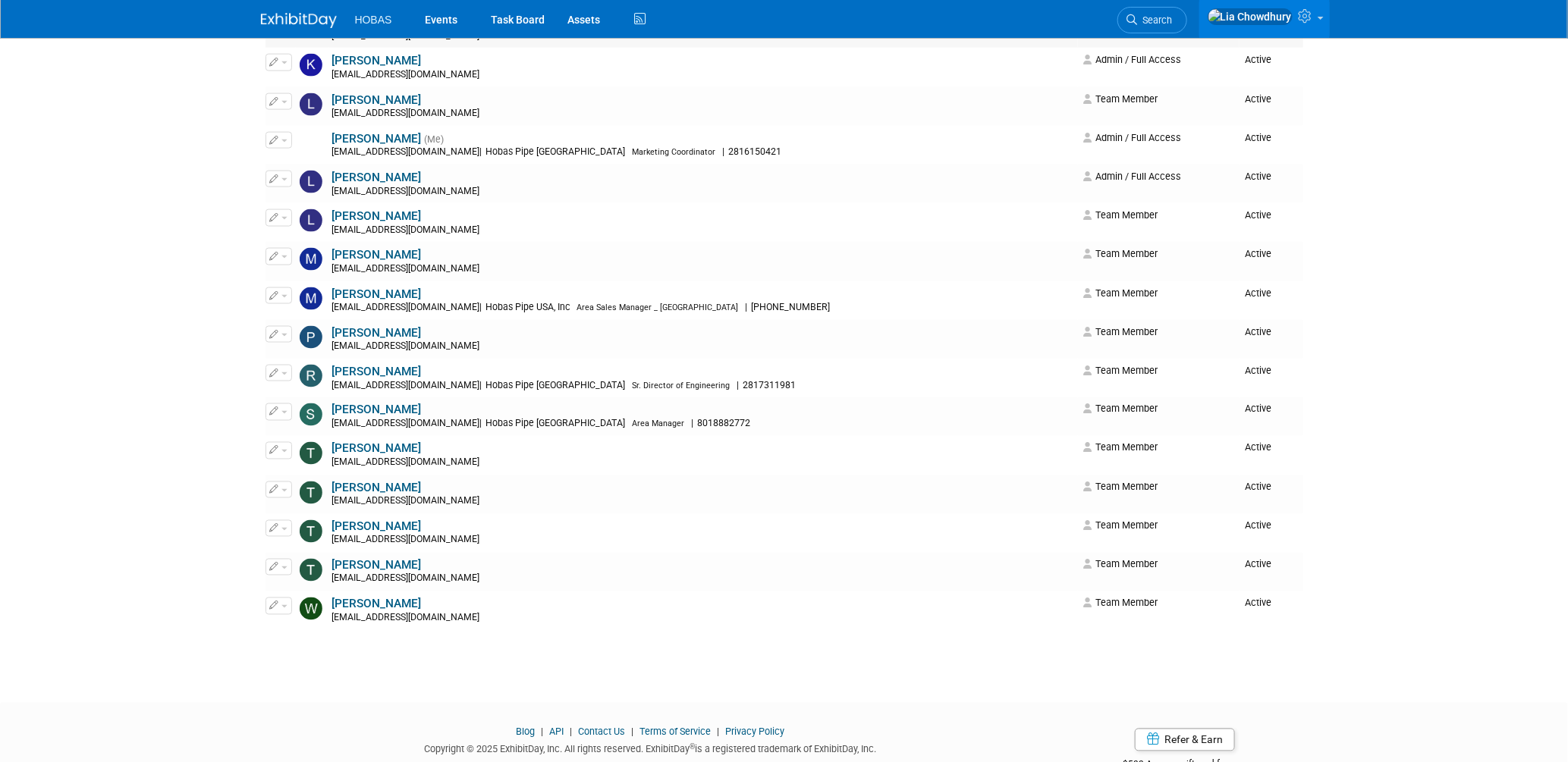
scroll to position [1116, 0]
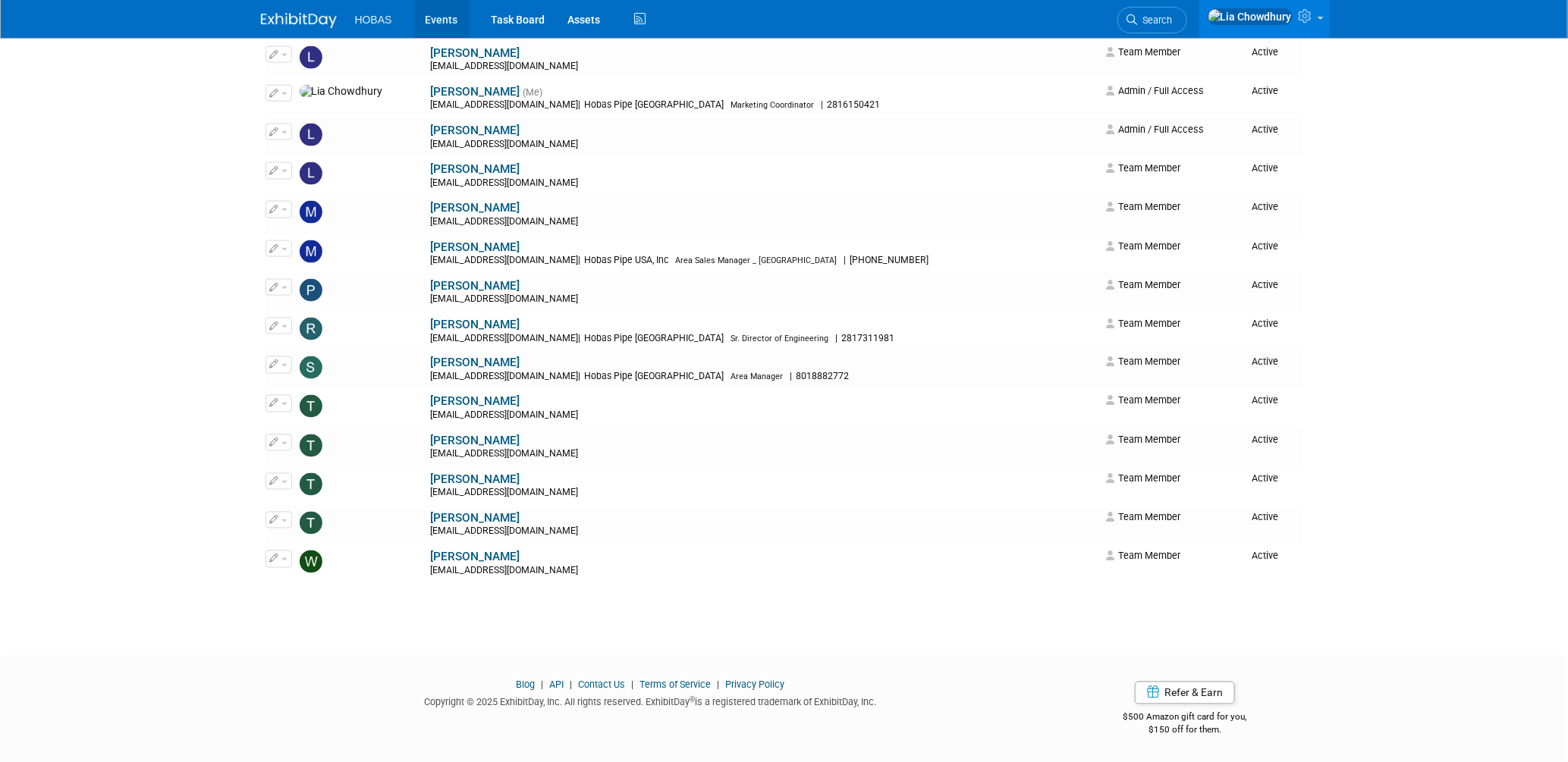
click at [432, 15] on link "Events" at bounding box center [441, 19] width 55 height 38
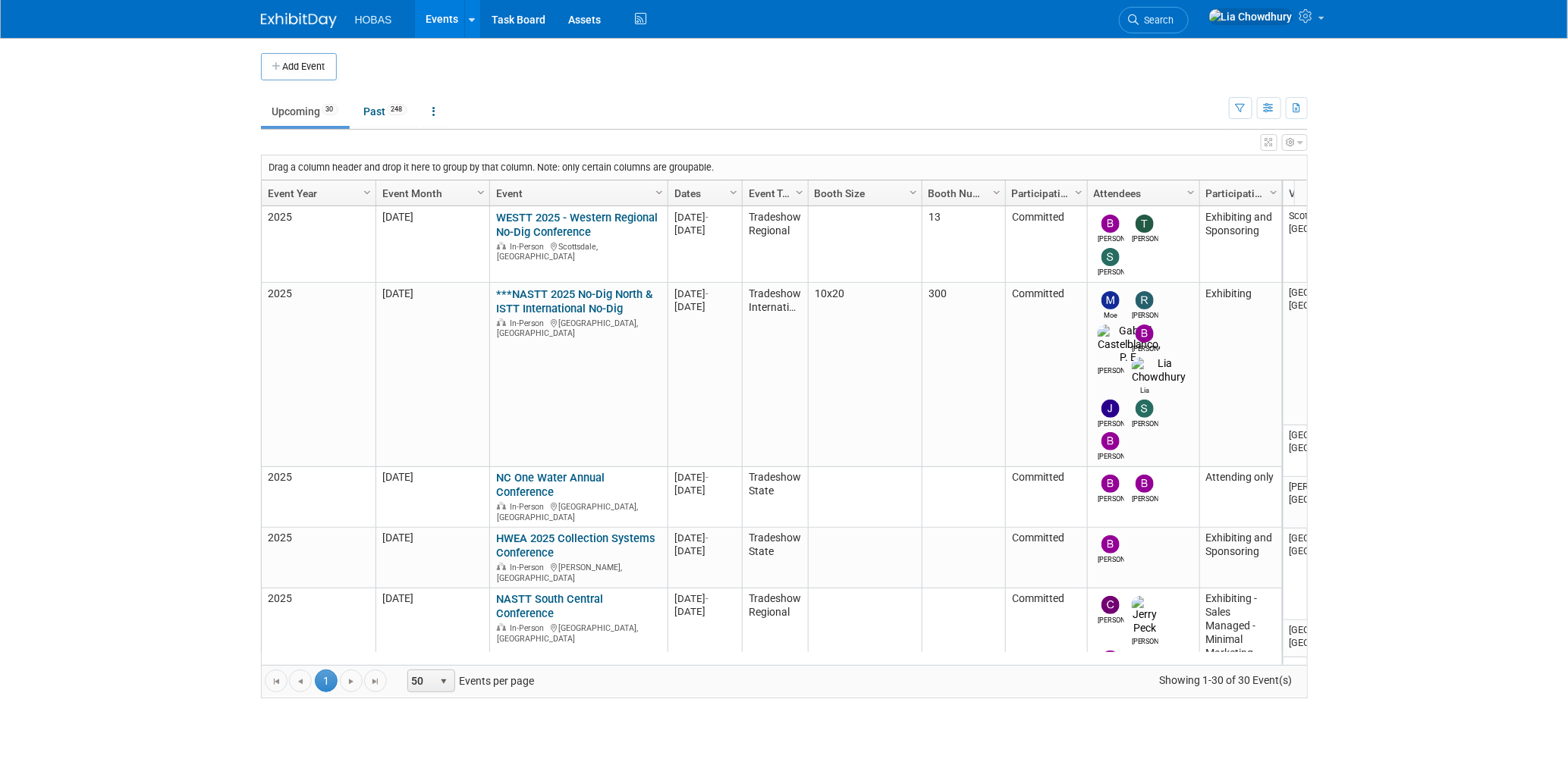
click at [1294, 142] on button "button" at bounding box center [1295, 143] width 26 height 17
click at [1167, 165] on link "View Grid Tips & Tricks" at bounding box center [1197, 168] width 196 height 23
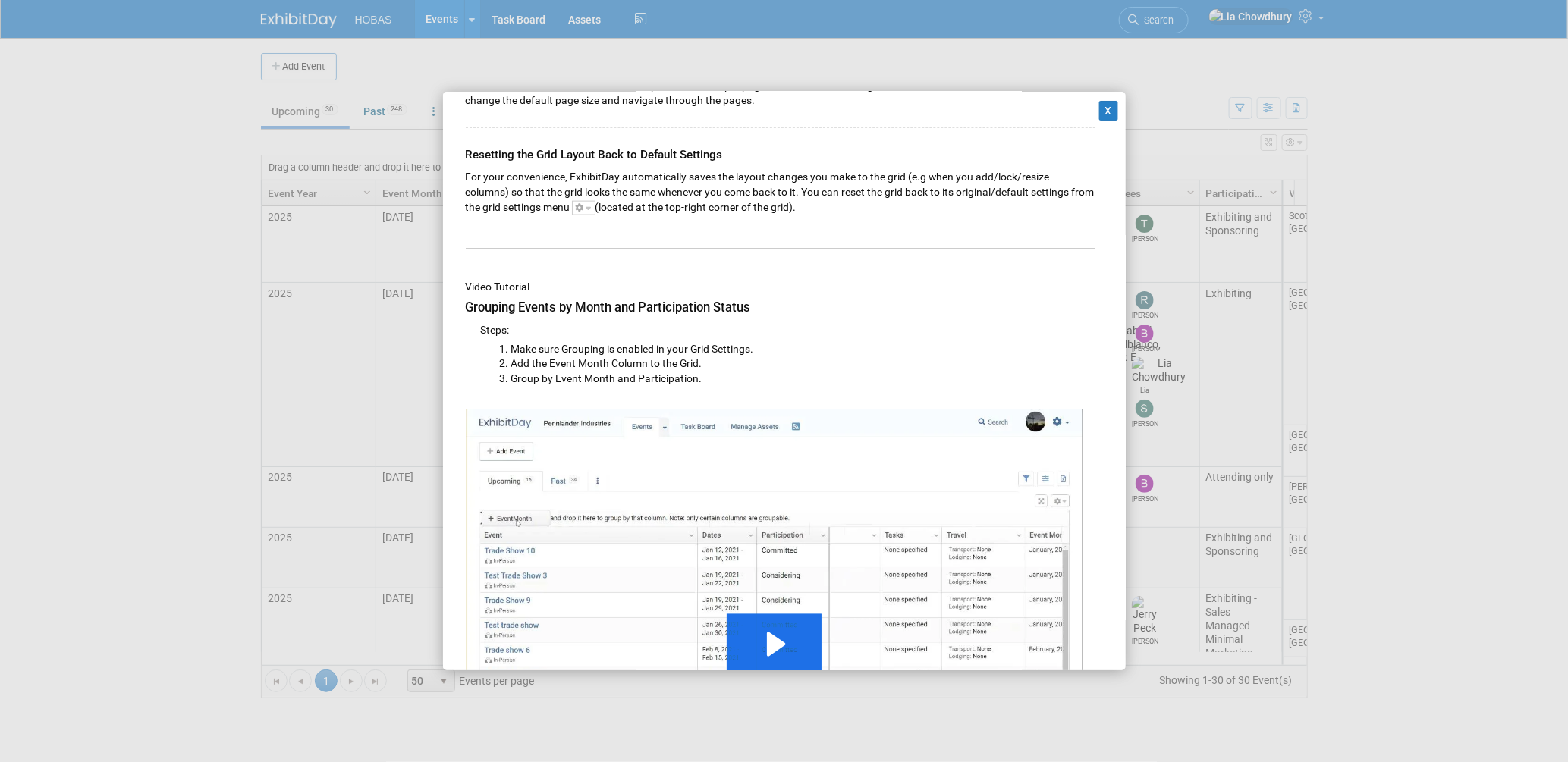
scroll to position [918, 0]
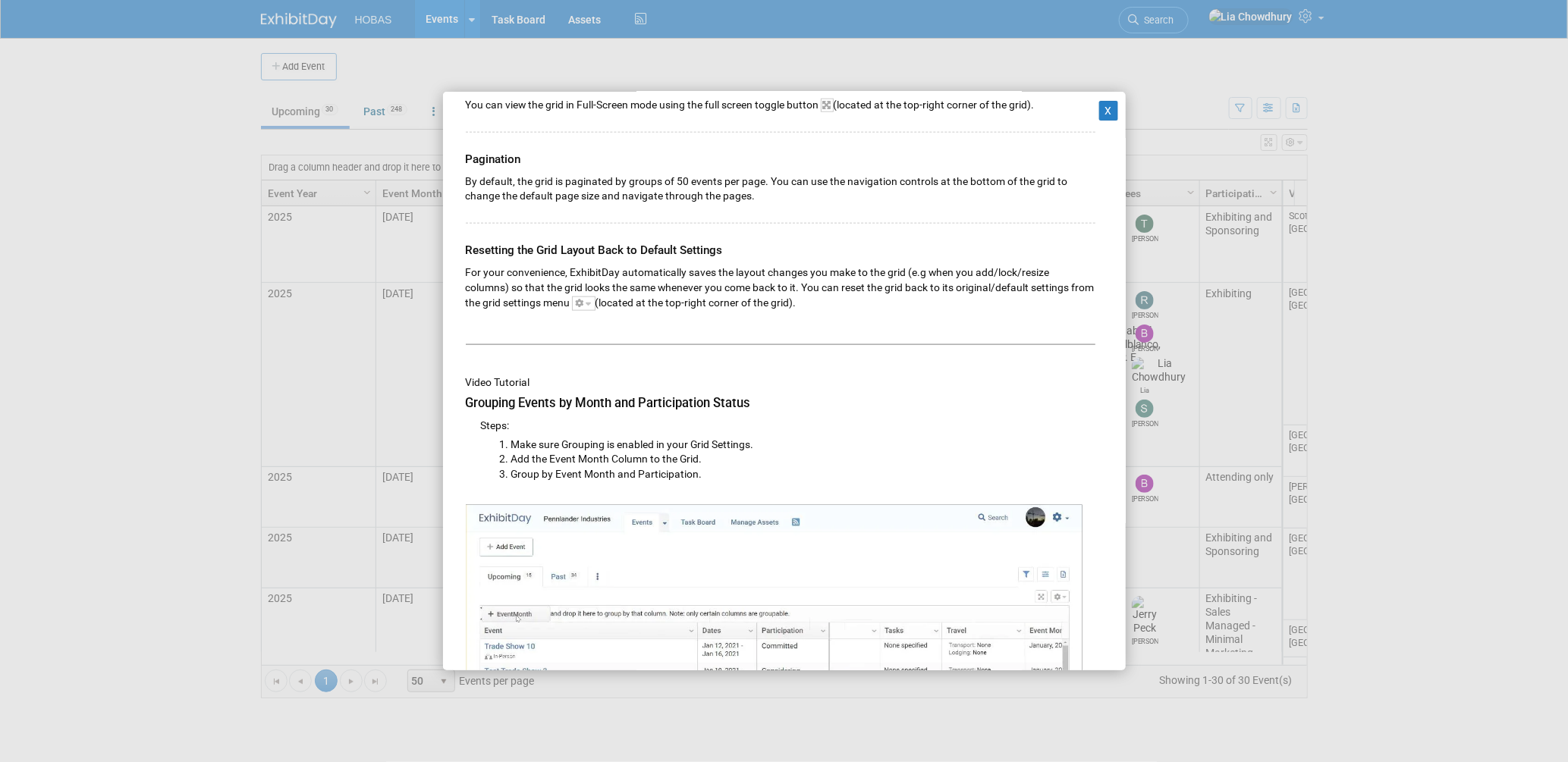
click at [239, 144] on div "X Grid Tips & Tricks Adding Columns to the Grid You can add additional columns …" at bounding box center [784, 381] width 1568 height 762
click at [1105, 113] on button "X" at bounding box center [1109, 111] width 20 height 20
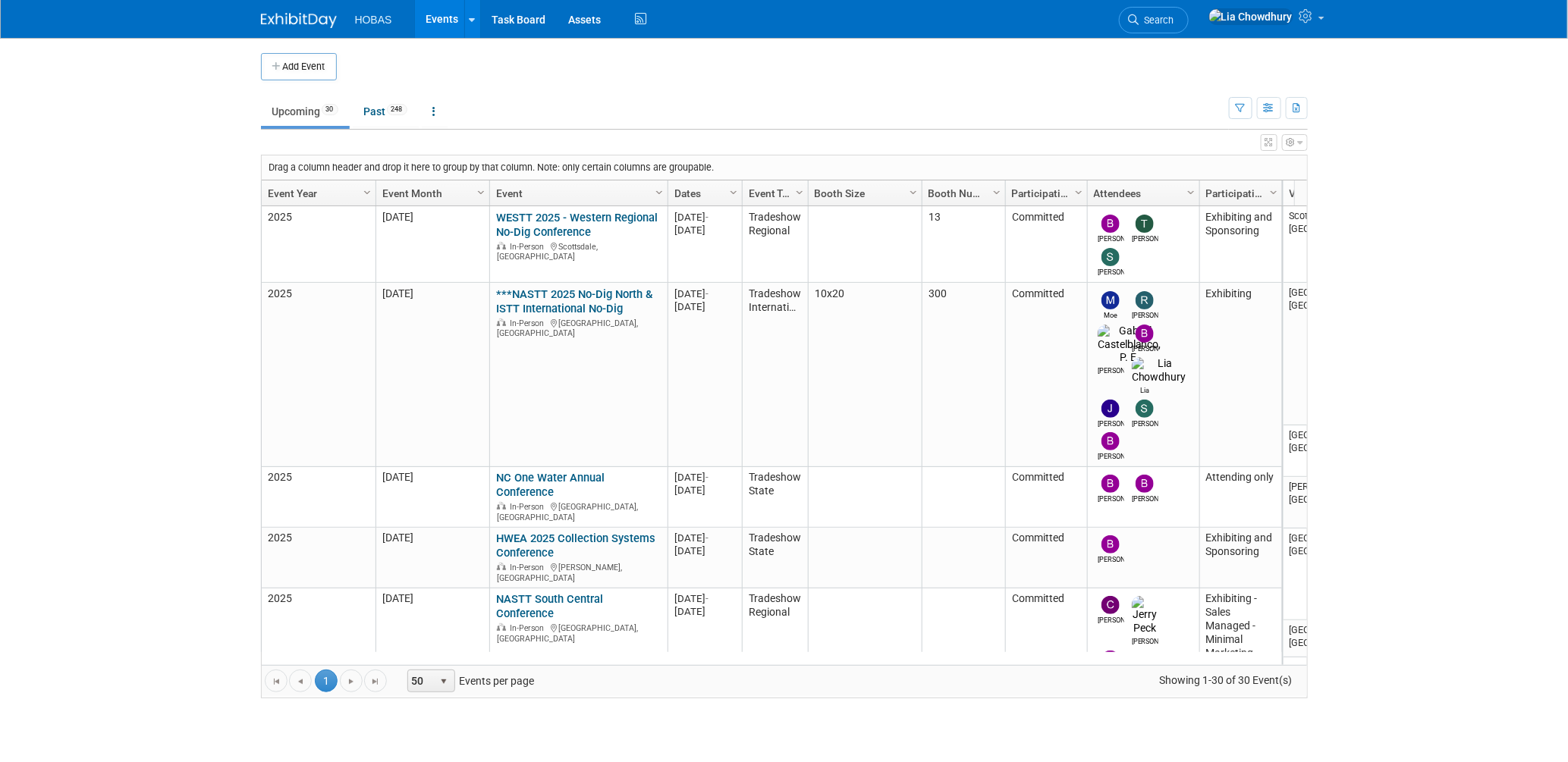
click at [1301, 152] on div "X Expert Grid View - Small Screen Warning Your screen resolution is smaller tha…" at bounding box center [784, 414] width 1046 height 569
click at [1301, 146] on icon "button" at bounding box center [1300, 143] width 5 height 9
click at [1173, 189] on link "Advanced Options" at bounding box center [1197, 192] width 196 height 23
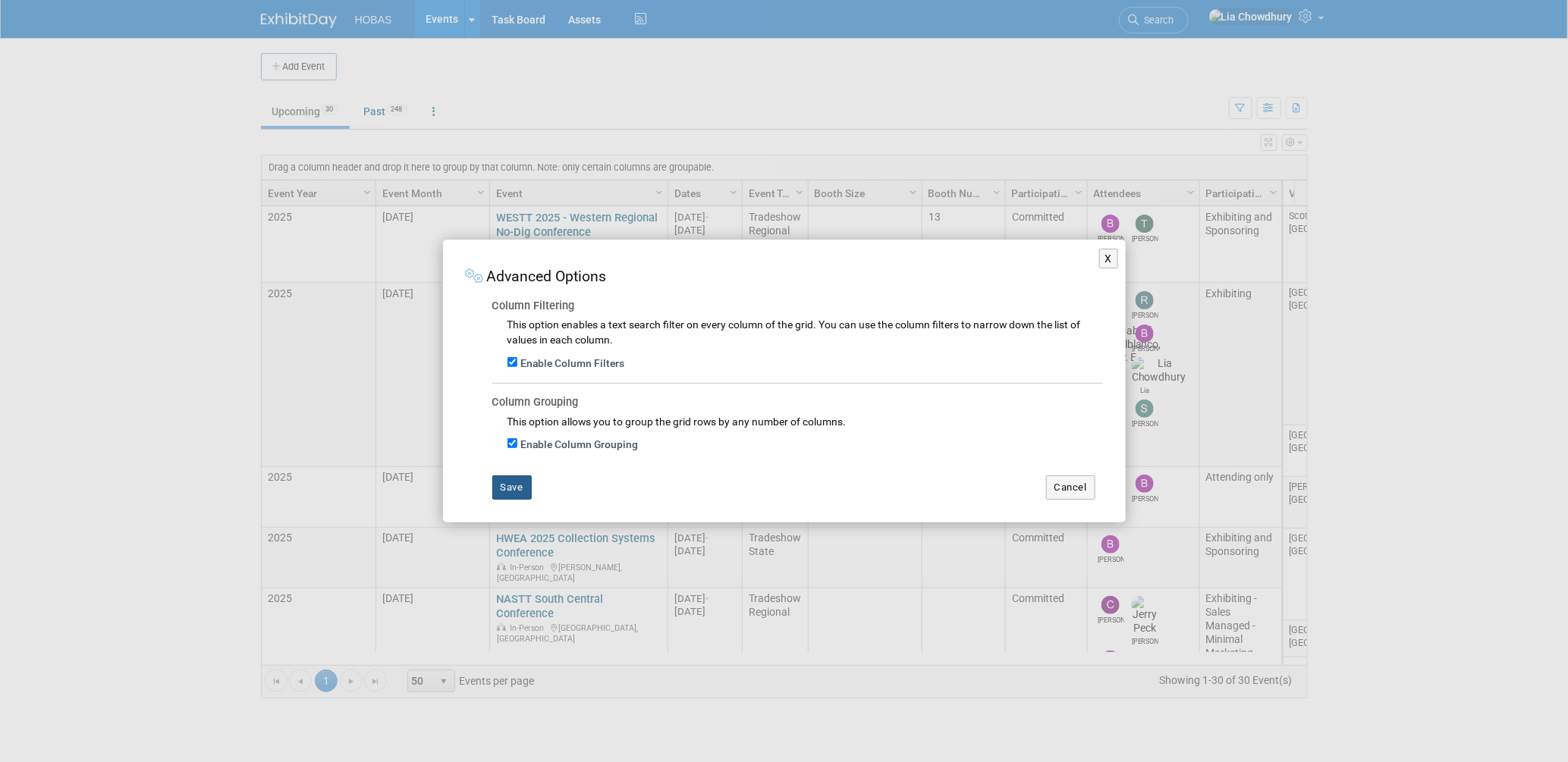
click at [515, 484] on button "Save" at bounding box center [512, 488] width 40 height 24
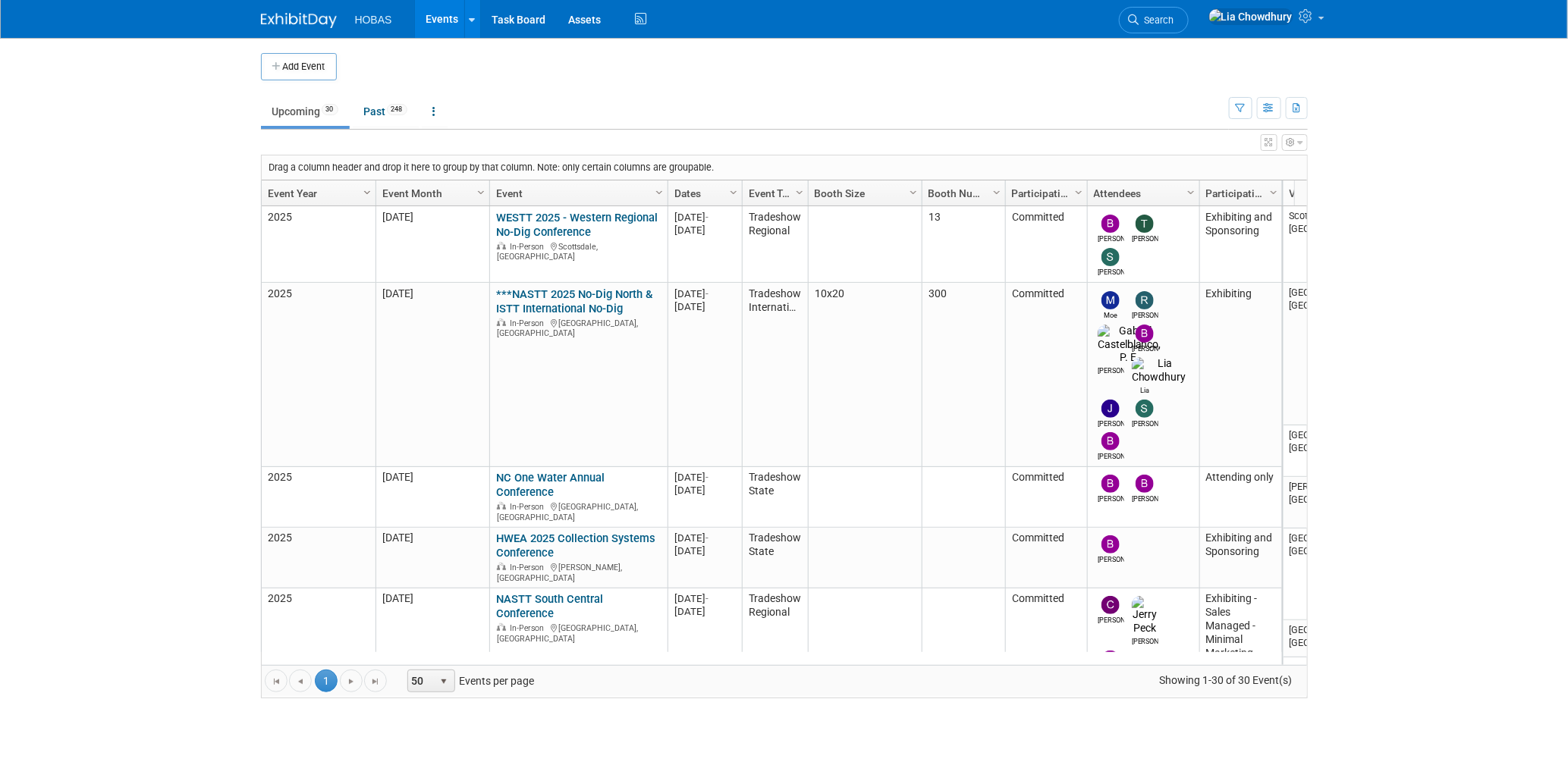
click at [368, 191] on span "Column Settings" at bounding box center [367, 192] width 12 height 12
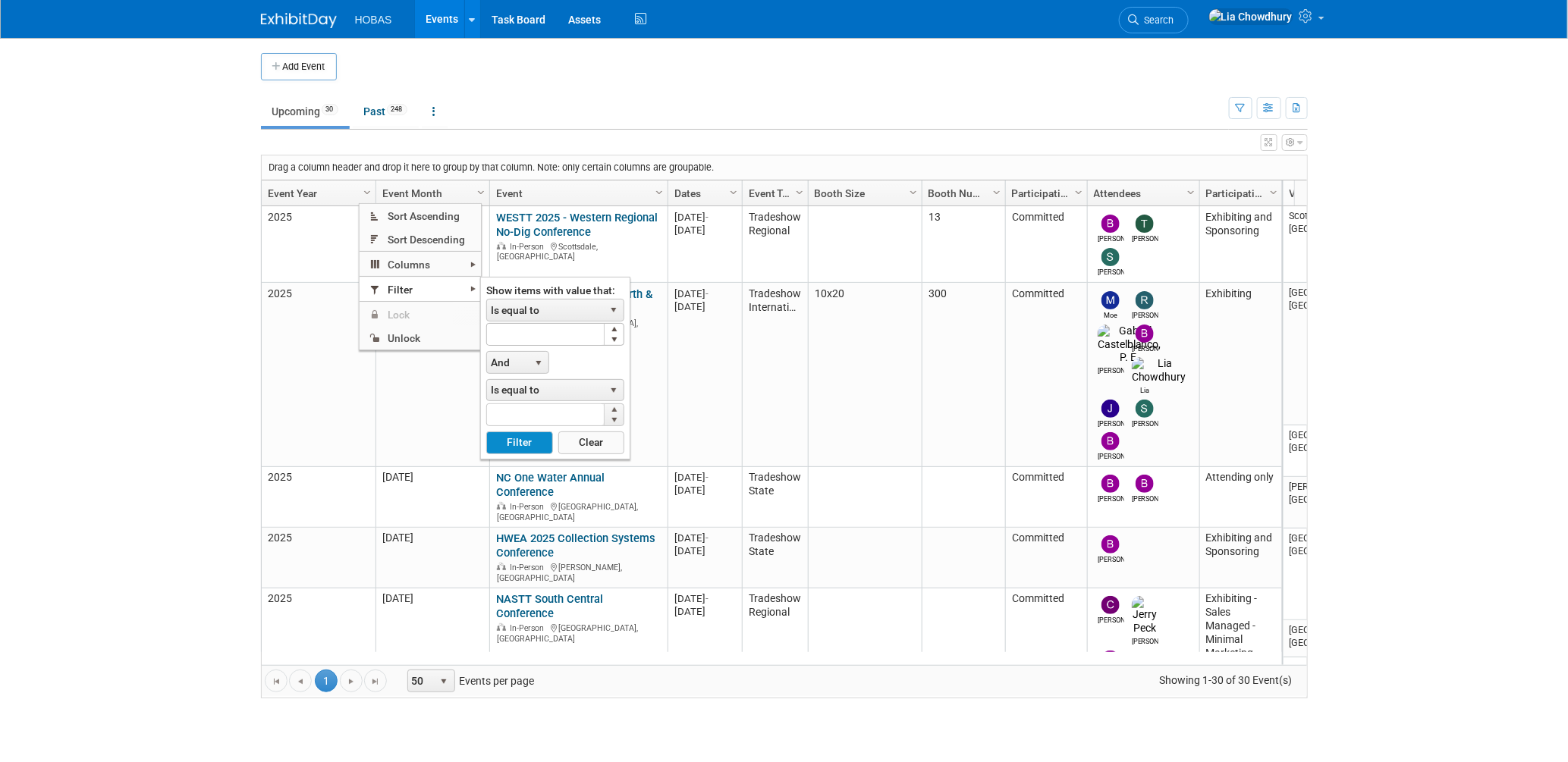
type input "1.00"
type input "1"
click at [616, 330] on span "Increase value" at bounding box center [614, 329] width 12 height 8
type input "2.00"
type input "2"
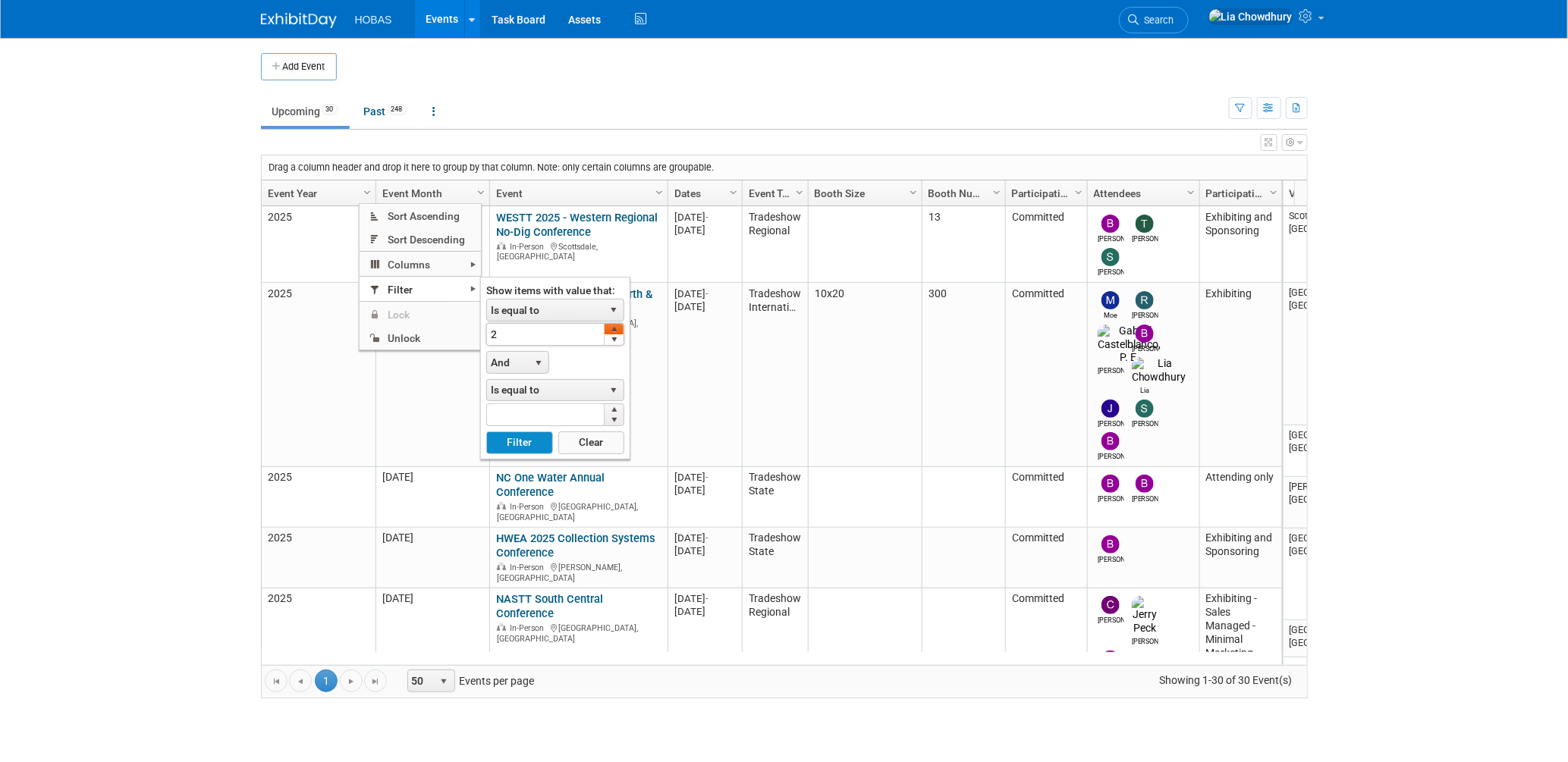
click at [616, 330] on span "Increase value" at bounding box center [614, 329] width 12 height 8
click at [616, 307] on span "select" at bounding box center [613, 310] width 12 height 12
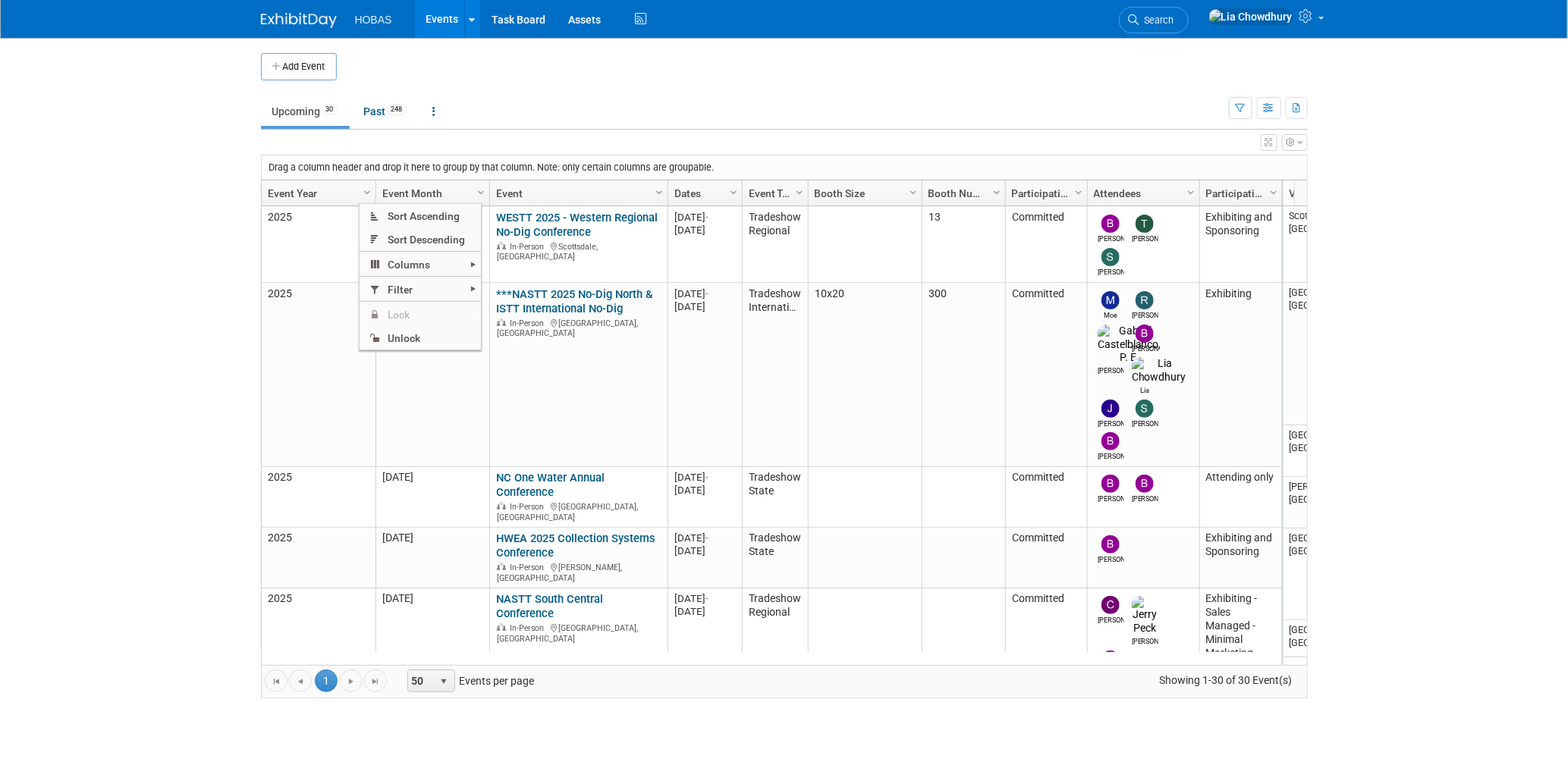
click at [564, 118] on ul "Upcoming 30 Past 248 All Events 278 Past and Upcoming Grouped Annually Events g…" at bounding box center [745, 112] width 968 height 34
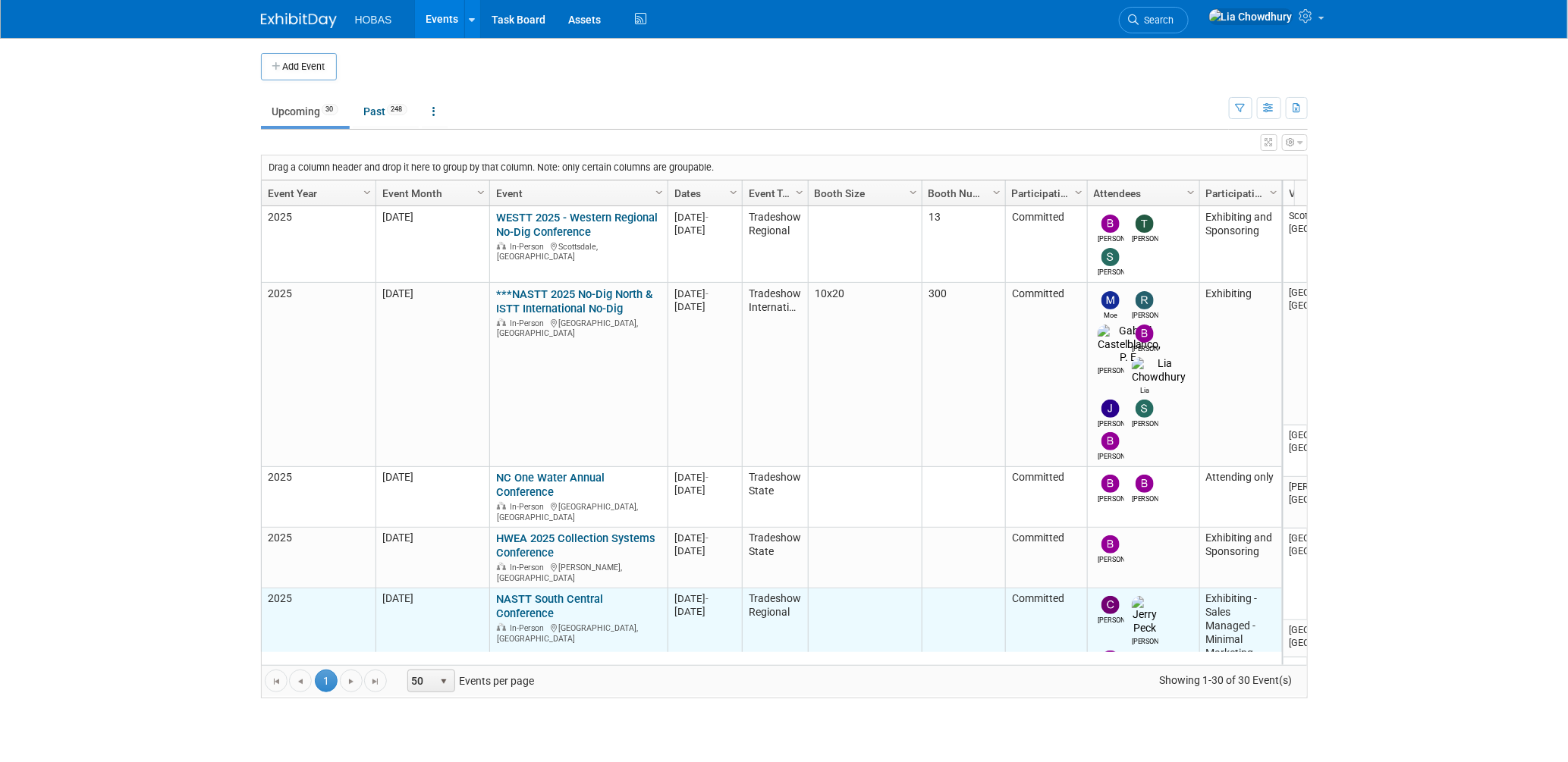
scroll to position [201, 0]
